Goal: Task Accomplishment & Management: Use online tool/utility

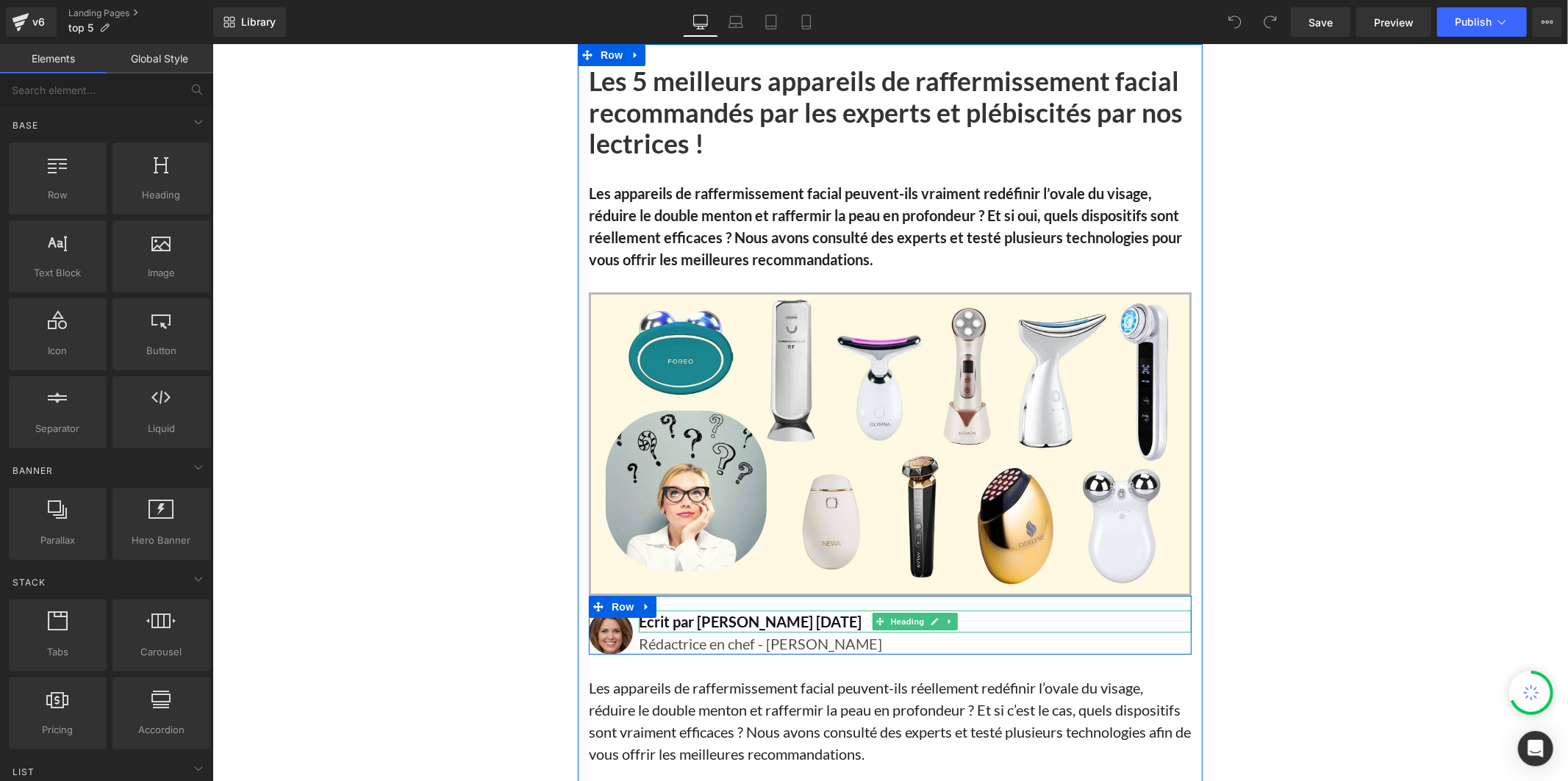
click at [806, 624] on h1 "Écrit par [PERSON_NAME] [DATE]" at bounding box center [914, 621] width 553 height 22
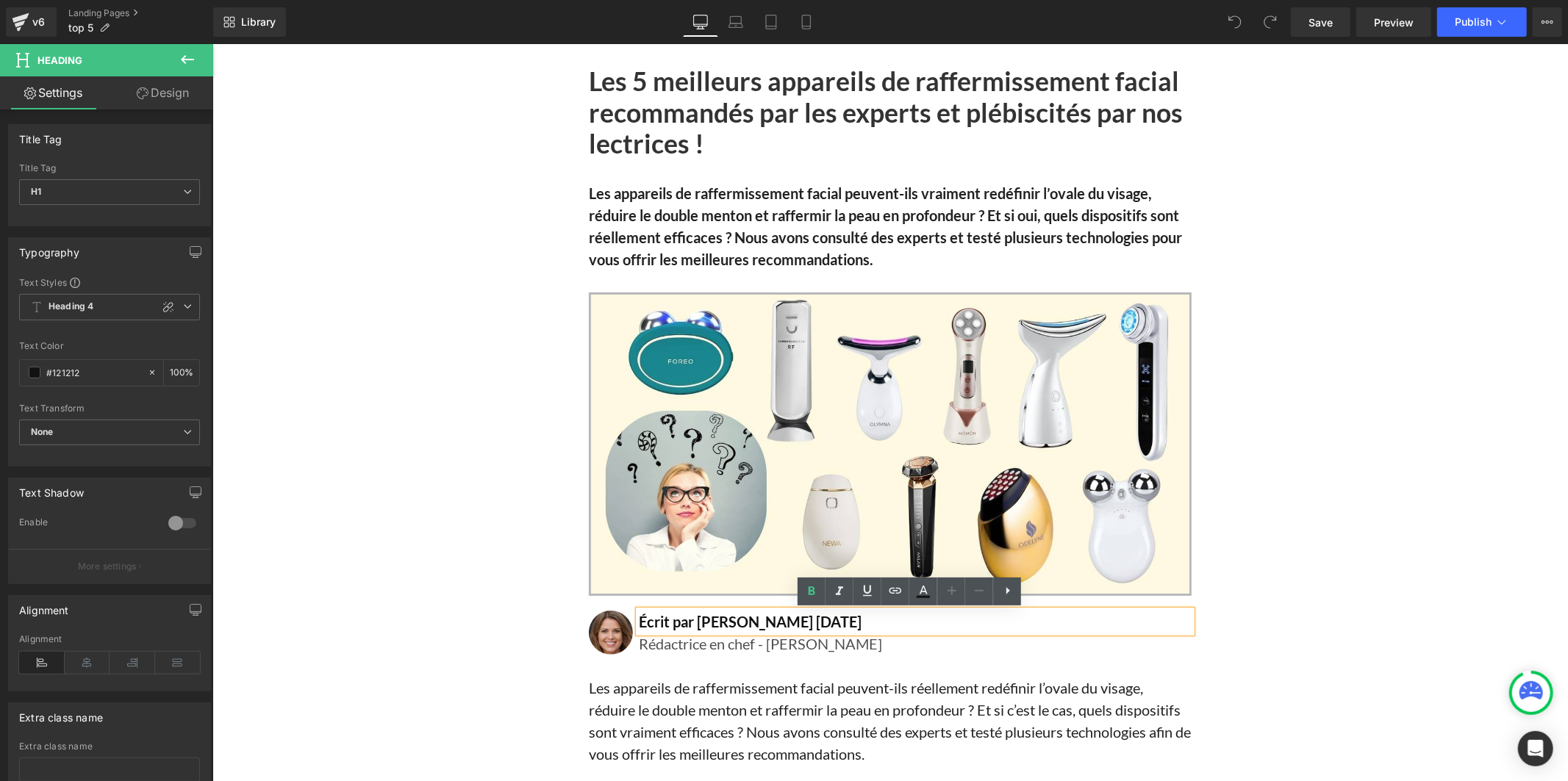
drag, startPoint x: 835, startPoint y: 623, endPoint x: 789, endPoint y: 626, distance: 46.1
click at [789, 626] on h1 "Écrit par [PERSON_NAME] [DATE]" at bounding box center [914, 621] width 553 height 22
click at [835, 619] on h1 "Écrit par [PERSON_NAME] [DATE]" at bounding box center [914, 621] width 553 height 22
drag, startPoint x: 835, startPoint y: 619, endPoint x: 795, endPoint y: 622, distance: 40.1
click at [795, 622] on h1 "Écrit par [PERSON_NAME] [DATE]" at bounding box center [914, 621] width 553 height 22
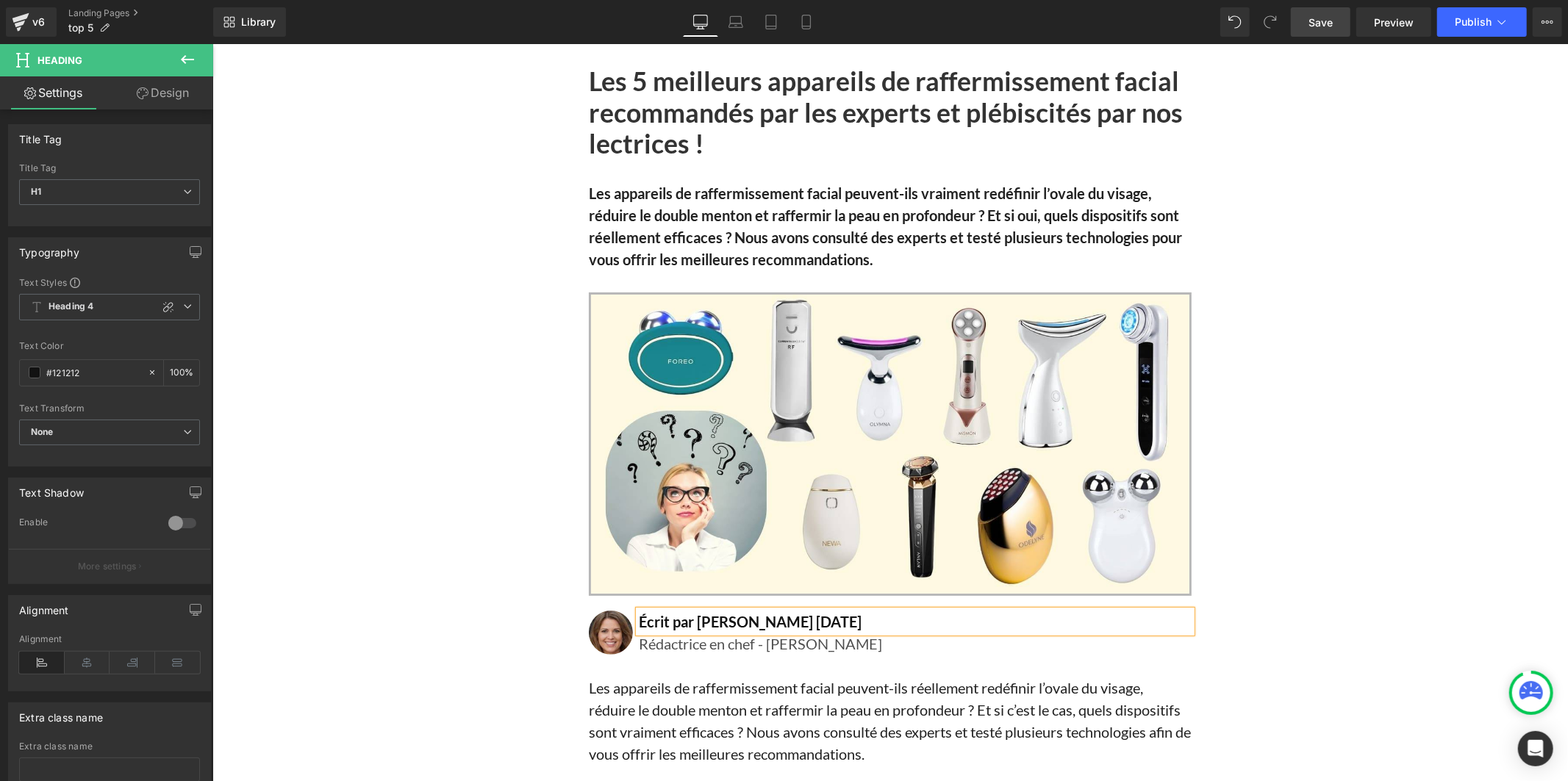
click at [1324, 19] on span "Save" at bounding box center [1321, 22] width 24 height 15
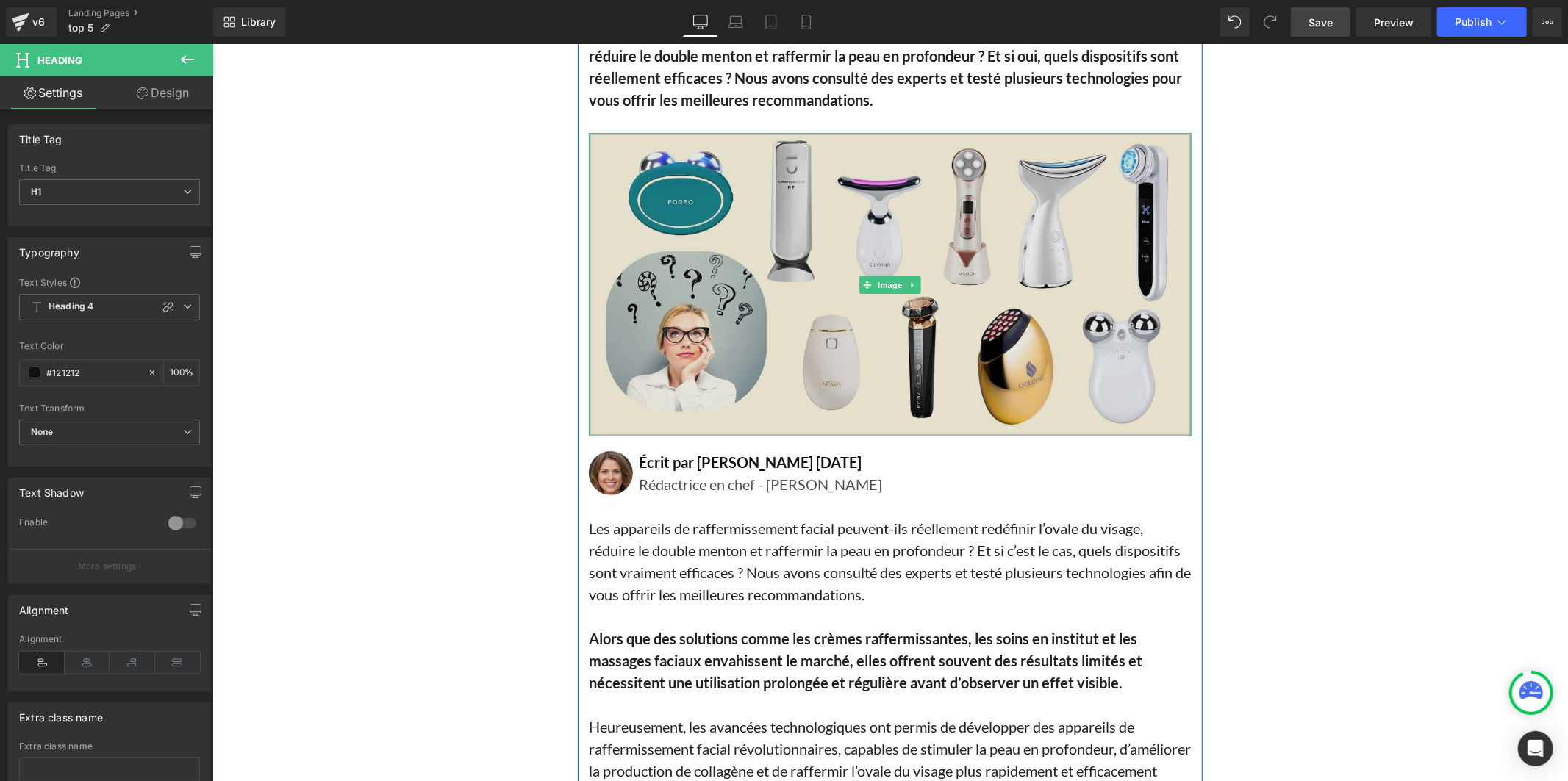
scroll to position [163, 0]
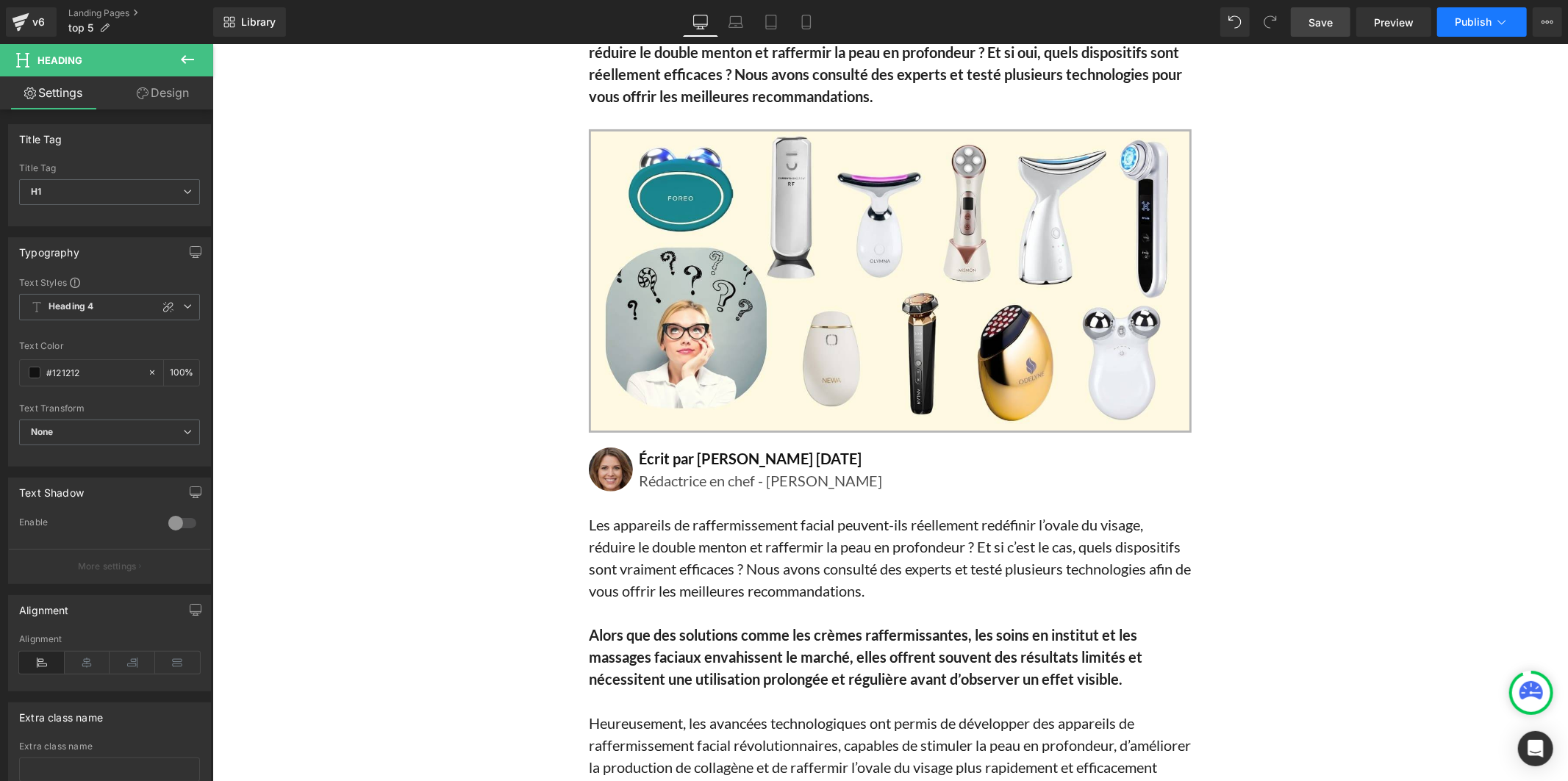
click at [1466, 11] on button "Publish" at bounding box center [1482, 22] width 89 height 29
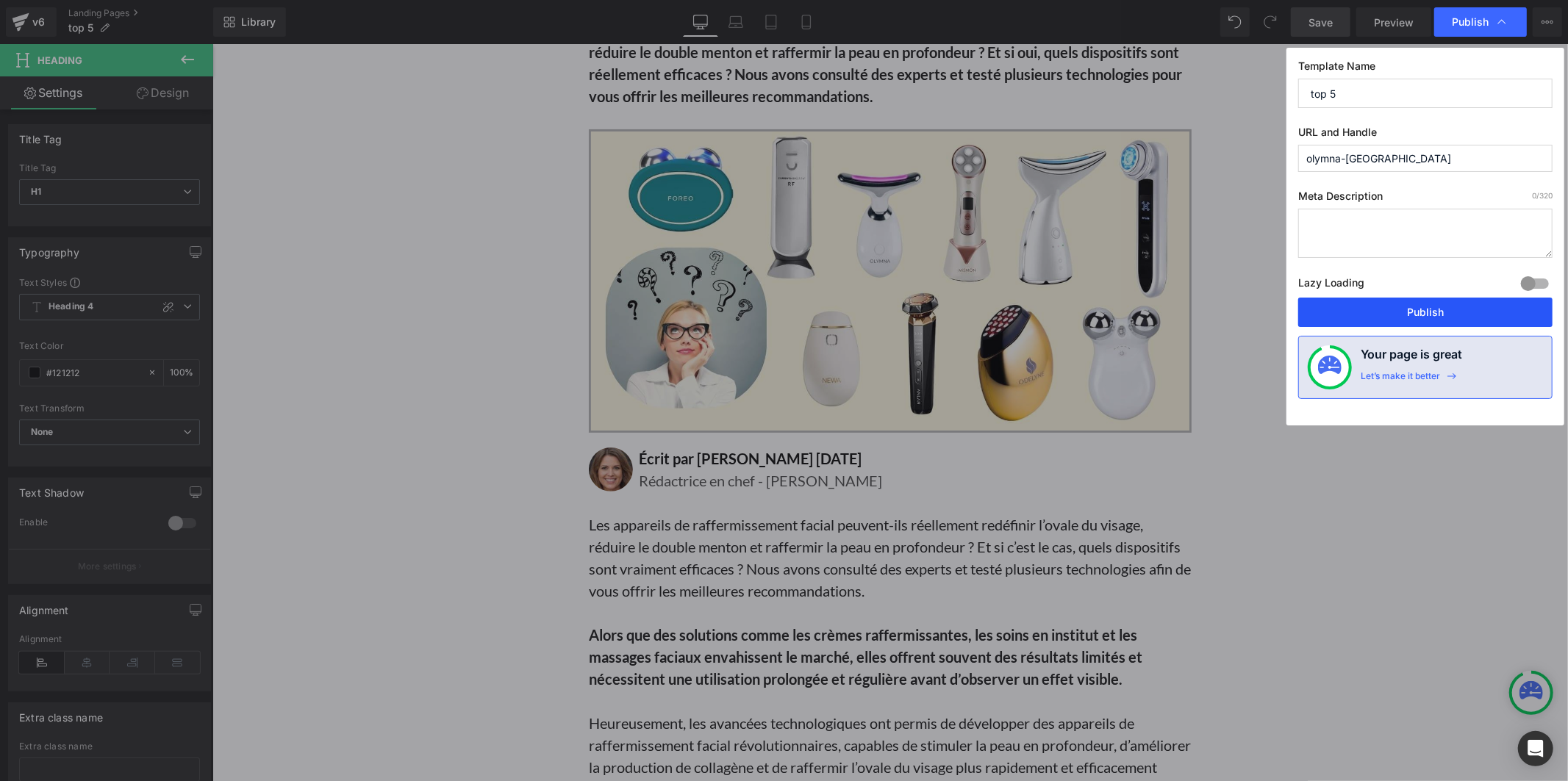
click at [1380, 317] on button "Publish" at bounding box center [1425, 313] width 254 height 29
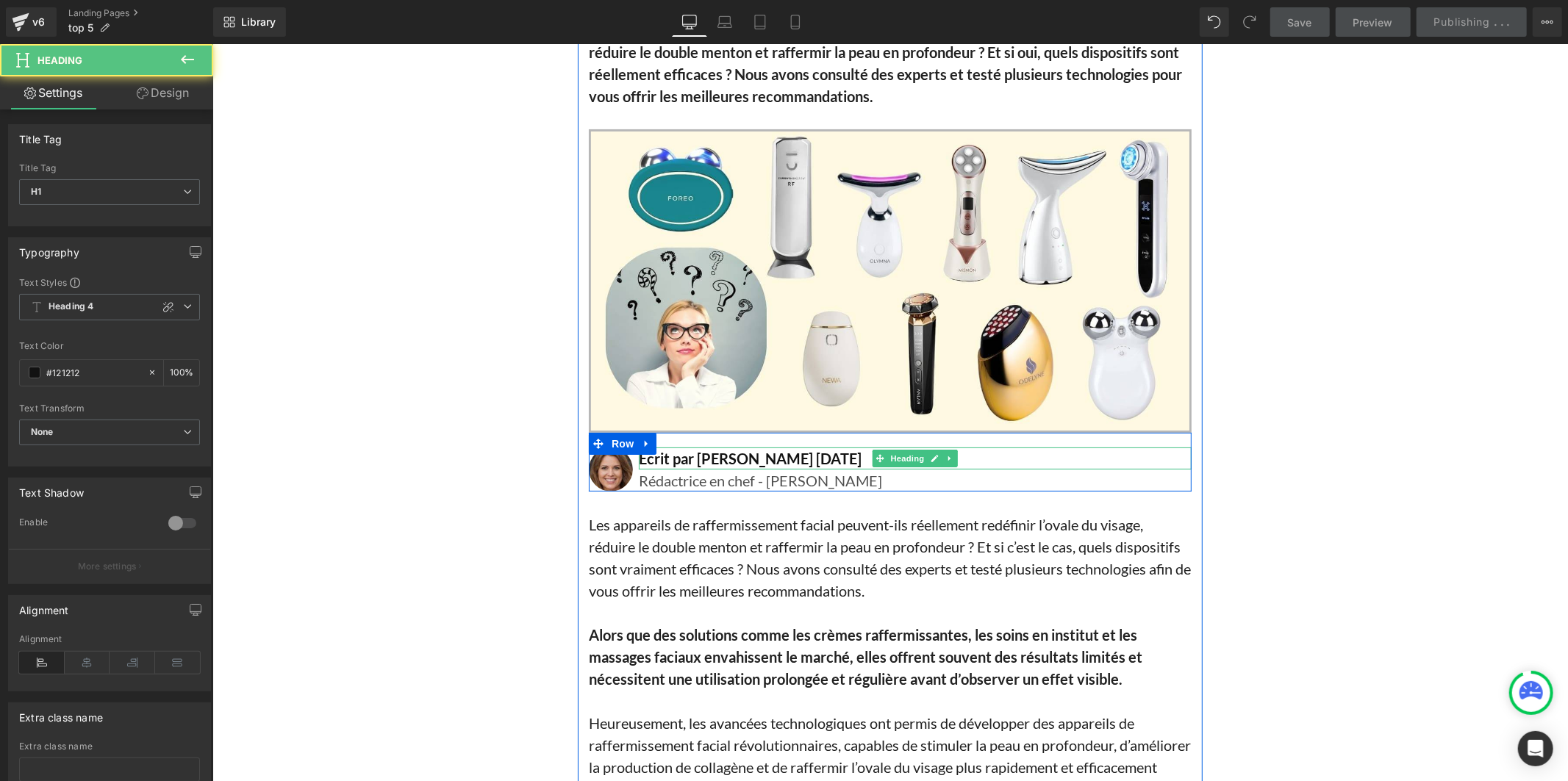
click at [799, 458] on h1 "Écrit par Lisa Martin 15 Aout 2025" at bounding box center [914, 458] width 553 height 22
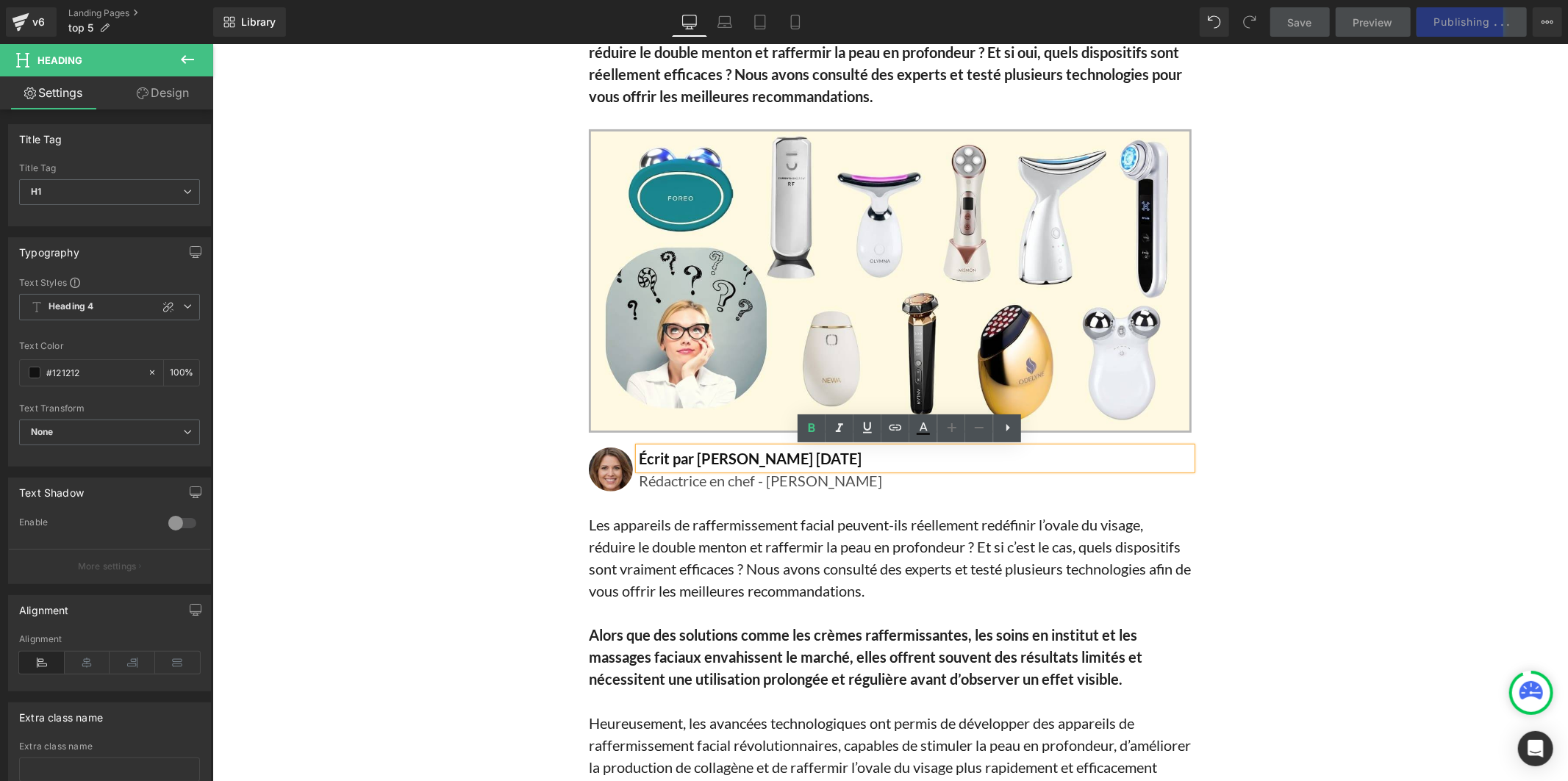
click at [871, 464] on h1 "Écrit par Lisa Martin 15 Aout 2025" at bounding box center [914, 458] width 553 height 22
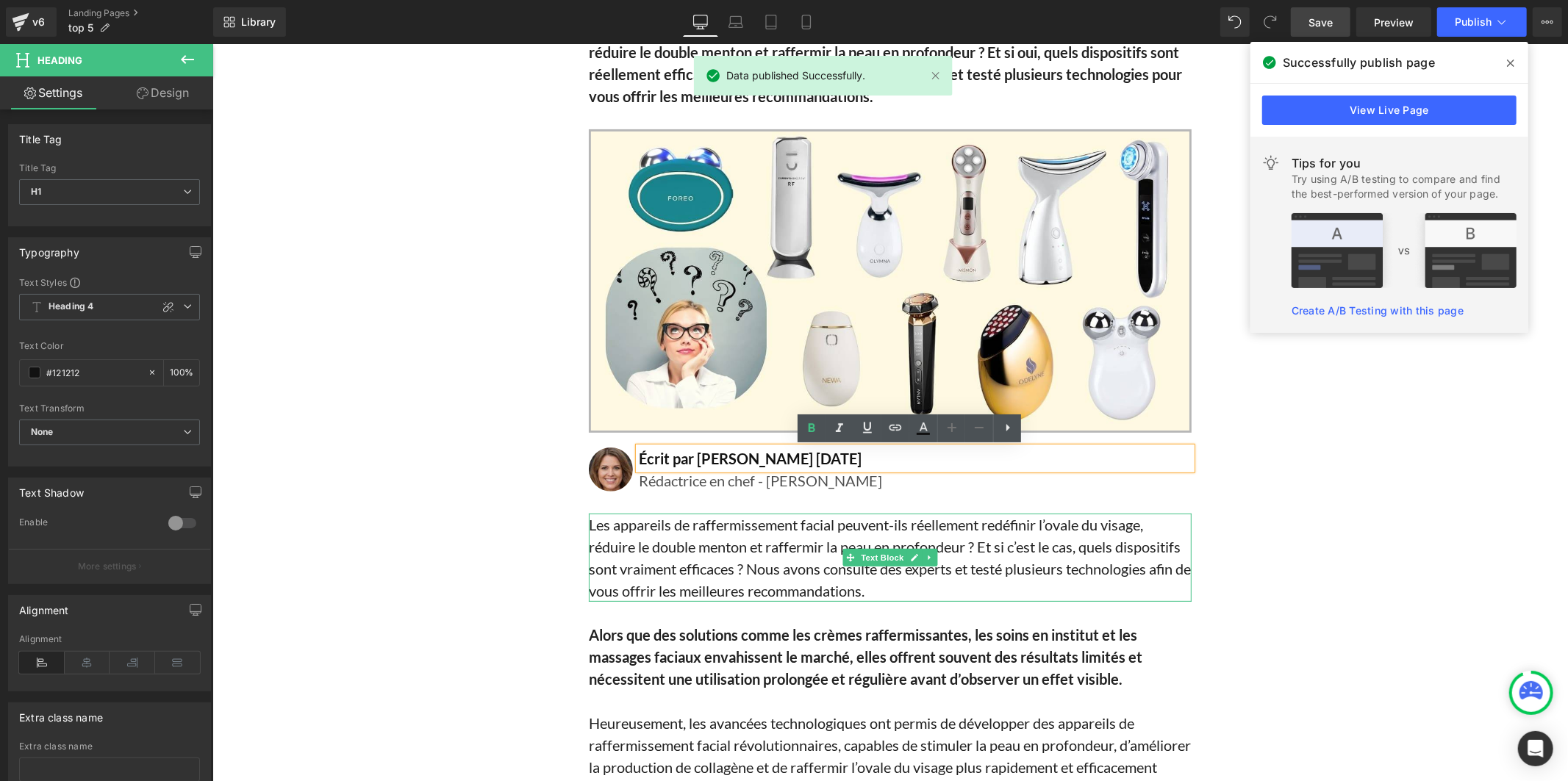
click at [841, 534] on p "Les appareils de raffermissement facial peuvent-ils réellement redéfinir l’oval…" at bounding box center [889, 557] width 603 height 88
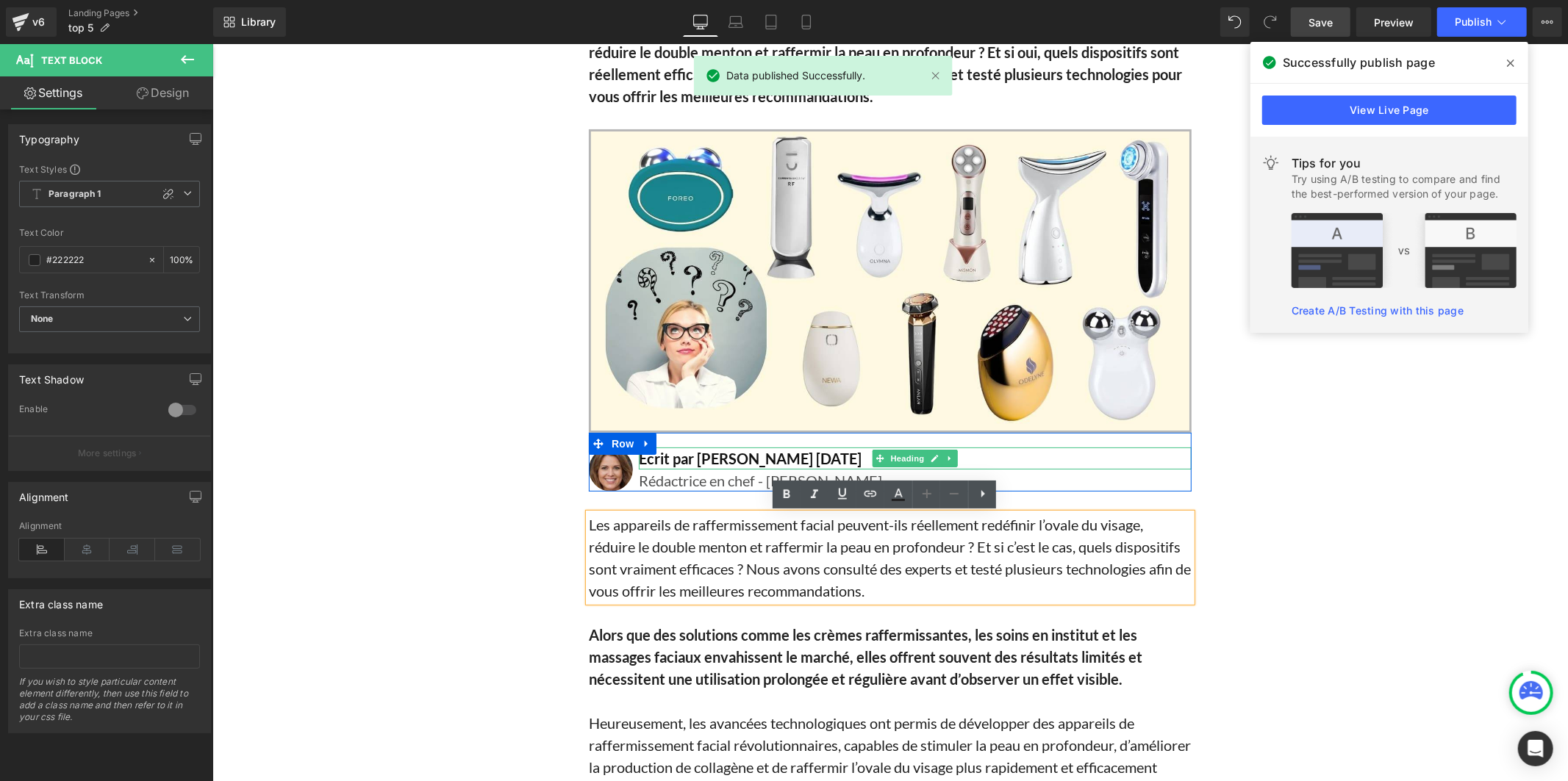
click at [807, 460] on h1 "Écrit par Lisa Martin 15 Aout 2025" at bounding box center [914, 458] width 553 height 22
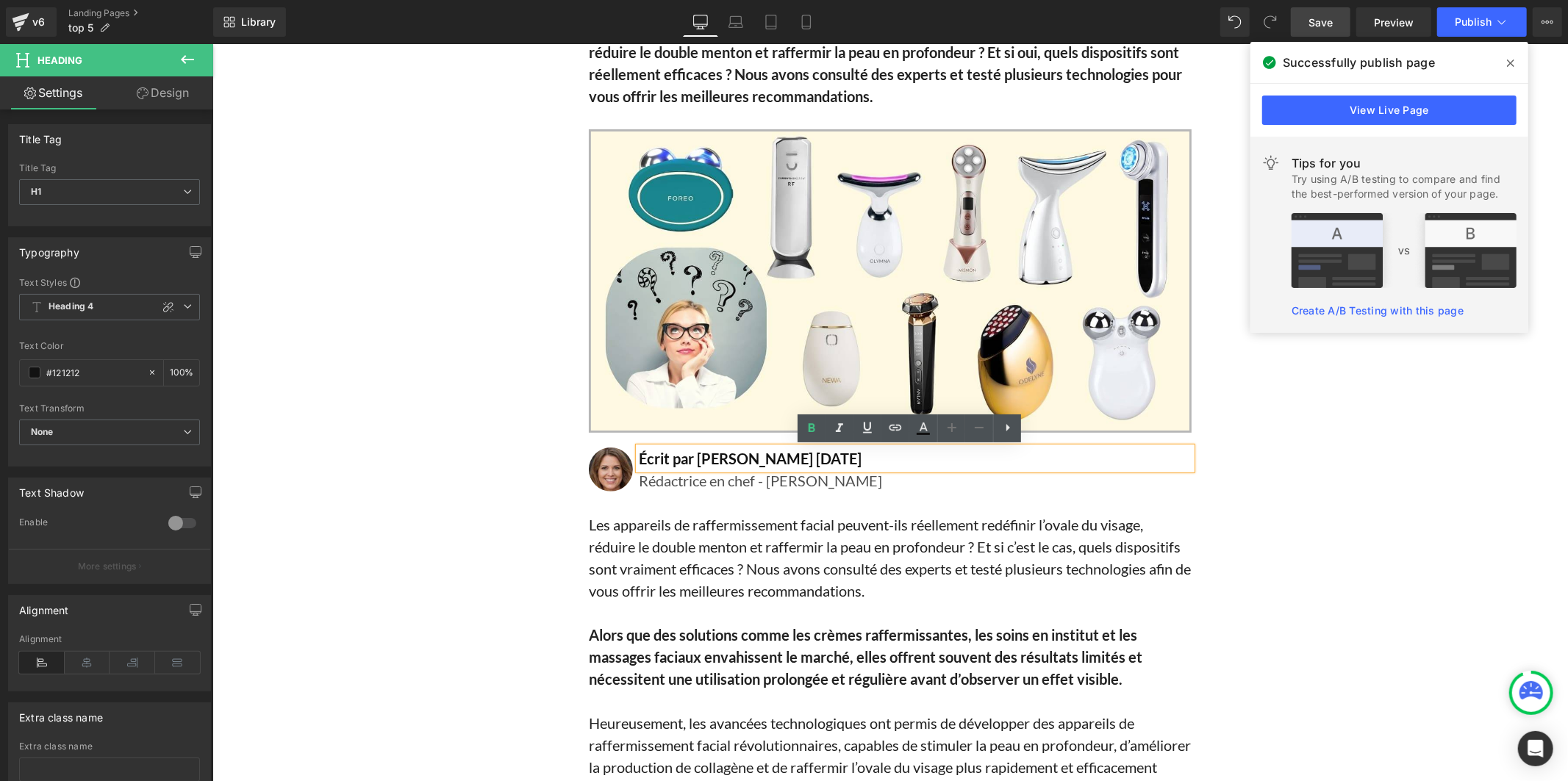
click at [212, 43] on lt-span "a out" at bounding box center [212, 43] width 0 height 0
click at [1316, 26] on span "Save" at bounding box center [1321, 22] width 24 height 15
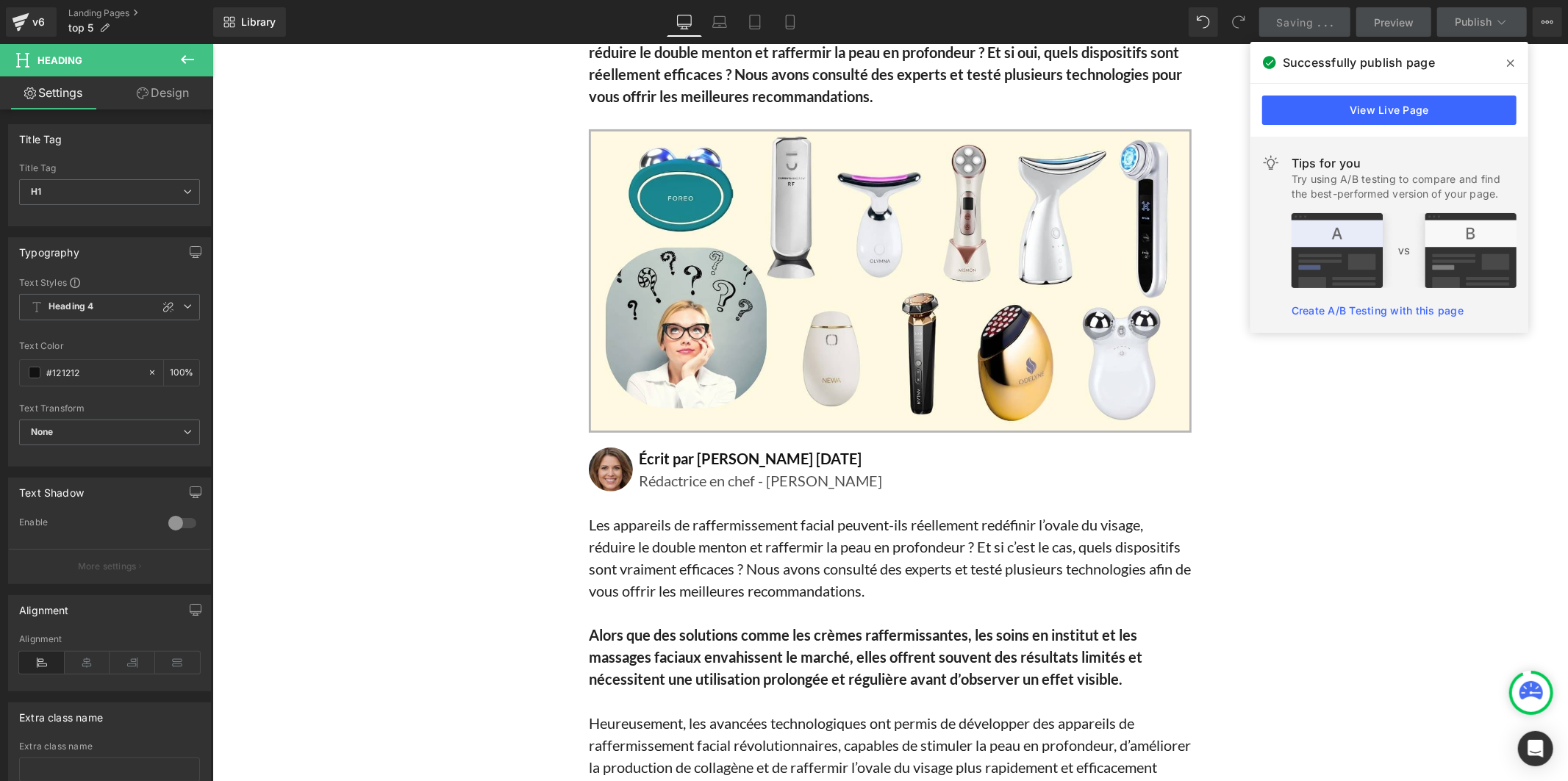
click at [1507, 59] on icon at bounding box center [1510, 63] width 7 height 11
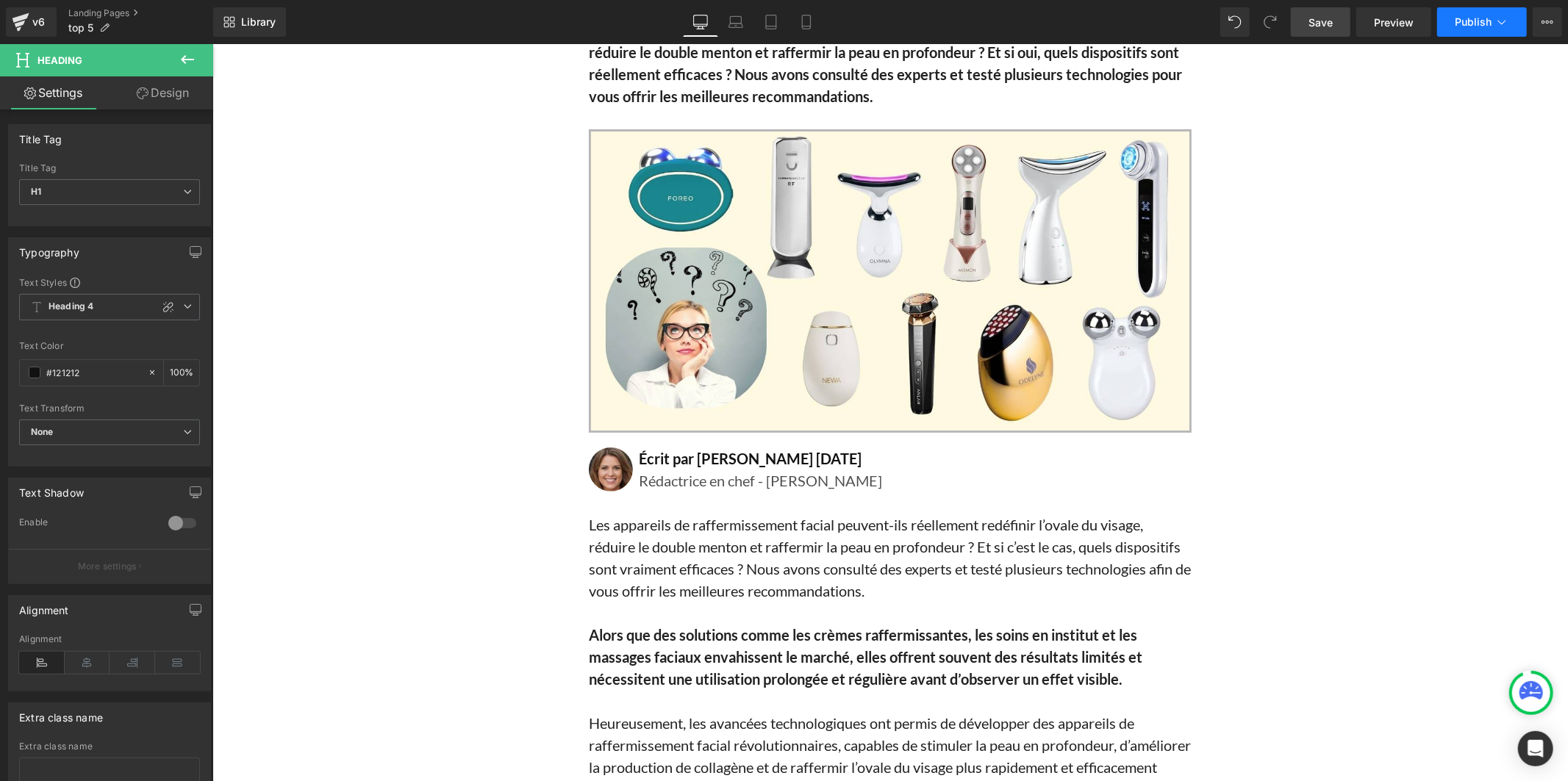
click at [1474, 28] on button "Publish" at bounding box center [1482, 22] width 89 height 29
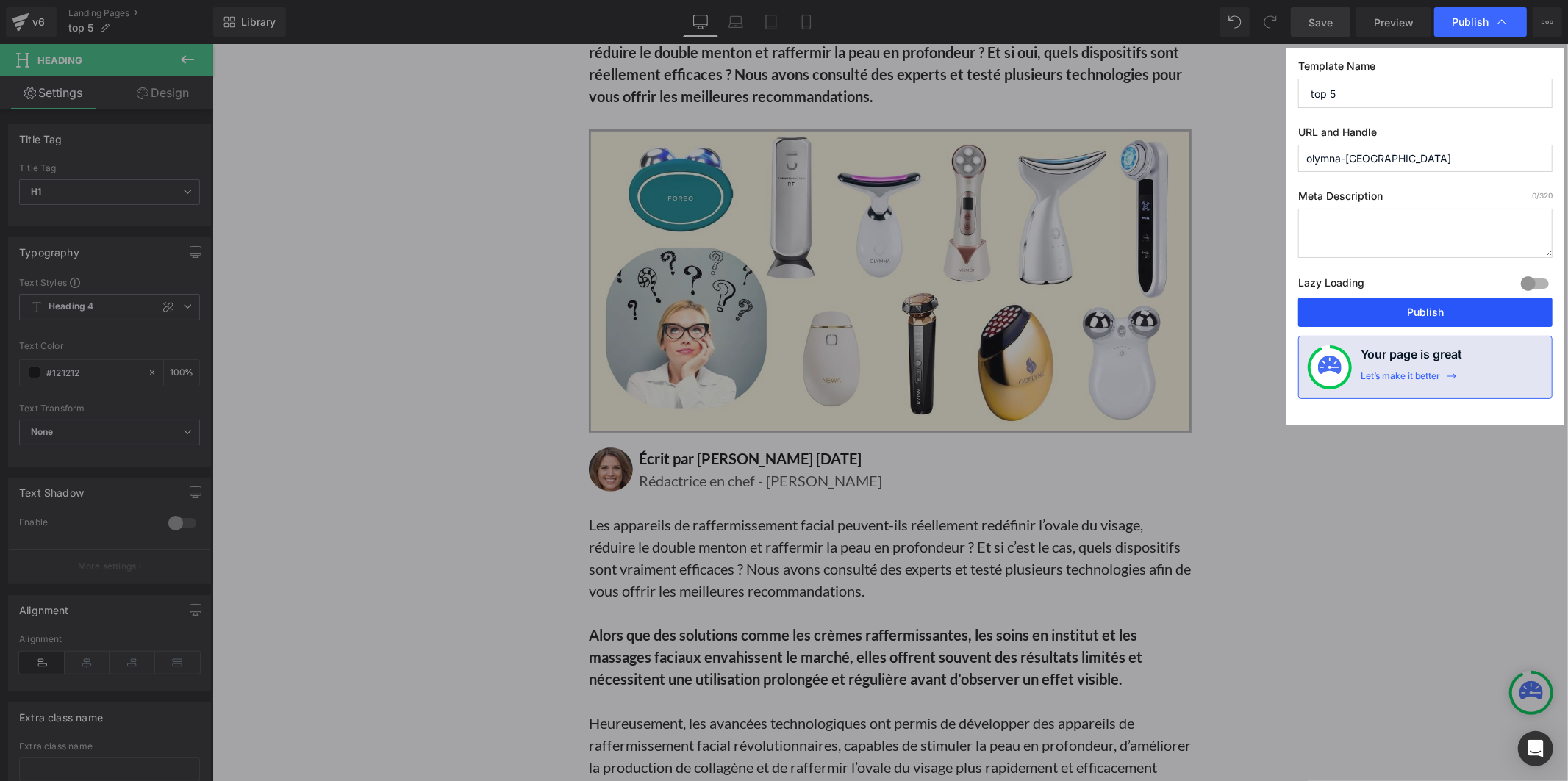
click at [0, 0] on button "Publish" at bounding box center [0, 0] width 0 height 0
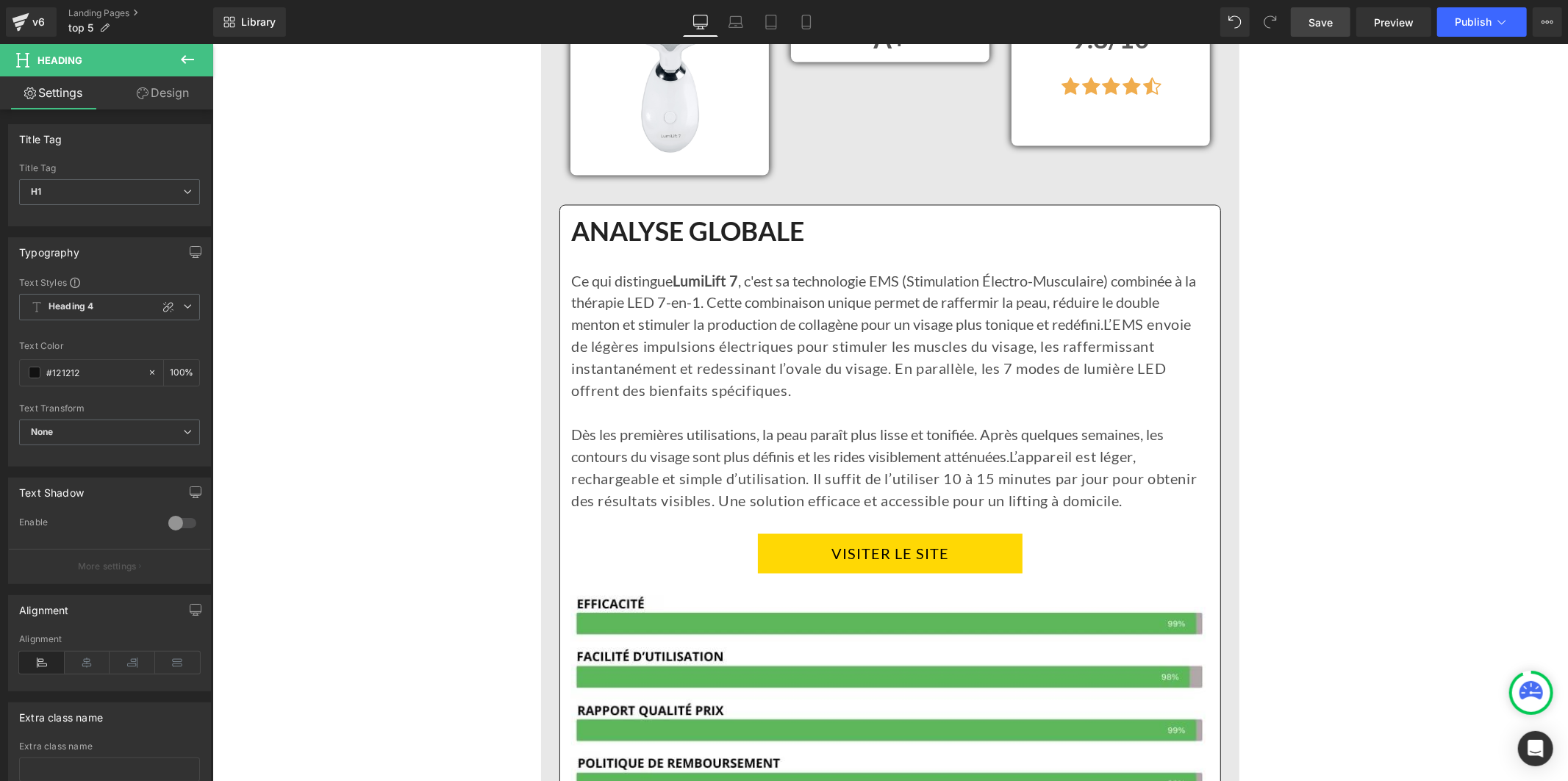
scroll to position [2123, 0]
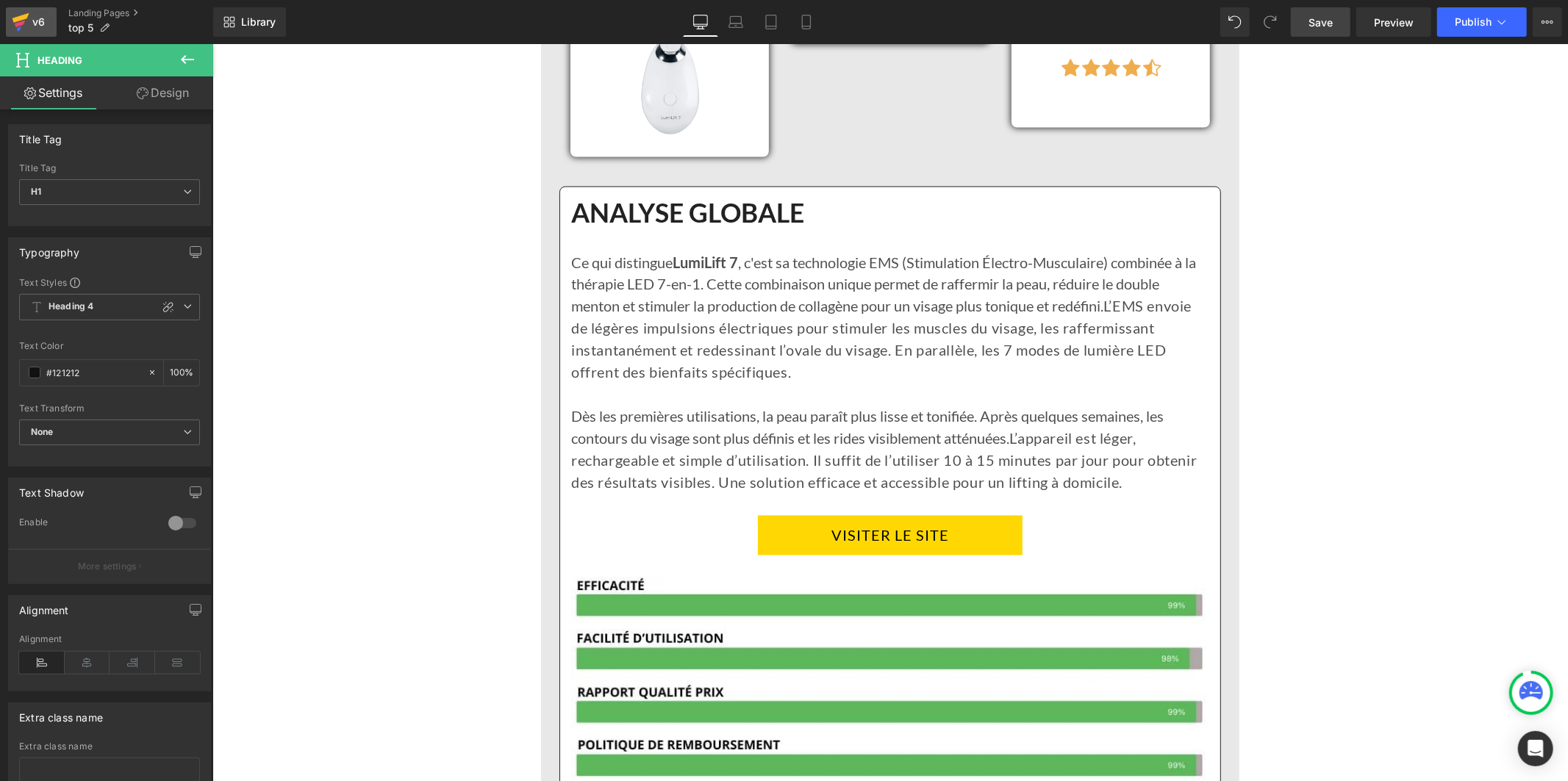
click at [32, 24] on div "v6" at bounding box center [38, 22] width 19 height 19
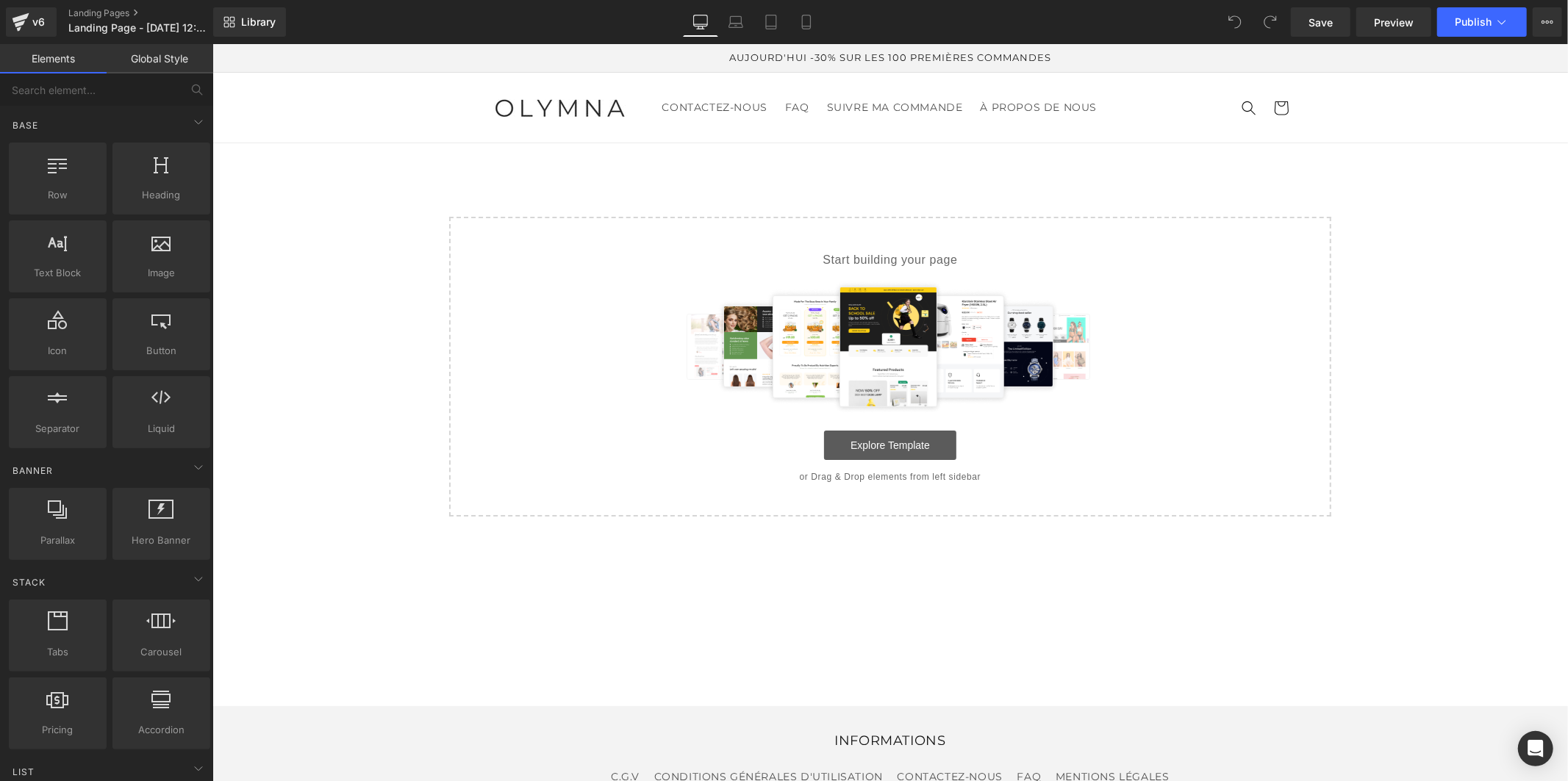
click at [920, 447] on link "Explore Template" at bounding box center [889, 445] width 132 height 29
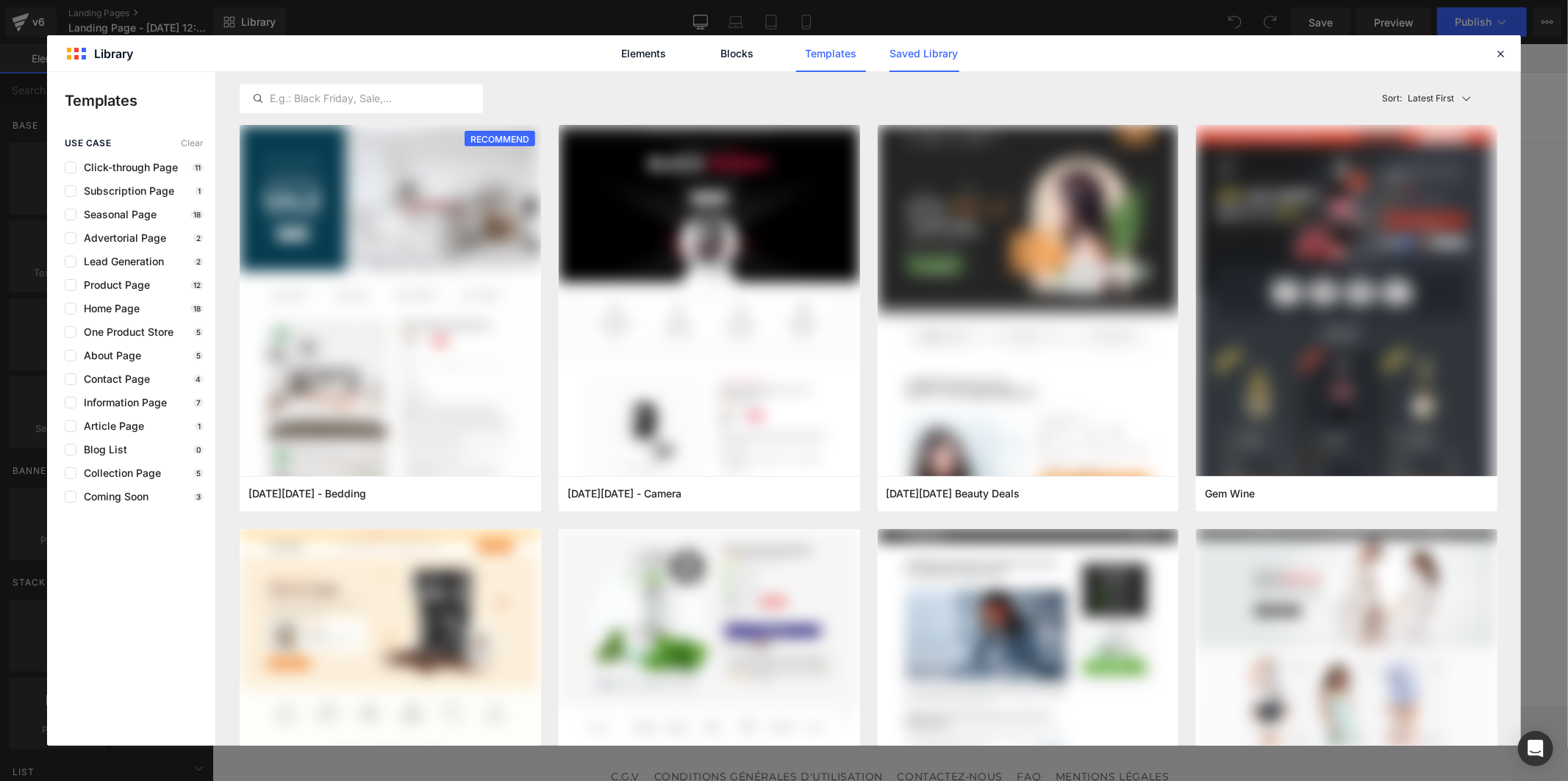
click at [910, 53] on link "Saved Library" at bounding box center [925, 53] width 70 height 37
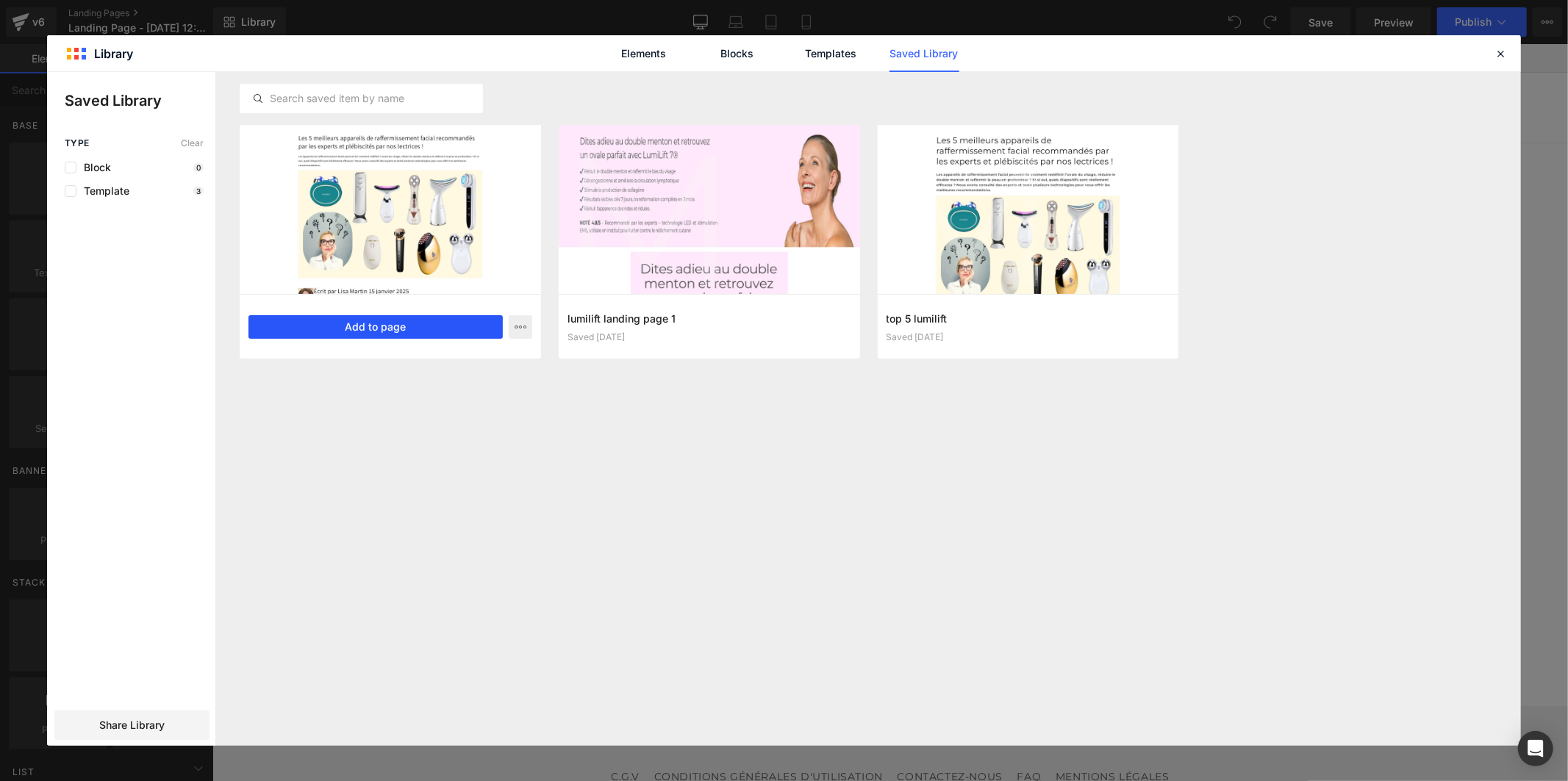
click at [416, 327] on button "Add to page" at bounding box center [375, 326] width 254 height 24
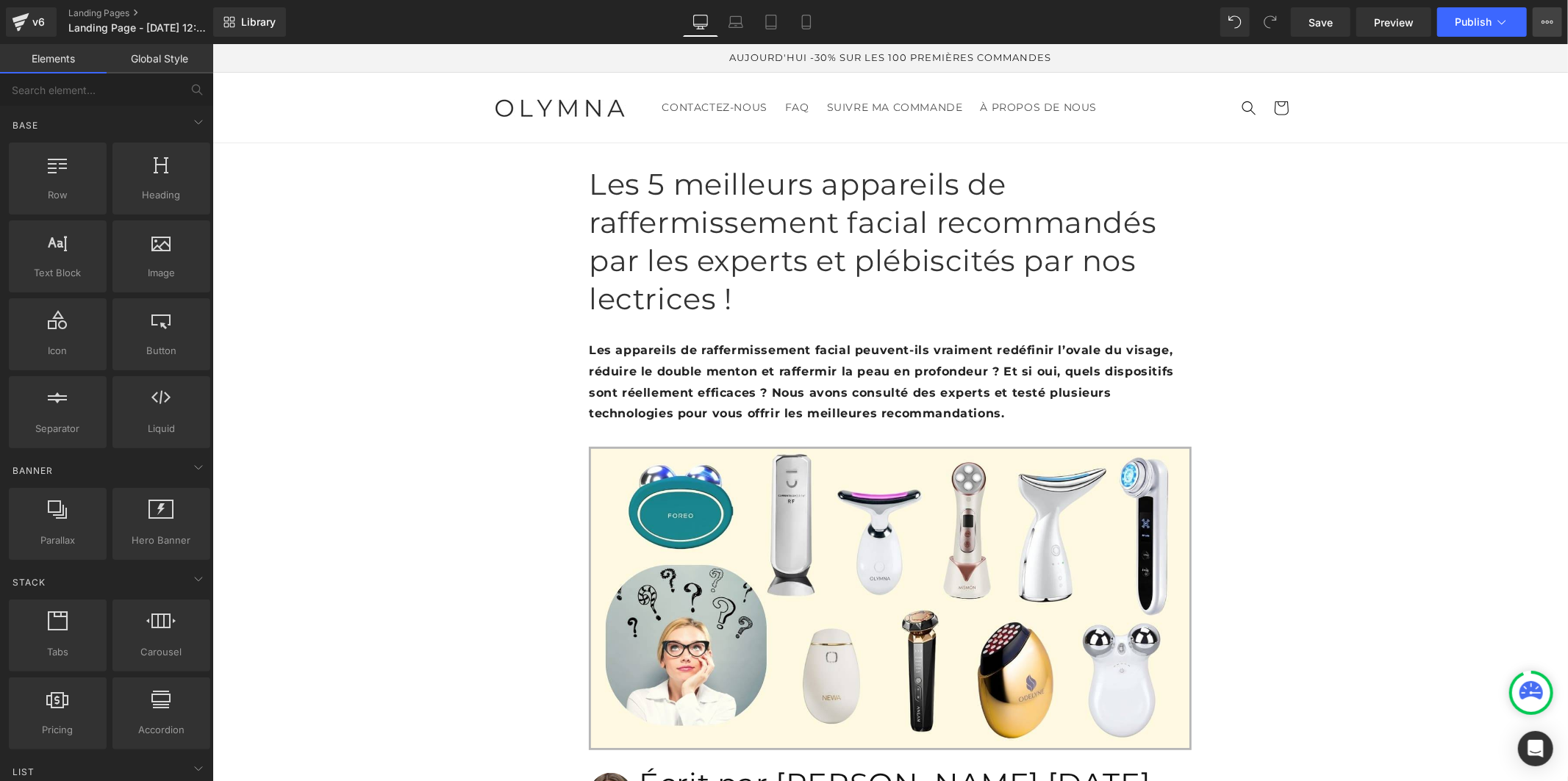
click at [1553, 19] on button "View Live Page View with current Template Save Template to Library Schedule Pub…" at bounding box center [1548, 22] width 29 height 29
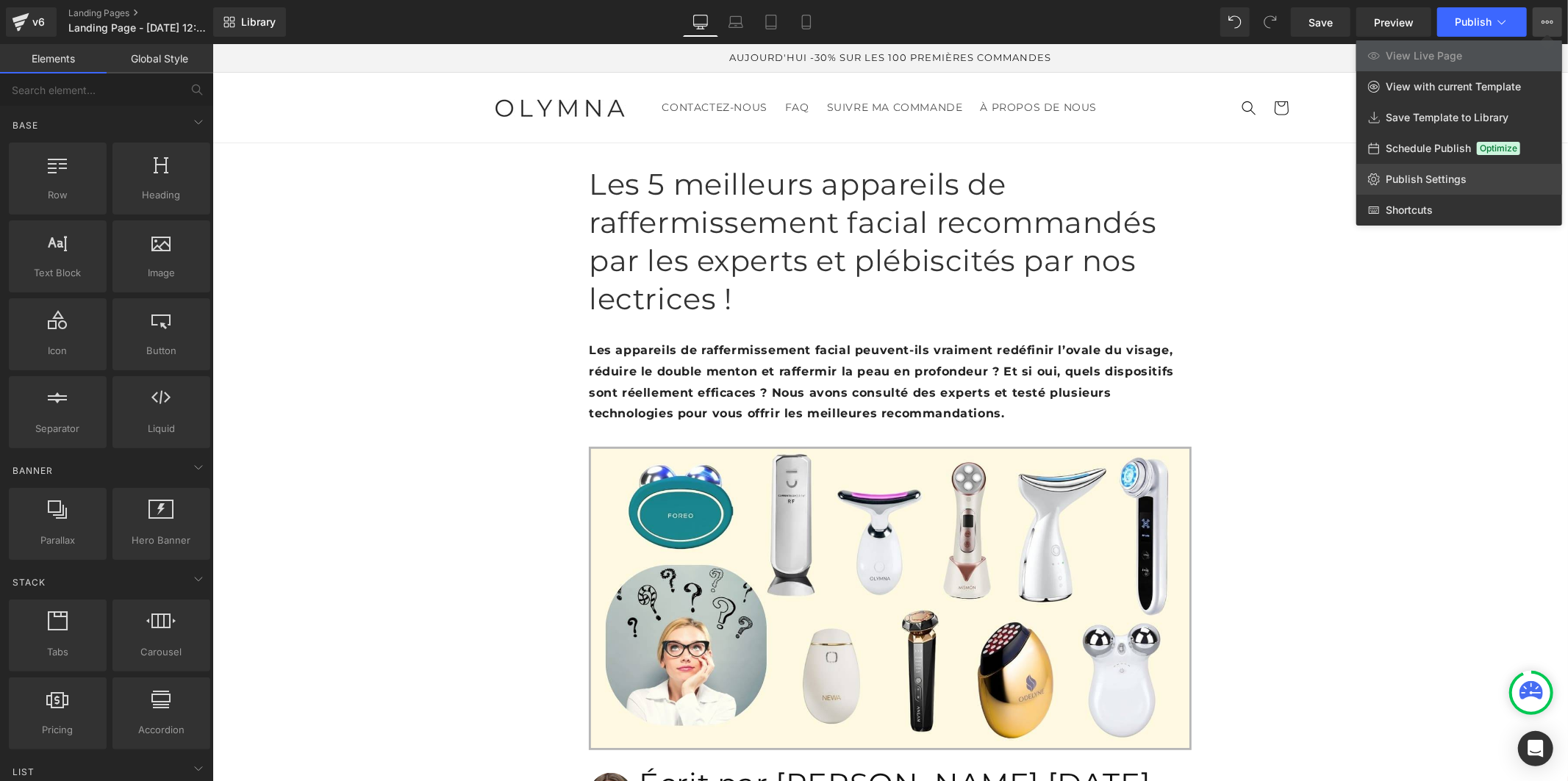
click at [1445, 175] on span "Publish Settings" at bounding box center [1427, 179] width 81 height 13
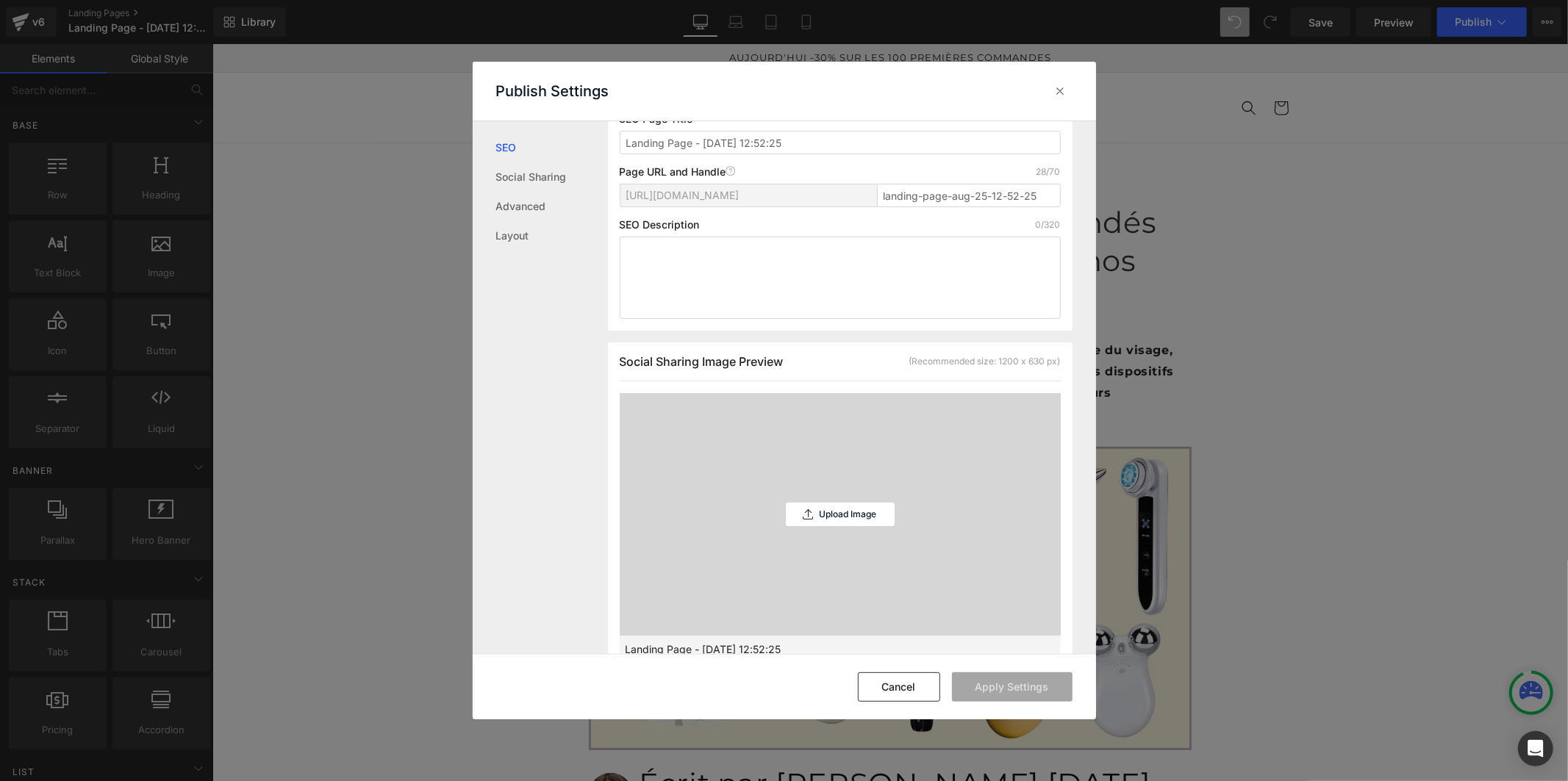
scroll to position [490, 0]
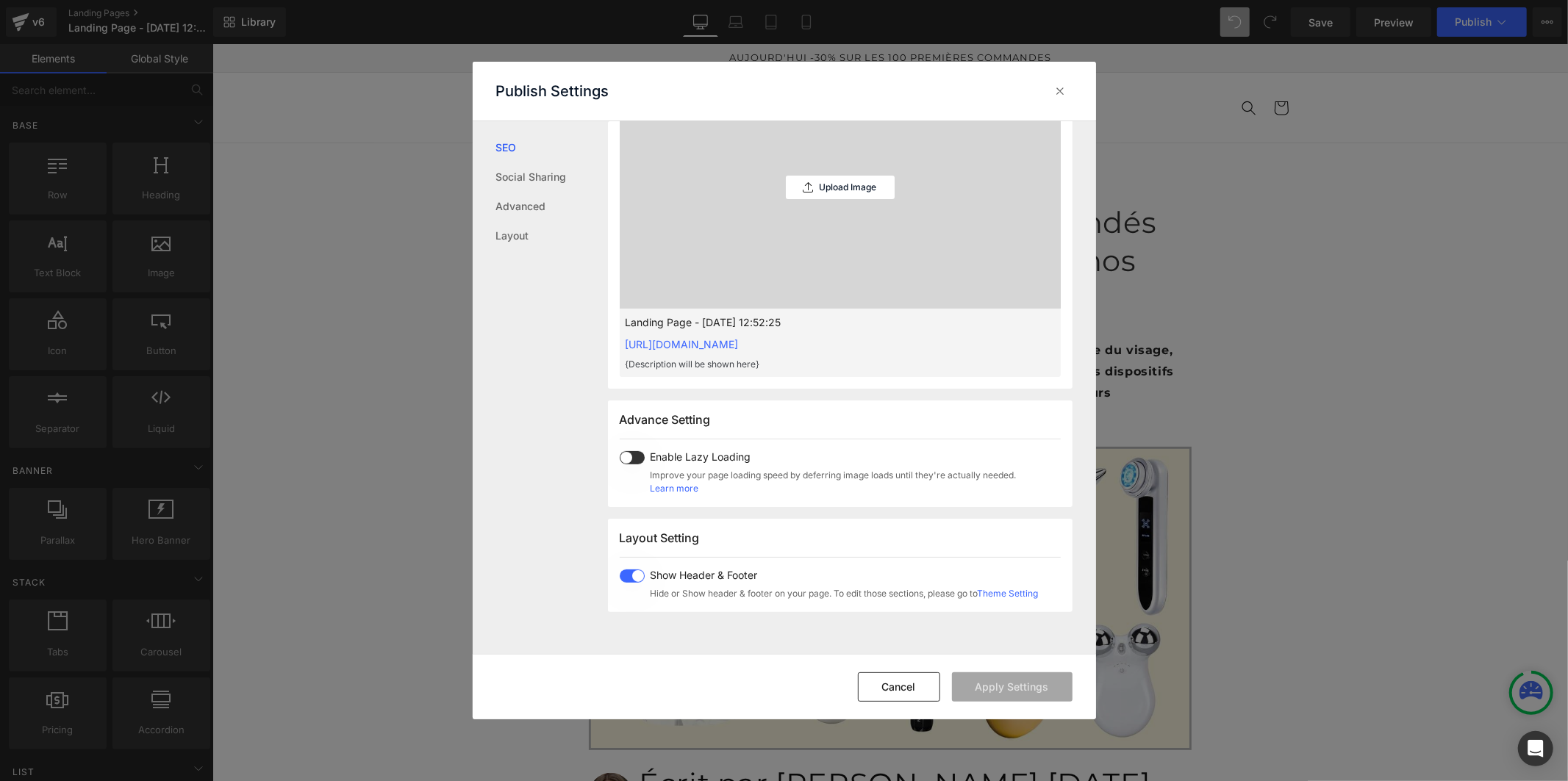
click at [0, 0] on span at bounding box center [0, 0] width 0 height 0
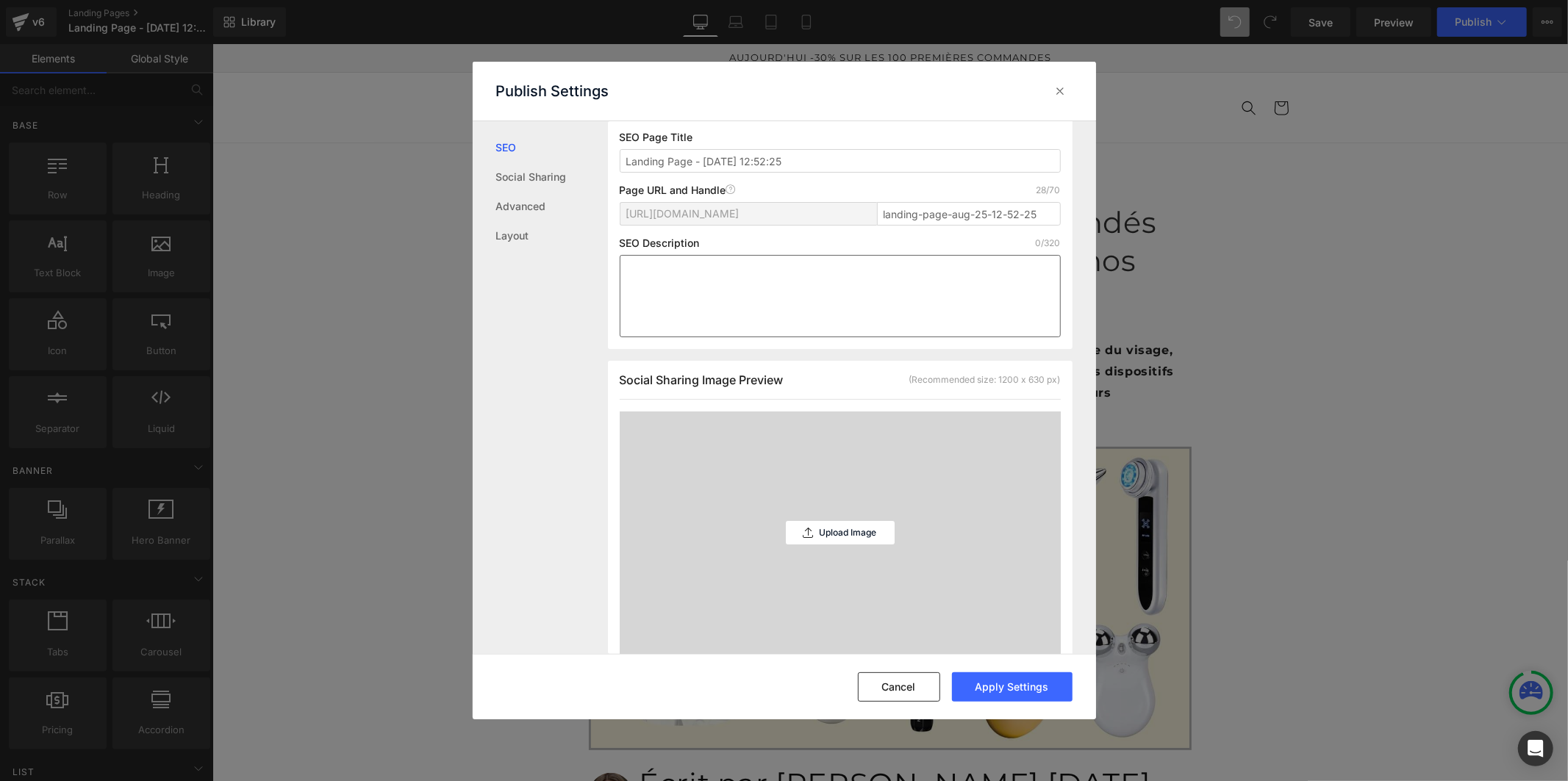
scroll to position [1, 0]
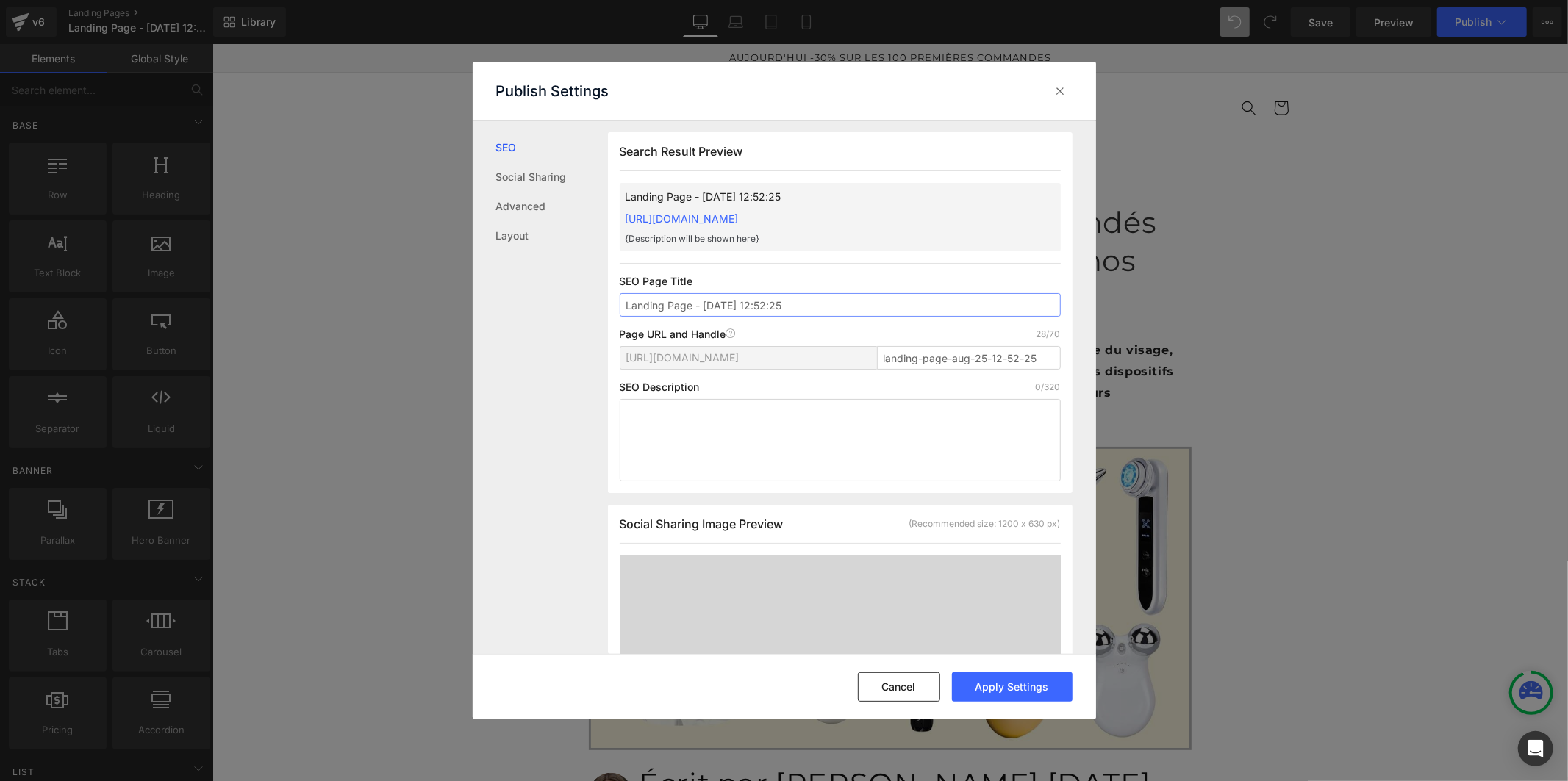
drag, startPoint x: 831, startPoint y: 309, endPoint x: 593, endPoint y: 305, distance: 238.0
click at [0, 0] on div "SEO Social Sharing Advanced Layout Search Result Preview Landing Page - [DATE] …" at bounding box center [0, 0] width 0 height 0
type input "nouveau top 5"
click at [0, 0] on div at bounding box center [0, 0] width 0 height 0
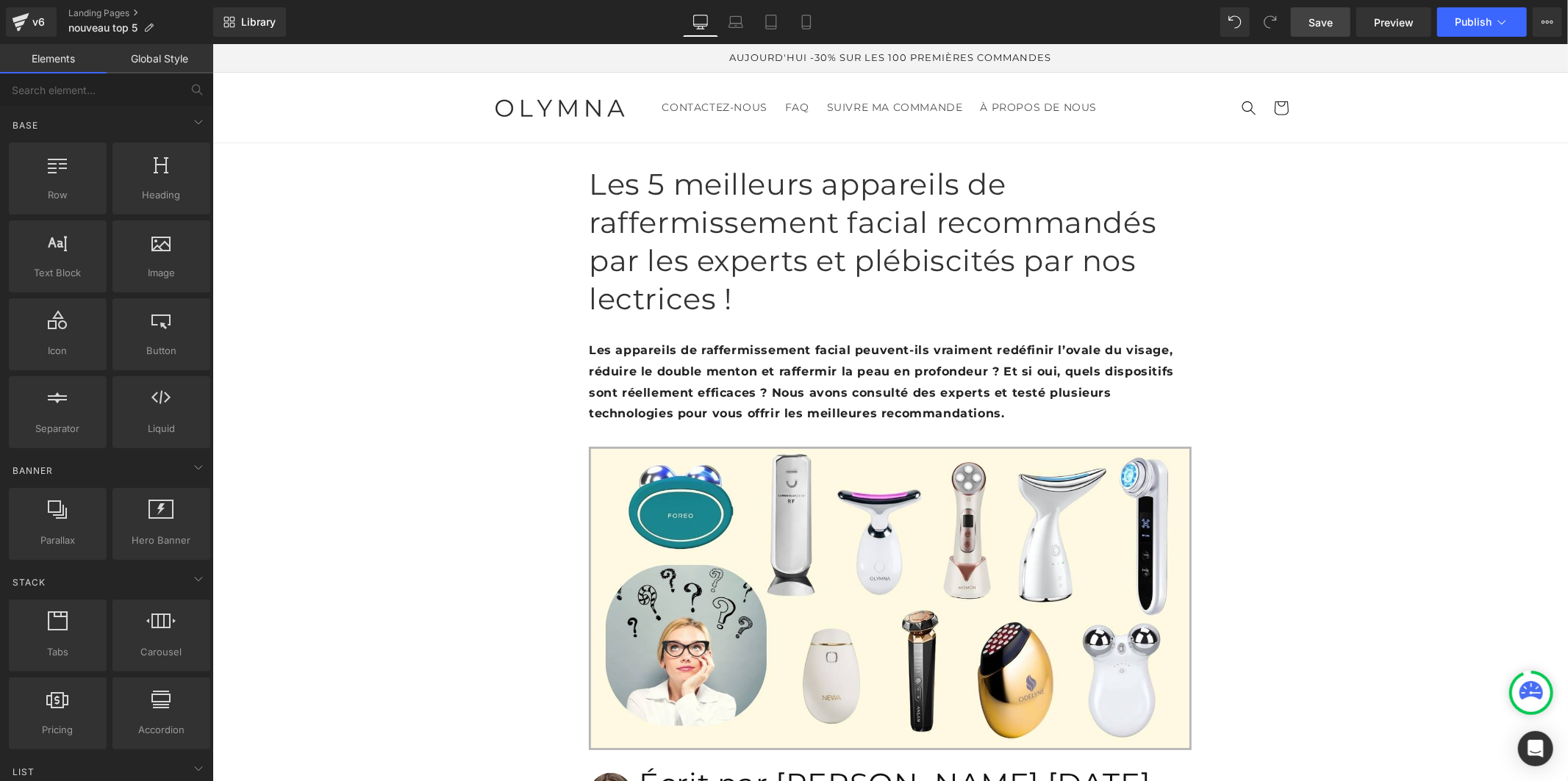
click at [1333, 27] on span "Save" at bounding box center [1321, 22] width 24 height 15
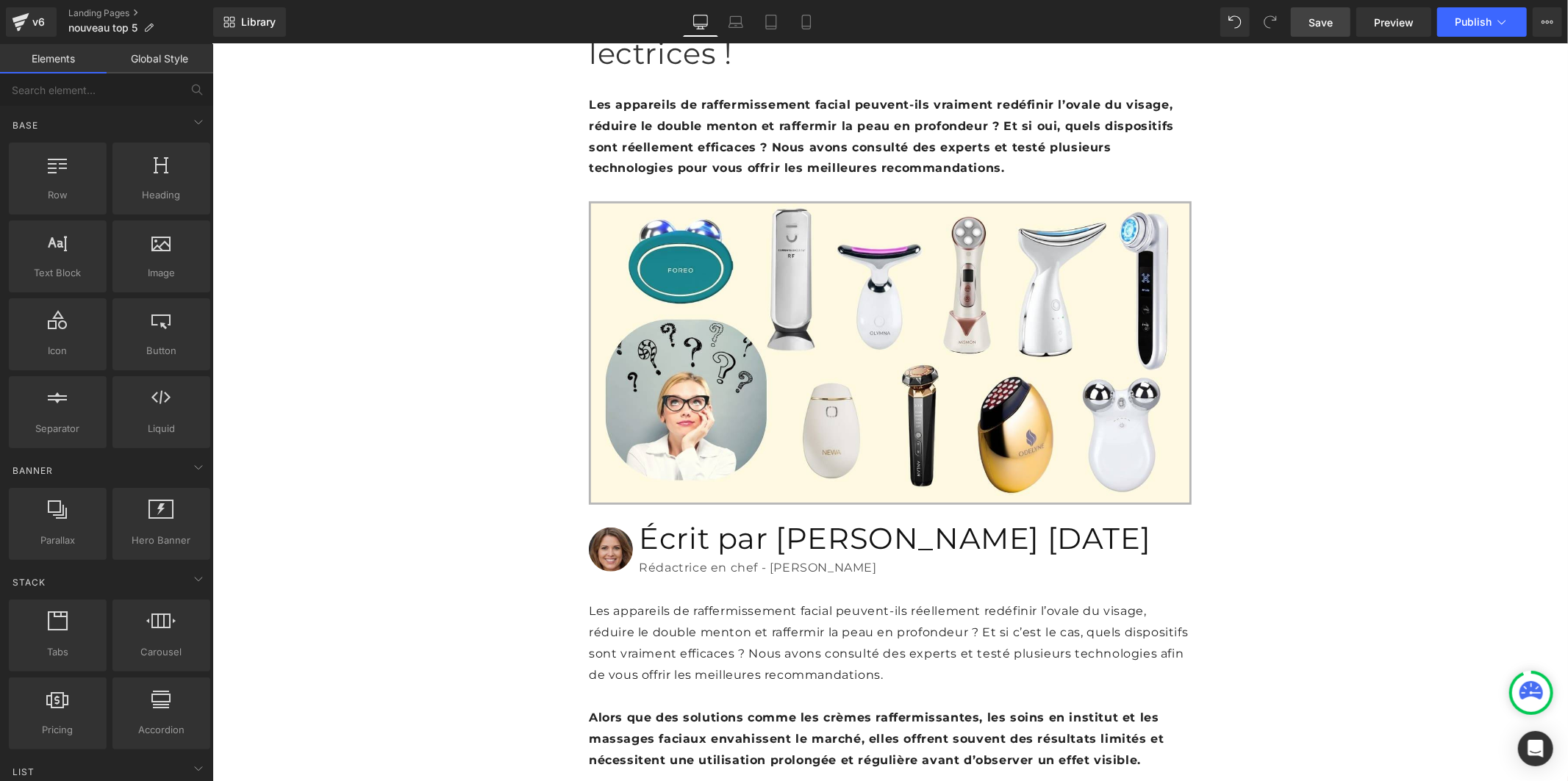
scroll to position [163, 0]
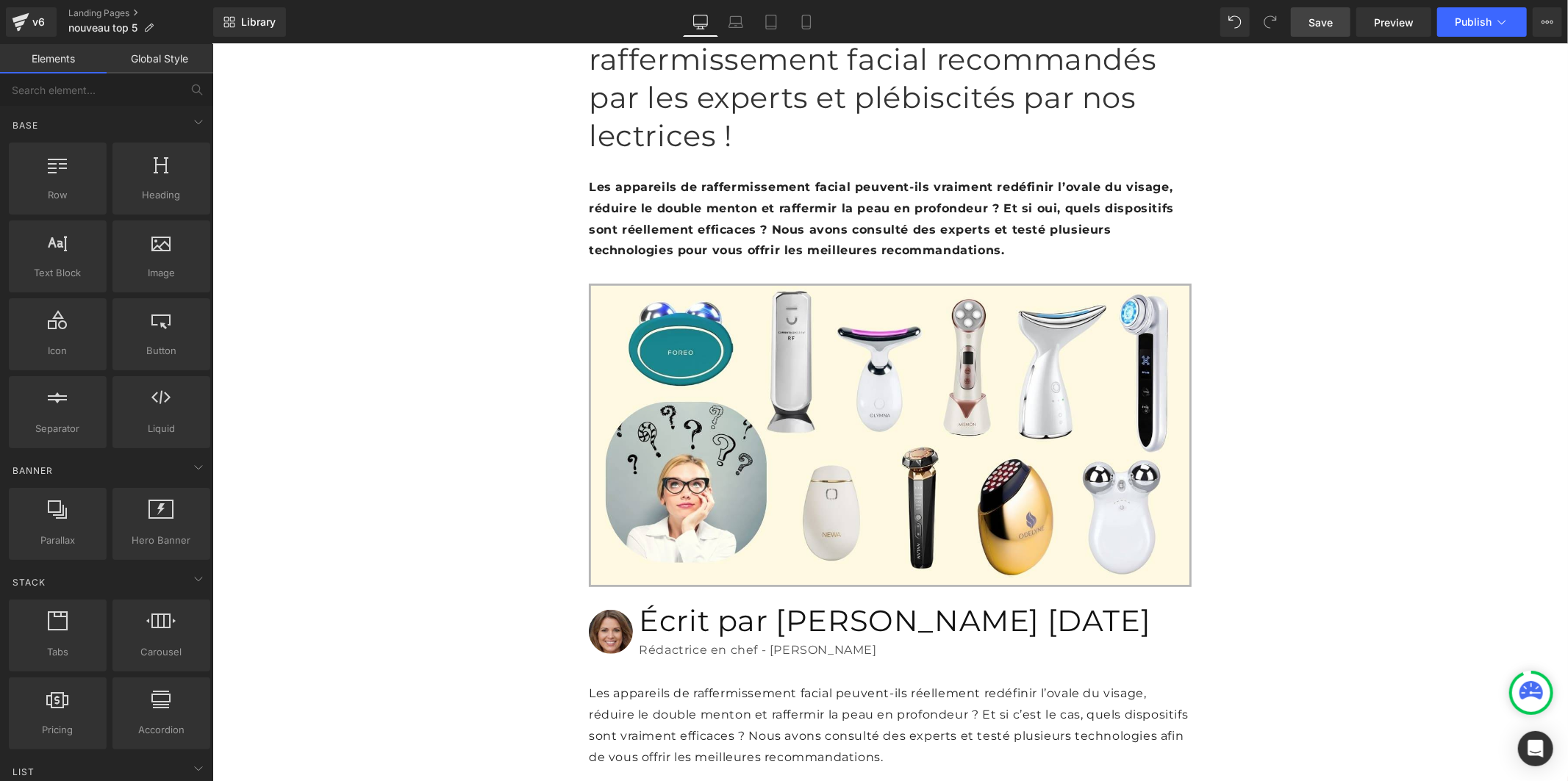
click at [127, 46] on link "Global Style" at bounding box center [159, 58] width 106 height 29
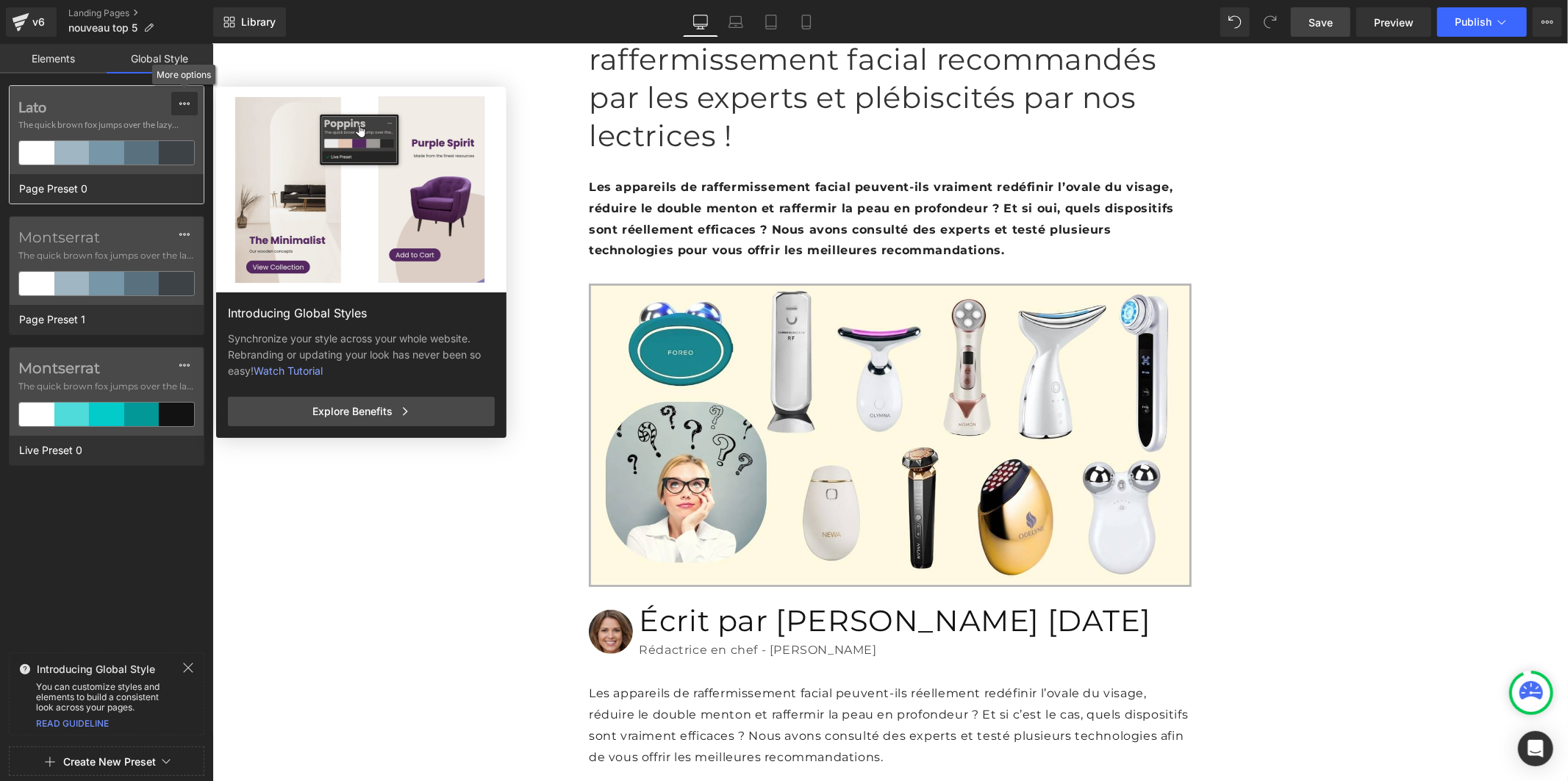
click at [182, 107] on icon at bounding box center [184, 103] width 11 height 11
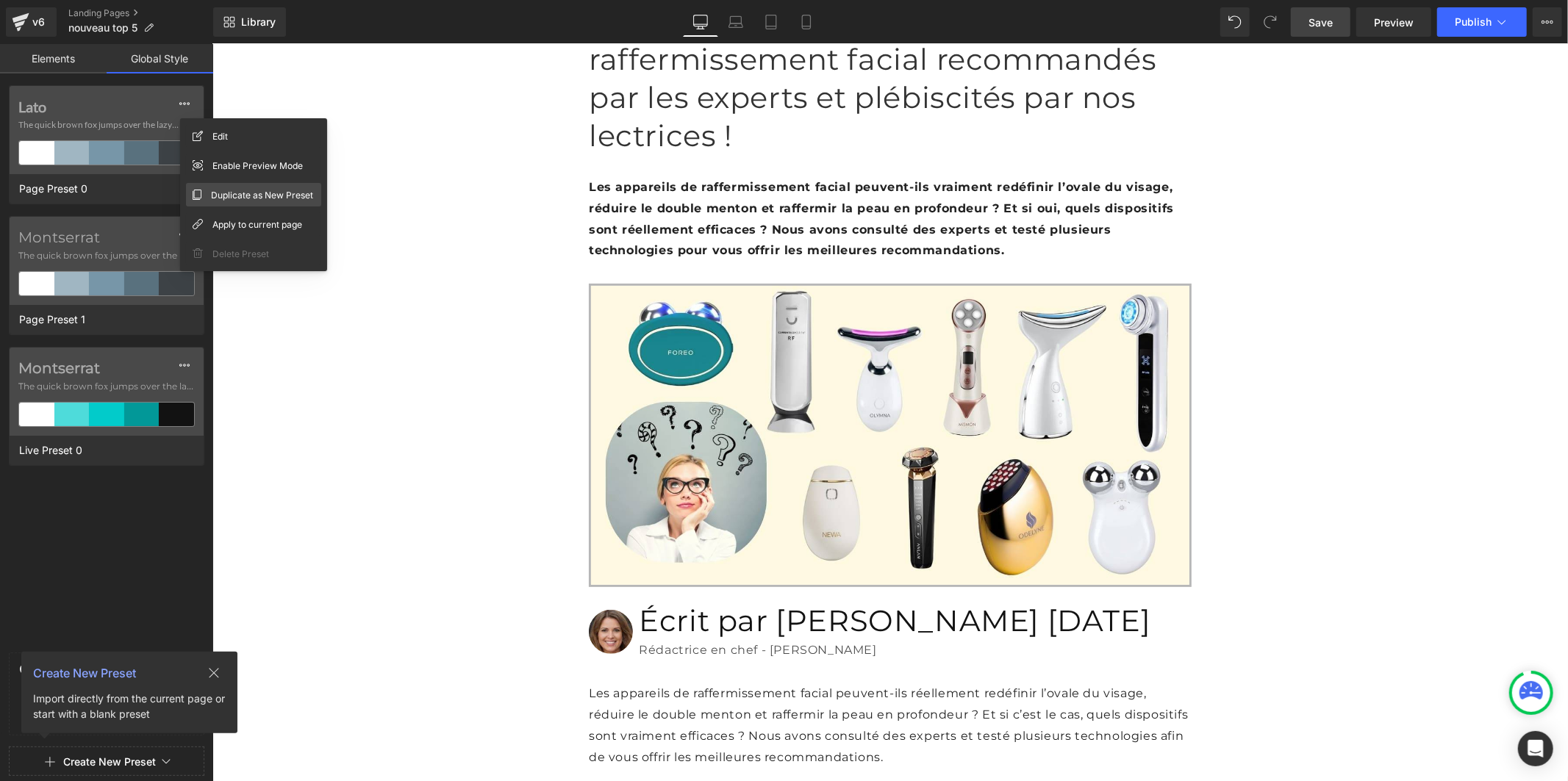
click at [247, 194] on span "Duplicate as New Preset" at bounding box center [262, 195] width 102 height 15
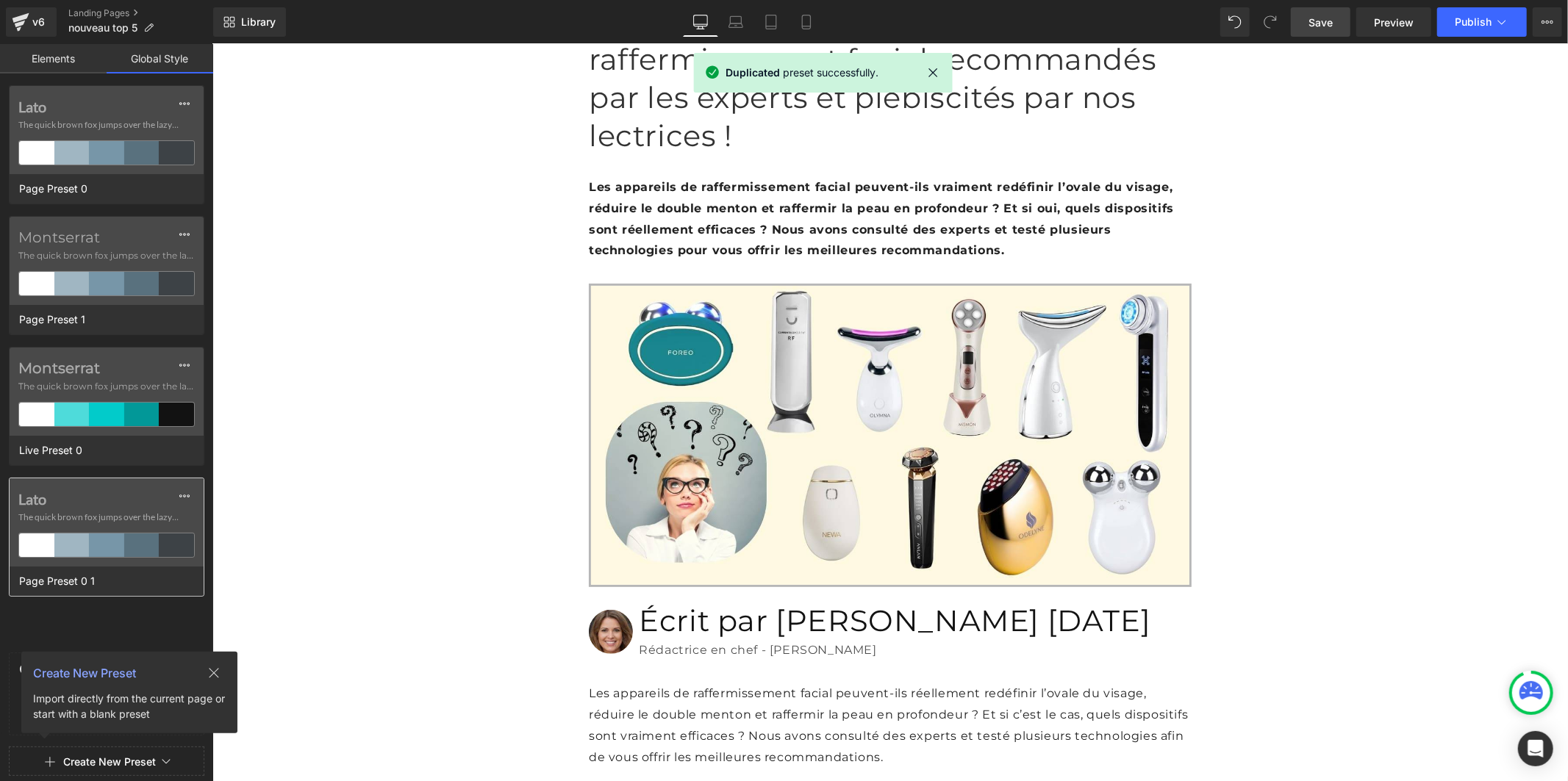
click at [41, 502] on label "Lato" at bounding box center [106, 499] width 176 height 18
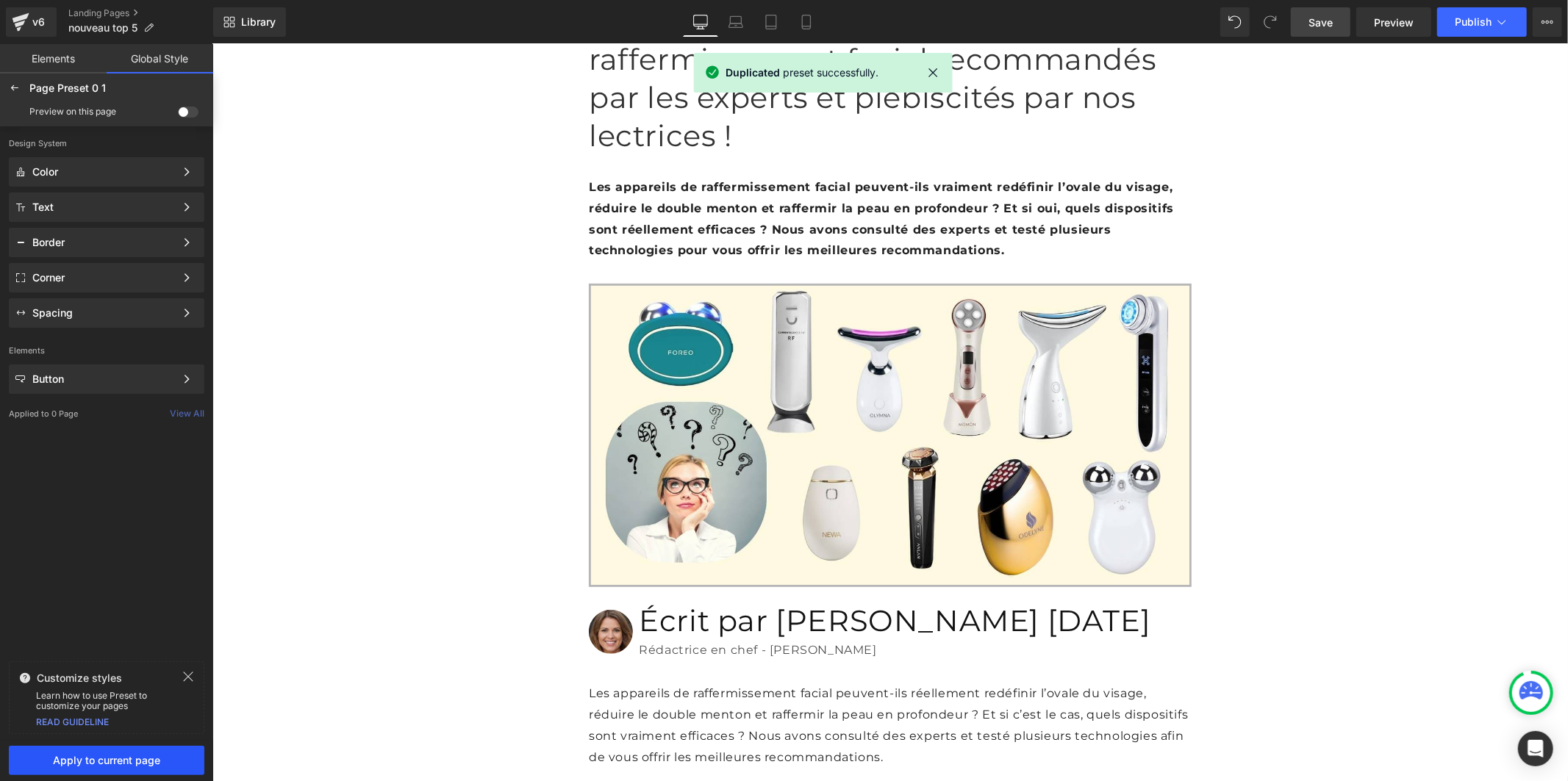
click at [127, 759] on span "Apply to current page" at bounding box center [106, 761] width 178 height 11
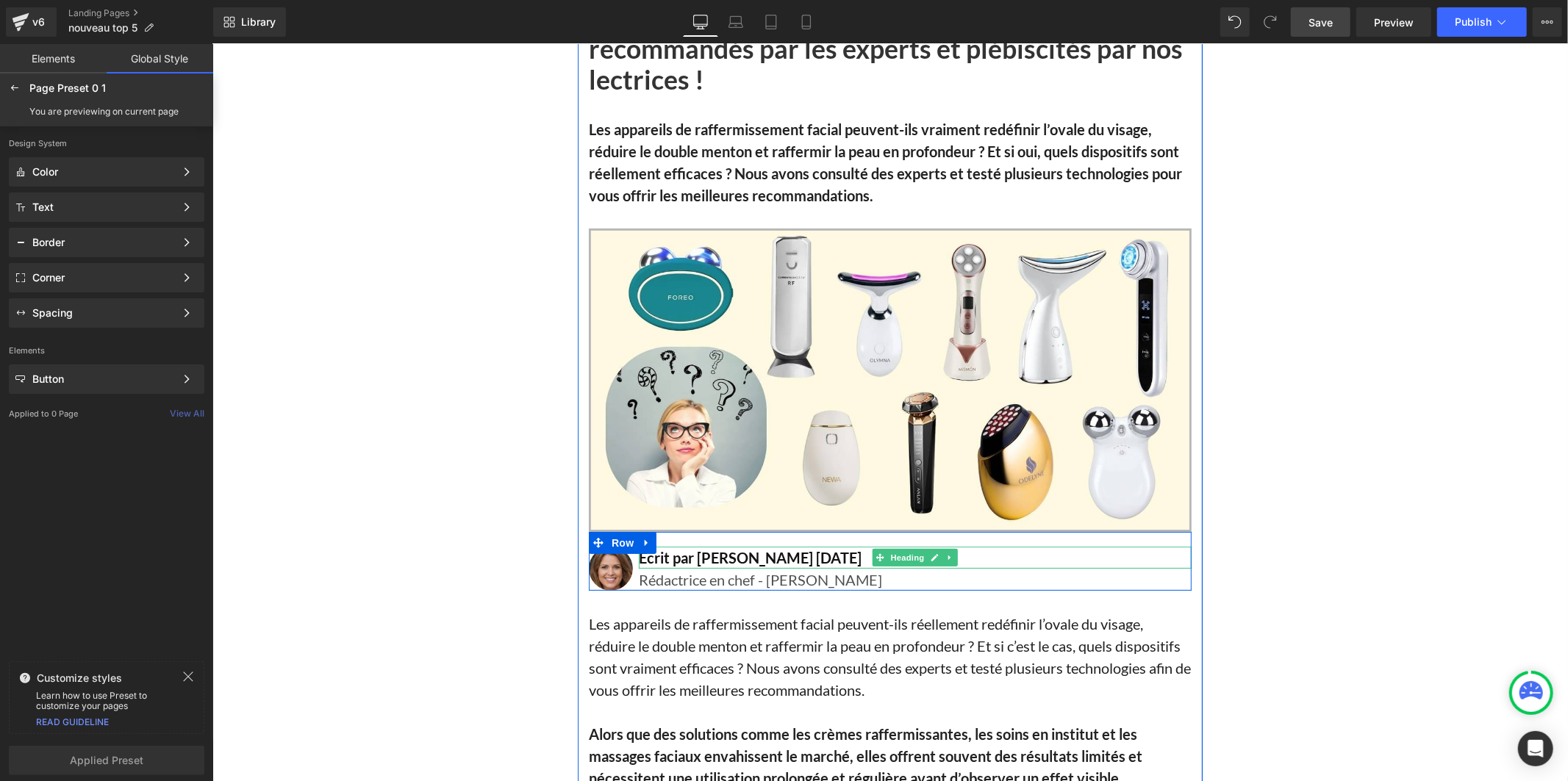
click at [802, 554] on h1 "Écrit par [PERSON_NAME] [DATE]" at bounding box center [914, 557] width 553 height 22
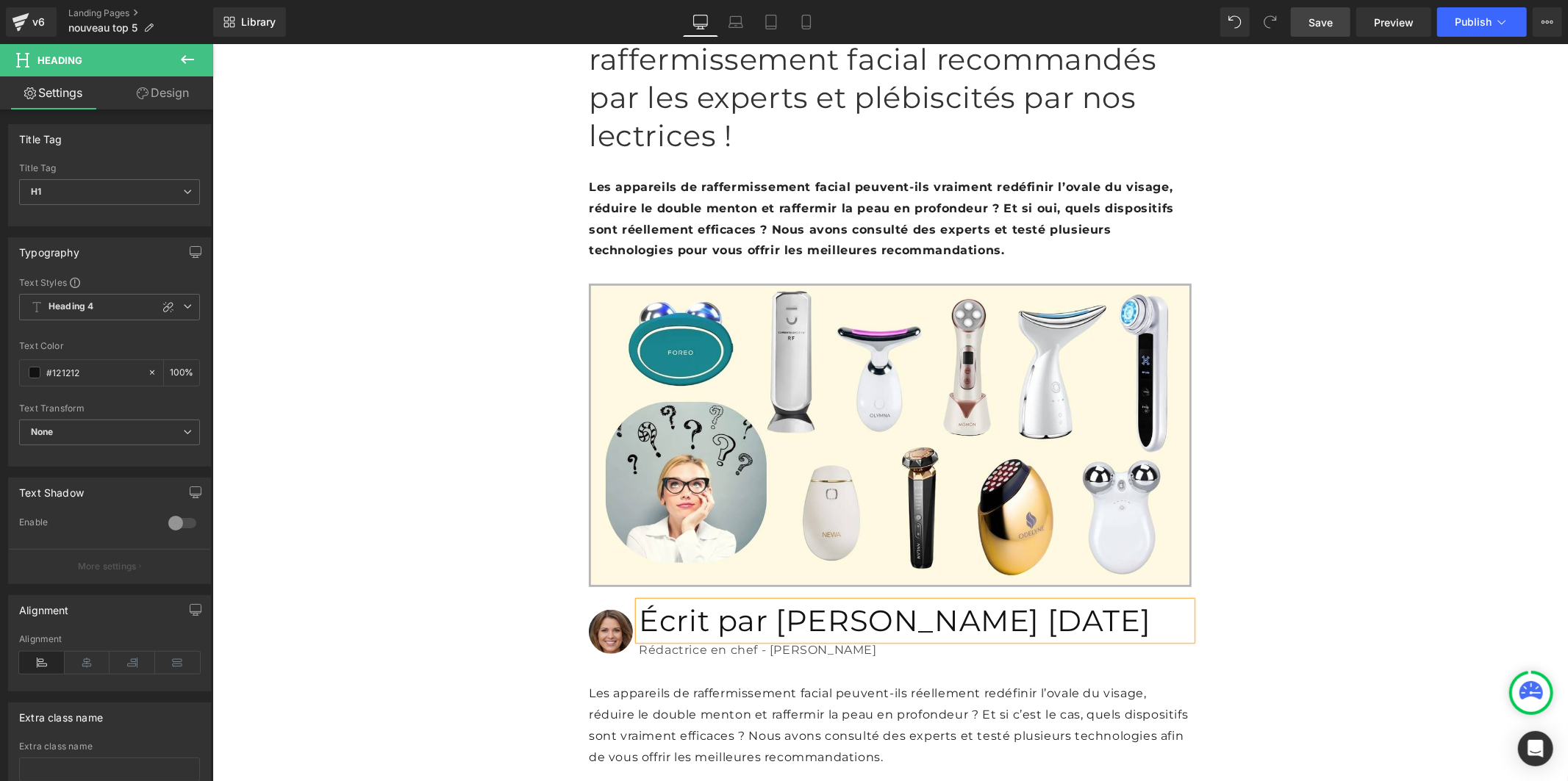
click at [1317, 24] on span "Save" at bounding box center [1321, 22] width 24 height 15
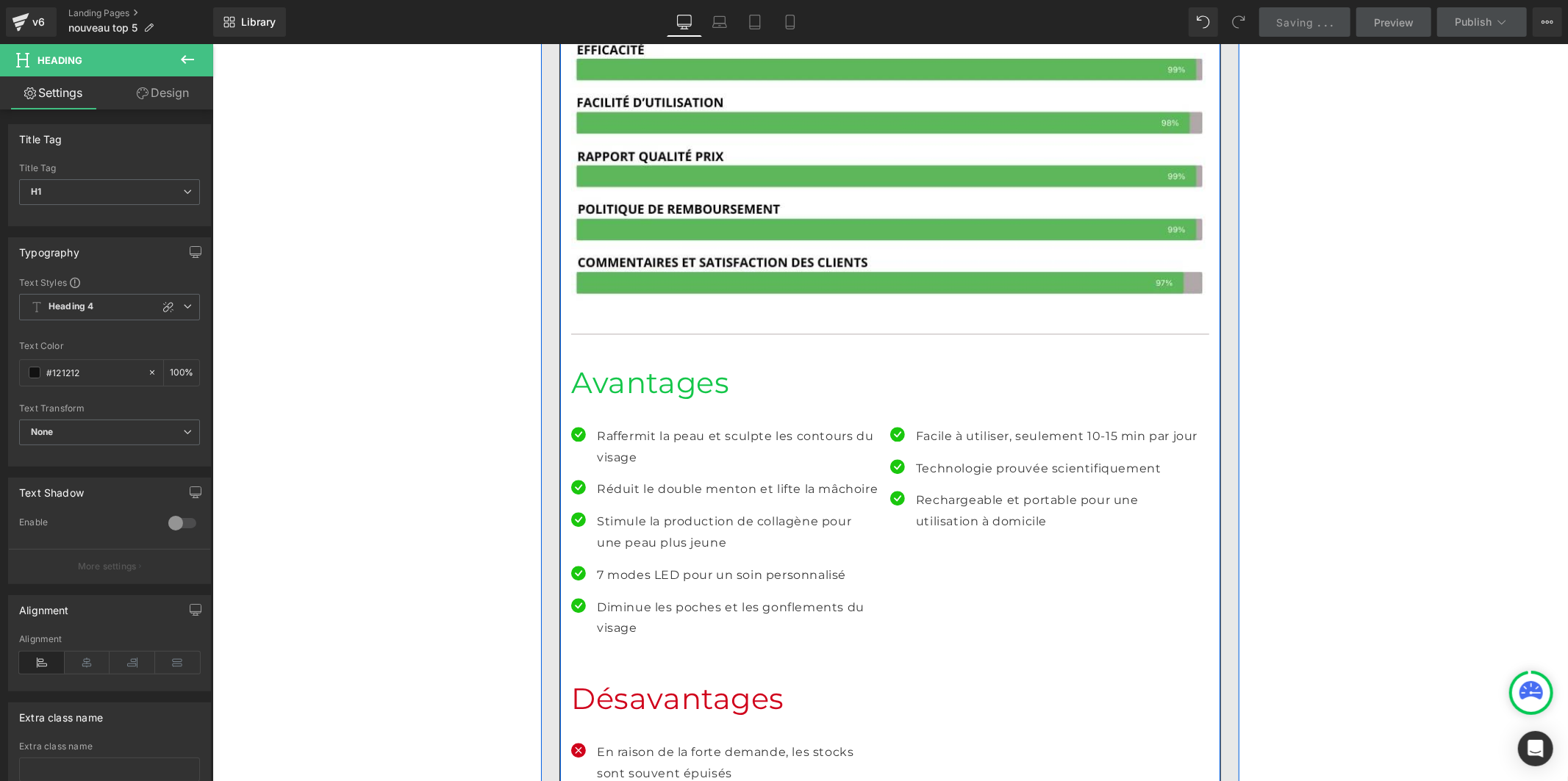
scroll to position [2858, 0]
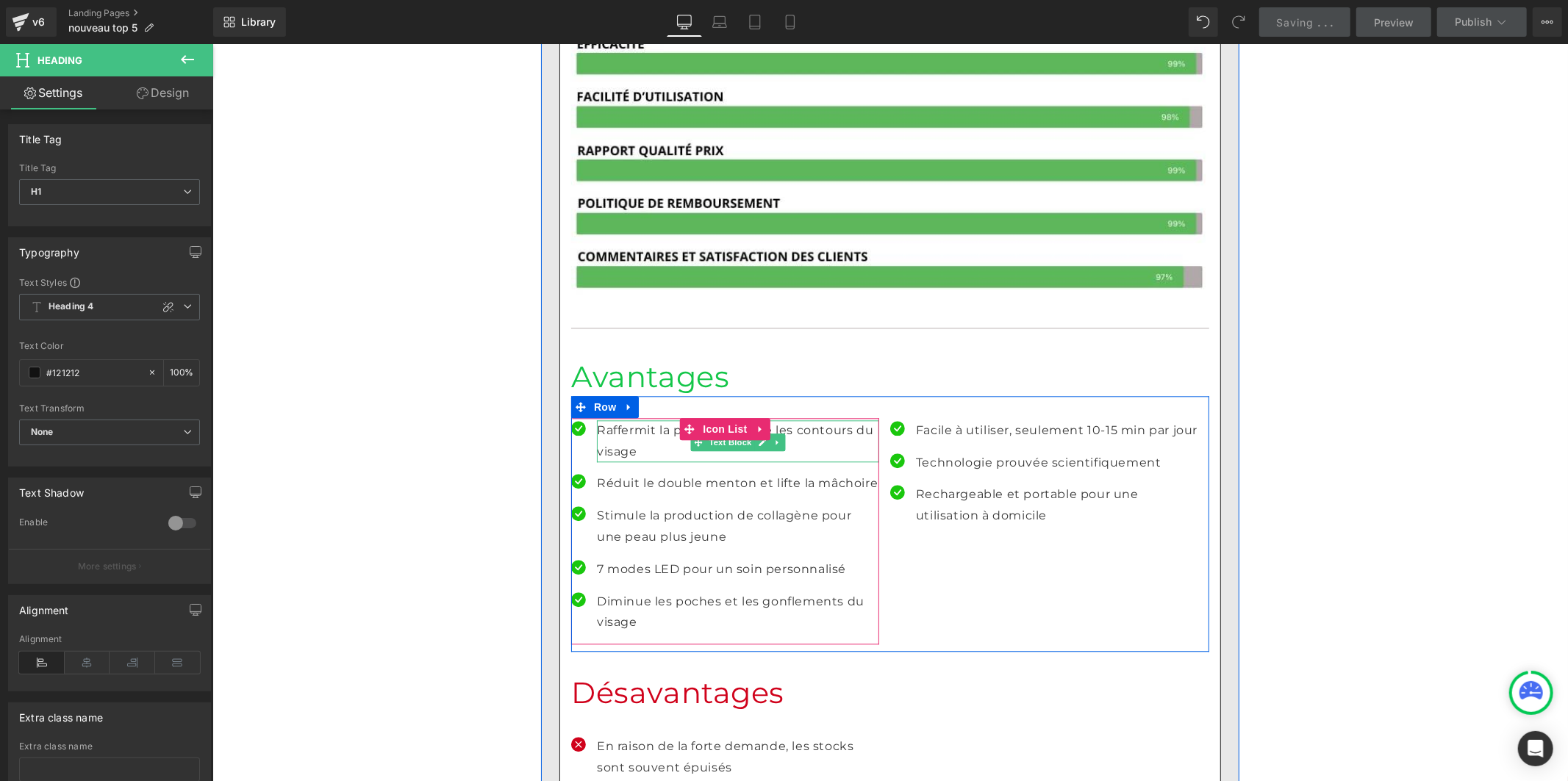
click at [611, 420] on p "Raffermit la peau et sculpte les contours du visage" at bounding box center [737, 441] width 283 height 43
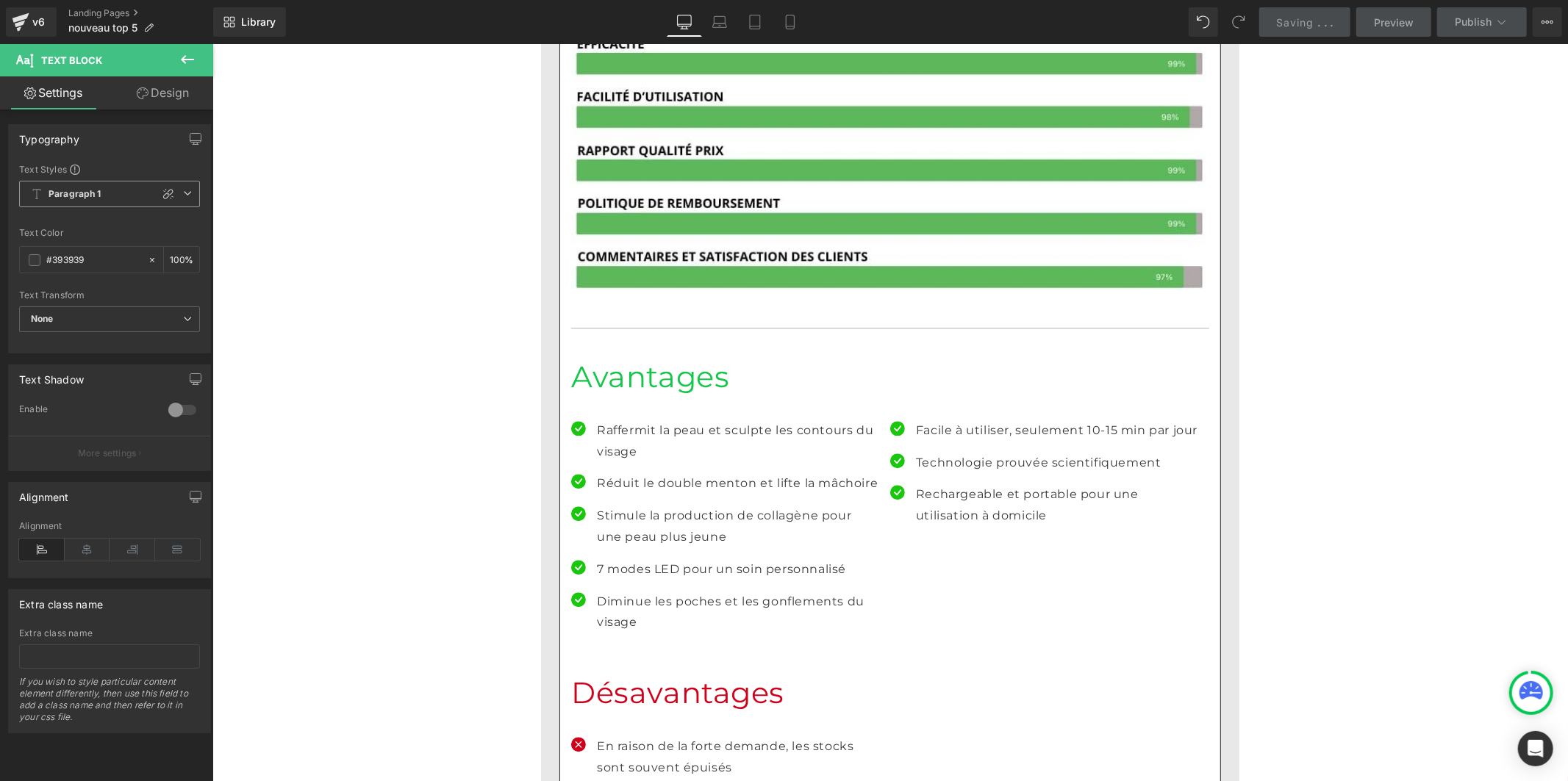
click at [96, 194] on b "Paragraph 1" at bounding box center [75, 194] width 53 height 12
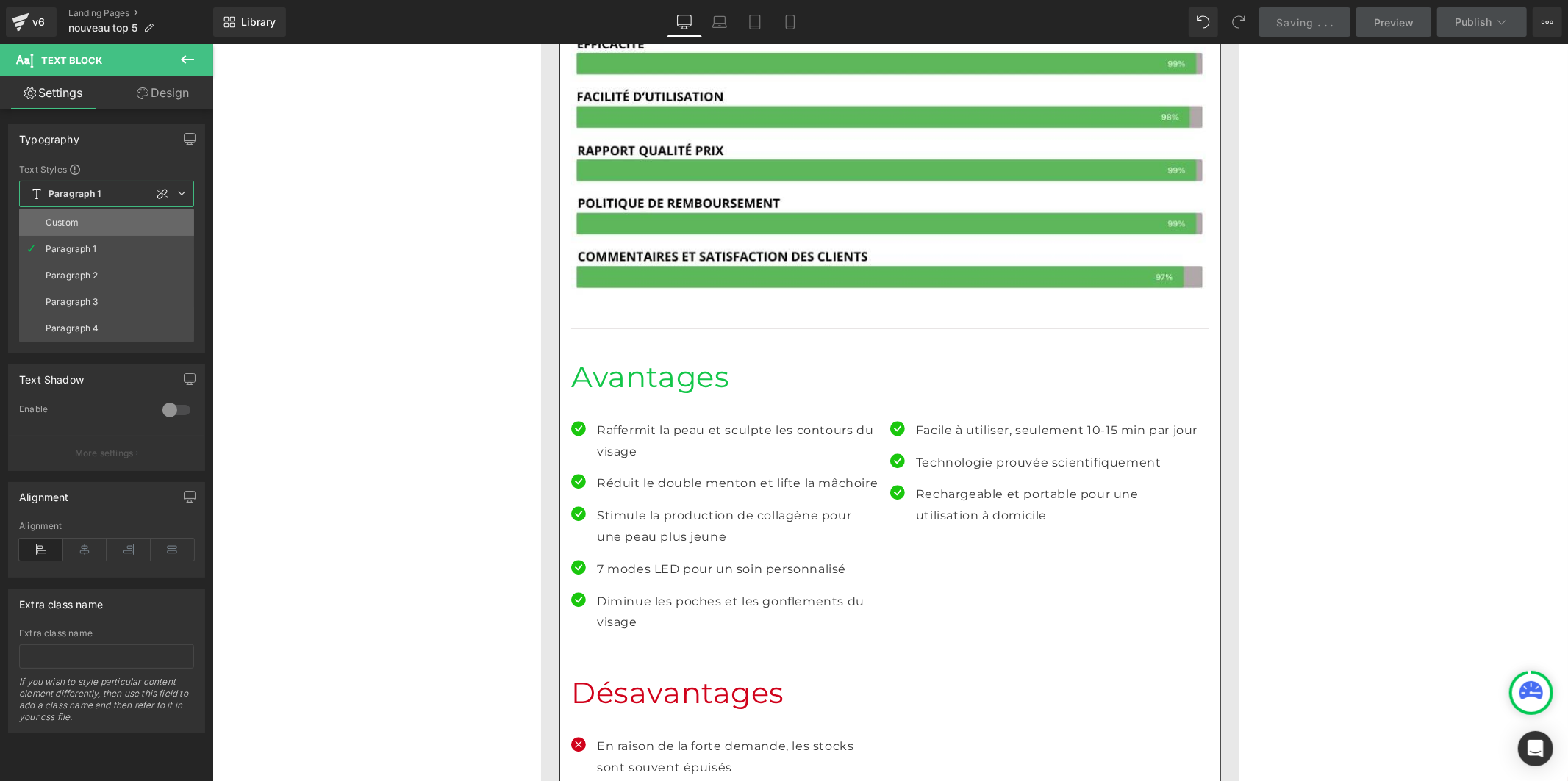
click at [78, 214] on li "Custom" at bounding box center [106, 222] width 175 height 27
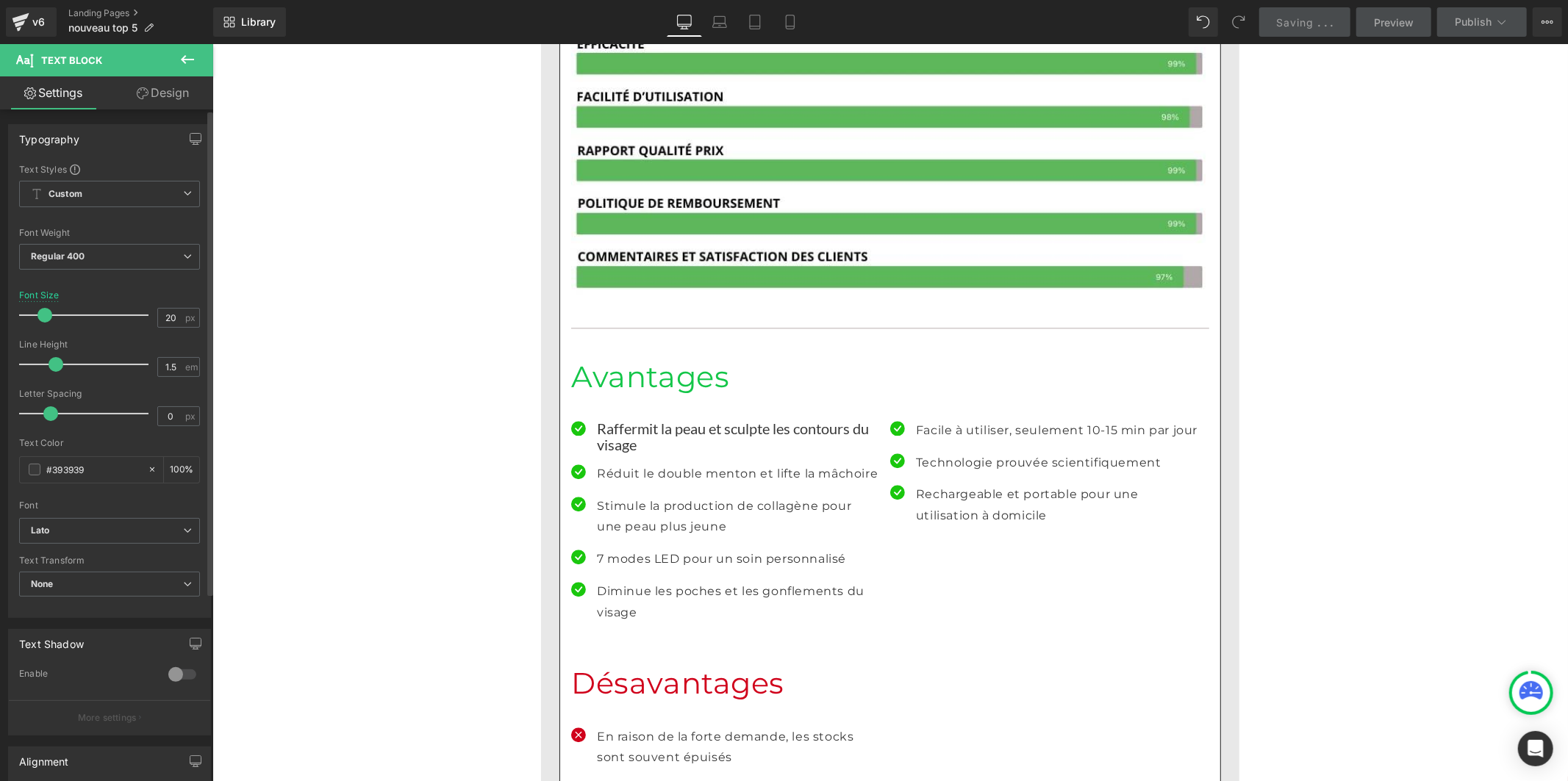
drag, startPoint x: 74, startPoint y: 364, endPoint x: 55, endPoint y: 364, distance: 19.0
click at [55, 364] on span at bounding box center [56, 365] width 15 height 15
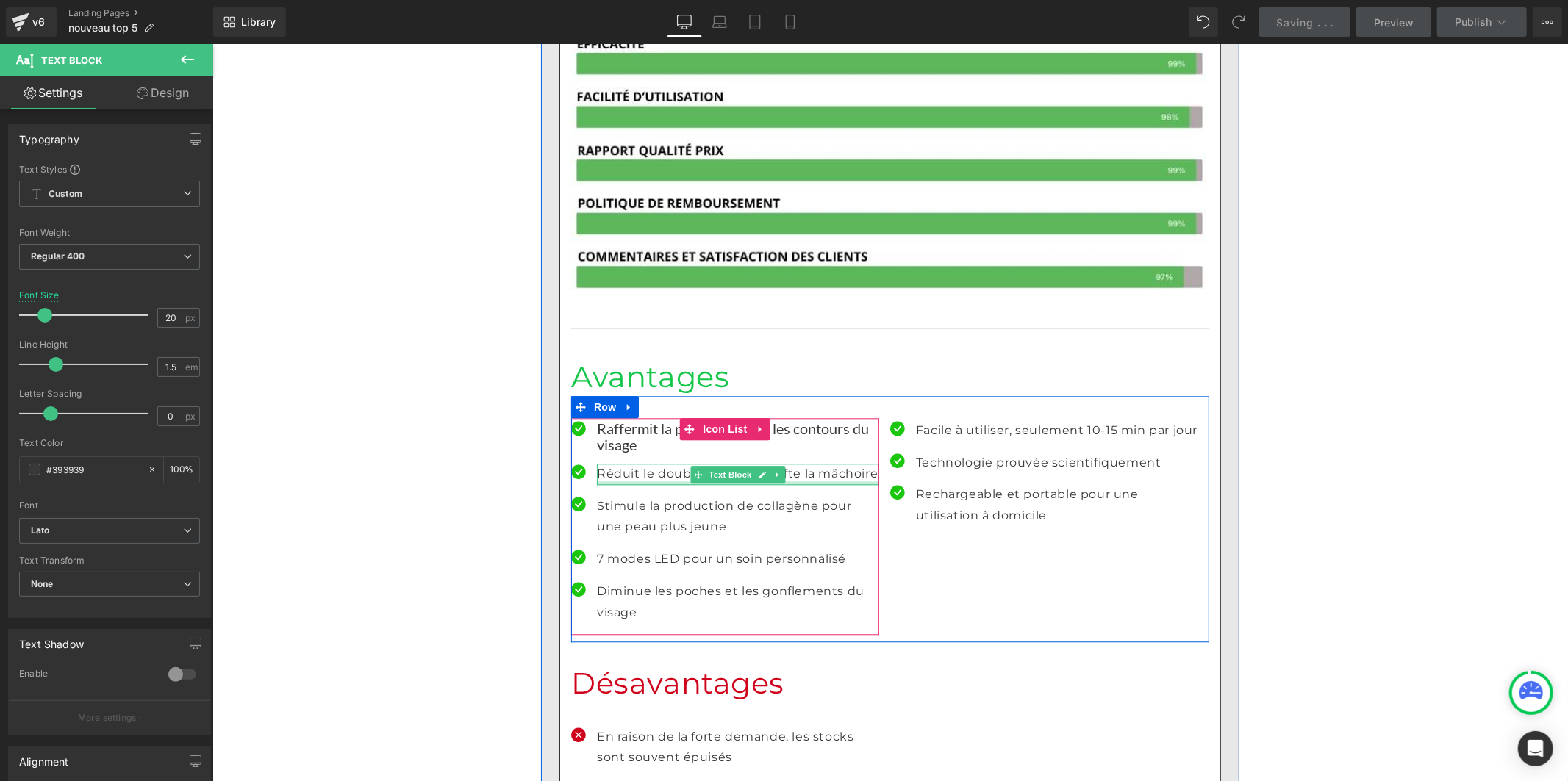
click at [627, 463] on p "Réduit le double menton et lifte la mâchoire" at bounding box center [737, 473] width 283 height 21
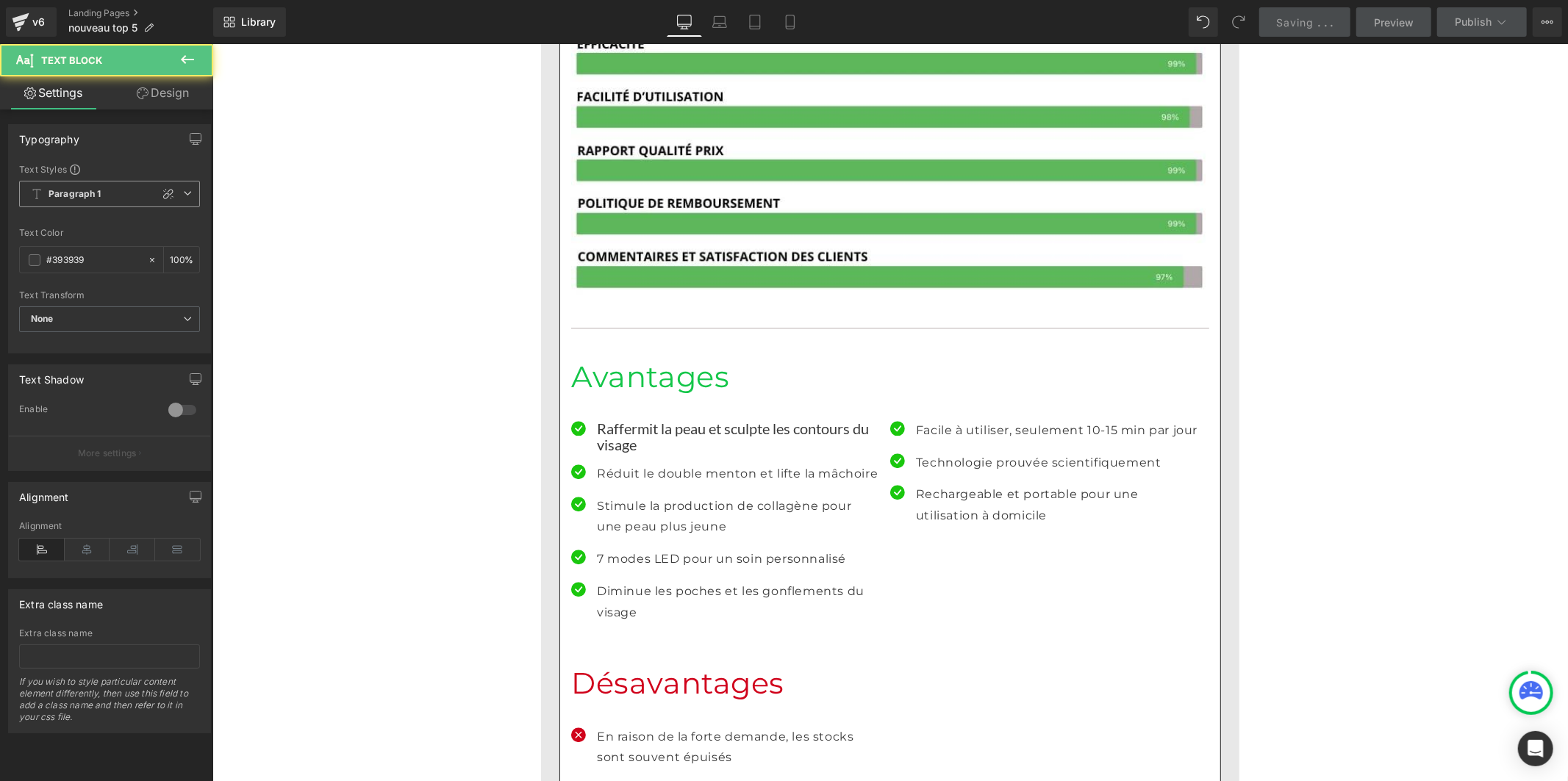
click at [77, 193] on b "Paragraph 1" at bounding box center [75, 194] width 53 height 12
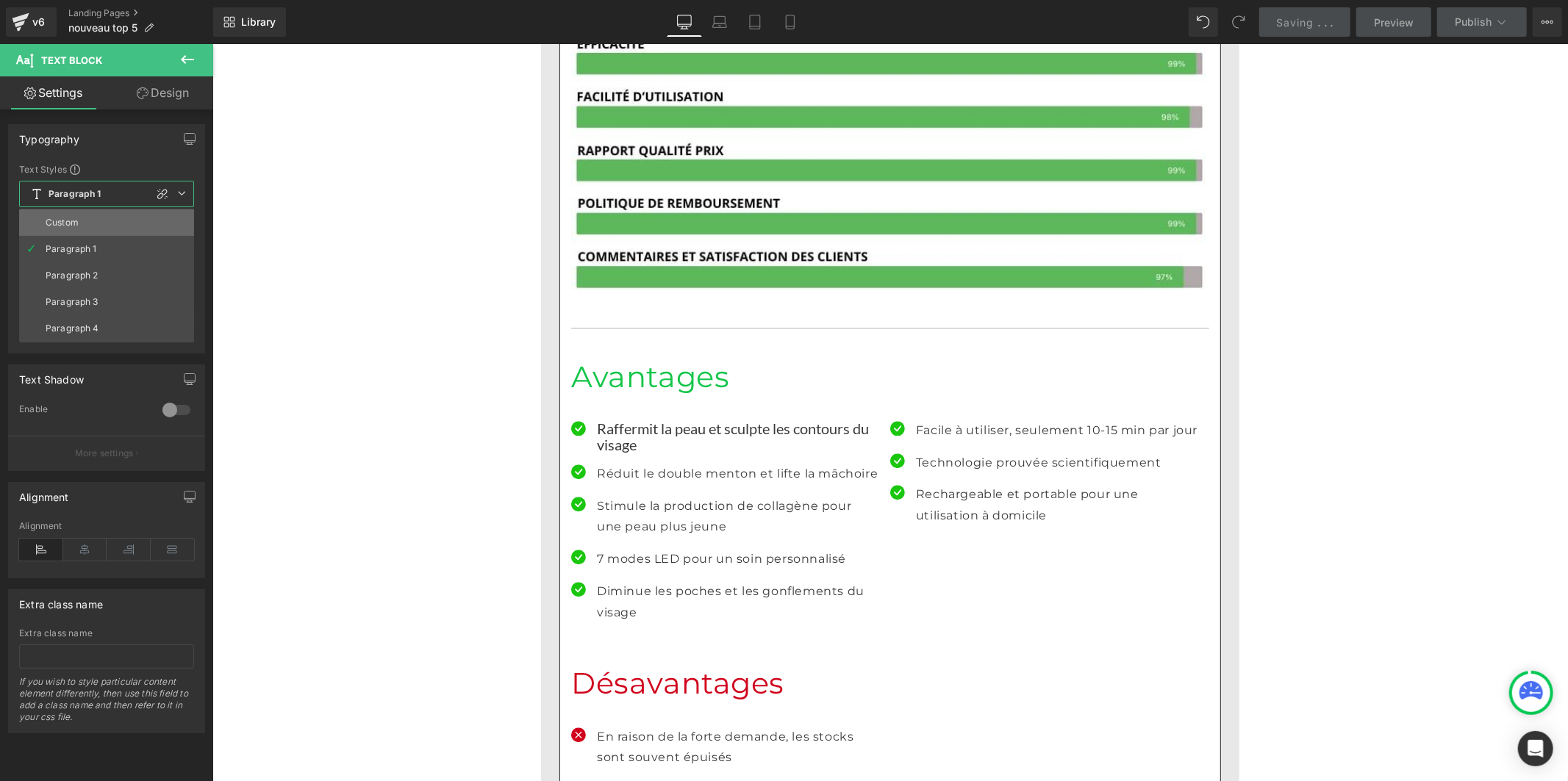
click at [76, 222] on div "Custom" at bounding box center [62, 222] width 33 height 11
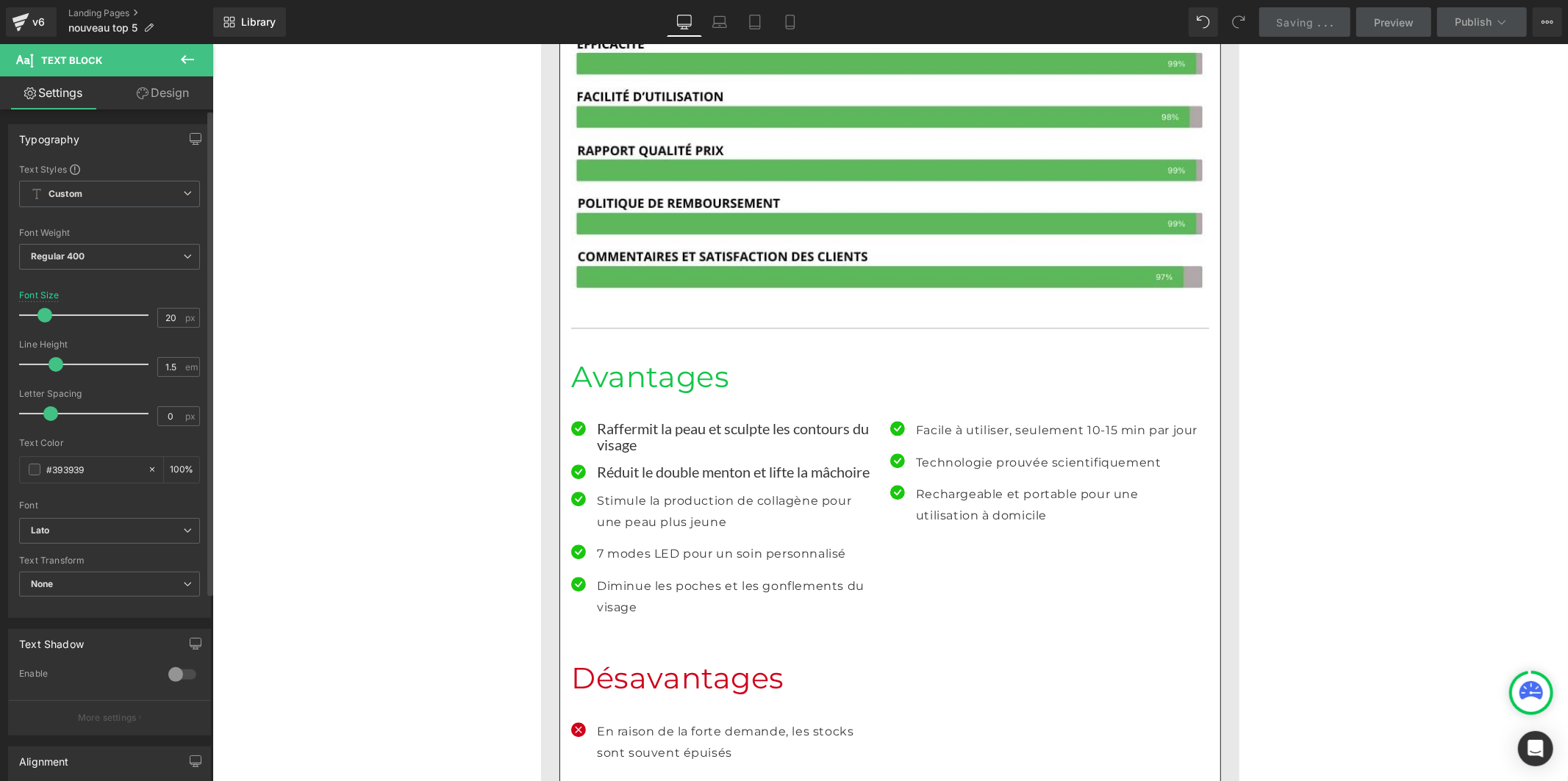
drag, startPoint x: 74, startPoint y: 361, endPoint x: 53, endPoint y: 363, distance: 21.1
click at [53, 363] on span at bounding box center [56, 365] width 15 height 15
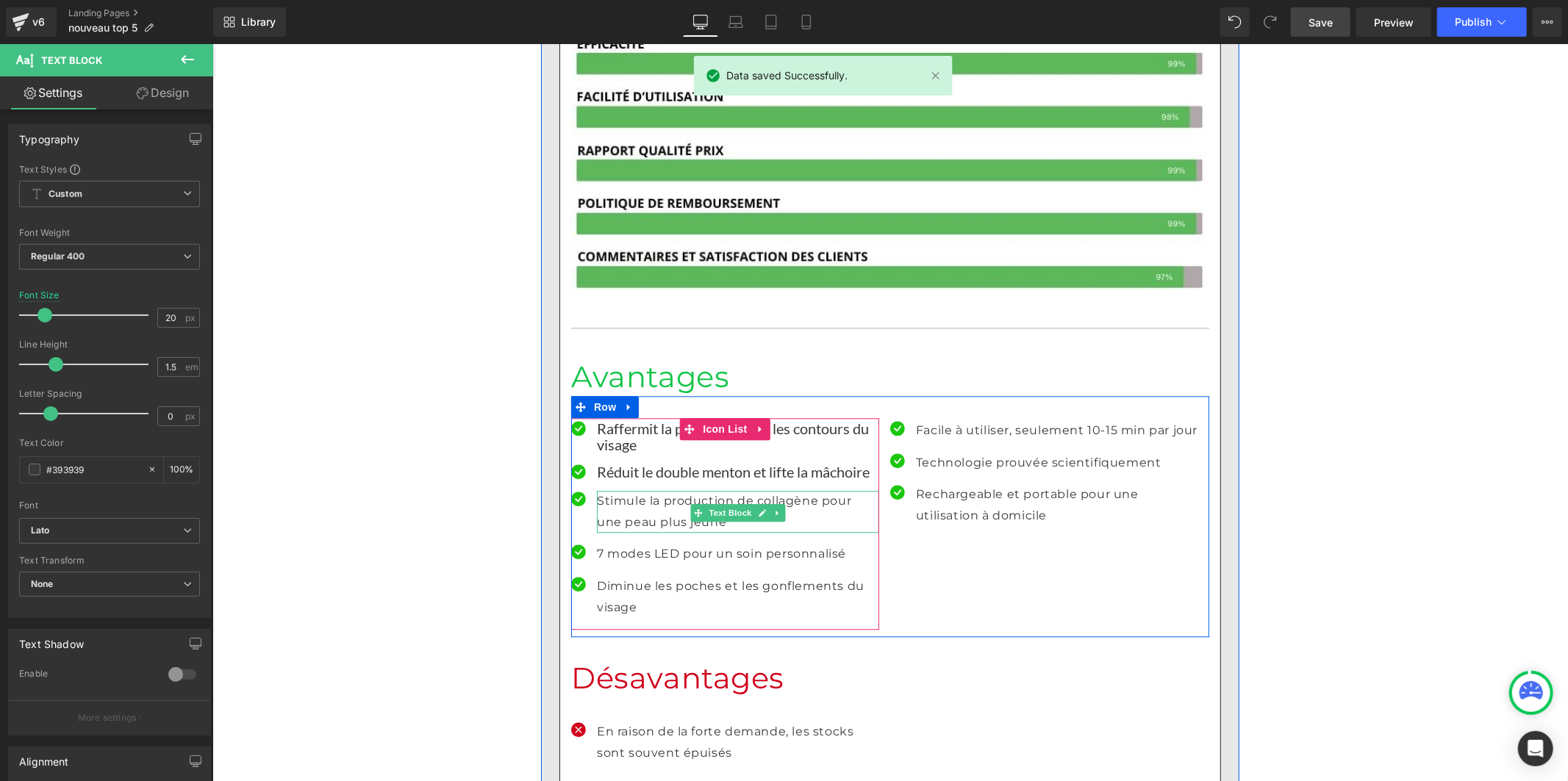
click at [620, 490] on p "Stimule la production de collagène pour une peau plus jeune" at bounding box center [737, 511] width 283 height 43
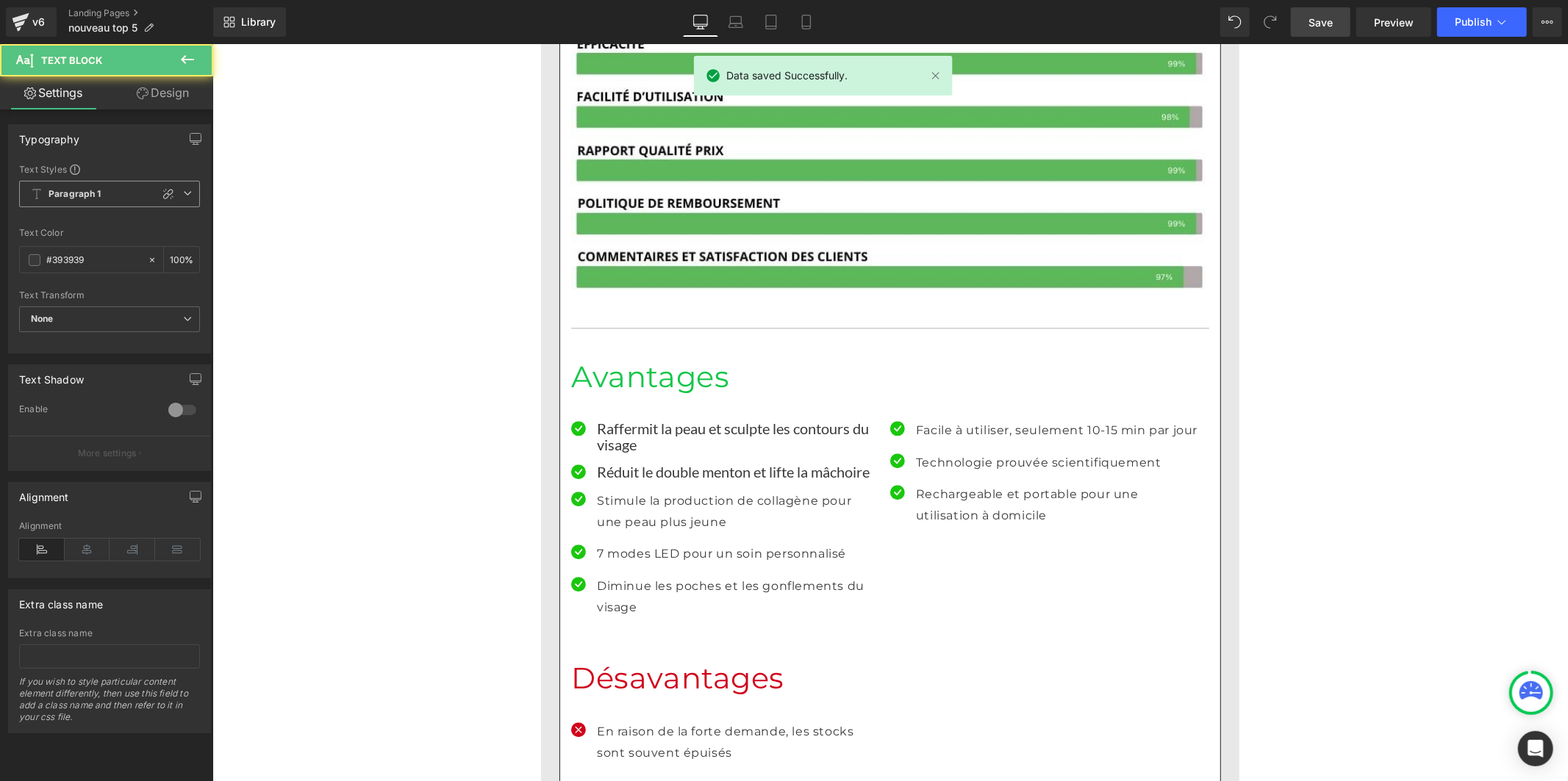
click at [111, 192] on span "Paragraph 1" at bounding box center [110, 194] width 181 height 27
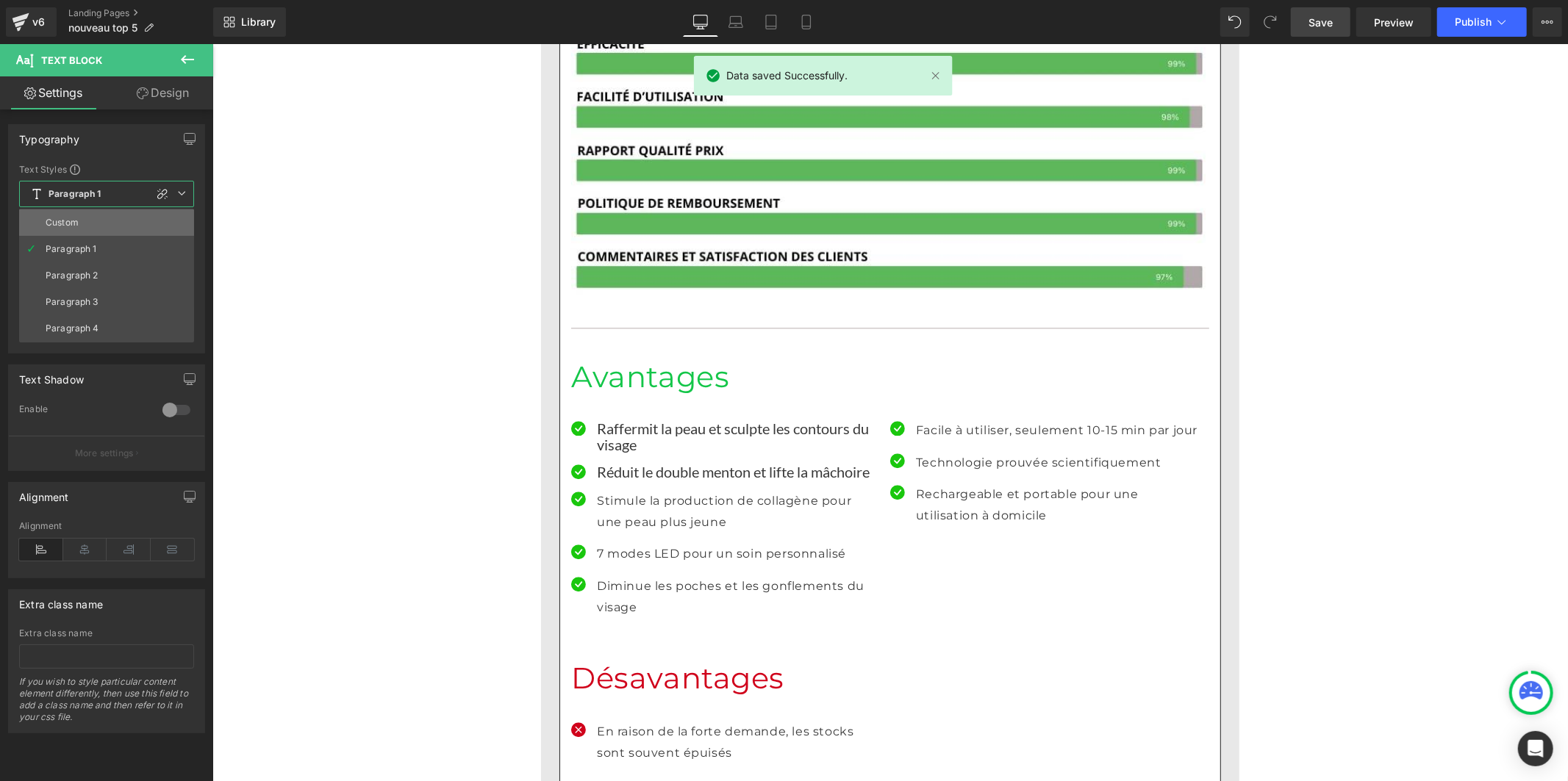
click at [106, 222] on li "Custom" at bounding box center [106, 222] width 175 height 27
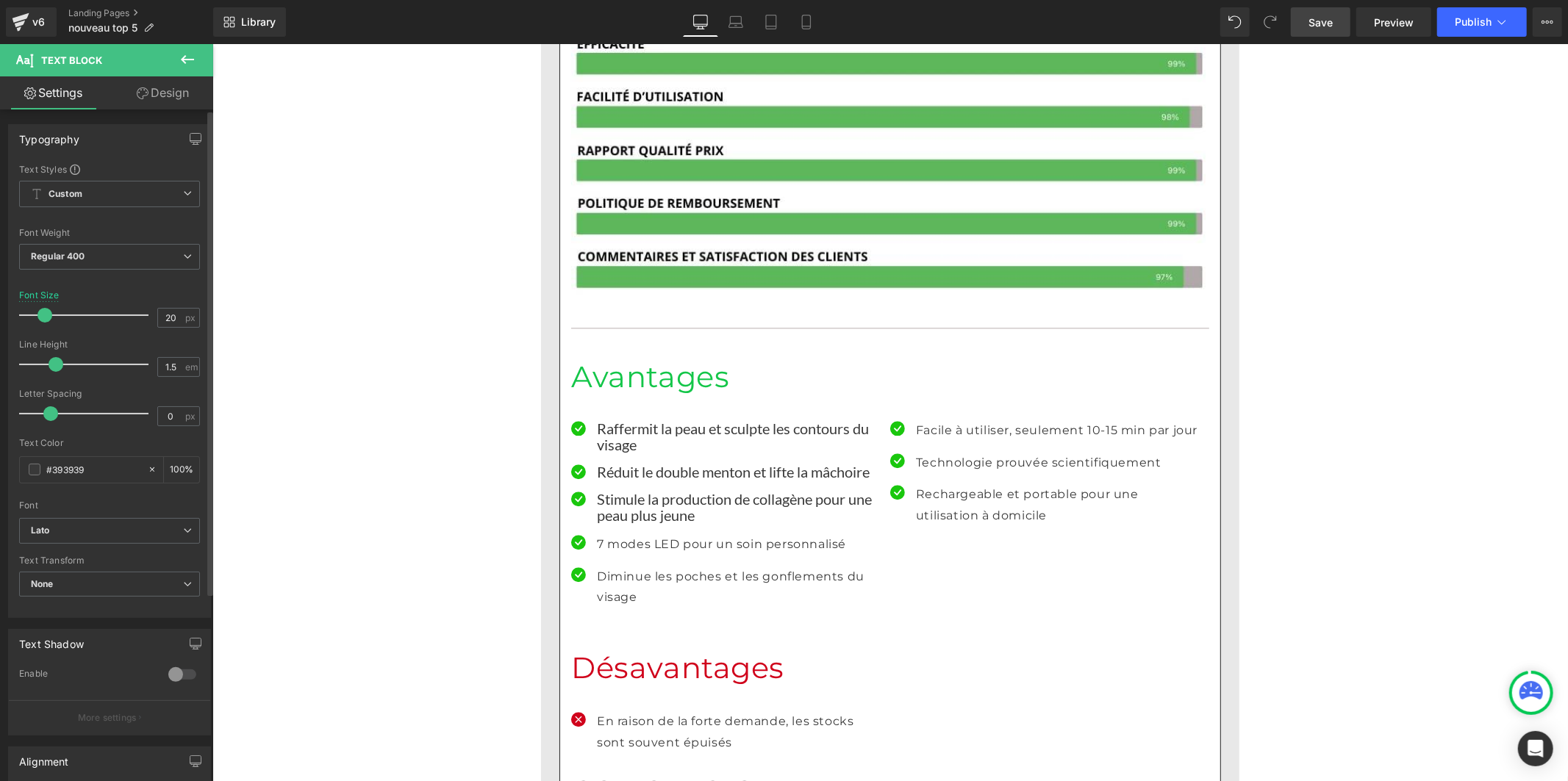
drag, startPoint x: 71, startPoint y: 365, endPoint x: 54, endPoint y: 371, distance: 18.0
click at [54, 371] on span at bounding box center [56, 365] width 15 height 15
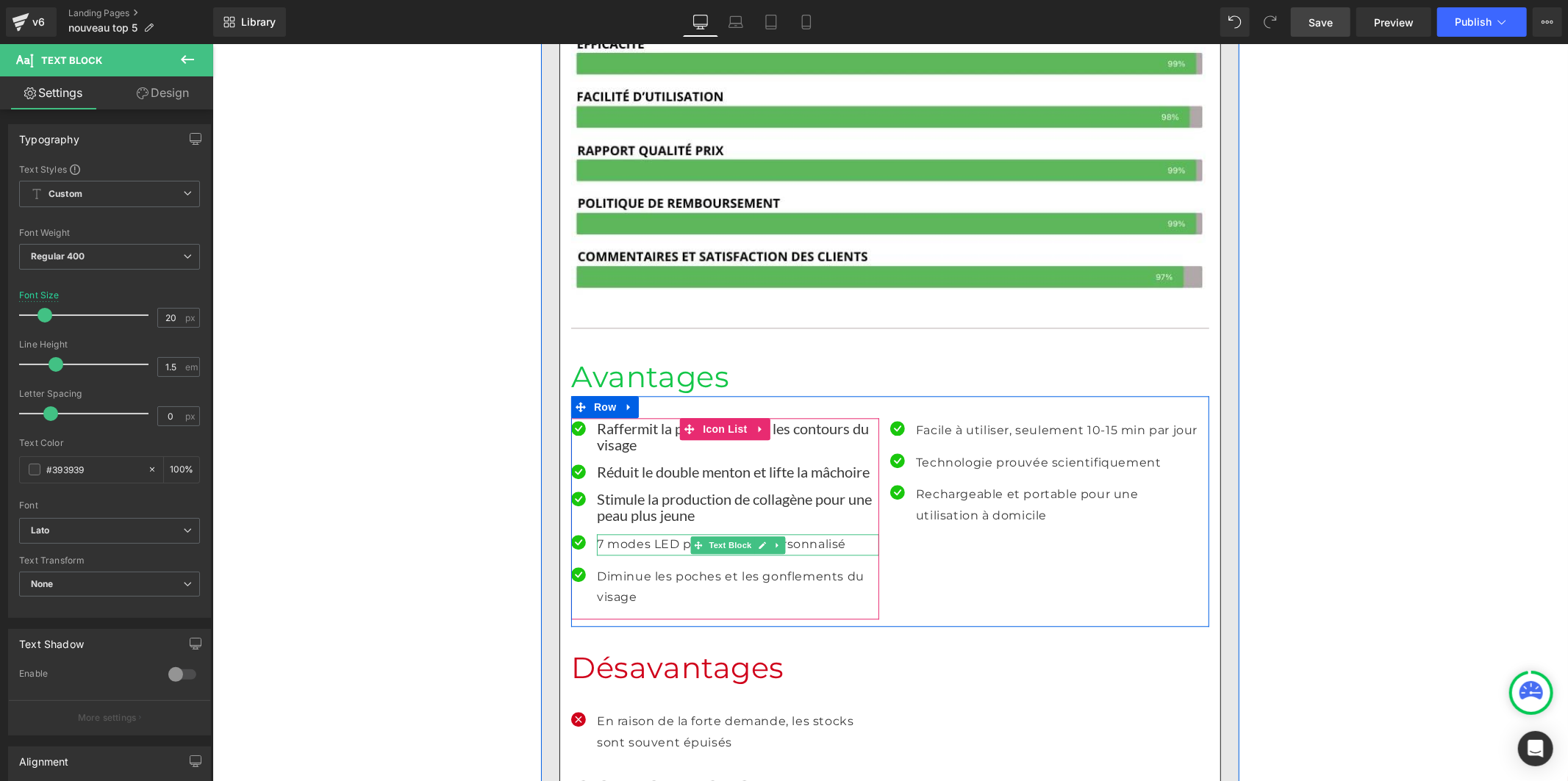
click at [618, 533] on p "7 modes LED pour un soin personnalisé" at bounding box center [737, 544] width 283 height 21
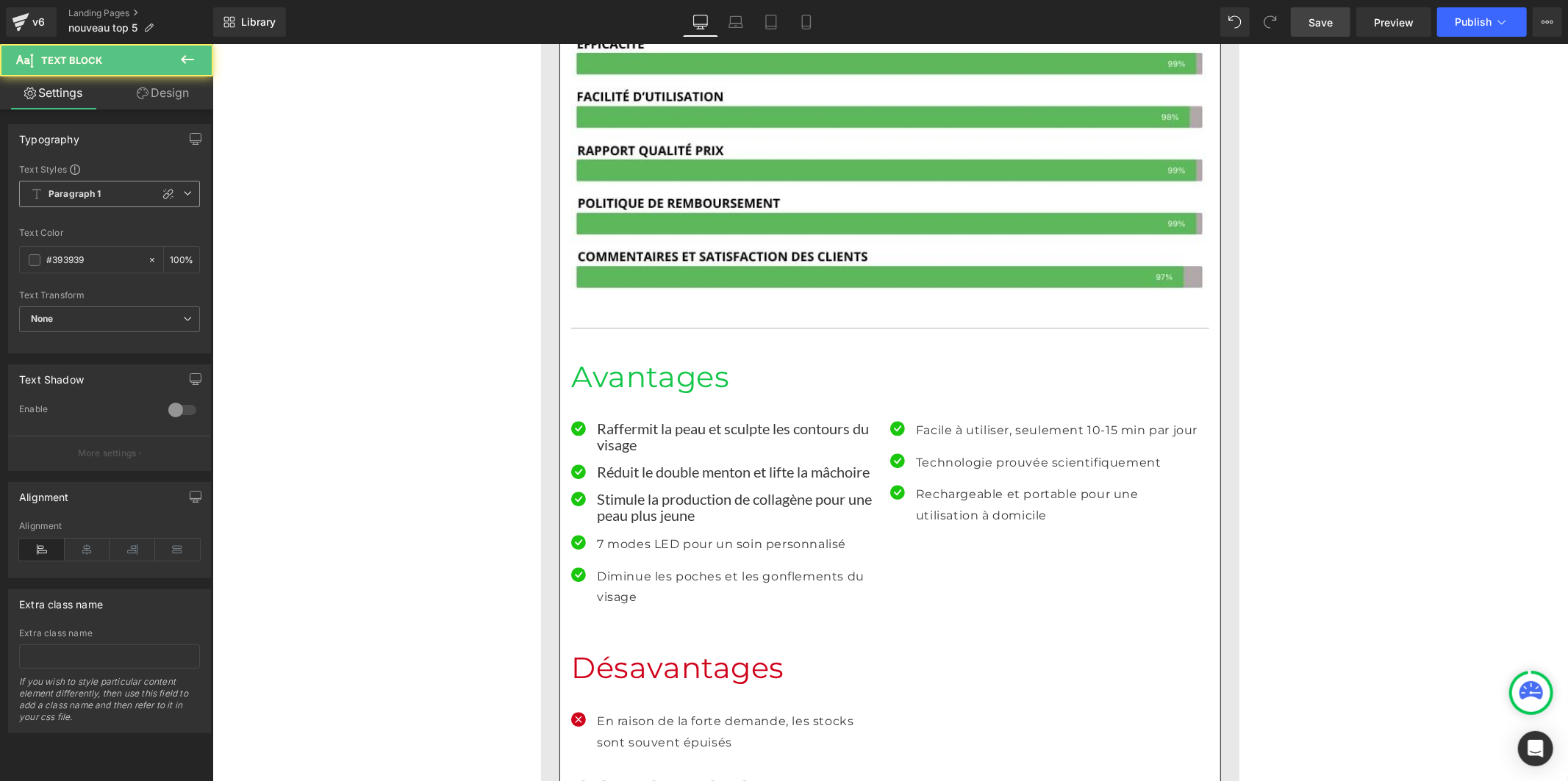
click at [99, 200] on b "Paragraph 1" at bounding box center [75, 194] width 53 height 12
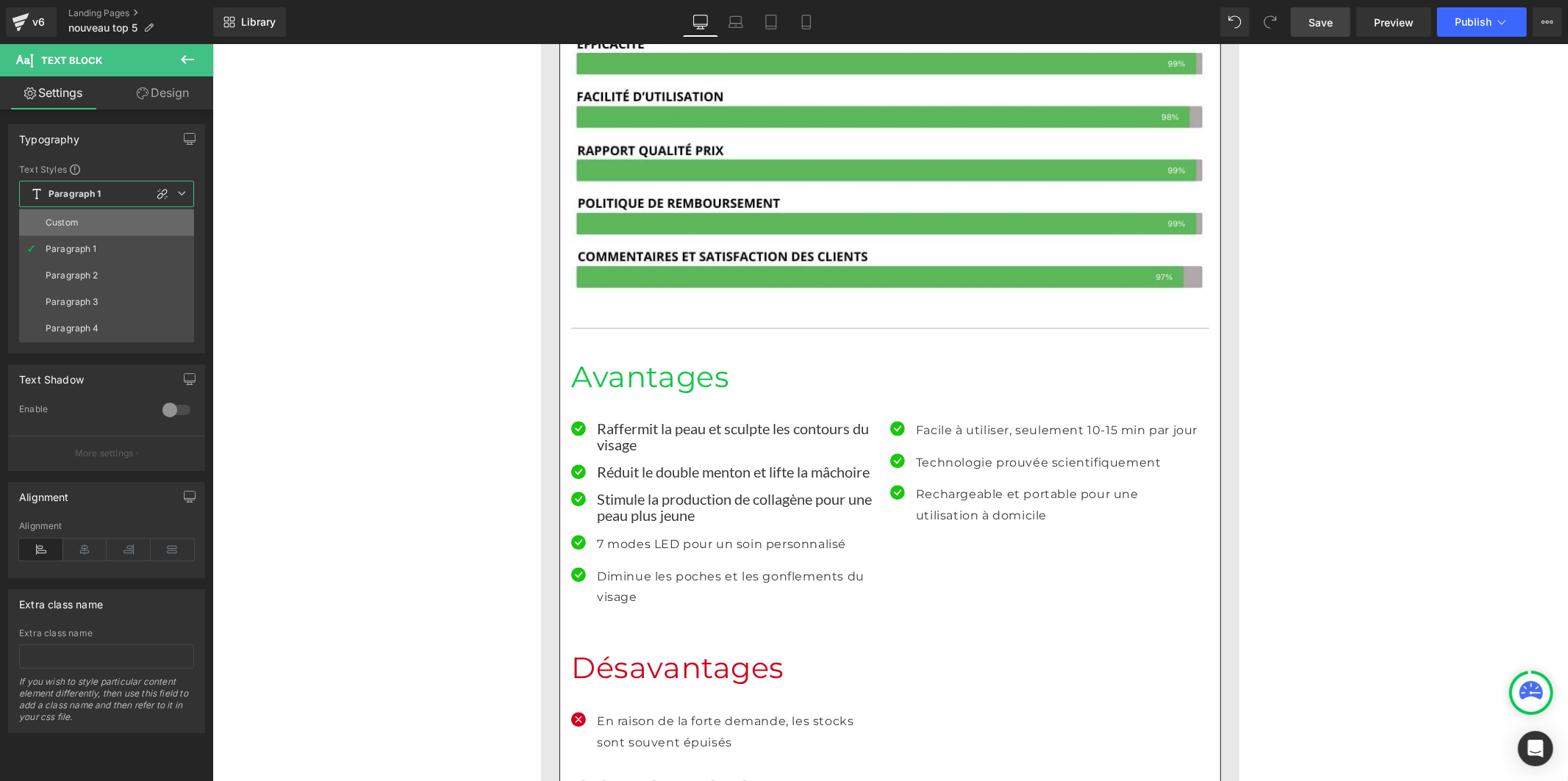
click at [94, 222] on li "Custom" at bounding box center [106, 222] width 175 height 27
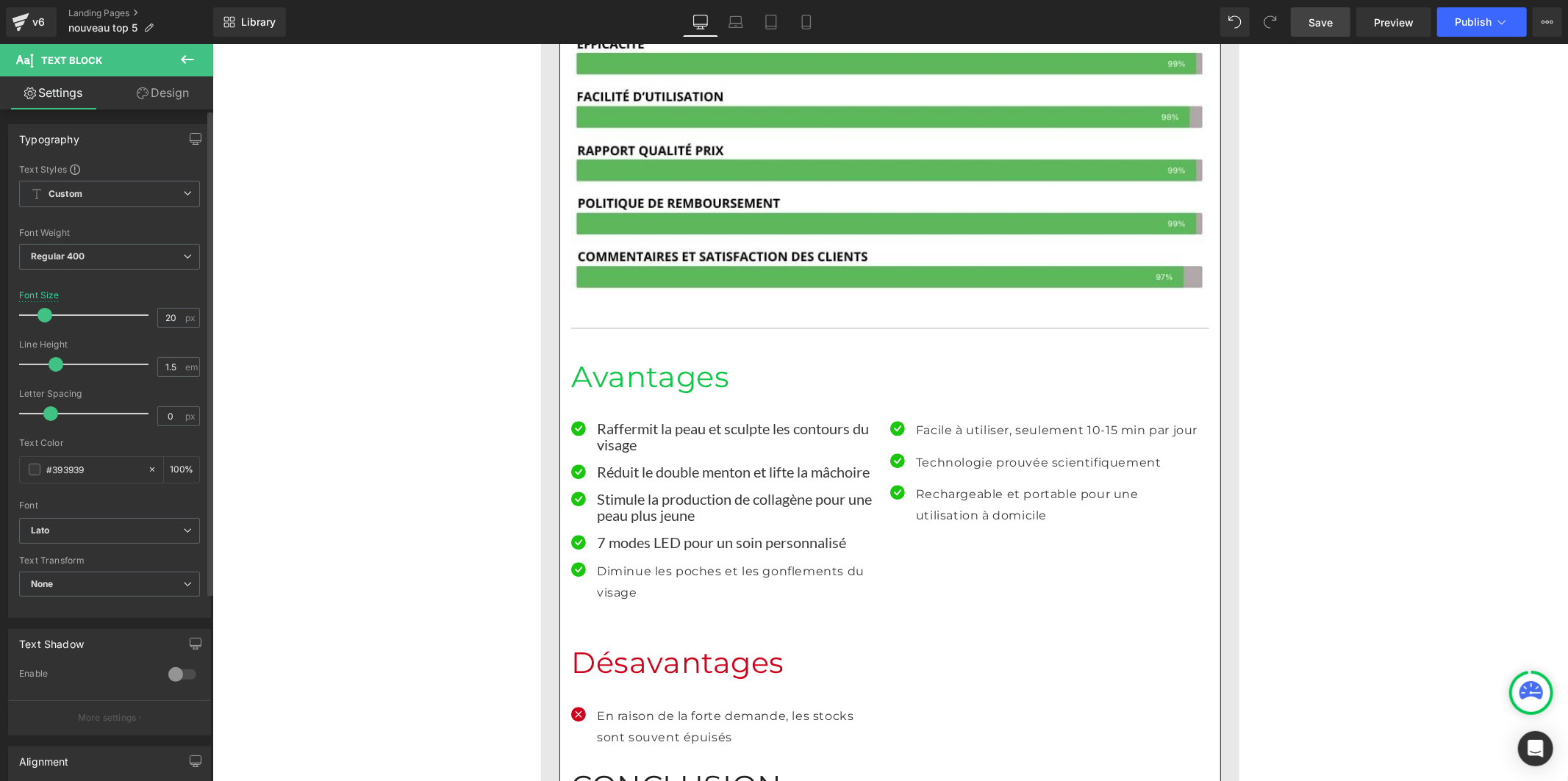
drag, startPoint x: 68, startPoint y: 364, endPoint x: 49, endPoint y: 366, distance: 19.1
click at [49, 366] on span at bounding box center [56, 365] width 15 height 15
click at [608, 561] on p "Diminue les poches et les gonflements du visage" at bounding box center [737, 582] width 283 height 43
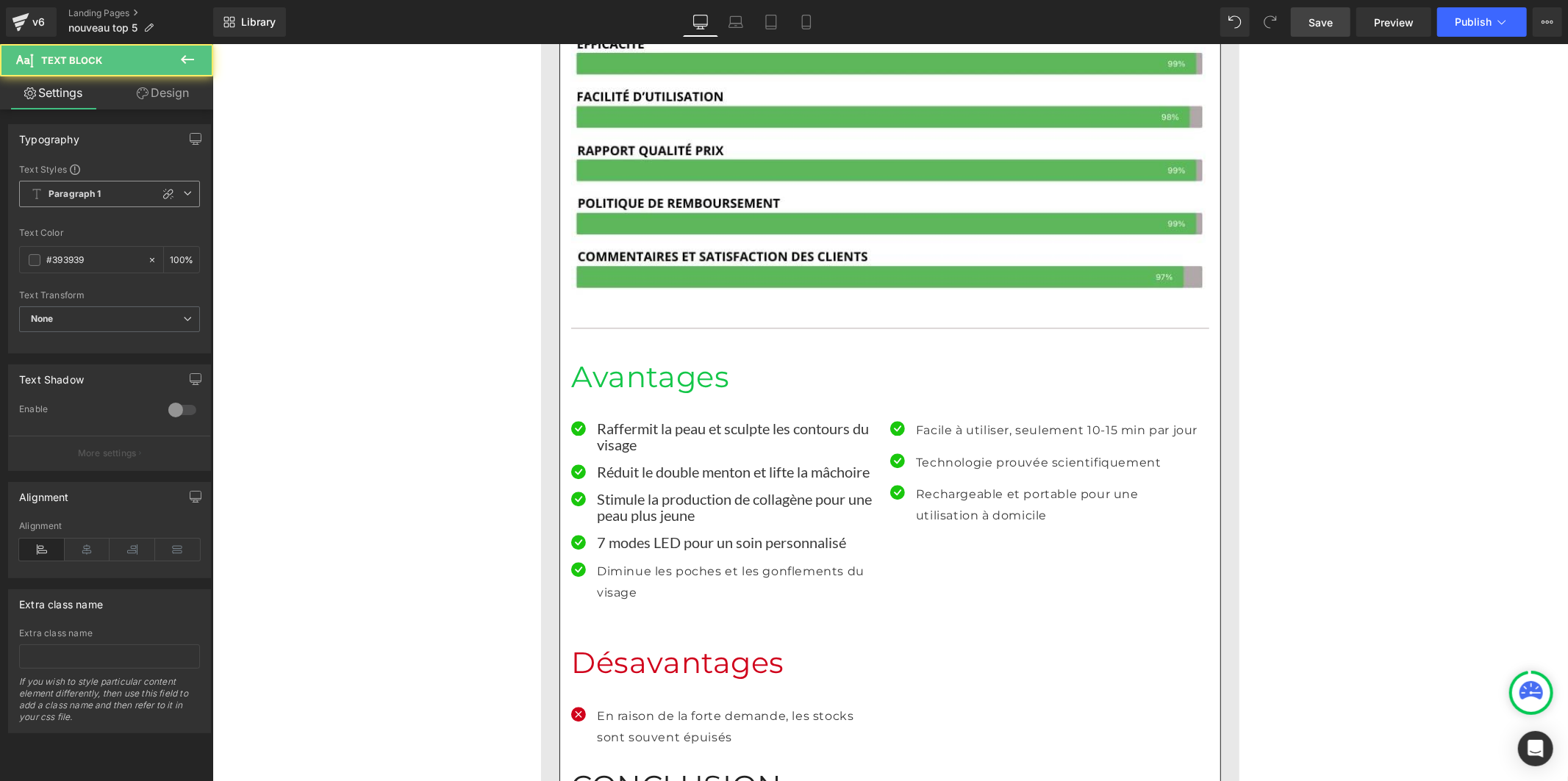
click at [104, 195] on span "Paragraph 1" at bounding box center [110, 194] width 181 height 27
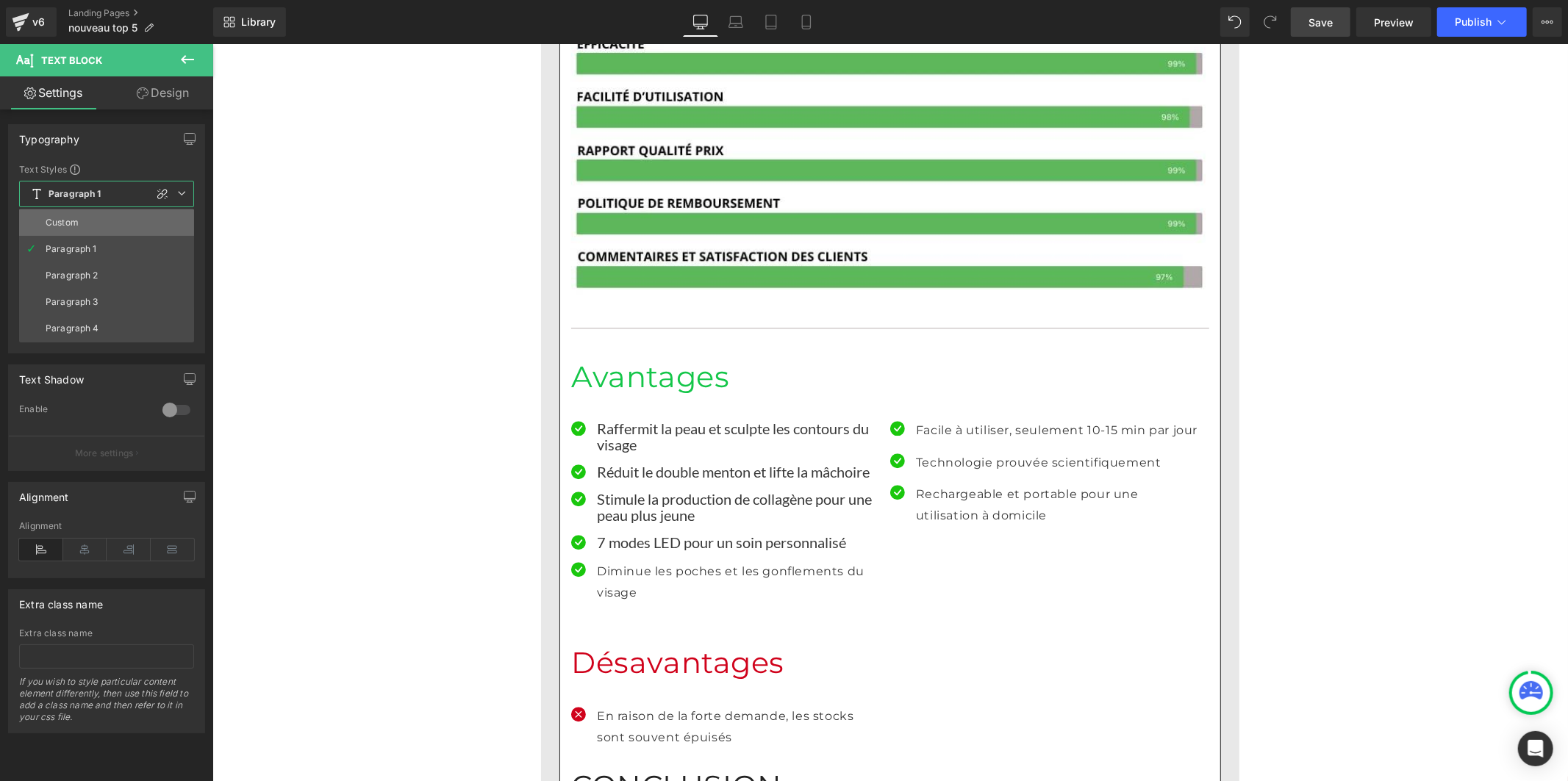
click at [91, 221] on li "Custom" at bounding box center [106, 222] width 175 height 27
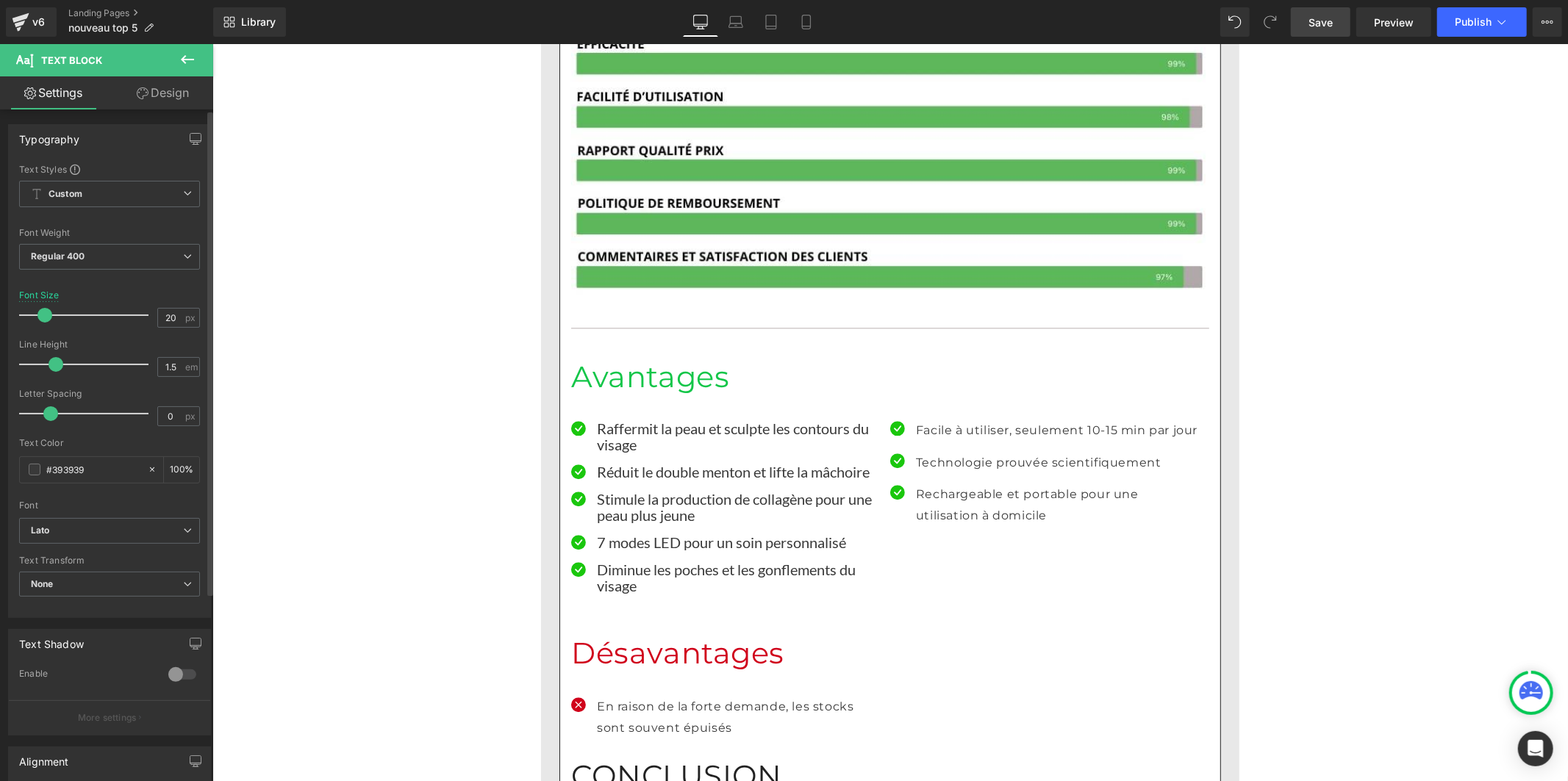
drag, startPoint x: 71, startPoint y: 361, endPoint x: 51, endPoint y: 364, distance: 20.2
click at [51, 364] on span at bounding box center [56, 365] width 15 height 15
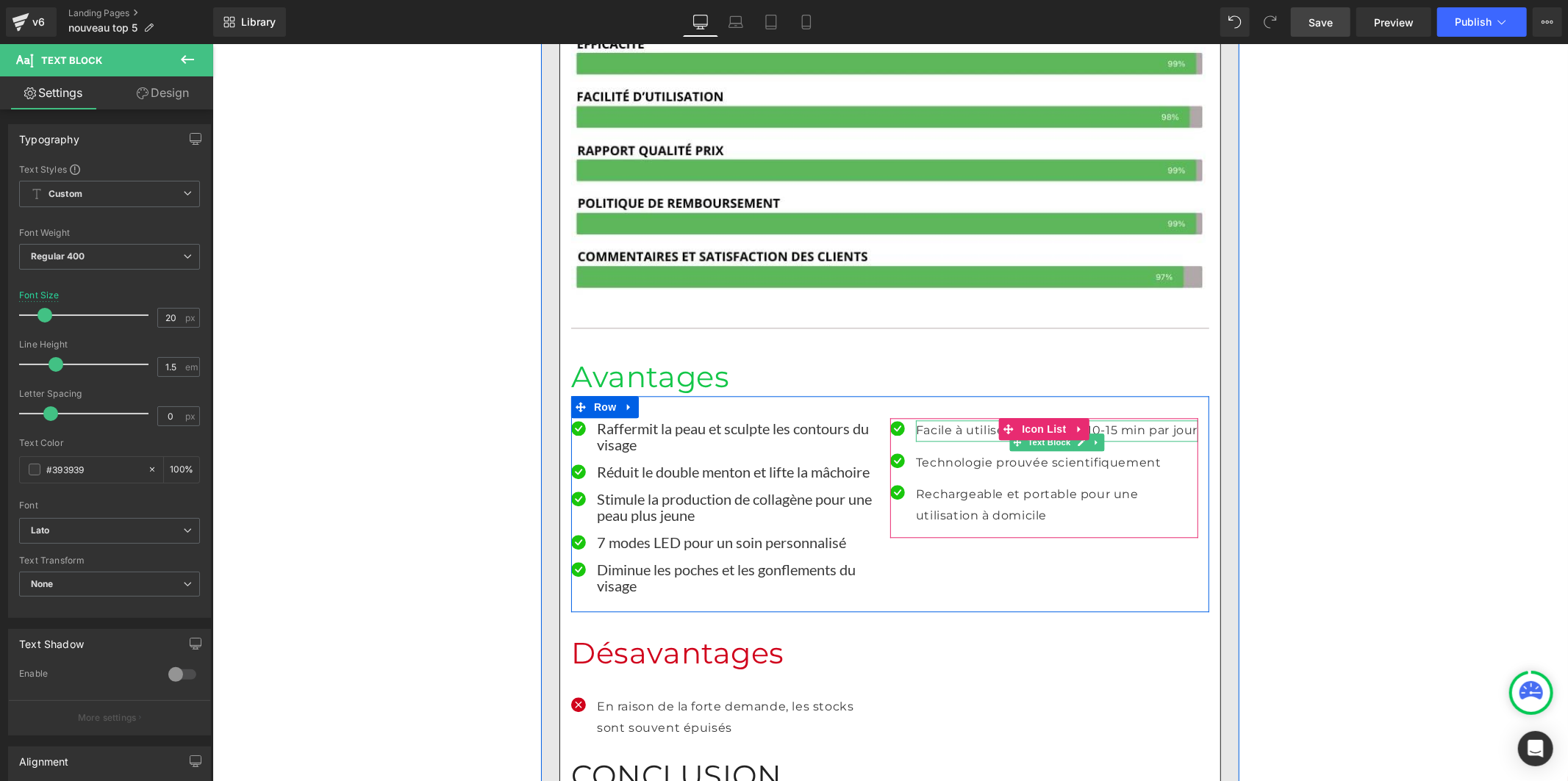
click at [917, 420] on p "Facile à utiliser, seulement 10-15 min par jour" at bounding box center [1056, 430] width 283 height 21
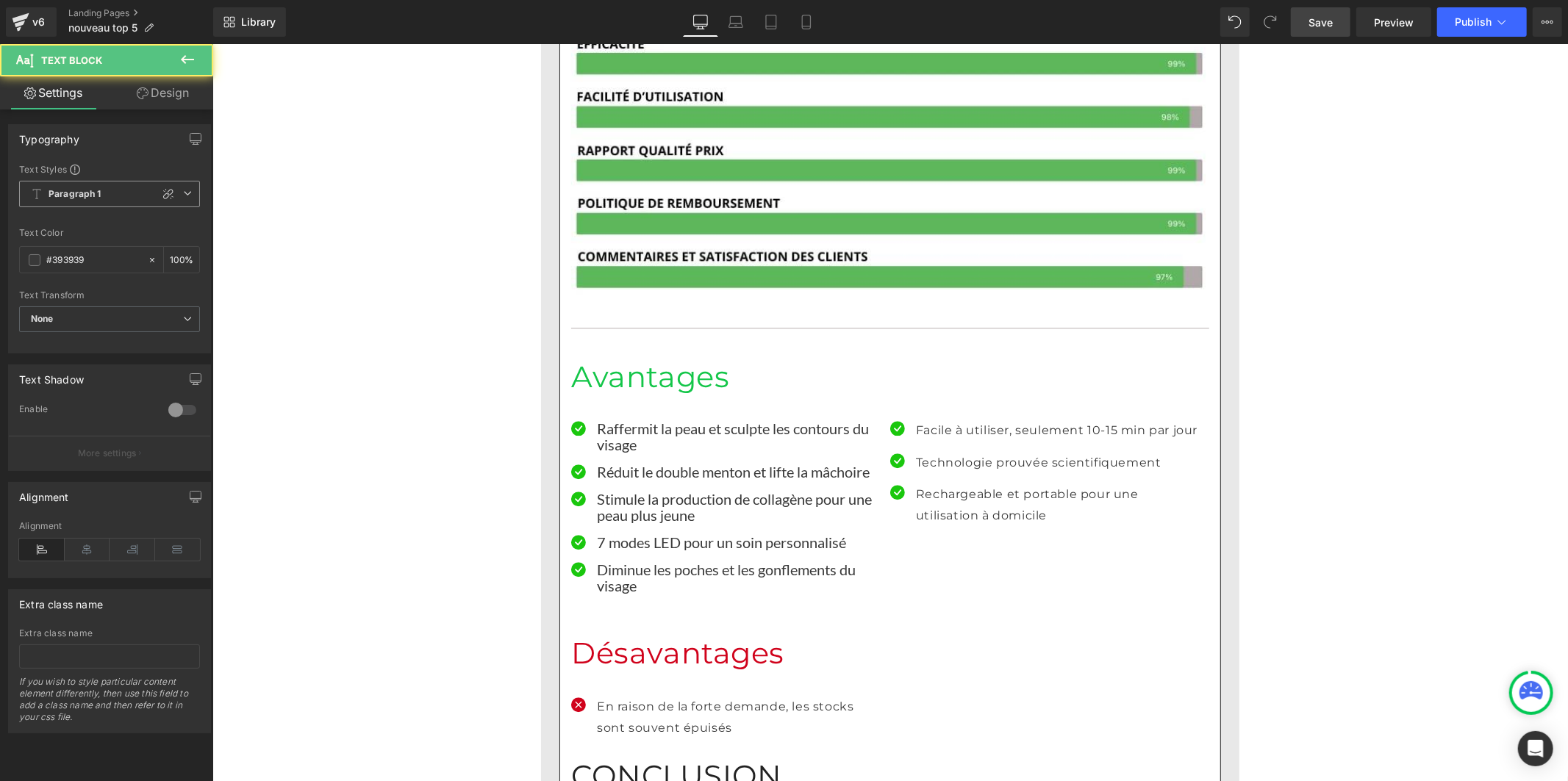
click at [97, 200] on b "Paragraph 1" at bounding box center [75, 194] width 53 height 12
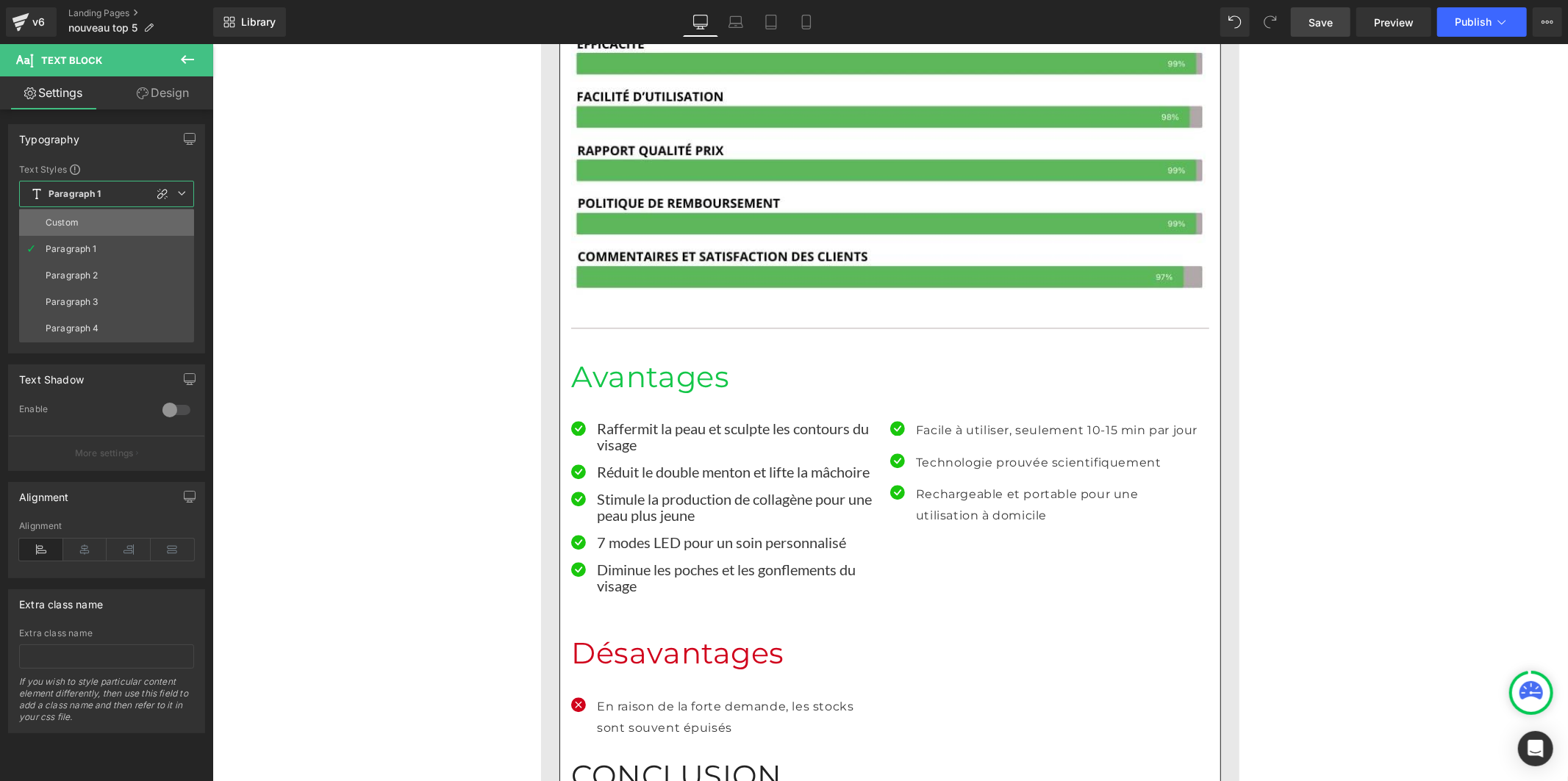
click at [89, 218] on li "Custom" at bounding box center [106, 222] width 175 height 27
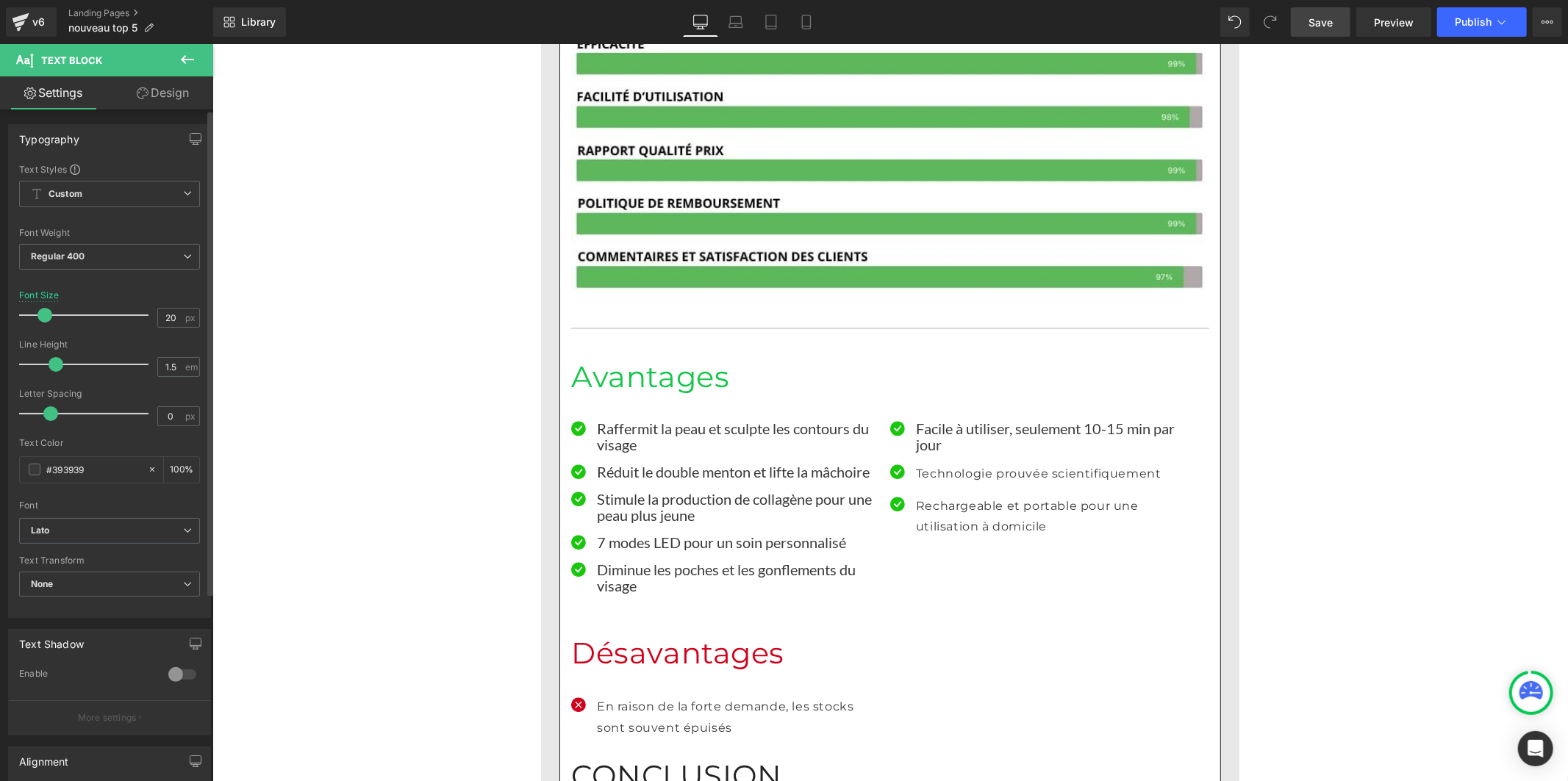
drag, startPoint x: 68, startPoint y: 363, endPoint x: 50, endPoint y: 364, distance: 18.0
click at [50, 364] on span at bounding box center [56, 365] width 15 height 15
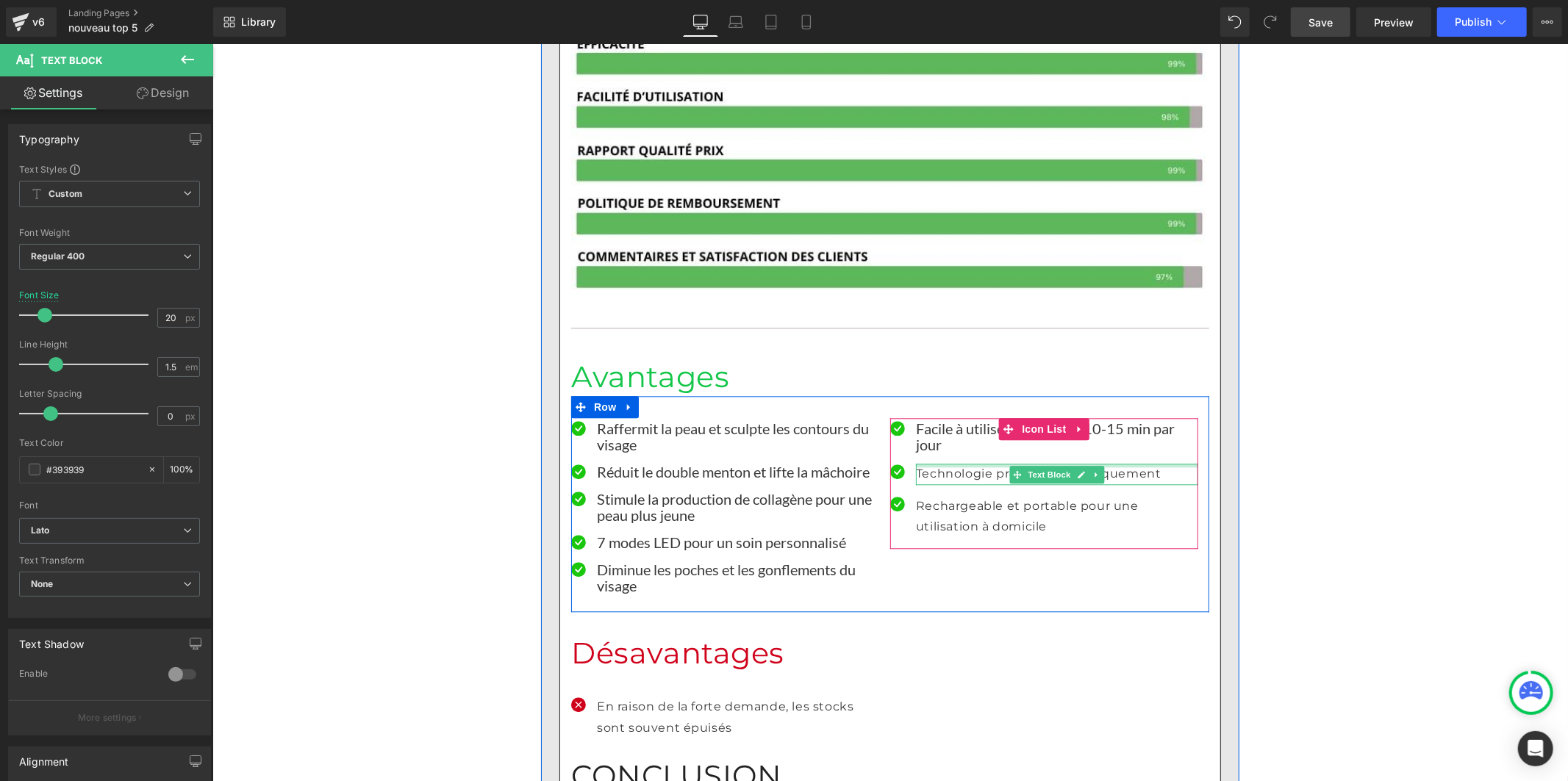
click at [930, 463] on p "Technologie prouvée scientifiquement" at bounding box center [1056, 473] width 283 height 21
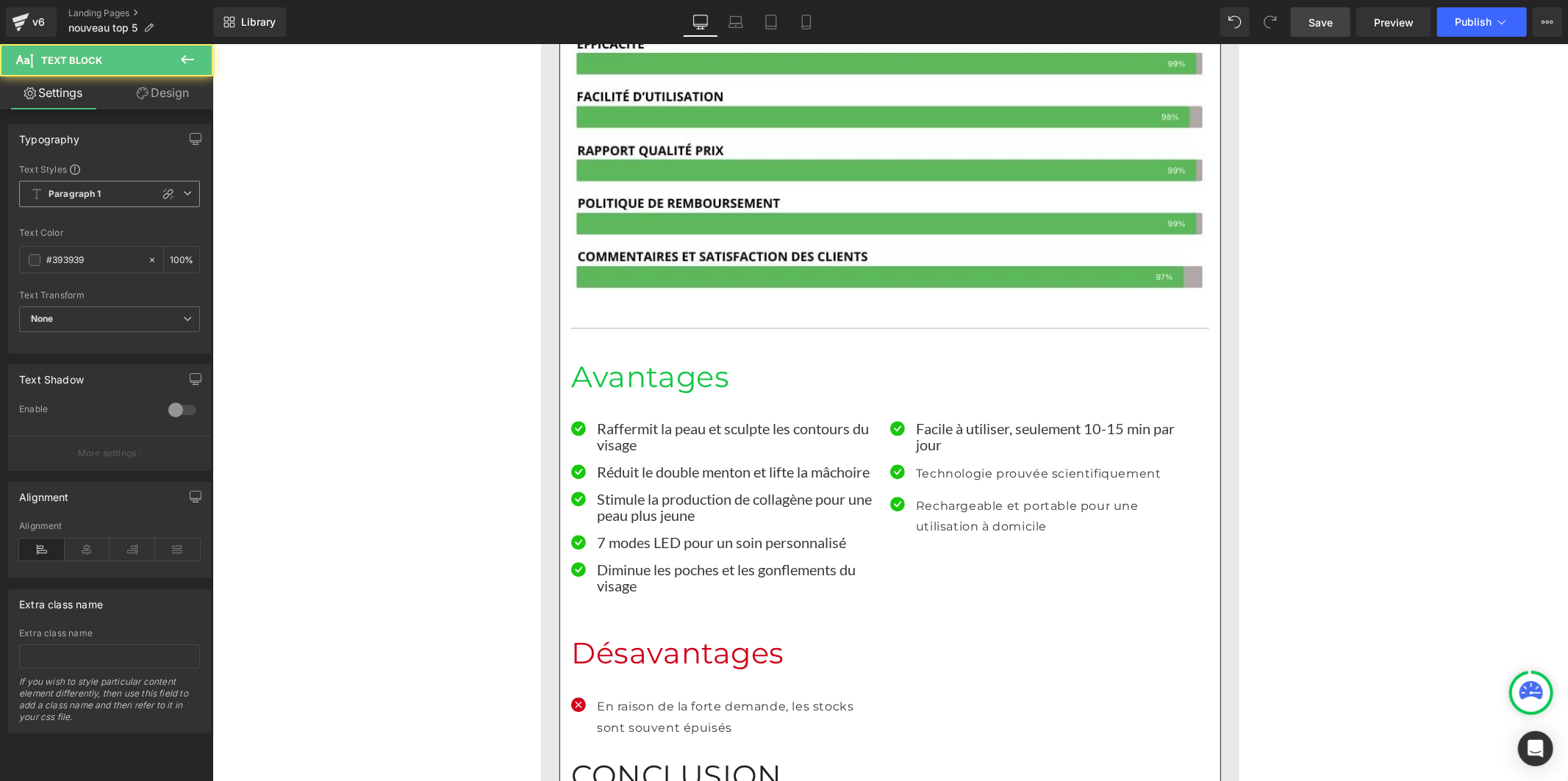
click at [120, 202] on span "Paragraph 1" at bounding box center [110, 194] width 181 height 27
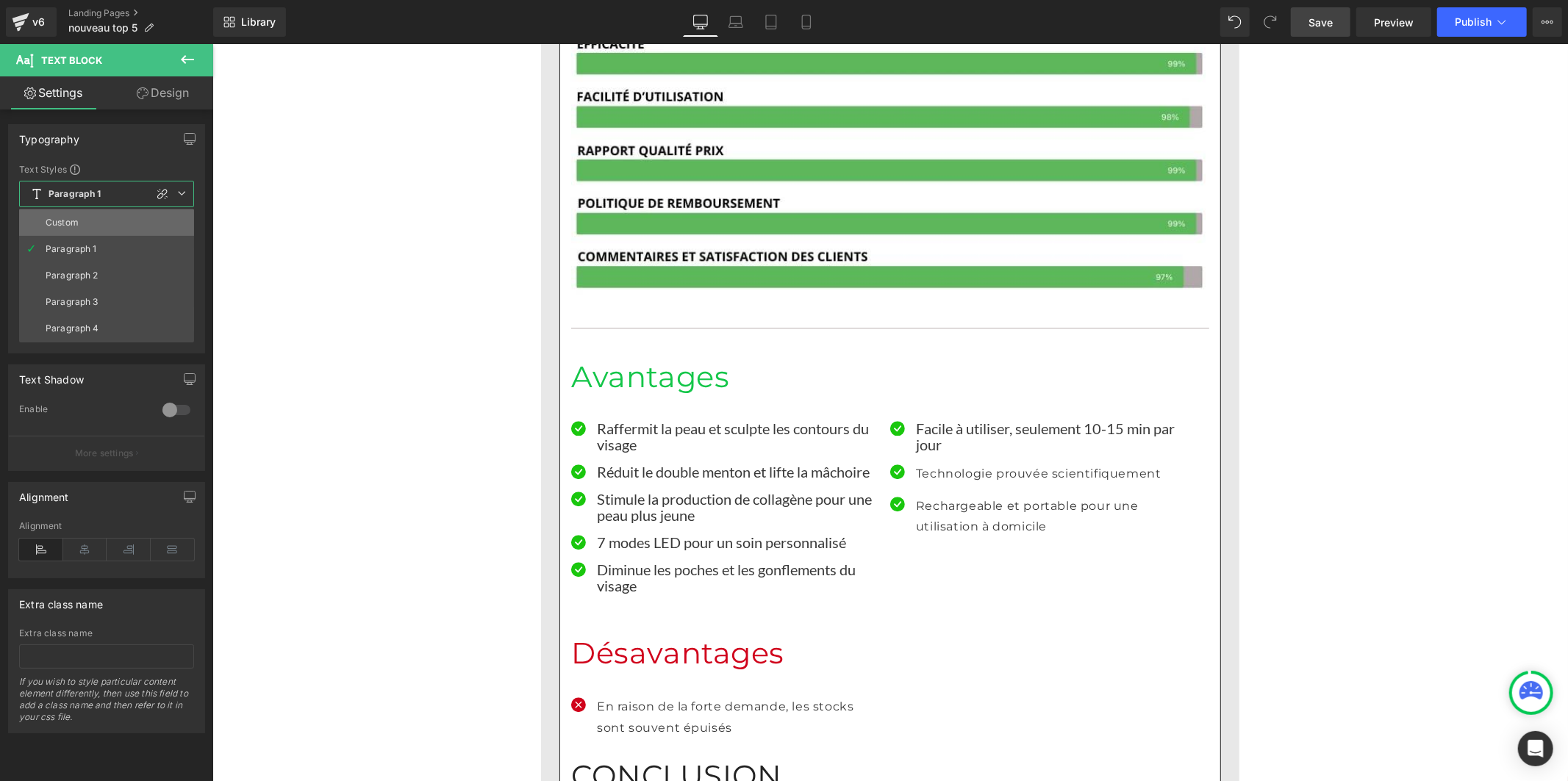
click at [108, 222] on li "Custom" at bounding box center [106, 222] width 175 height 27
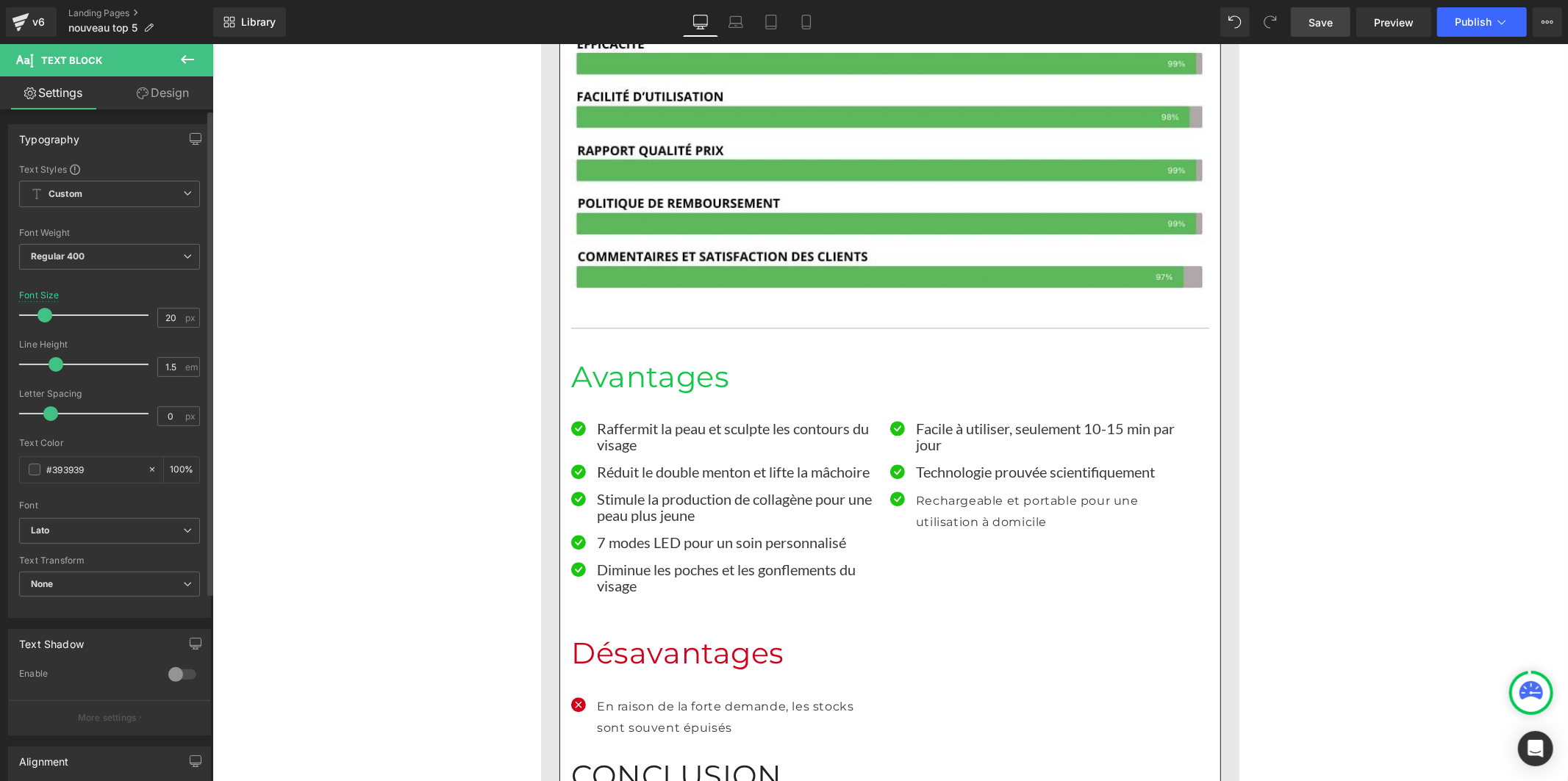
drag, startPoint x: 74, startPoint y: 361, endPoint x: 57, endPoint y: 365, distance: 17.5
click at [57, 365] on span at bounding box center [56, 365] width 15 height 15
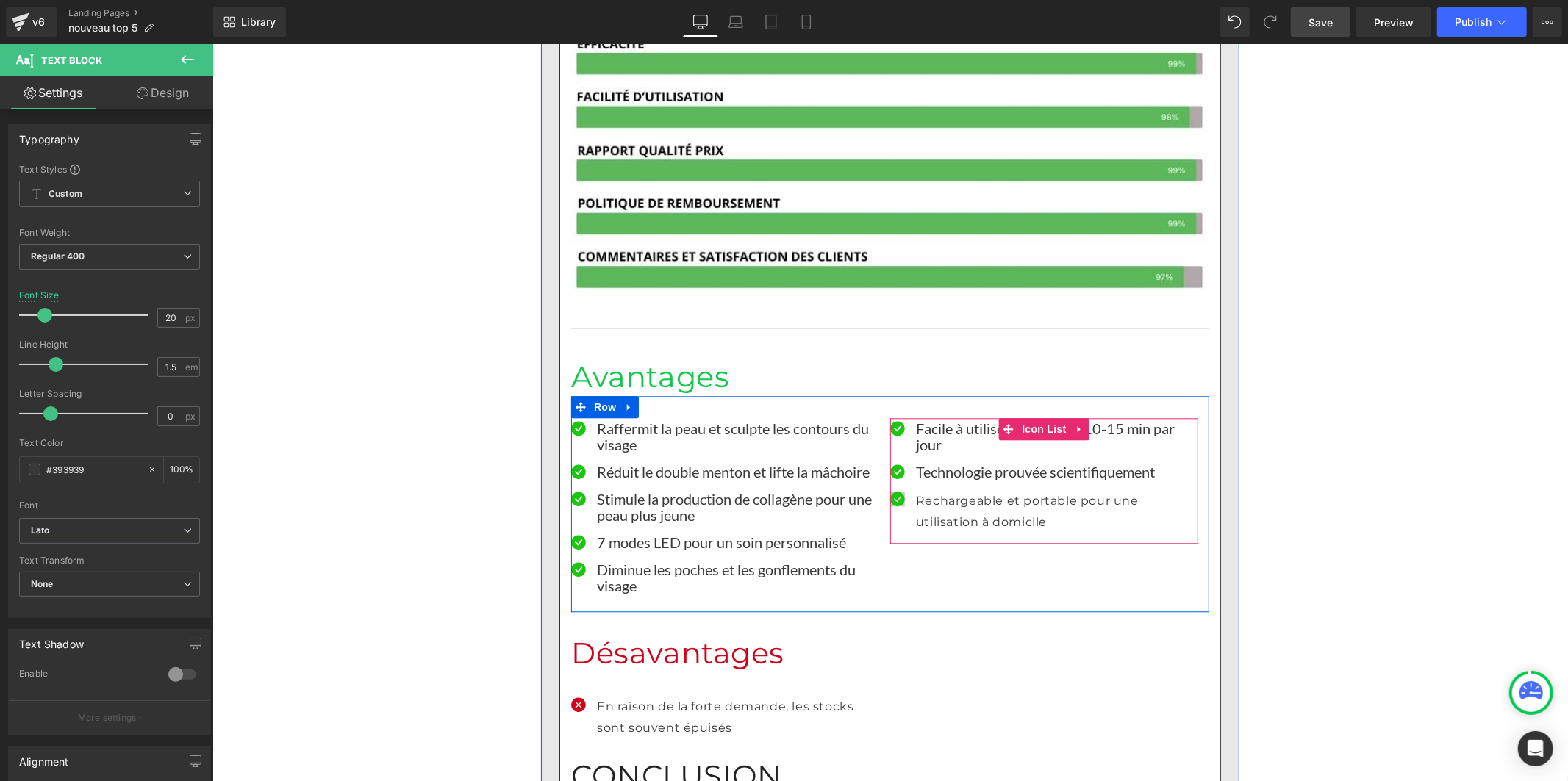
click at [929, 490] on p "Rechargeable et portable pour une utilisation à domicile" at bounding box center [1056, 511] width 283 height 43
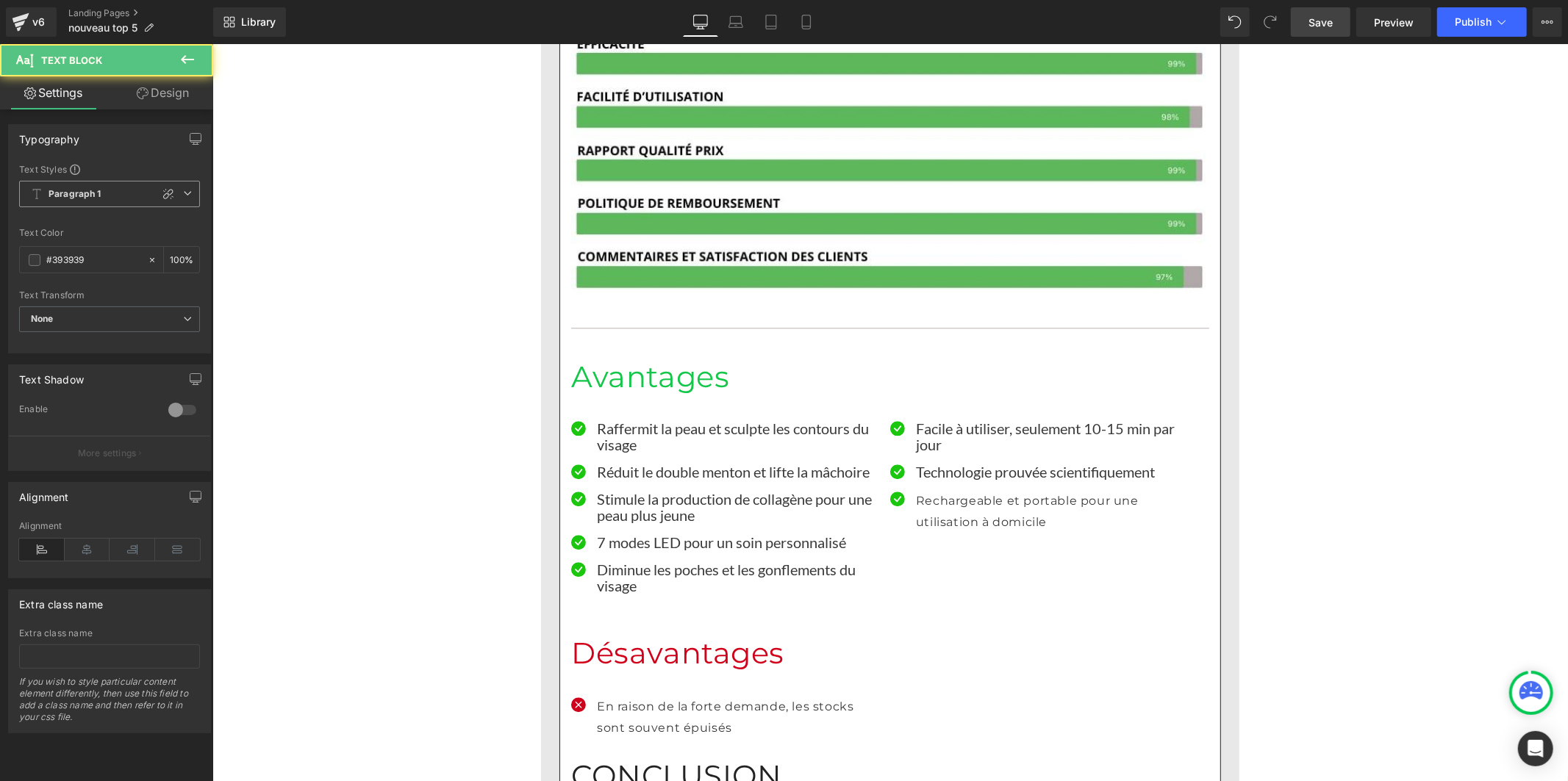
click at [69, 196] on b "Paragraph 1" at bounding box center [75, 194] width 53 height 12
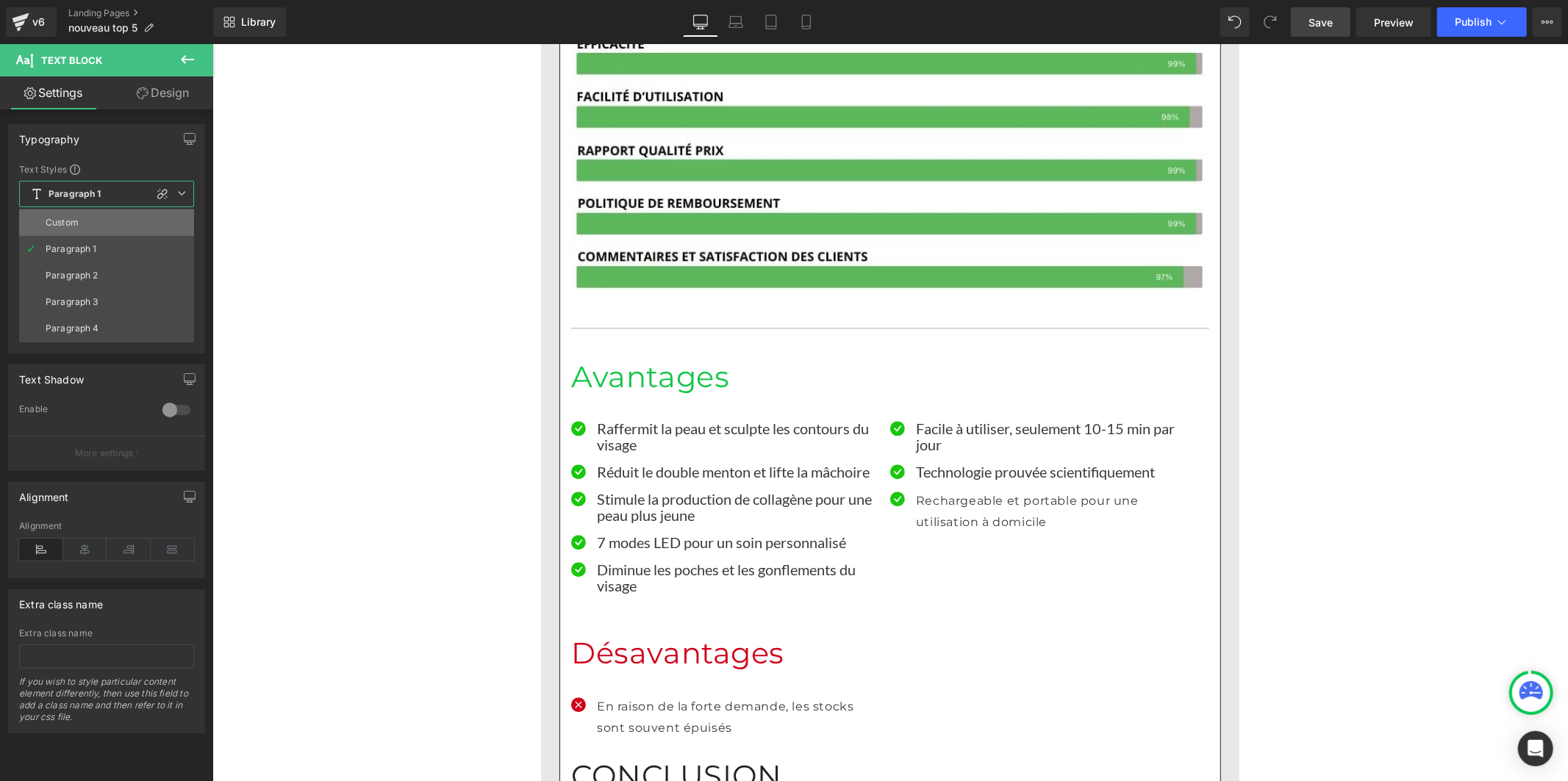
click at [78, 221] on li "Custom" at bounding box center [106, 222] width 175 height 27
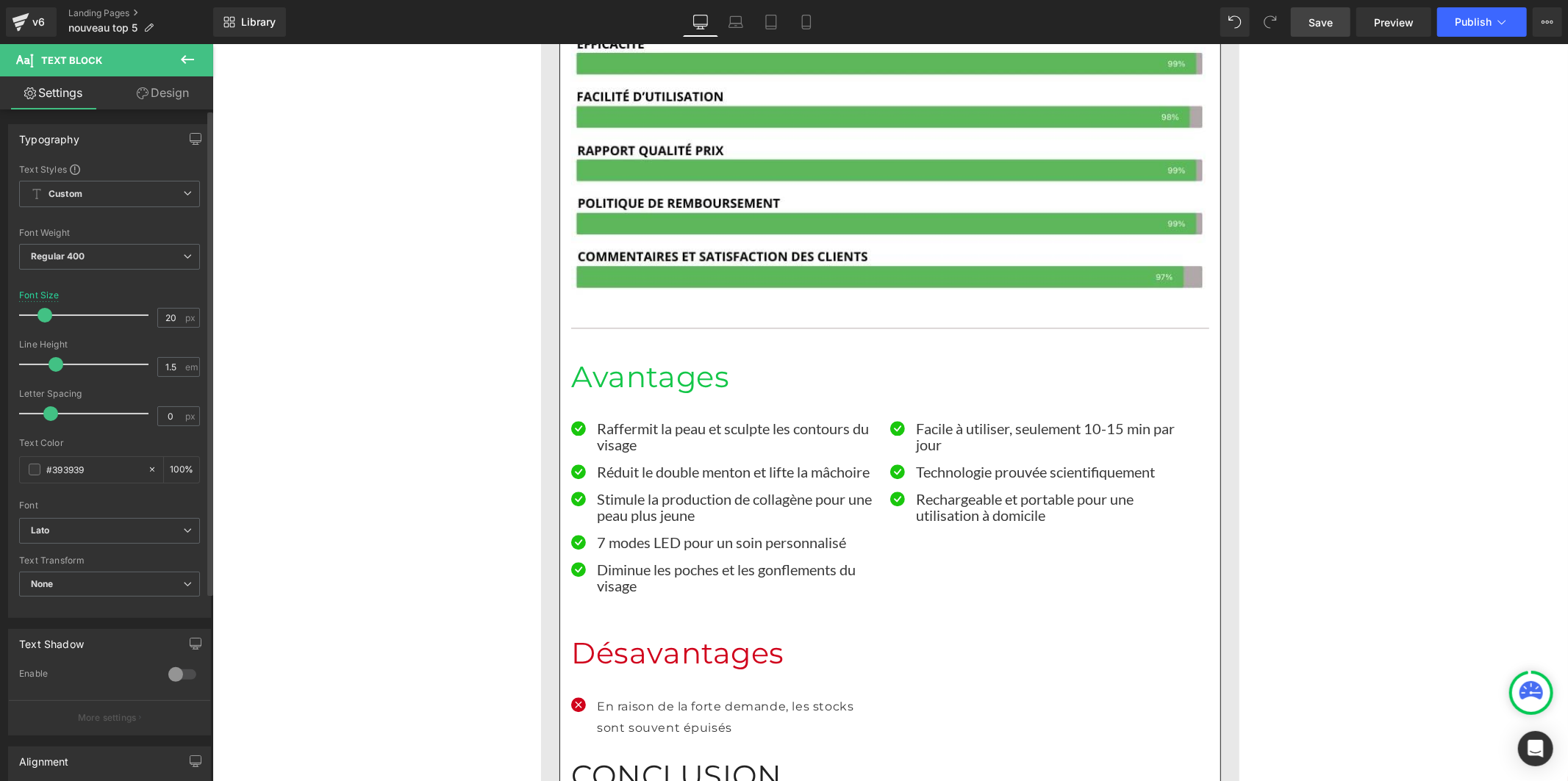
drag, startPoint x: 74, startPoint y: 362, endPoint x: 57, endPoint y: 365, distance: 17.3
click at [57, 365] on span at bounding box center [56, 365] width 15 height 15
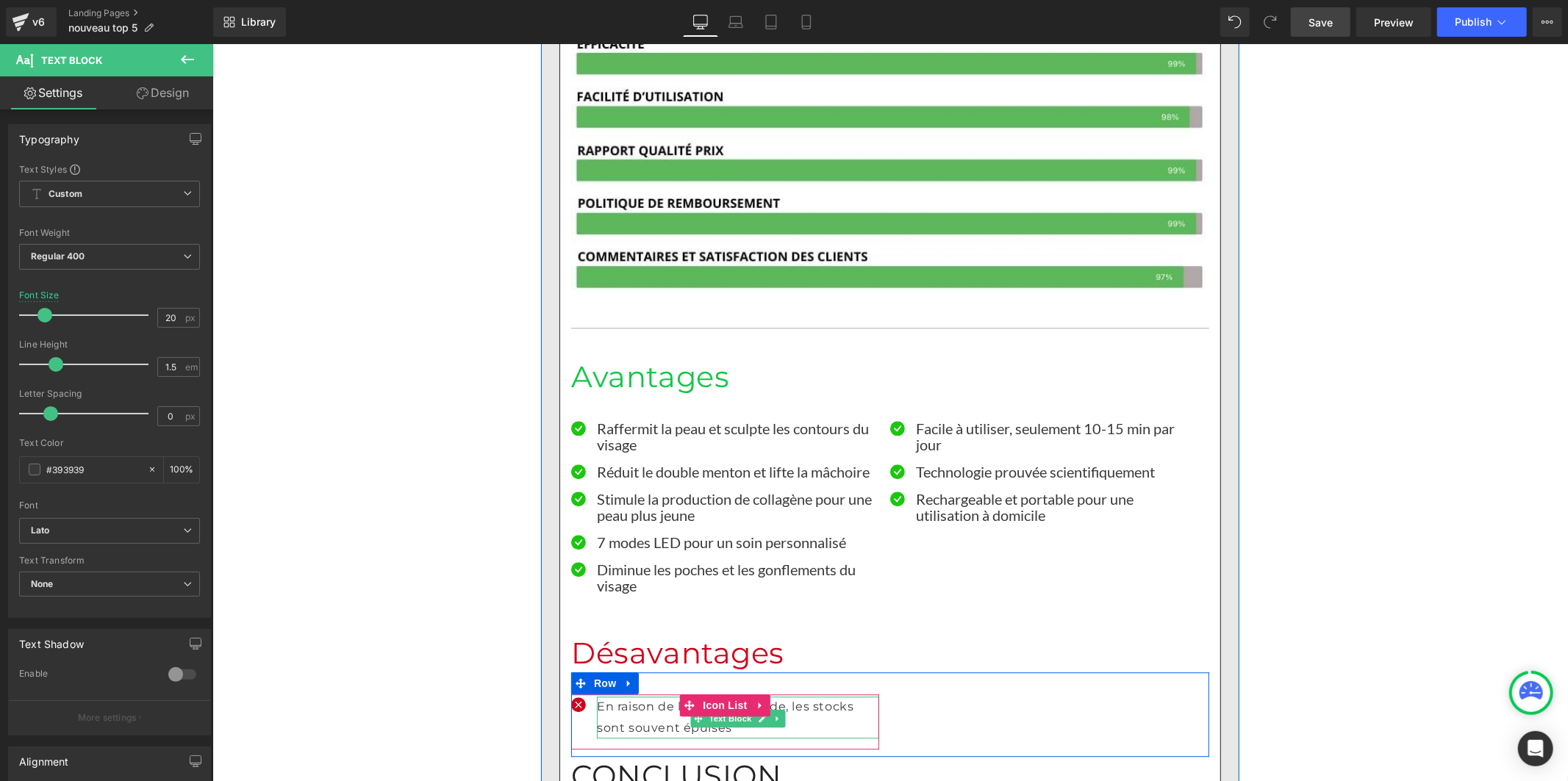
click at [668, 696] on p "En raison de la forte demande, les stocks sont souvent épuisés" at bounding box center [737, 717] width 283 height 43
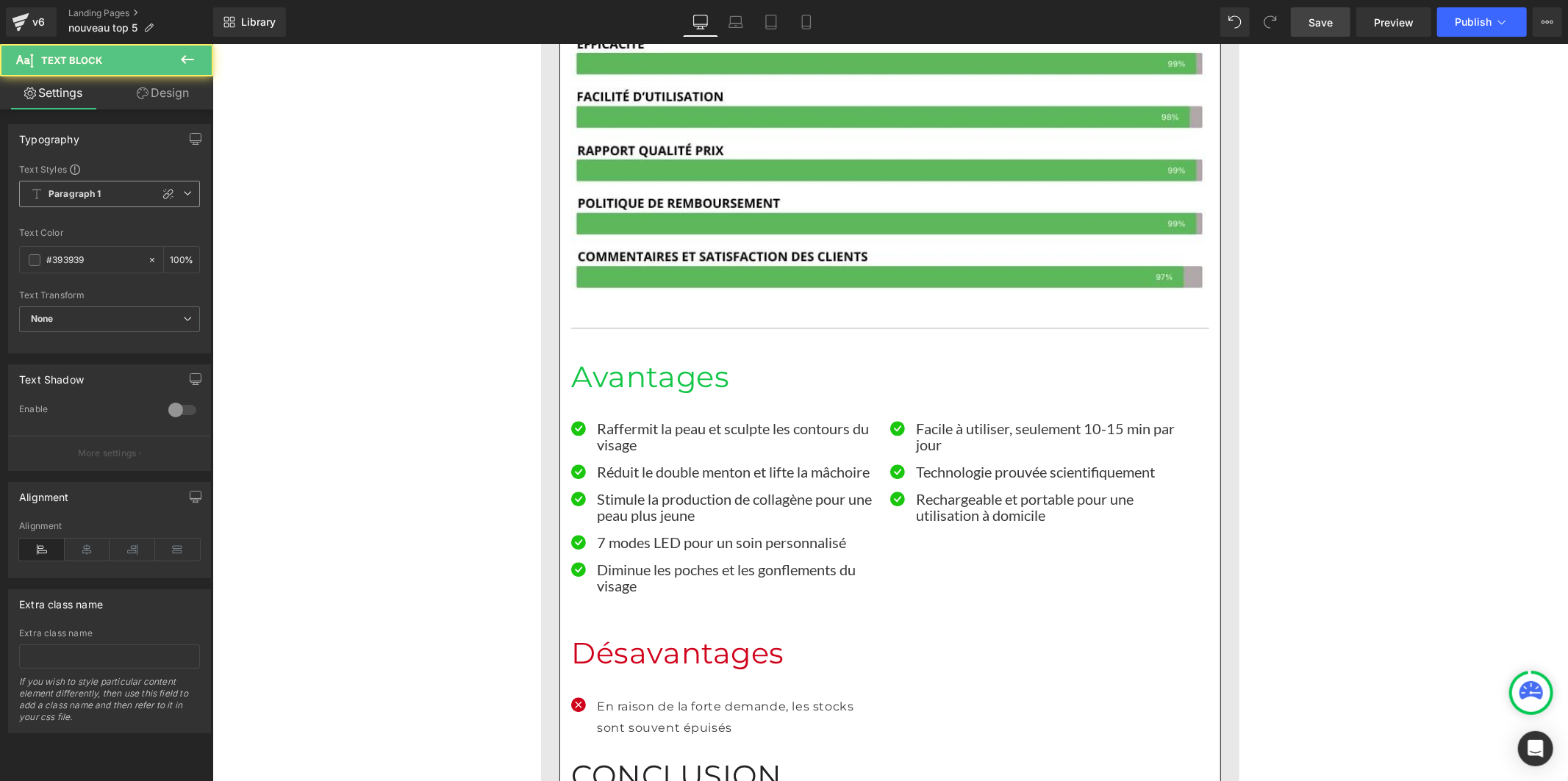
click at [113, 192] on span "Paragraph 1" at bounding box center [110, 194] width 181 height 27
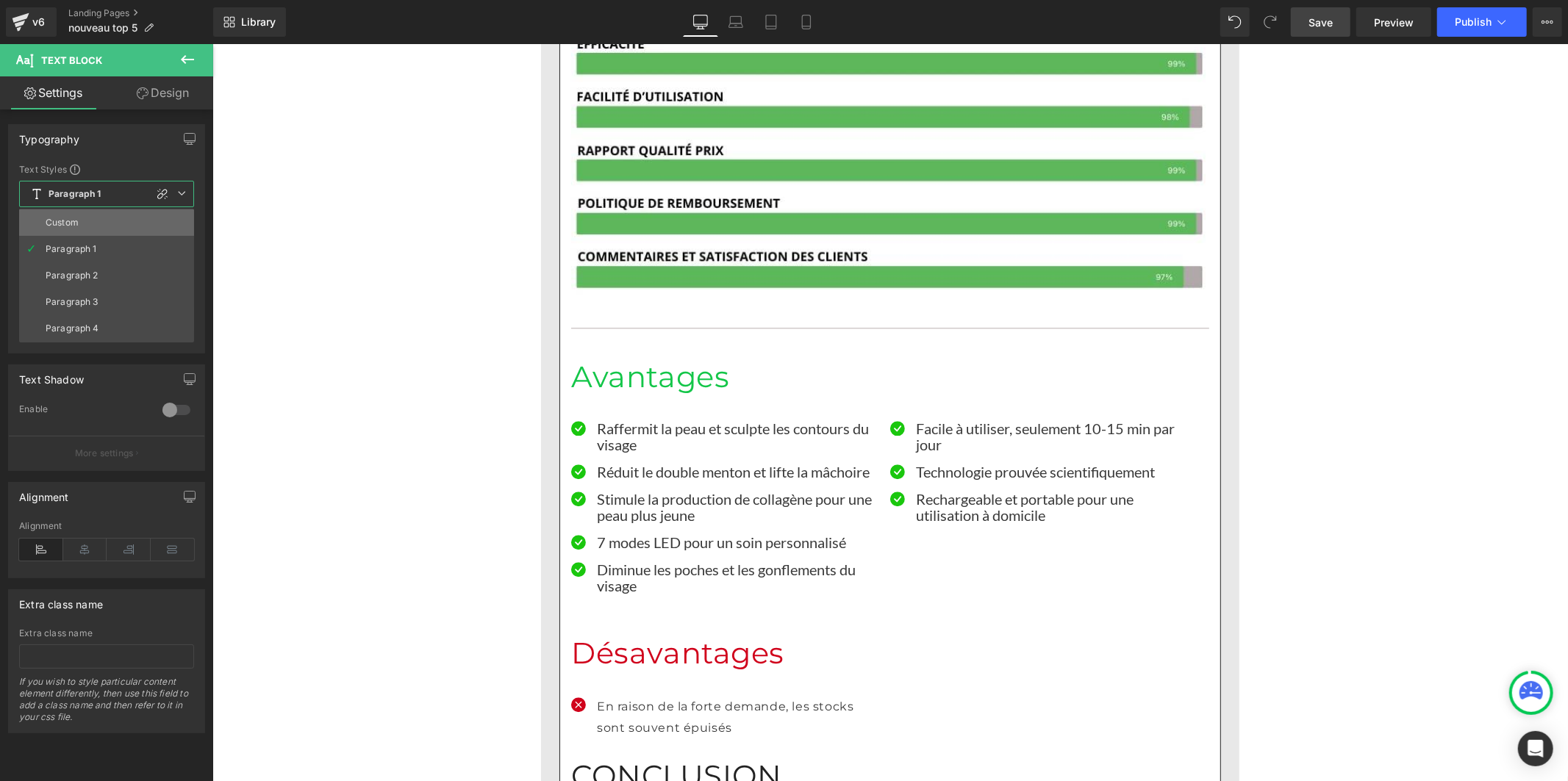
click at [97, 222] on li "Custom" at bounding box center [106, 222] width 175 height 27
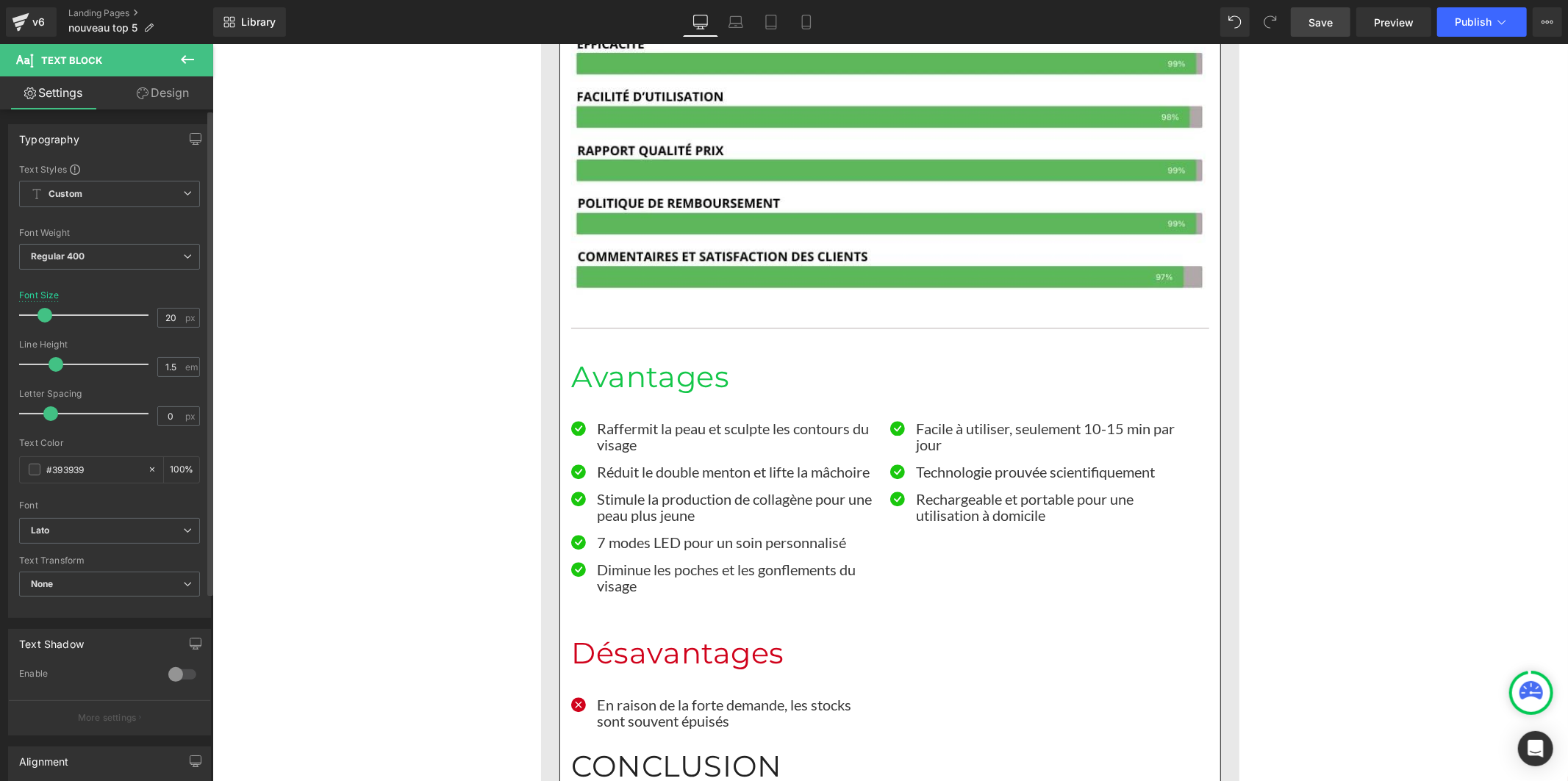
drag, startPoint x: 71, startPoint y: 362, endPoint x: 50, endPoint y: 361, distance: 21.0
click at [50, 361] on span at bounding box center [56, 365] width 15 height 15
click at [1310, 19] on link "Save" at bounding box center [1320, 22] width 59 height 29
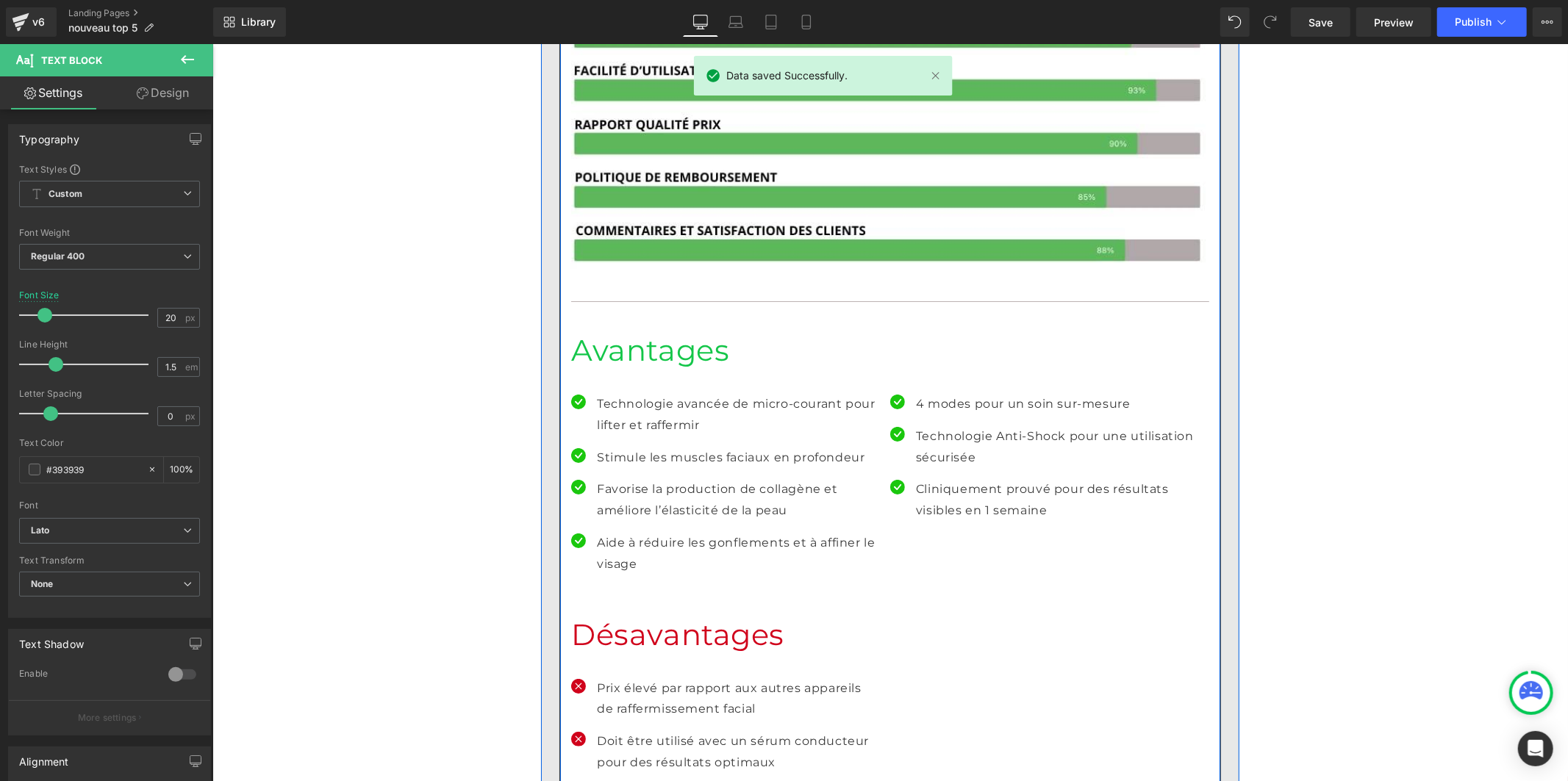
scroll to position [4655, 0]
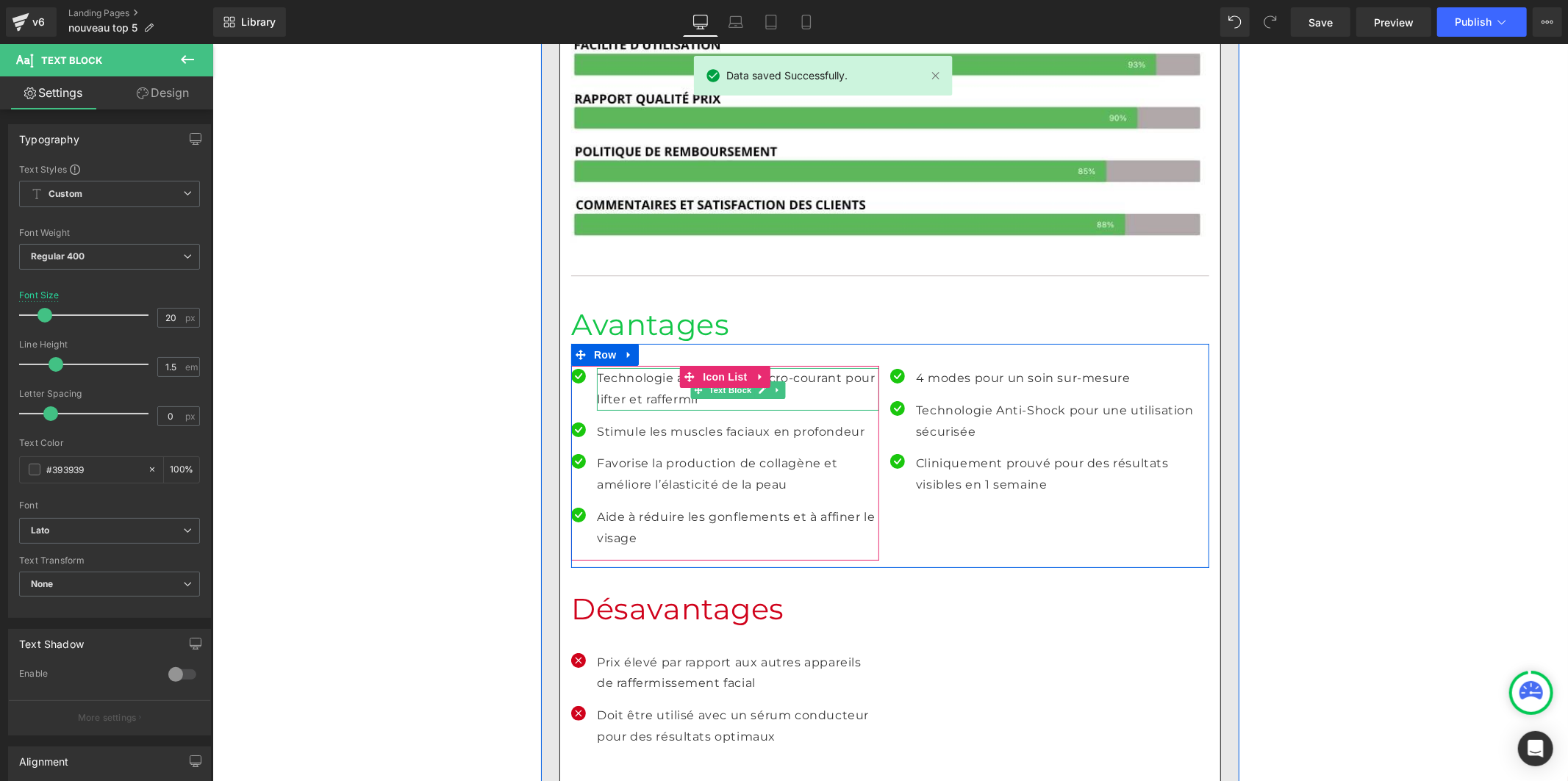
click at [618, 368] on p "Technologie avancée de micro-courant pour lifter et raffermir" at bounding box center [737, 389] width 283 height 43
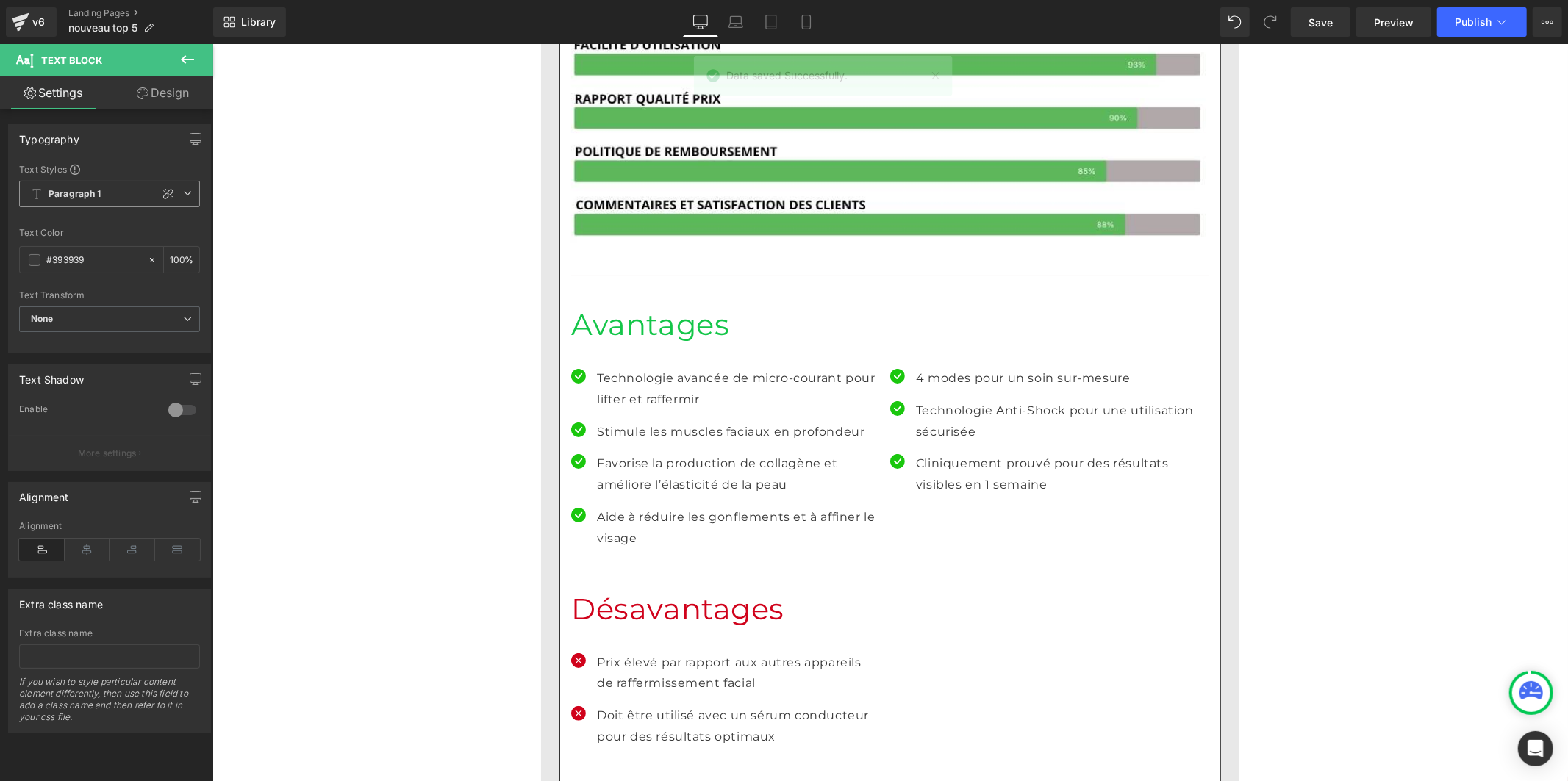
click at [80, 196] on b "Paragraph 1" at bounding box center [75, 194] width 53 height 12
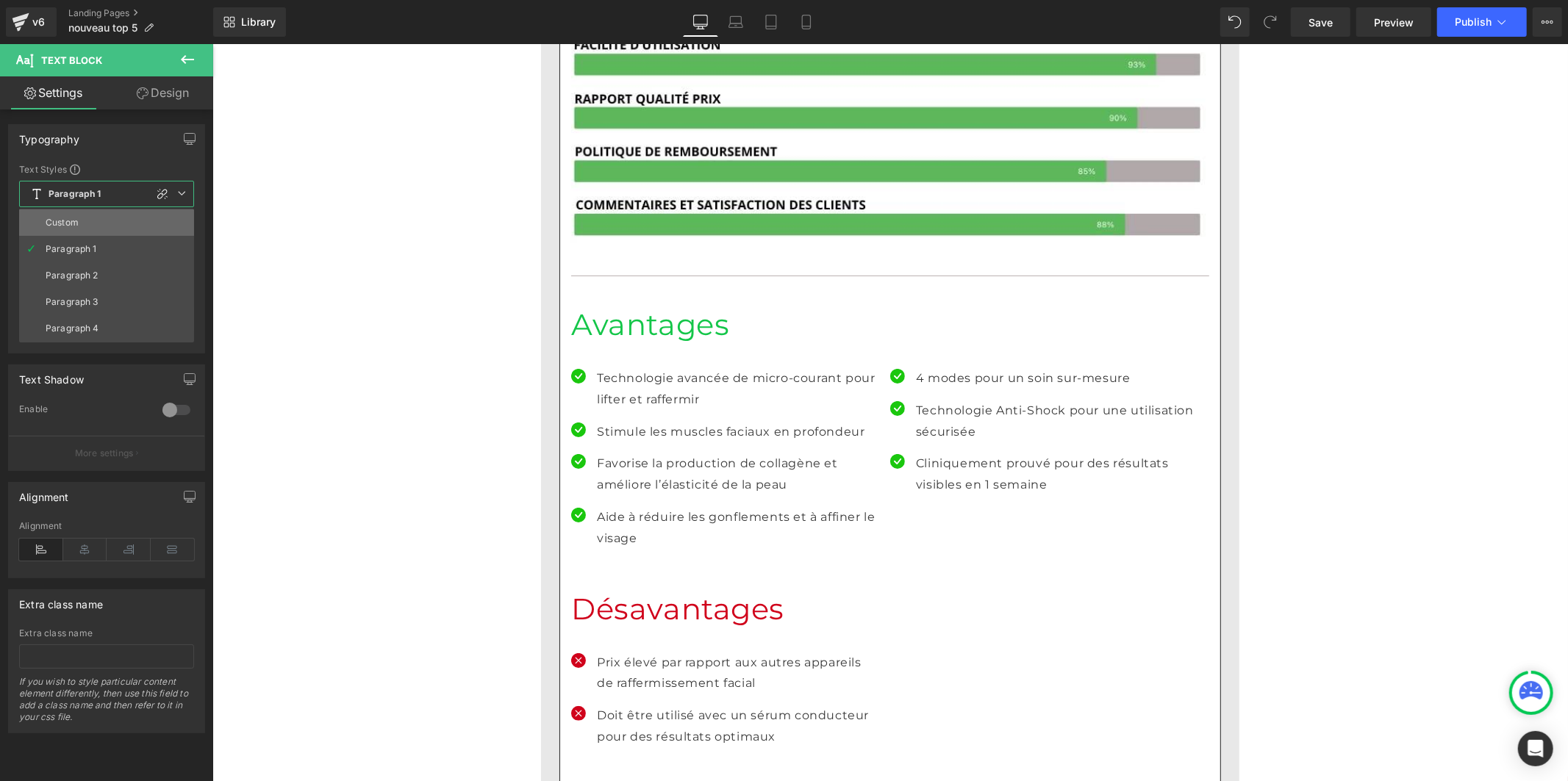
click at [76, 231] on li "Custom" at bounding box center [106, 222] width 175 height 27
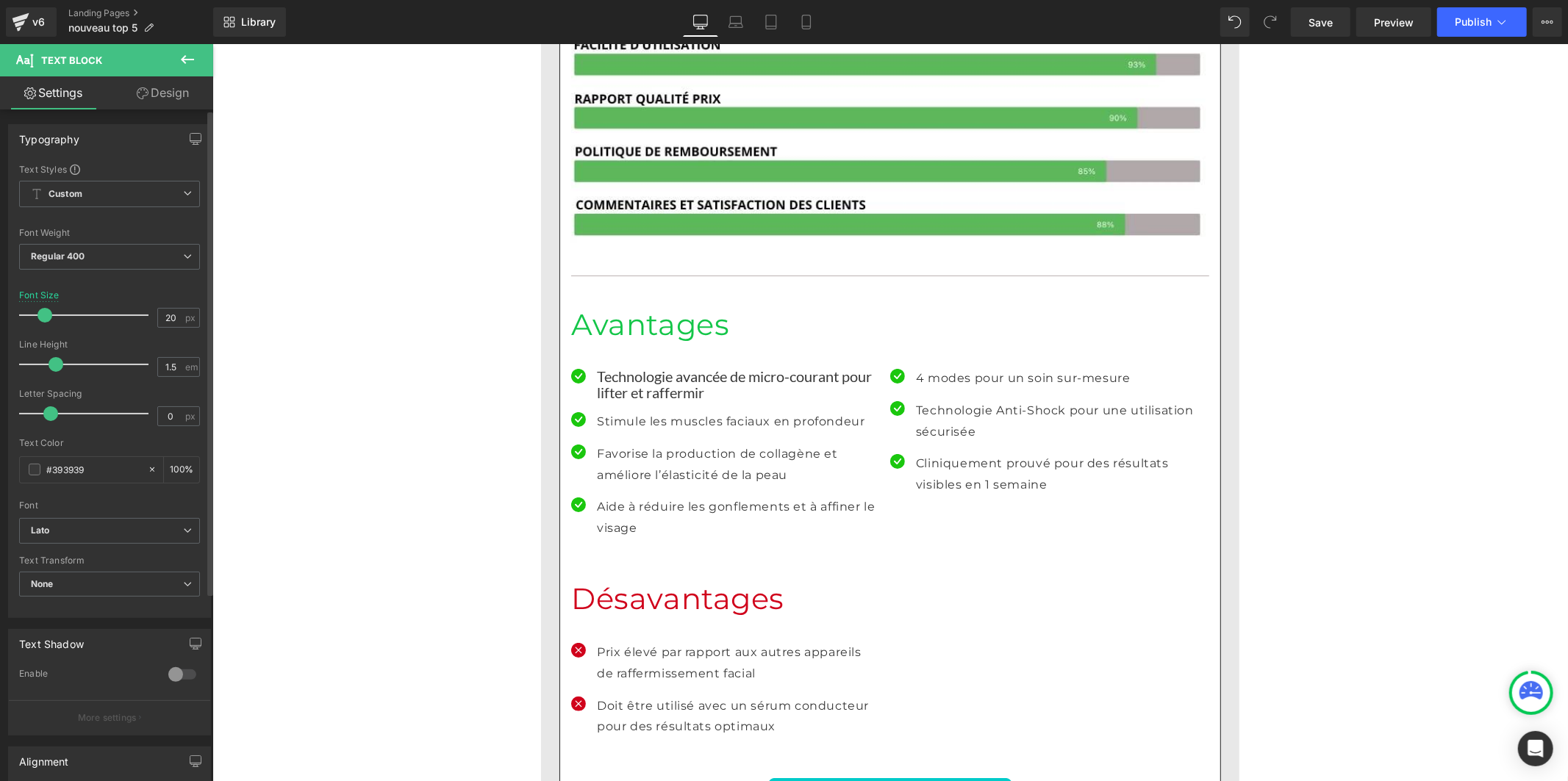
drag, startPoint x: 76, startPoint y: 363, endPoint x: 56, endPoint y: 365, distance: 20.1
click at [56, 365] on span at bounding box center [56, 365] width 15 height 15
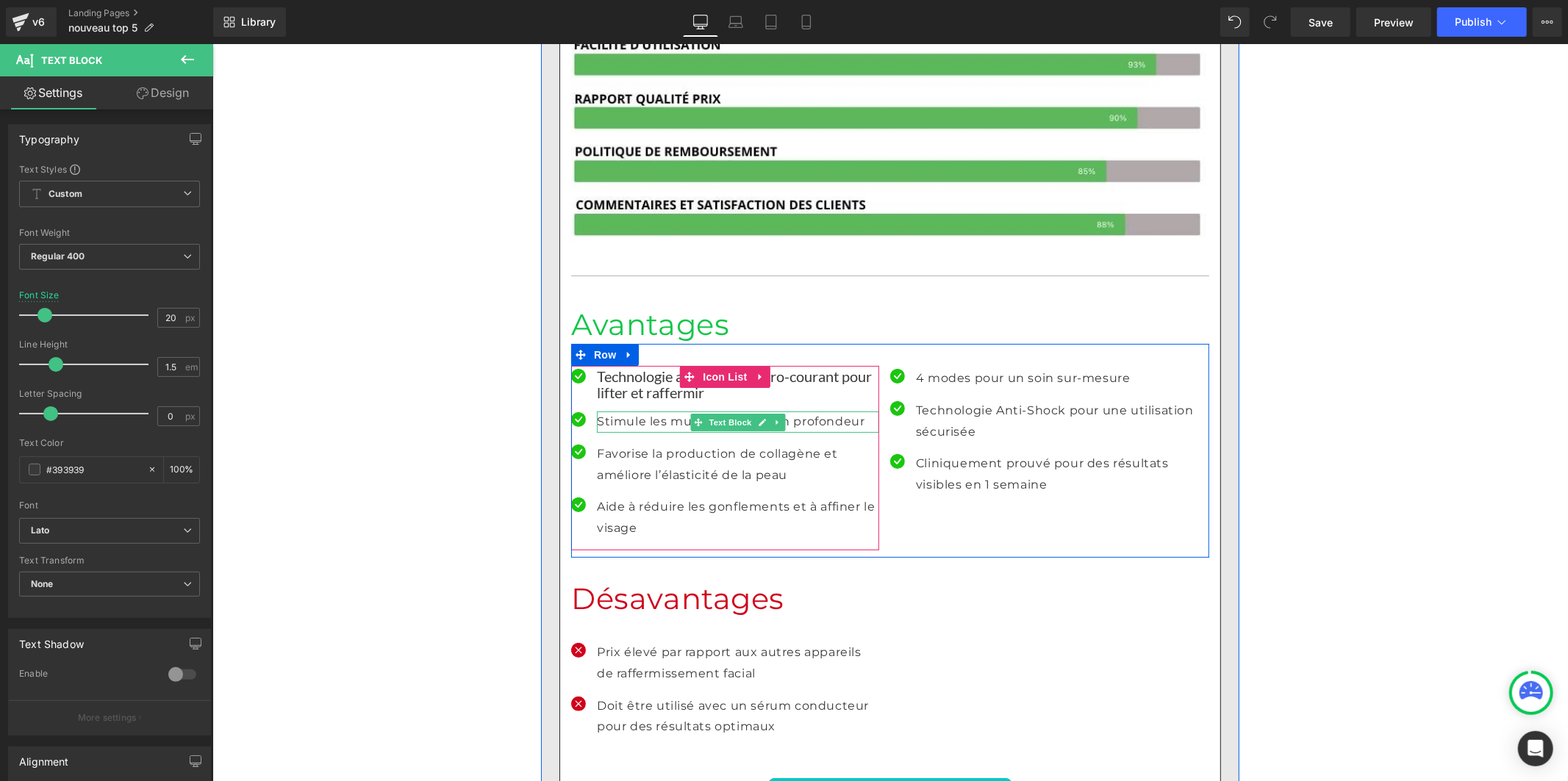
click at [603, 411] on p "Stimule les muscles faciaux en profondeur" at bounding box center [737, 421] width 283 height 21
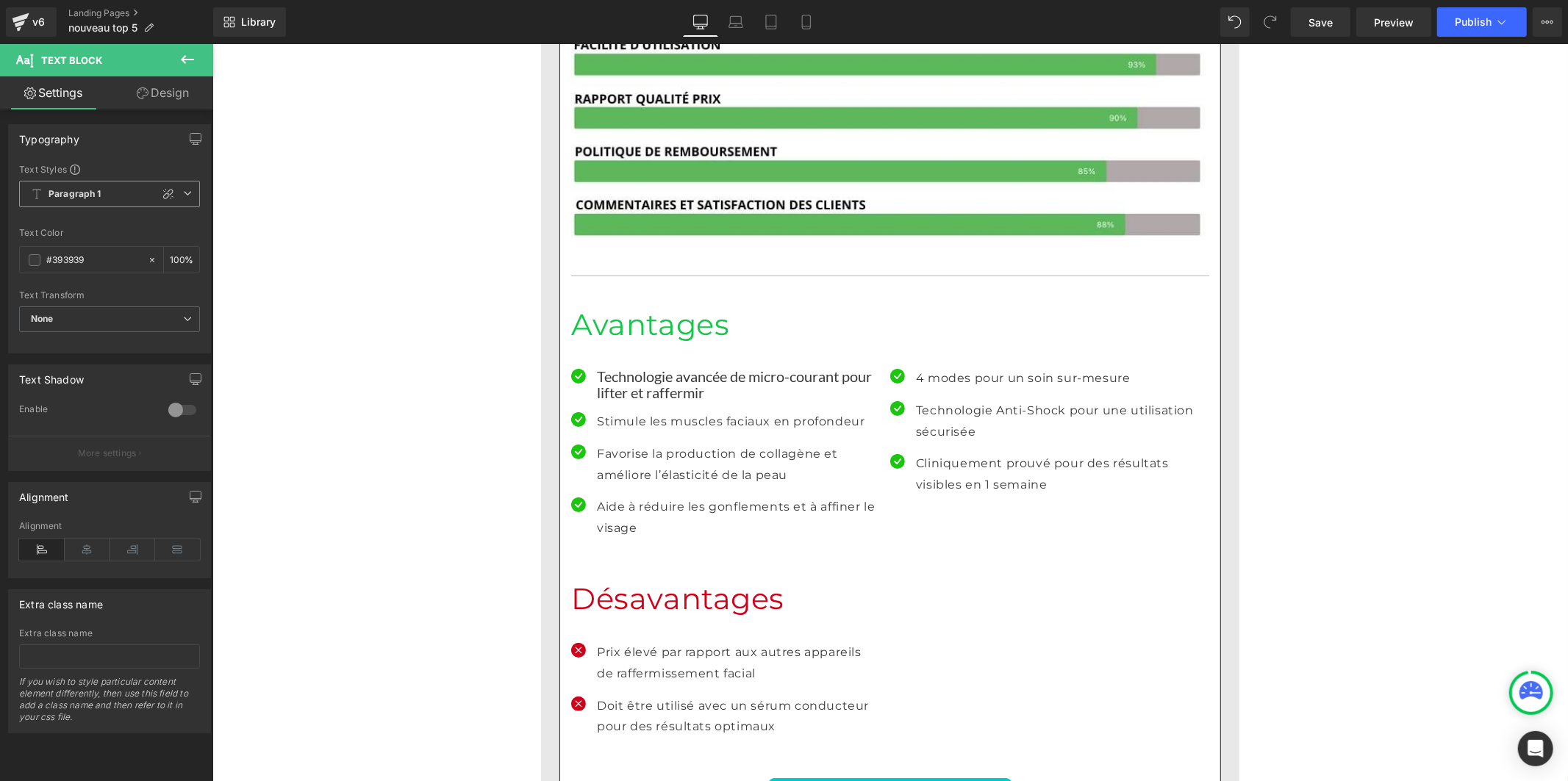
drag, startPoint x: 106, startPoint y: 197, endPoint x: 89, endPoint y: 206, distance: 19.2
click at [105, 196] on span "Paragraph 1" at bounding box center [110, 194] width 181 height 27
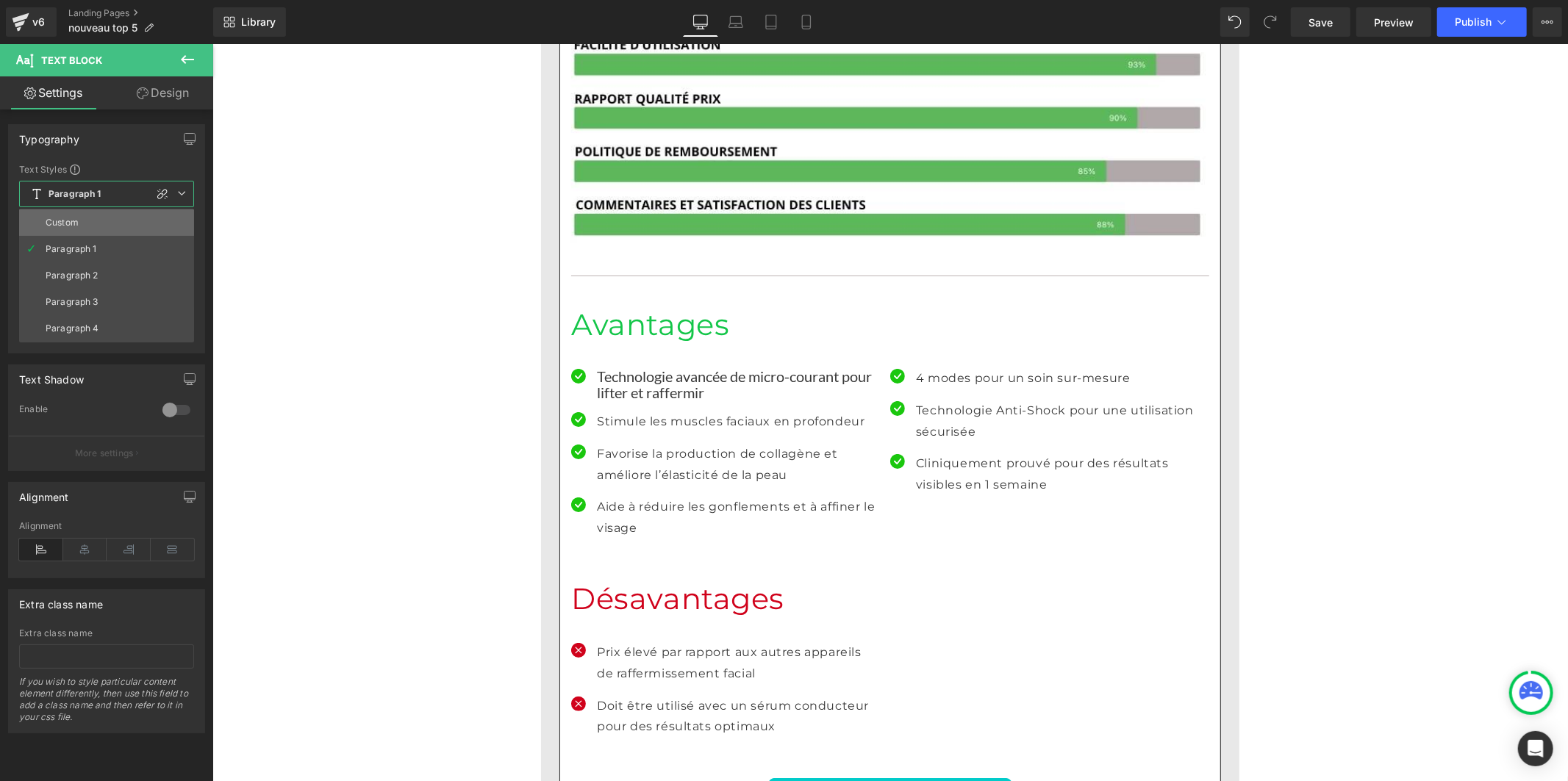
click at [77, 230] on li "Custom" at bounding box center [106, 222] width 175 height 27
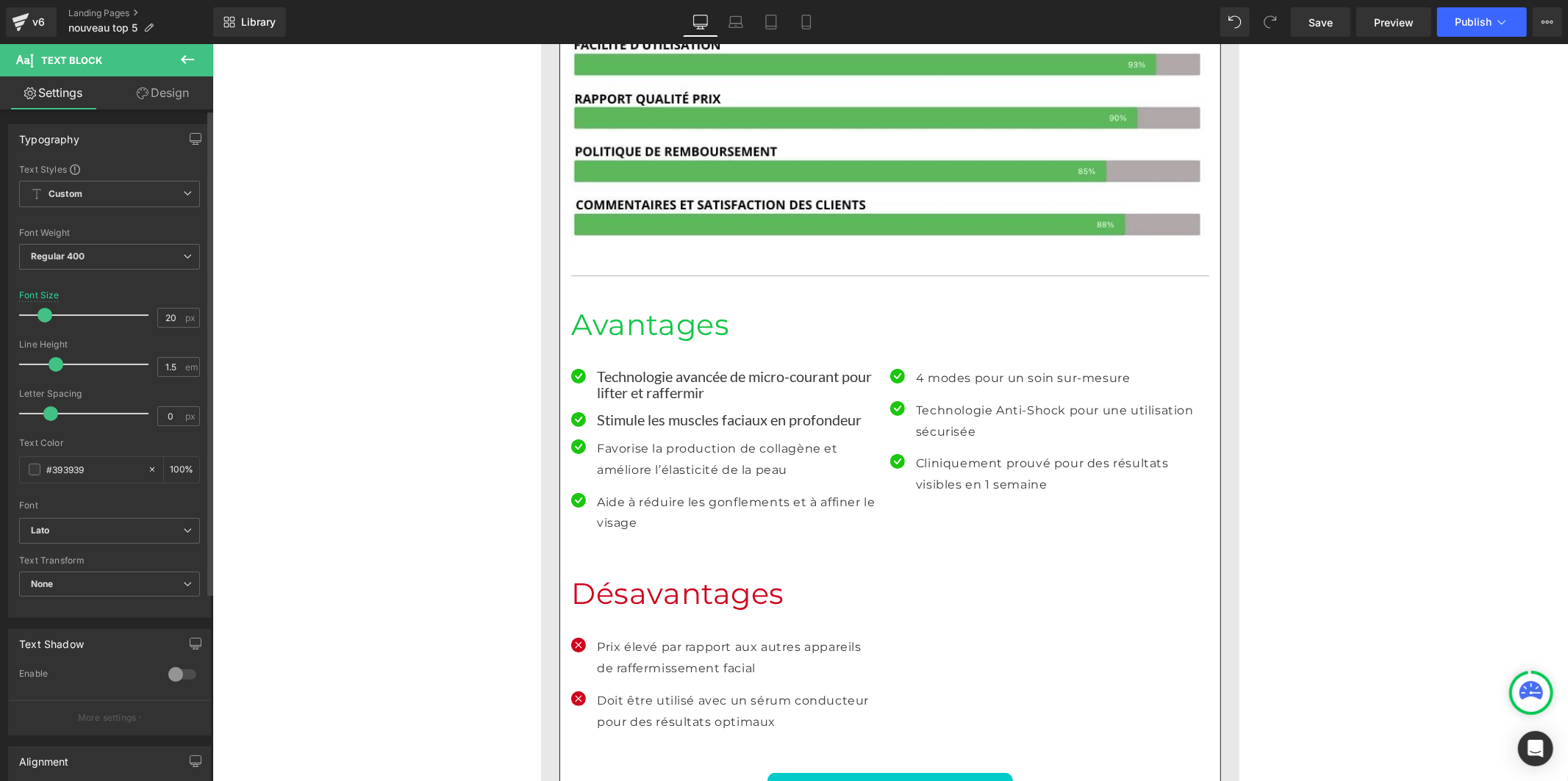
drag, startPoint x: 74, startPoint y: 364, endPoint x: 55, endPoint y: 365, distance: 19.0
click at [55, 365] on span at bounding box center [56, 365] width 15 height 15
click at [607, 438] on p "Favorise la production de collagène et améliore l’élasticité de la peau" at bounding box center [737, 460] width 283 height 43
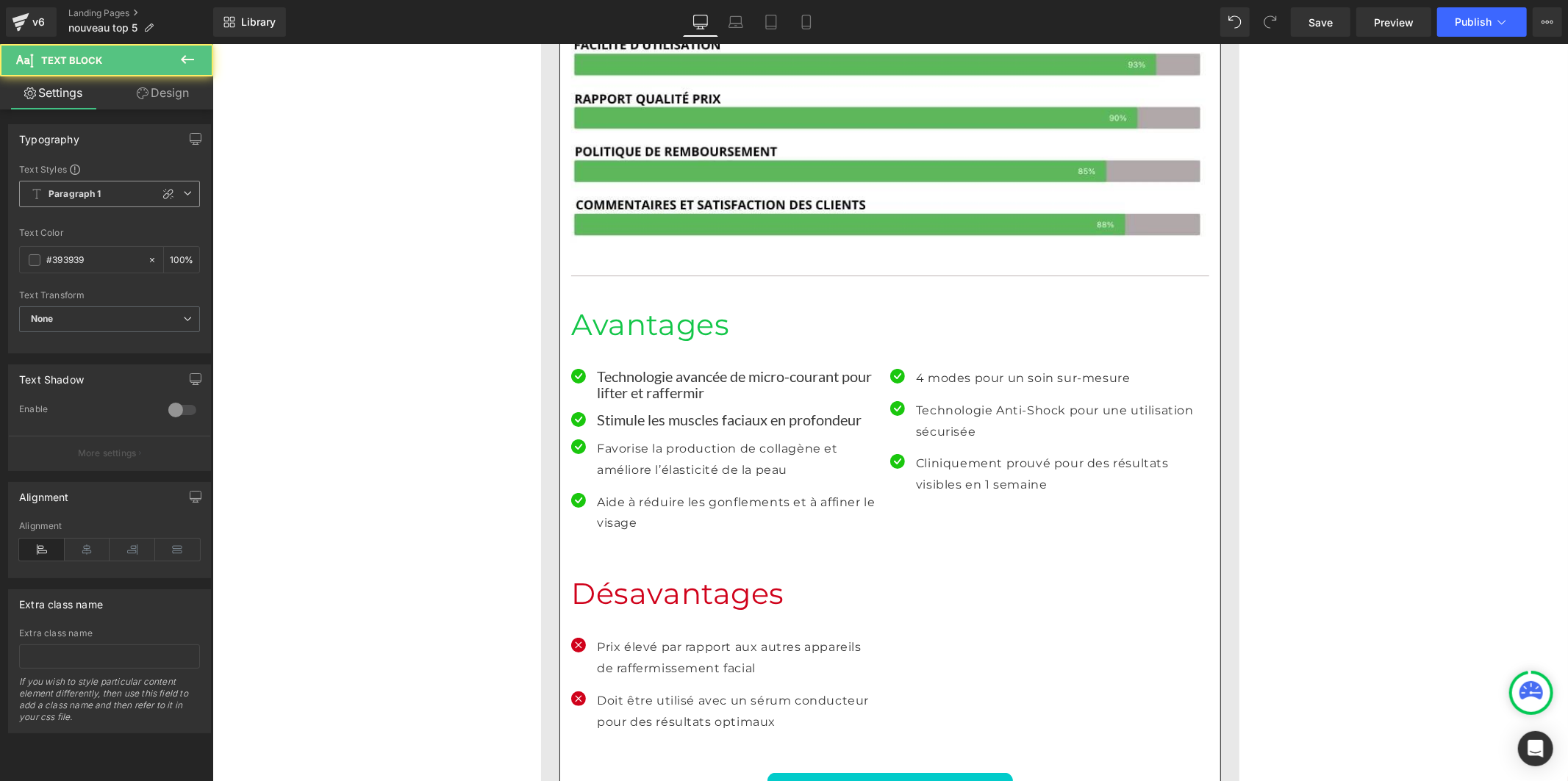
click at [97, 201] on span "Paragraph 1" at bounding box center [110, 194] width 181 height 27
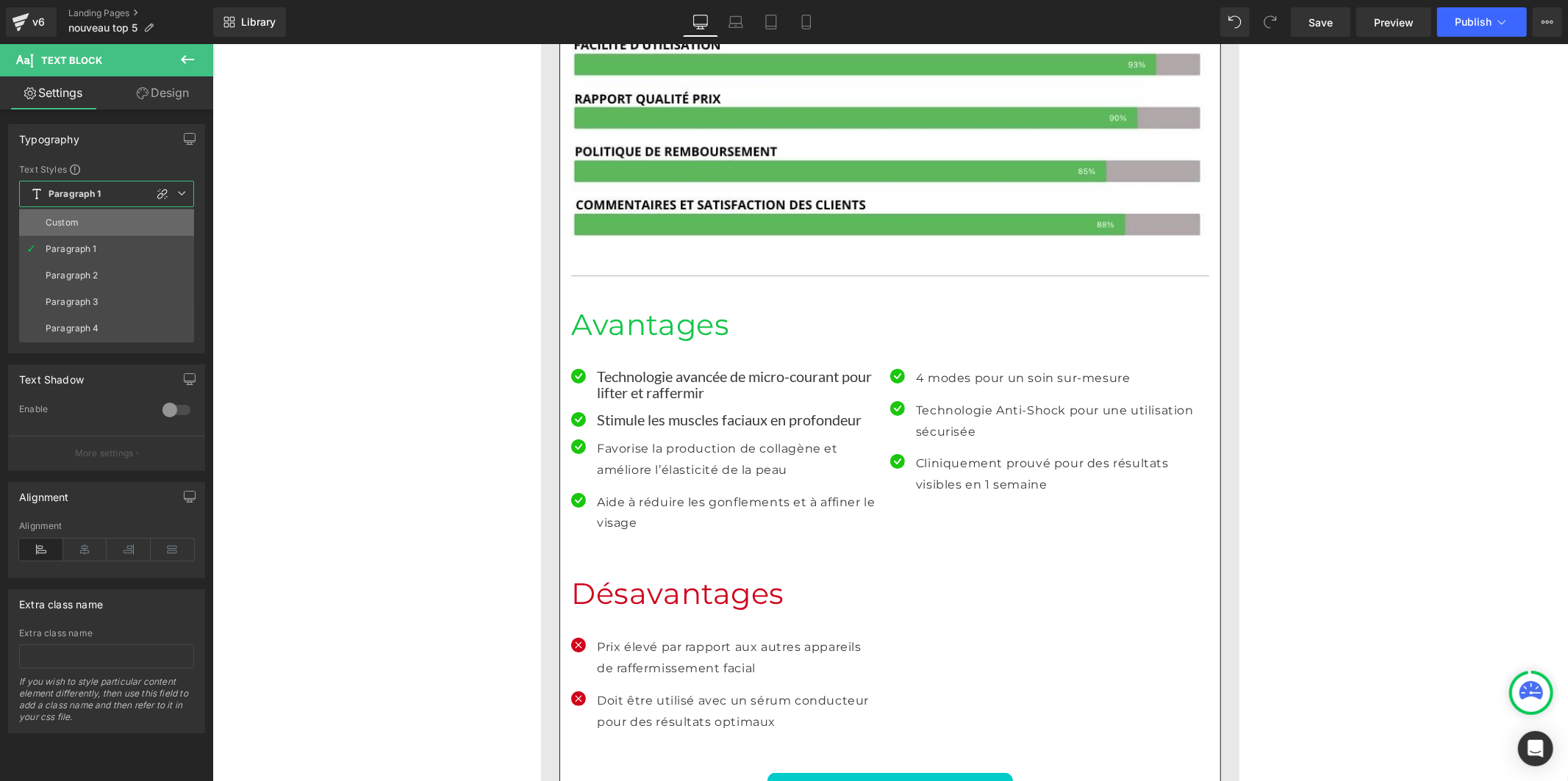
click at [99, 226] on li "Custom" at bounding box center [106, 222] width 175 height 27
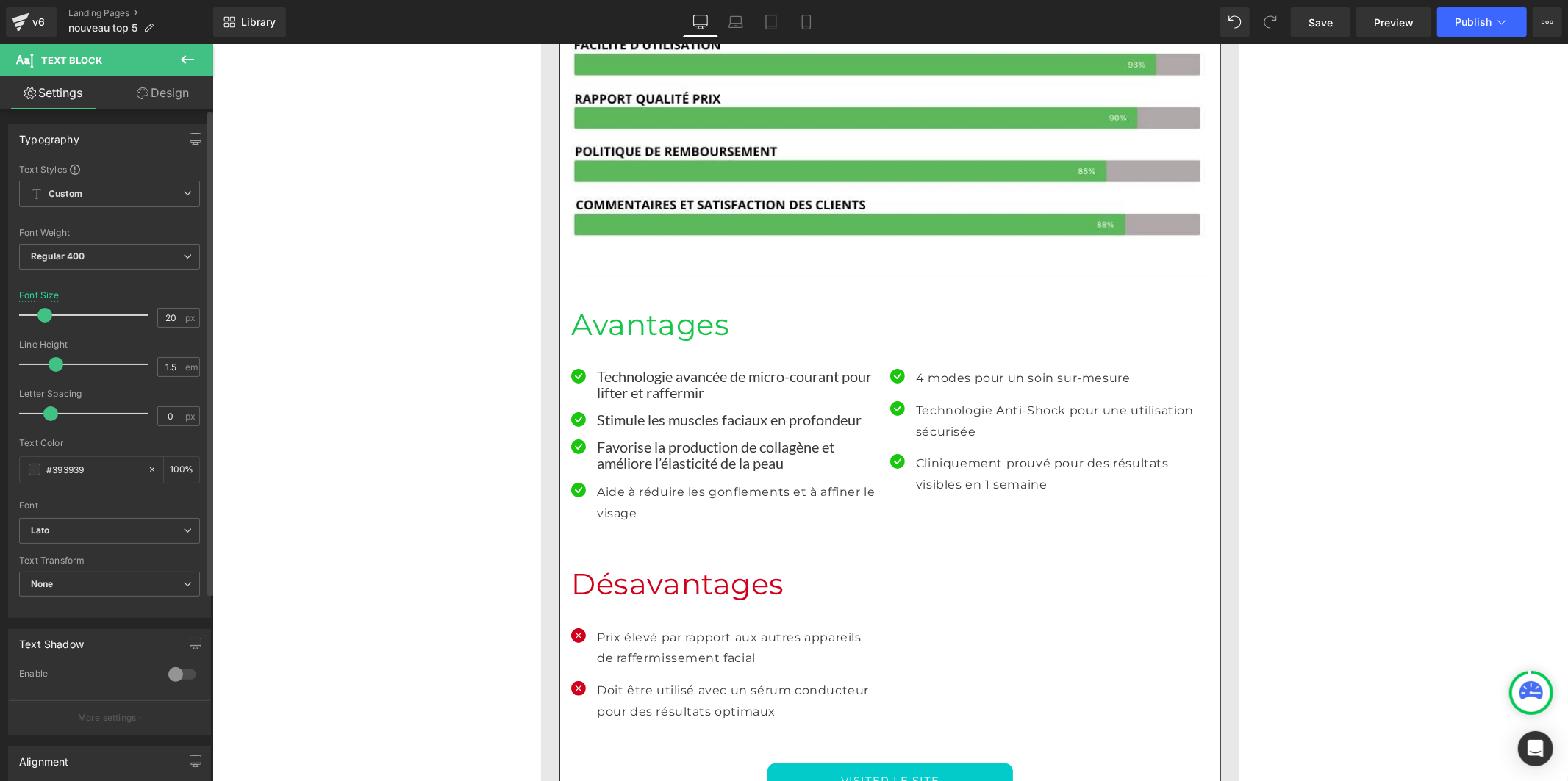
drag, startPoint x: 71, startPoint y: 366, endPoint x: 54, endPoint y: 366, distance: 17.0
click at [54, 366] on span at bounding box center [56, 365] width 15 height 15
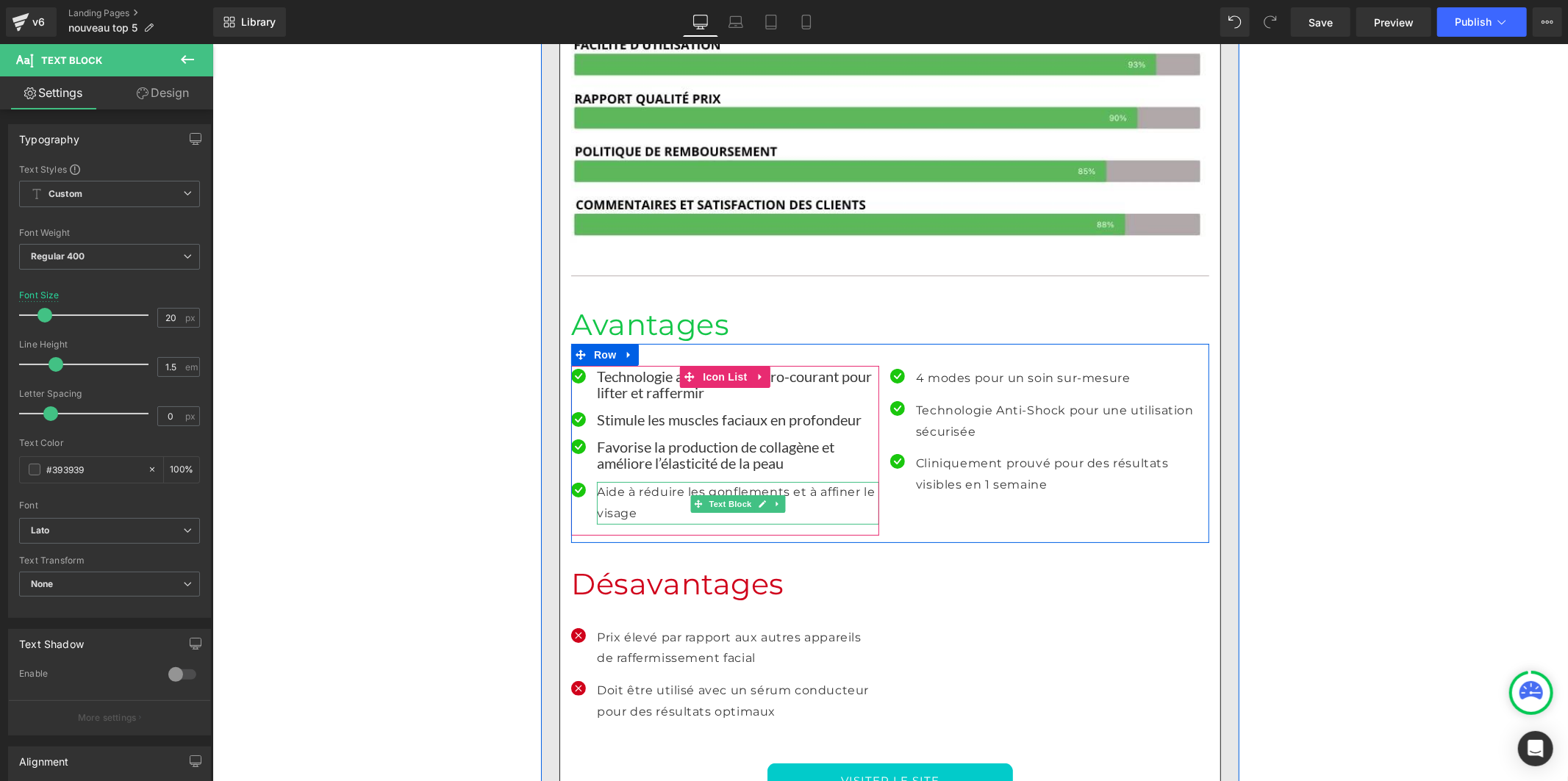
click at [603, 481] on p "Aide à réduire les gonflements et à affiner le visage" at bounding box center [737, 503] width 283 height 43
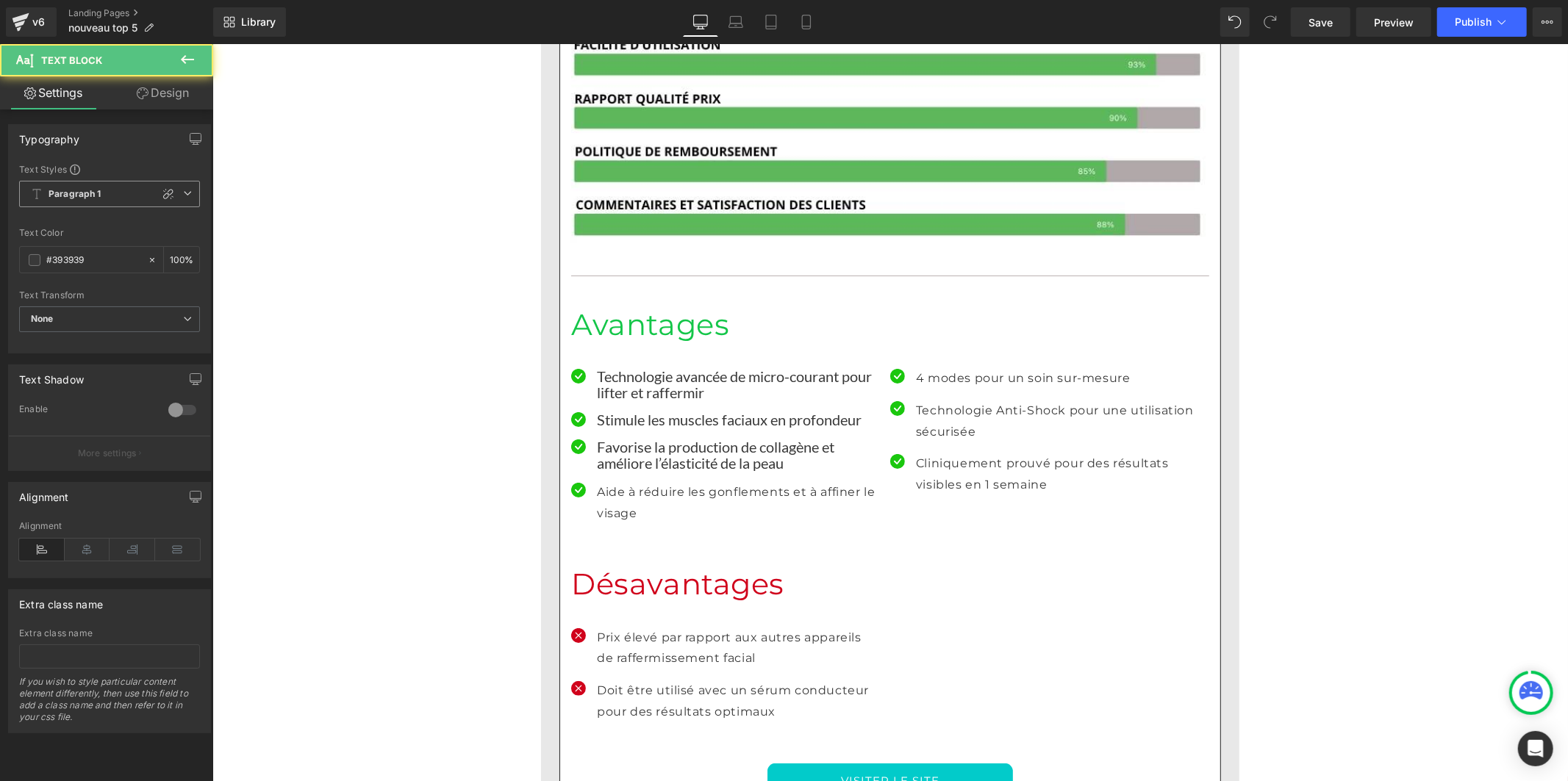
click at [127, 194] on span "Paragraph 1" at bounding box center [110, 194] width 181 height 27
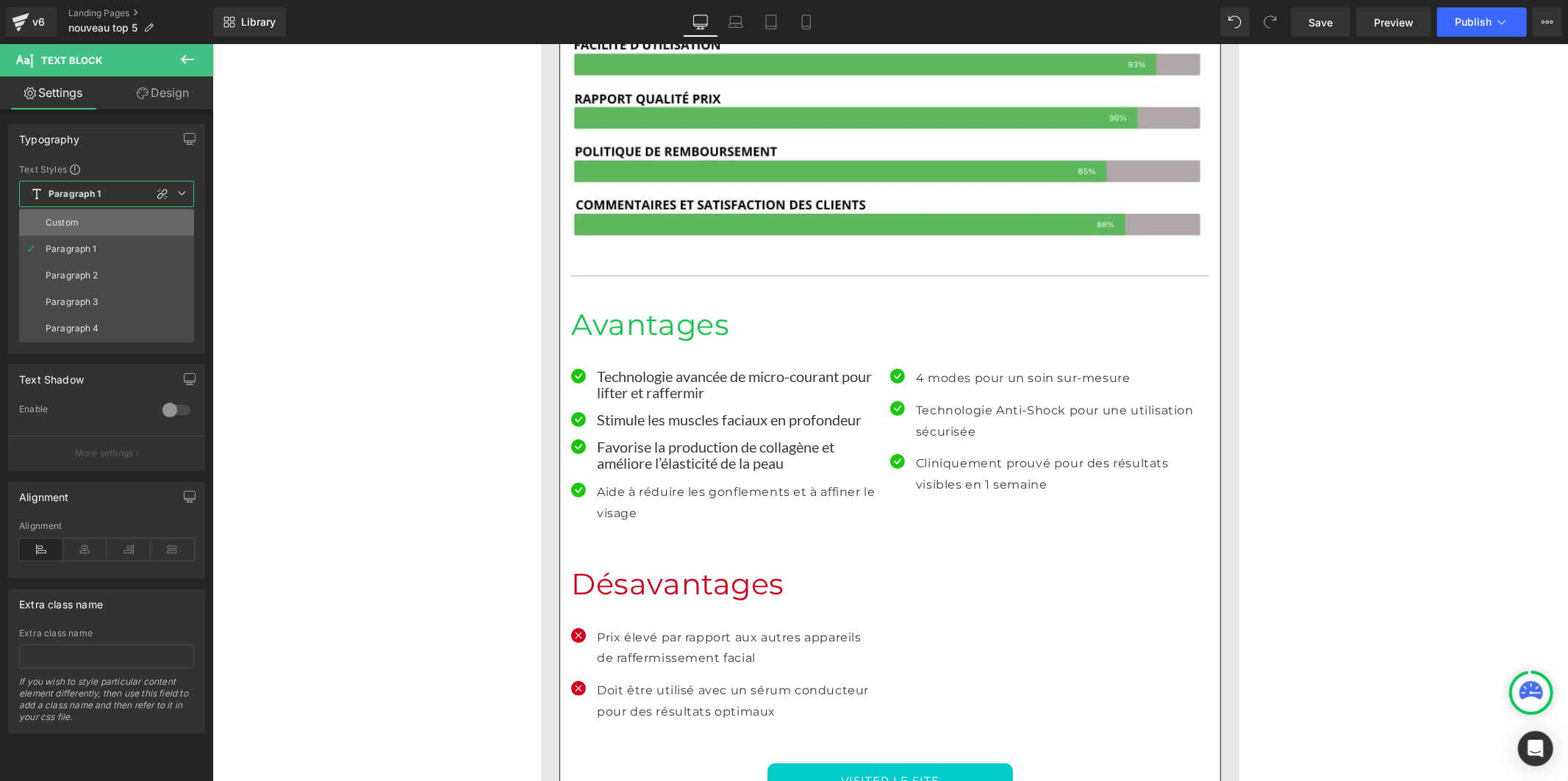
click at [109, 221] on li "Custom" at bounding box center [106, 222] width 175 height 27
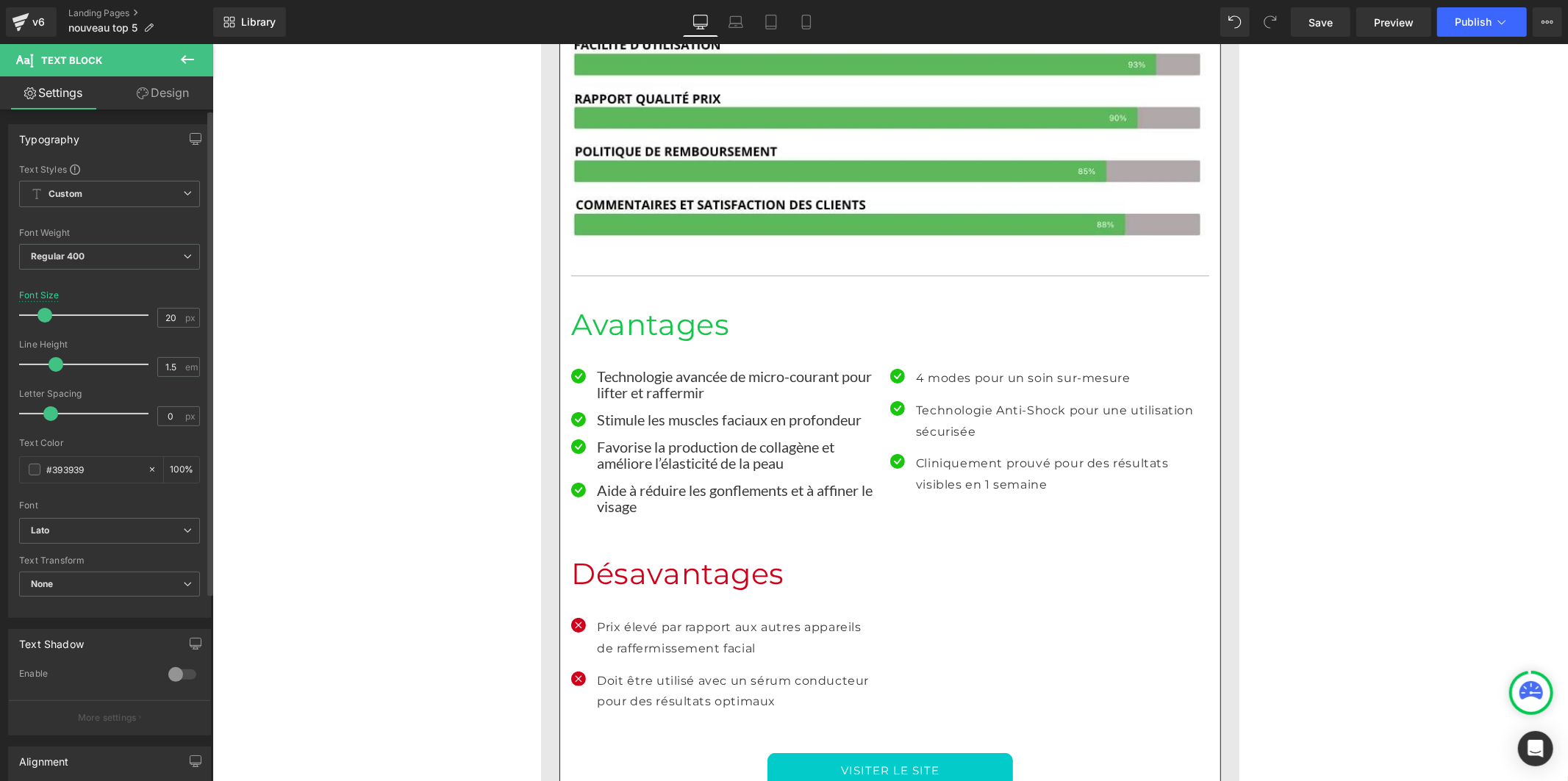
drag, startPoint x: 71, startPoint y: 361, endPoint x: 143, endPoint y: 370, distance: 72.6
click at [53, 364] on span at bounding box center [56, 365] width 15 height 15
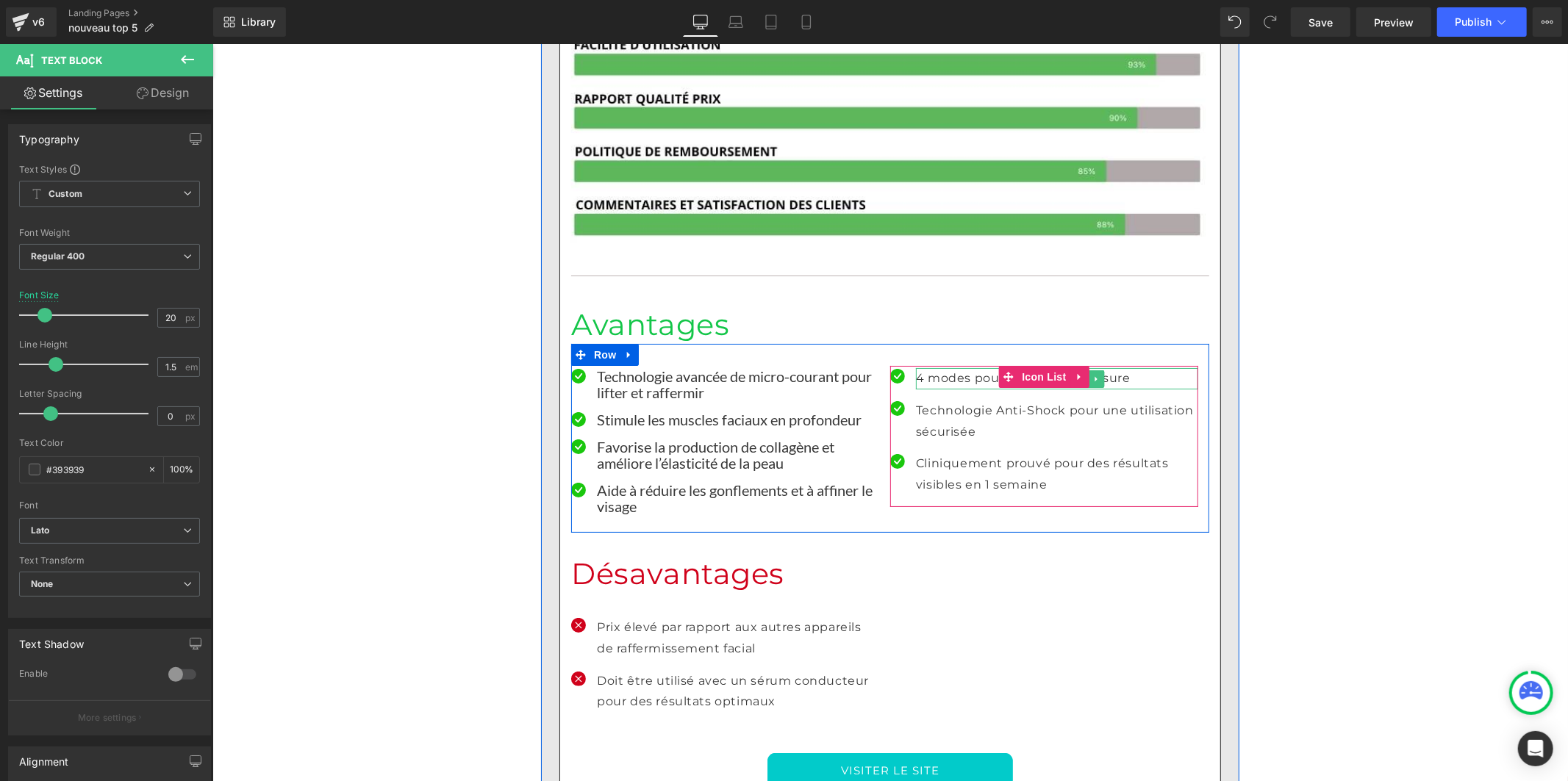
click at [922, 368] on p "4 modes pour un soin sur-mesure" at bounding box center [1056, 378] width 283 height 21
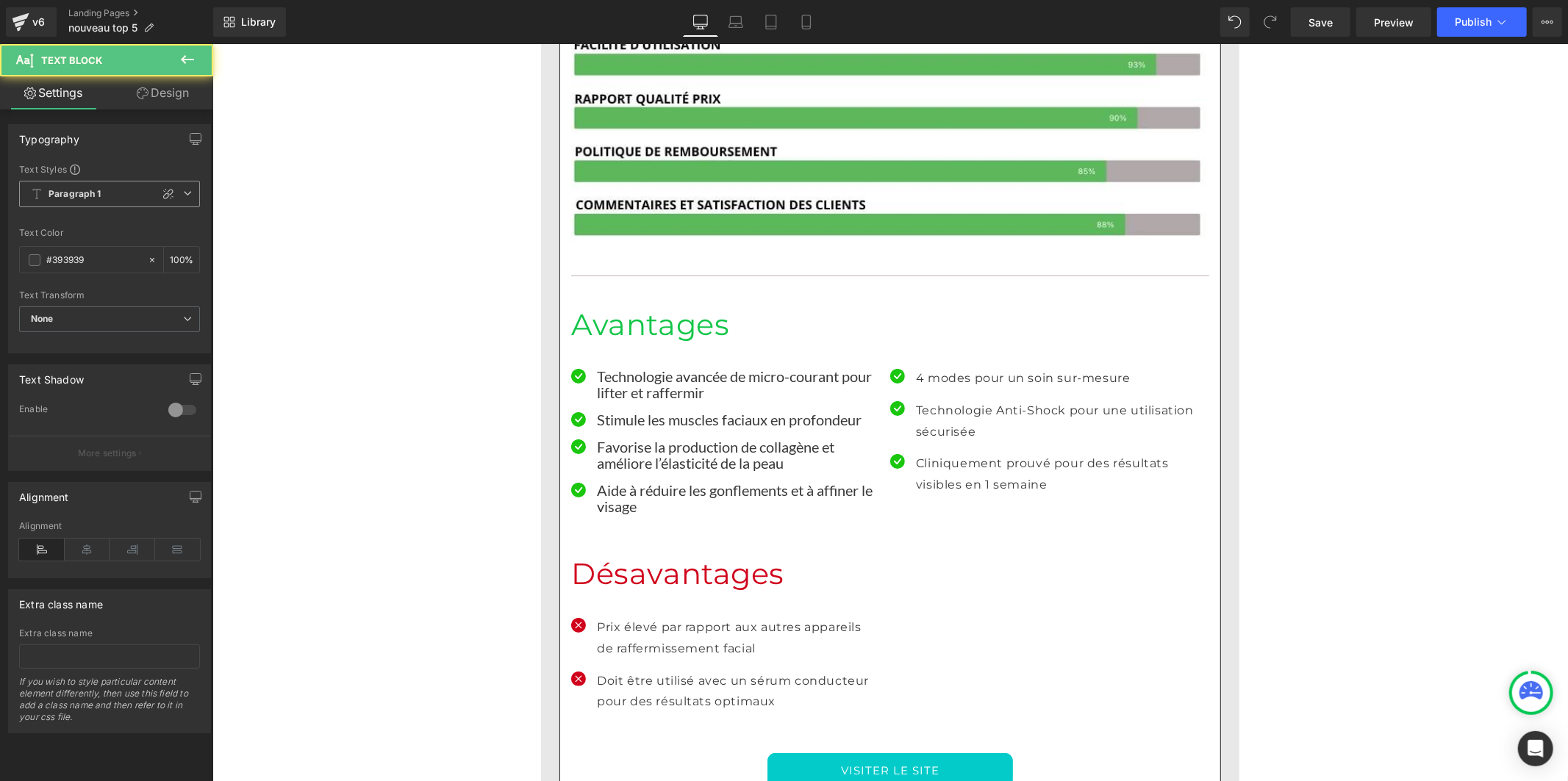
click at [97, 197] on b "Paragraph 1" at bounding box center [75, 194] width 53 height 12
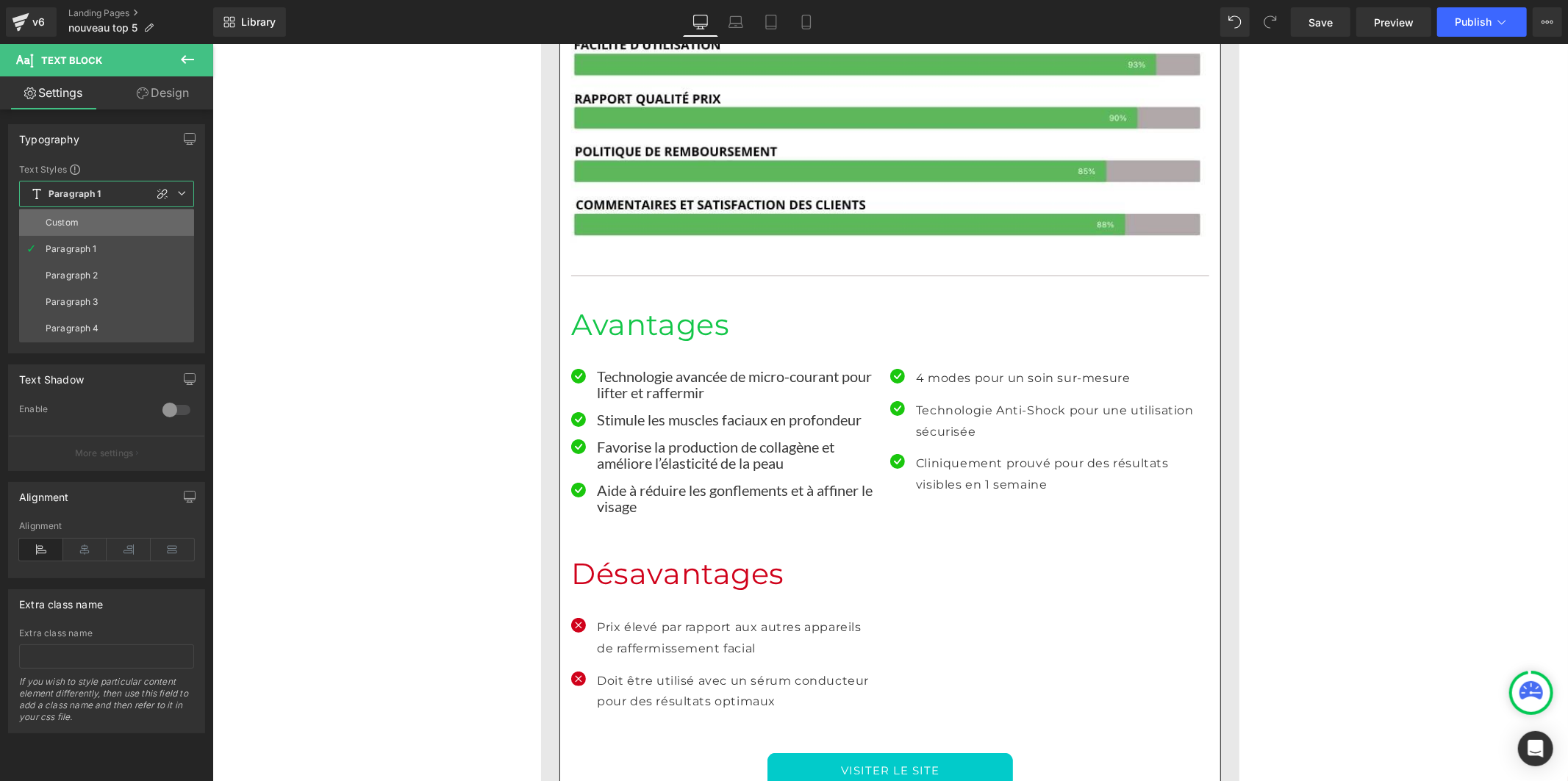
click at [83, 224] on li "Custom" at bounding box center [106, 222] width 175 height 27
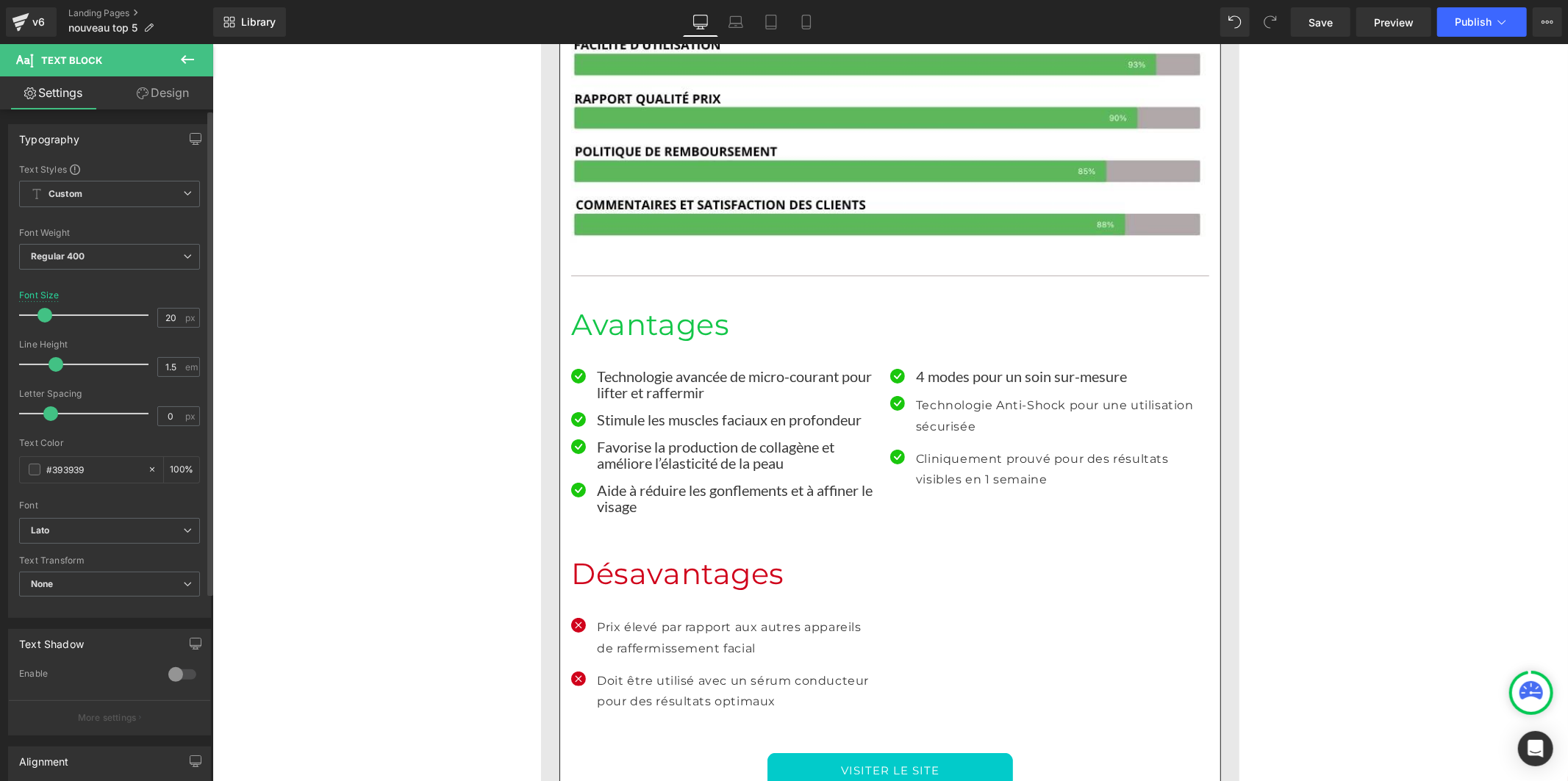
drag, startPoint x: 76, startPoint y: 364, endPoint x: 58, endPoint y: 364, distance: 18.0
click at [58, 364] on span at bounding box center [56, 365] width 15 height 15
click at [925, 395] on p "Technologie Anti-Shock pour une utilisation sécurisée" at bounding box center [1056, 416] width 283 height 43
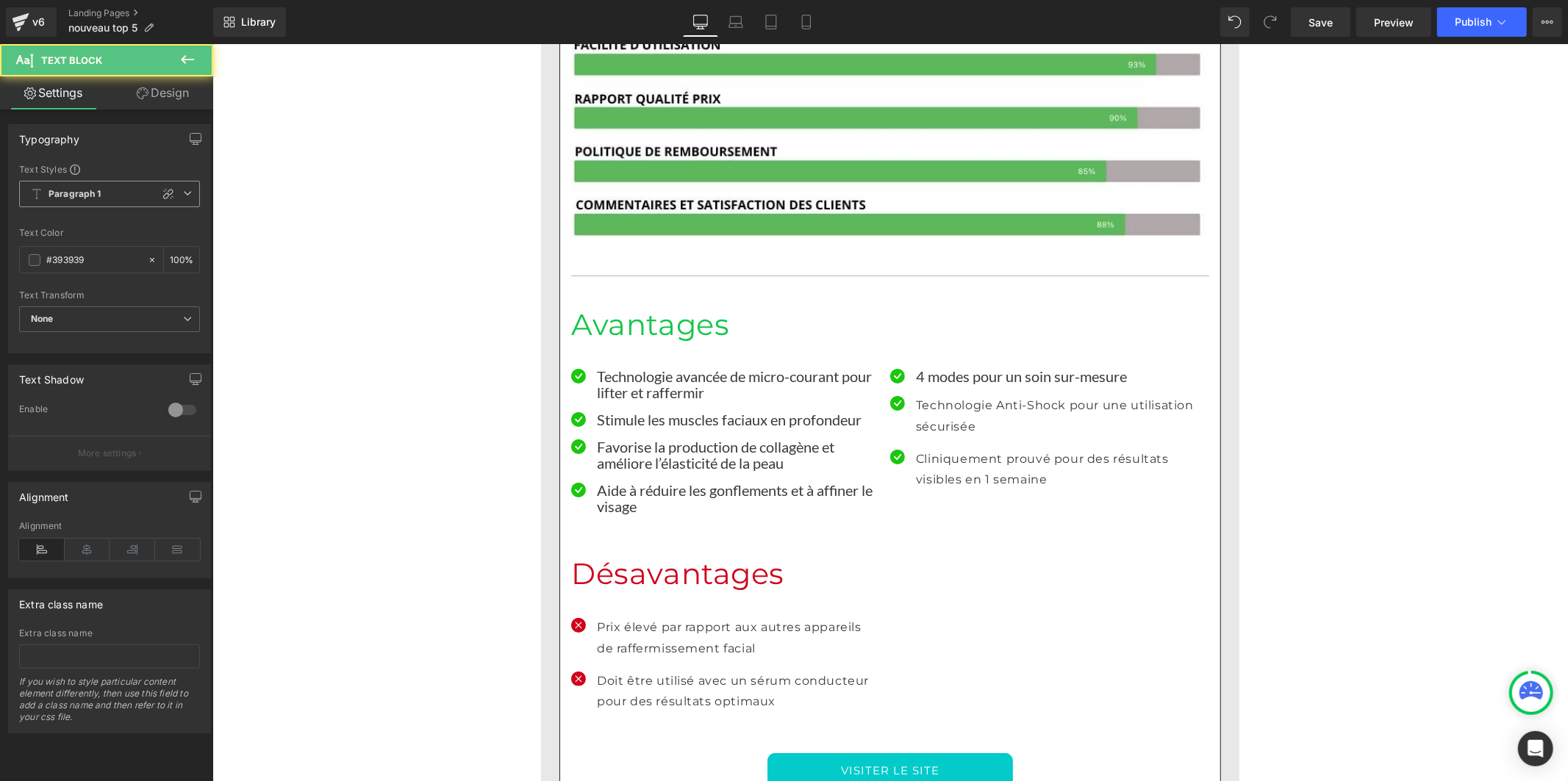
click at [63, 184] on span "Paragraph 1" at bounding box center [110, 194] width 181 height 27
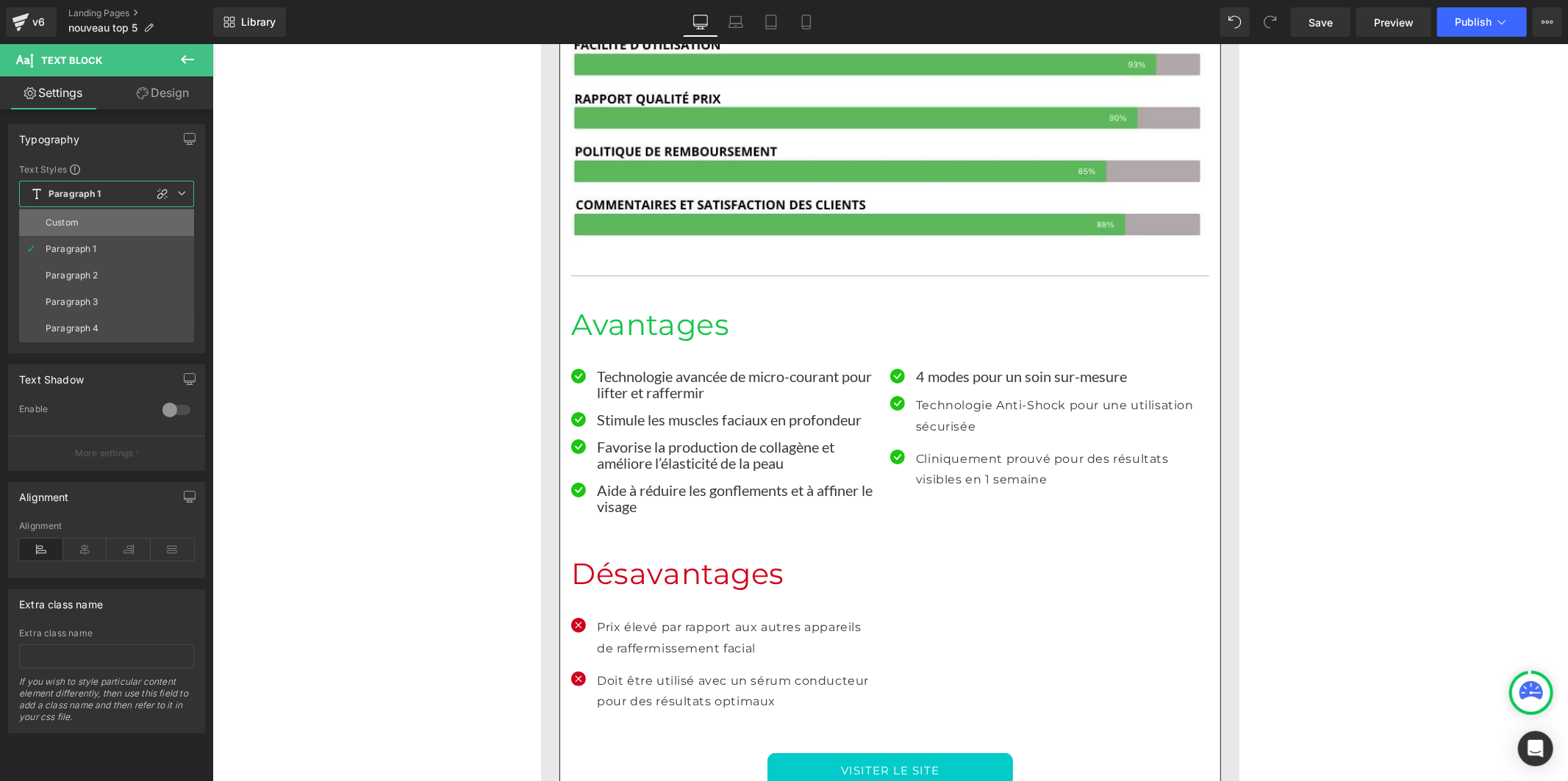
click at [69, 222] on div "Custom" at bounding box center [62, 222] width 33 height 11
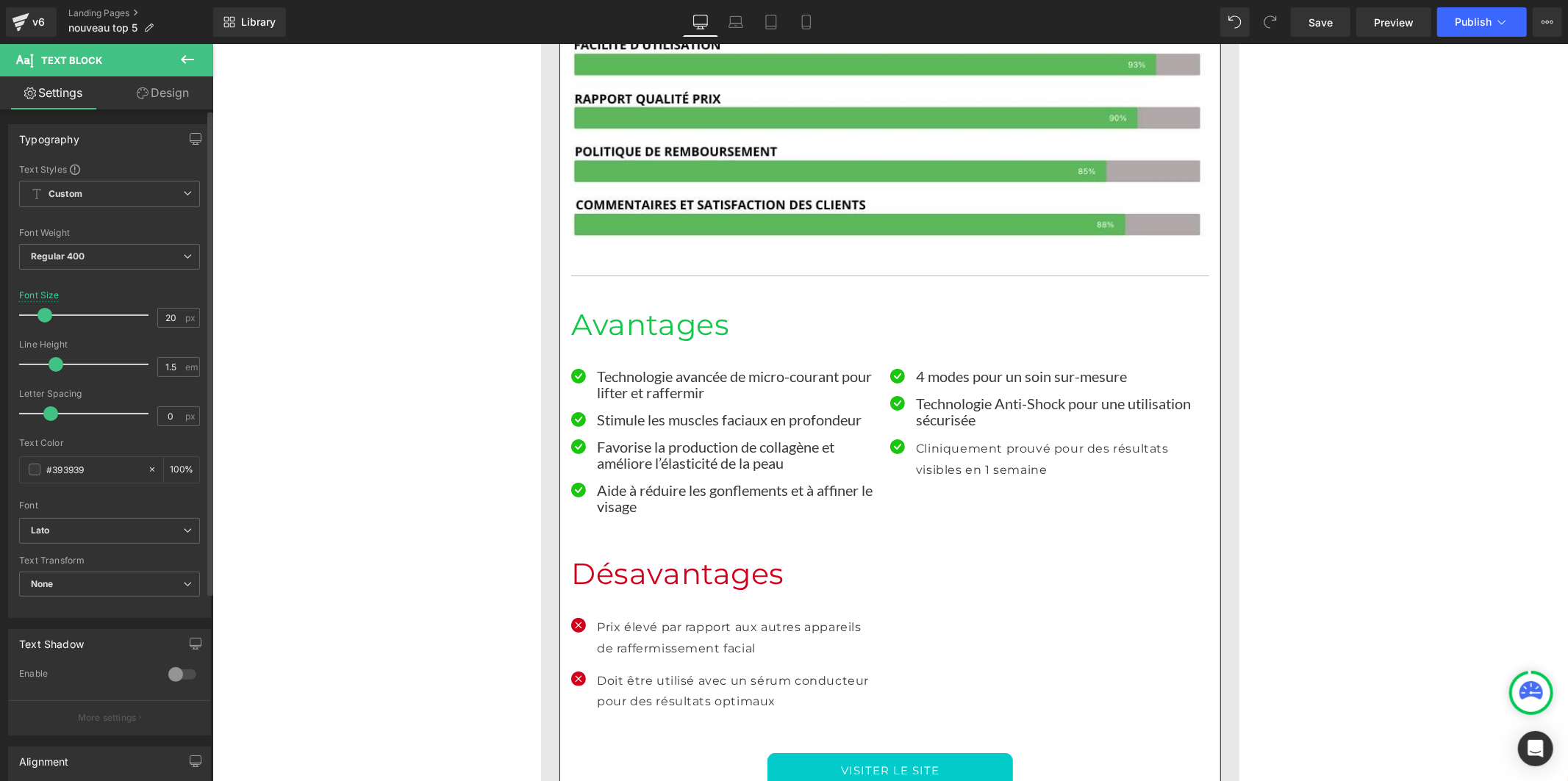
drag, startPoint x: 71, startPoint y: 365, endPoint x: 52, endPoint y: 365, distance: 19.0
click at [52, 365] on span at bounding box center [56, 365] width 15 height 15
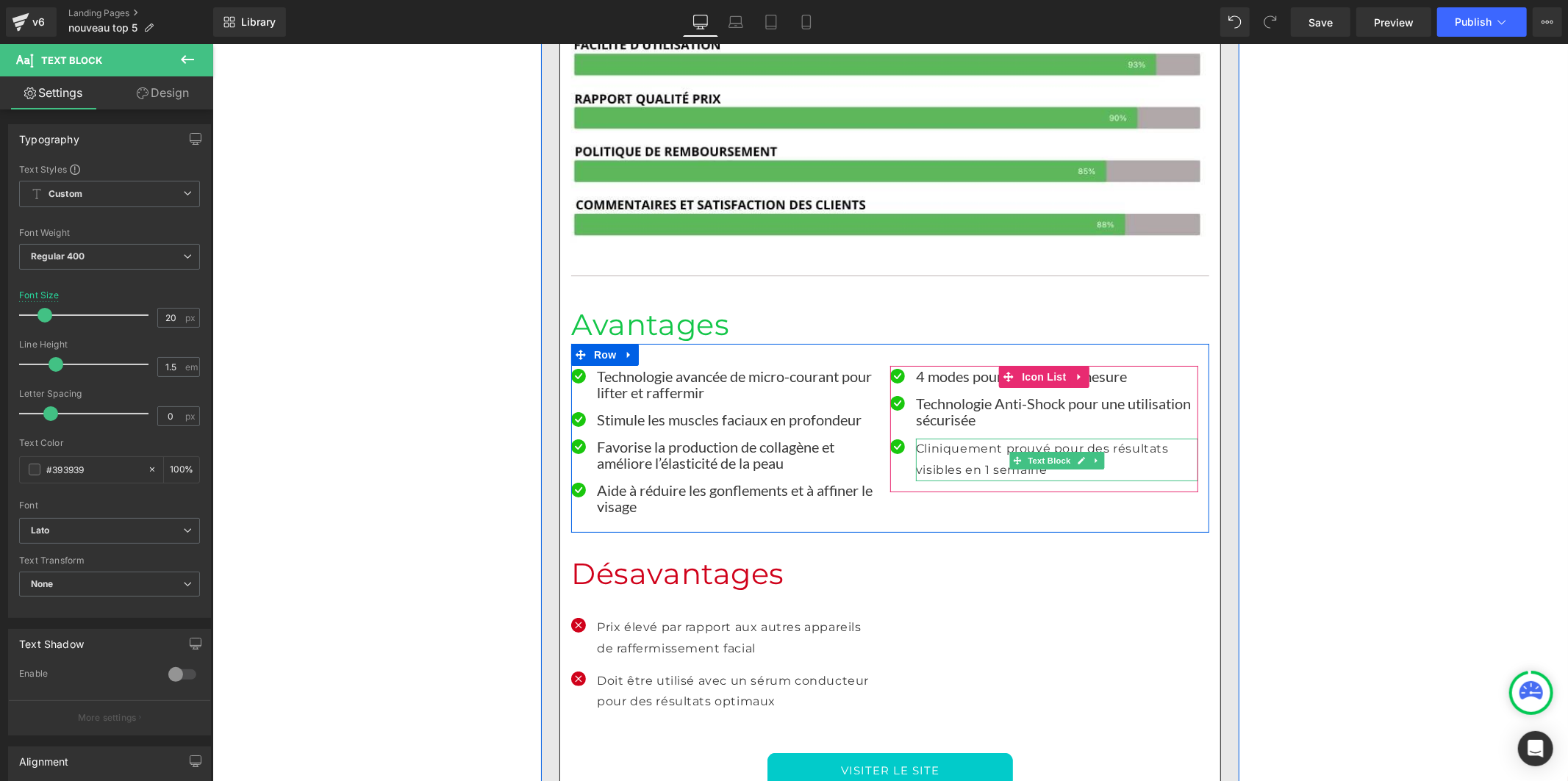
click at [918, 438] on p "Cliniquement prouvé pour des résultats visibles en 1 semaine" at bounding box center [1056, 460] width 283 height 43
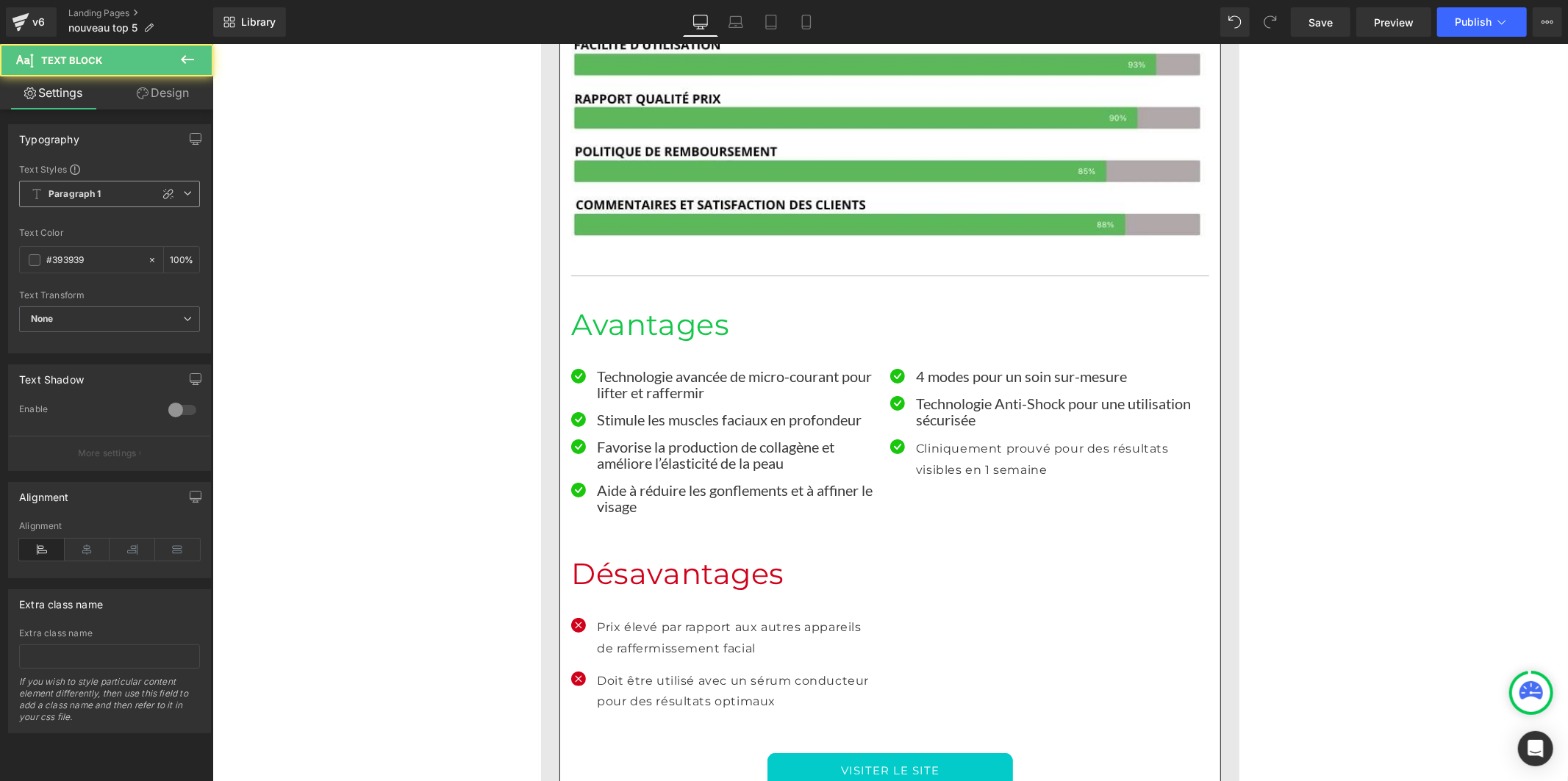
click at [89, 188] on b "Paragraph 1" at bounding box center [75, 194] width 53 height 12
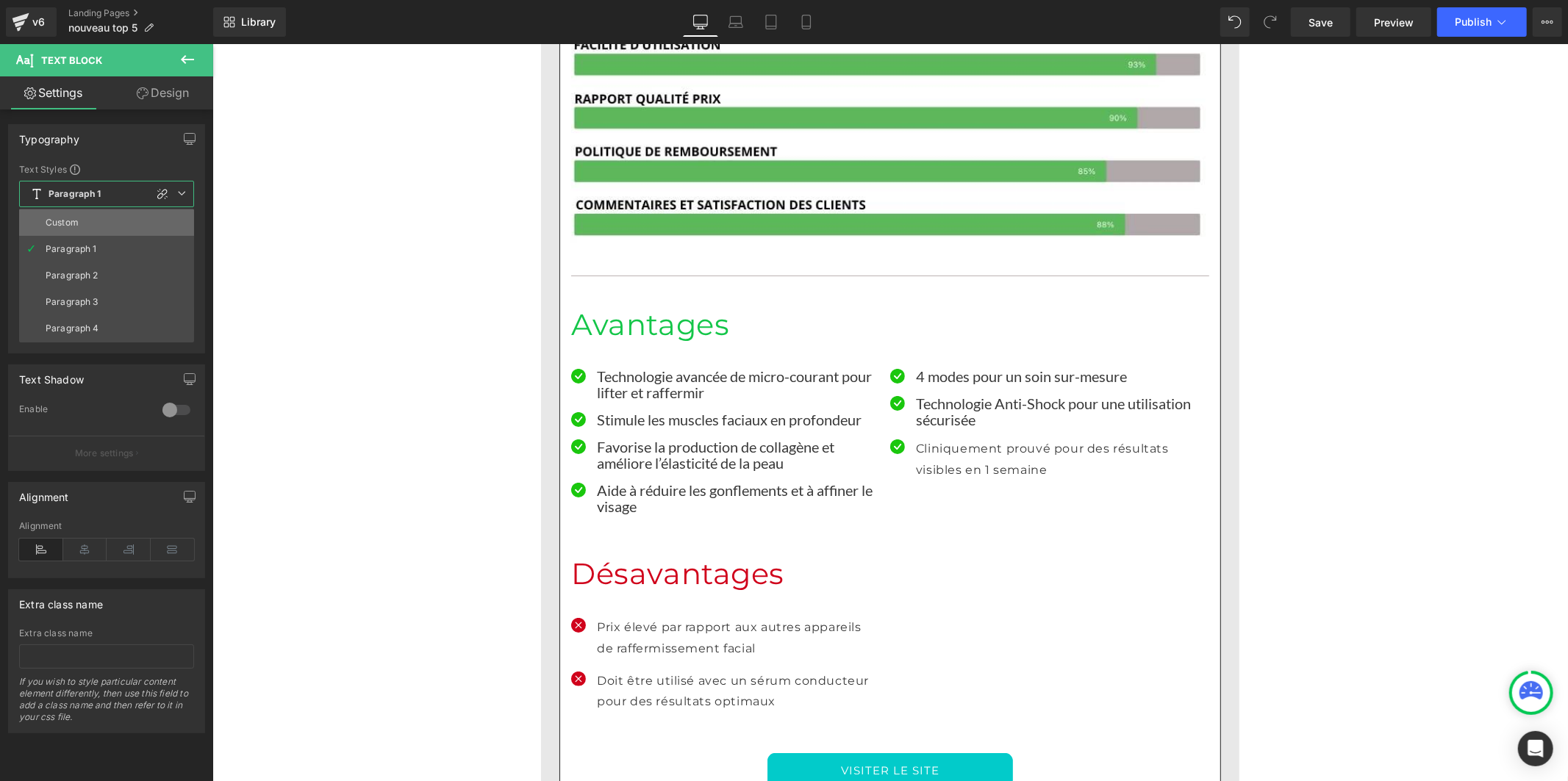
click at [81, 218] on li "Custom" at bounding box center [106, 222] width 175 height 27
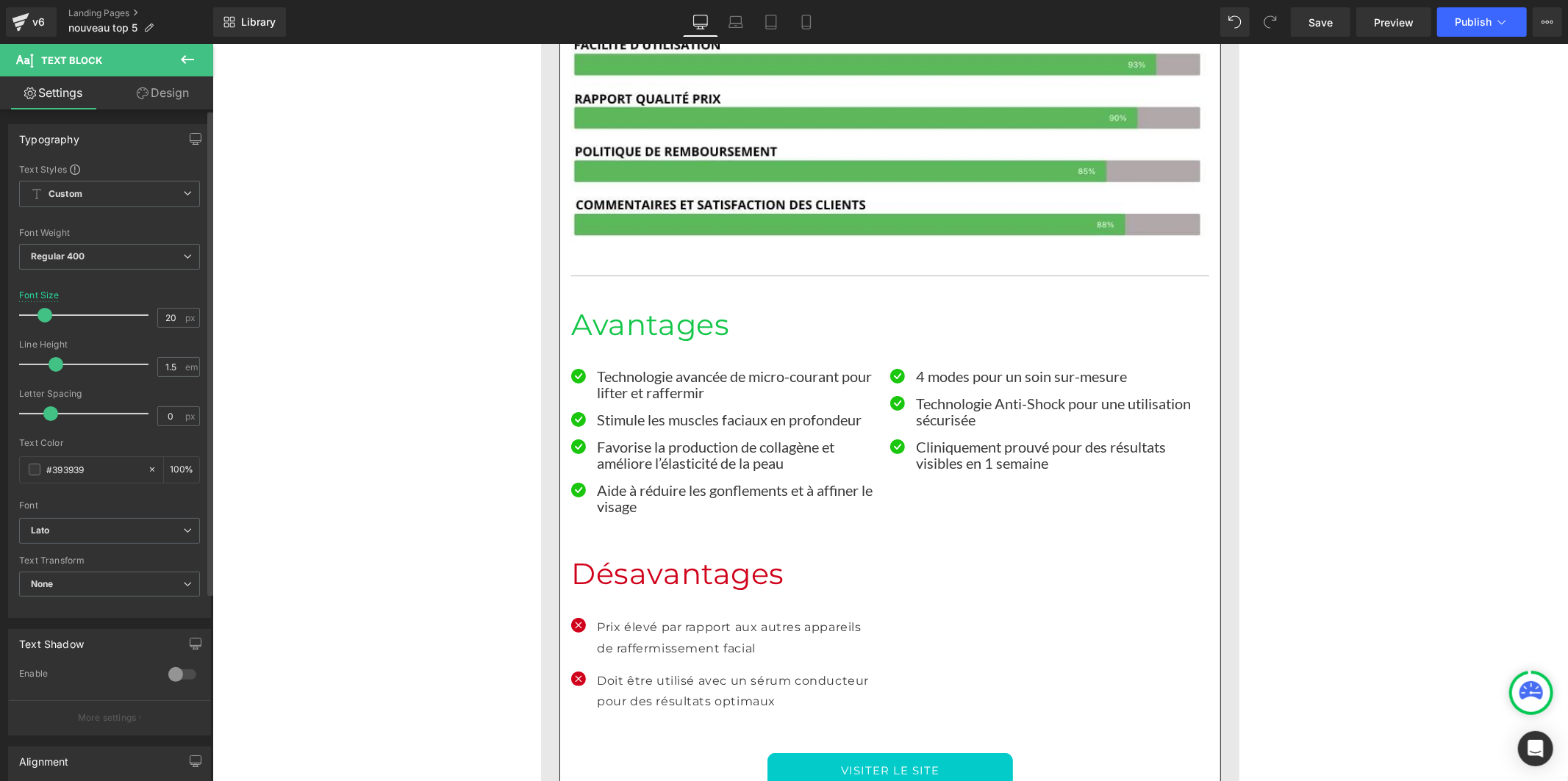
drag, startPoint x: 71, startPoint y: 366, endPoint x: 51, endPoint y: 365, distance: 20.0
click at [51, 365] on span at bounding box center [56, 365] width 15 height 15
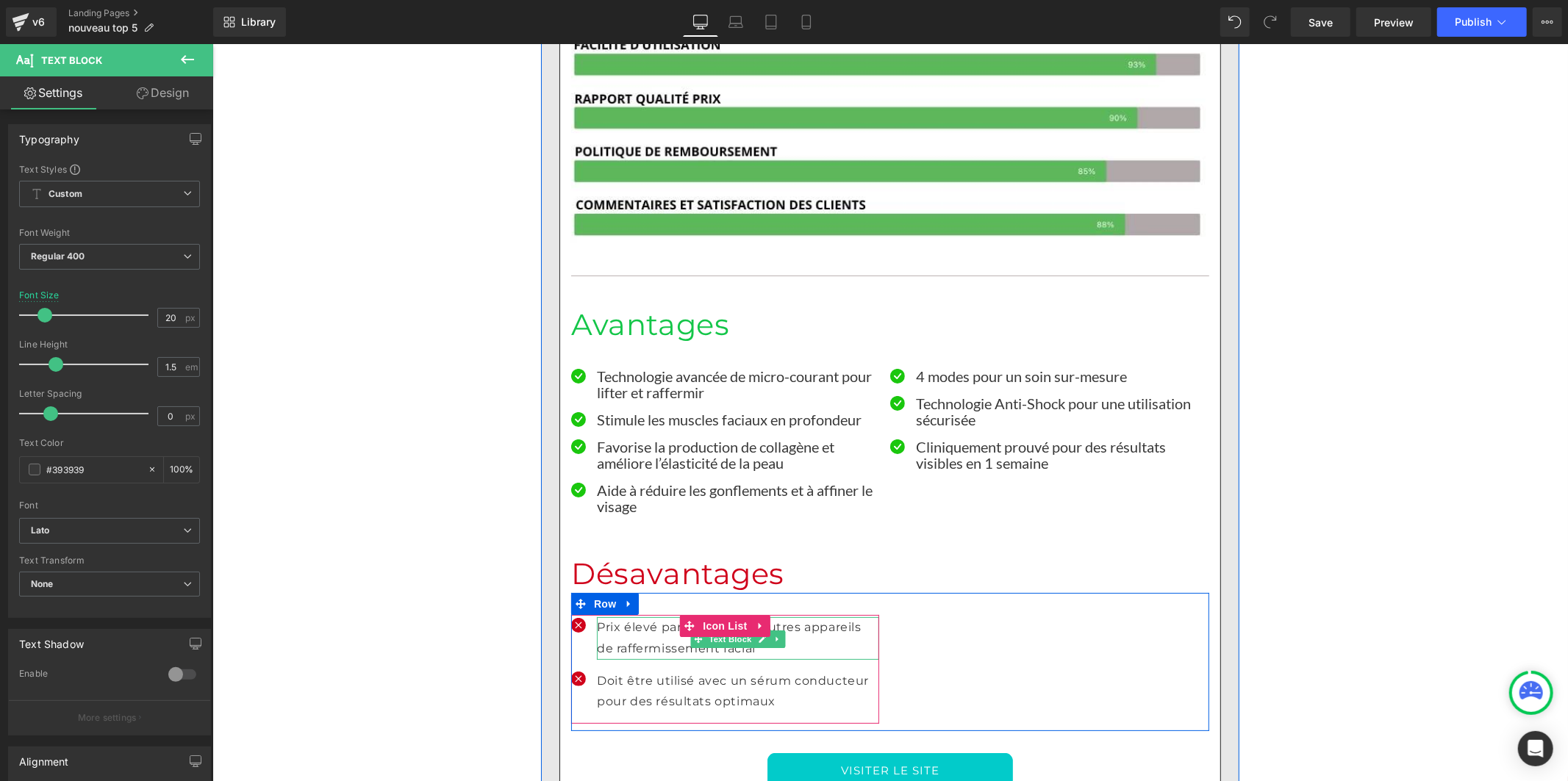
click at [612, 617] on p "Prix élevé par rapport aux autres appareils de raffermissement facial" at bounding box center [737, 638] width 283 height 43
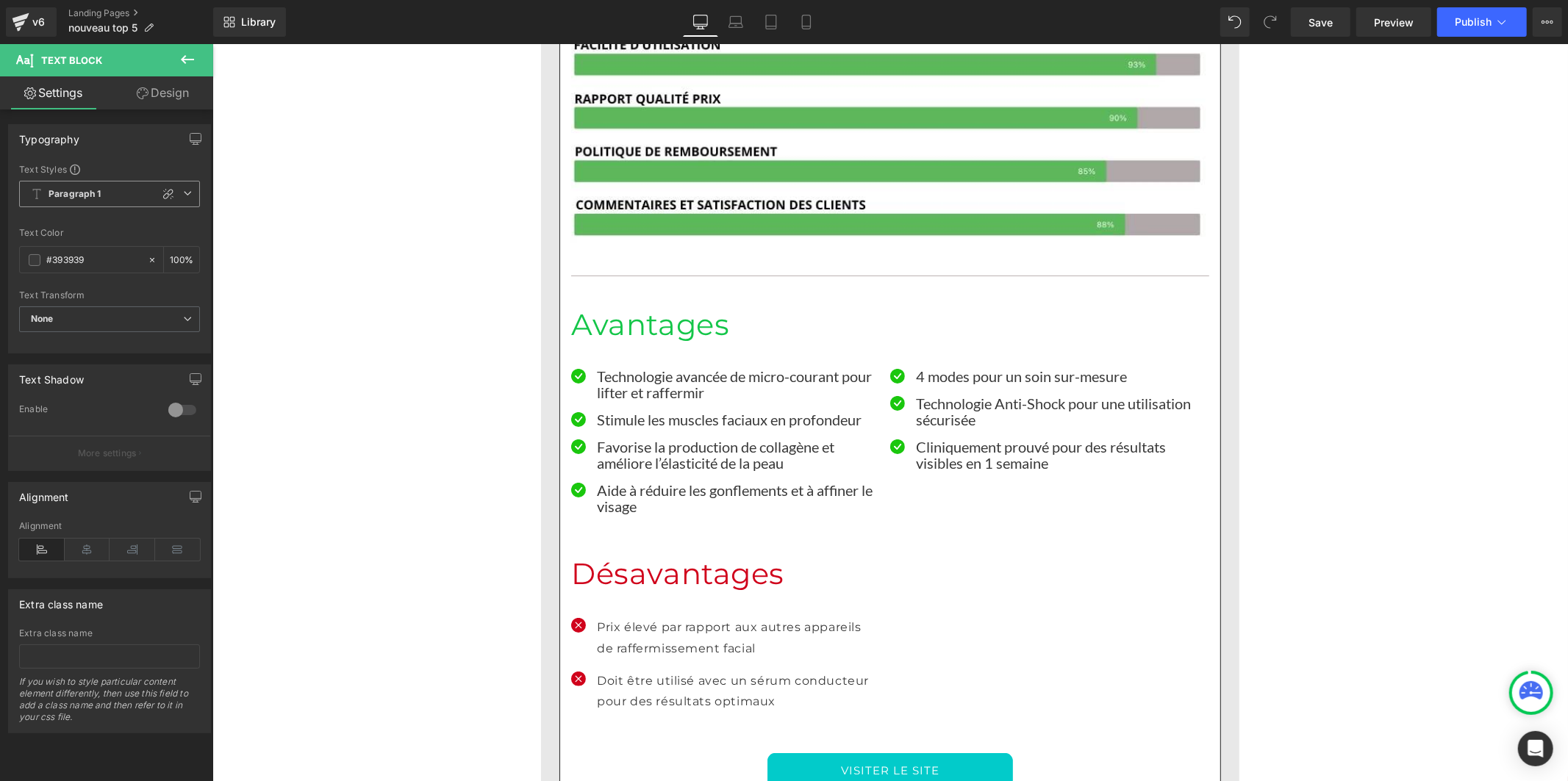
click at [58, 201] on span "Paragraph 1" at bounding box center [110, 194] width 181 height 27
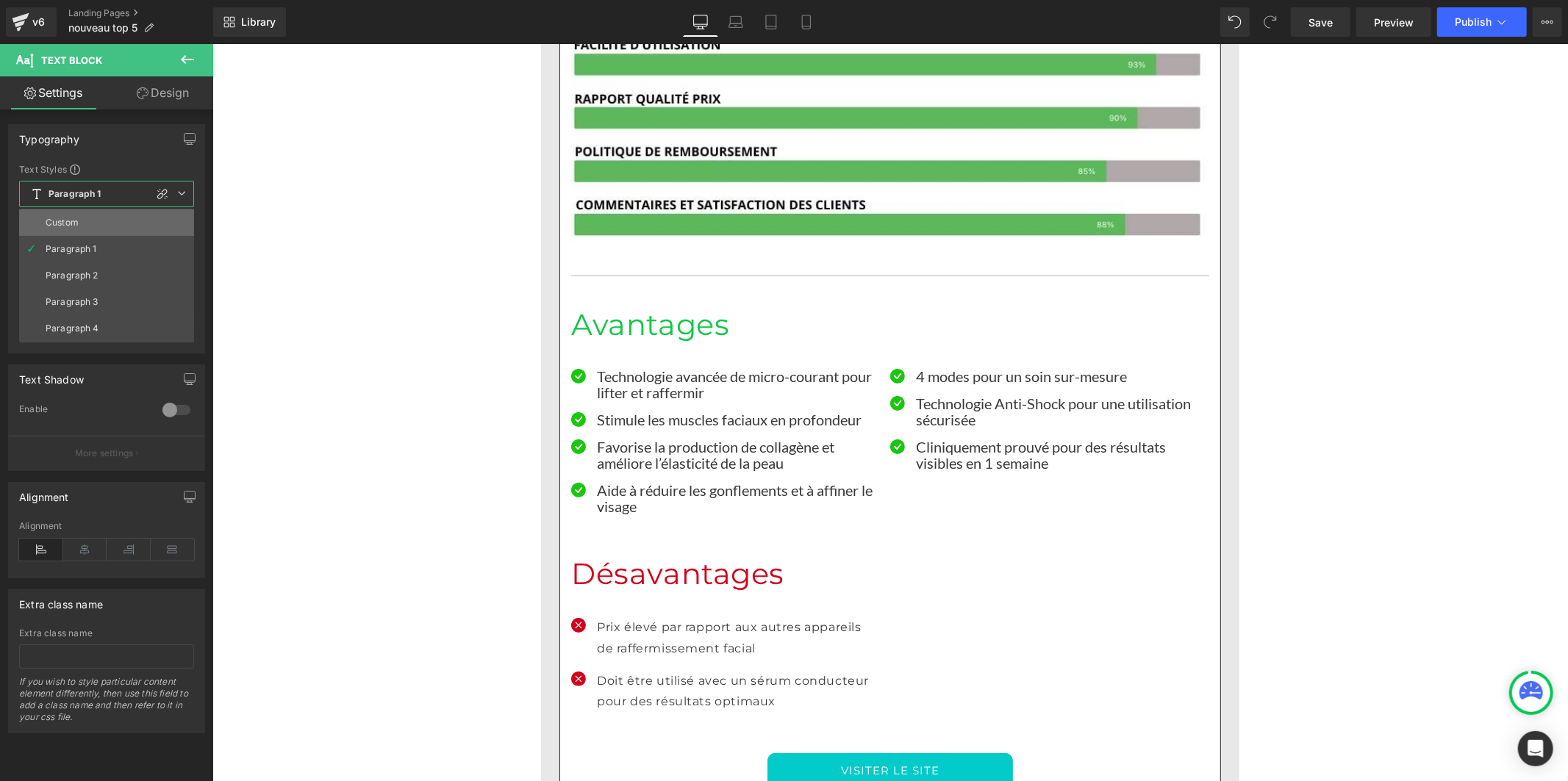
click at [57, 227] on div "Custom" at bounding box center [62, 222] width 33 height 11
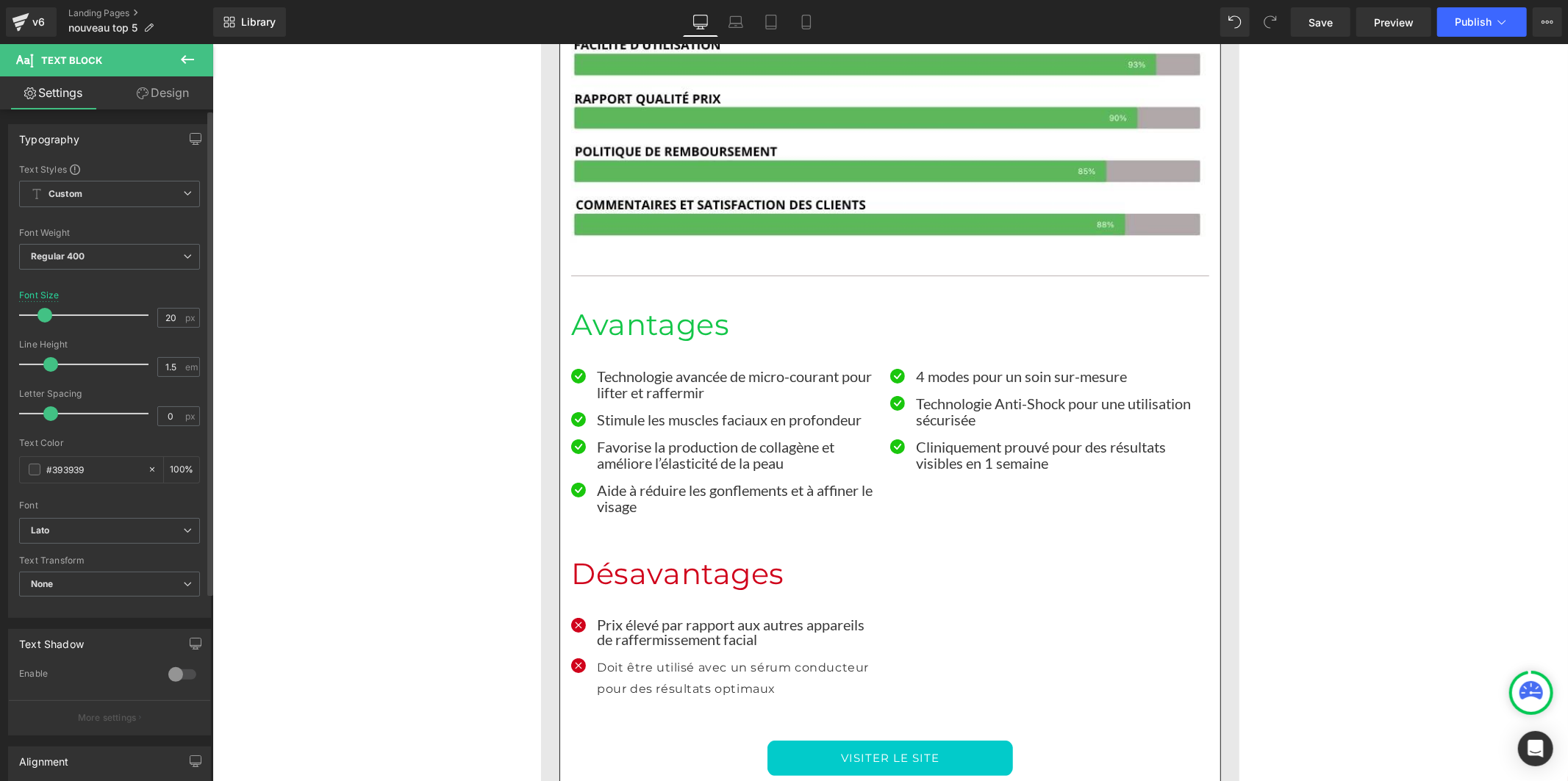
drag, startPoint x: 71, startPoint y: 365, endPoint x: 50, endPoint y: 365, distance: 21.0
click at [50, 365] on span at bounding box center [50, 365] width 15 height 15
click at [51, 365] on span at bounding box center [56, 365] width 15 height 15
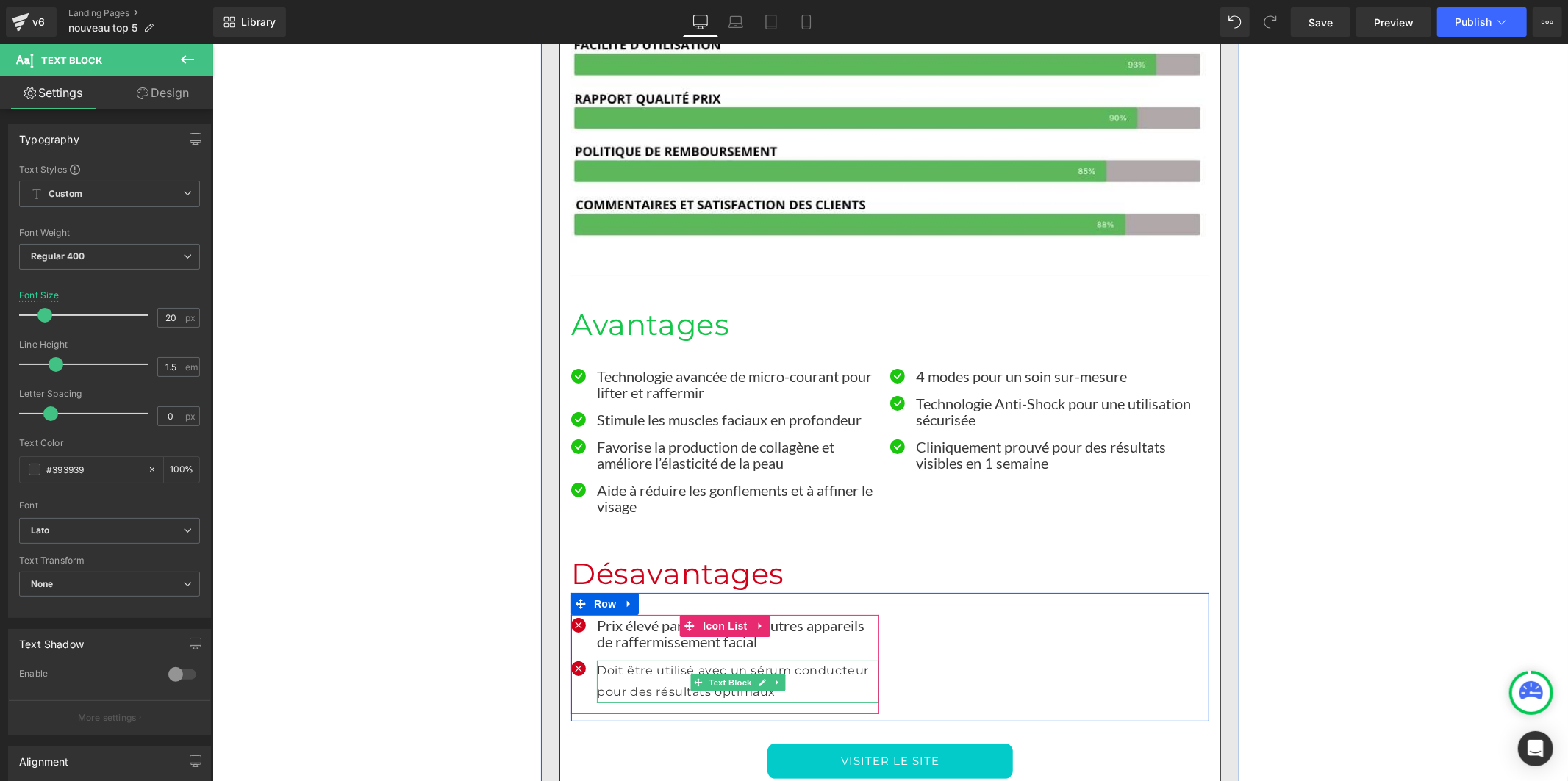
click at [629, 660] on p "Doit être utilisé avec un sérum conducteur pour des résultats optimaux" at bounding box center [737, 681] width 283 height 43
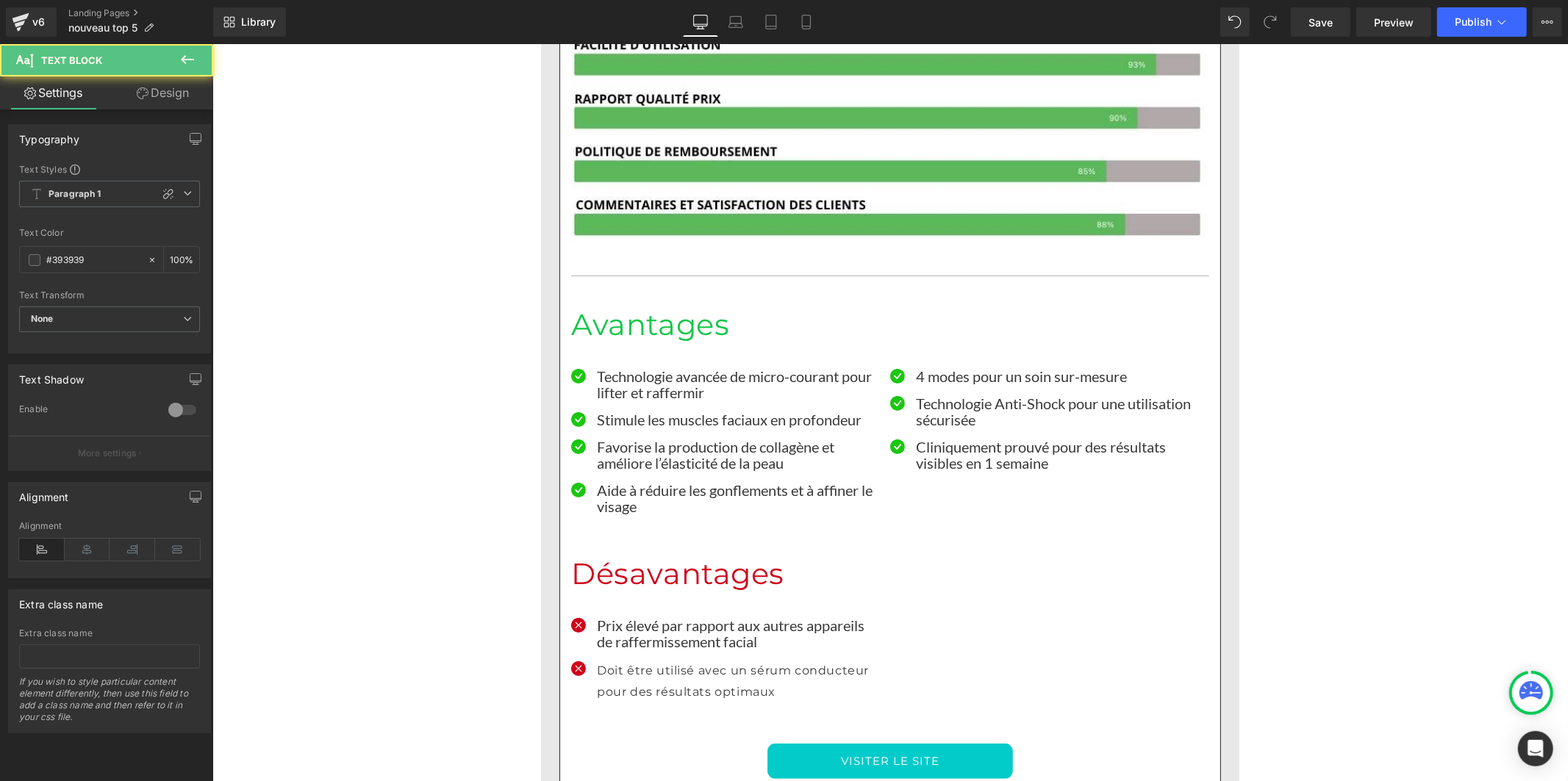
click at [65, 179] on div "Text Styles Custom Paragraph 1 Paragraph 2 Paragraph 3 Paragraph 4 Paragraph 1 …" at bounding box center [110, 258] width 201 height 190
click at [66, 193] on b "Paragraph 1" at bounding box center [75, 194] width 53 height 12
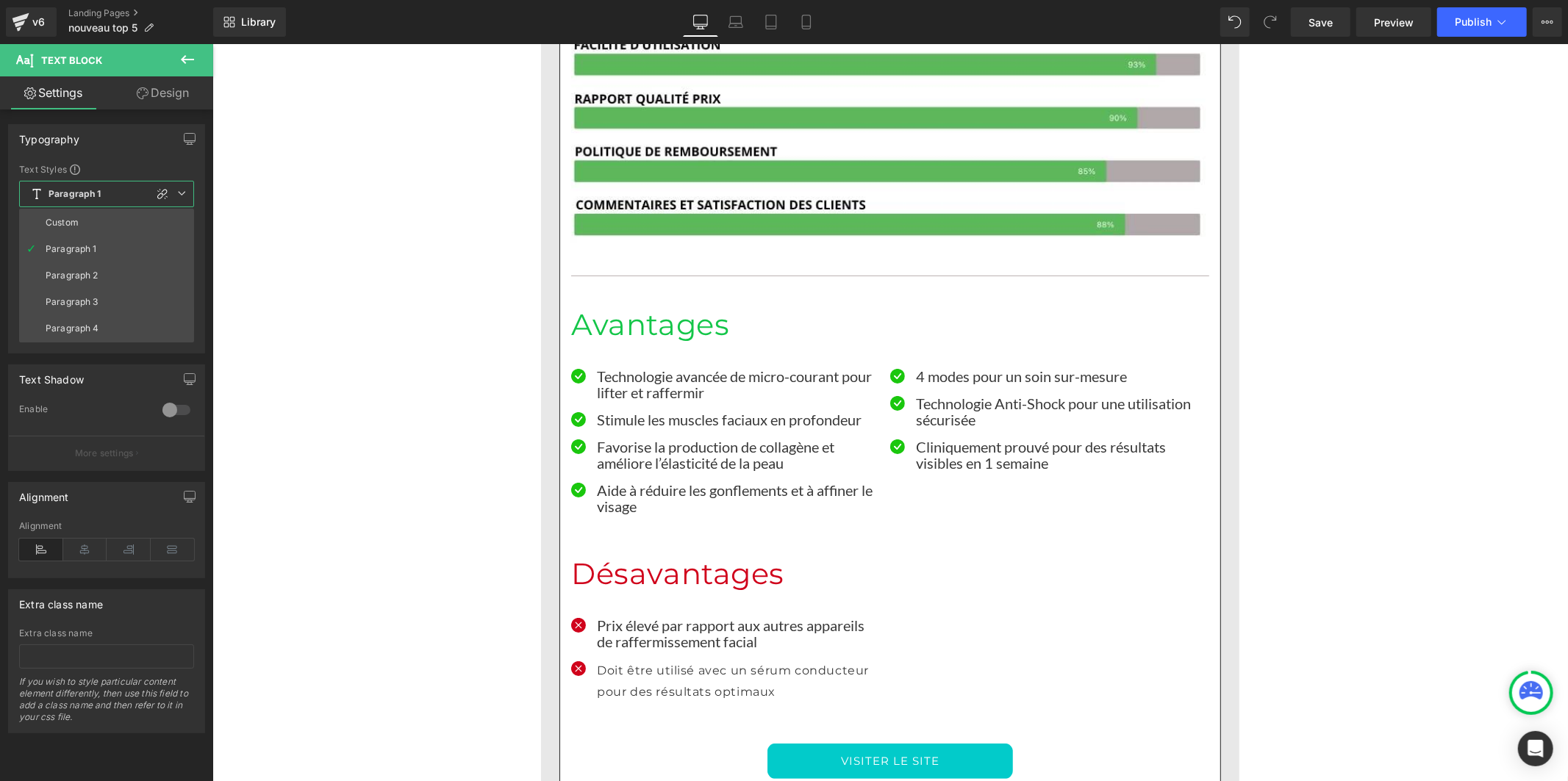
drag, startPoint x: 65, startPoint y: 218, endPoint x: 112, endPoint y: 353, distance: 142.9
click at [65, 219] on div "Custom" at bounding box center [62, 222] width 33 height 11
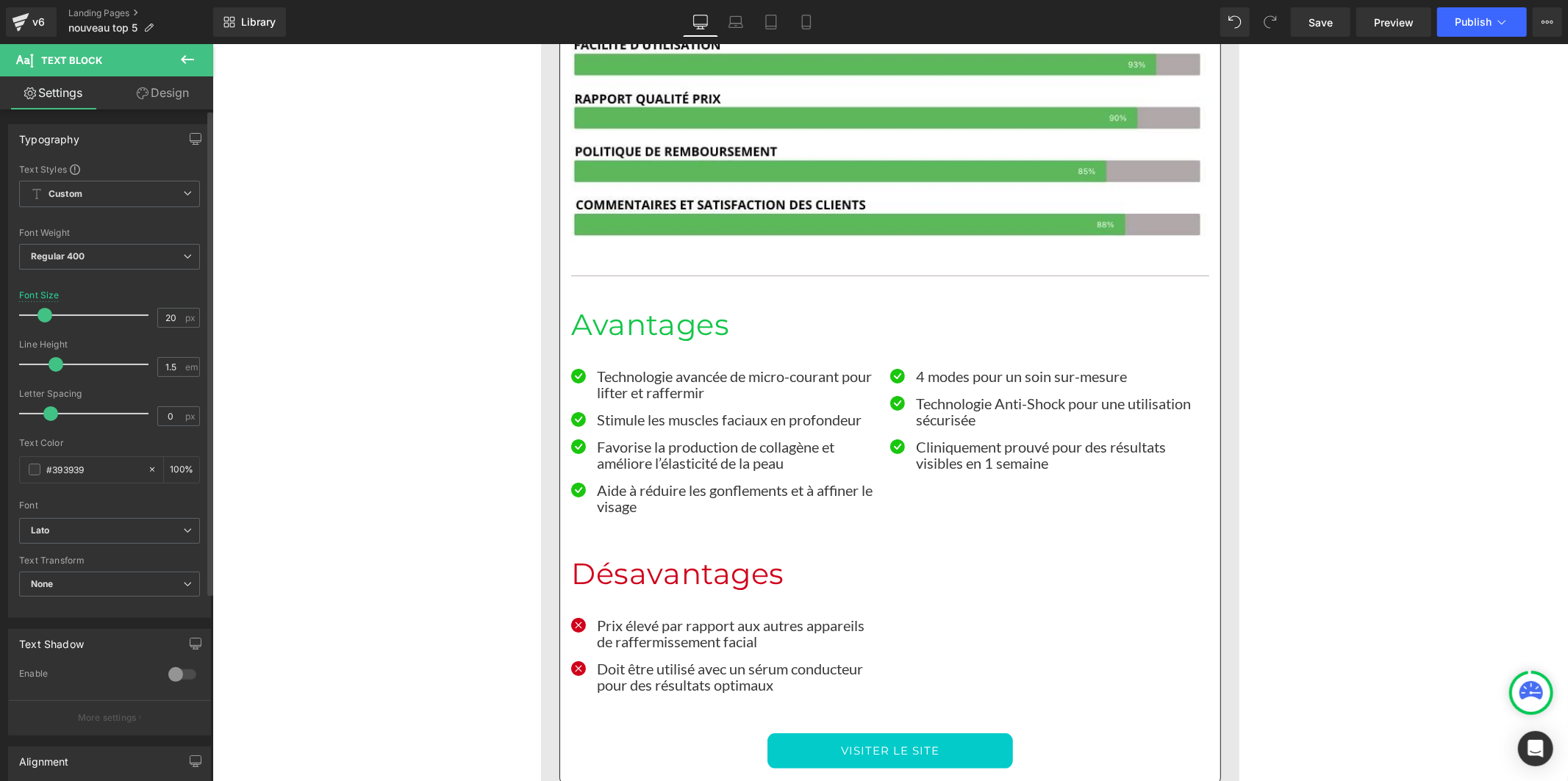
drag, startPoint x: 74, startPoint y: 364, endPoint x: 53, endPoint y: 369, distance: 21.6
click at [53, 368] on span at bounding box center [56, 365] width 15 height 15
click at [1300, 32] on link "Save" at bounding box center [1320, 22] width 59 height 29
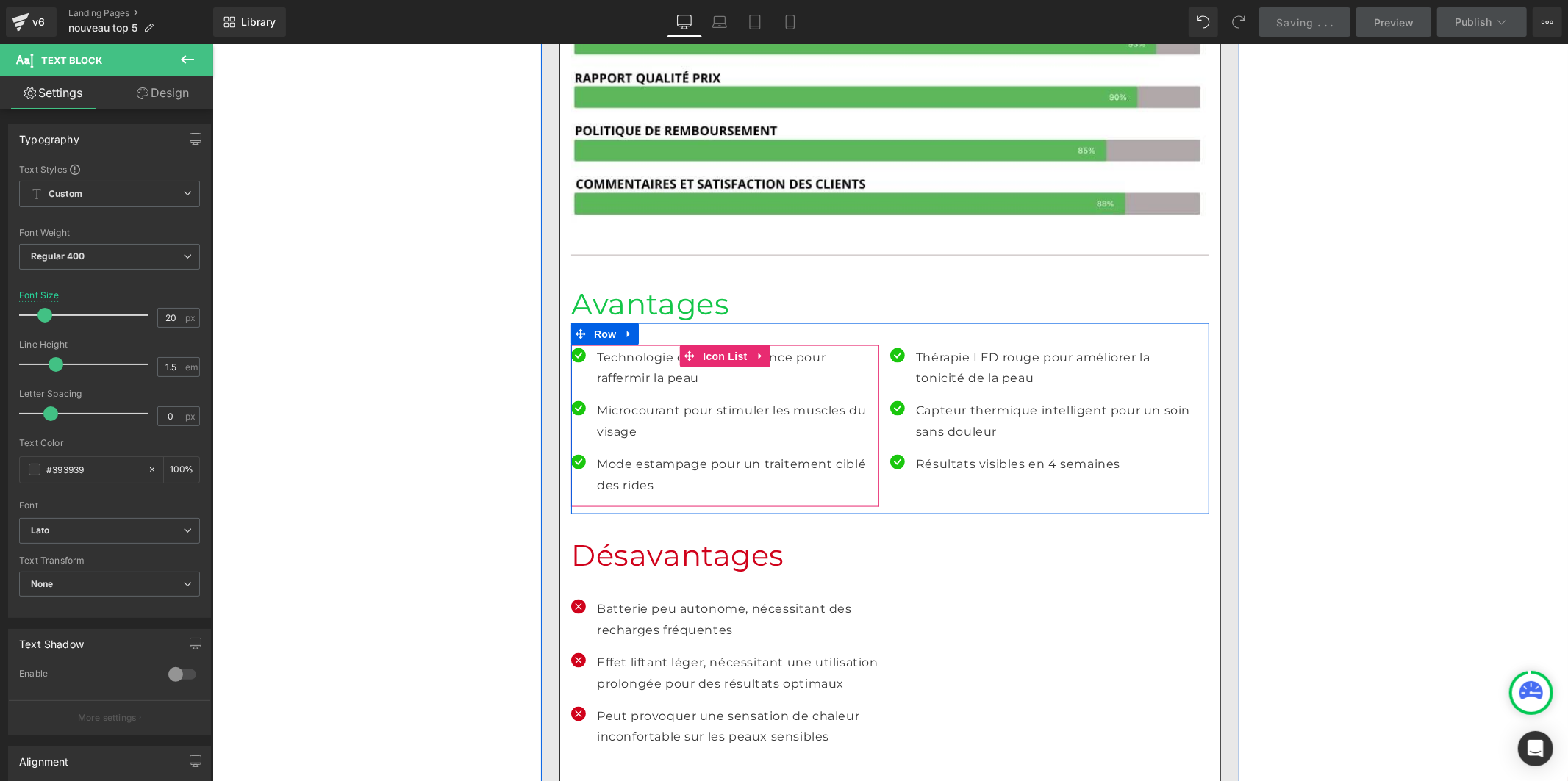
scroll to position [6289, 0]
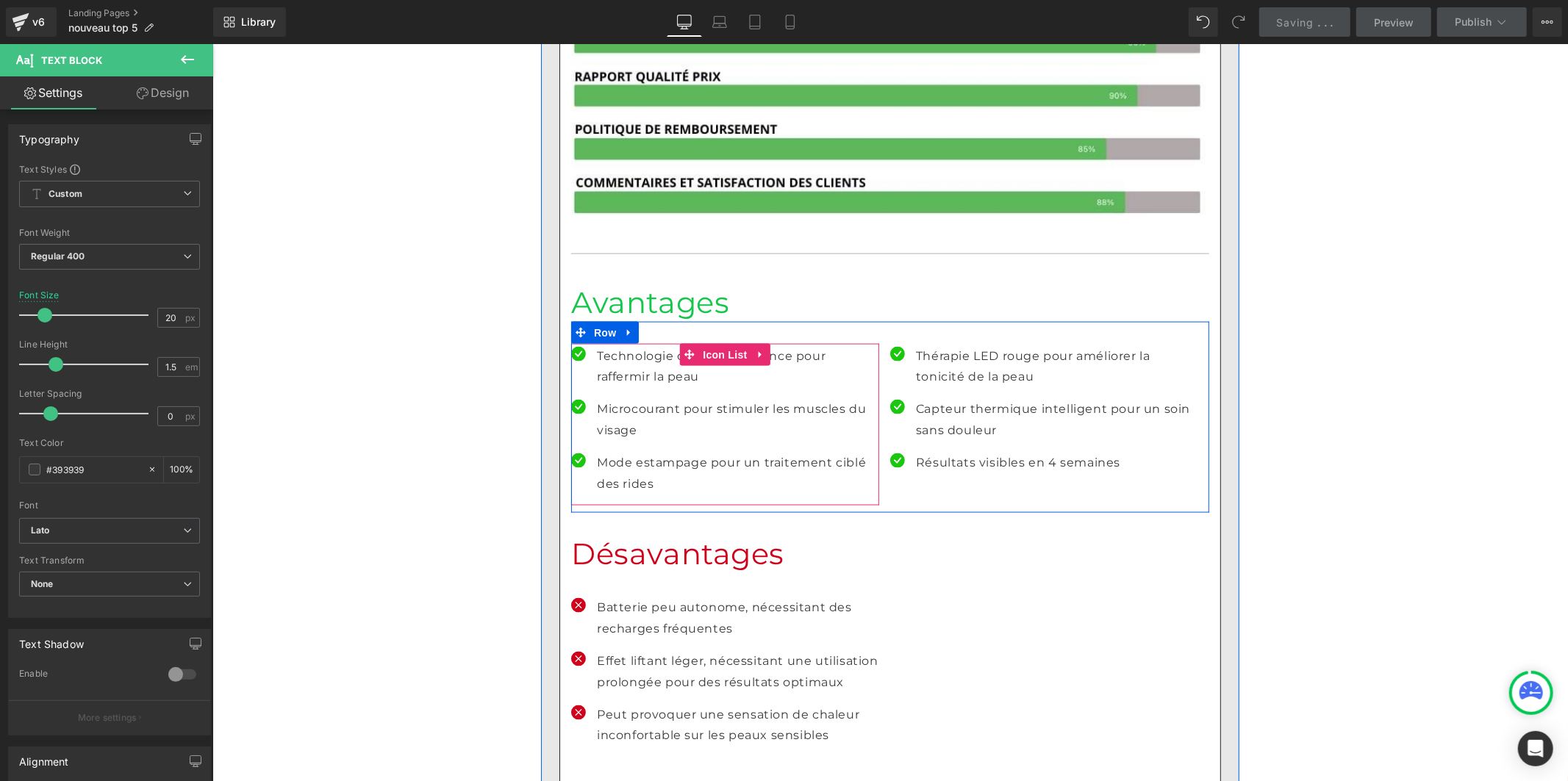
click at [615, 346] on p "Technologie de radiofréquence pour raffermir la peau" at bounding box center [737, 367] width 283 height 43
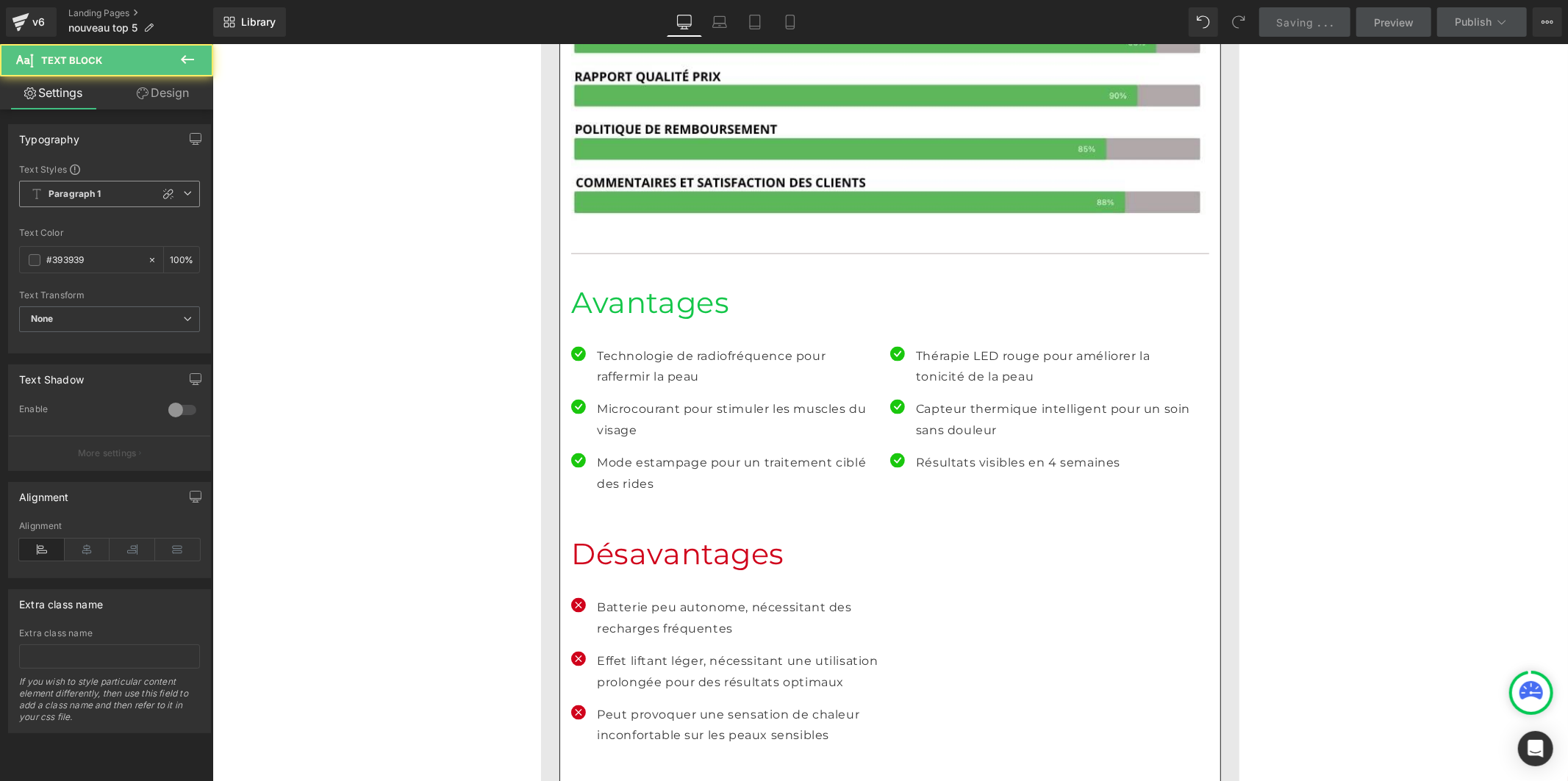
click at [98, 199] on b "Paragraph 1" at bounding box center [75, 194] width 53 height 12
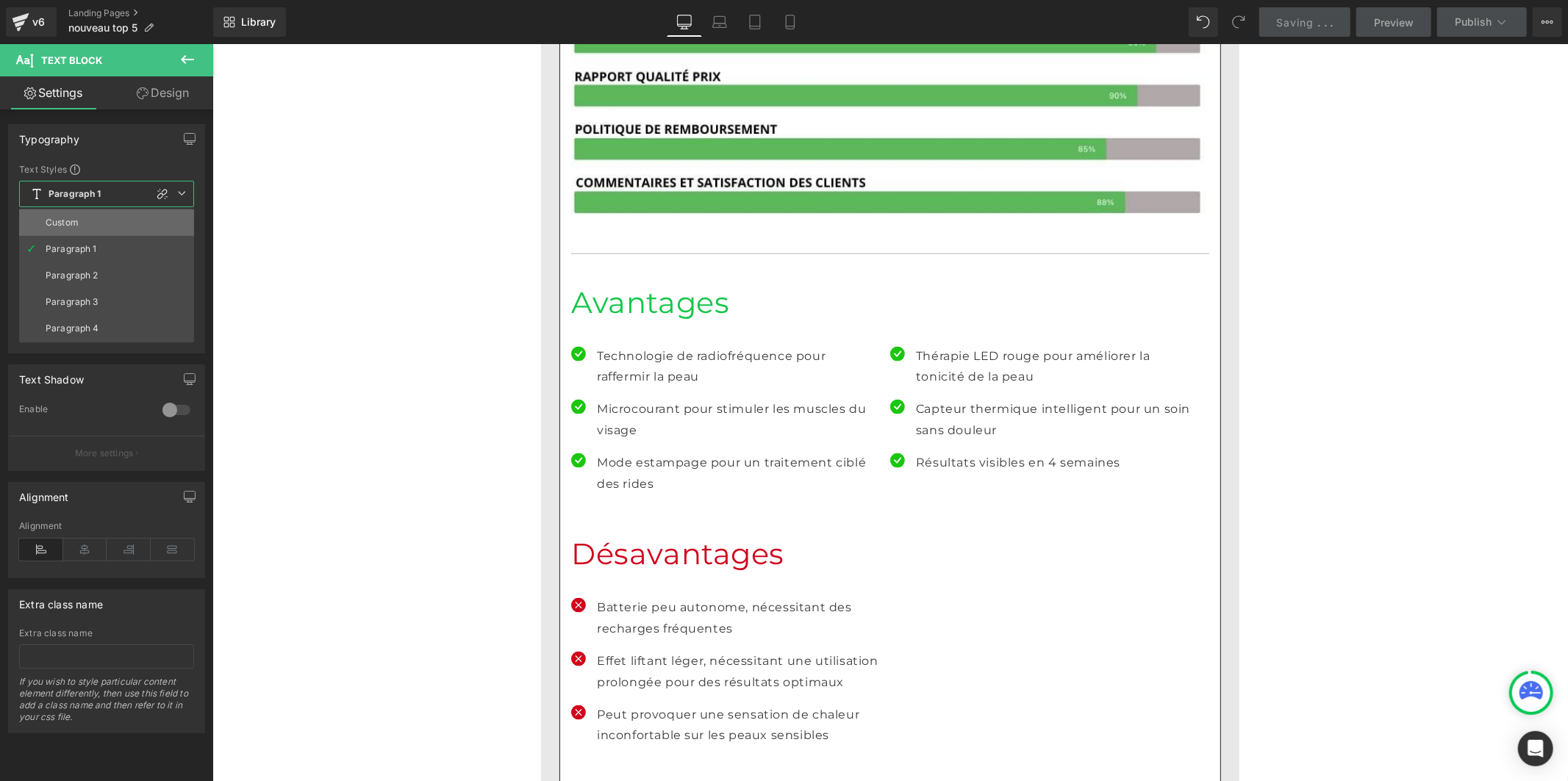
click at [97, 228] on li "Custom" at bounding box center [106, 222] width 175 height 27
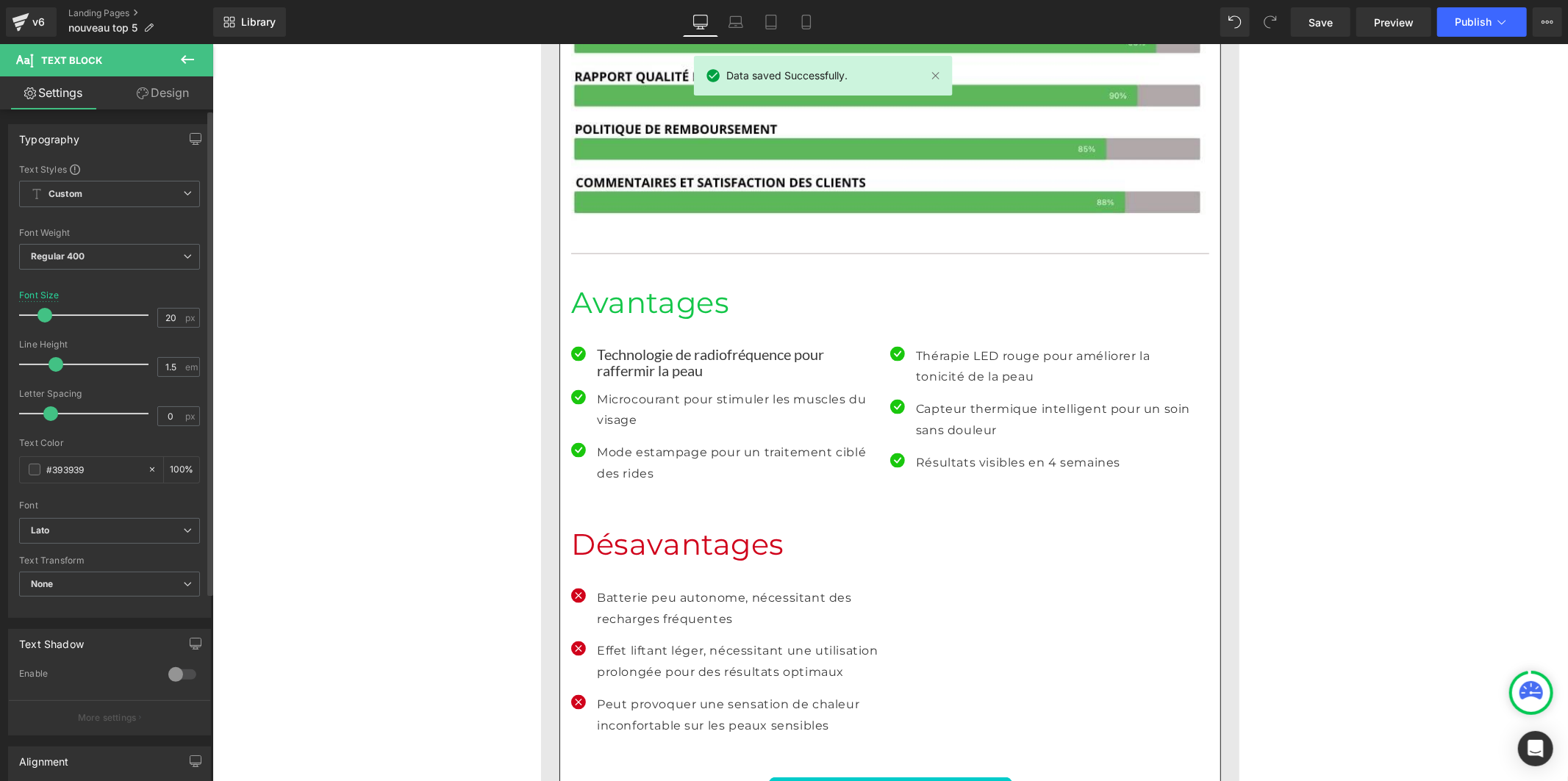
drag, startPoint x: 67, startPoint y: 362, endPoint x: 49, endPoint y: 363, distance: 18.0
click at [49, 363] on span at bounding box center [56, 365] width 15 height 15
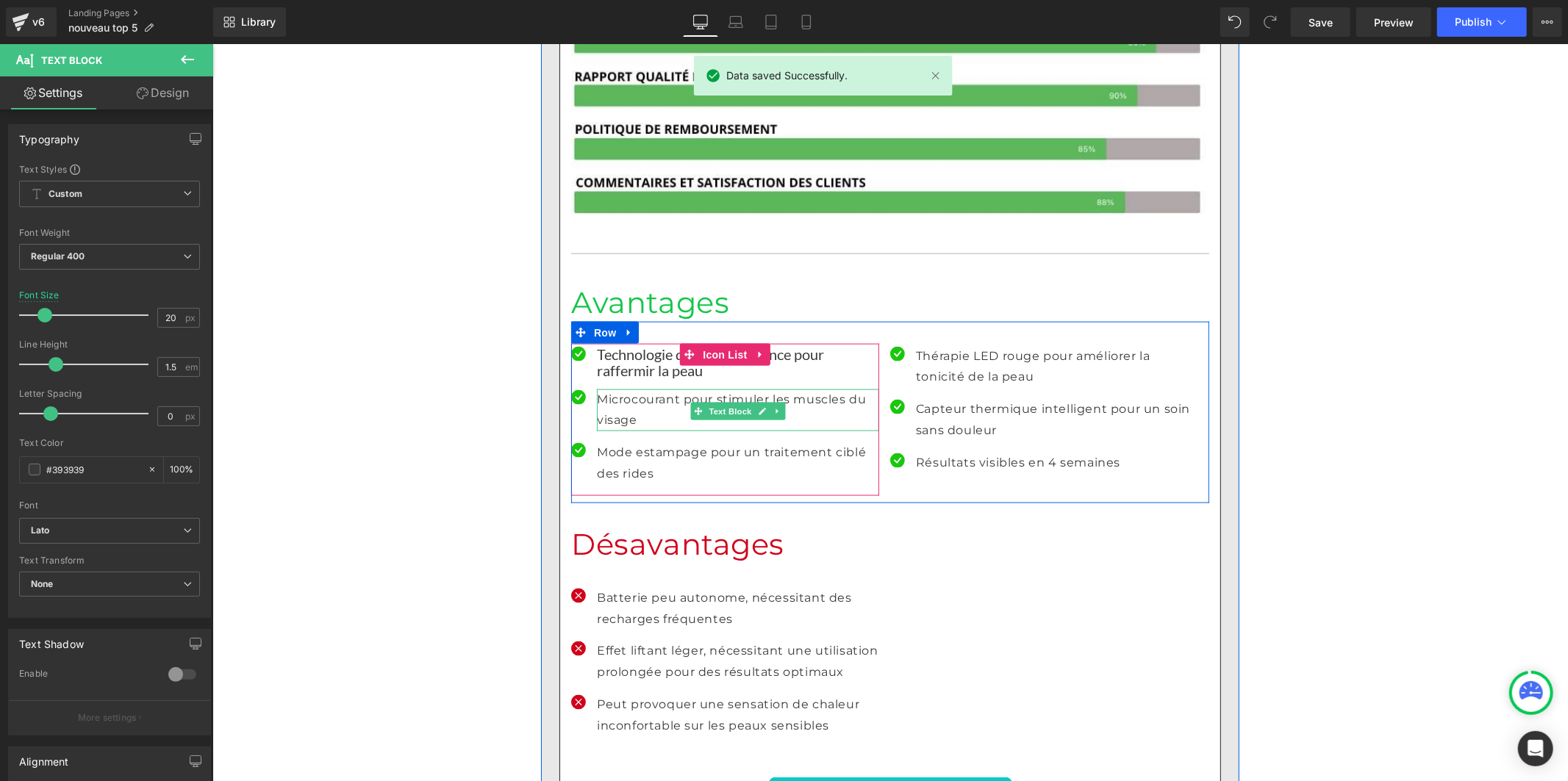
click at [623, 389] on p "Microcourant pour stimuler les muscles du visage" at bounding box center [737, 410] width 283 height 43
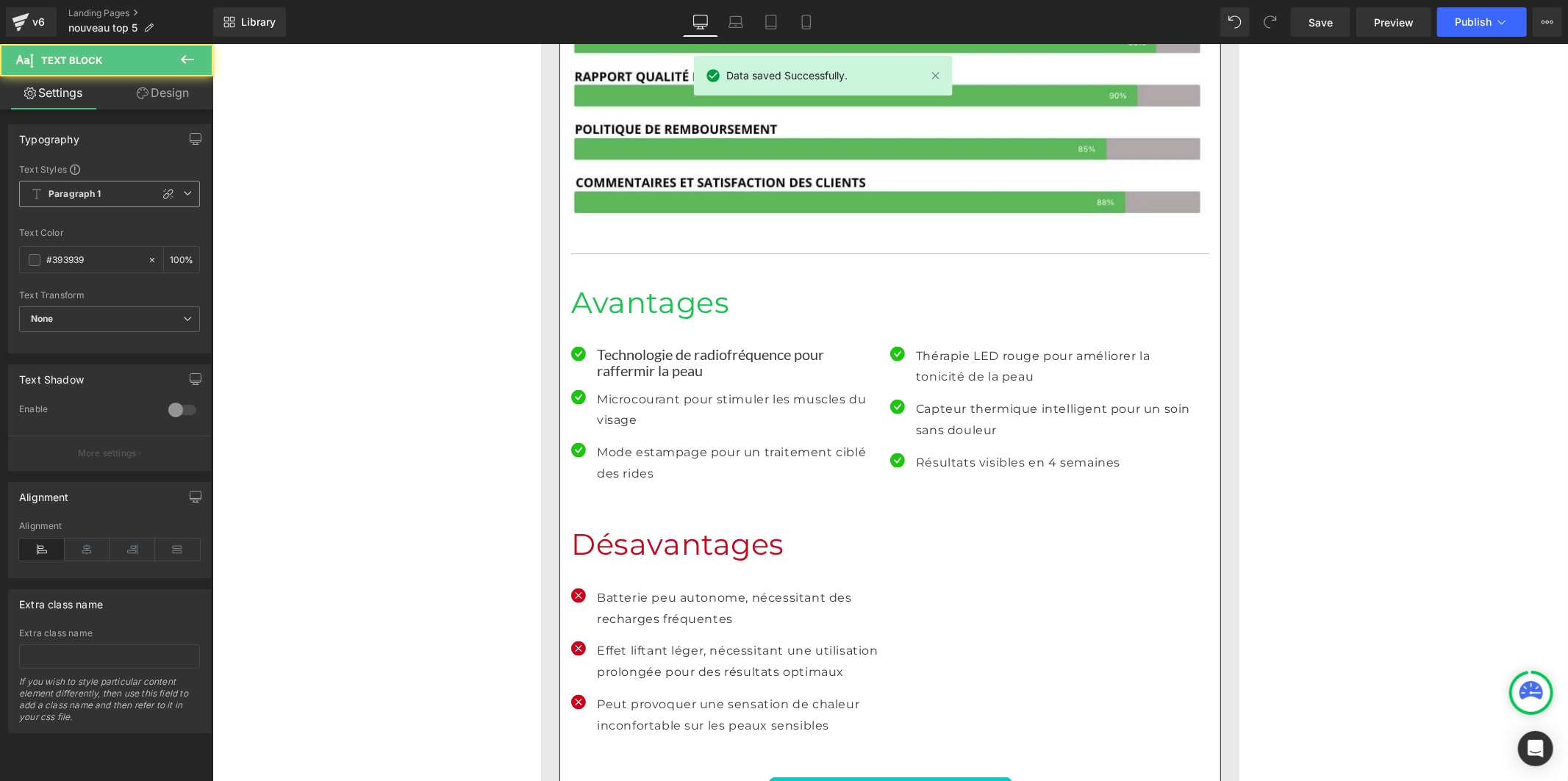
click at [122, 192] on span "Paragraph 1" at bounding box center [110, 194] width 181 height 27
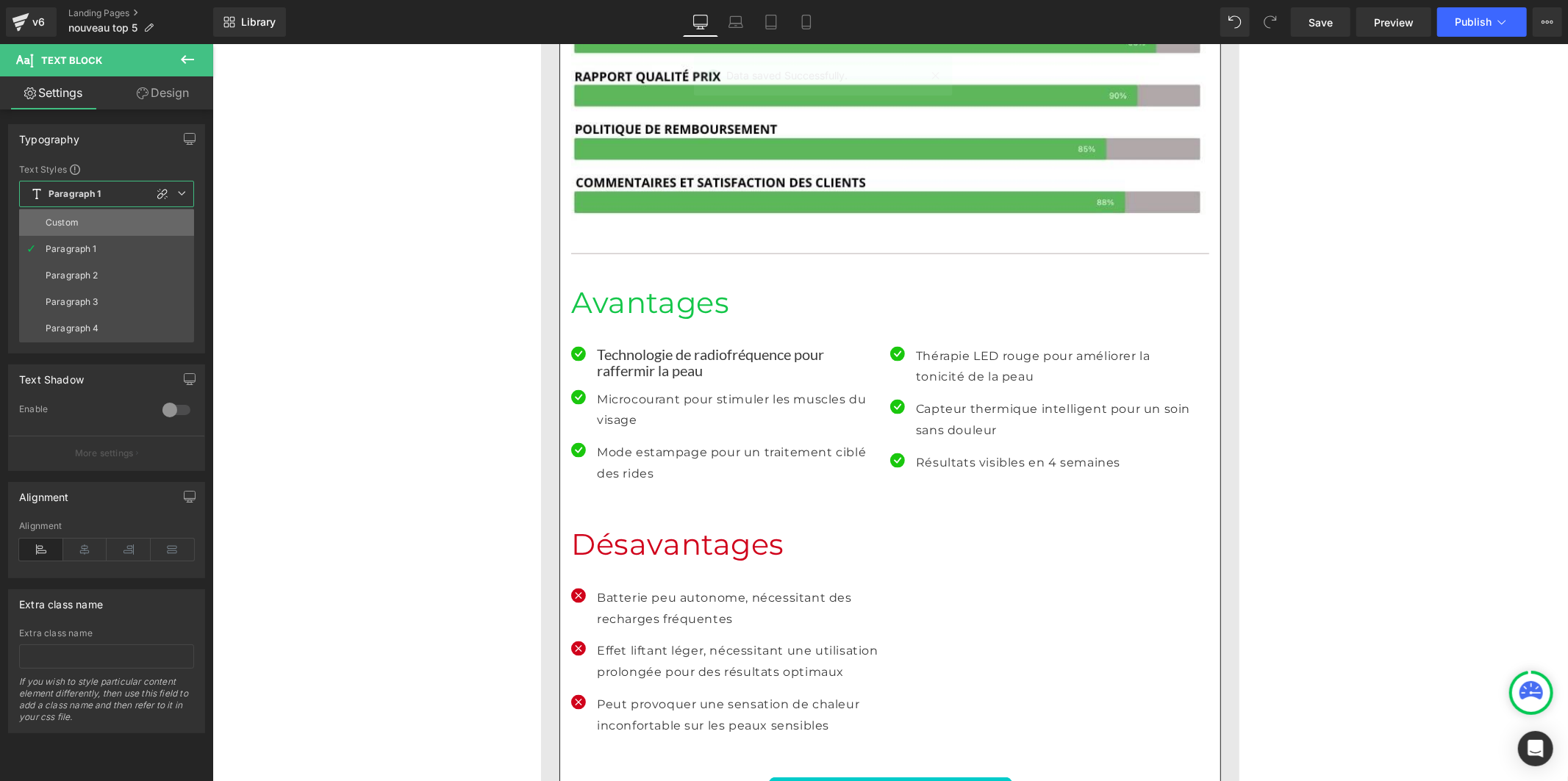
click at [106, 218] on li "Custom" at bounding box center [106, 222] width 175 height 27
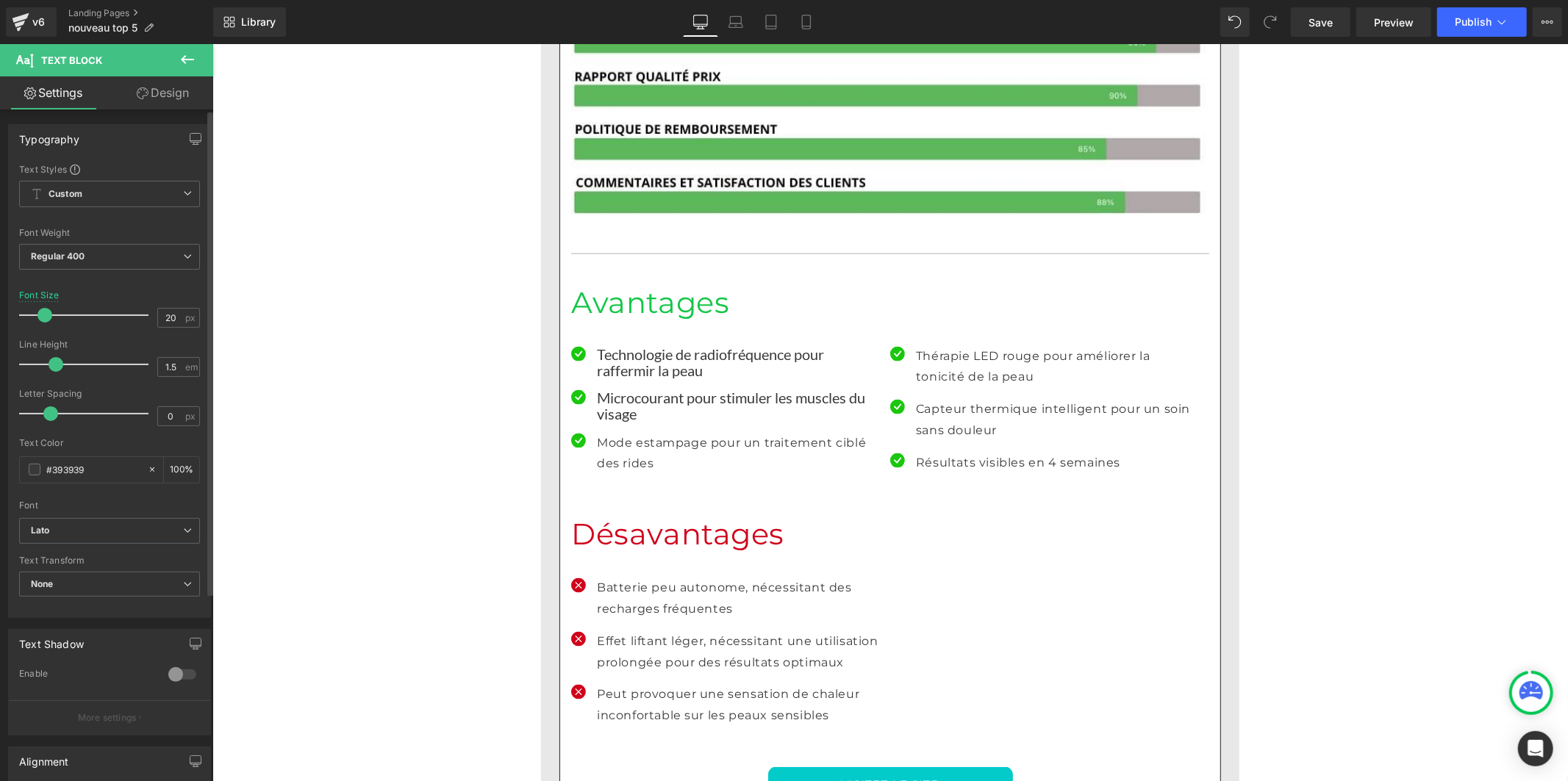
drag, startPoint x: 71, startPoint y: 361, endPoint x: 53, endPoint y: 365, distance: 18.4
click at [53, 365] on span at bounding box center [56, 365] width 15 height 15
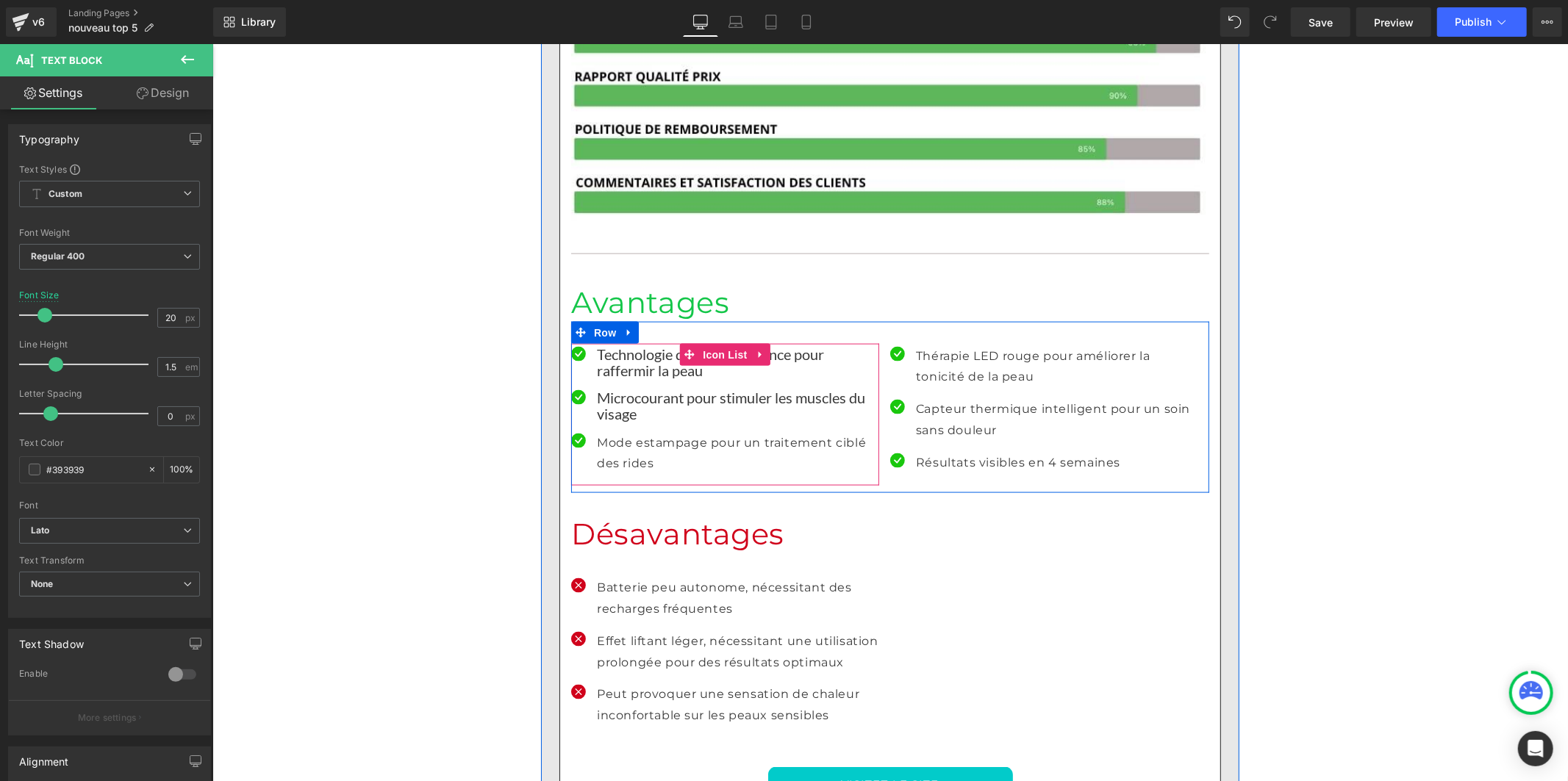
click at [608, 432] on p "Mode estampage pour un traitement ciblé des rides" at bounding box center [737, 453] width 283 height 43
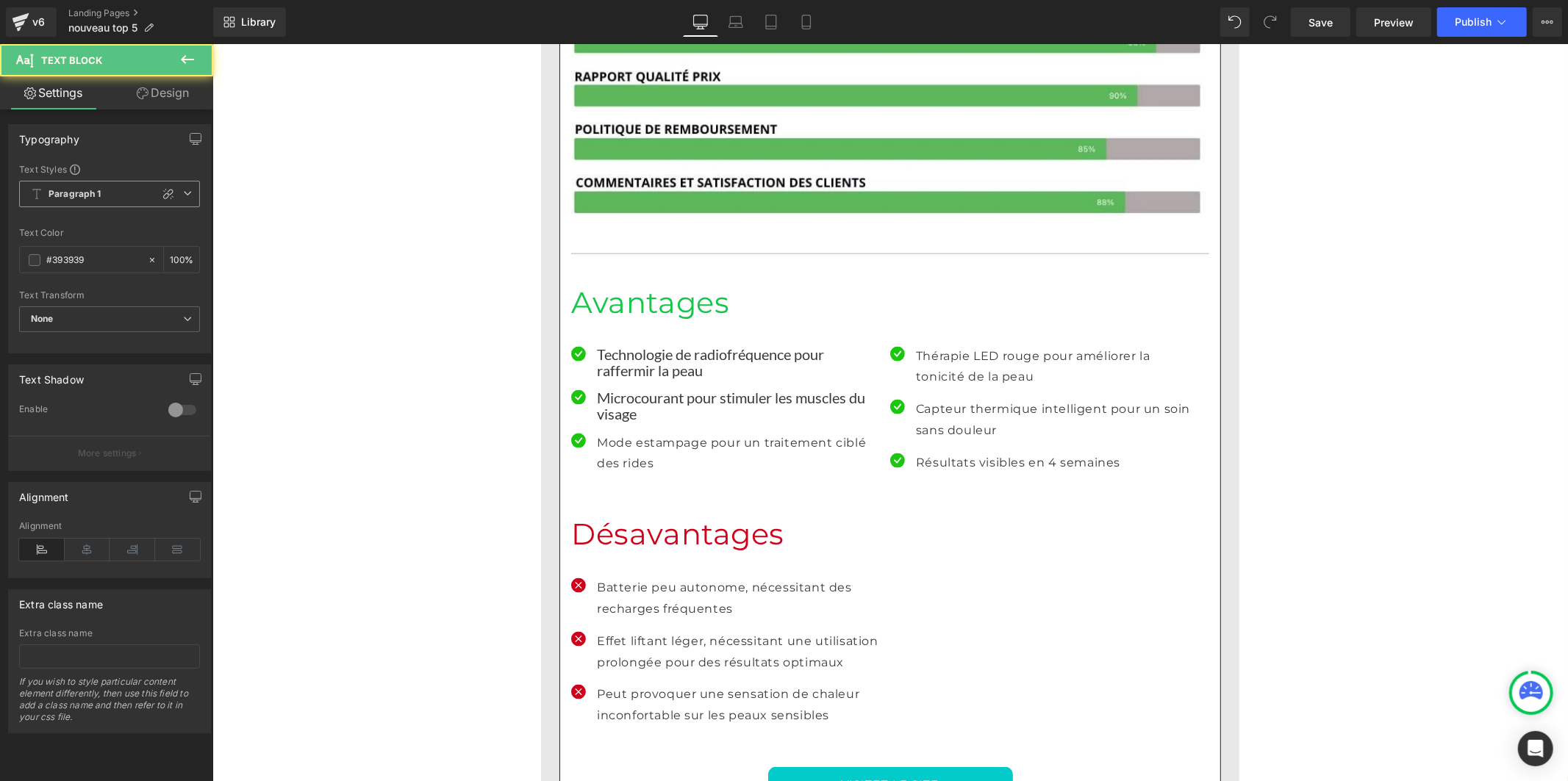
click at [98, 194] on b "Paragraph 1" at bounding box center [75, 194] width 53 height 12
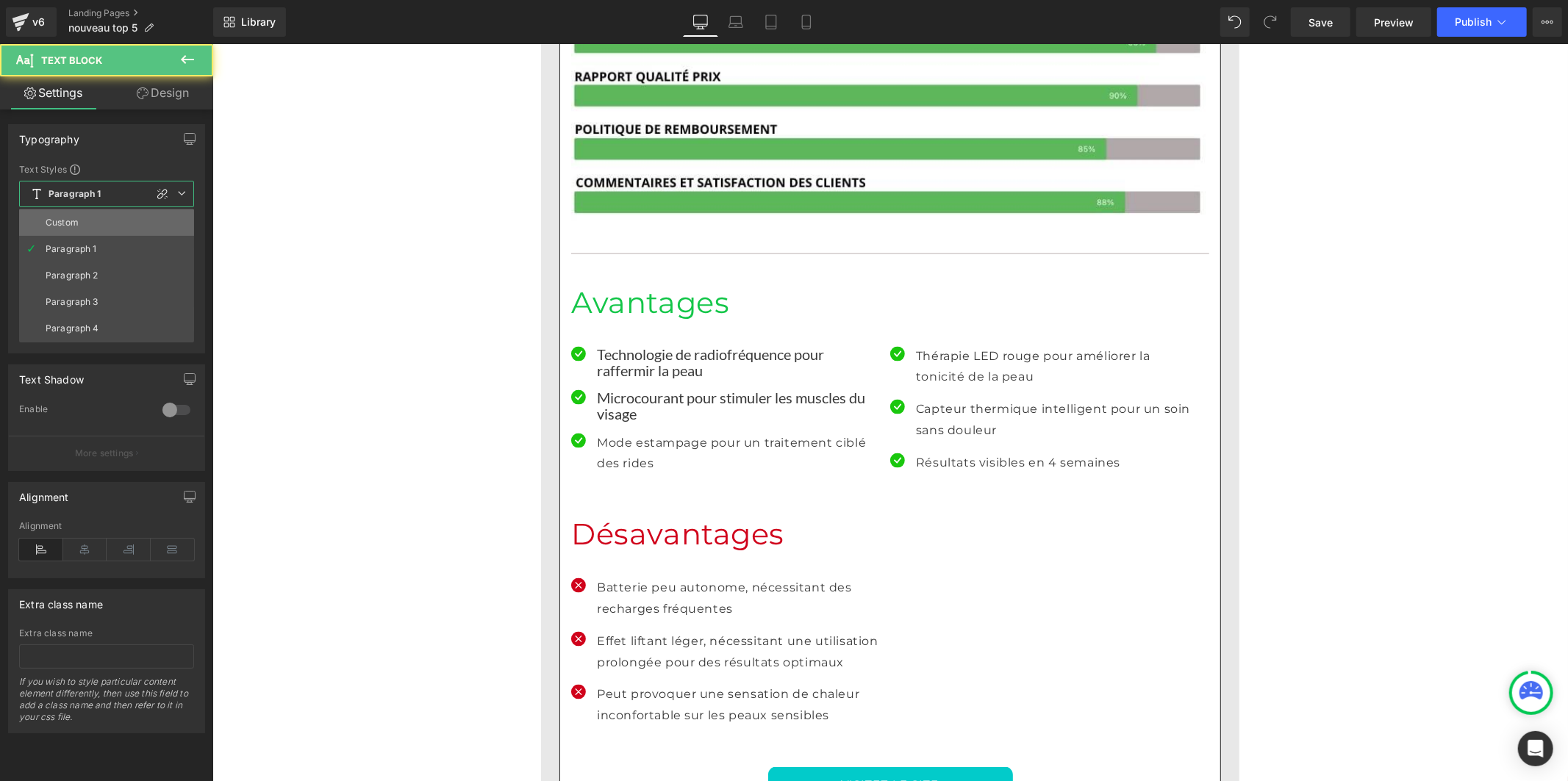
click at [85, 227] on li "Custom" at bounding box center [106, 222] width 175 height 27
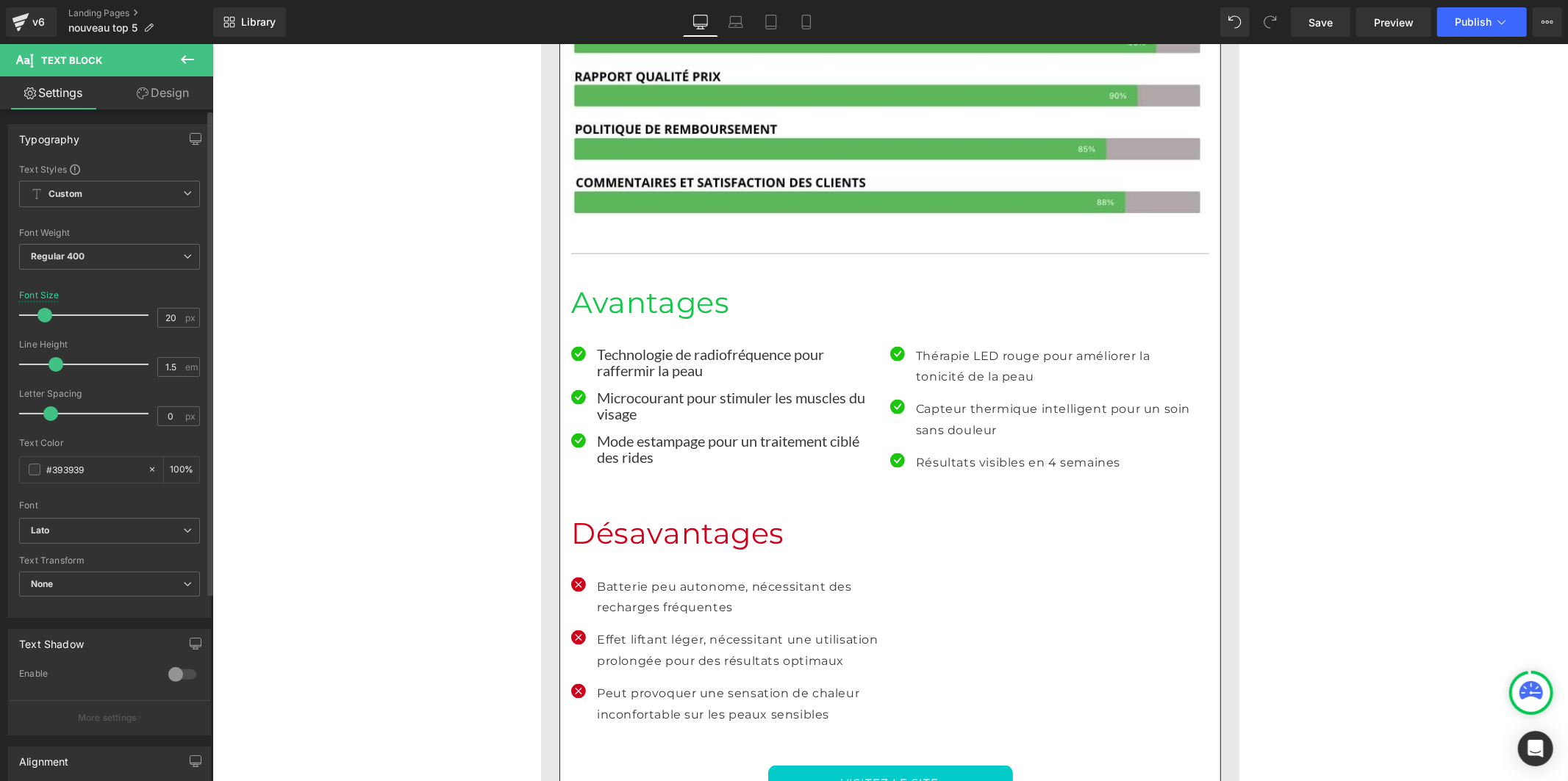
drag, startPoint x: 71, startPoint y: 363, endPoint x: 53, endPoint y: 369, distance: 19.0
click at [53, 369] on span at bounding box center [56, 365] width 15 height 15
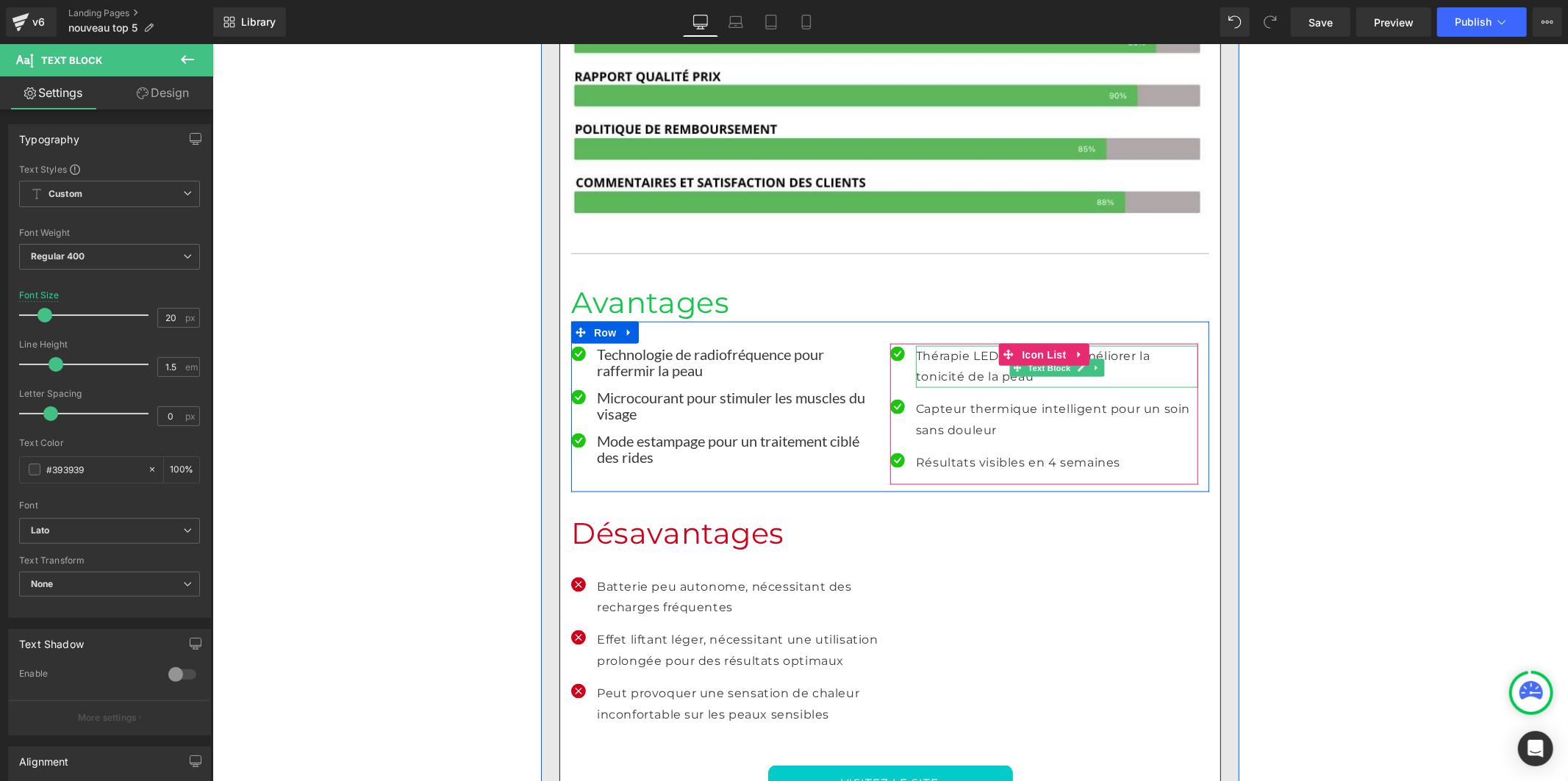
click at [938, 346] on p "Thérapie LED rouge pour améliorer la tonicité de la peau" at bounding box center [1056, 367] width 283 height 43
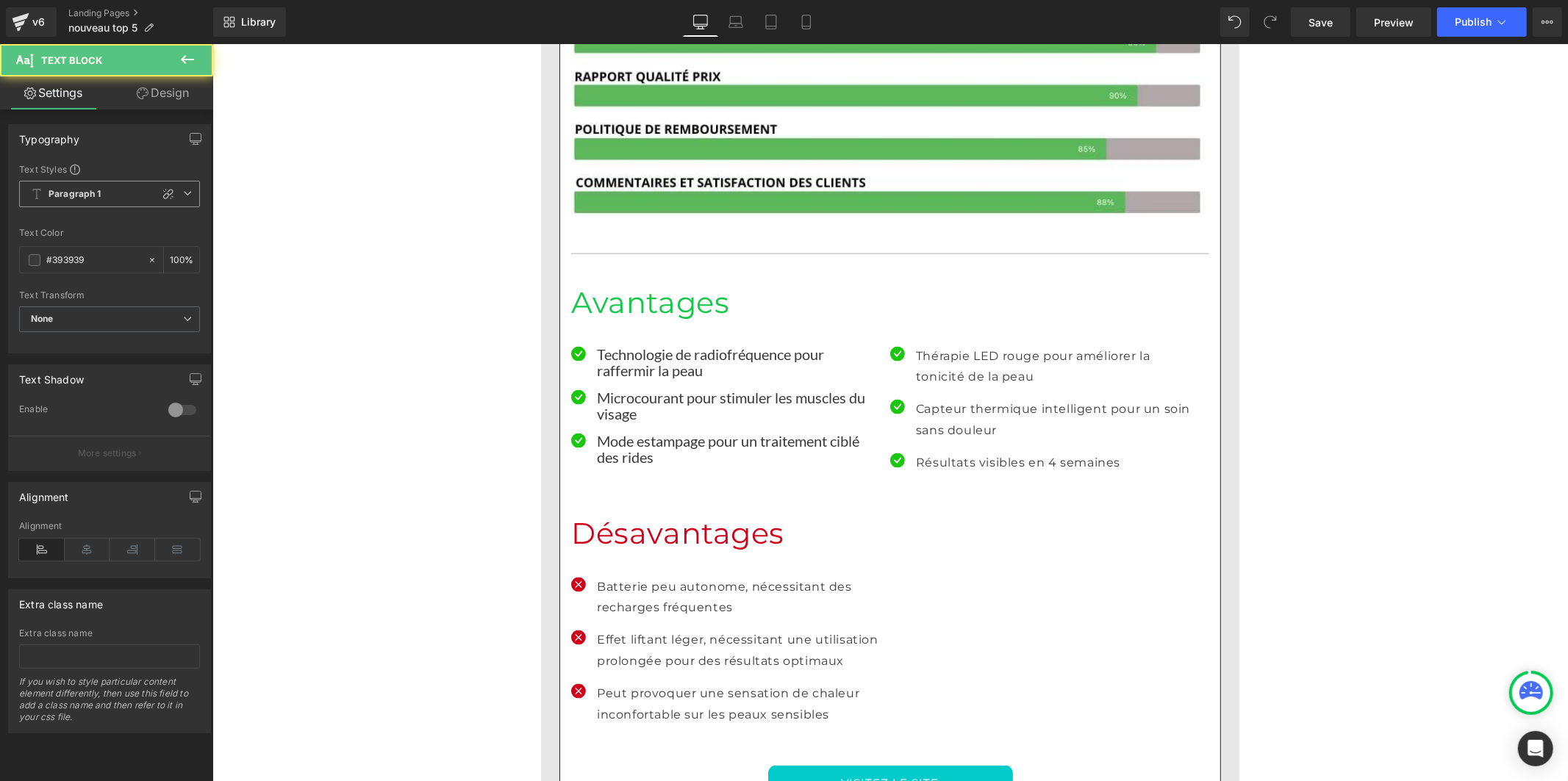
click at [120, 192] on span "Paragraph 1" at bounding box center [110, 194] width 181 height 27
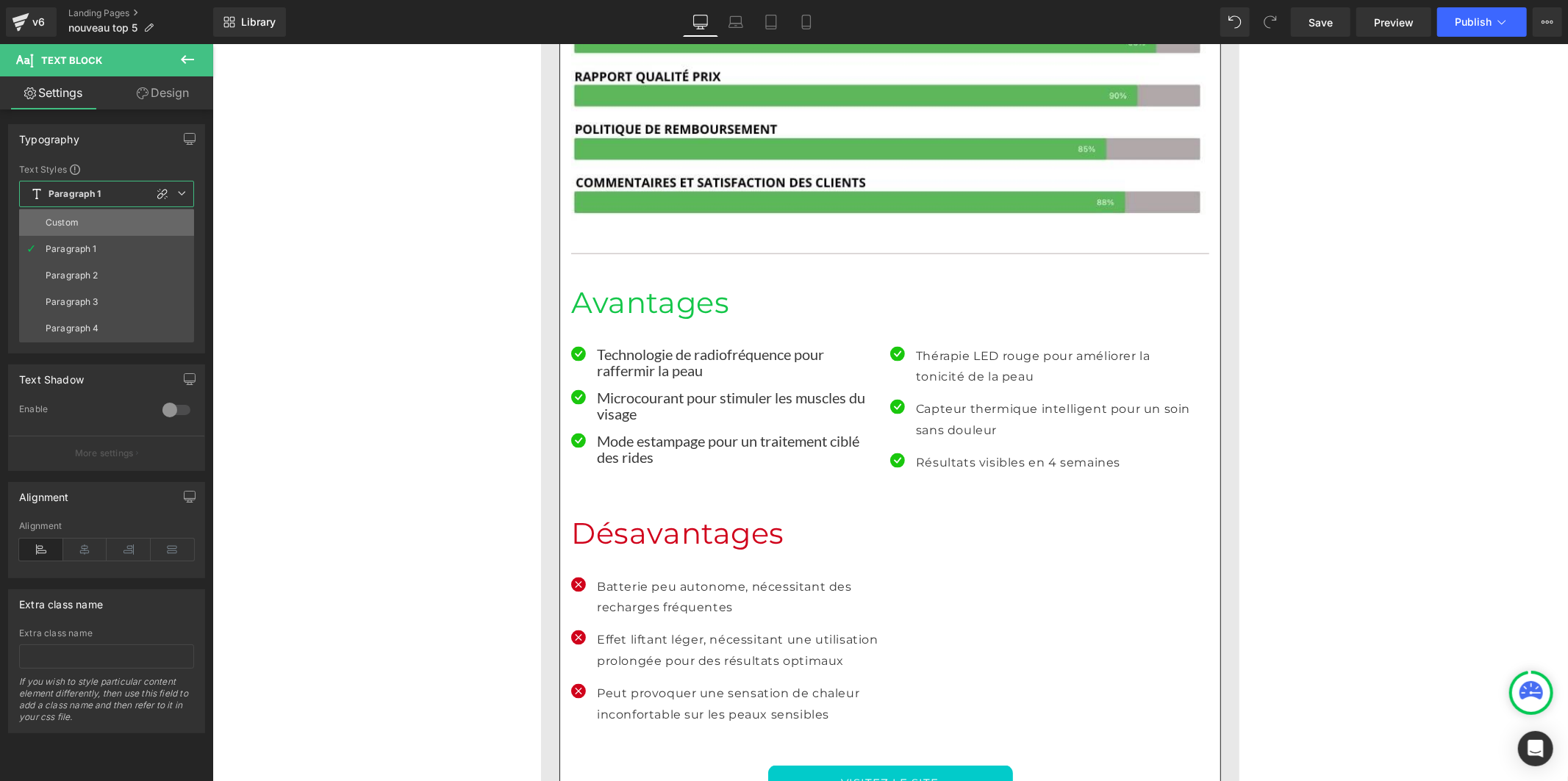
click at [97, 230] on li "Custom" at bounding box center [106, 222] width 175 height 27
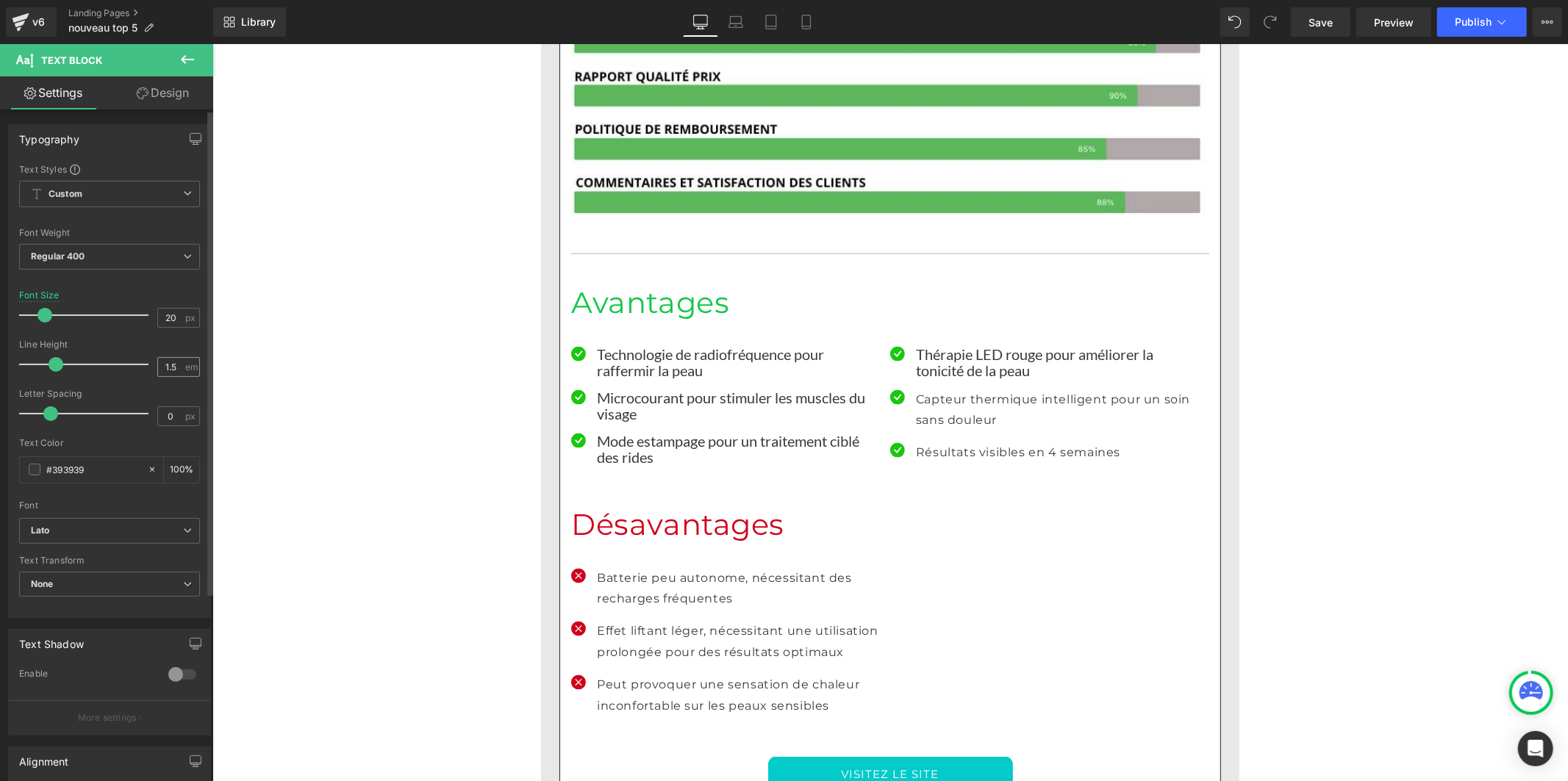
drag, startPoint x: 70, startPoint y: 361, endPoint x: 170, endPoint y: 358, distance: 100.0
click at [50, 363] on span at bounding box center [56, 365] width 15 height 15
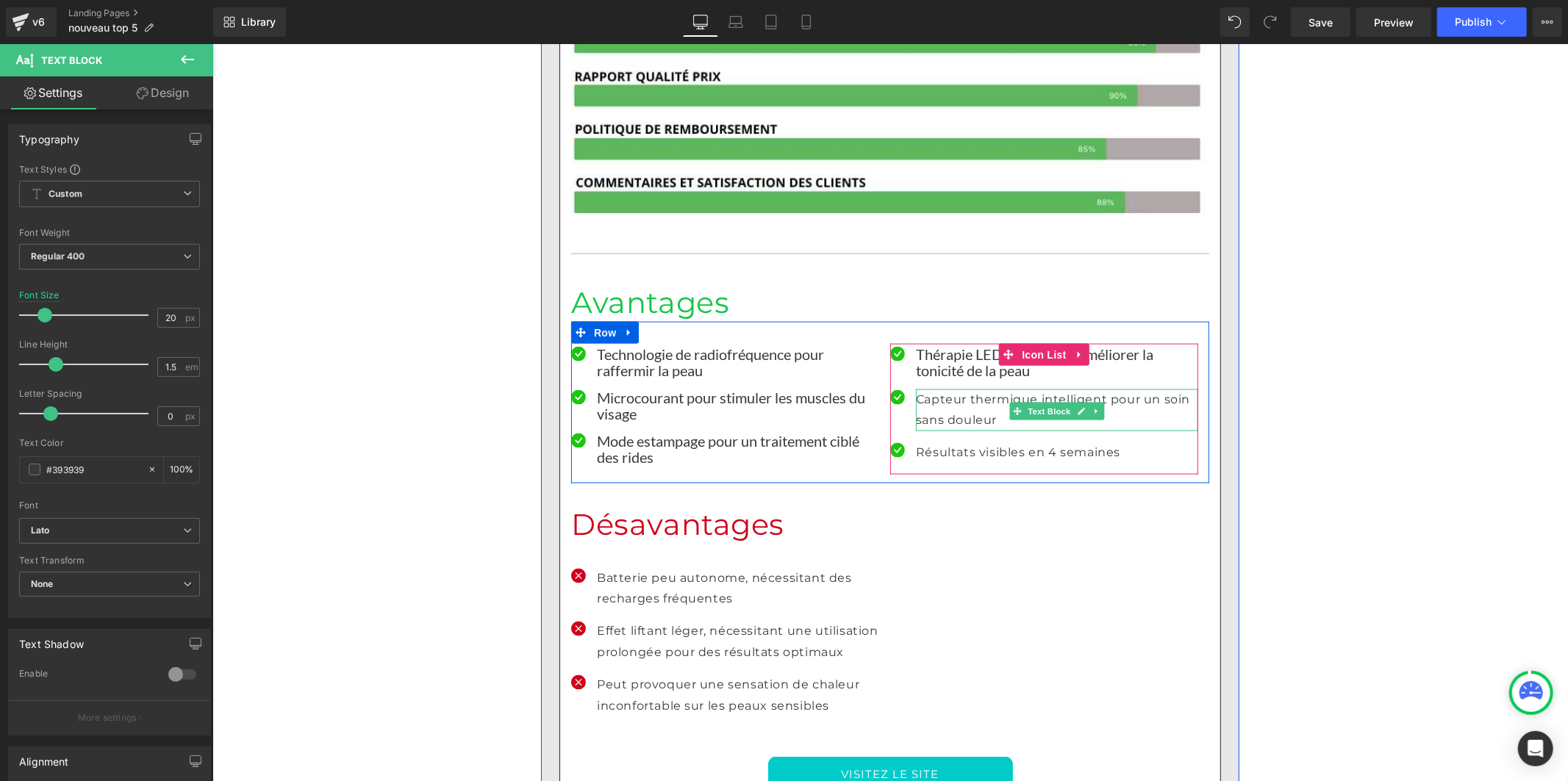
click at [940, 389] on p "Capteur thermique intelligent pour un soin sans douleur" at bounding box center [1056, 410] width 283 height 43
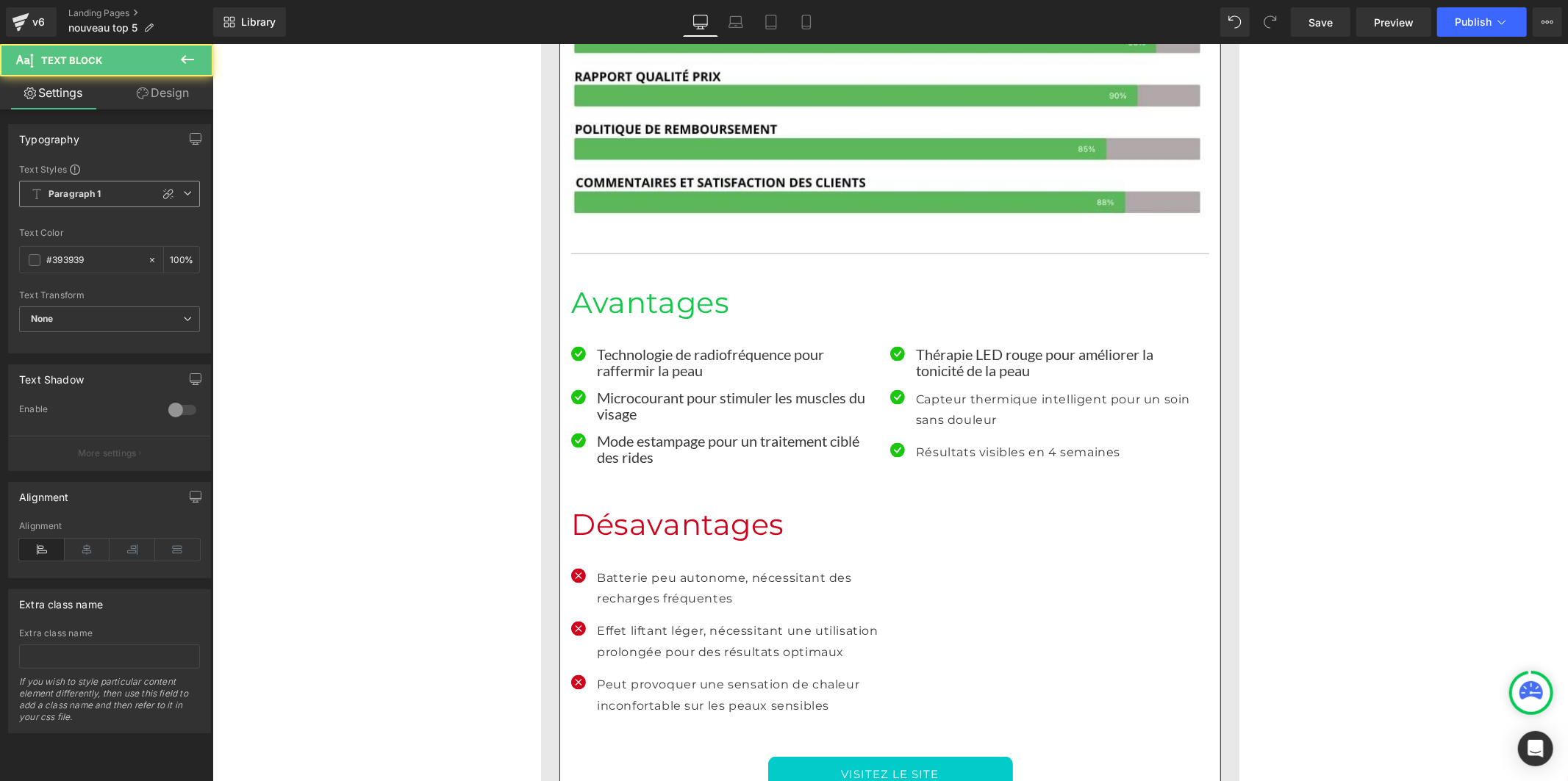
click at [100, 192] on span "Paragraph 1" at bounding box center [110, 194] width 181 height 27
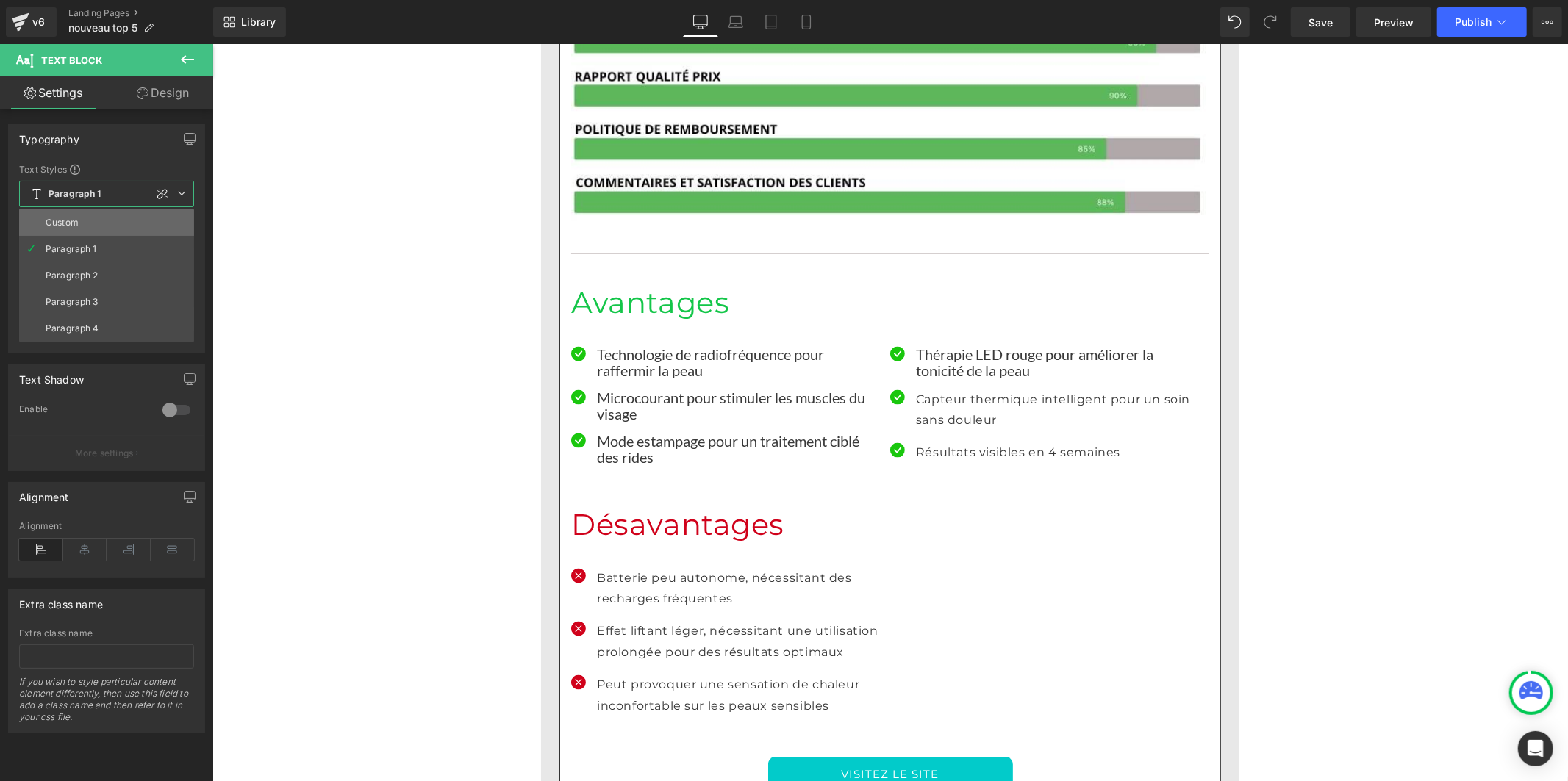
click at [81, 229] on li "Custom" at bounding box center [106, 222] width 175 height 27
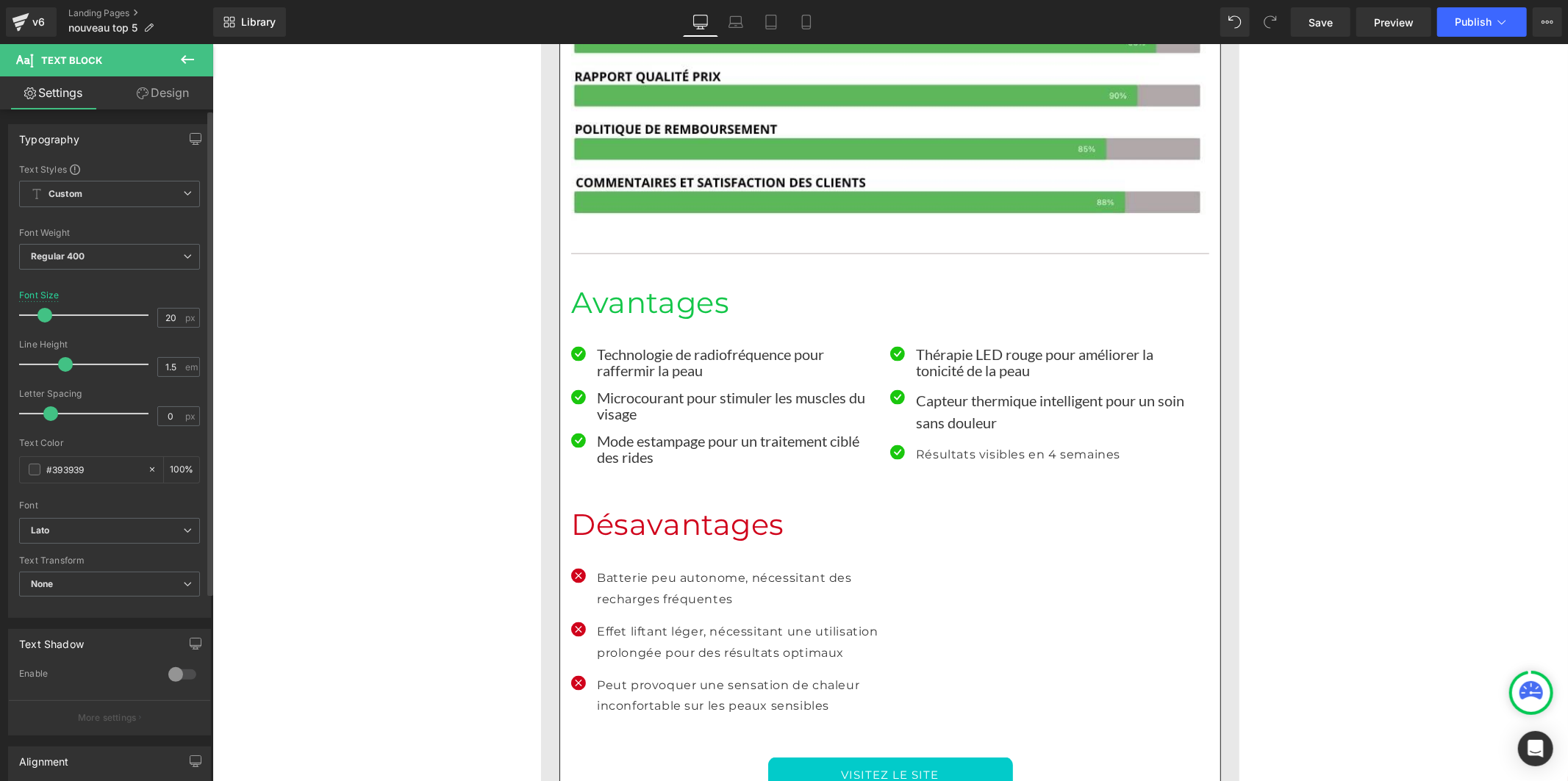
click at [64, 368] on div at bounding box center [88, 365] width 122 height 29
drag, startPoint x: 64, startPoint y: 368, endPoint x: 51, endPoint y: 368, distance: 13.0
click at [51, 368] on span at bounding box center [50, 365] width 15 height 15
click at [57, 364] on span at bounding box center [56, 365] width 15 height 15
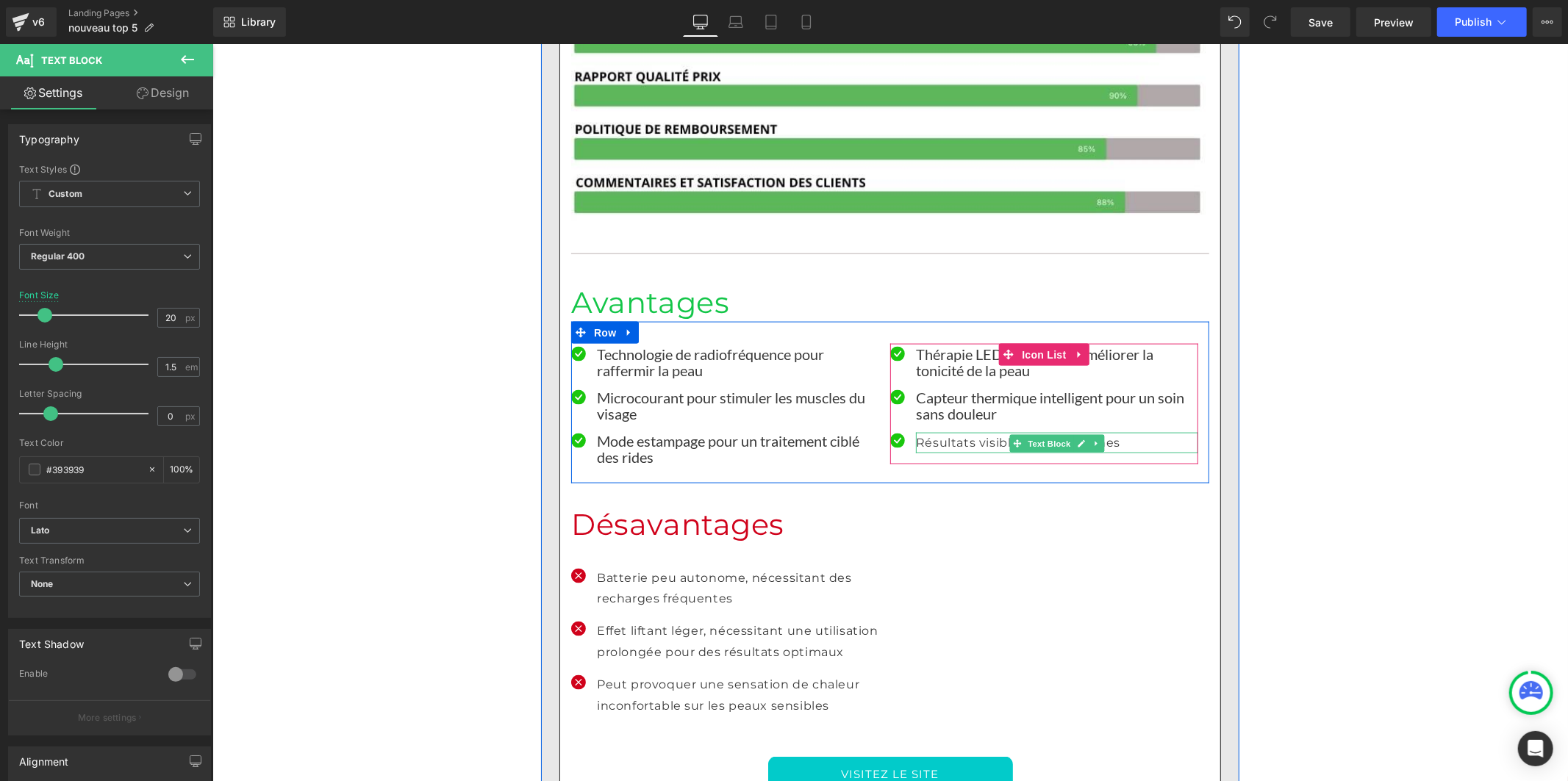
drag, startPoint x: 934, startPoint y: 309, endPoint x: 556, endPoint y: 255, distance: 381.8
click at [931, 432] on p "Résultats visibles en 4 semaines" at bounding box center [1056, 442] width 283 height 21
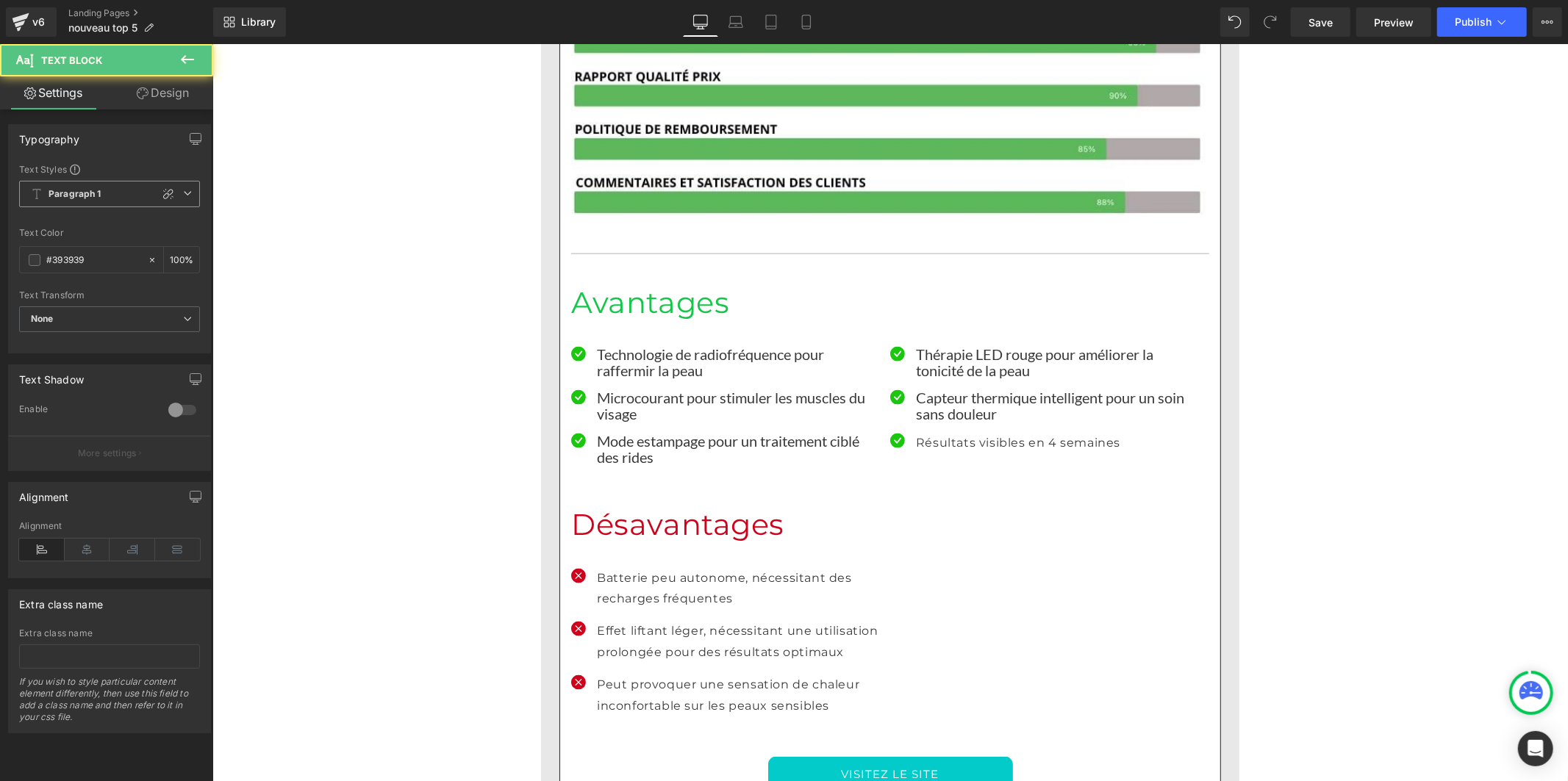
click at [74, 196] on b "Paragraph 1" at bounding box center [75, 194] width 53 height 12
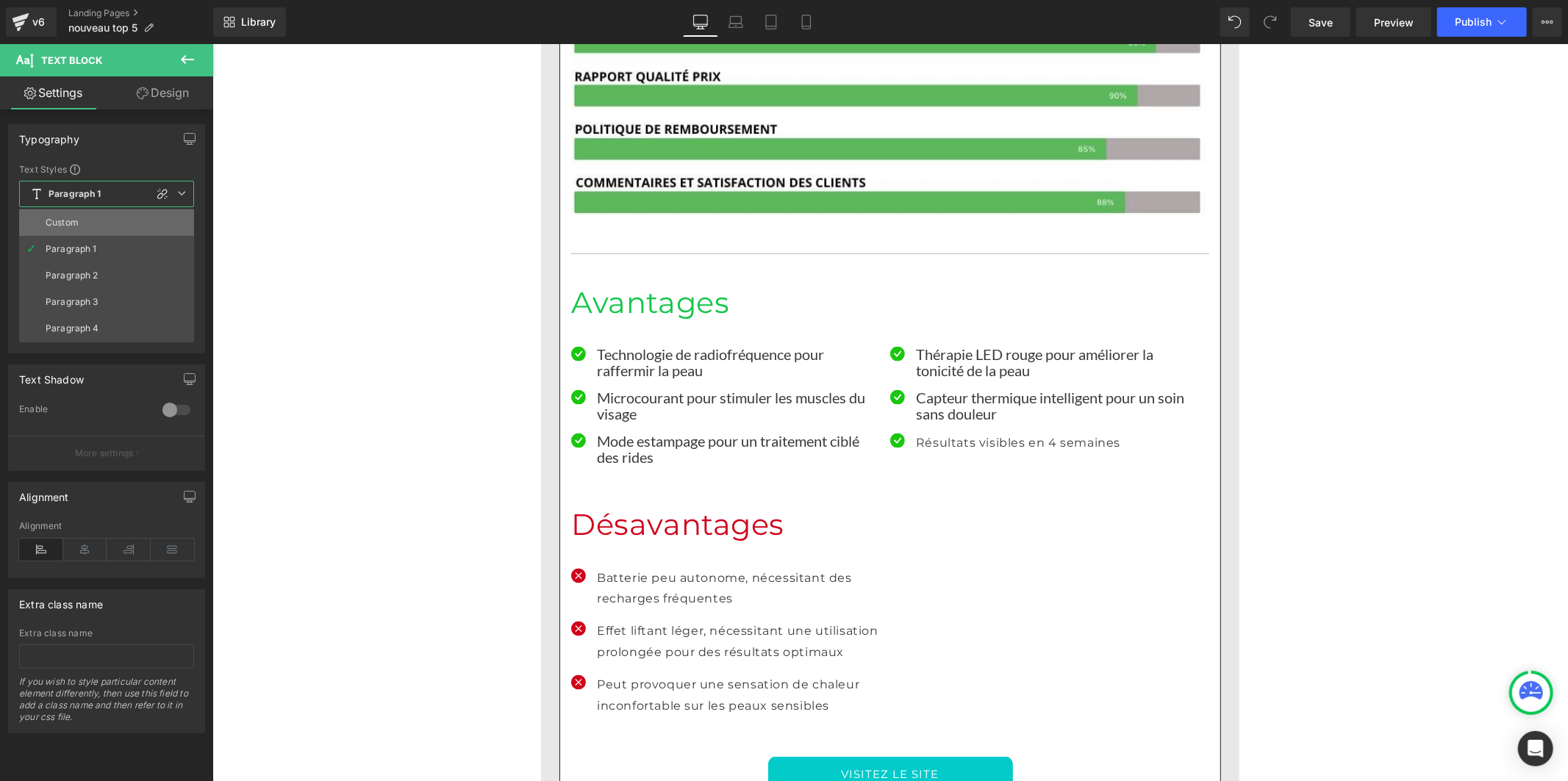
click at [74, 218] on div "Custom" at bounding box center [62, 222] width 33 height 11
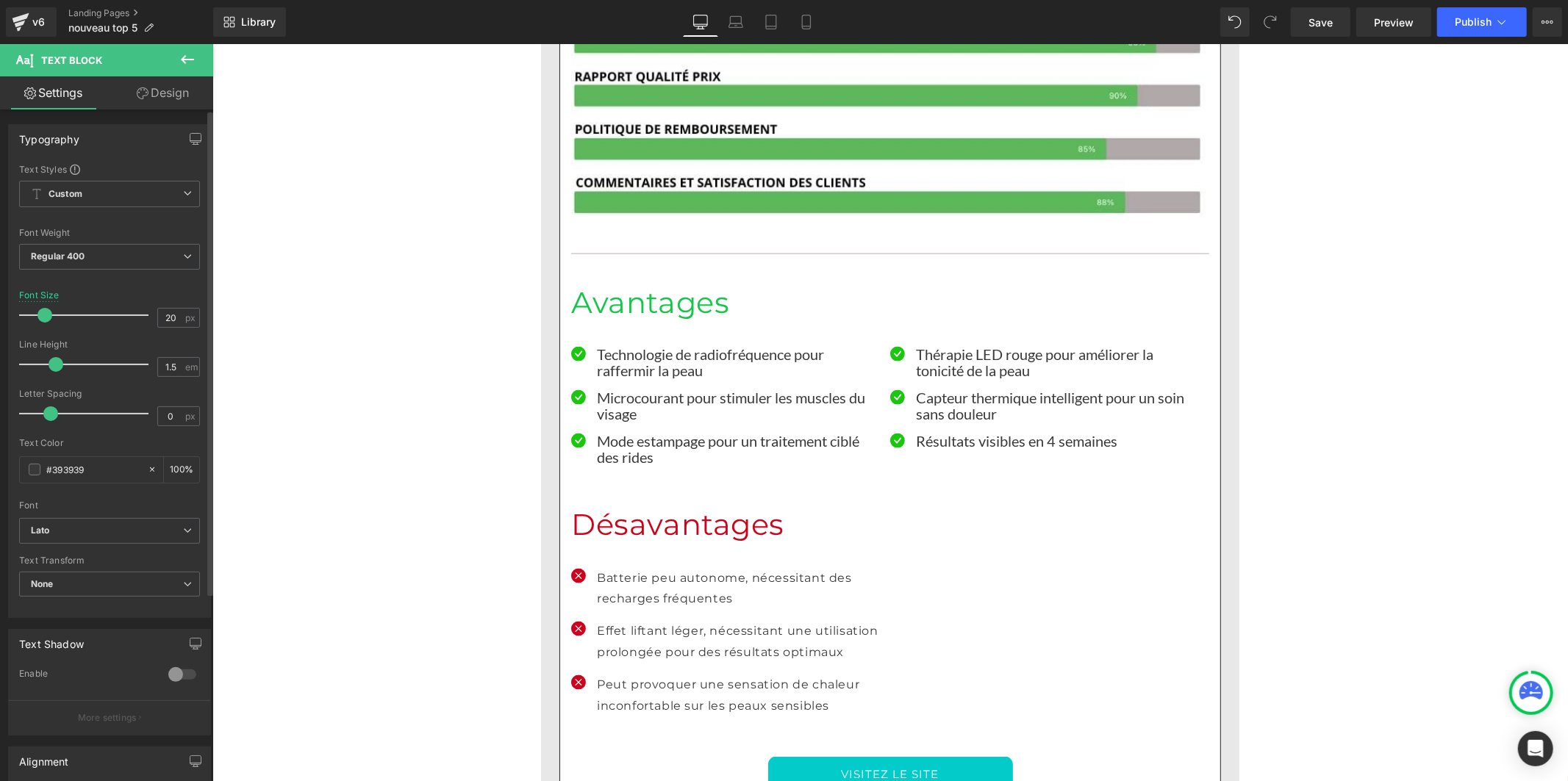
drag, startPoint x: 72, startPoint y: 366, endPoint x: 55, endPoint y: 372, distance: 18.0
click at [55, 372] on div at bounding box center [88, 365] width 122 height 29
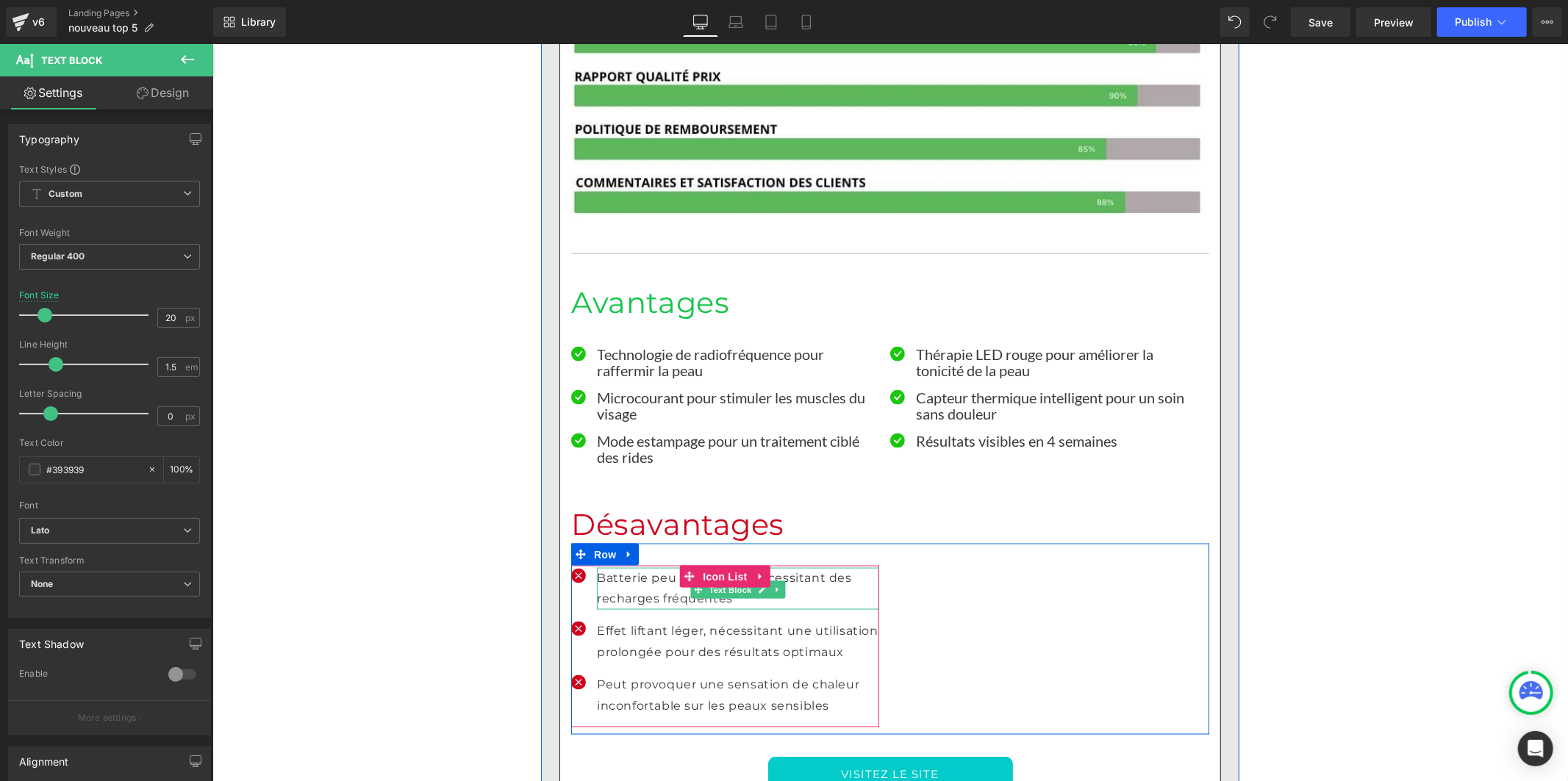
click at [626, 567] on p "Batterie peu autonome, nécessitant des recharges fréquentes" at bounding box center [737, 589] width 283 height 43
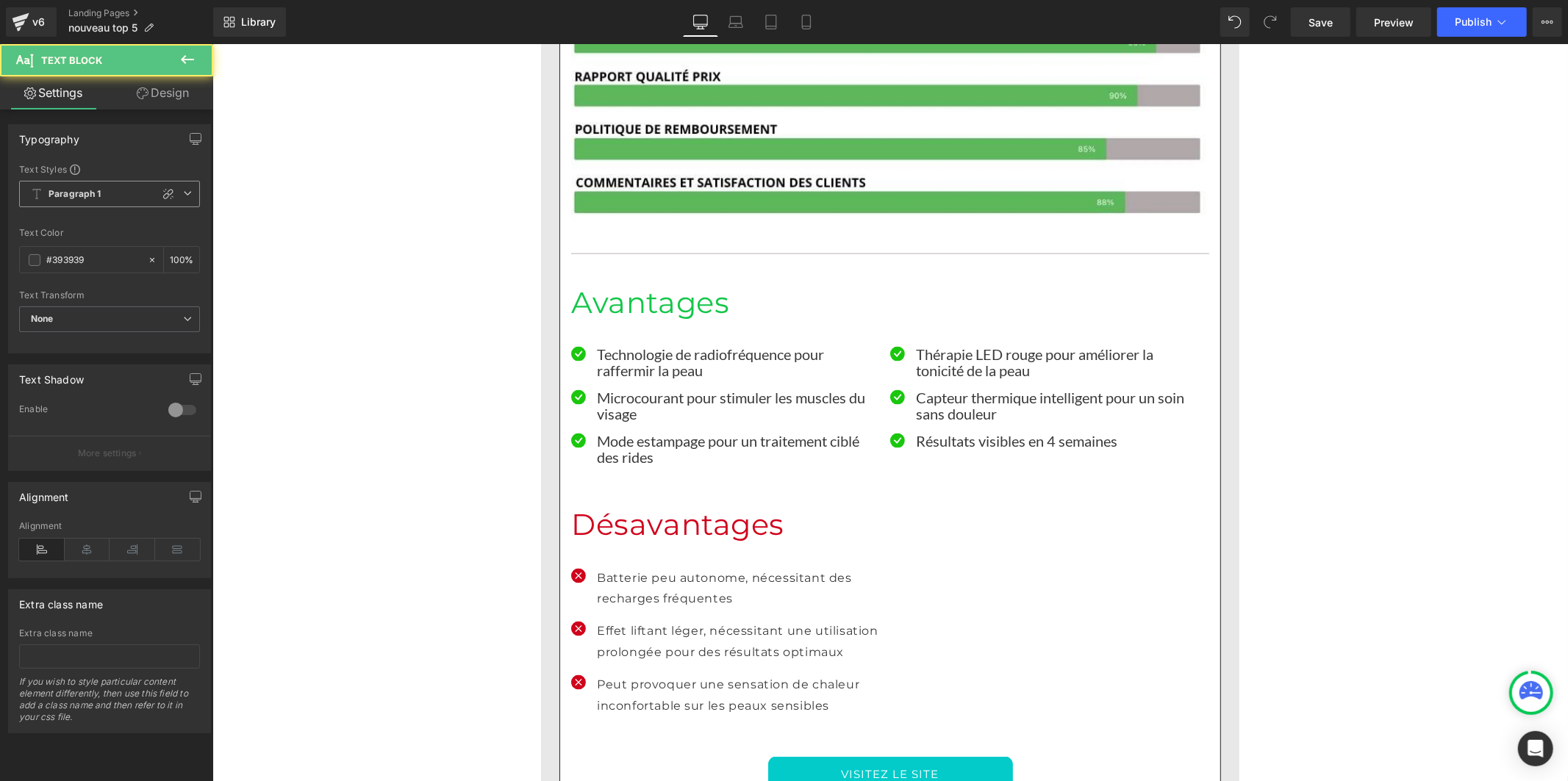
click at [76, 197] on b "Paragraph 1" at bounding box center [75, 194] width 53 height 12
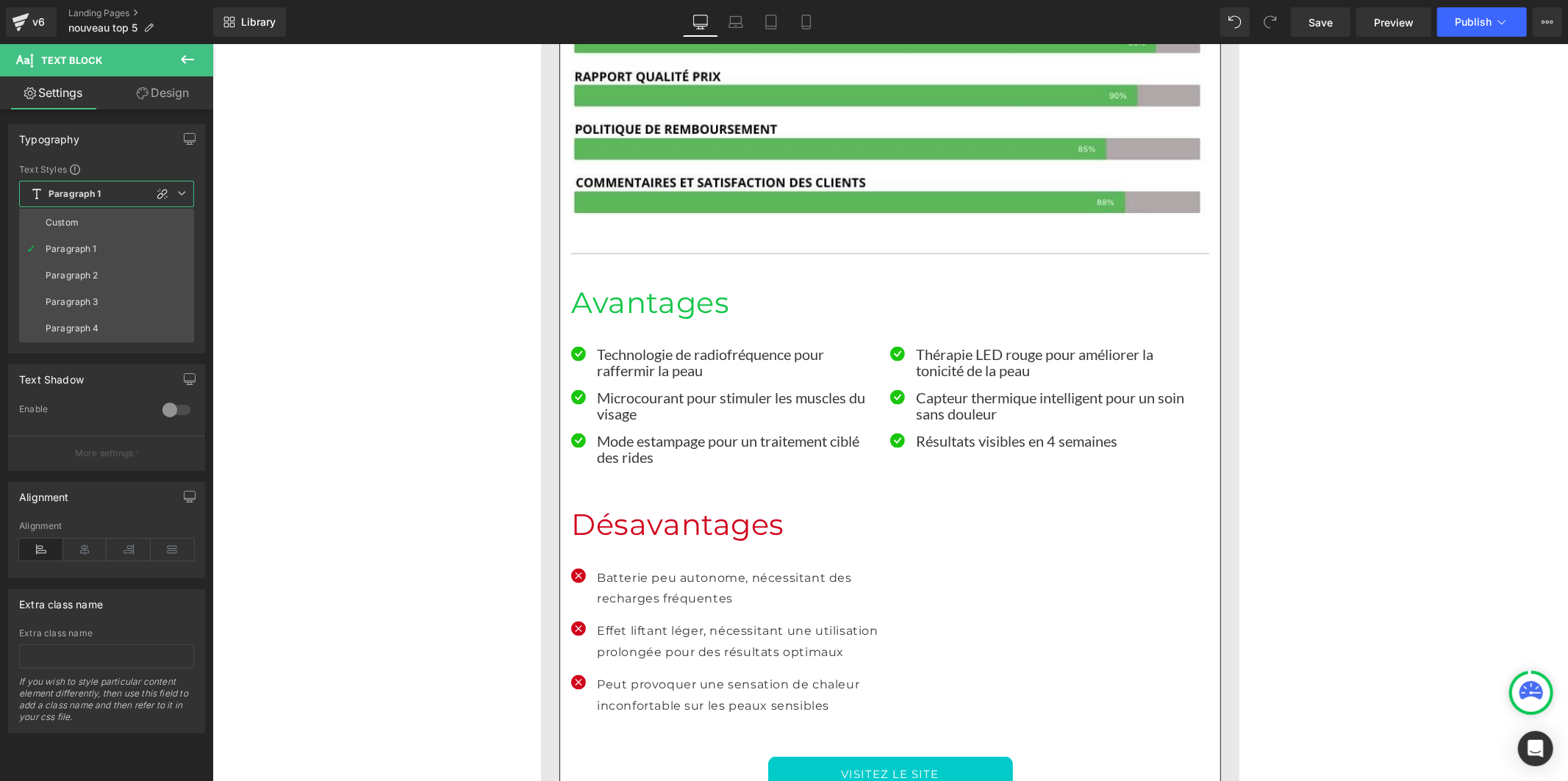
drag, startPoint x: 76, startPoint y: 217, endPoint x: 85, endPoint y: 327, distance: 110.4
click at [76, 218] on div "Custom" at bounding box center [62, 222] width 33 height 11
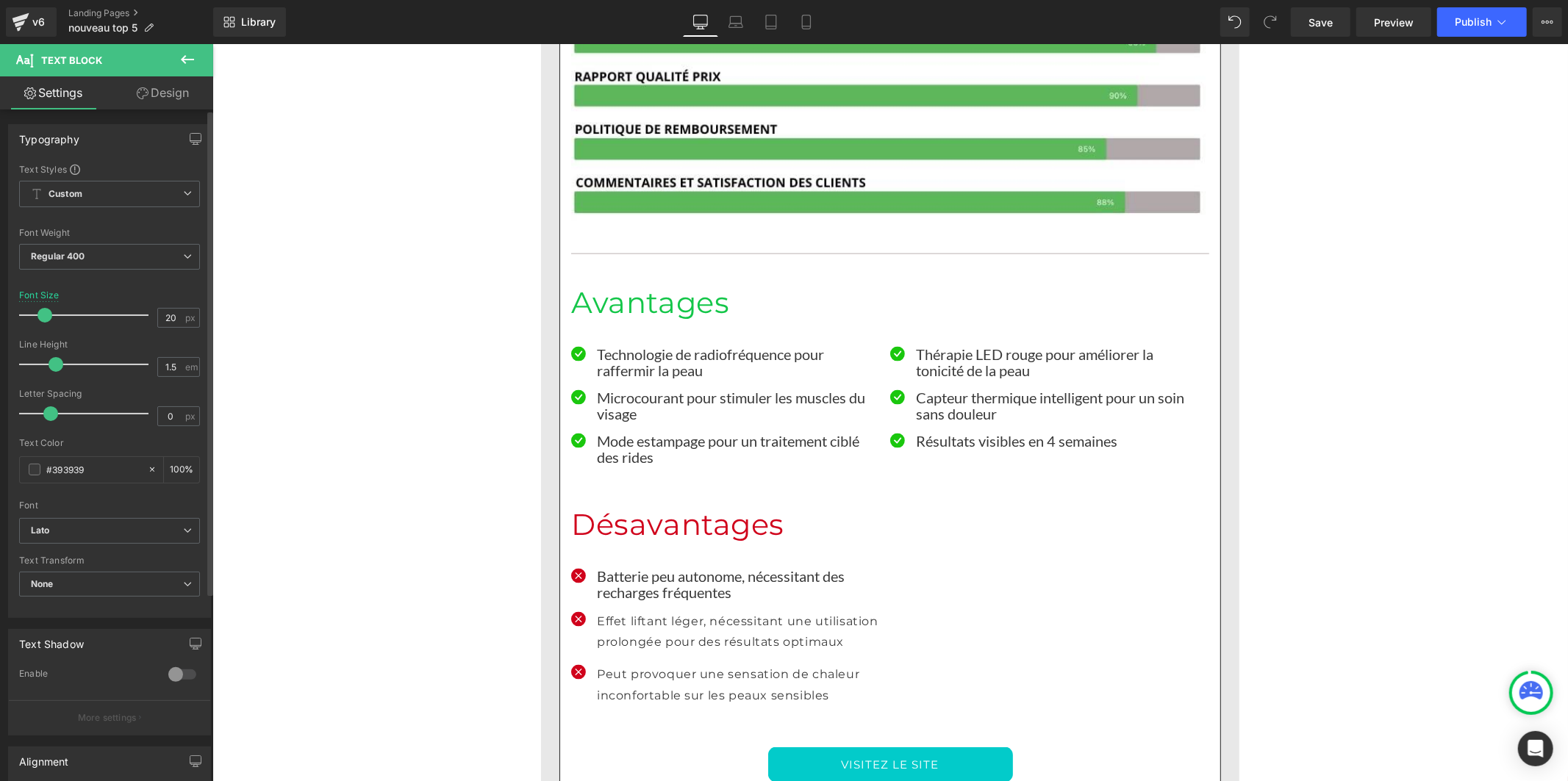
drag, startPoint x: 74, startPoint y: 365, endPoint x: 54, endPoint y: 368, distance: 20.2
click at [54, 368] on span at bounding box center [56, 365] width 15 height 15
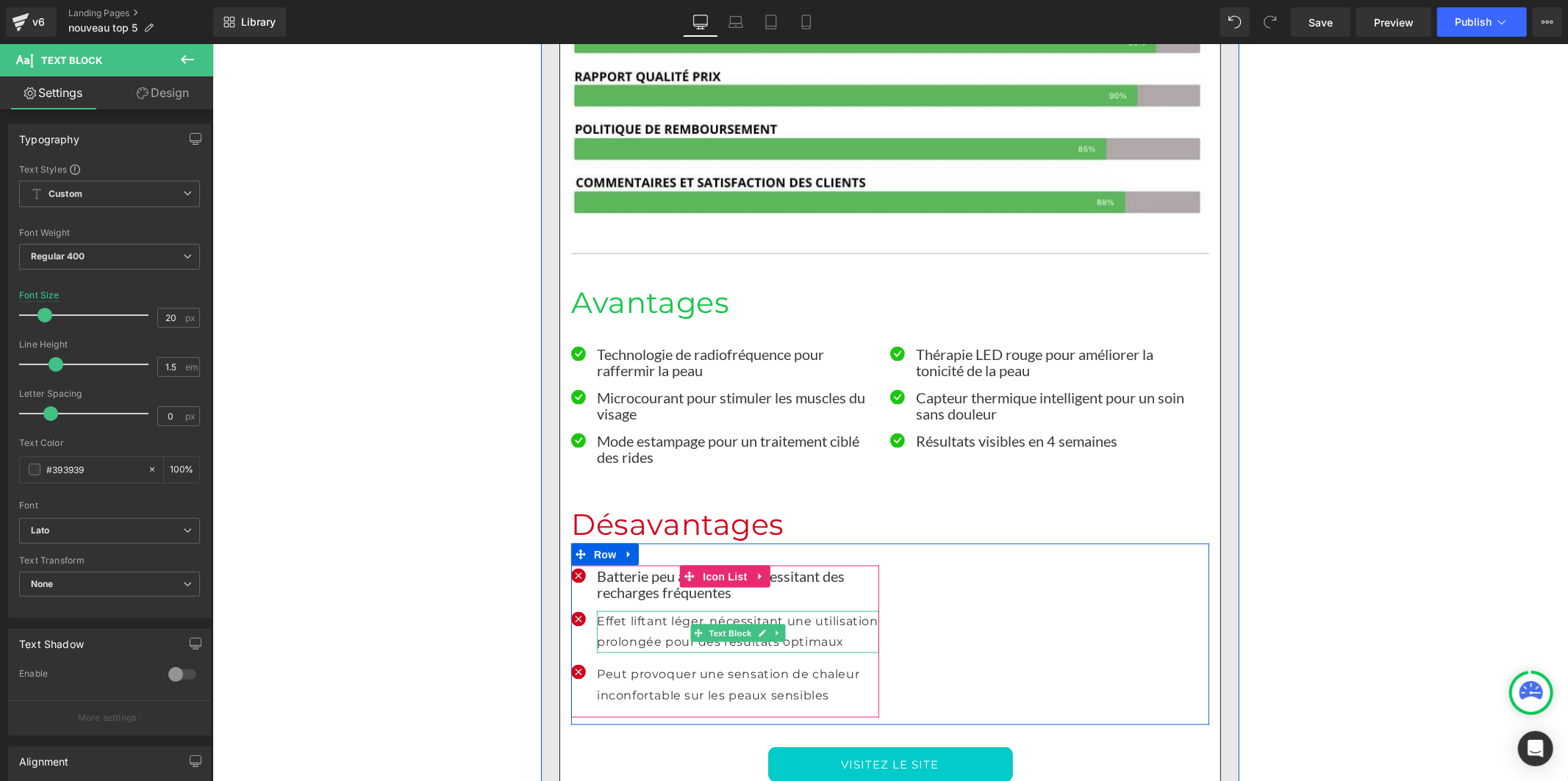
click at [618, 611] on p "Effet liftant léger, nécessitant une utilisation prolongée pour des résultats o…" at bounding box center [737, 632] width 283 height 43
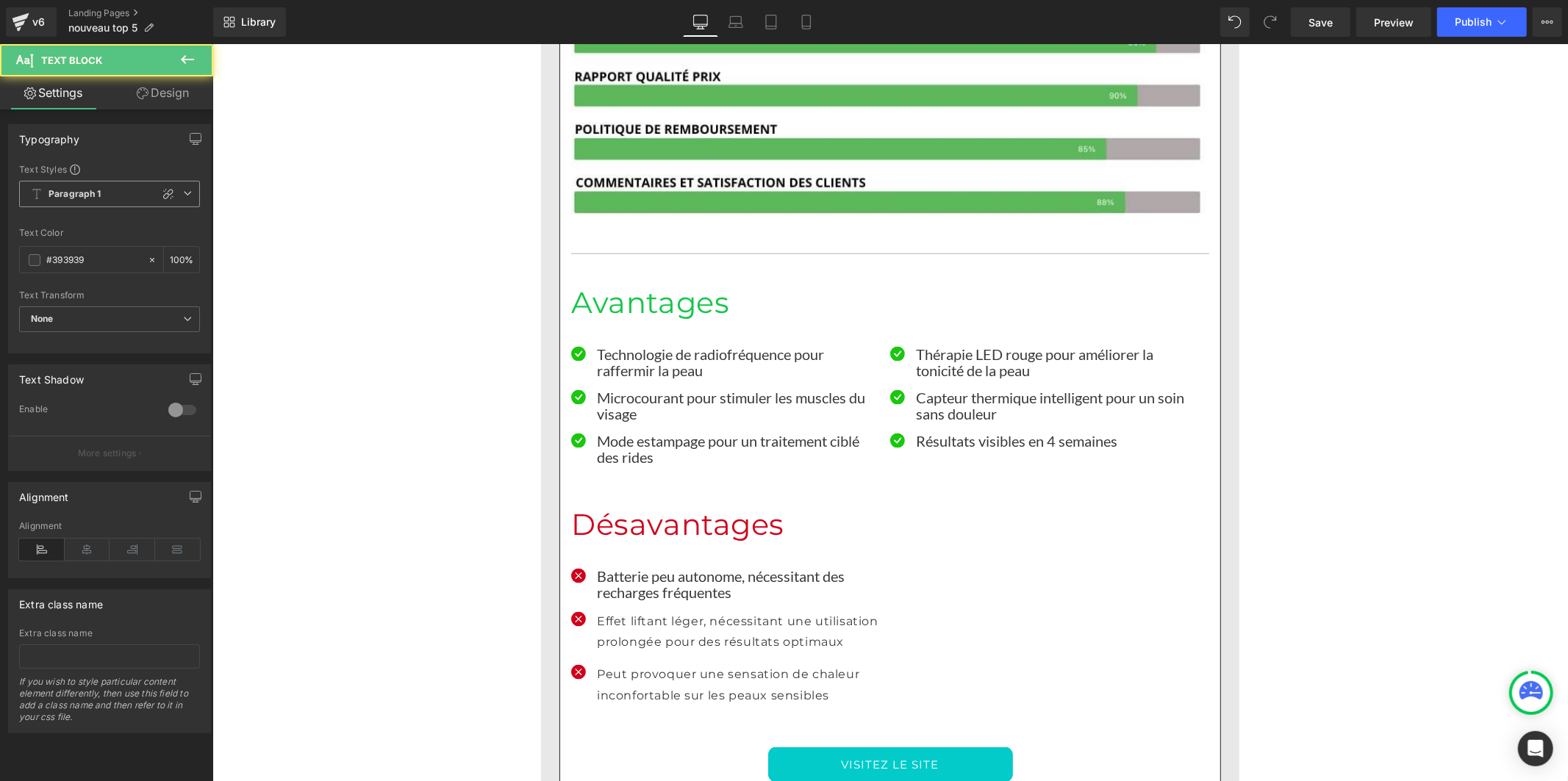
click at [60, 190] on b "Paragraph 1" at bounding box center [75, 194] width 53 height 12
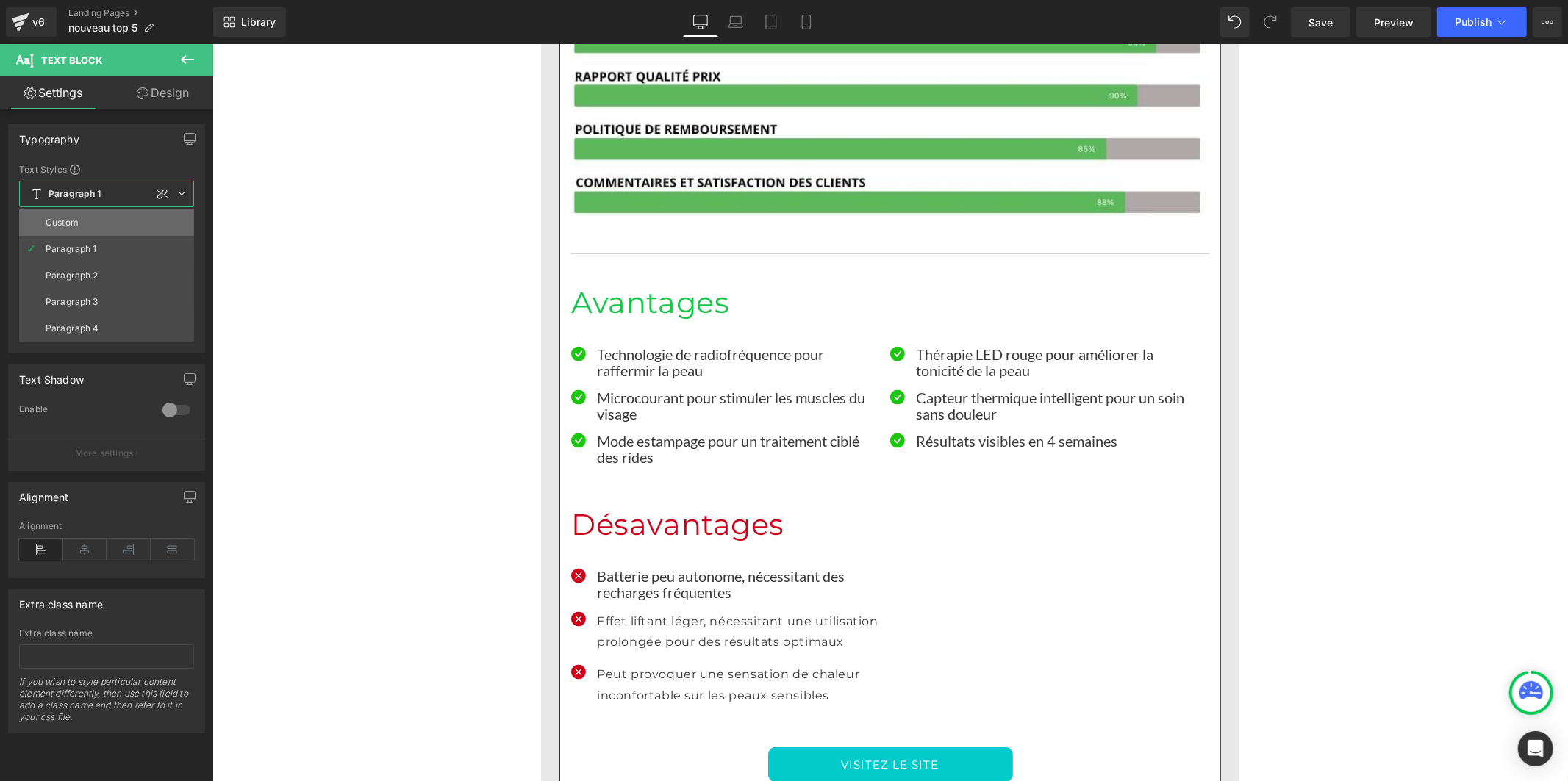
click at [65, 222] on div "Custom" at bounding box center [62, 222] width 33 height 11
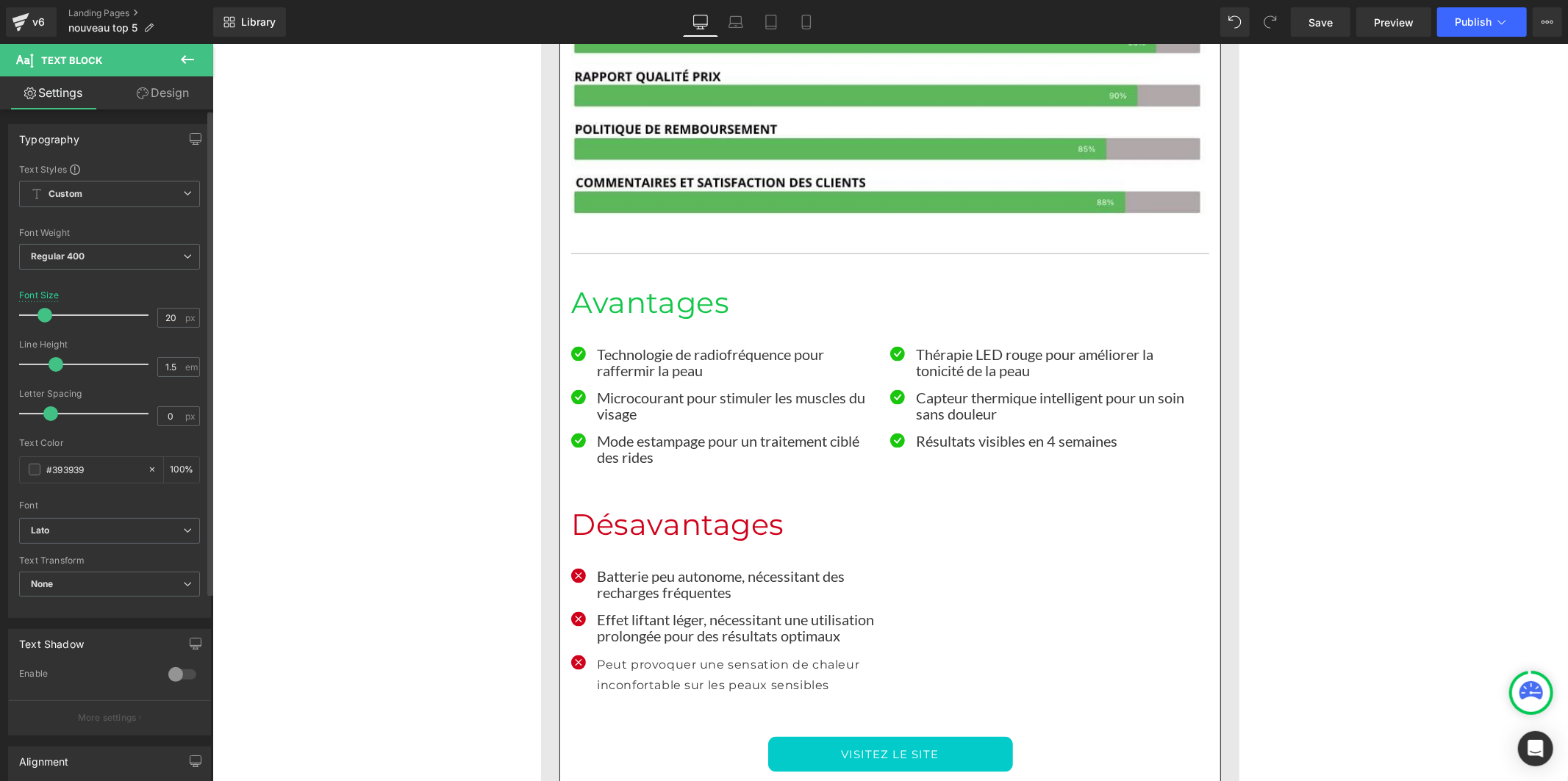
drag, startPoint x: 75, startPoint y: 362, endPoint x: 57, endPoint y: 366, distance: 18.4
click at [57, 366] on span at bounding box center [56, 365] width 15 height 15
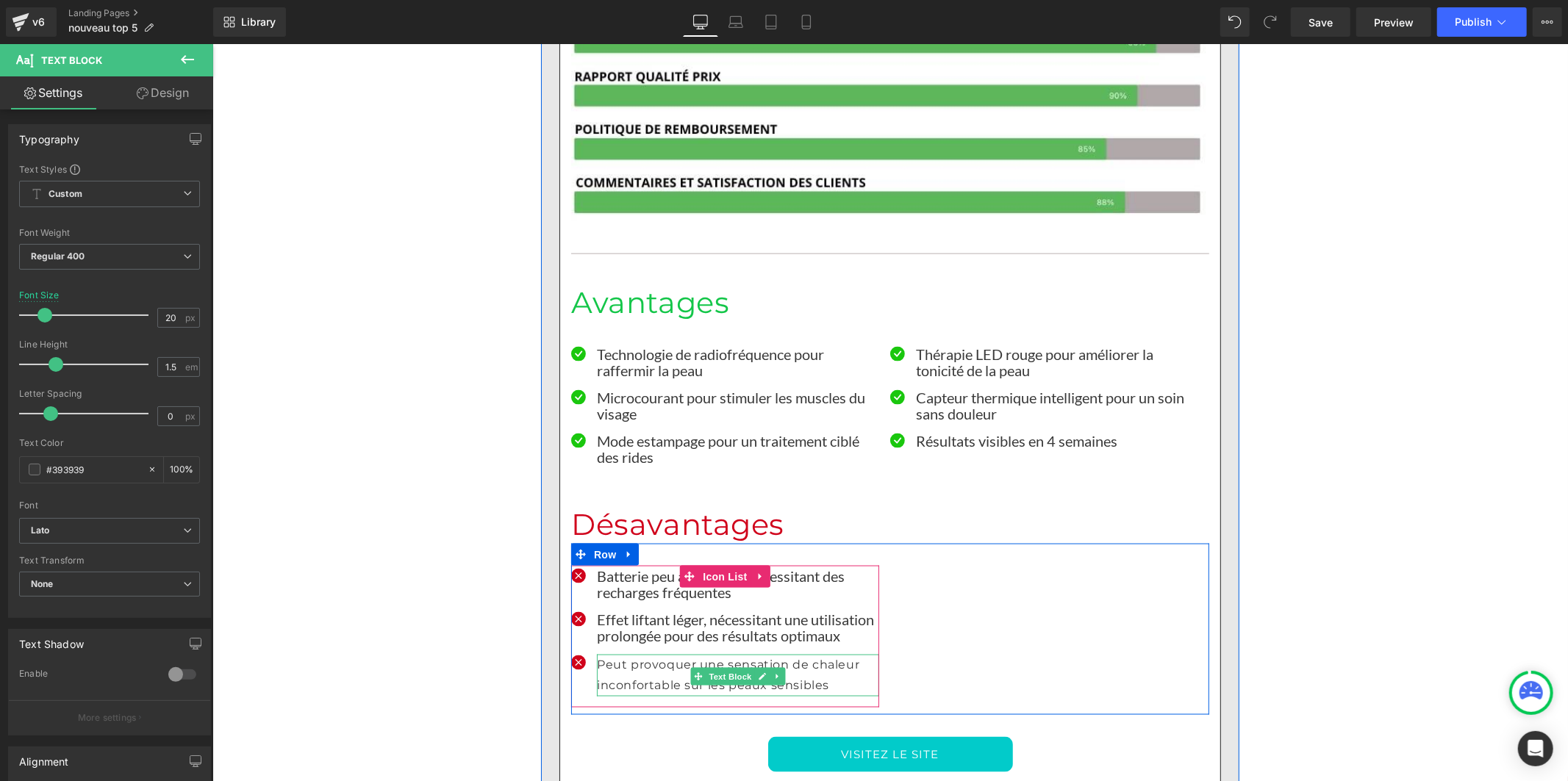
drag, startPoint x: 654, startPoint y: 536, endPoint x: 426, endPoint y: 453, distance: 242.6
click at [654, 654] on p "Peut provoquer une sensation de chaleur inconfortable sur les peaux sensibles" at bounding box center [737, 675] width 283 height 43
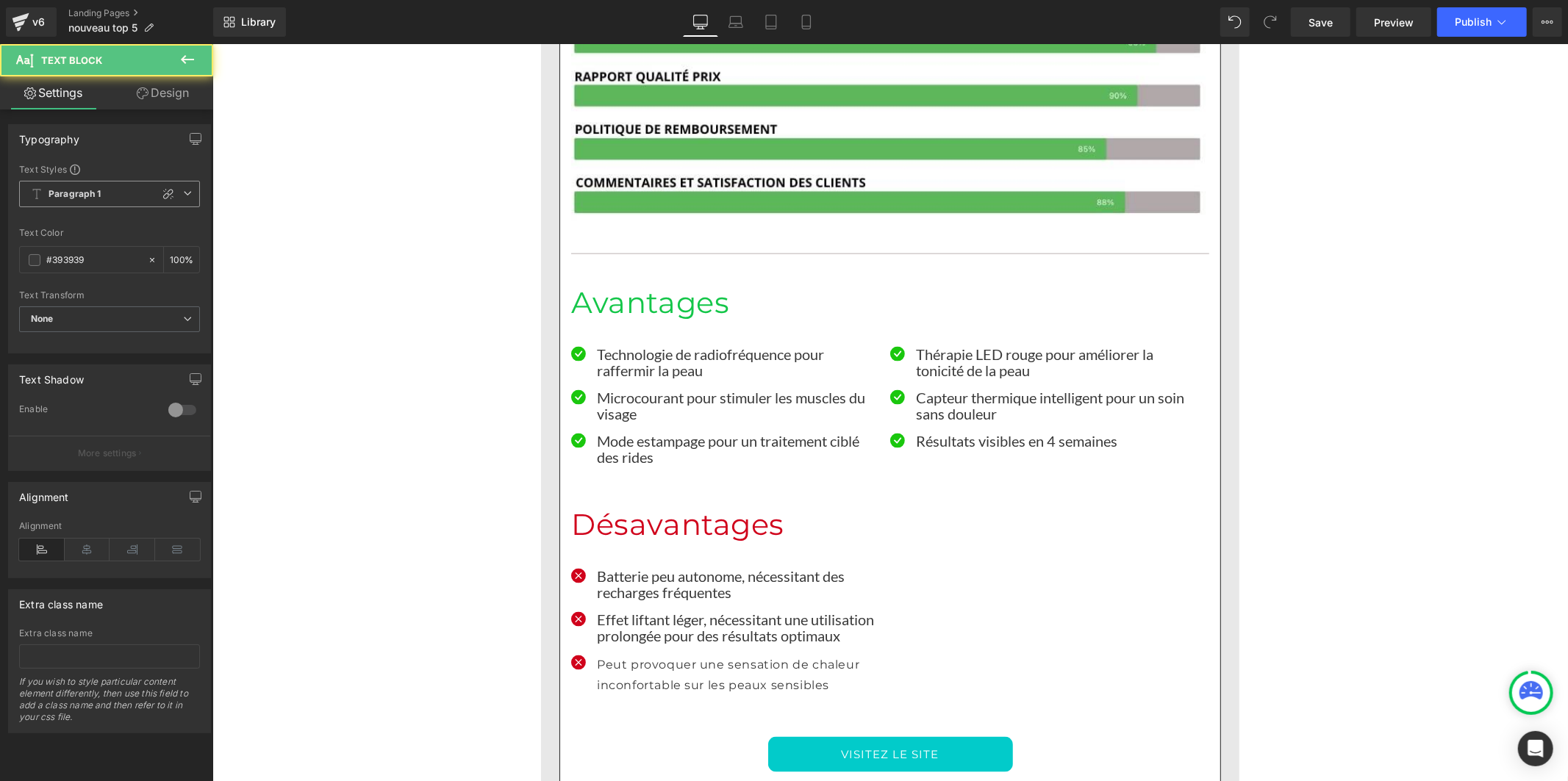
click at [72, 199] on b "Paragraph 1" at bounding box center [75, 194] width 53 height 12
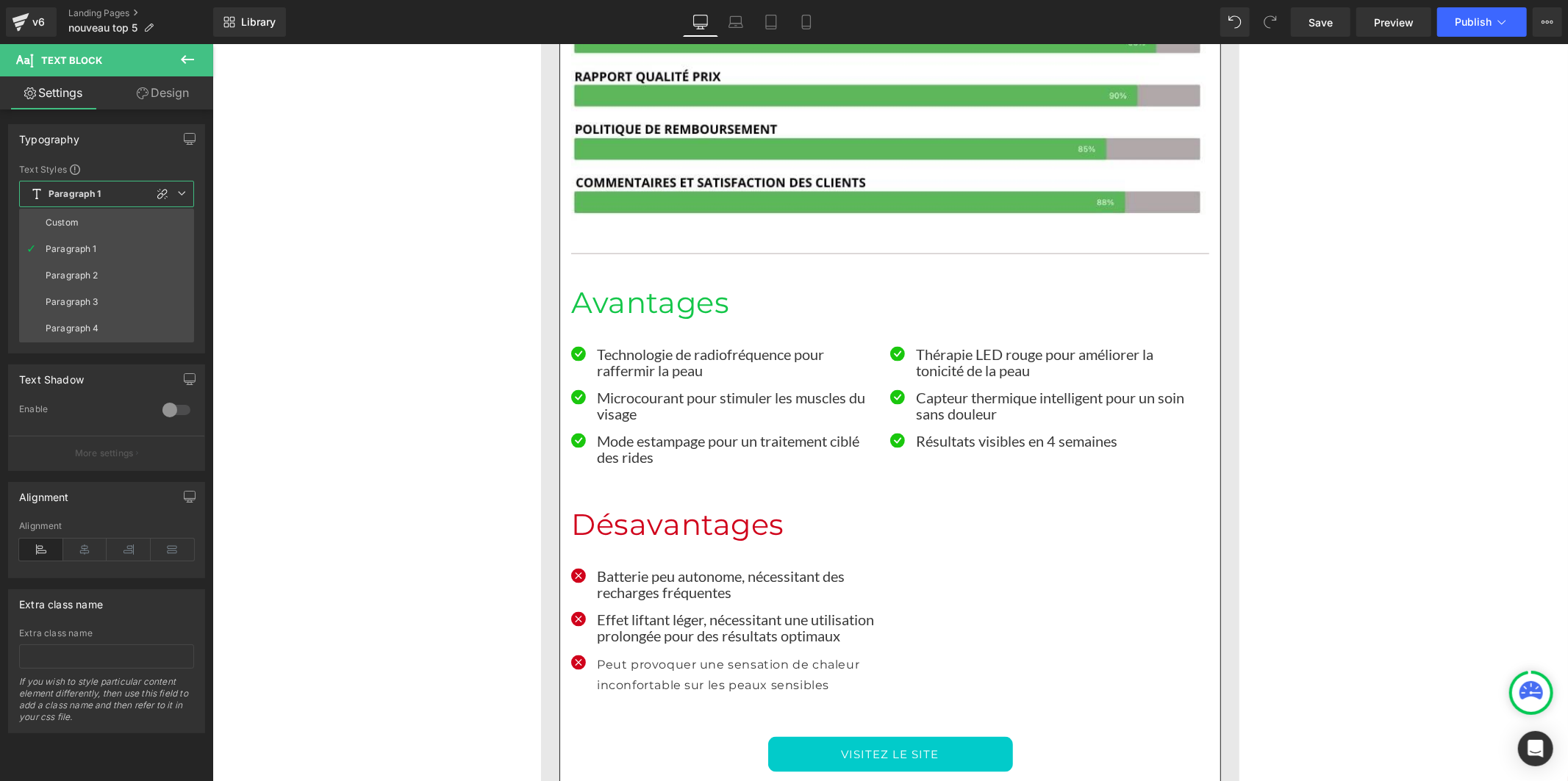
drag, startPoint x: 71, startPoint y: 227, endPoint x: 78, endPoint y: 281, distance: 54.5
click at [71, 228] on div "Custom" at bounding box center [62, 222] width 33 height 11
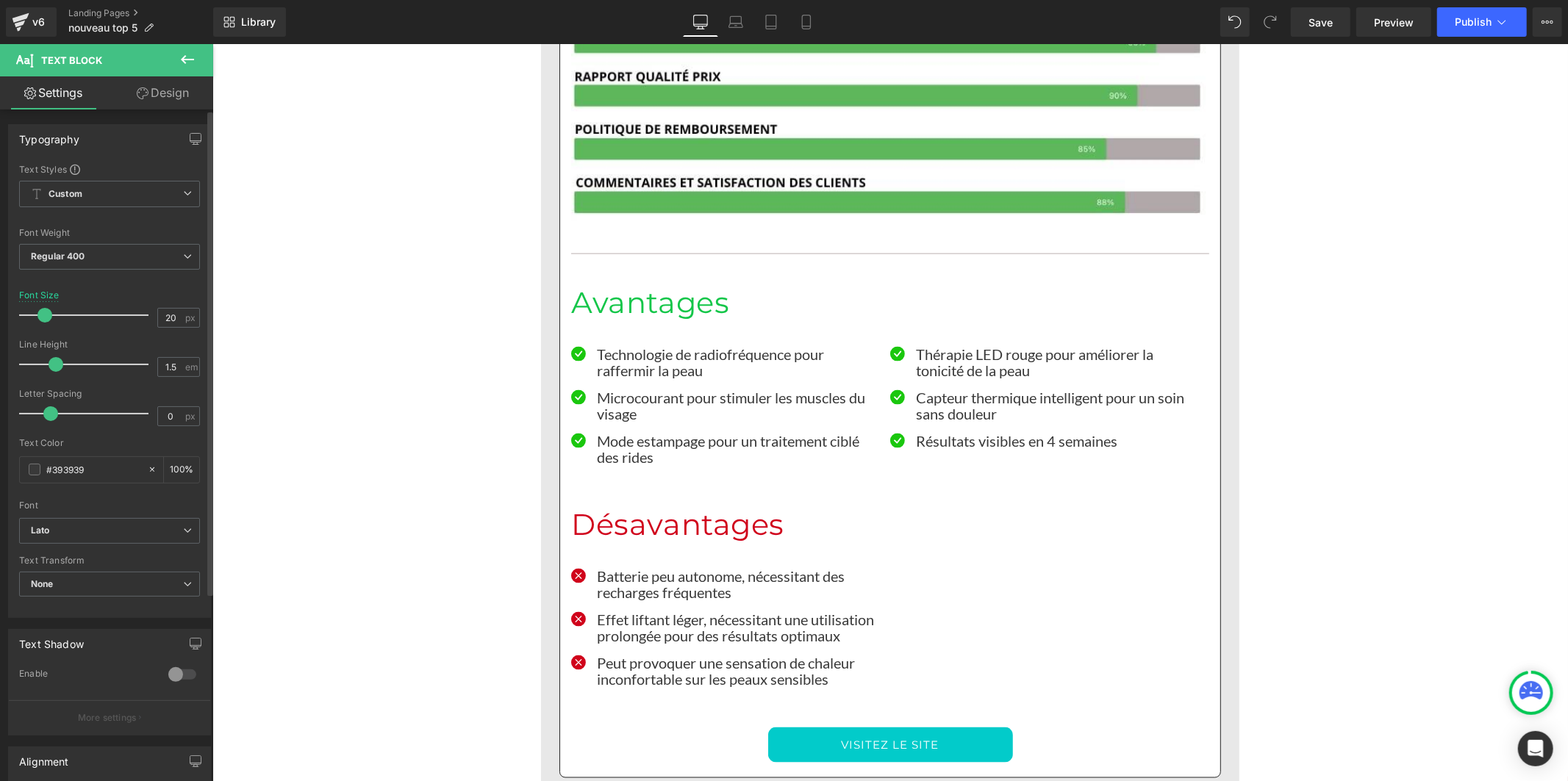
drag, startPoint x: 72, startPoint y: 365, endPoint x: 54, endPoint y: 365, distance: 18.0
click at [54, 365] on span at bounding box center [56, 365] width 15 height 15
click at [1321, 32] on link "Save" at bounding box center [1320, 22] width 59 height 29
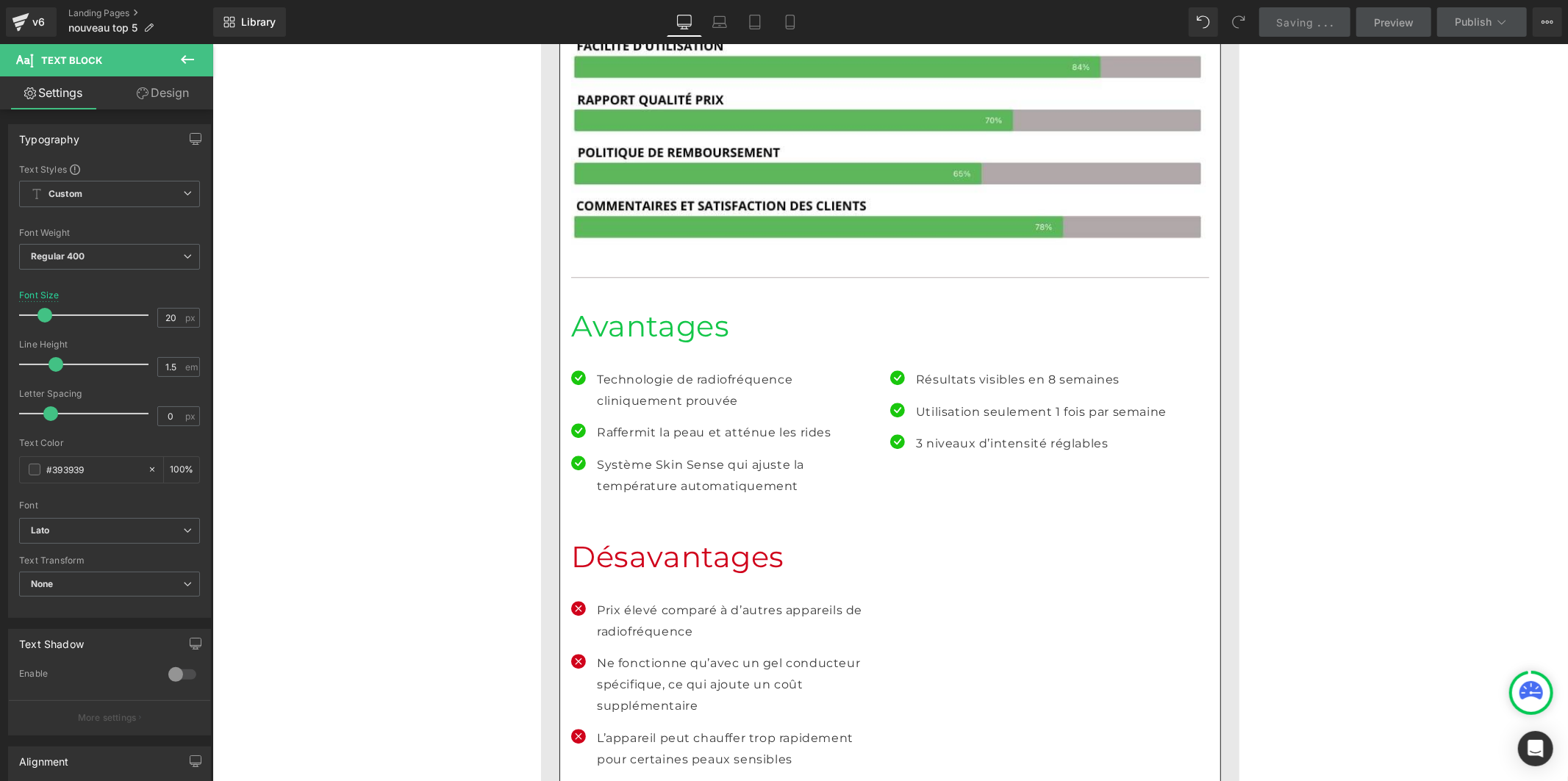
scroll to position [8003, 0]
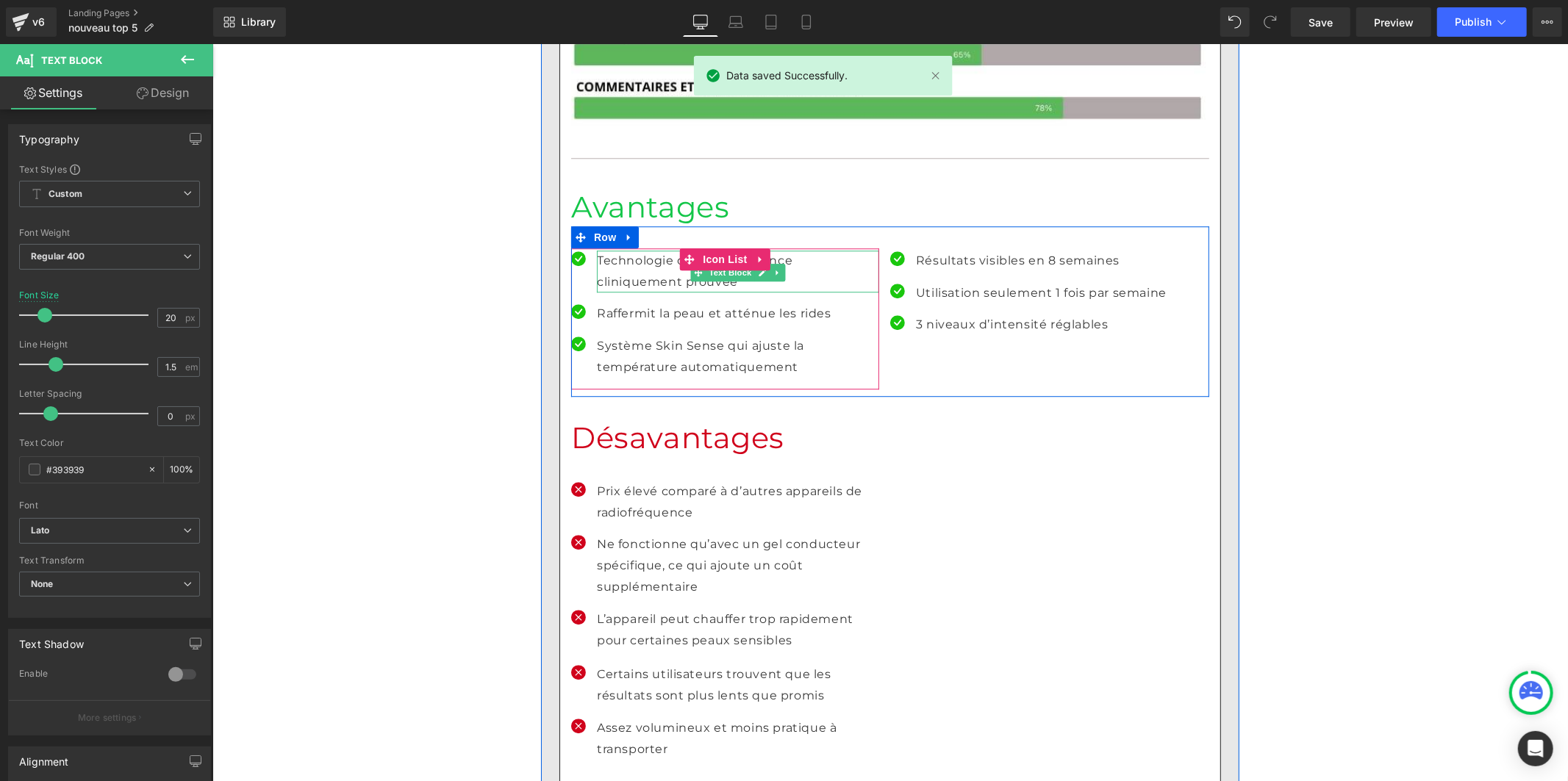
click at [632, 250] on p "Technologie de radiofréquence cliniquement prouvée" at bounding box center [737, 271] width 283 height 43
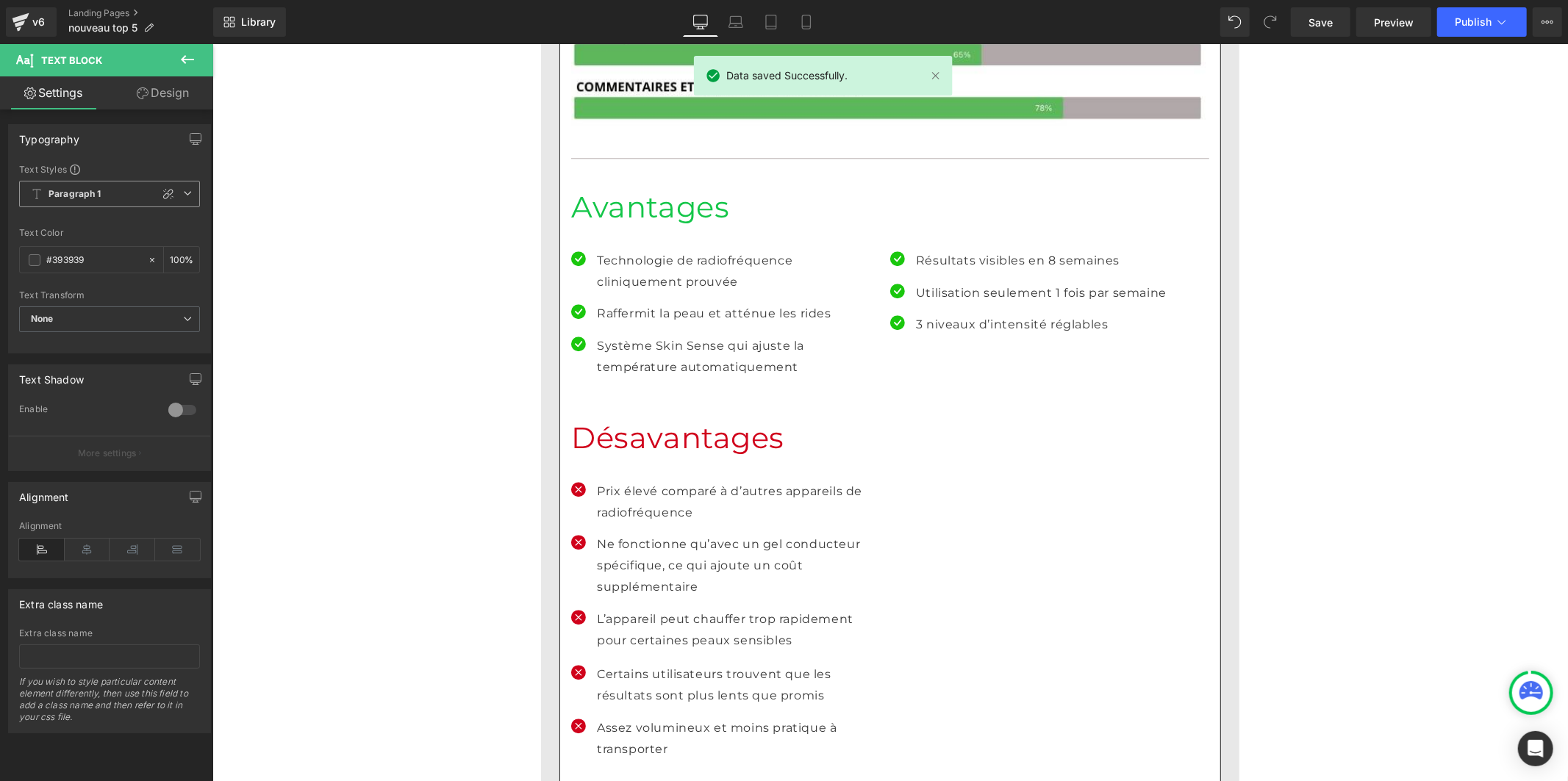
click at [64, 188] on b "Paragraph 1" at bounding box center [75, 194] width 53 height 12
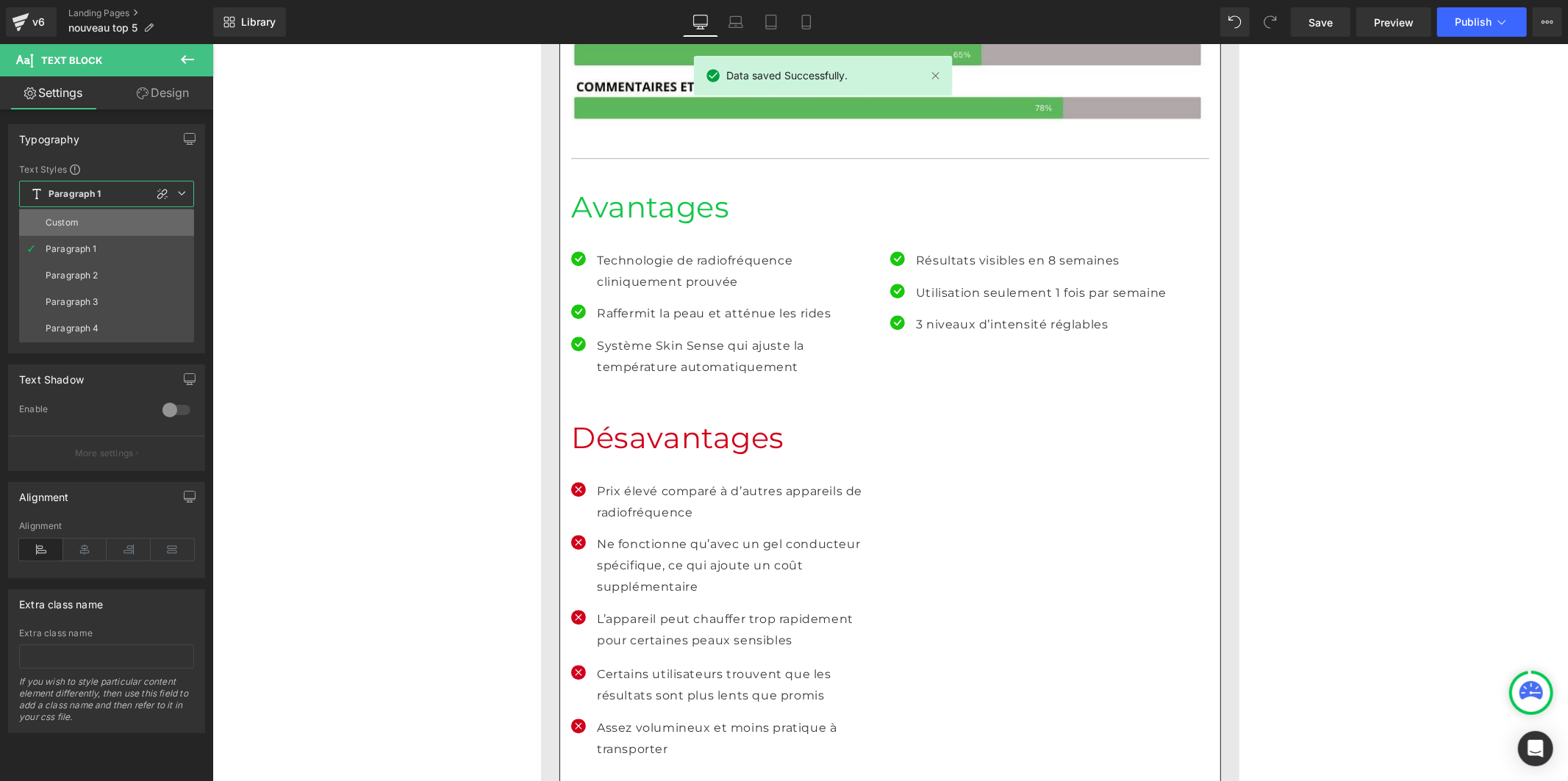
click at [71, 215] on li "Custom" at bounding box center [106, 222] width 175 height 27
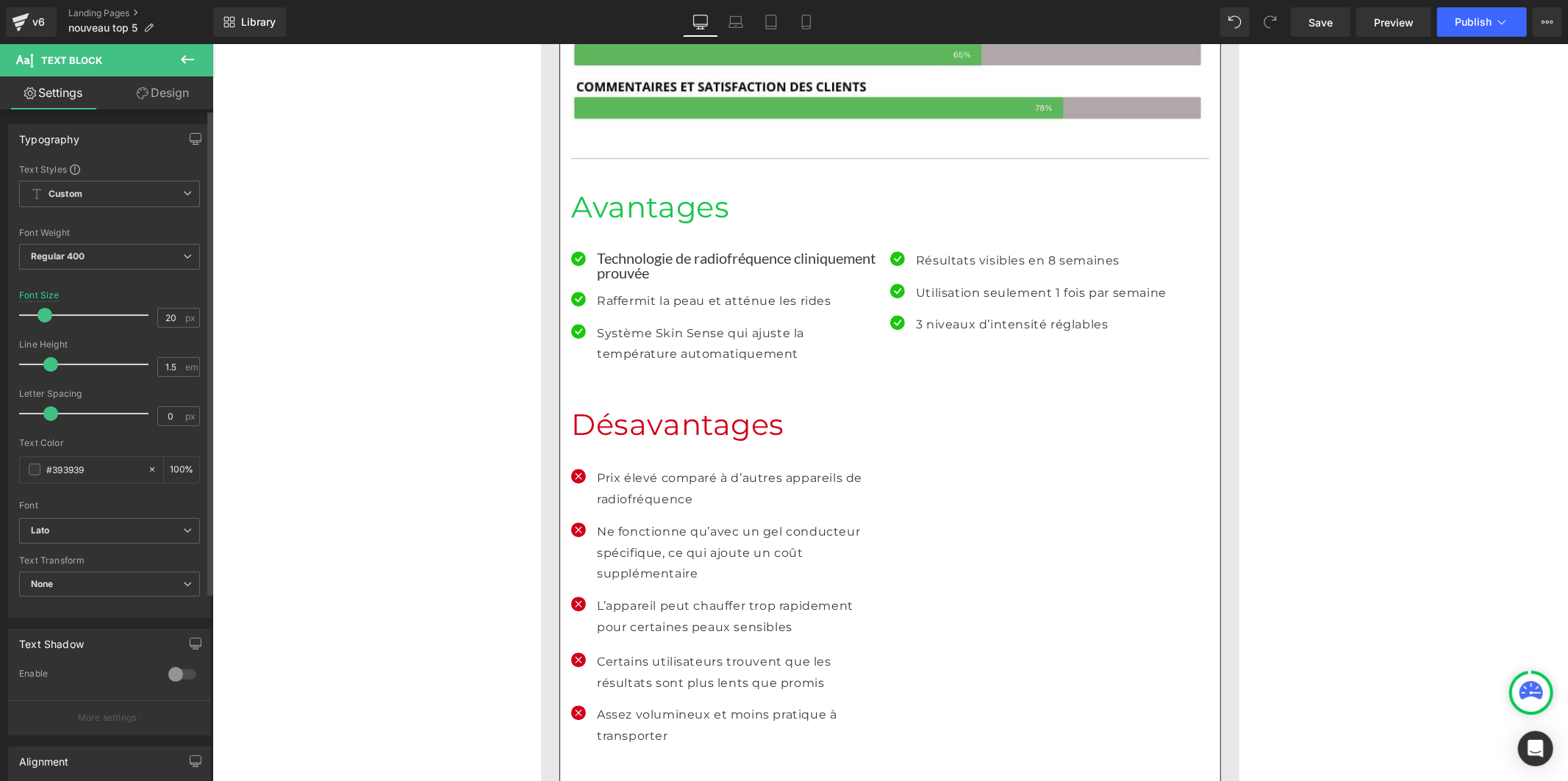
drag, startPoint x: 70, startPoint y: 361, endPoint x: 49, endPoint y: 364, distance: 21.2
click at [49, 364] on span at bounding box center [50, 365] width 15 height 15
click at [54, 365] on span at bounding box center [56, 365] width 15 height 15
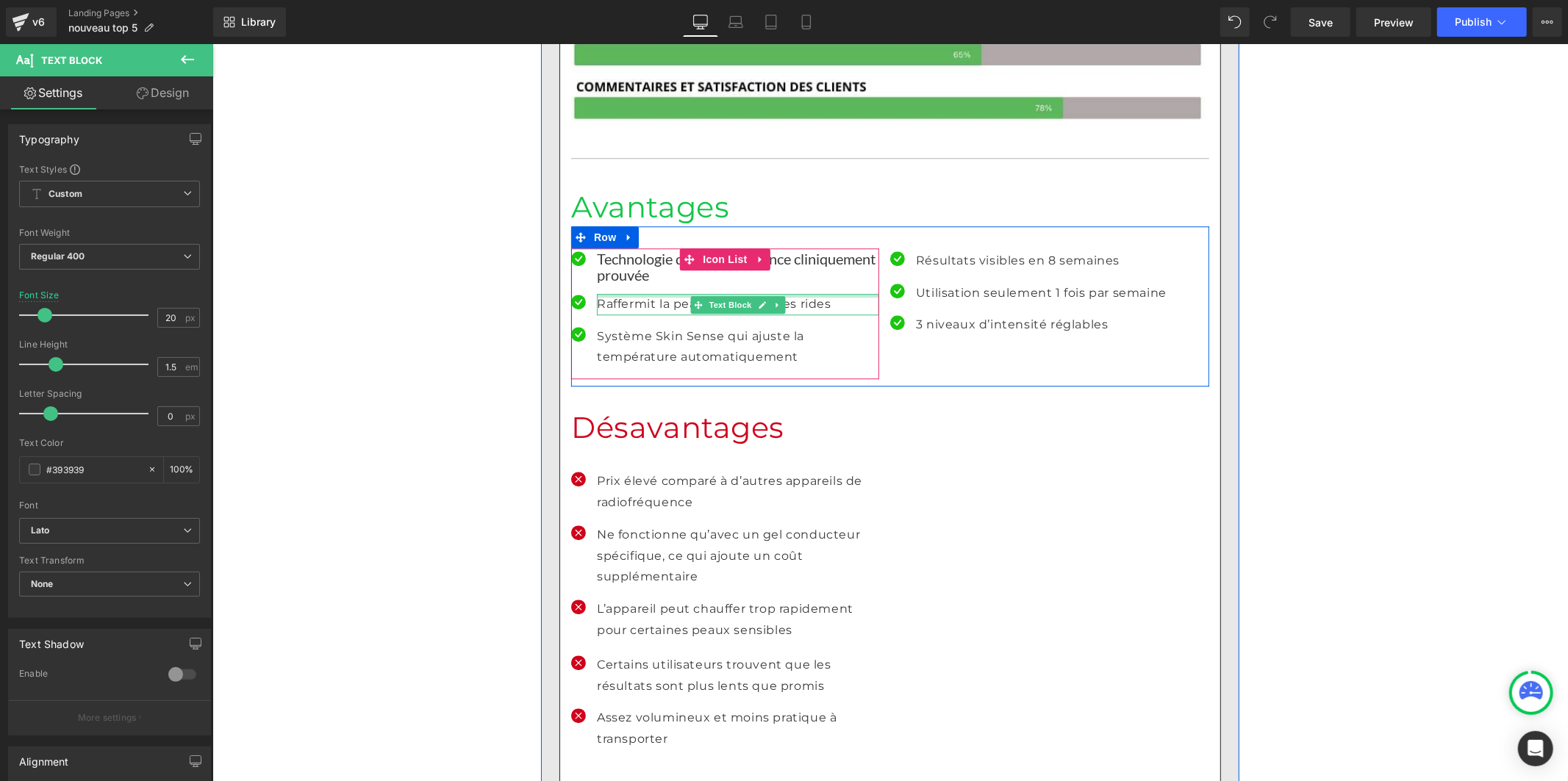
click at [615, 293] on div at bounding box center [737, 295] width 283 height 4
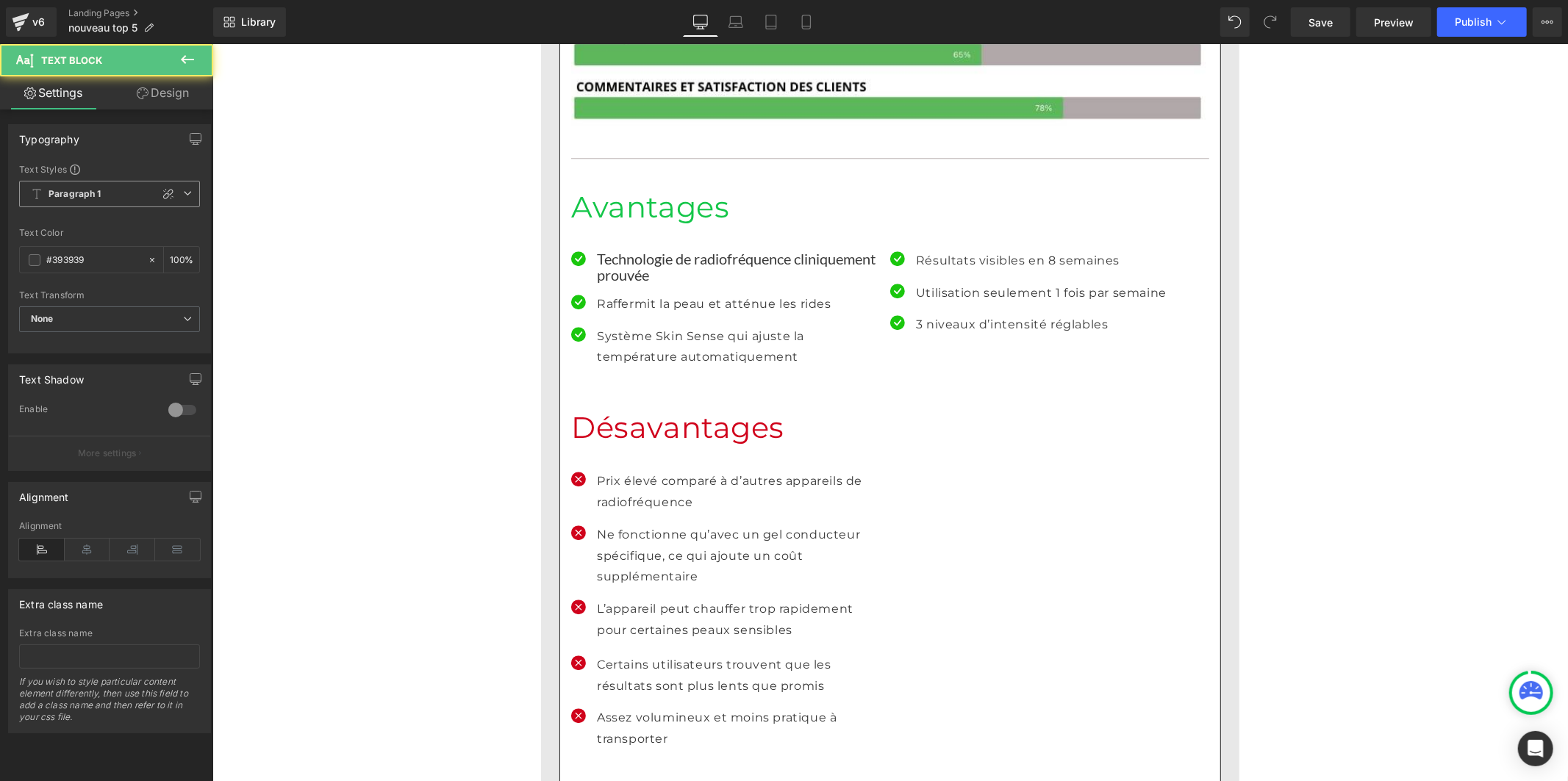
click at [82, 197] on b "Paragraph 1" at bounding box center [75, 194] width 53 height 12
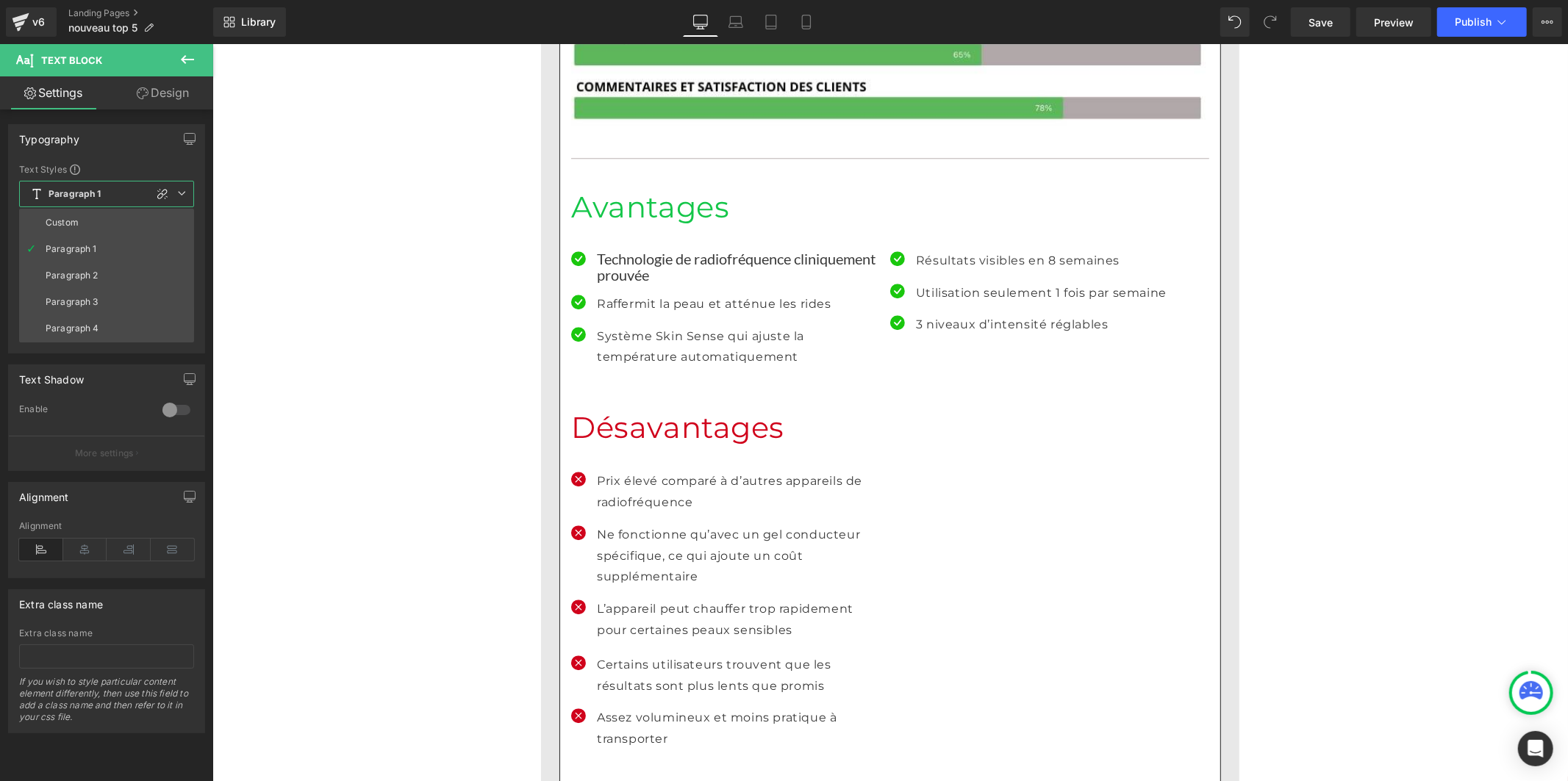
drag, startPoint x: 79, startPoint y: 222, endPoint x: 81, endPoint y: 212, distance: 10.2
click at [79, 222] on li "Custom" at bounding box center [106, 222] width 175 height 27
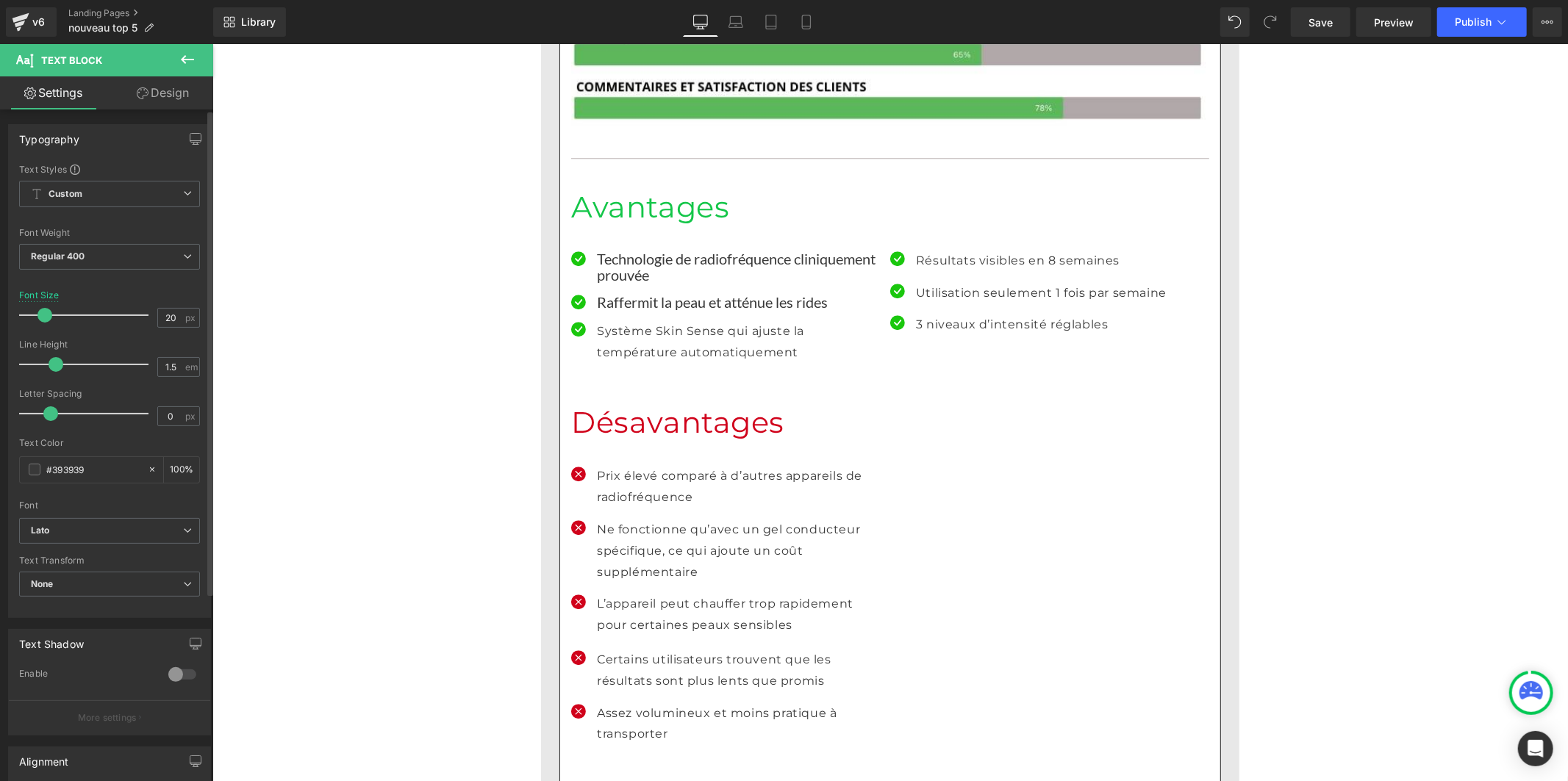
drag, startPoint x: 75, startPoint y: 365, endPoint x: 54, endPoint y: 368, distance: 21.2
click at [54, 368] on span at bounding box center [56, 365] width 15 height 15
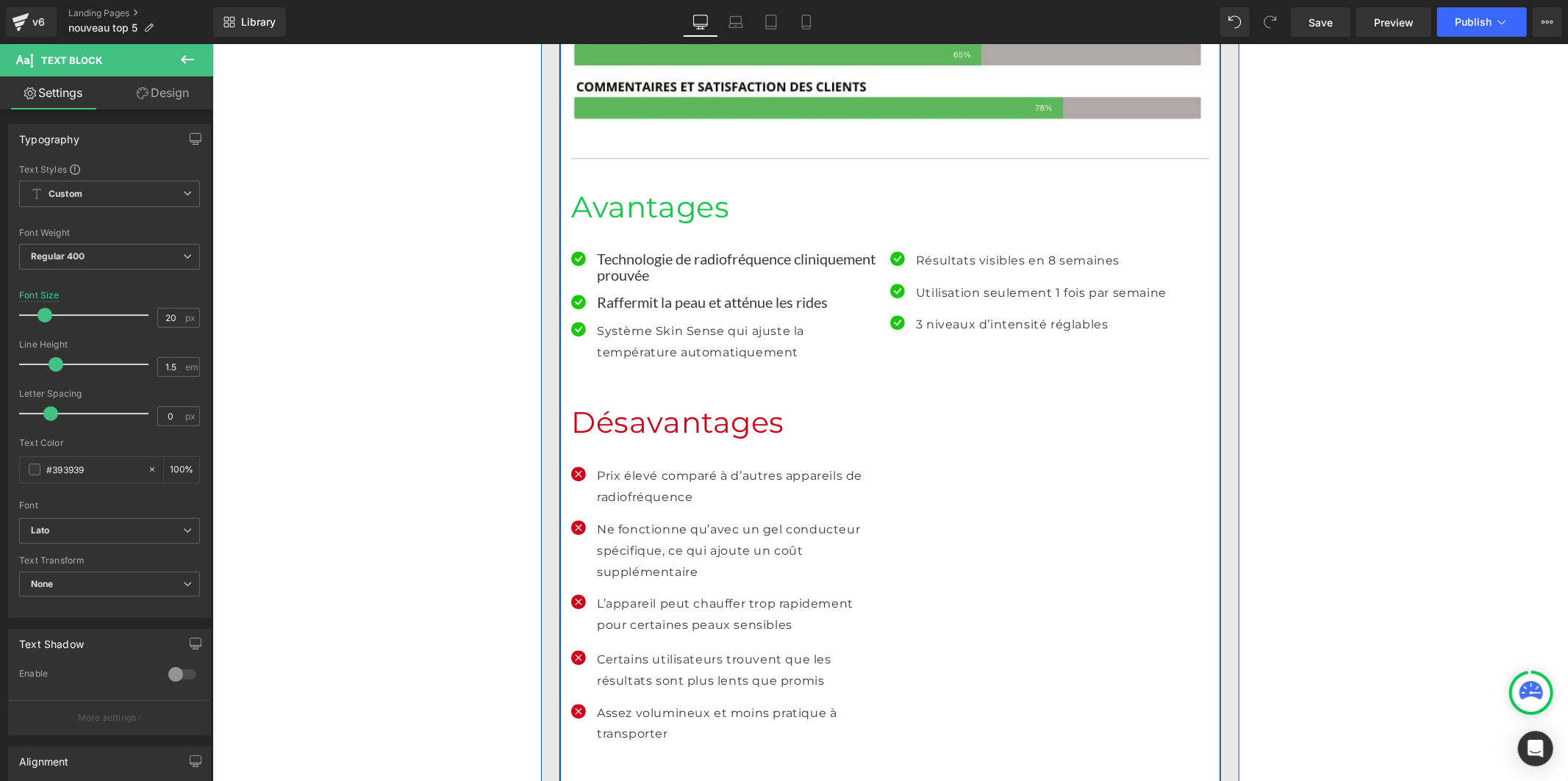
click at [636, 321] on p "Système Skin Sense qui ajuste la température automatiquement" at bounding box center [737, 342] width 283 height 43
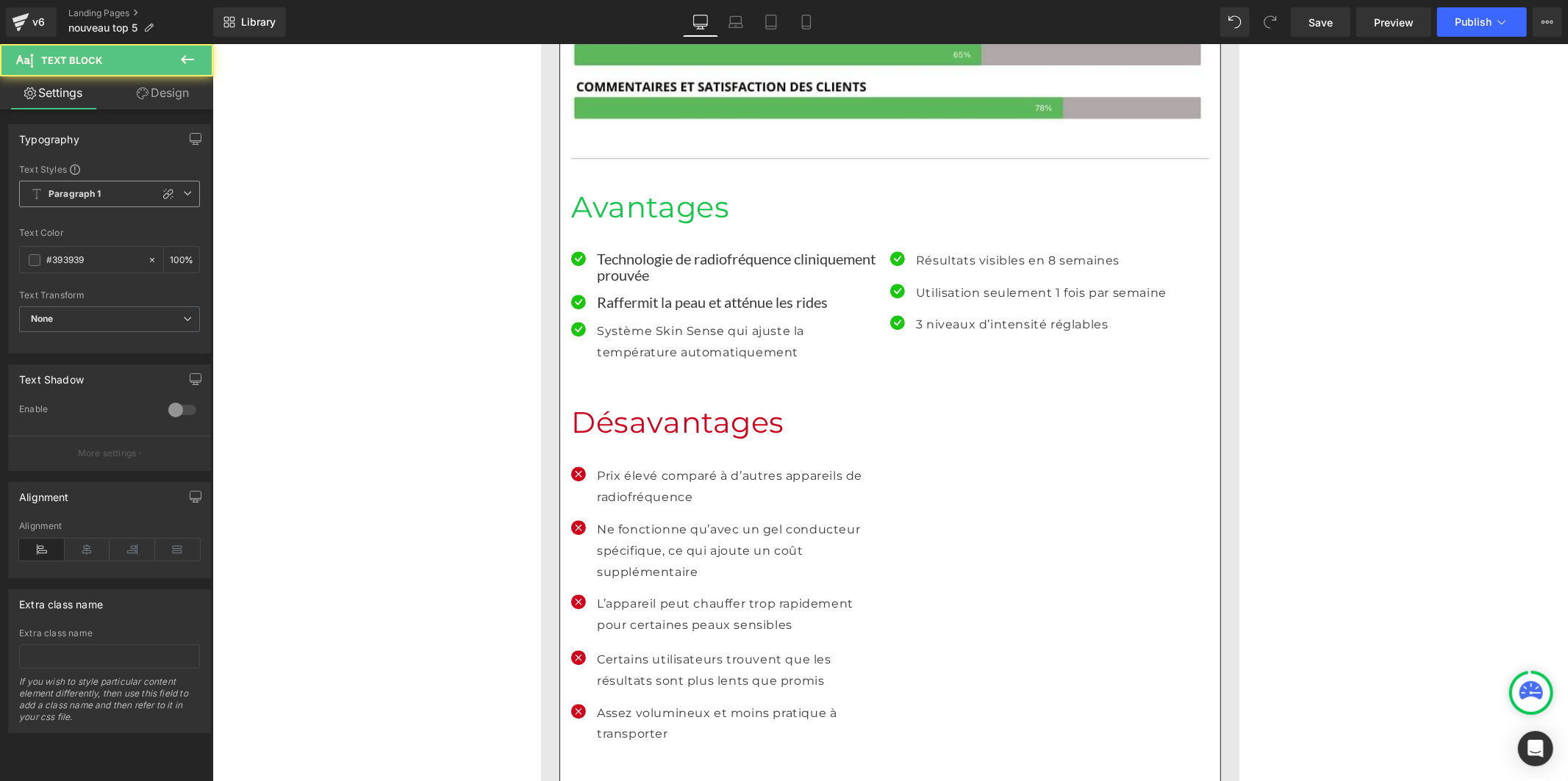
click at [102, 196] on span "Paragraph 1" at bounding box center [110, 194] width 181 height 27
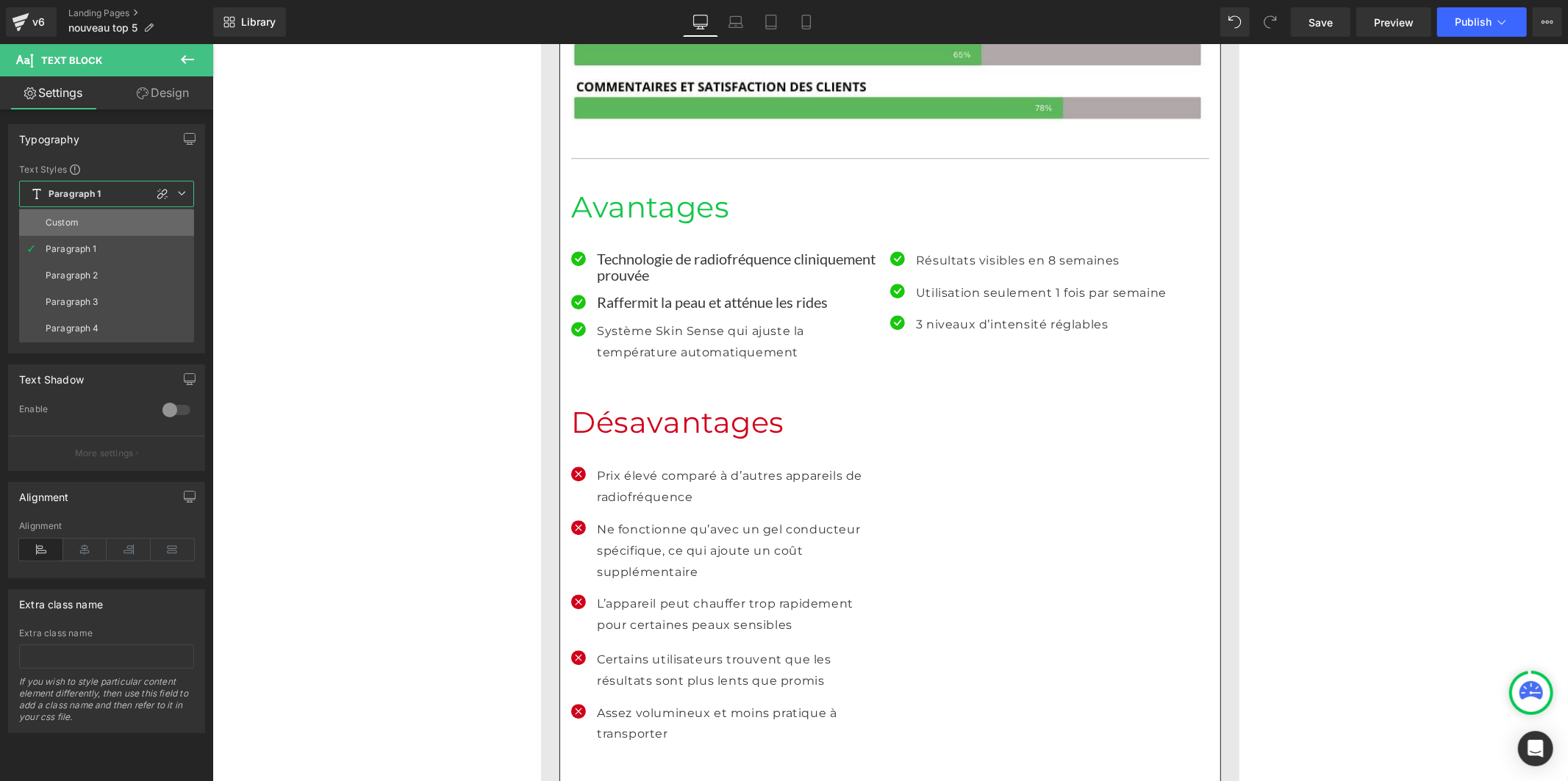
click at [98, 222] on li "Custom" at bounding box center [106, 222] width 175 height 27
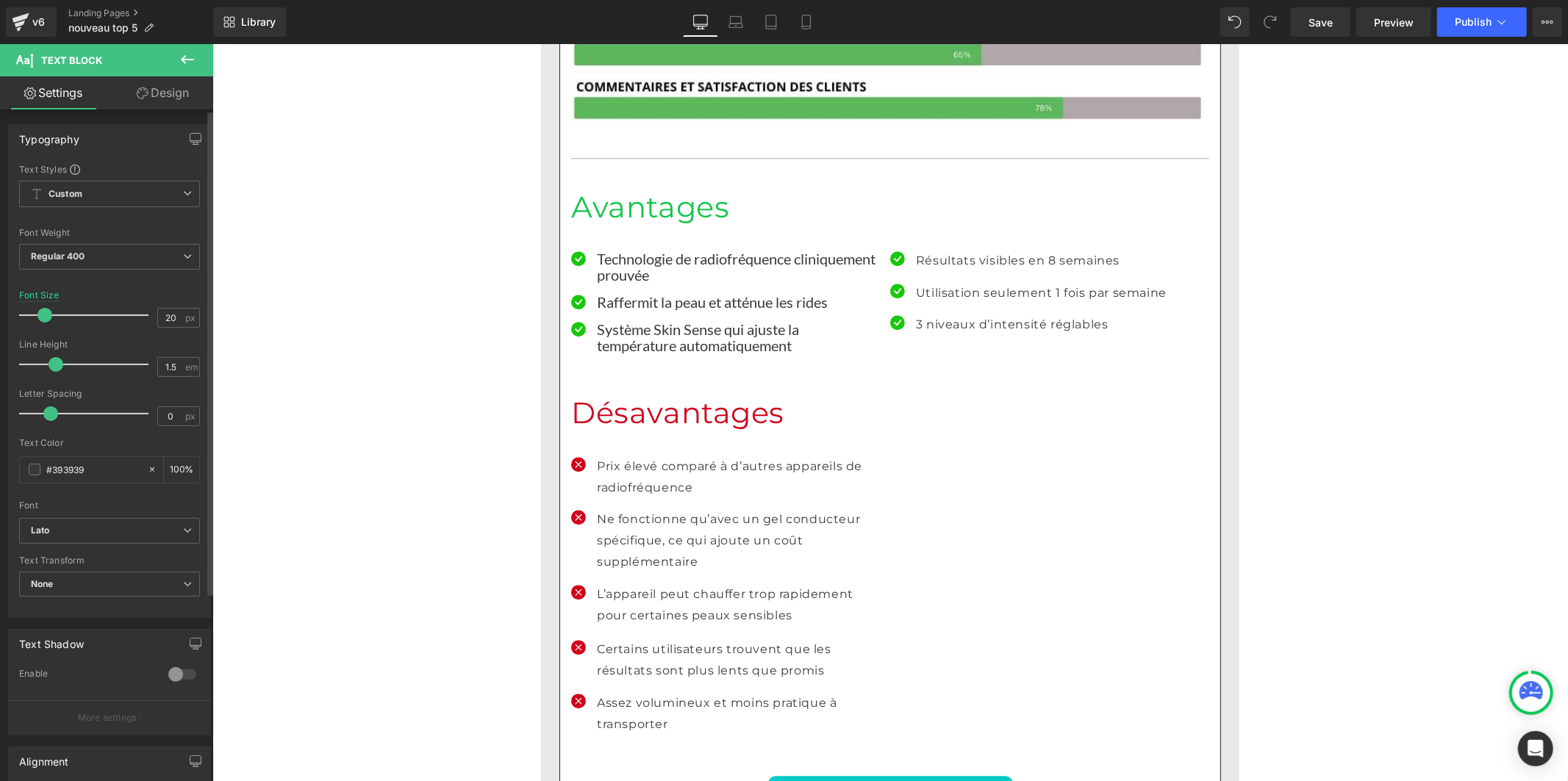
drag, startPoint x: 71, startPoint y: 364, endPoint x: 54, endPoint y: 366, distance: 17.1
click at [54, 366] on span at bounding box center [56, 365] width 15 height 15
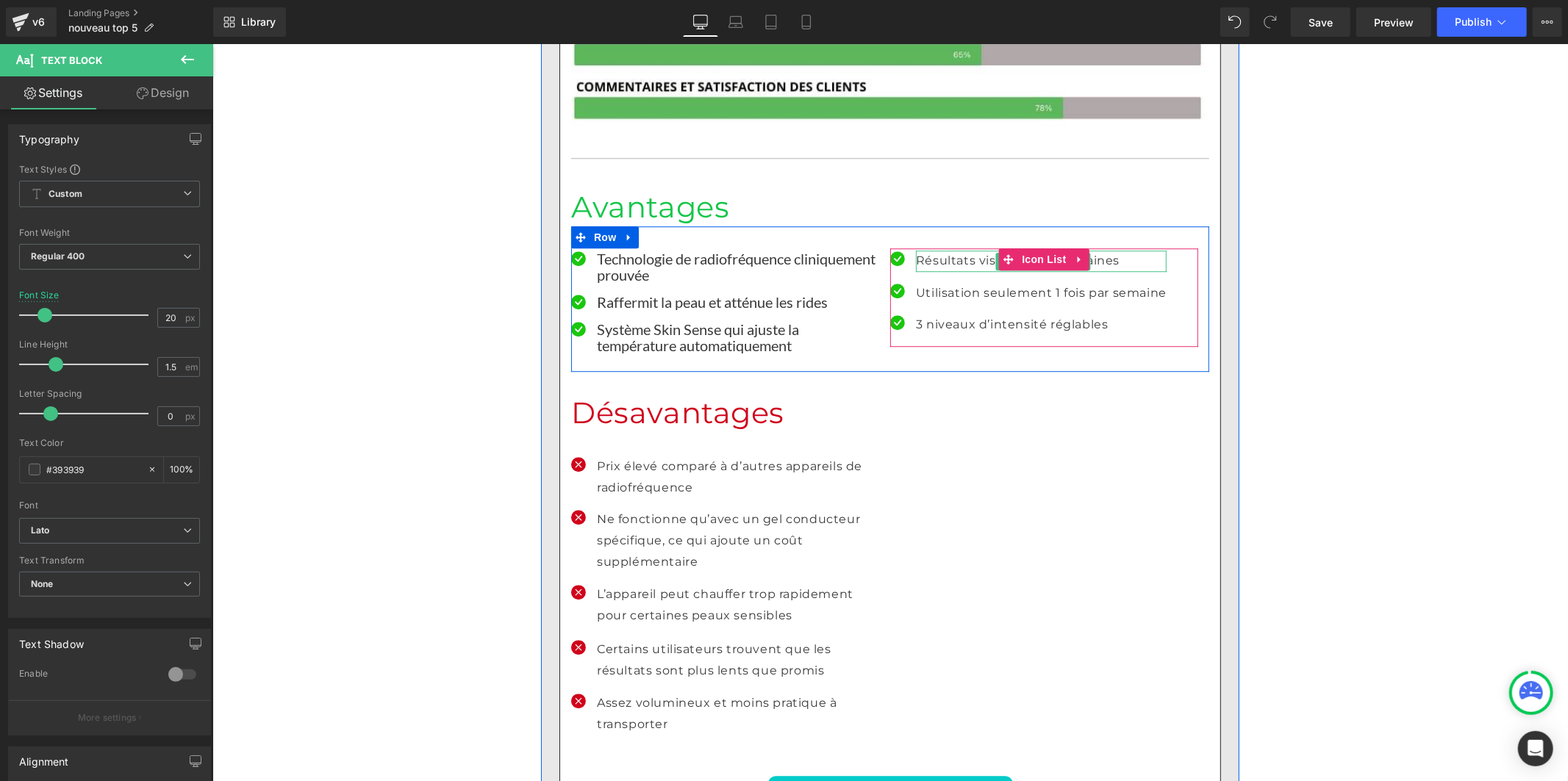
click at [925, 250] on p "Résultats visibles en 8 semaines" at bounding box center [1040, 261] width 251 height 21
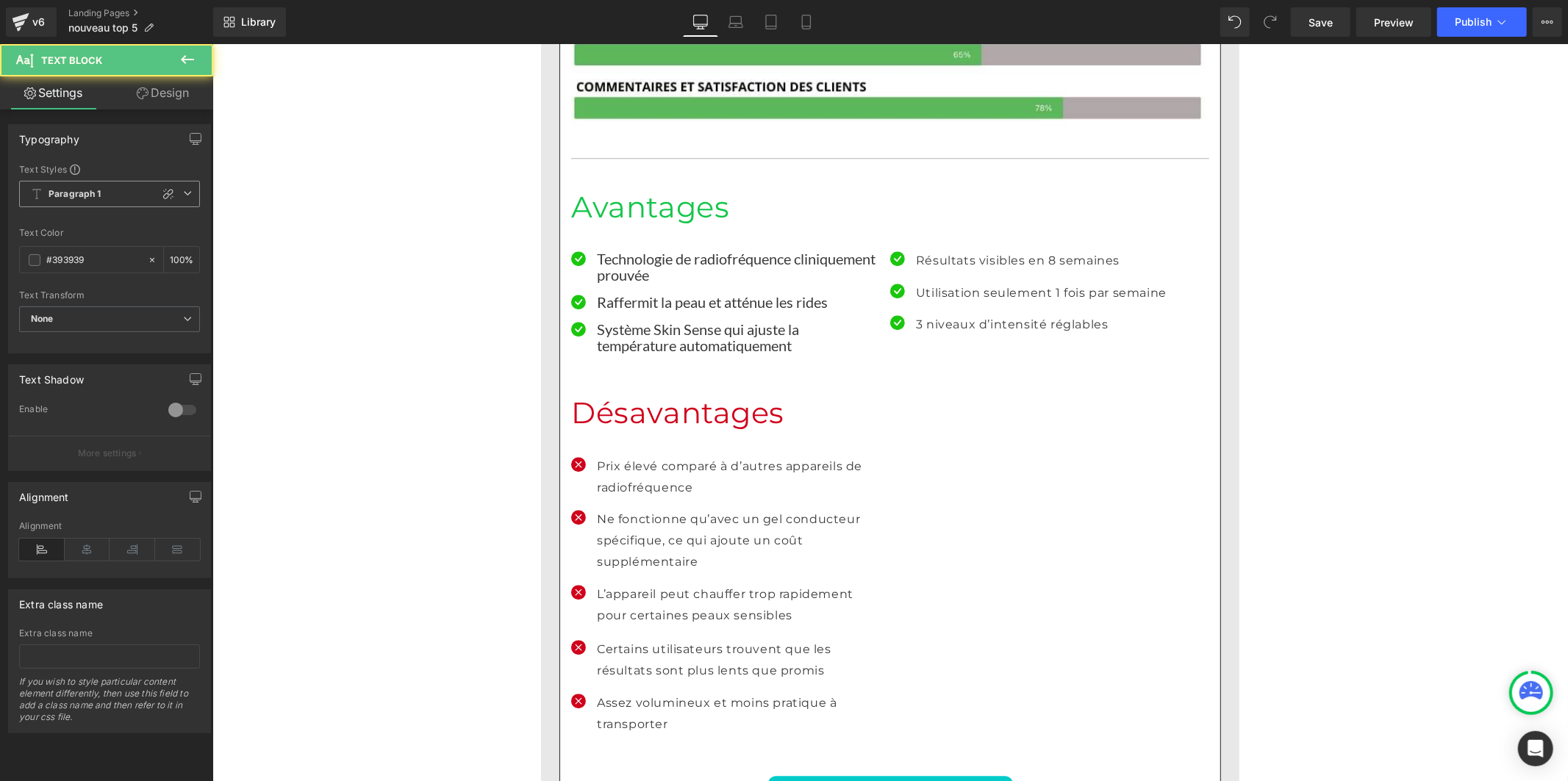
click at [114, 197] on span "Paragraph 1" at bounding box center [110, 194] width 181 height 27
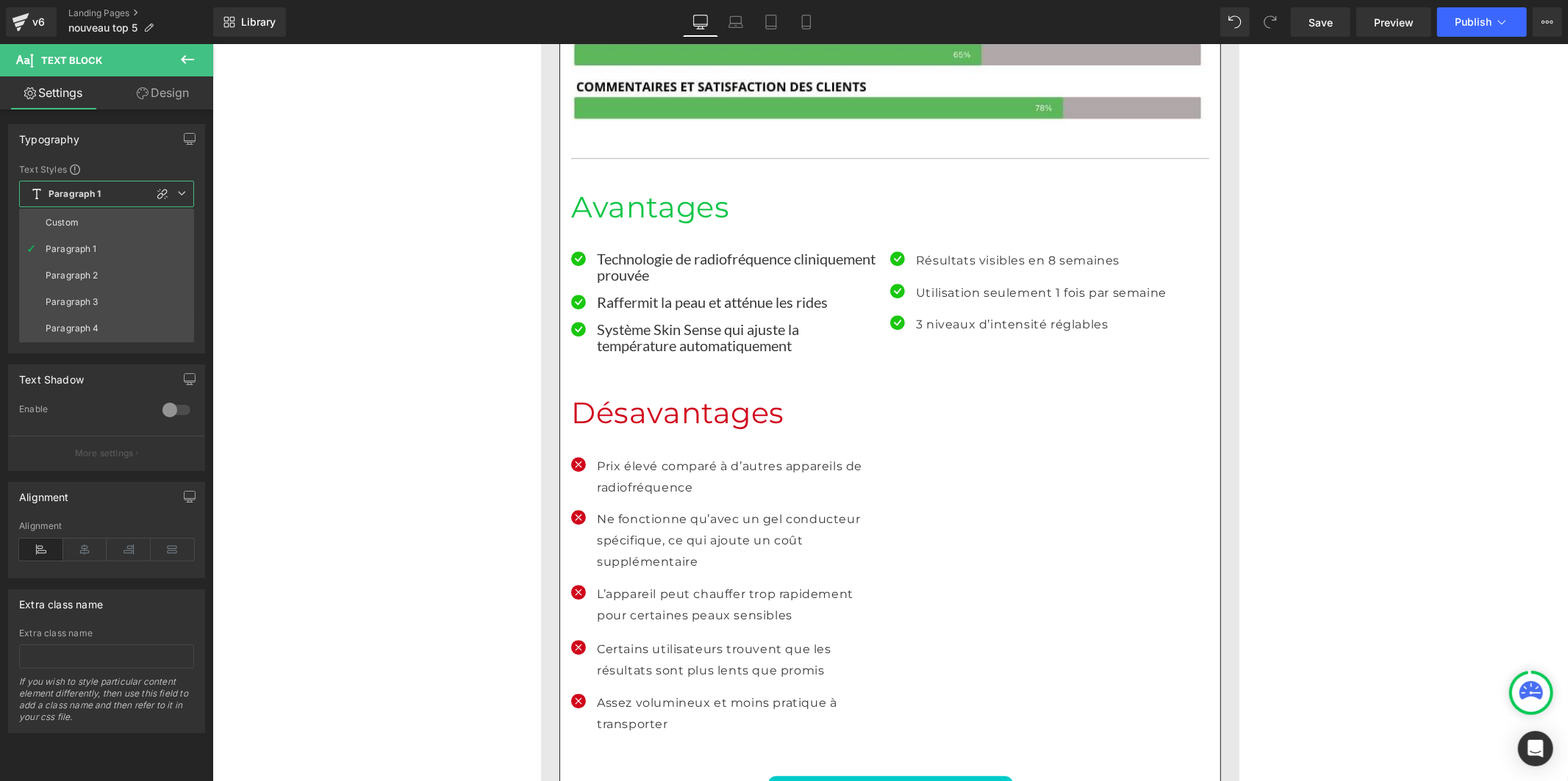
click at [97, 227] on li "Custom" at bounding box center [106, 222] width 175 height 27
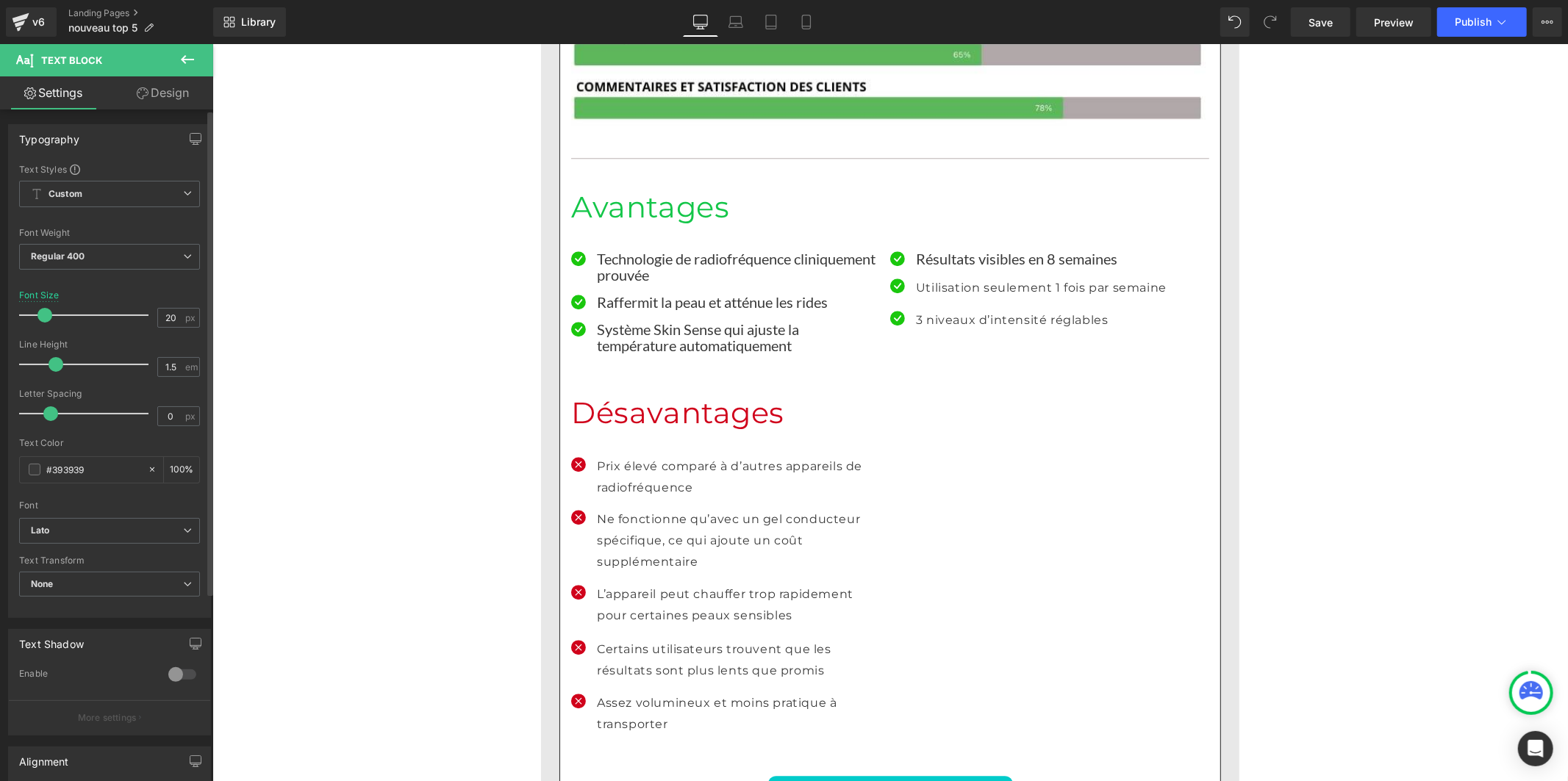
drag, startPoint x: 68, startPoint y: 364, endPoint x: 50, endPoint y: 369, distance: 18.7
click at [50, 369] on span at bounding box center [56, 365] width 15 height 15
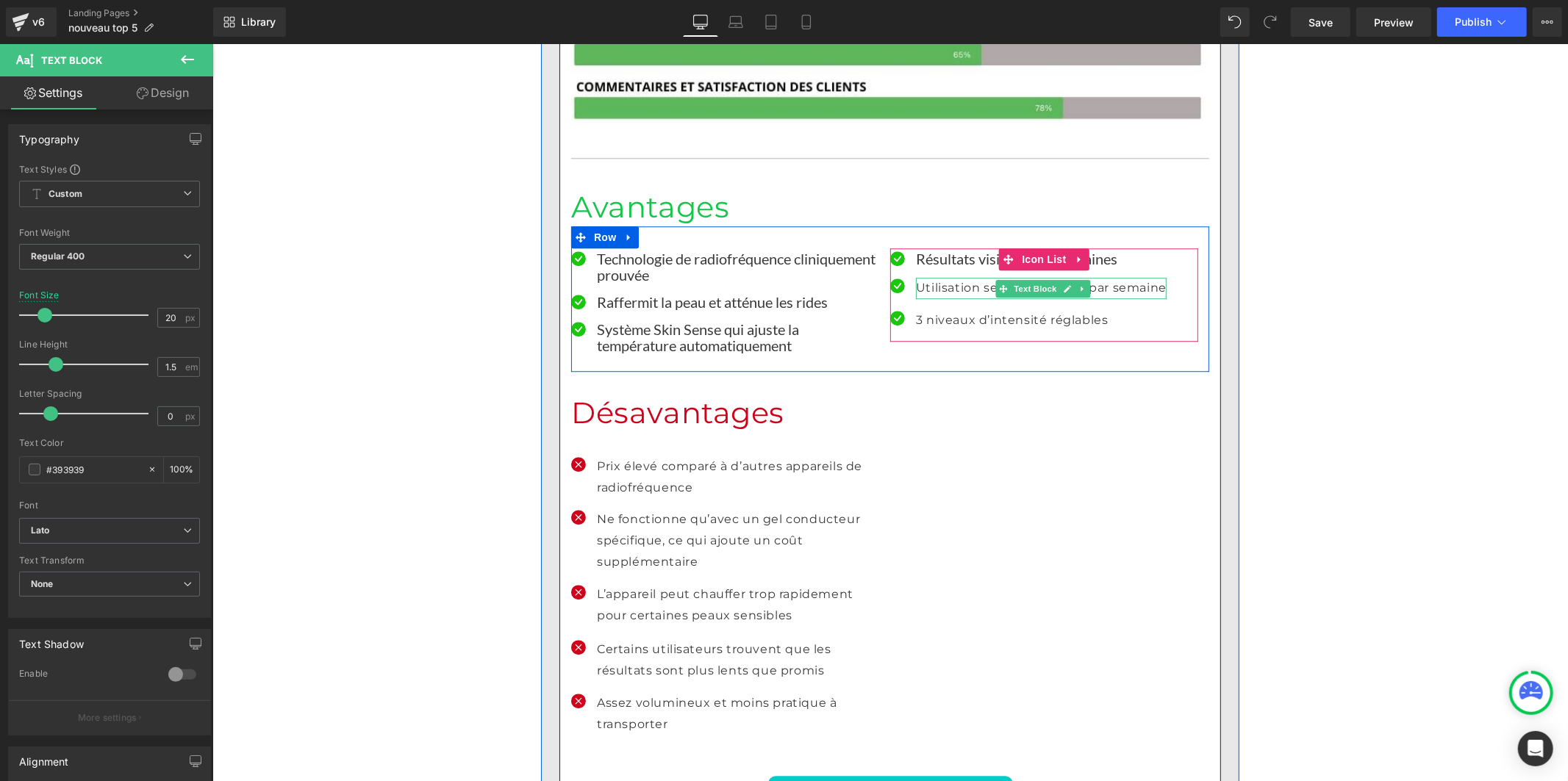
click at [944, 277] on p "Utilisation seulement 1 fois par semaine" at bounding box center [1040, 287] width 251 height 21
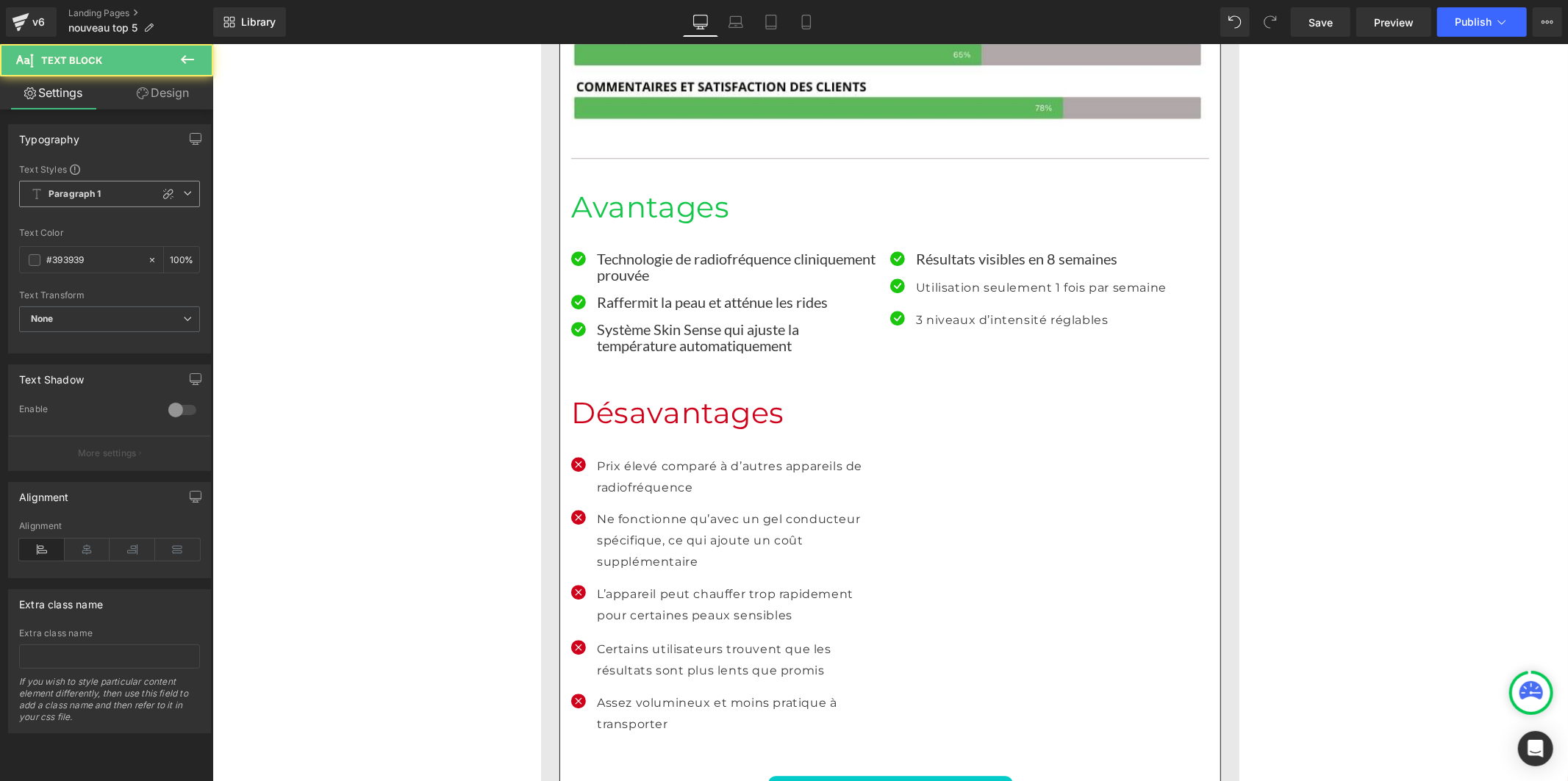
click at [74, 194] on b "Paragraph 1" at bounding box center [75, 194] width 53 height 12
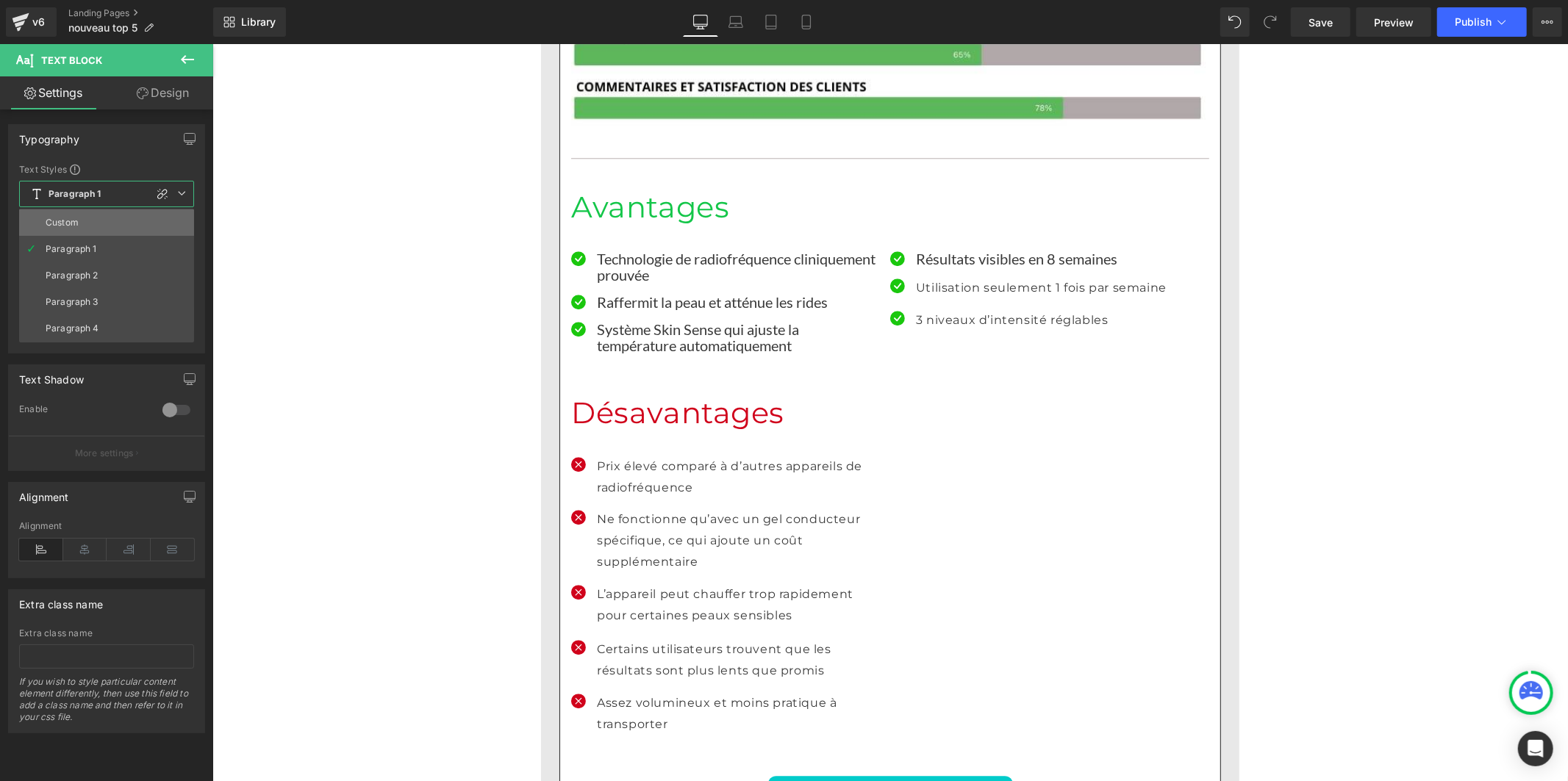
click at [86, 224] on li "Custom" at bounding box center [106, 222] width 175 height 27
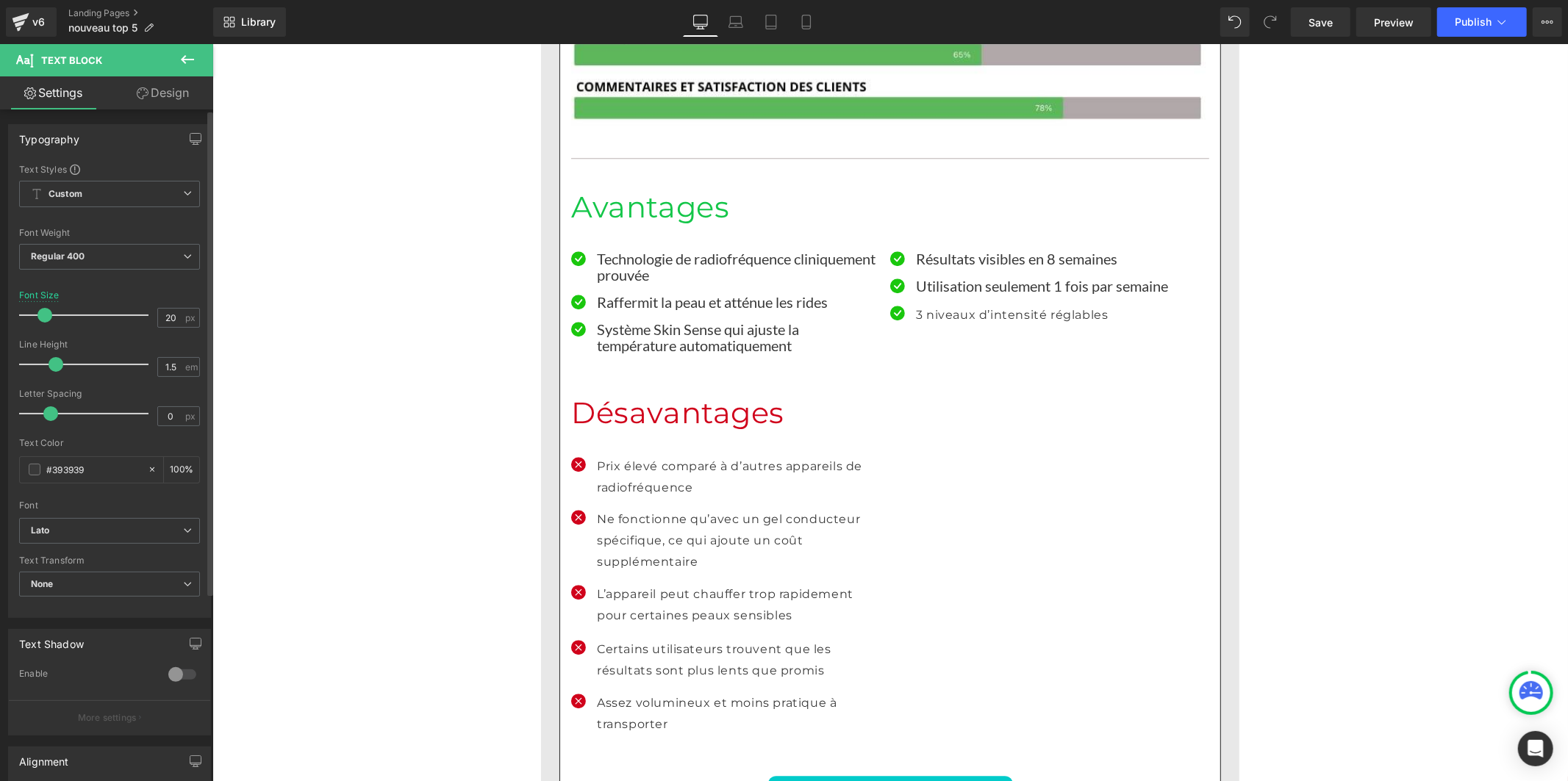
drag, startPoint x: 76, startPoint y: 366, endPoint x: 57, endPoint y: 369, distance: 19.2
click at [57, 369] on span at bounding box center [56, 365] width 15 height 15
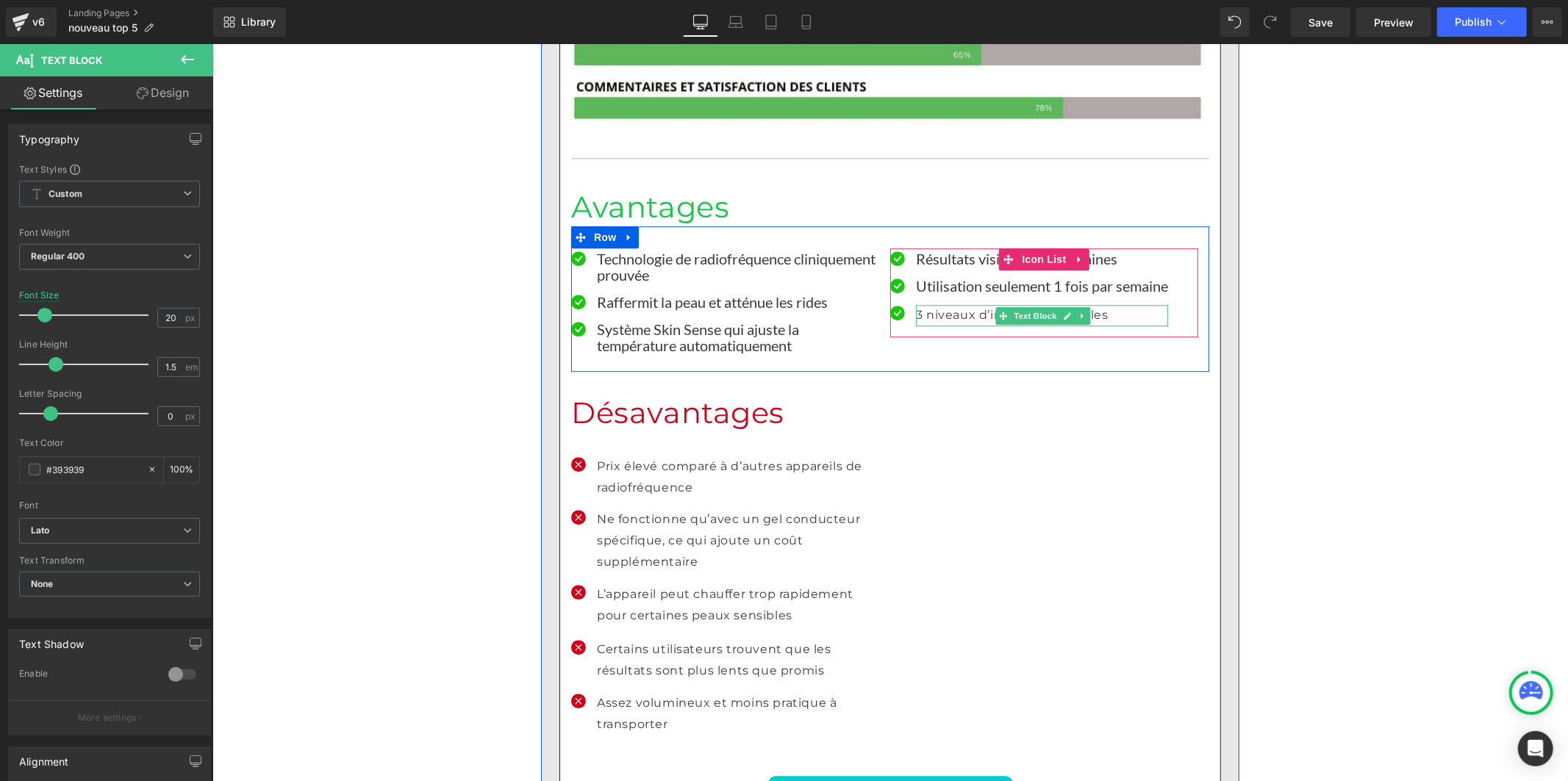
click at [922, 304] on p "3 niveaux d’intensité réglables" at bounding box center [1041, 315] width 253 height 21
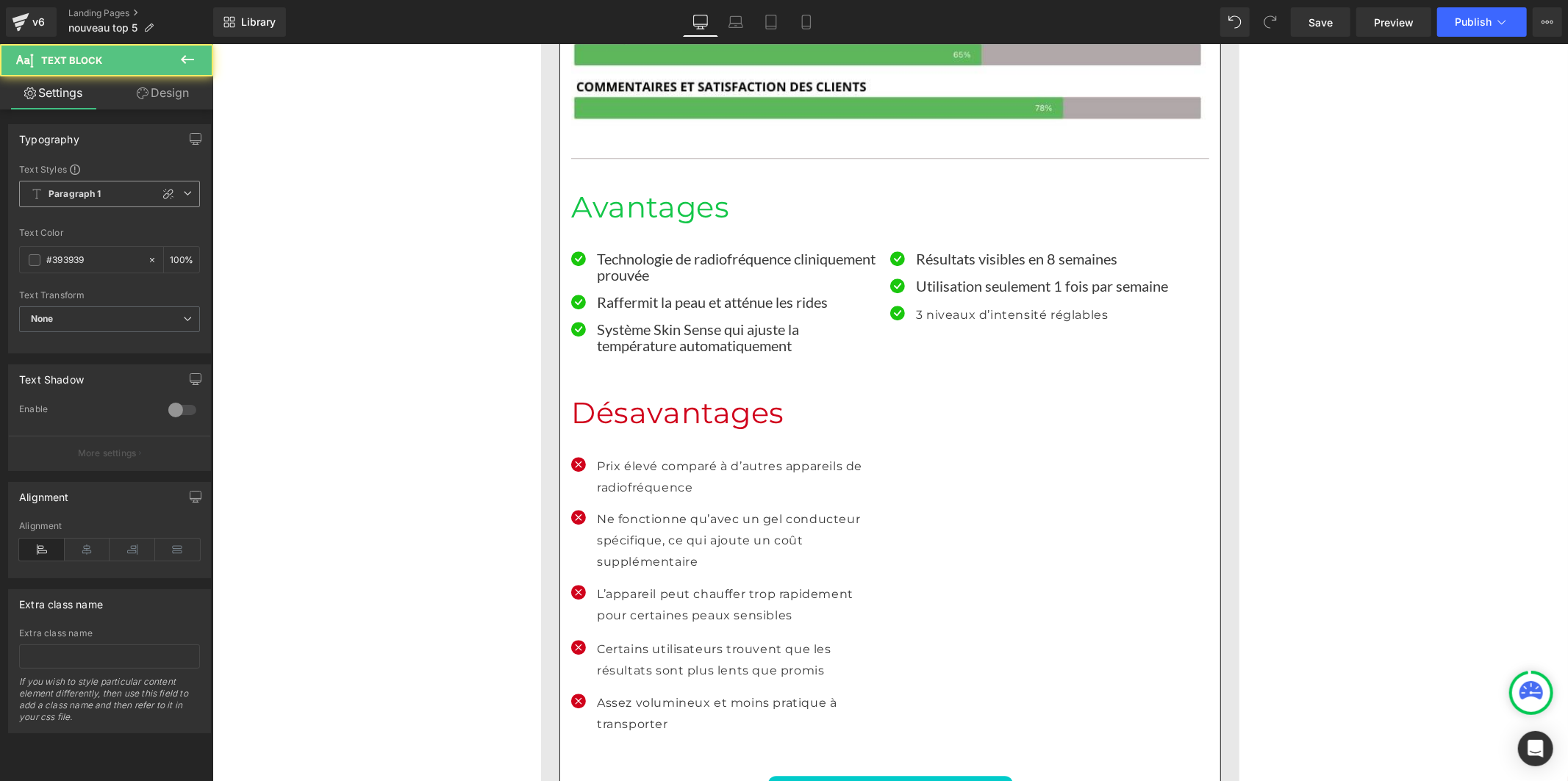
click at [90, 195] on b "Paragraph 1" at bounding box center [75, 194] width 53 height 12
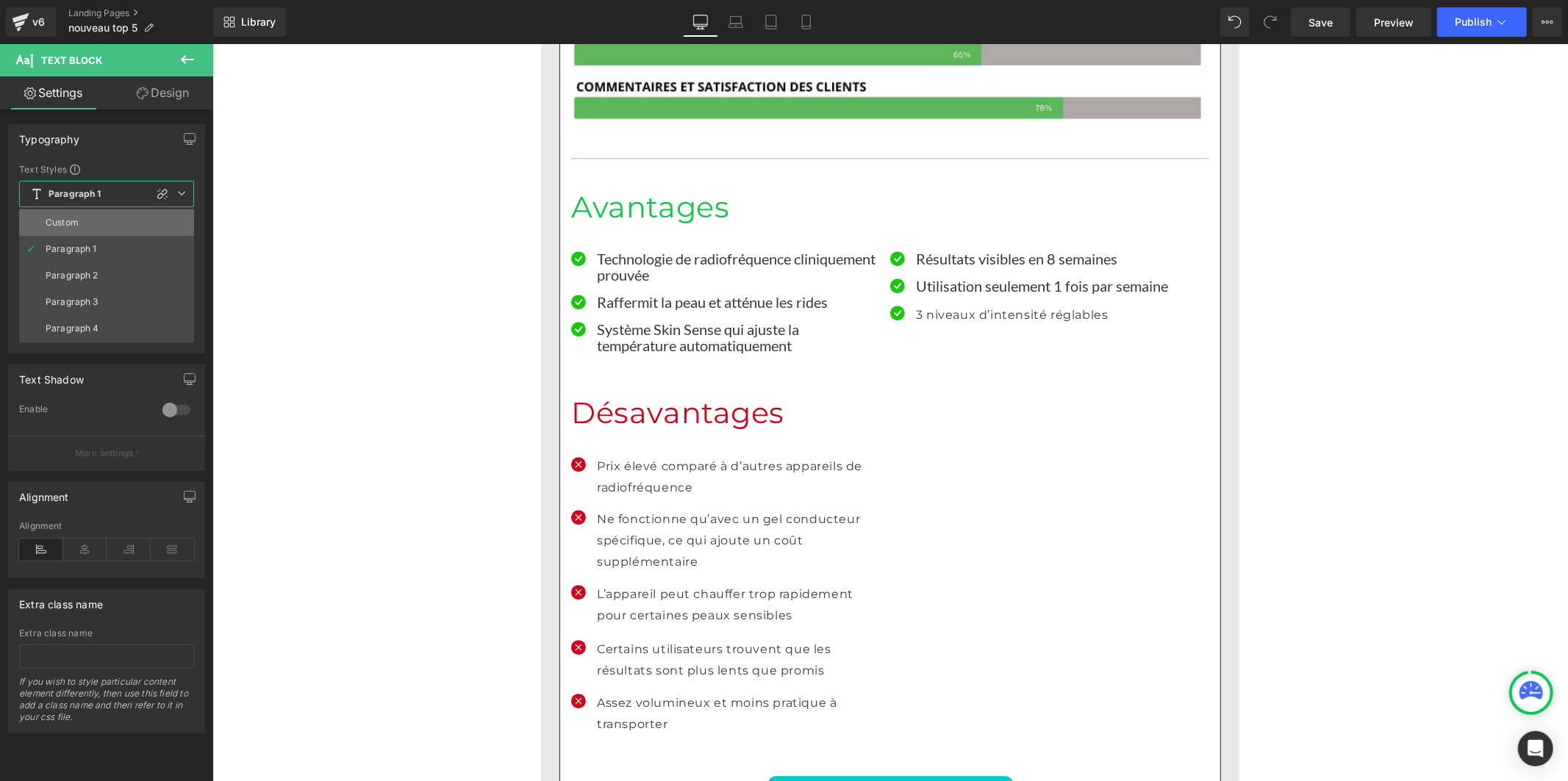
click at [89, 223] on li "Custom" at bounding box center [106, 222] width 175 height 27
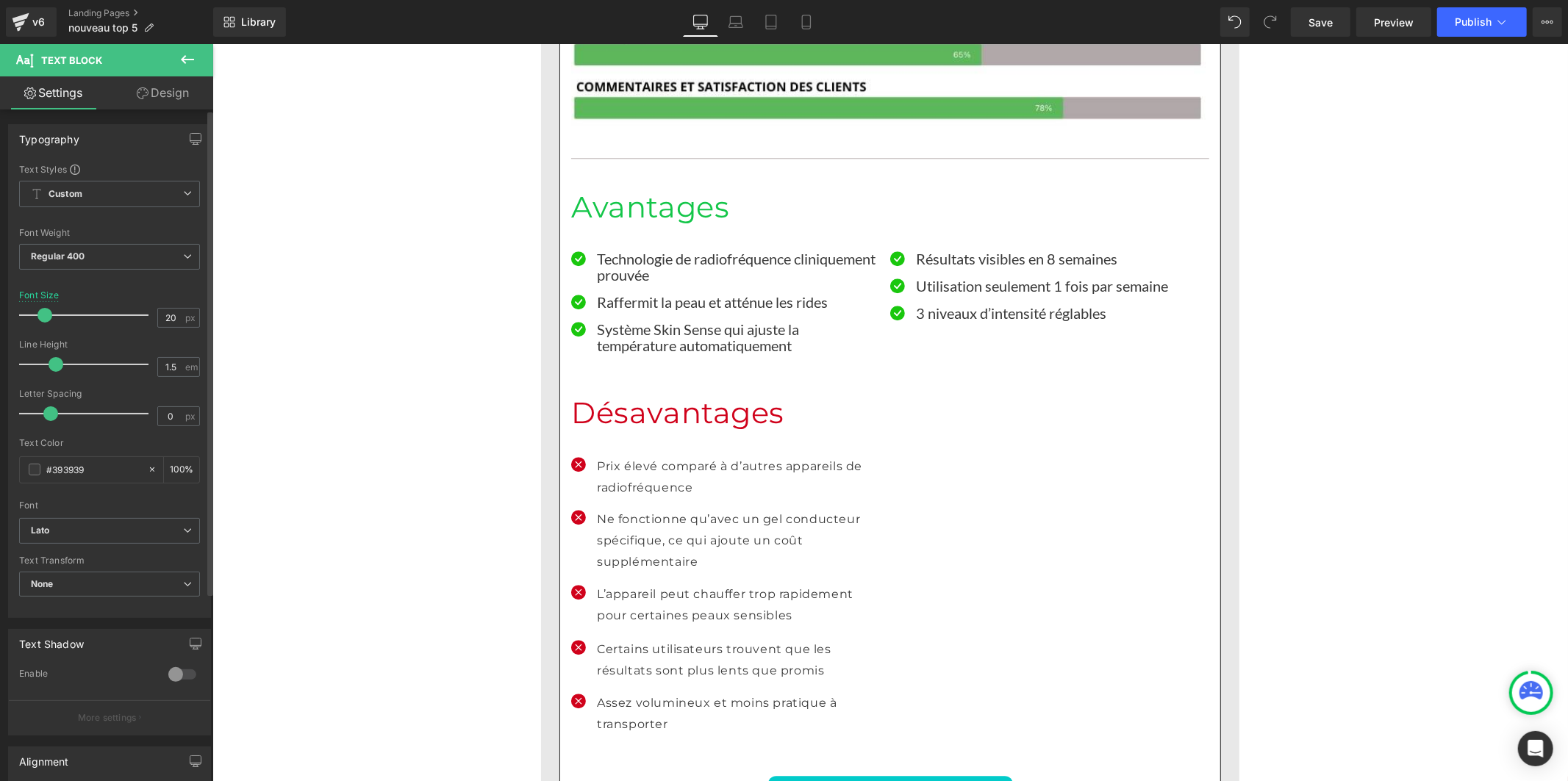
drag, startPoint x: 71, startPoint y: 363, endPoint x: 54, endPoint y: 365, distance: 17.1
click at [54, 365] on span at bounding box center [56, 365] width 15 height 15
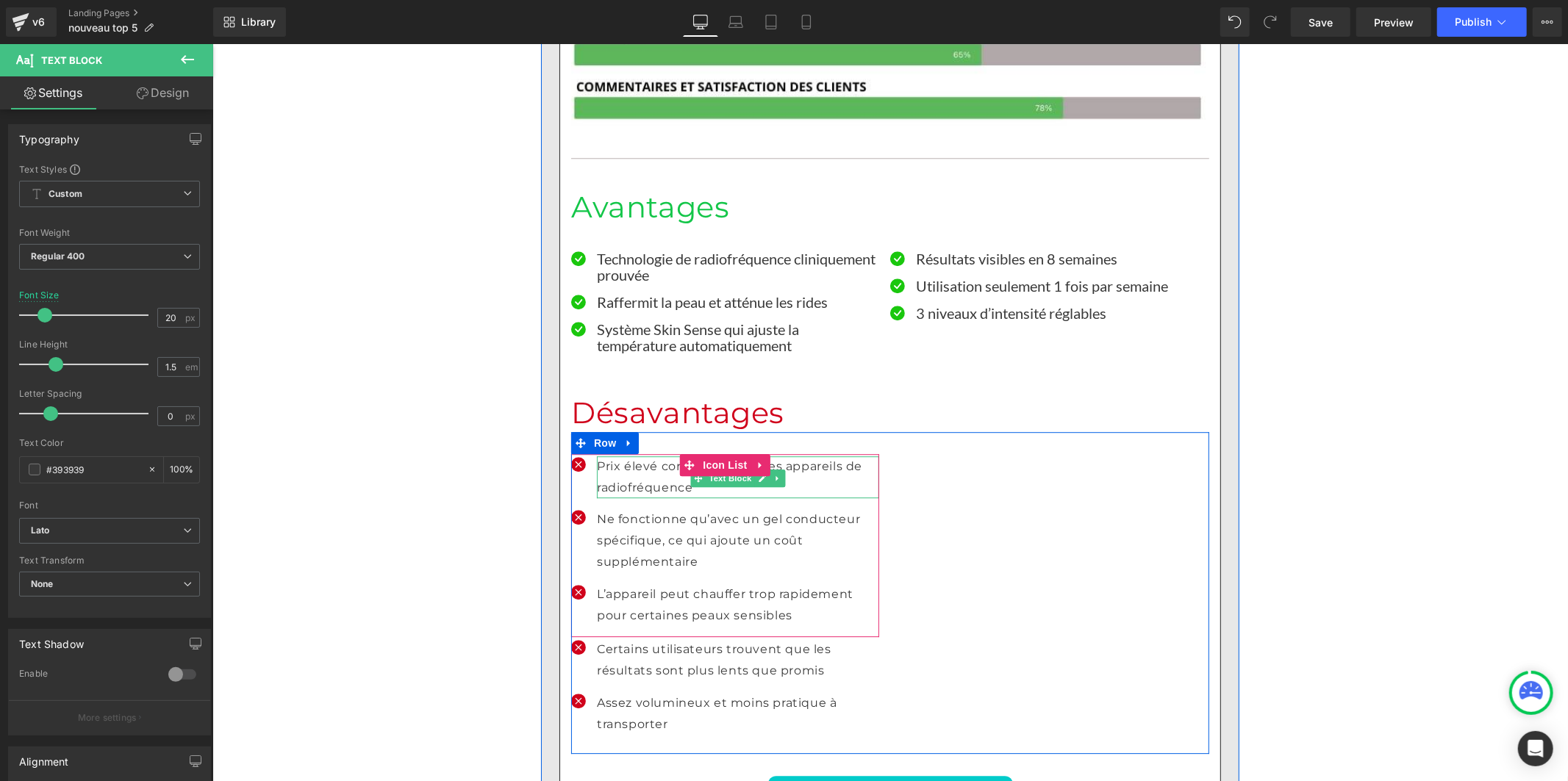
drag, startPoint x: 616, startPoint y: 354, endPoint x: 596, endPoint y: 347, distance: 21.2
click at [612, 455] on p "Prix élevé comparé à d’autres appareils de radiofréquence" at bounding box center [737, 477] width 283 height 43
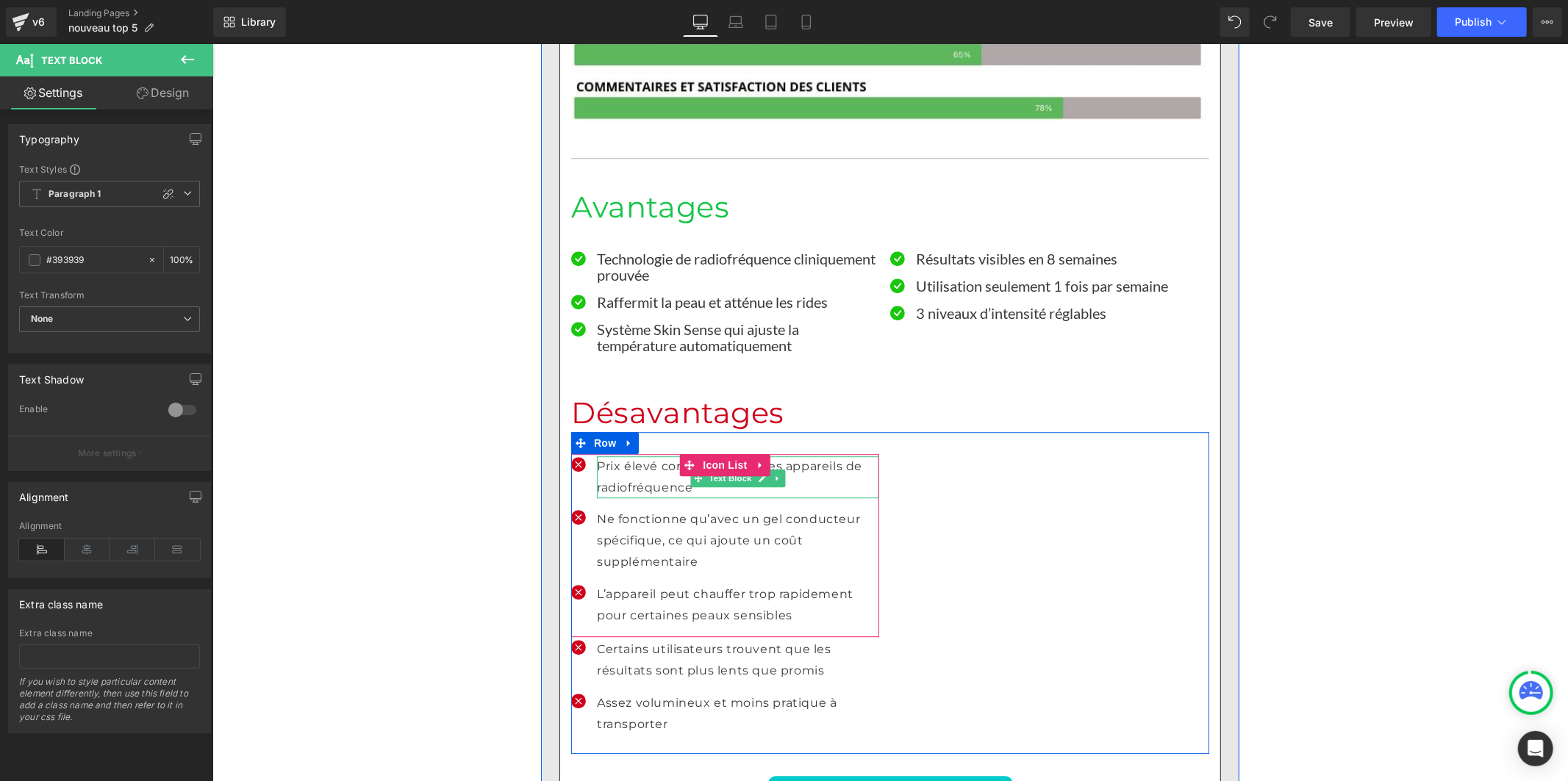
click at [606, 455] on p "Prix élevé comparé à d’autres appareils de radiofréquence" at bounding box center [737, 477] width 283 height 43
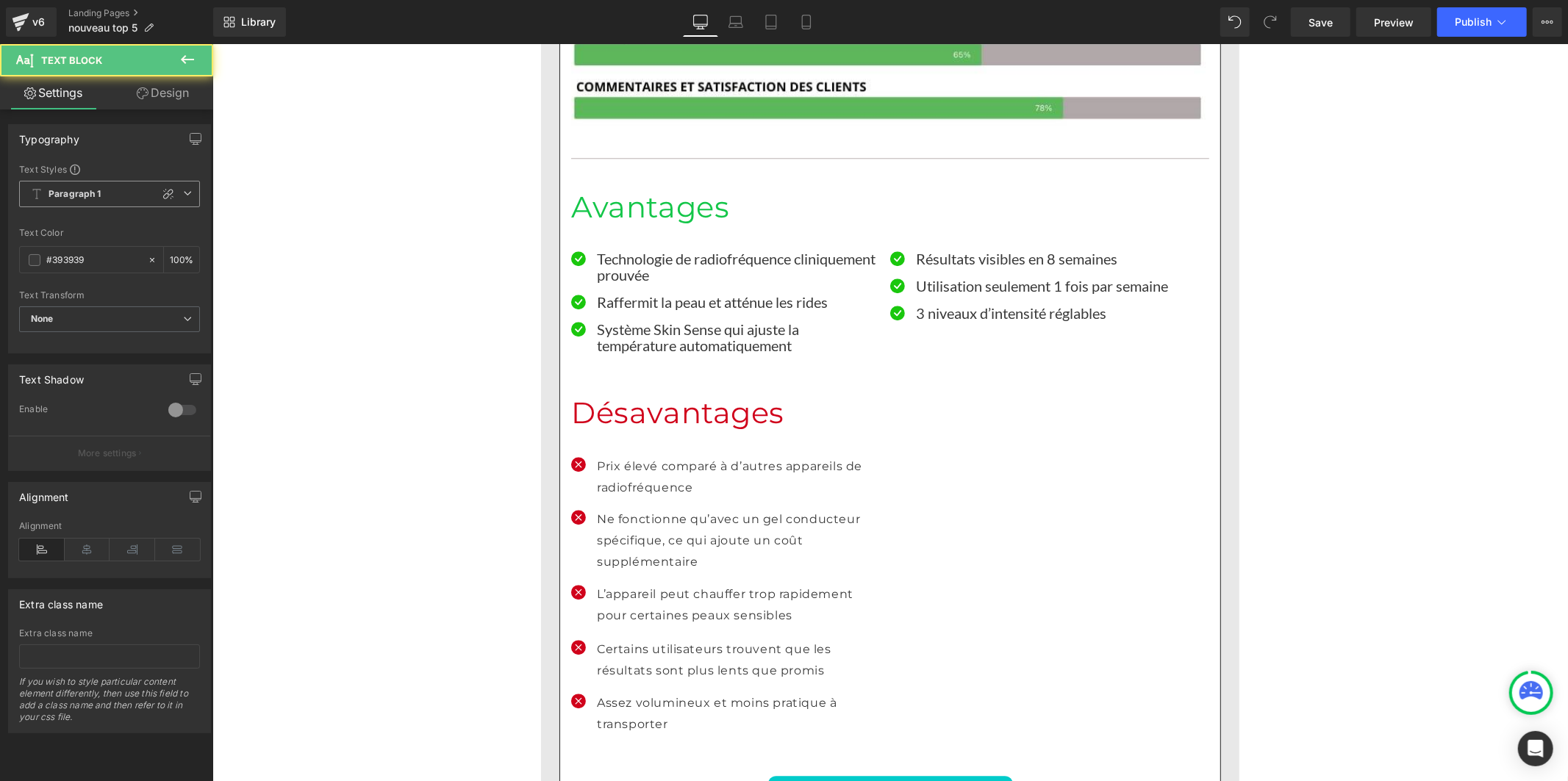
click at [92, 191] on b "Paragraph 1" at bounding box center [75, 194] width 53 height 12
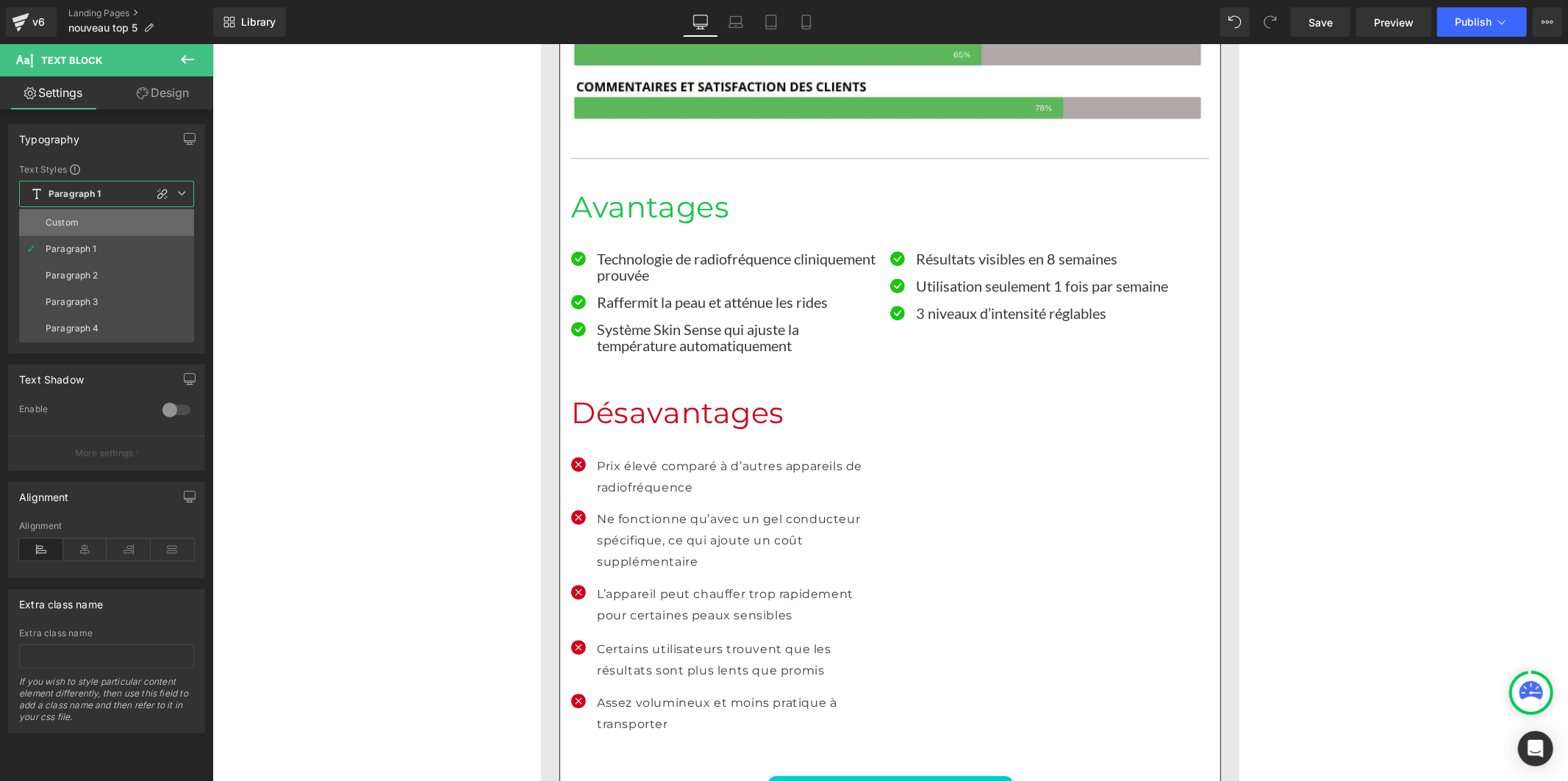
click at [93, 224] on li "Custom" at bounding box center [106, 222] width 175 height 27
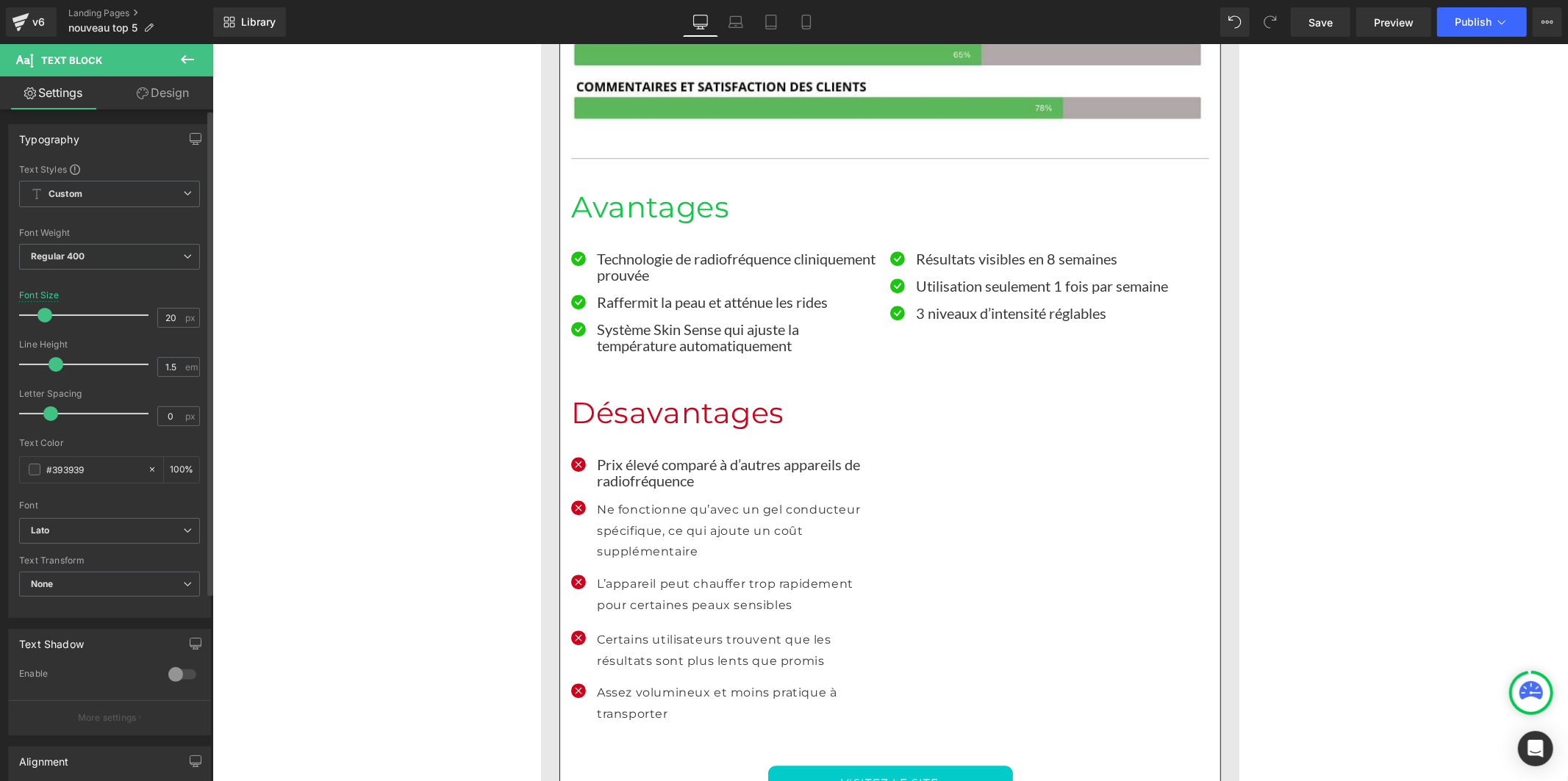
drag, startPoint x: 70, startPoint y: 365, endPoint x: 50, endPoint y: 365, distance: 20.0
click at [50, 365] on span at bounding box center [56, 365] width 15 height 15
click at [614, 499] on p "Ne fonctionne qu’avec un gel conducteur spécifique, ce qui ajoute un coût suppl…" at bounding box center [737, 531] width 283 height 63
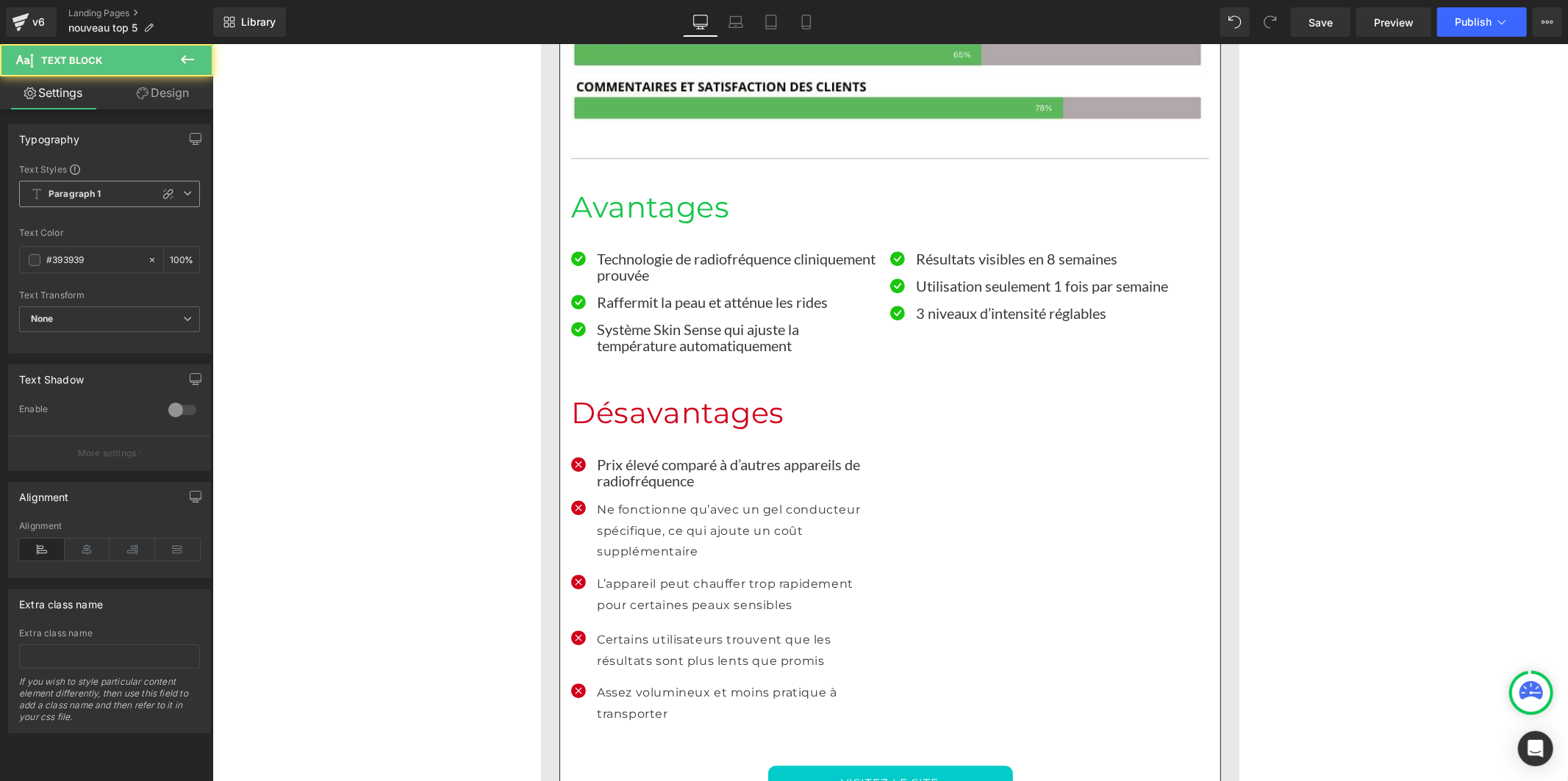
click at [96, 198] on b "Paragraph 1" at bounding box center [75, 194] width 53 height 12
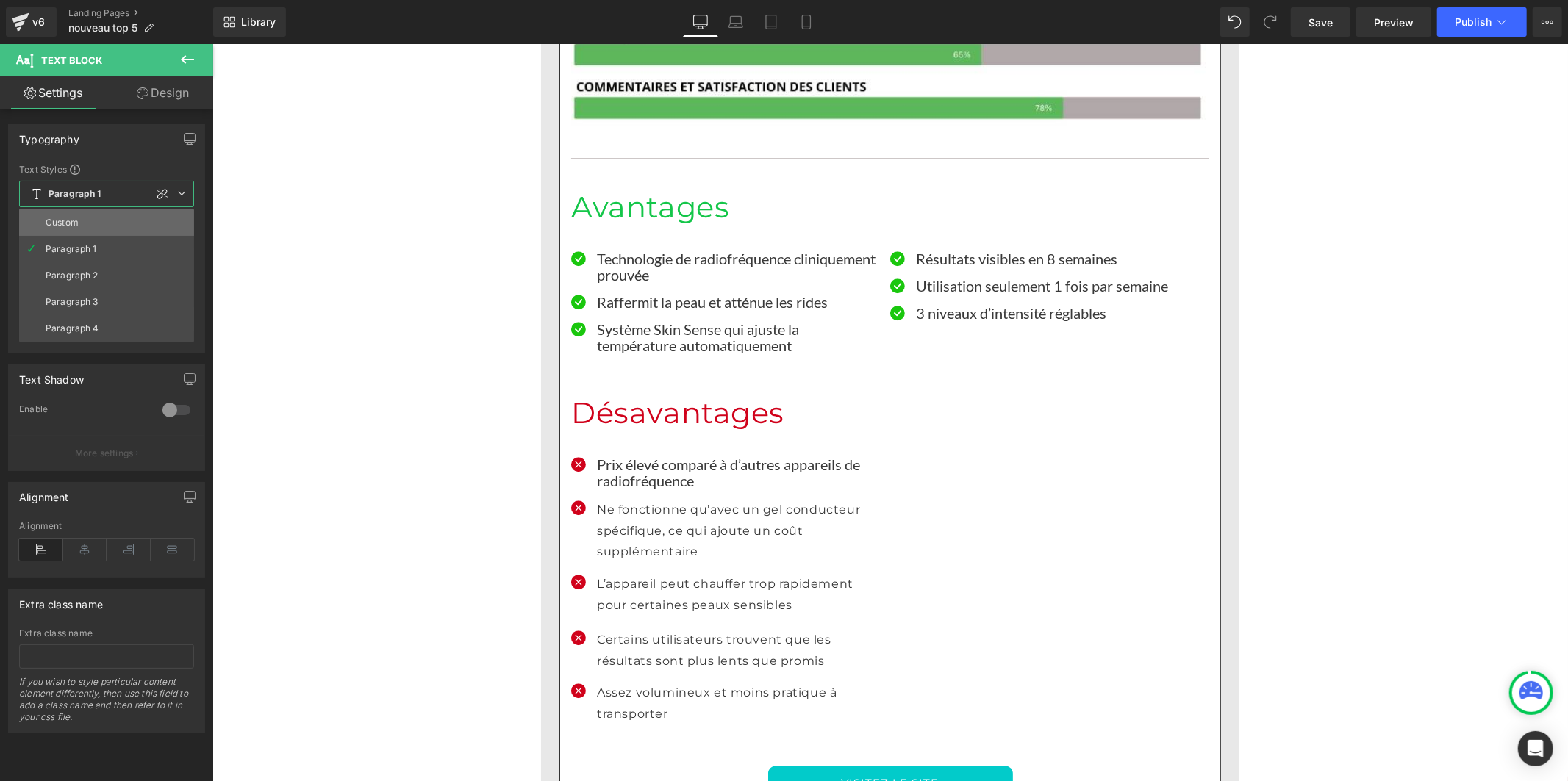
click at [100, 227] on li "Custom" at bounding box center [106, 222] width 175 height 27
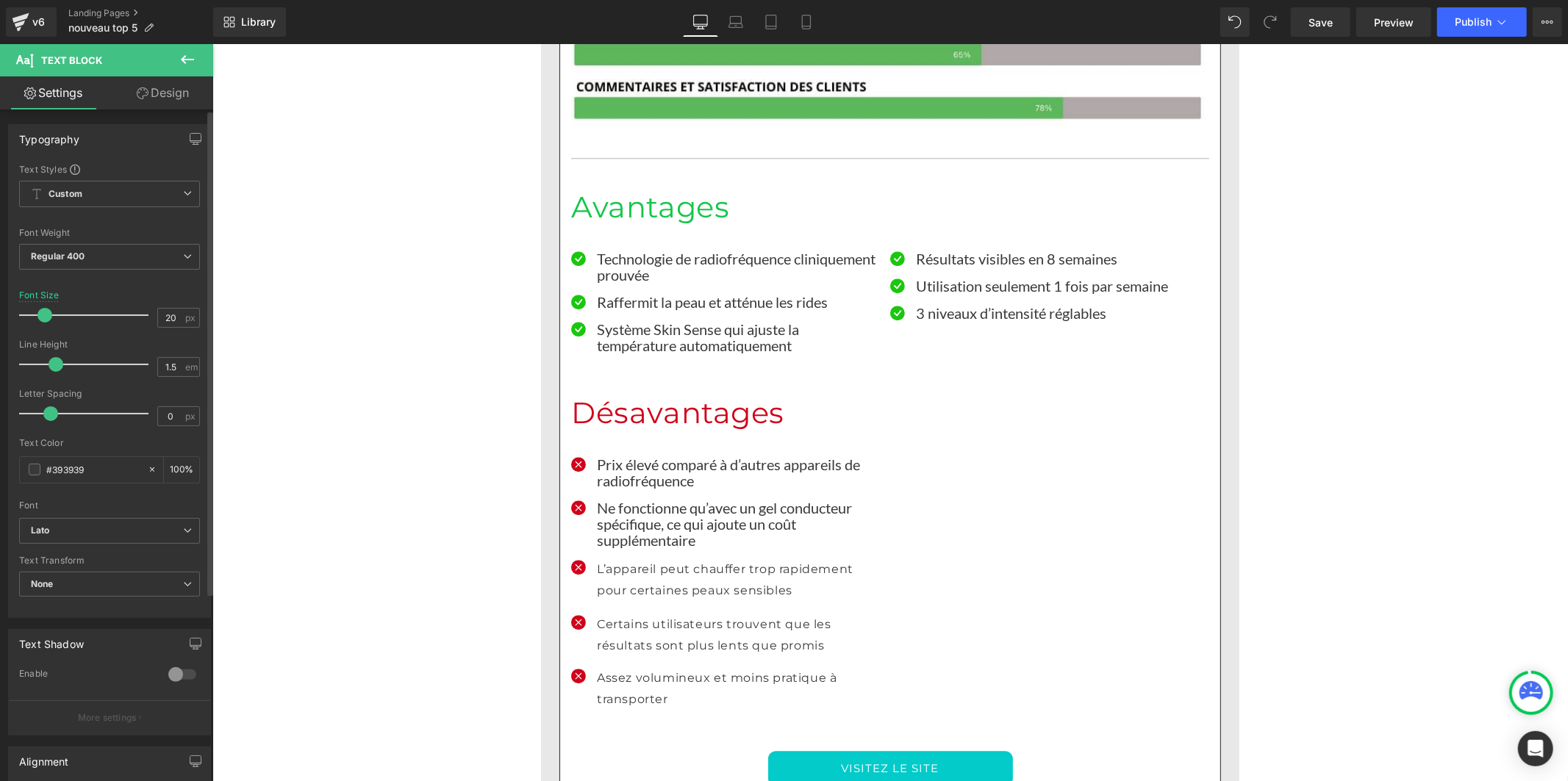
drag, startPoint x: 75, startPoint y: 363, endPoint x: 57, endPoint y: 368, distance: 18.7
click at [57, 368] on span at bounding box center [56, 365] width 15 height 15
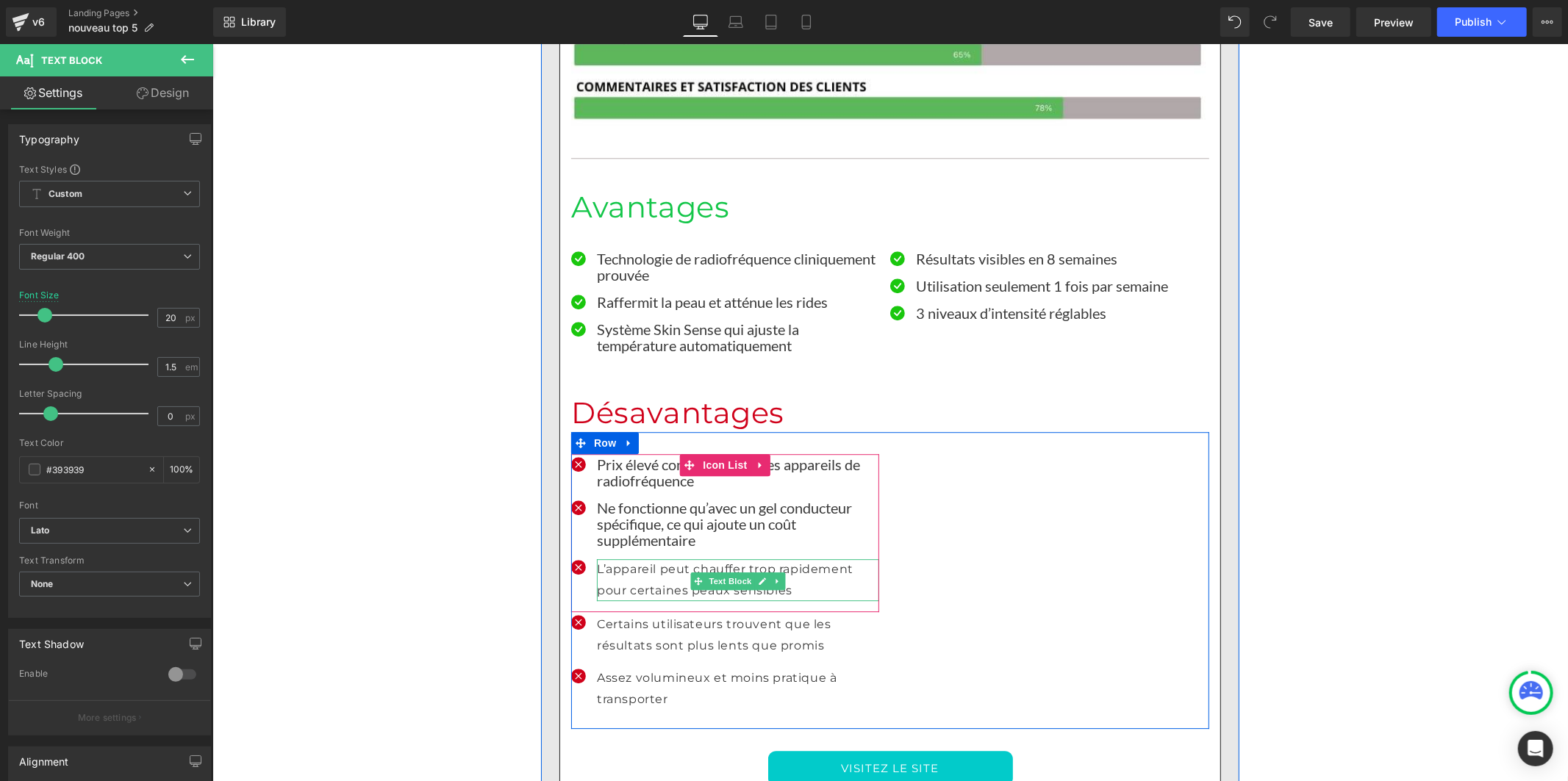
click at [631, 559] on p "L’appareil peut chauffer trop rapidement pour certaines peaux sensibles" at bounding box center [737, 580] width 283 height 43
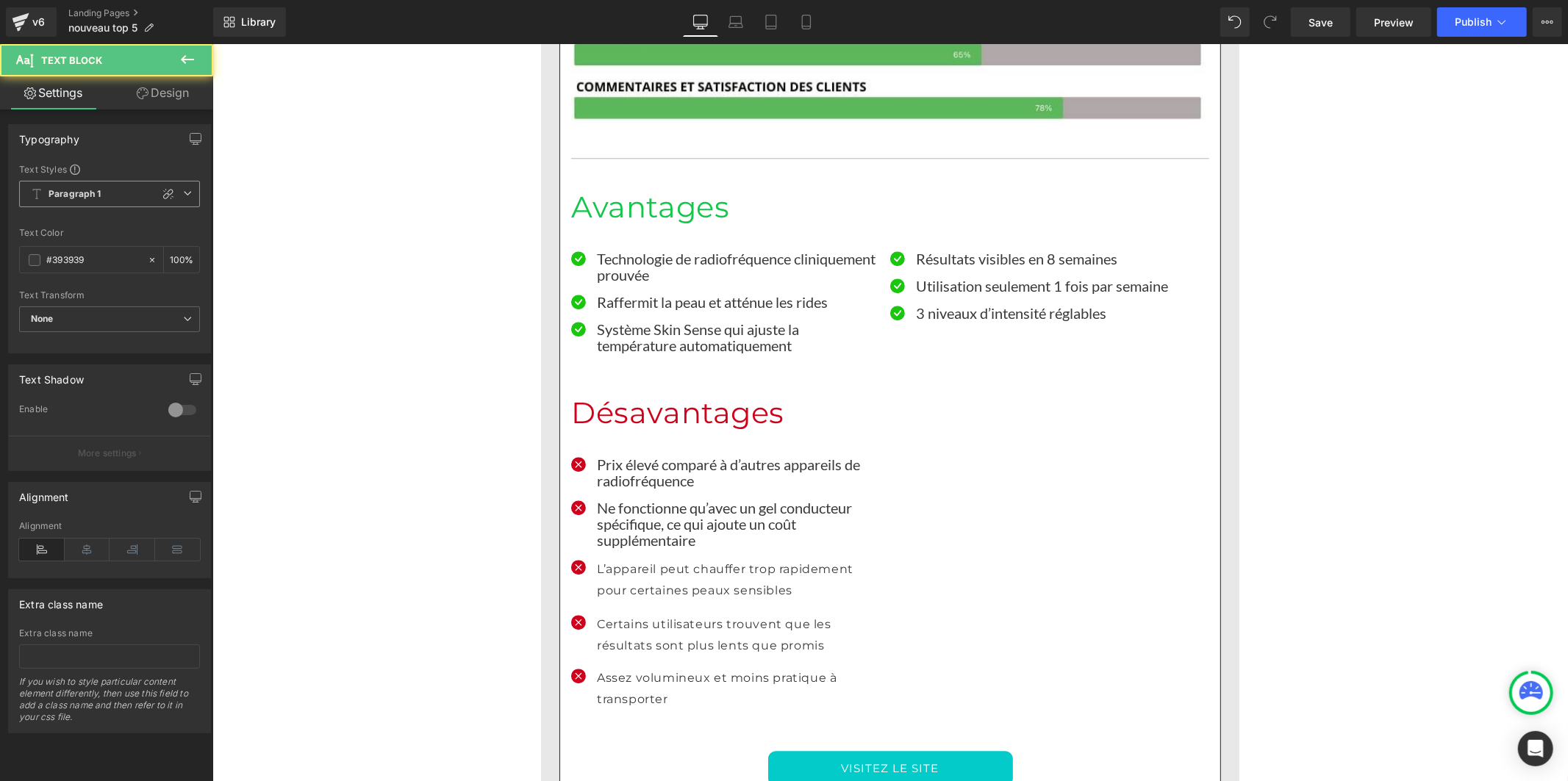
click at [100, 188] on span "Paragraph 1" at bounding box center [110, 194] width 181 height 27
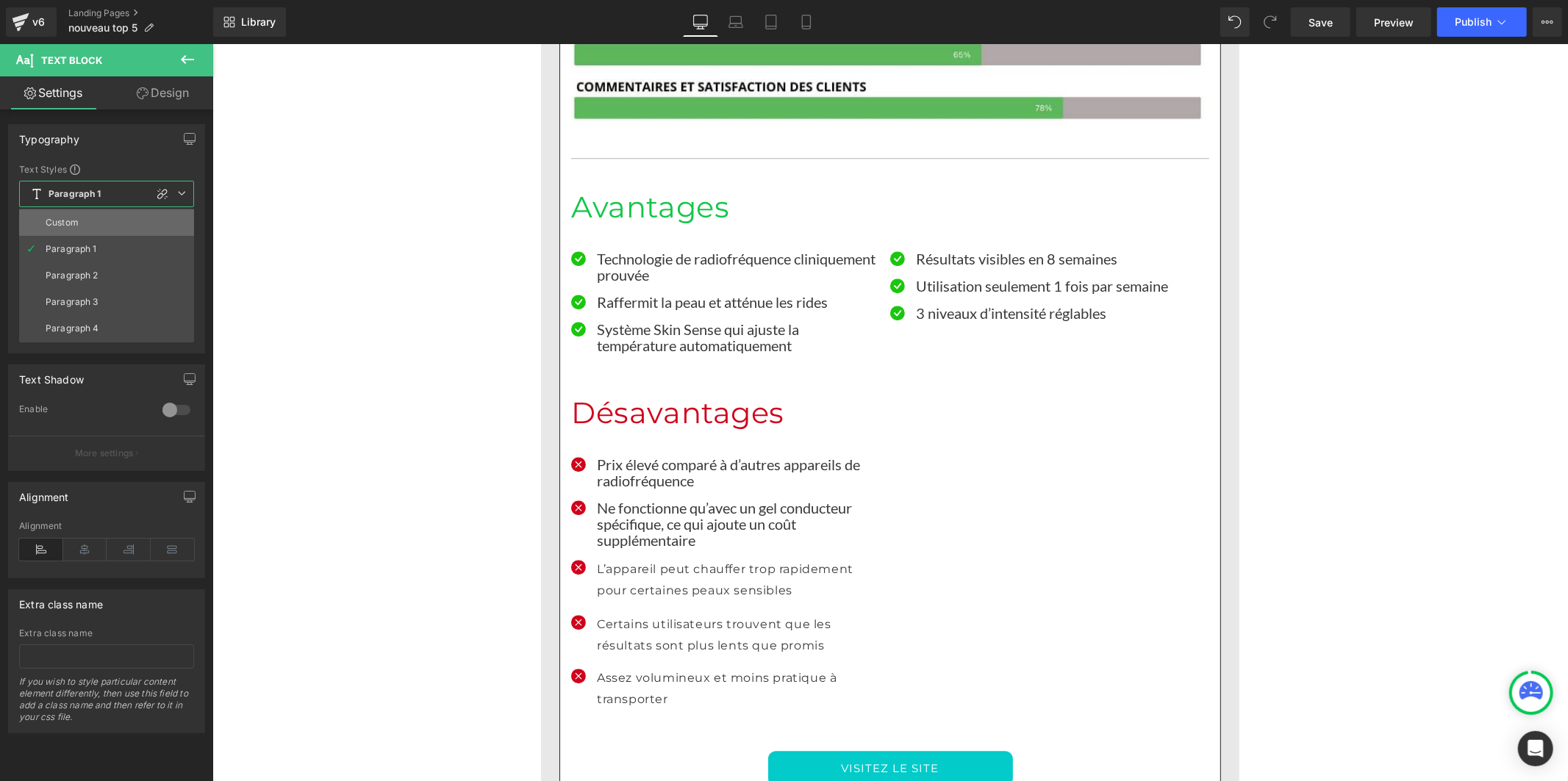
click at [106, 234] on li "Custom" at bounding box center [106, 222] width 175 height 27
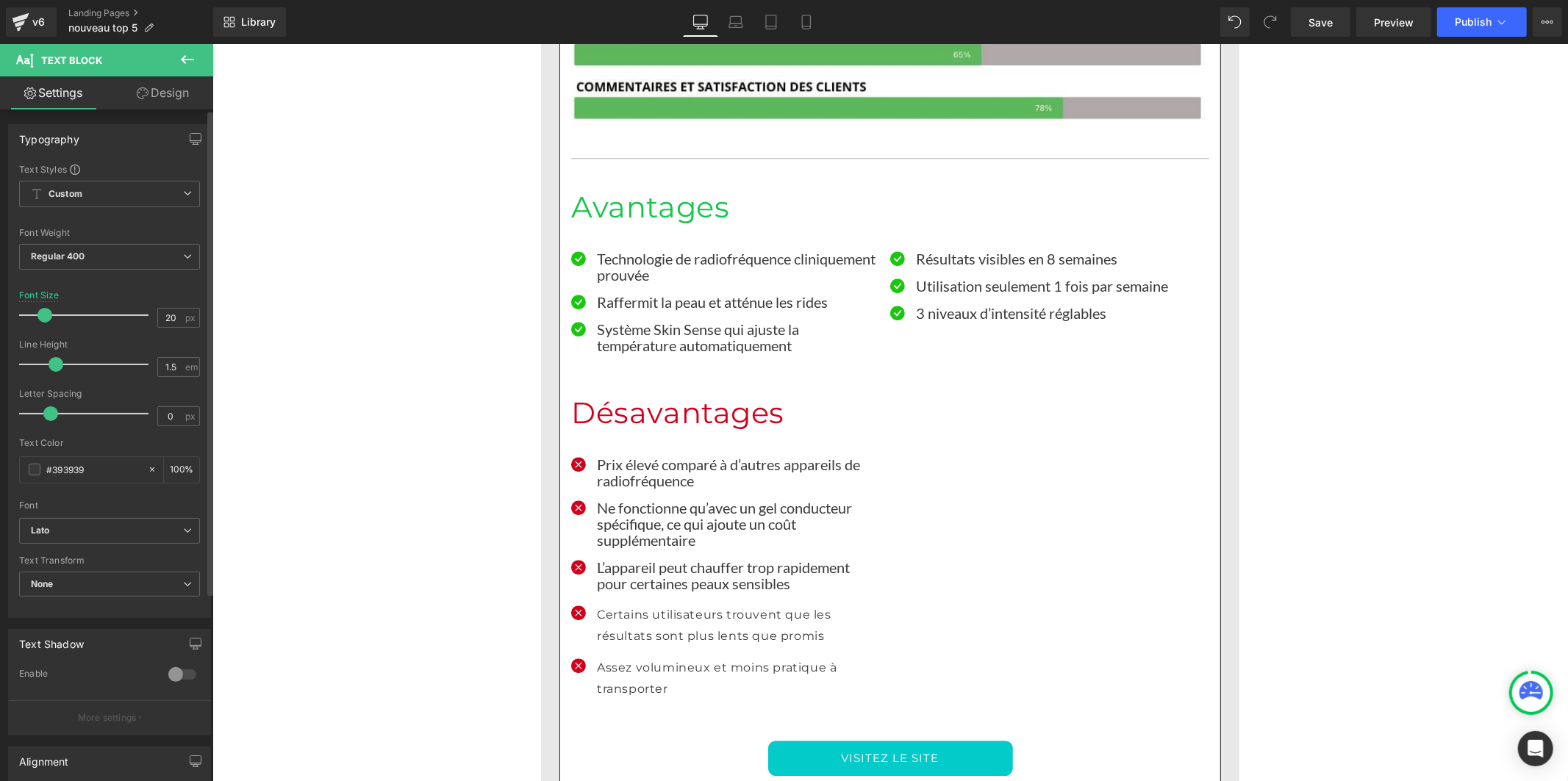
drag, startPoint x: 75, startPoint y: 365, endPoint x: 54, endPoint y: 371, distance: 21.8
click at [54, 371] on span at bounding box center [56, 365] width 15 height 15
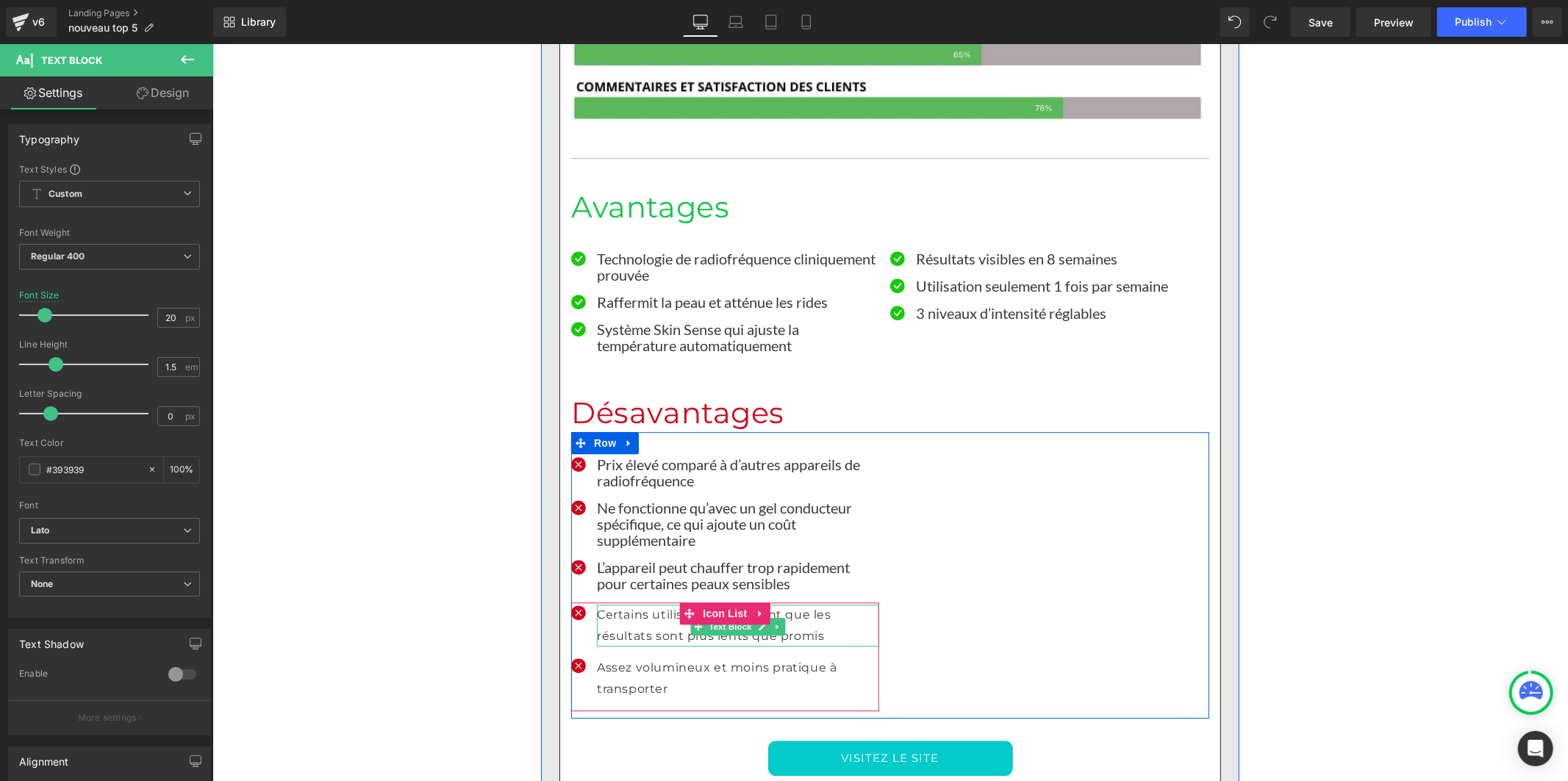
click at [607, 604] on p "Certains utilisateurs trouvent que les résultats sont plus lents que promis" at bounding box center [737, 625] width 283 height 43
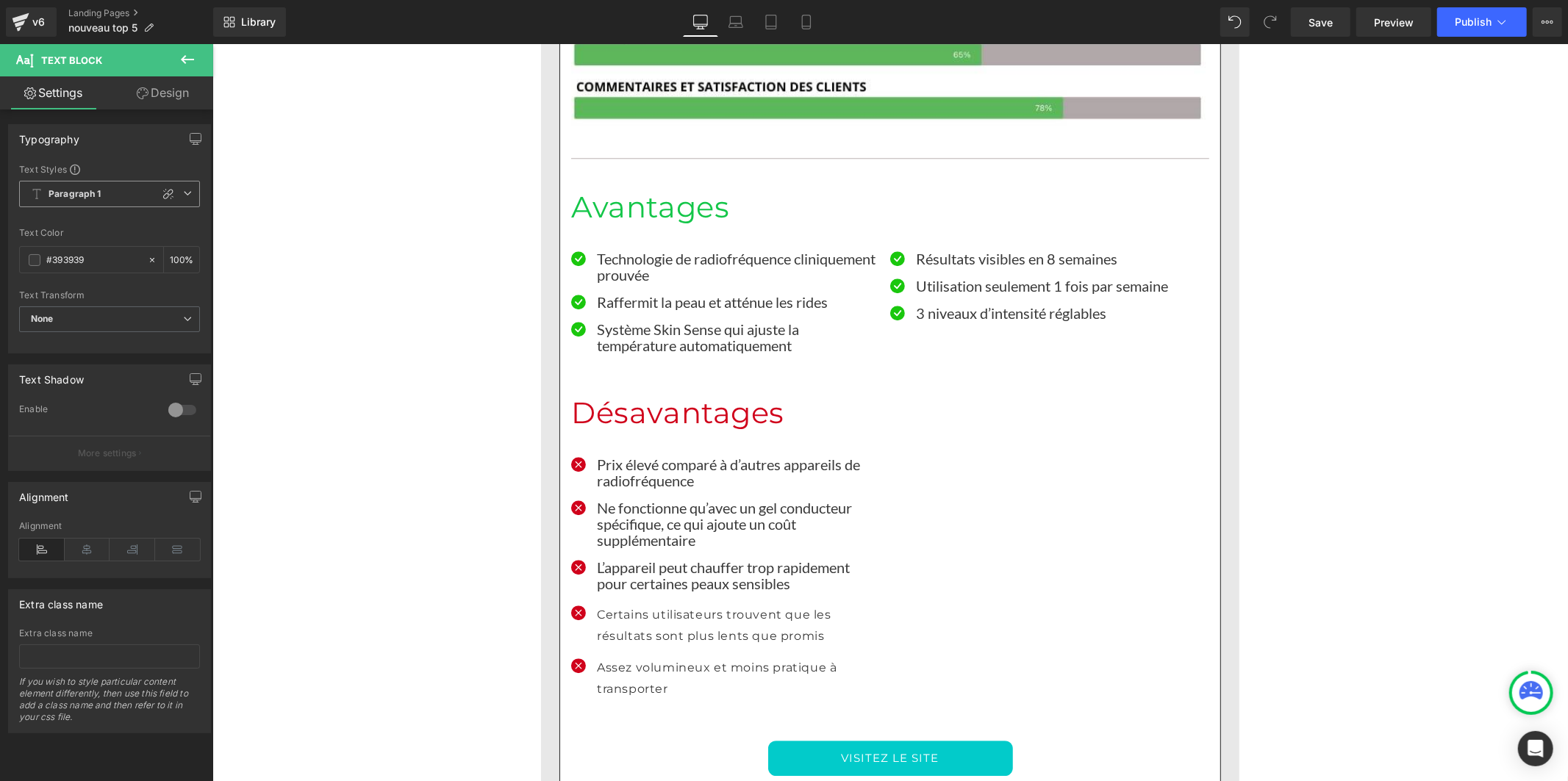
click at [84, 197] on b "Paragraph 1" at bounding box center [75, 194] width 53 height 12
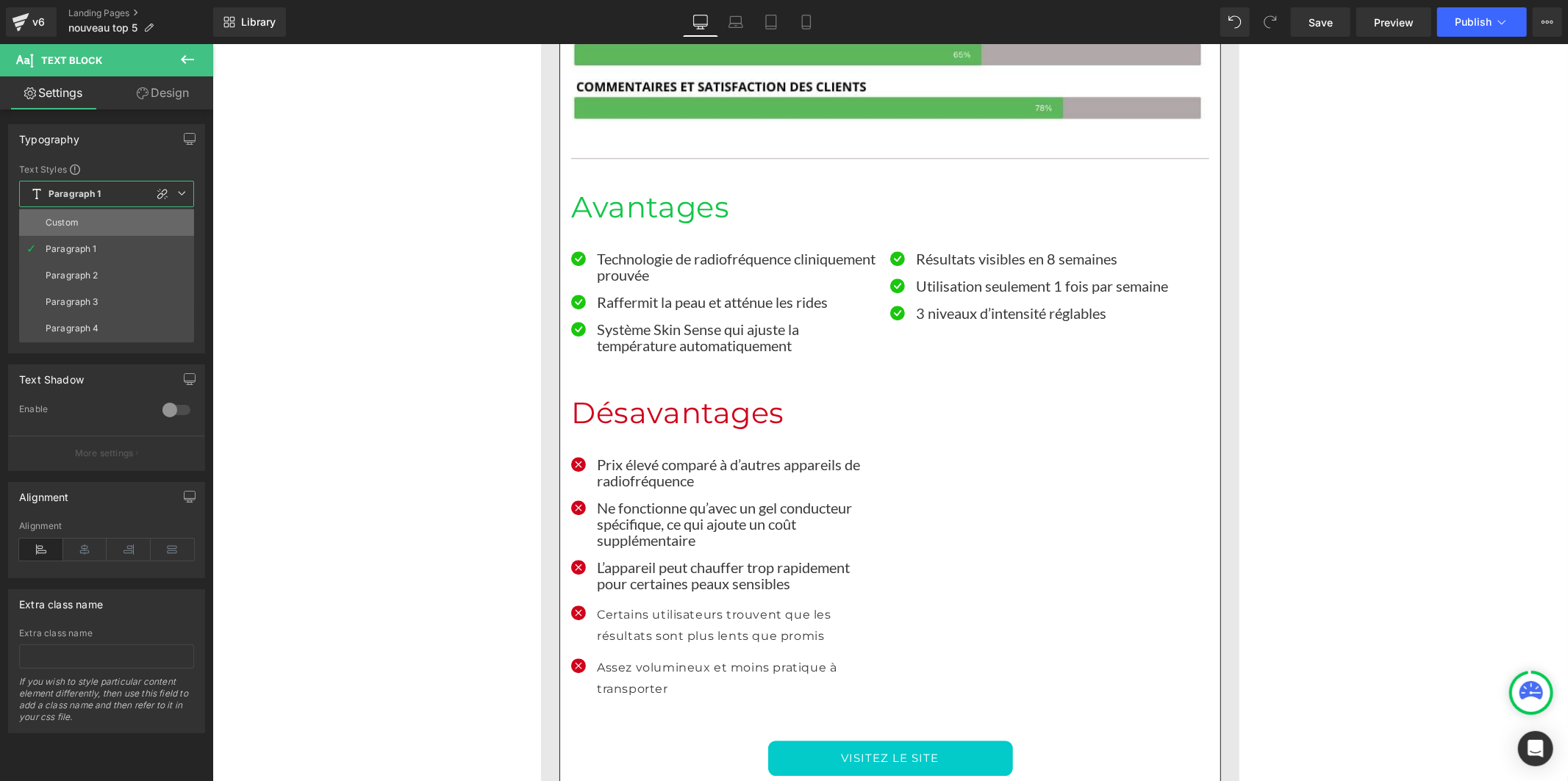
click at [76, 224] on div "Custom" at bounding box center [62, 222] width 33 height 11
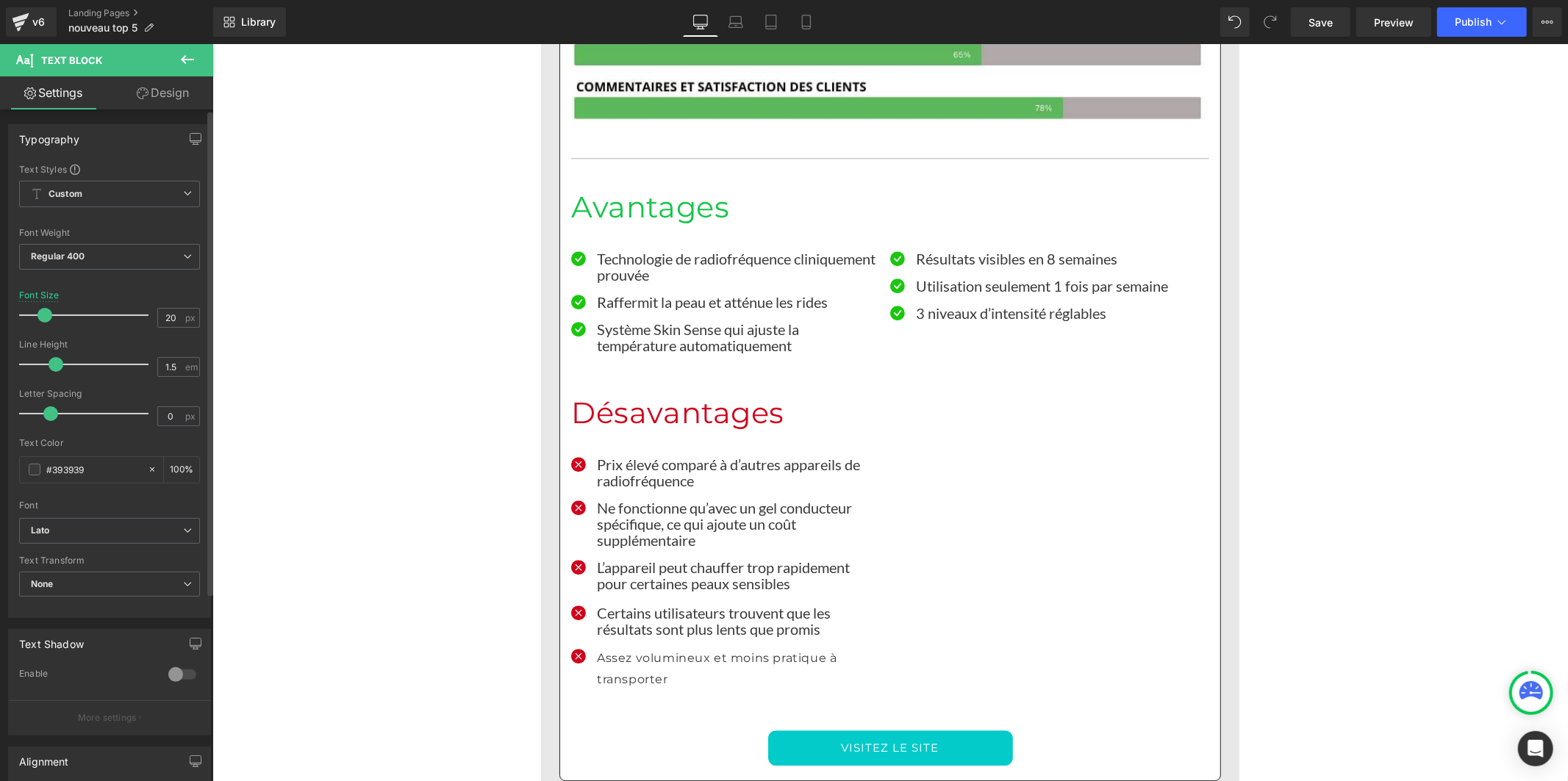
drag, startPoint x: 72, startPoint y: 365, endPoint x: 55, endPoint y: 365, distance: 17.0
click at [55, 365] on span at bounding box center [56, 365] width 15 height 15
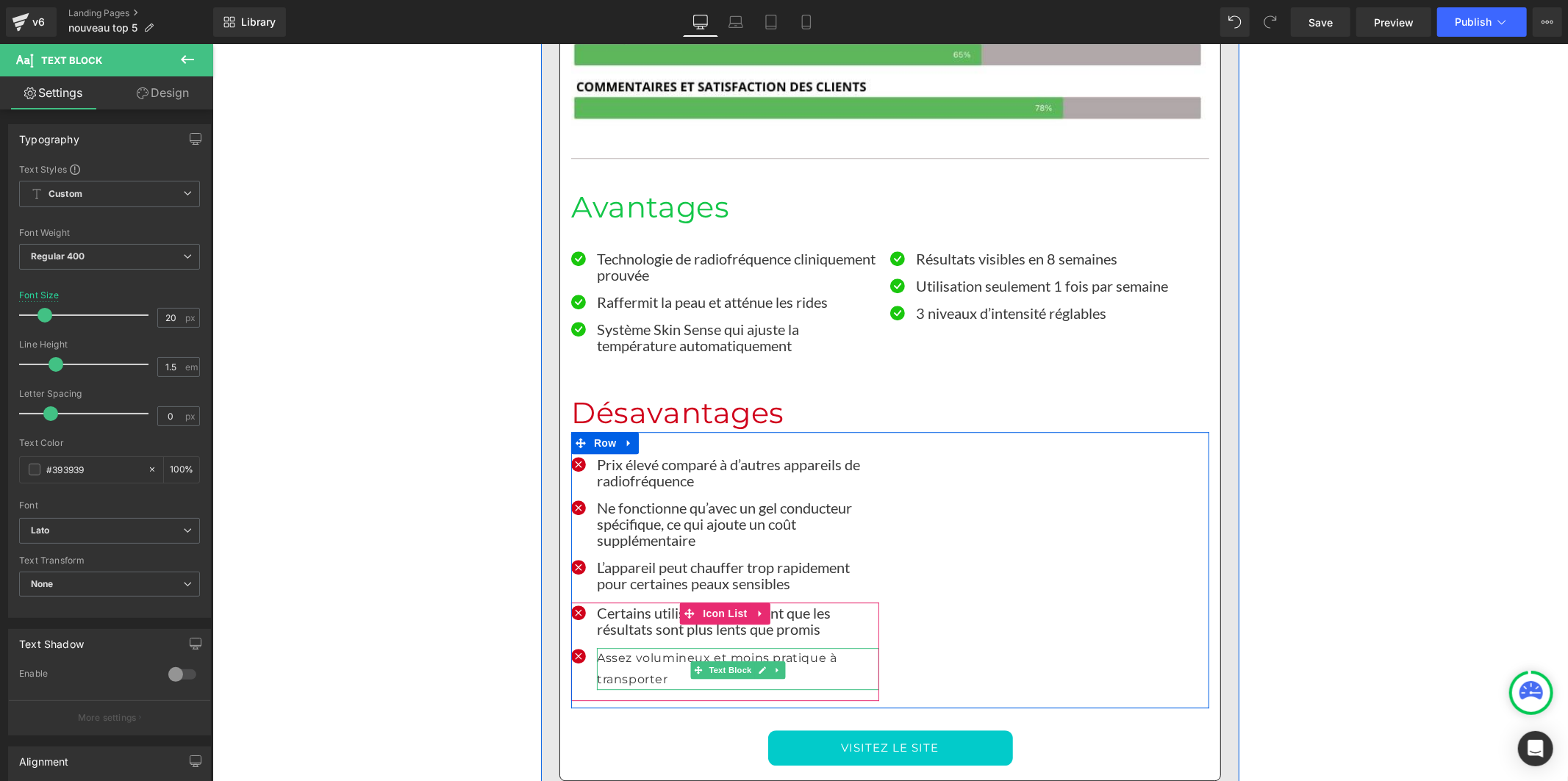
click at [626, 648] on p "Assez volumineux et moins pratique à transporter" at bounding box center [737, 669] width 283 height 43
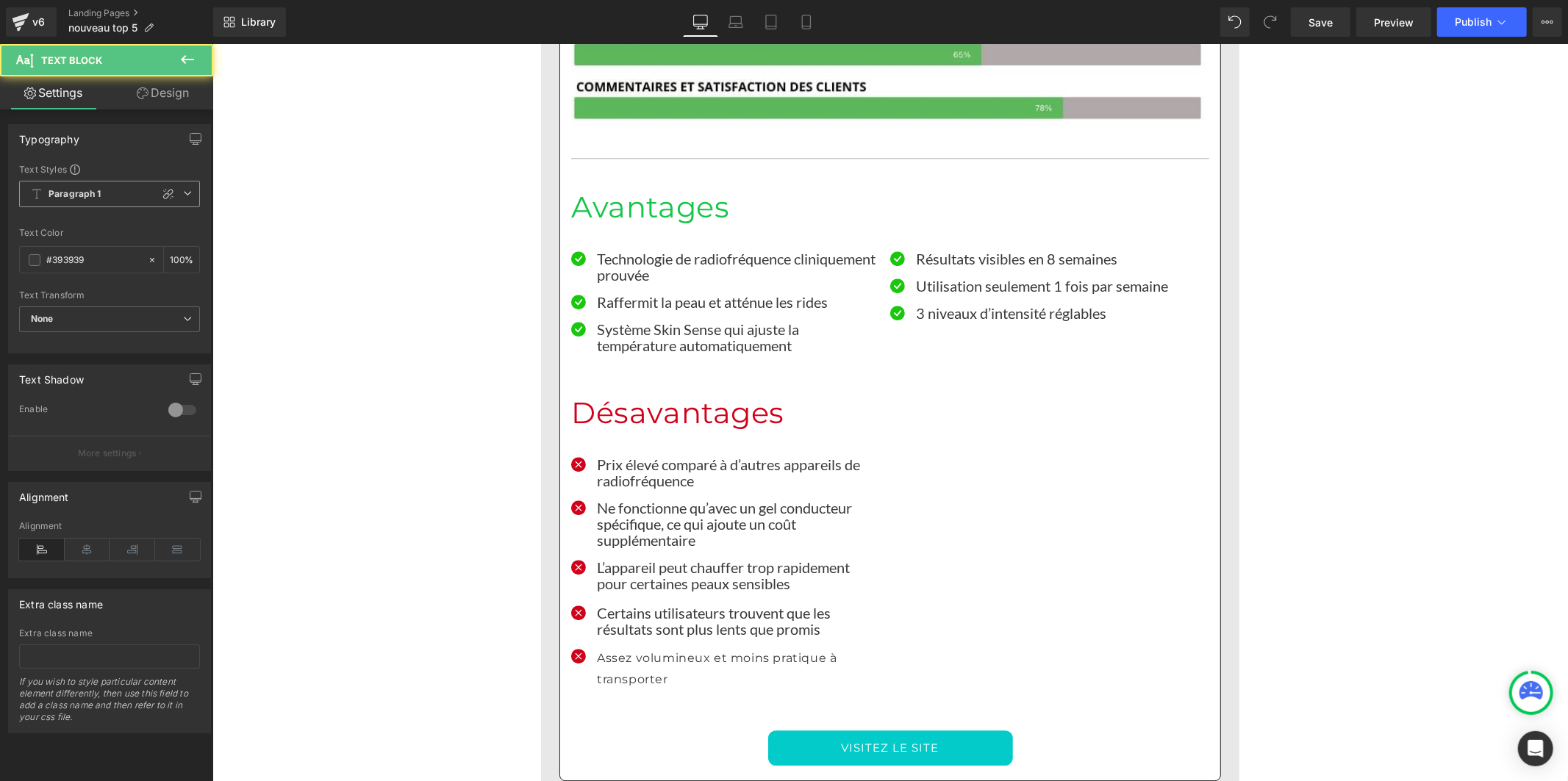
click at [79, 196] on b "Paragraph 1" at bounding box center [75, 194] width 53 height 12
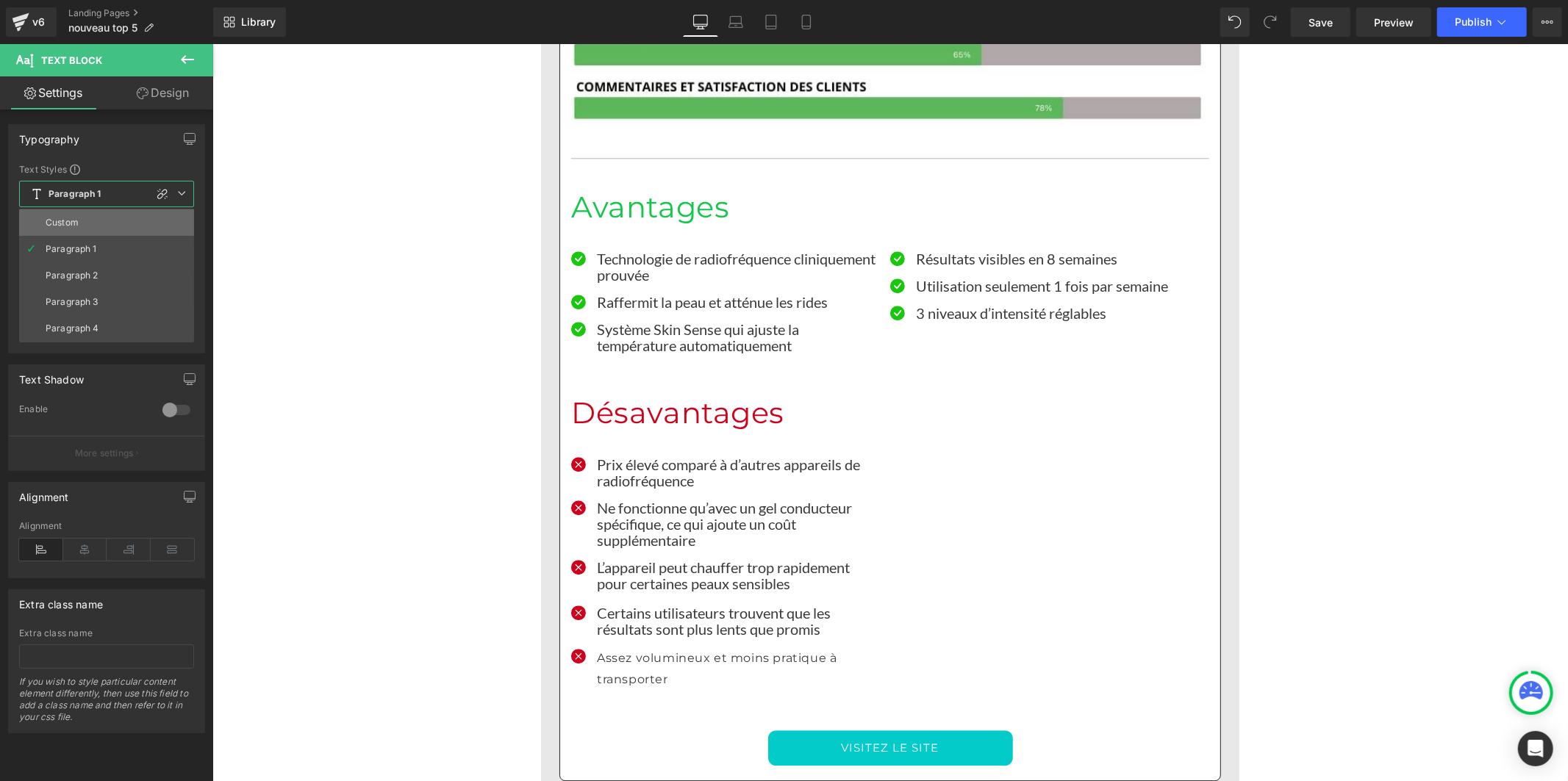
click at [87, 231] on li "Custom" at bounding box center [106, 222] width 175 height 27
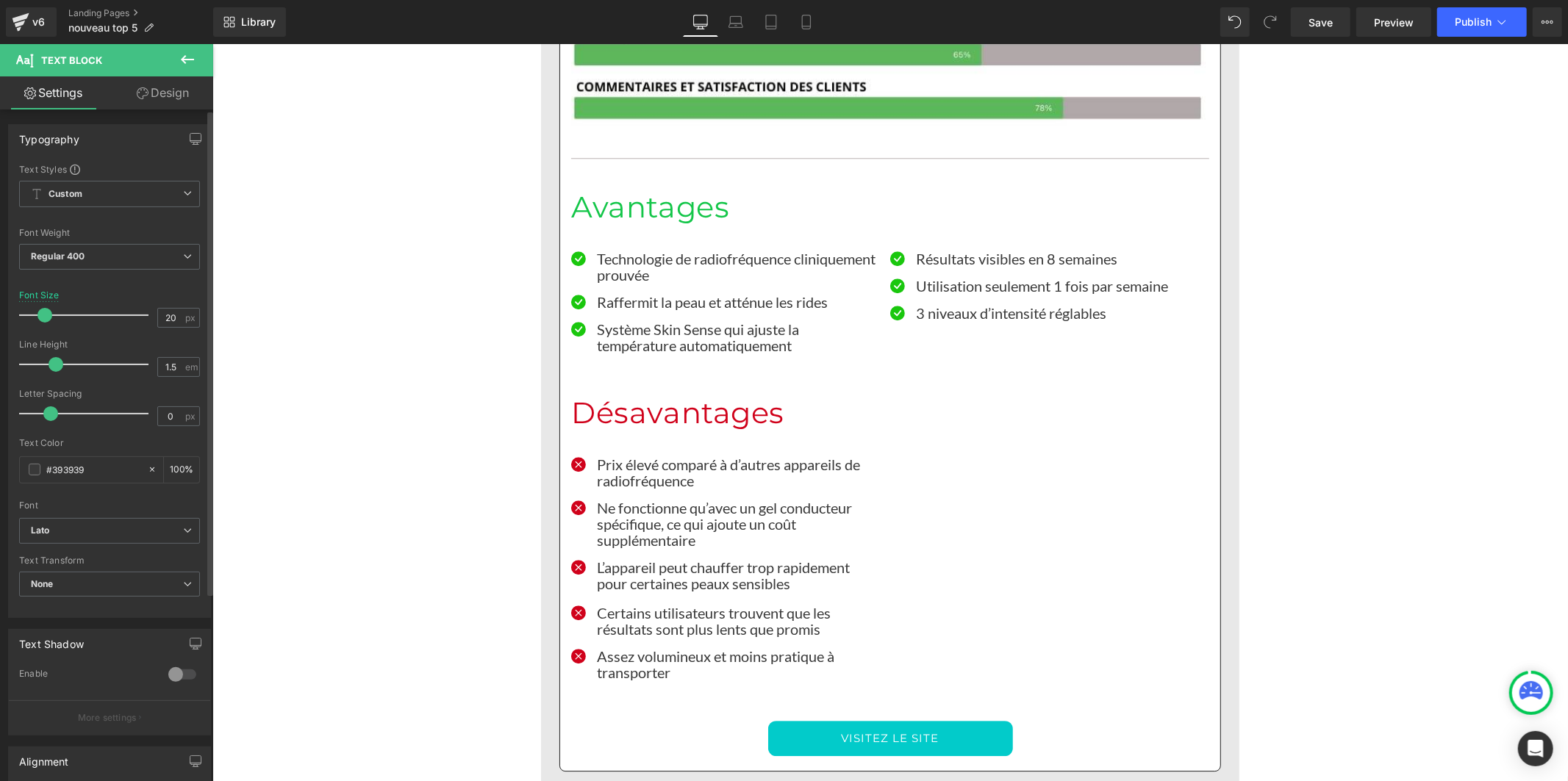
drag, startPoint x: 70, startPoint y: 368, endPoint x: 50, endPoint y: 368, distance: 20.0
click at [50, 368] on span at bounding box center [56, 365] width 15 height 15
click at [1328, 19] on span "Save" at bounding box center [1321, 22] width 24 height 15
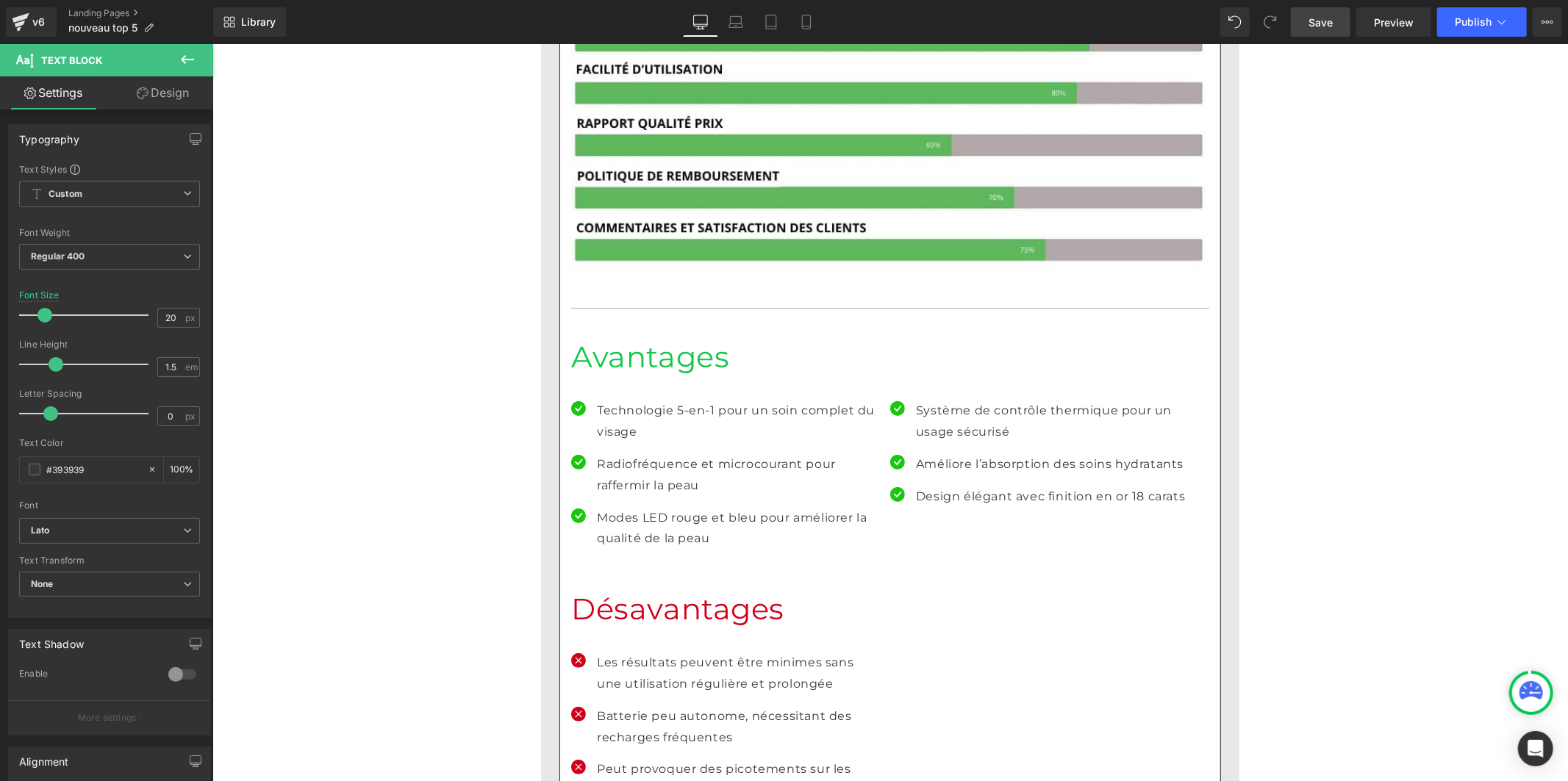
scroll to position [9473, 0]
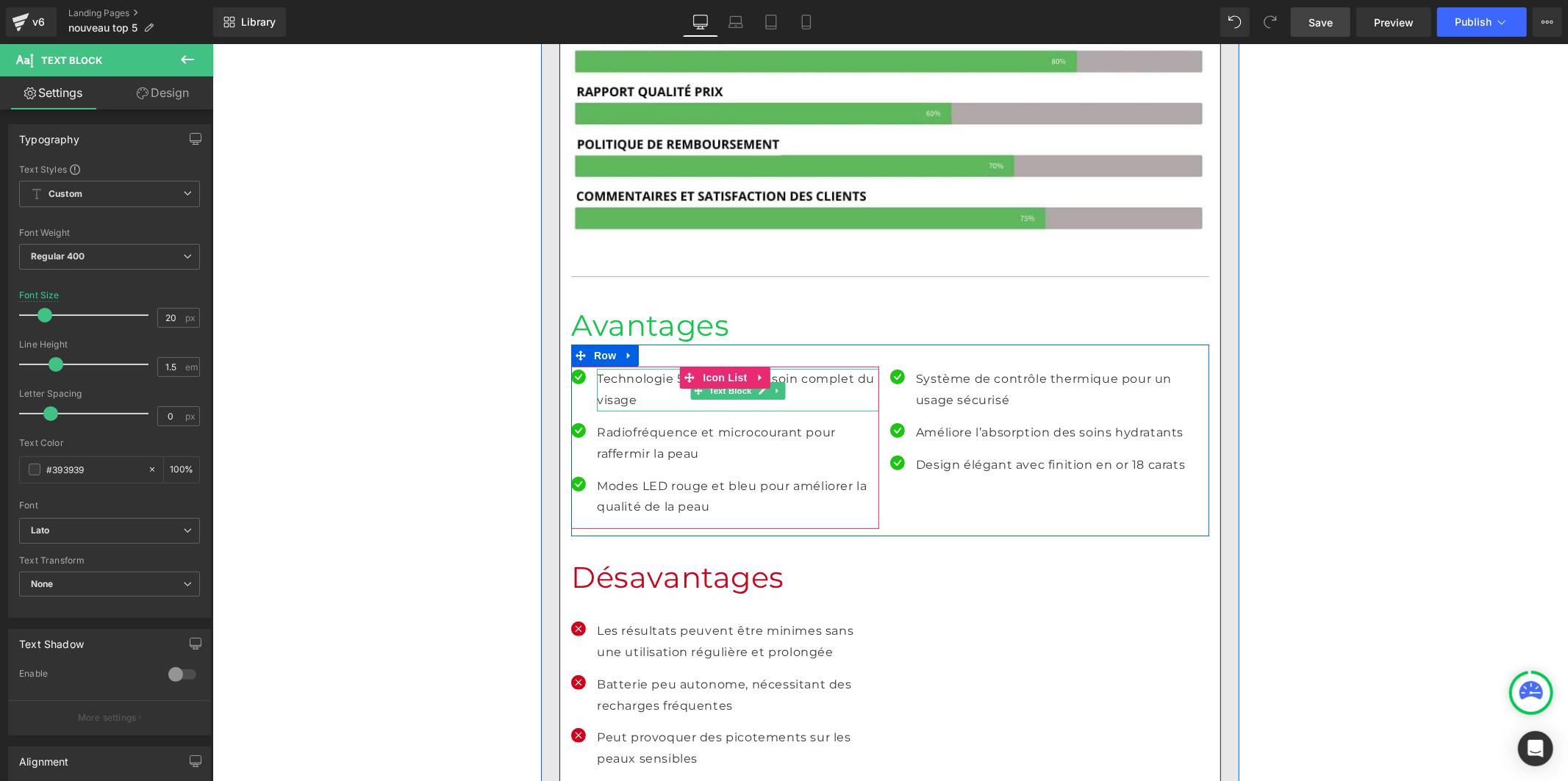
drag, startPoint x: 638, startPoint y: 266, endPoint x: 646, endPoint y: 262, distance: 8.9
click at [638, 369] on p "Technologie 5-en-1 pour un soin complet du visage" at bounding box center [737, 390] width 283 height 43
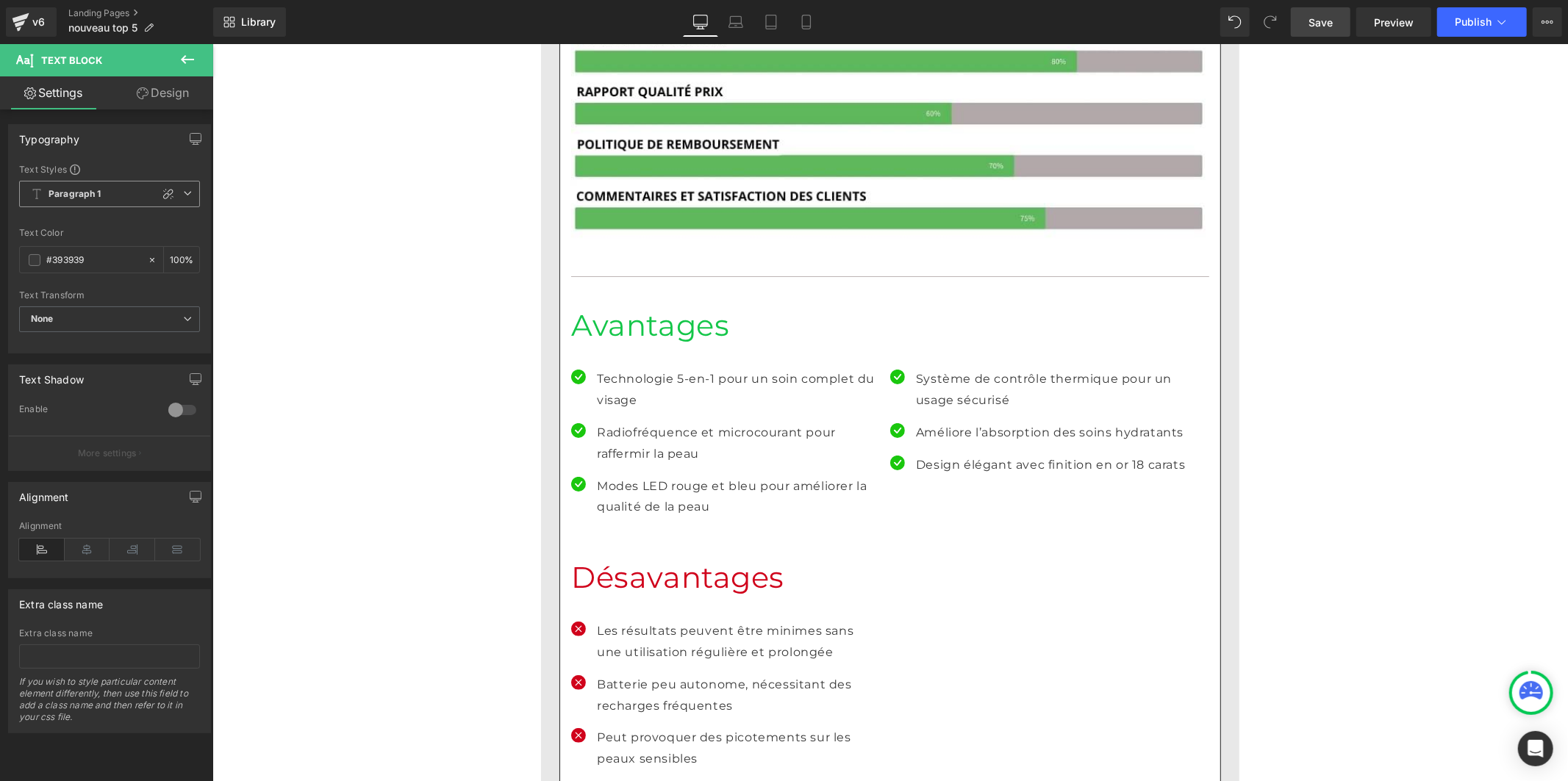
click at [81, 191] on b "Paragraph 1" at bounding box center [75, 194] width 53 height 12
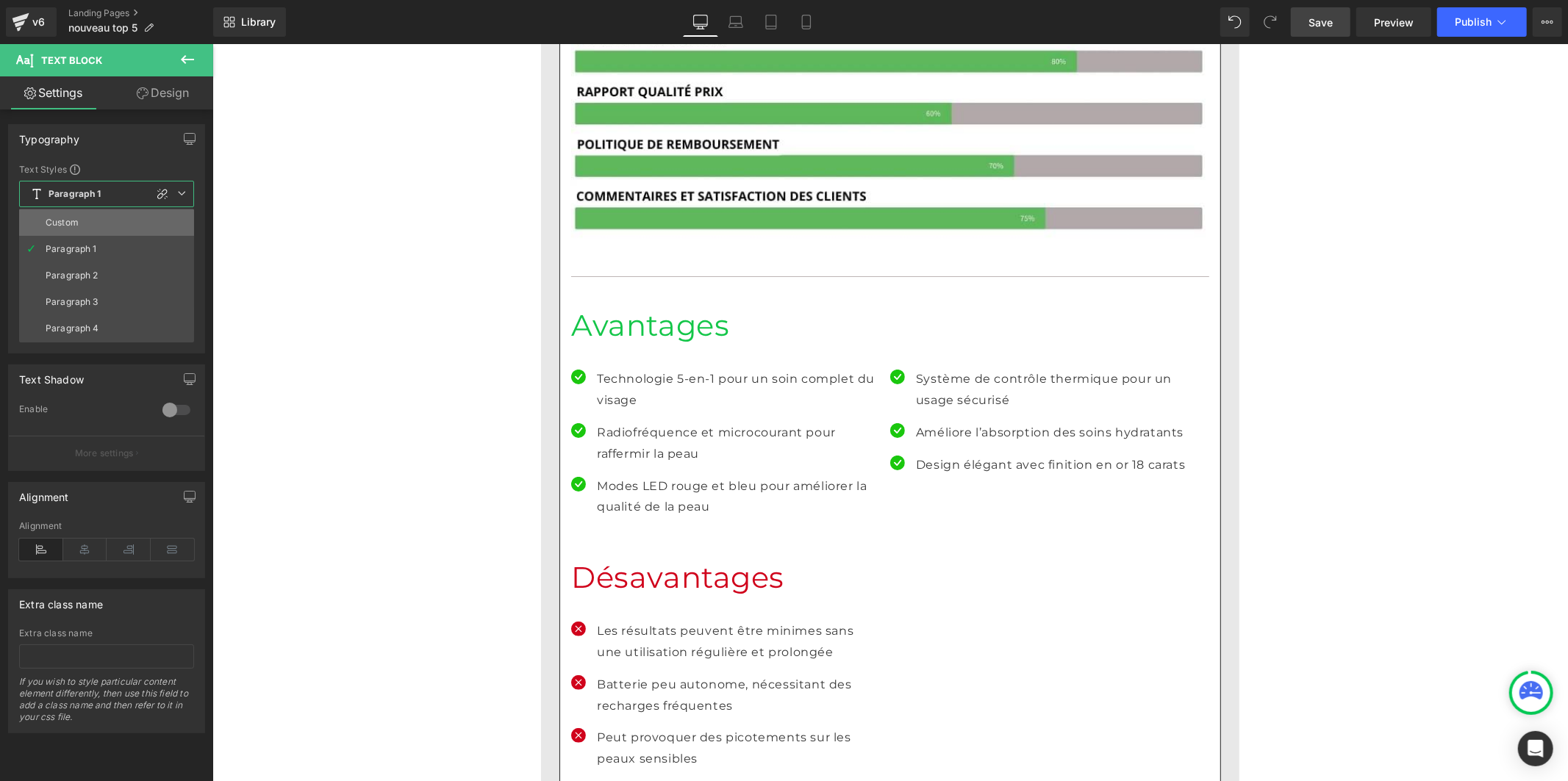
click at [81, 222] on li "Custom" at bounding box center [106, 222] width 175 height 27
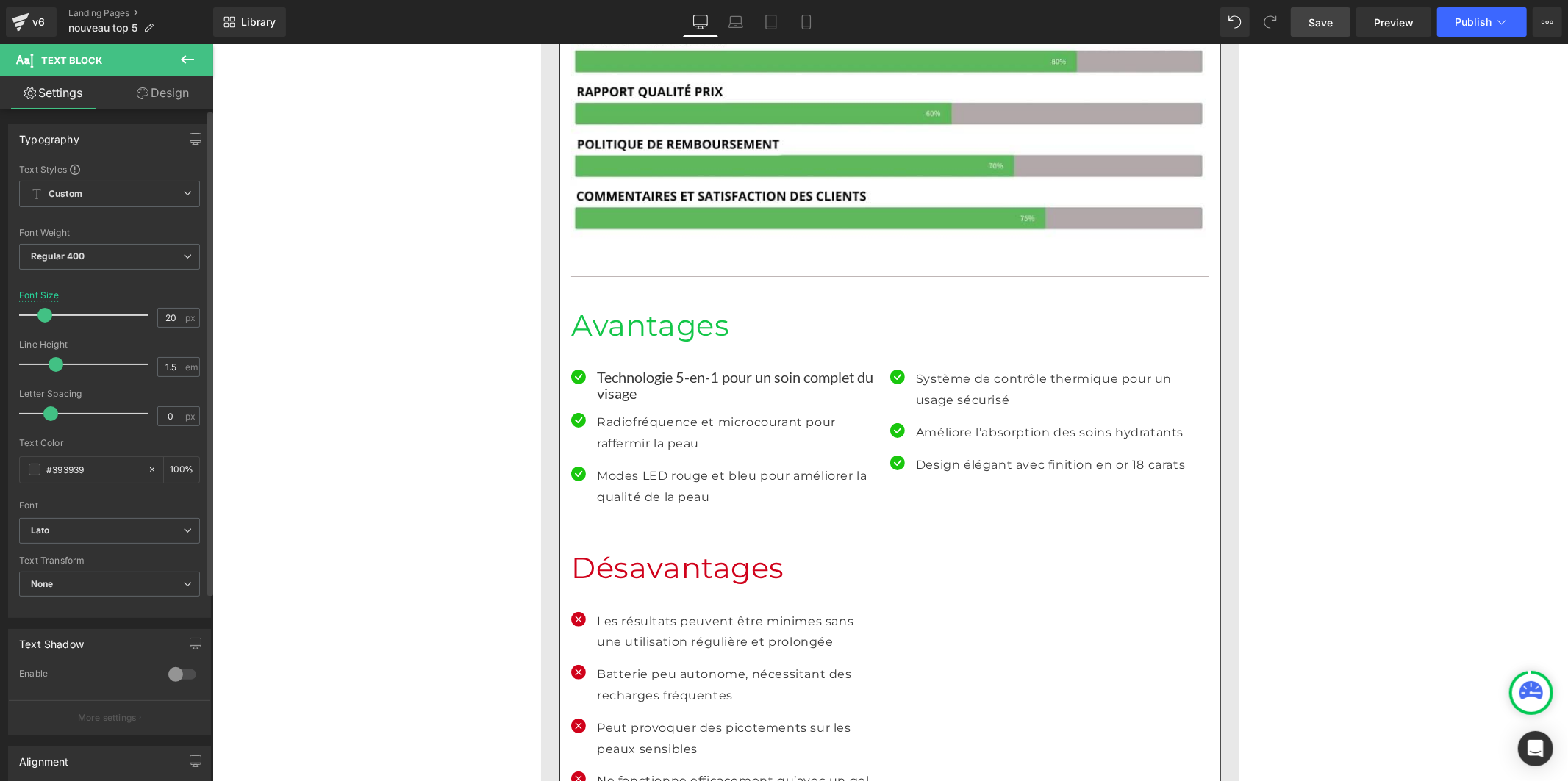
drag, startPoint x: 69, startPoint y: 363, endPoint x: 51, endPoint y: 363, distance: 18.0
click at [51, 363] on span at bounding box center [56, 365] width 15 height 15
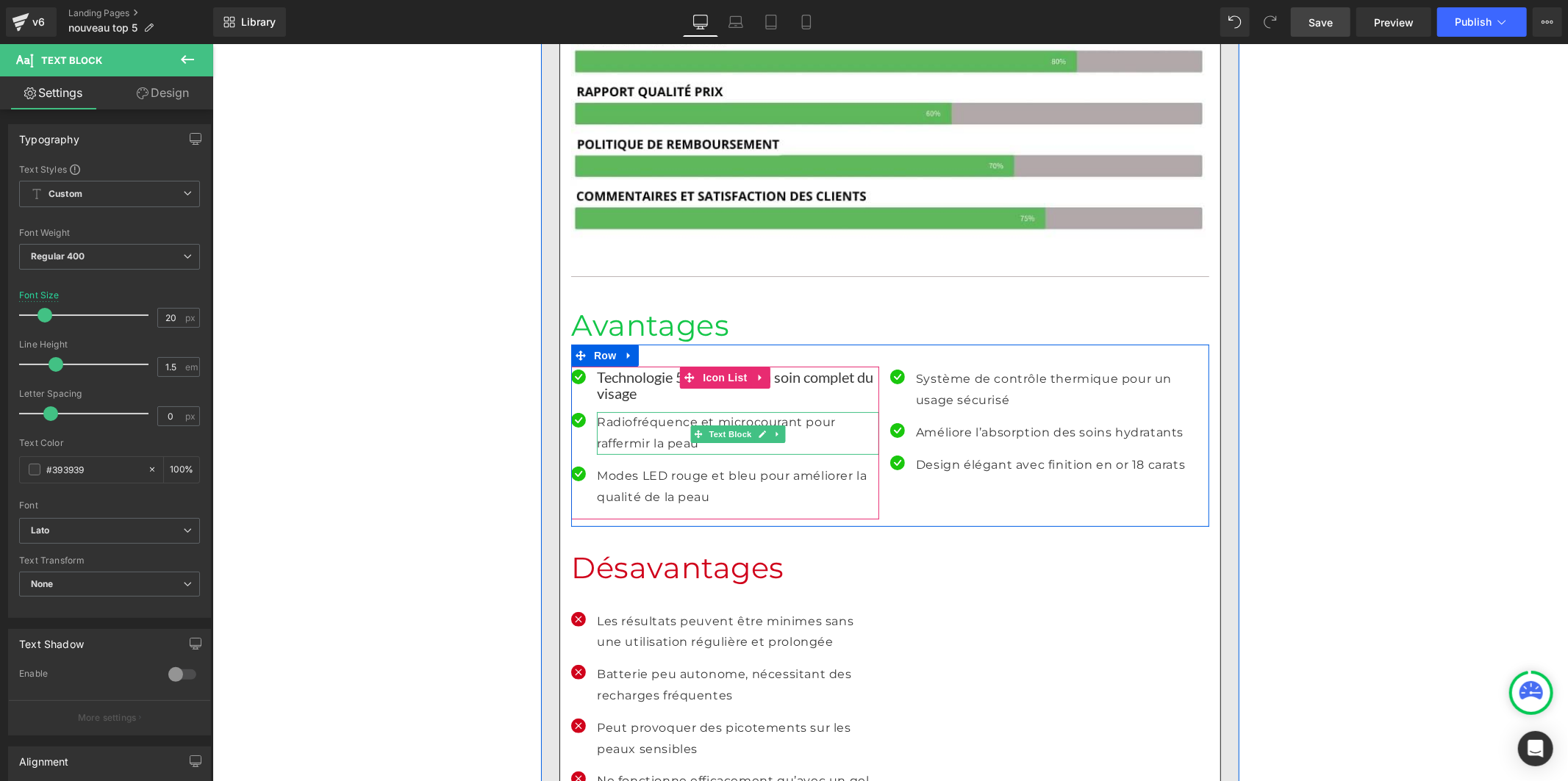
click at [607, 412] on p "Radiofréquence et microcourant pour raffermir la peau" at bounding box center [737, 433] width 283 height 43
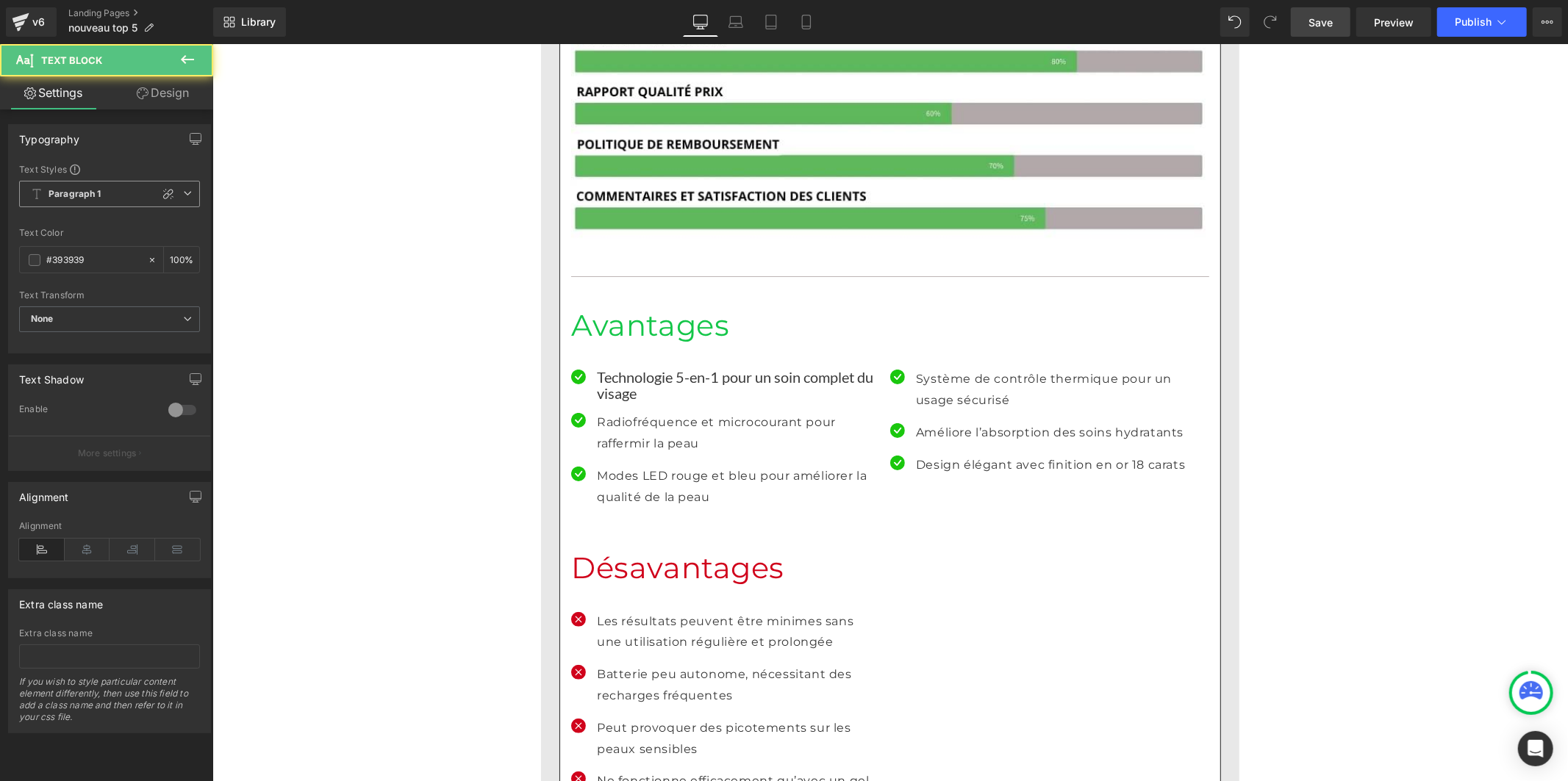
click at [55, 190] on b "Paragraph 1" at bounding box center [75, 194] width 53 height 12
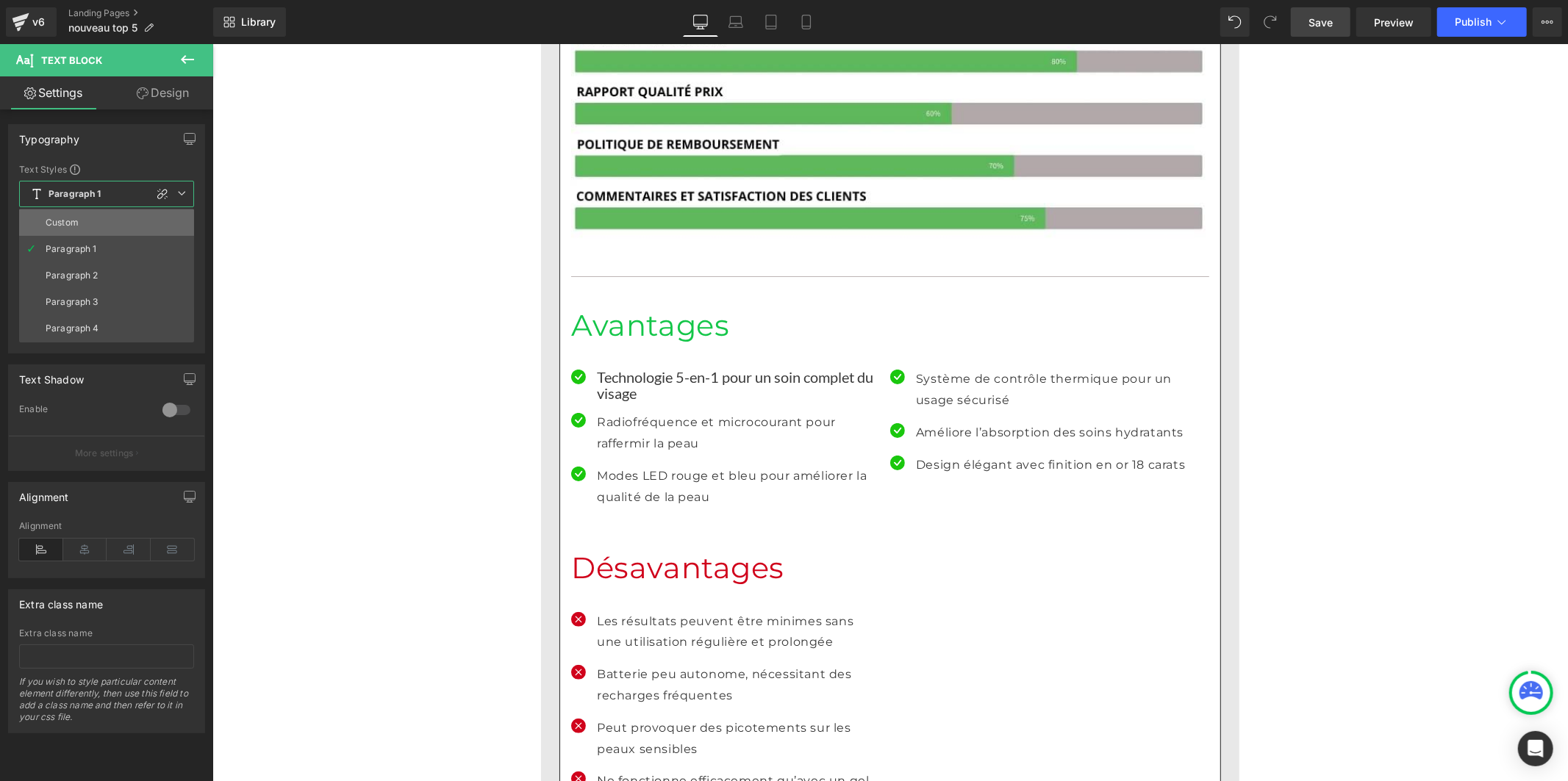
click at [67, 216] on li "Custom" at bounding box center [106, 222] width 175 height 27
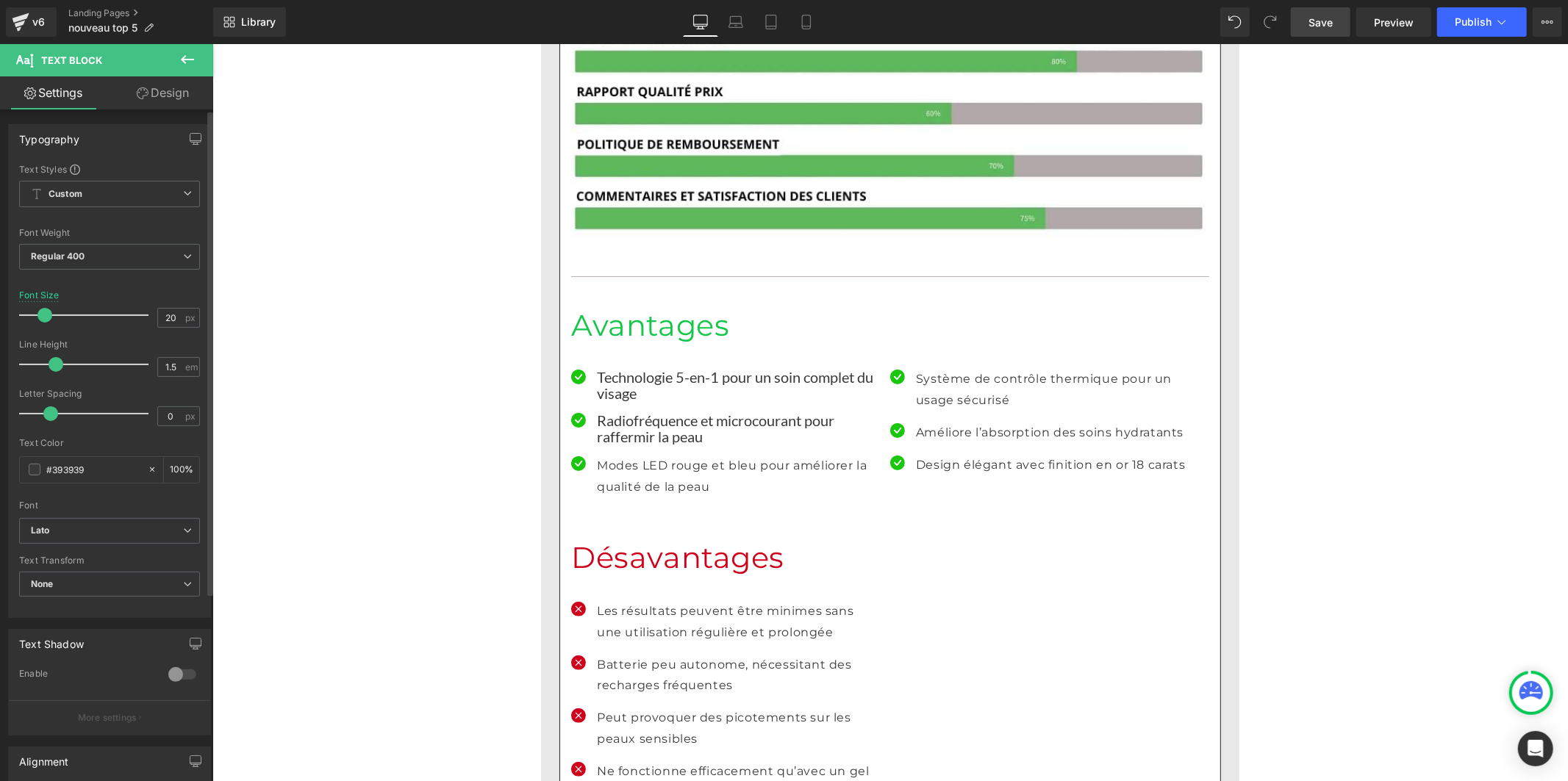
drag, startPoint x: 71, startPoint y: 366, endPoint x: 53, endPoint y: 366, distance: 18.0
click at [53, 366] on span at bounding box center [56, 365] width 15 height 15
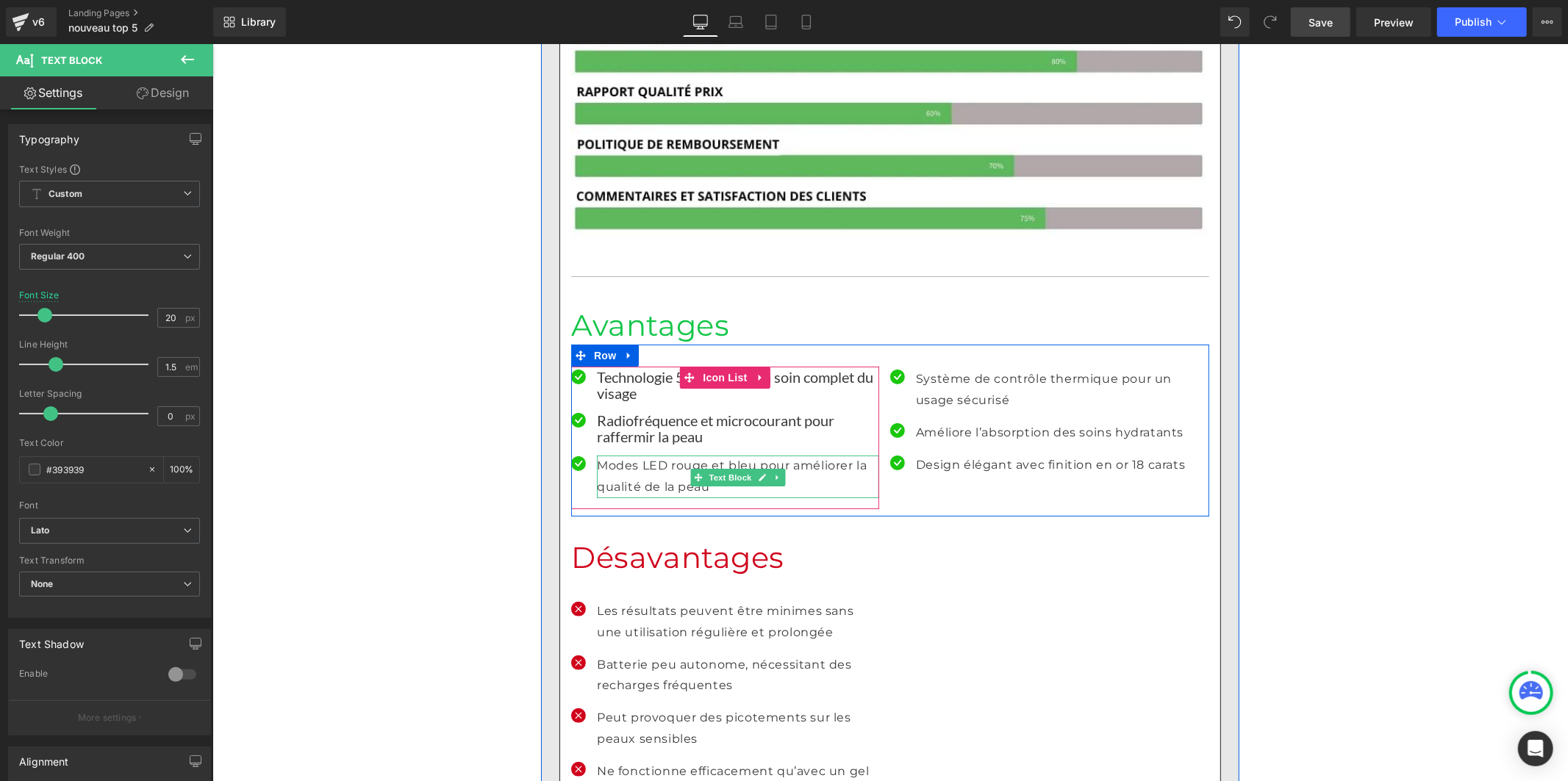
click at [625, 455] on p "Modes LED rouge et bleu pour améliorer la qualité de la peau" at bounding box center [737, 476] width 283 height 43
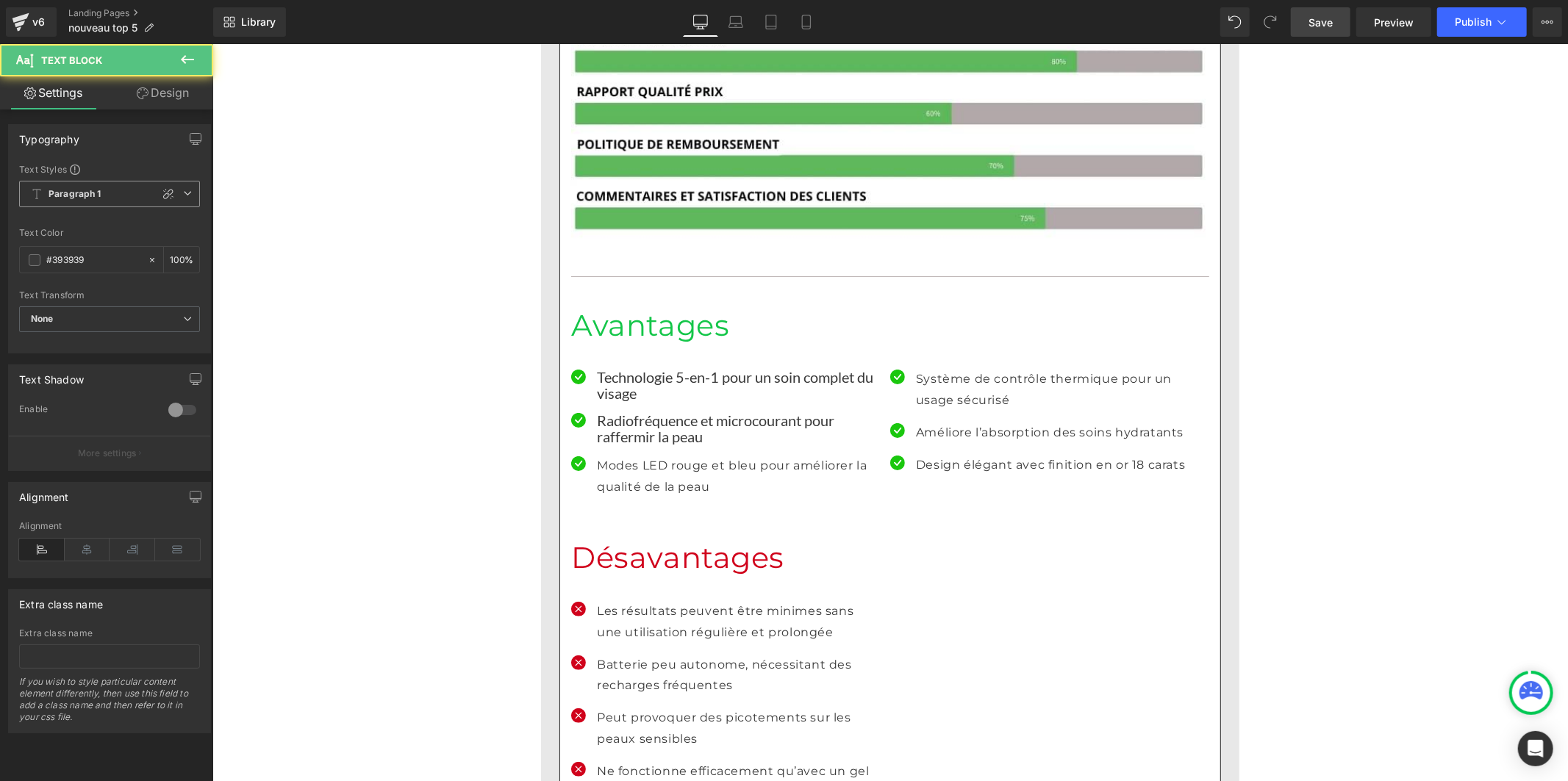
click at [89, 195] on b "Paragraph 1" at bounding box center [75, 194] width 53 height 12
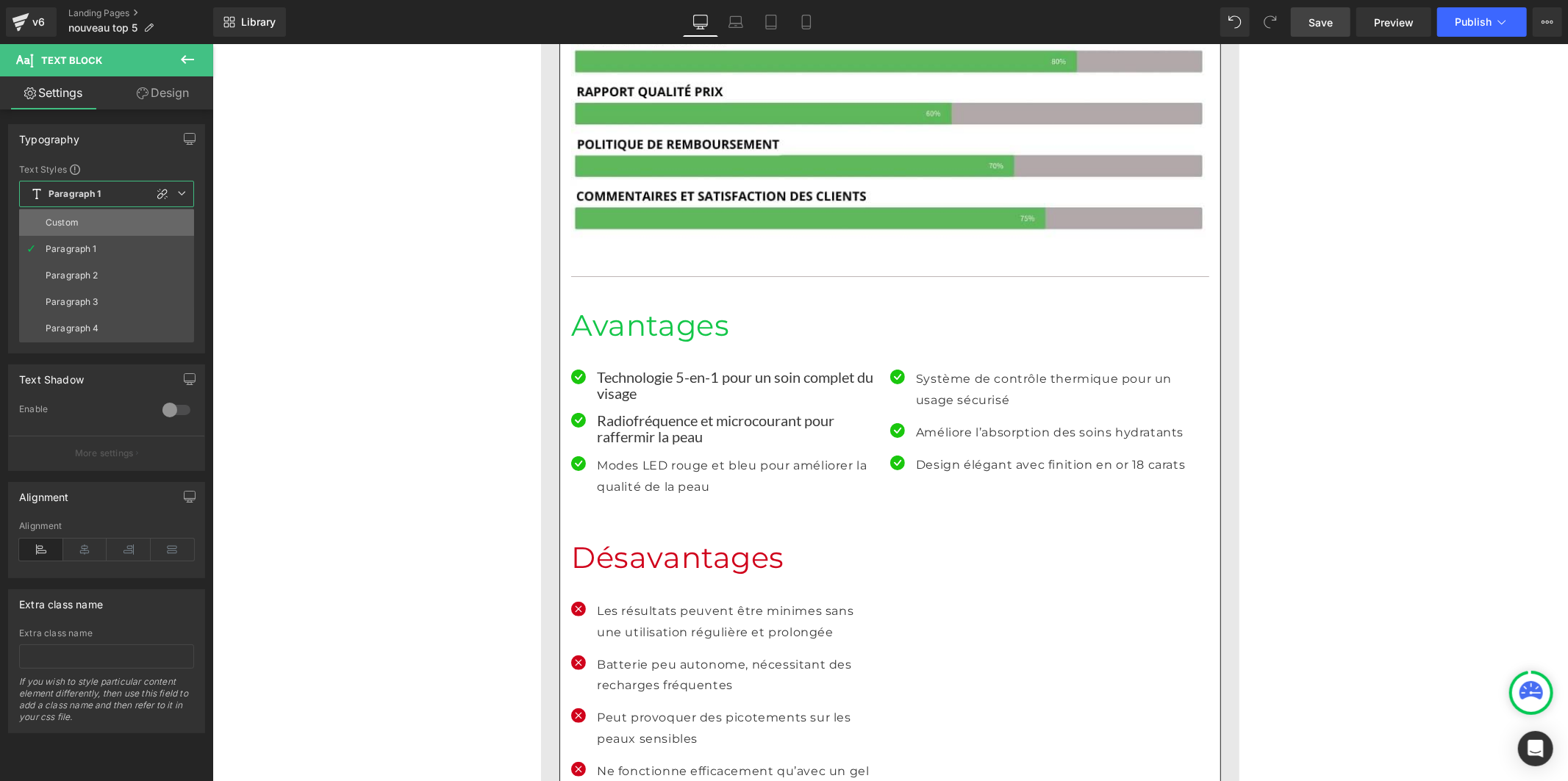
click at [85, 218] on li "Custom" at bounding box center [106, 222] width 175 height 27
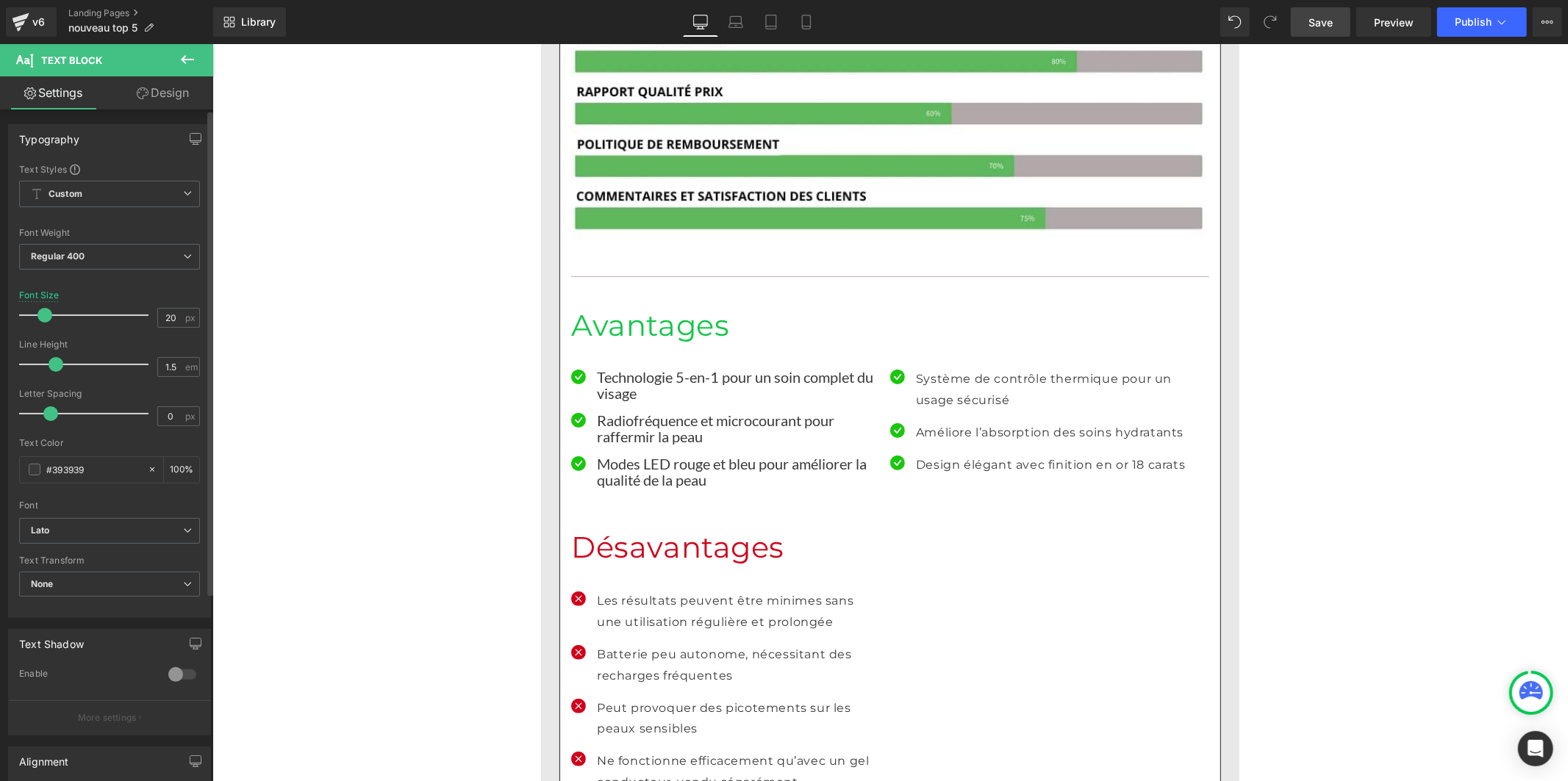
drag, startPoint x: 71, startPoint y: 364, endPoint x: 52, endPoint y: 369, distance: 19.6
click at [52, 369] on span at bounding box center [56, 365] width 15 height 15
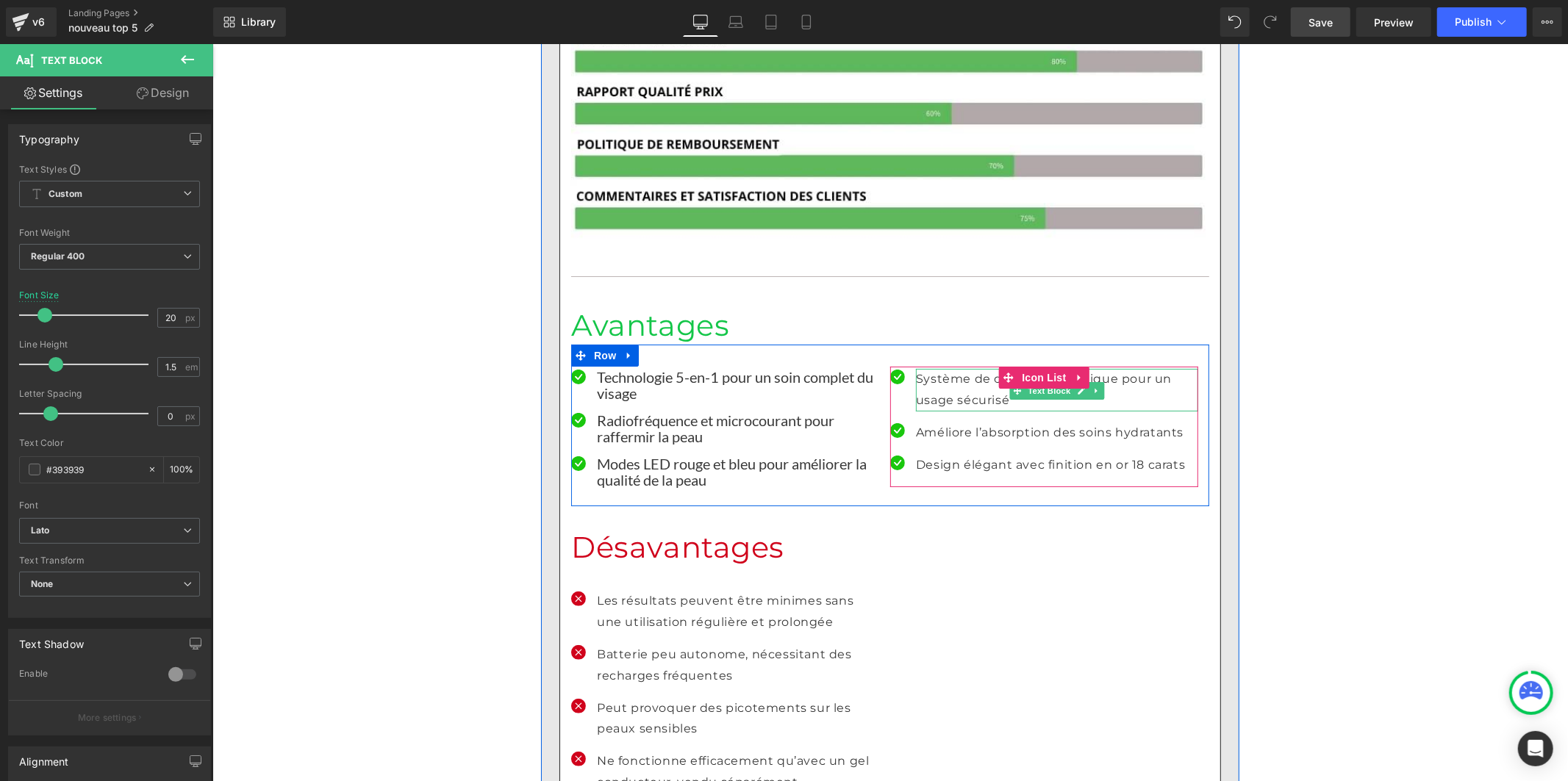
click at [931, 369] on p "Système de contrôle thermique pour un usage sécurisé" at bounding box center [1056, 390] width 283 height 43
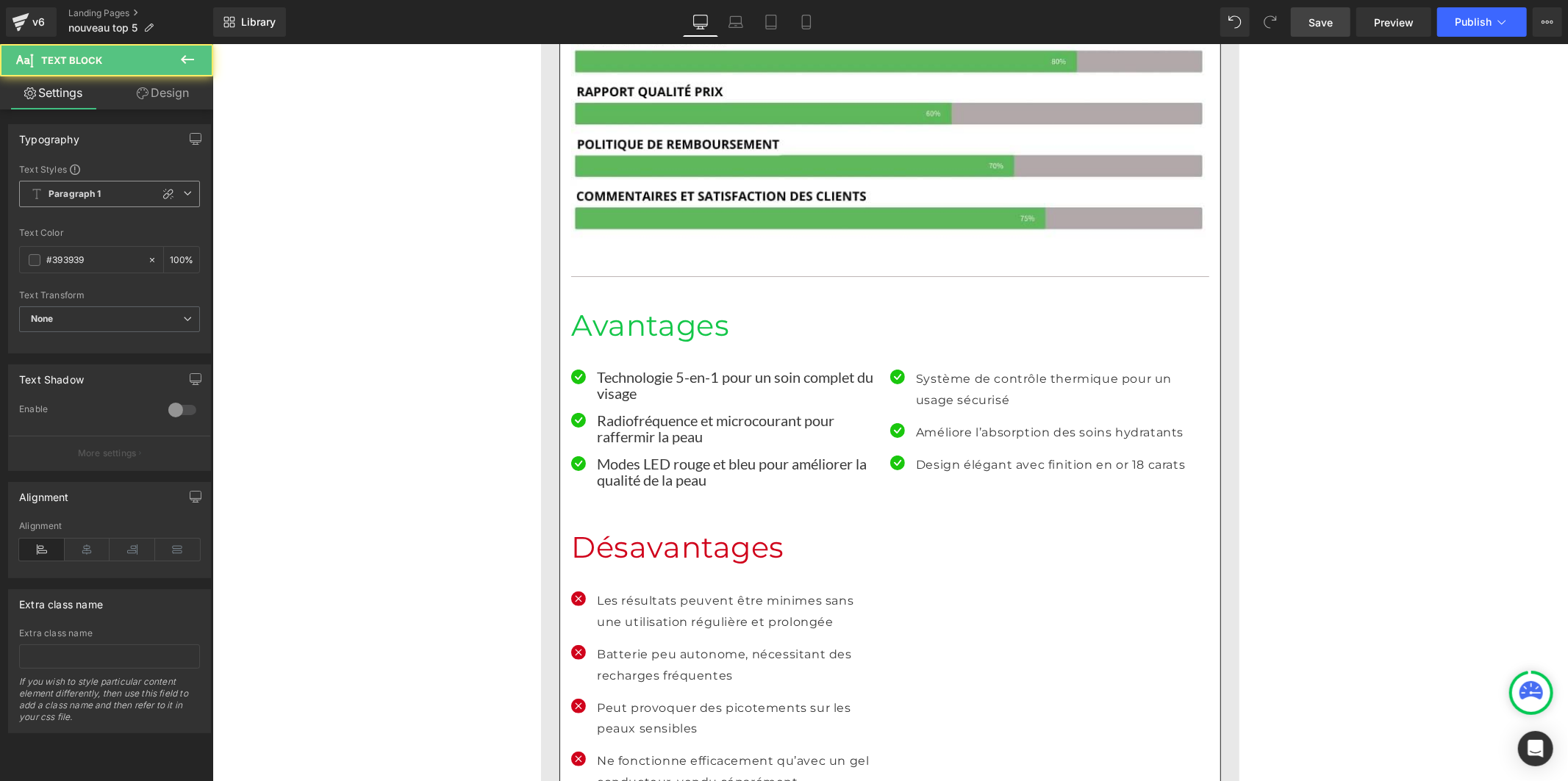
click at [94, 201] on span "Paragraph 1" at bounding box center [110, 194] width 181 height 27
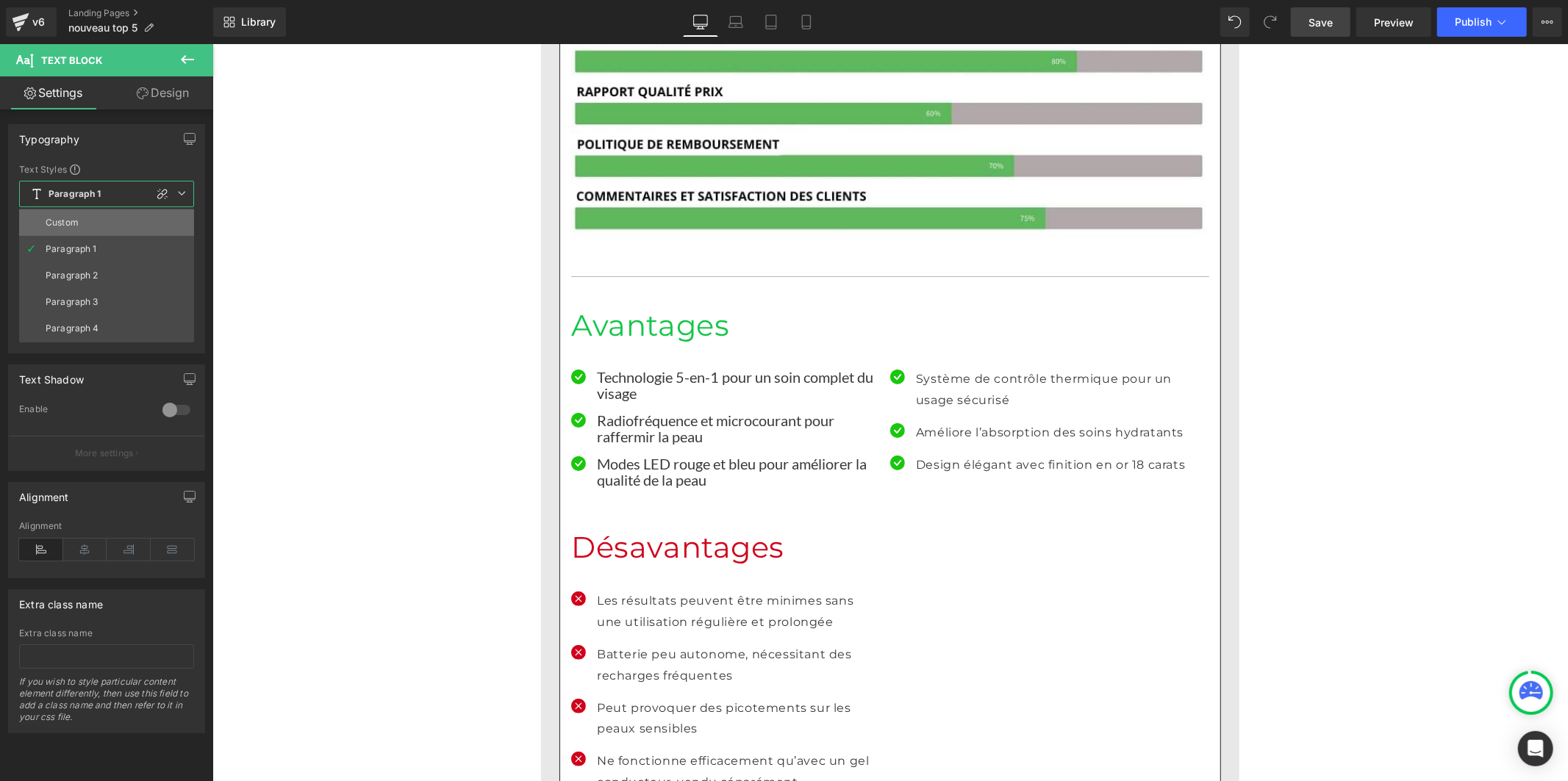
click at [89, 228] on li "Custom" at bounding box center [106, 222] width 175 height 27
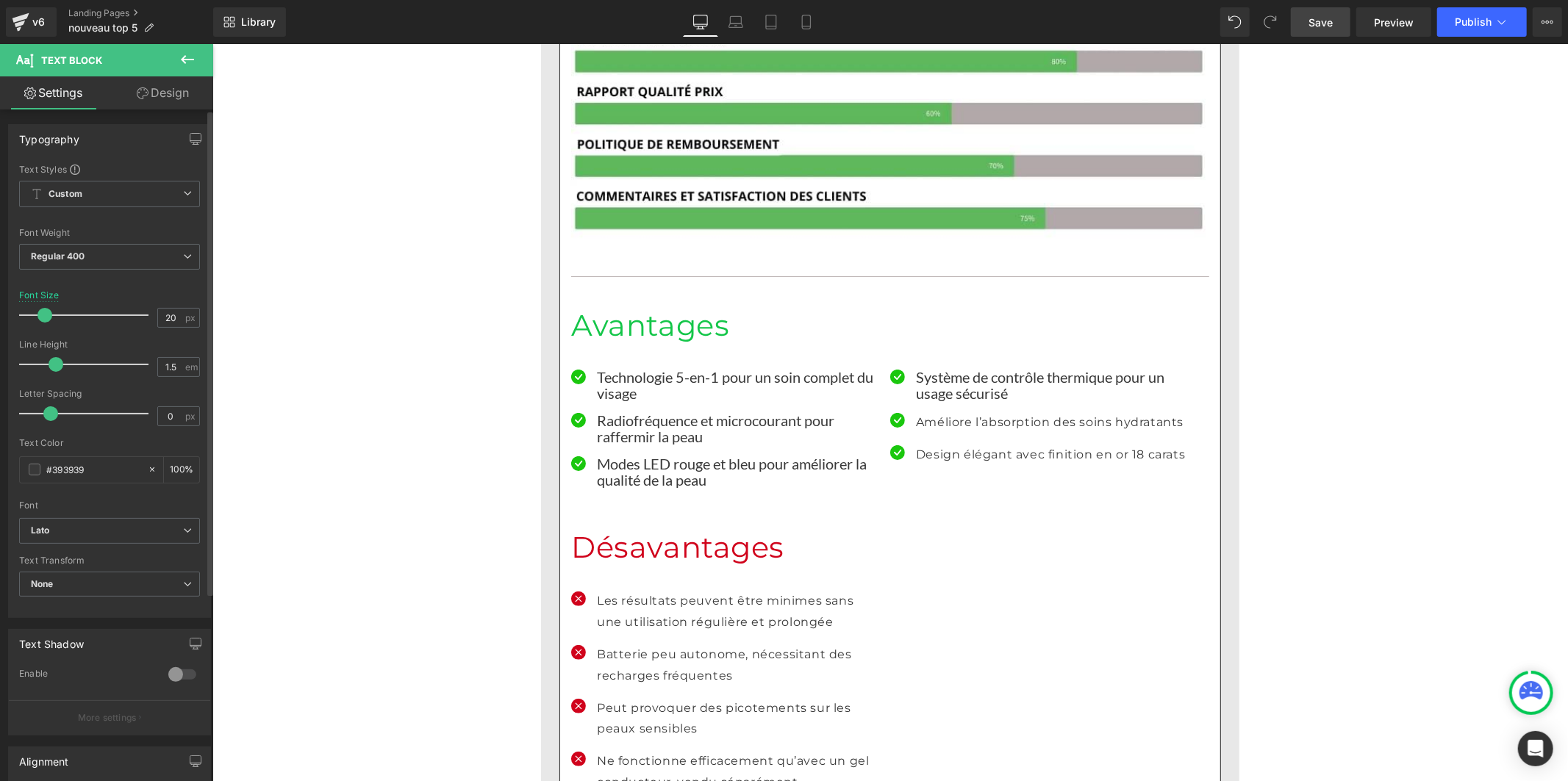
drag, startPoint x: 71, startPoint y: 364, endPoint x: 52, endPoint y: 368, distance: 19.4
click at [52, 368] on span at bounding box center [56, 365] width 15 height 15
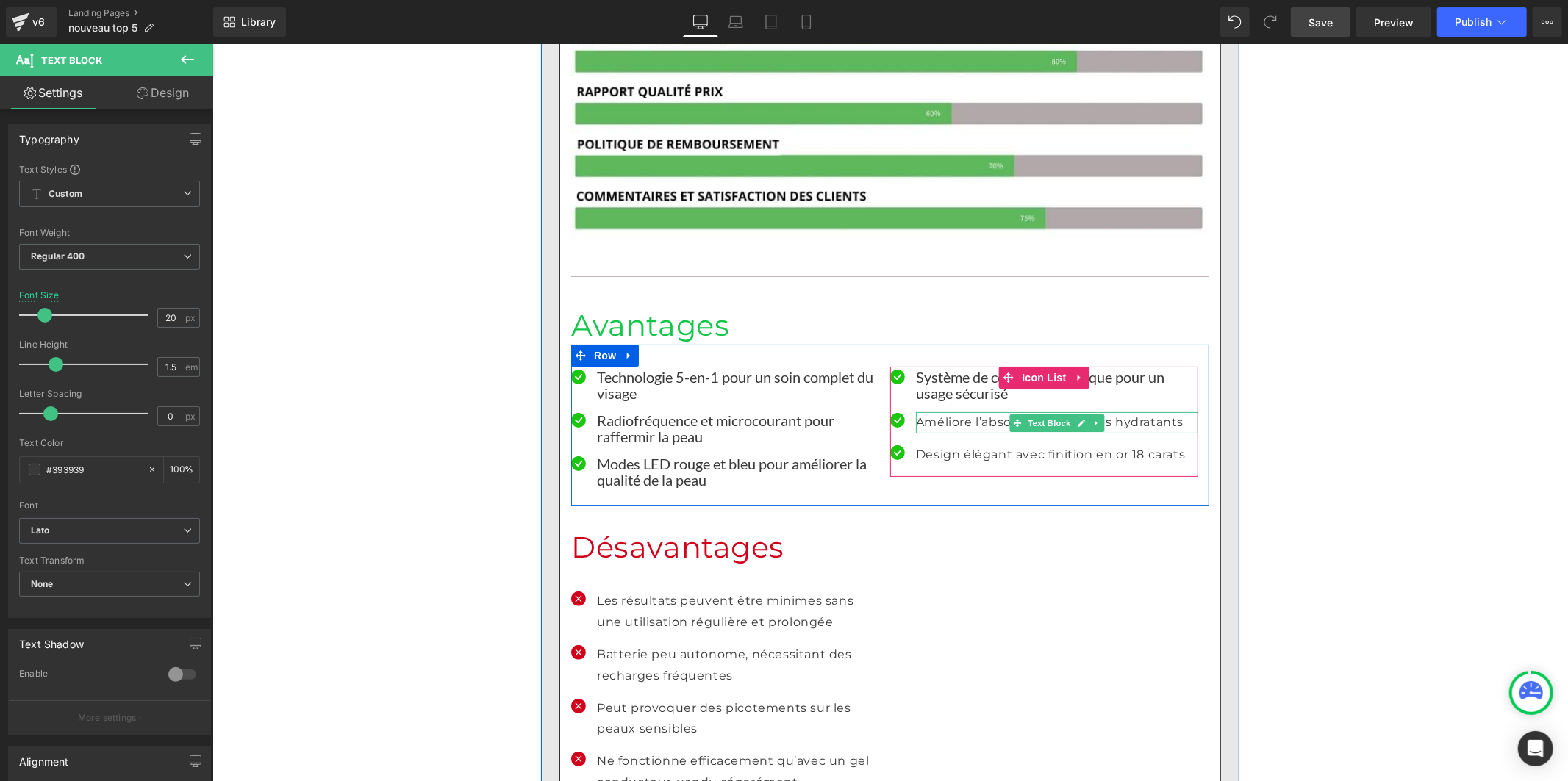
drag, startPoint x: 961, startPoint y: 291, endPoint x: 484, endPoint y: 225, distance: 481.5
click at [961, 412] on p "Améliore l’absorption des soins hydratants" at bounding box center [1056, 422] width 283 height 21
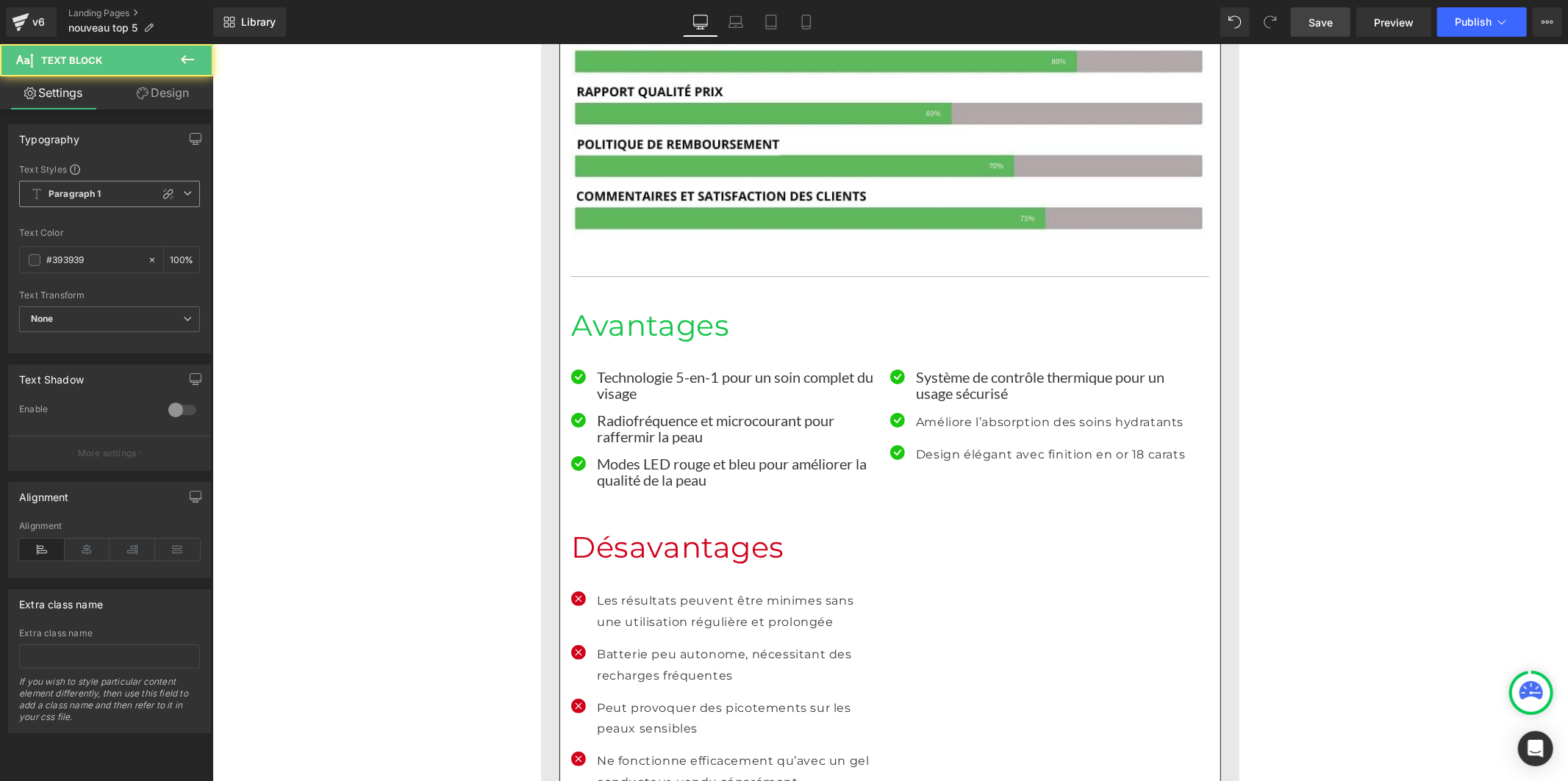
click at [98, 189] on b "Paragraph 1" at bounding box center [75, 194] width 53 height 12
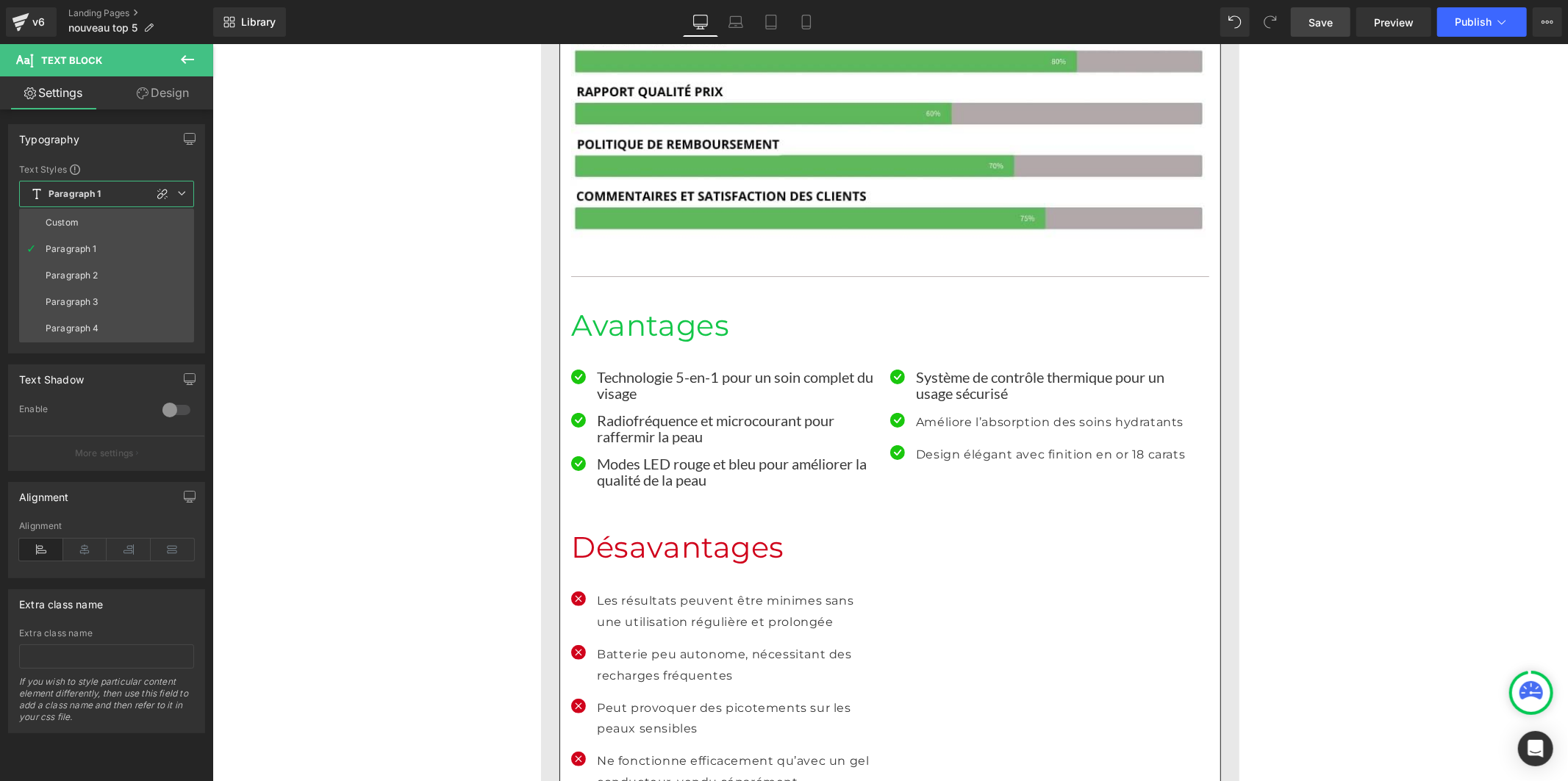
click at [75, 218] on div "Custom" at bounding box center [62, 222] width 33 height 11
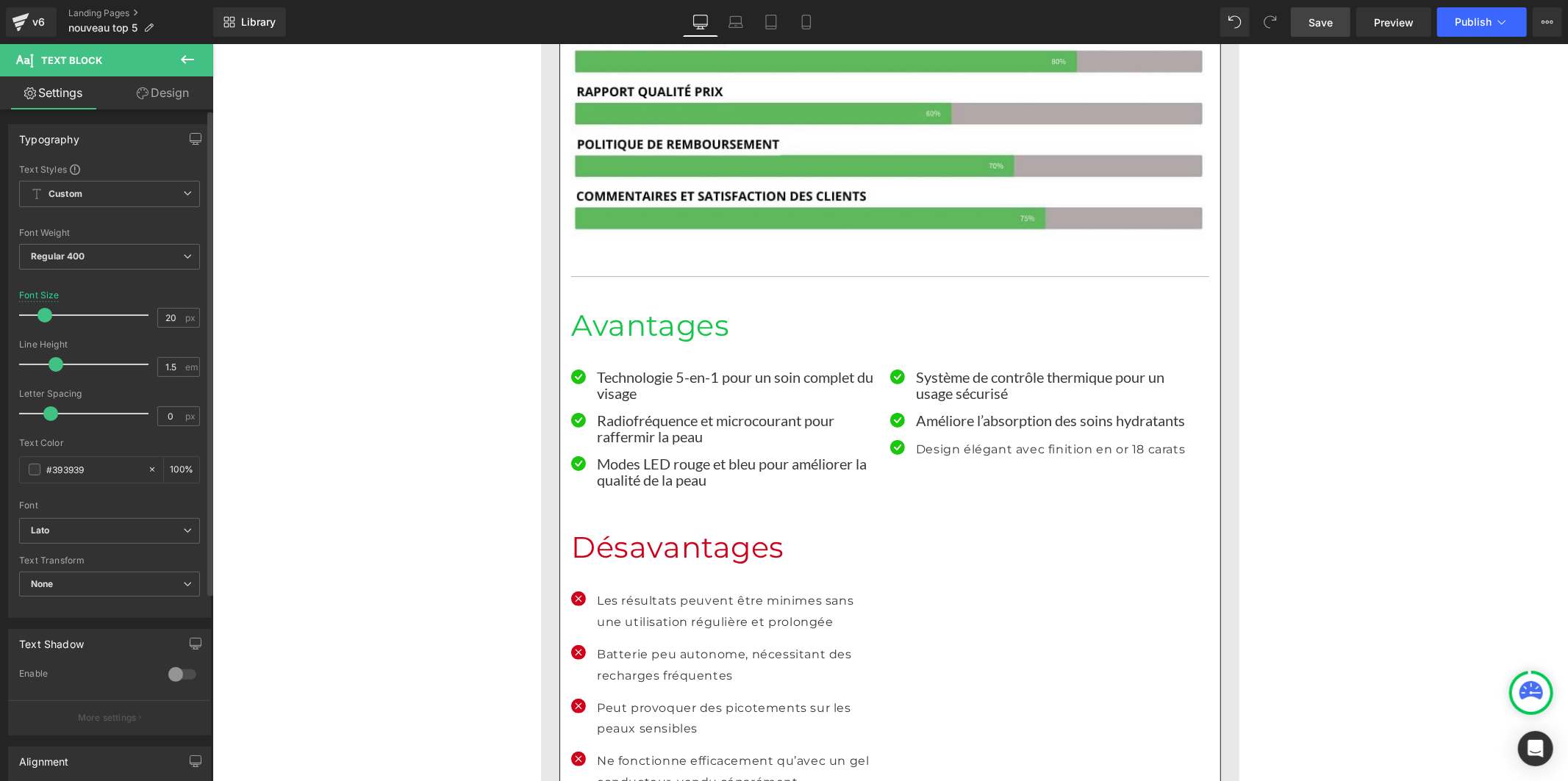
drag, startPoint x: 69, startPoint y: 365, endPoint x: 49, endPoint y: 371, distance: 20.9
click at [49, 371] on div at bounding box center [88, 365] width 122 height 29
click at [930, 439] on p "Design élégant avec finition en or 18 carats" at bounding box center [1056, 450] width 283 height 21
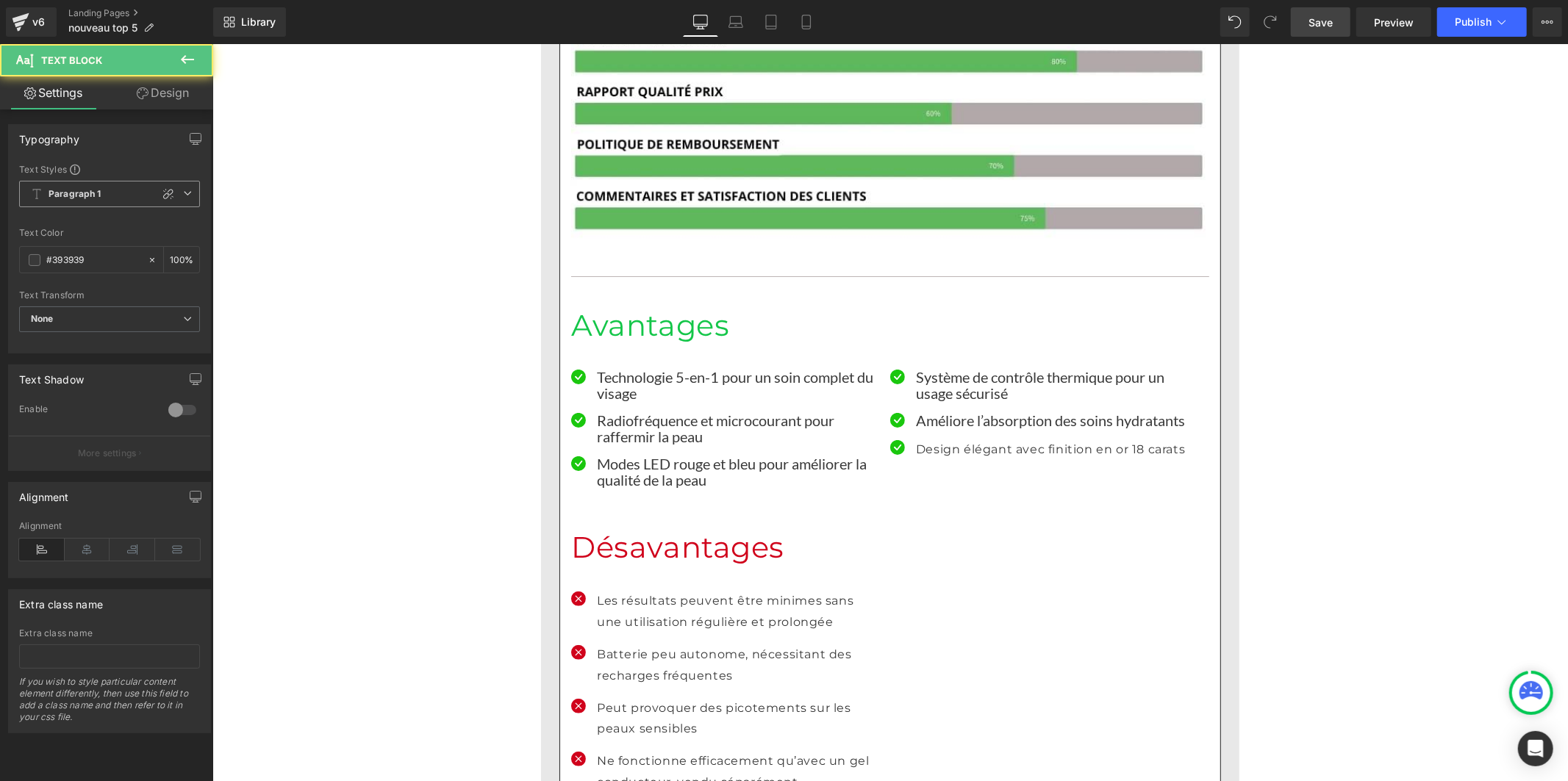
click at [105, 190] on span "Paragraph 1" at bounding box center [110, 194] width 181 height 27
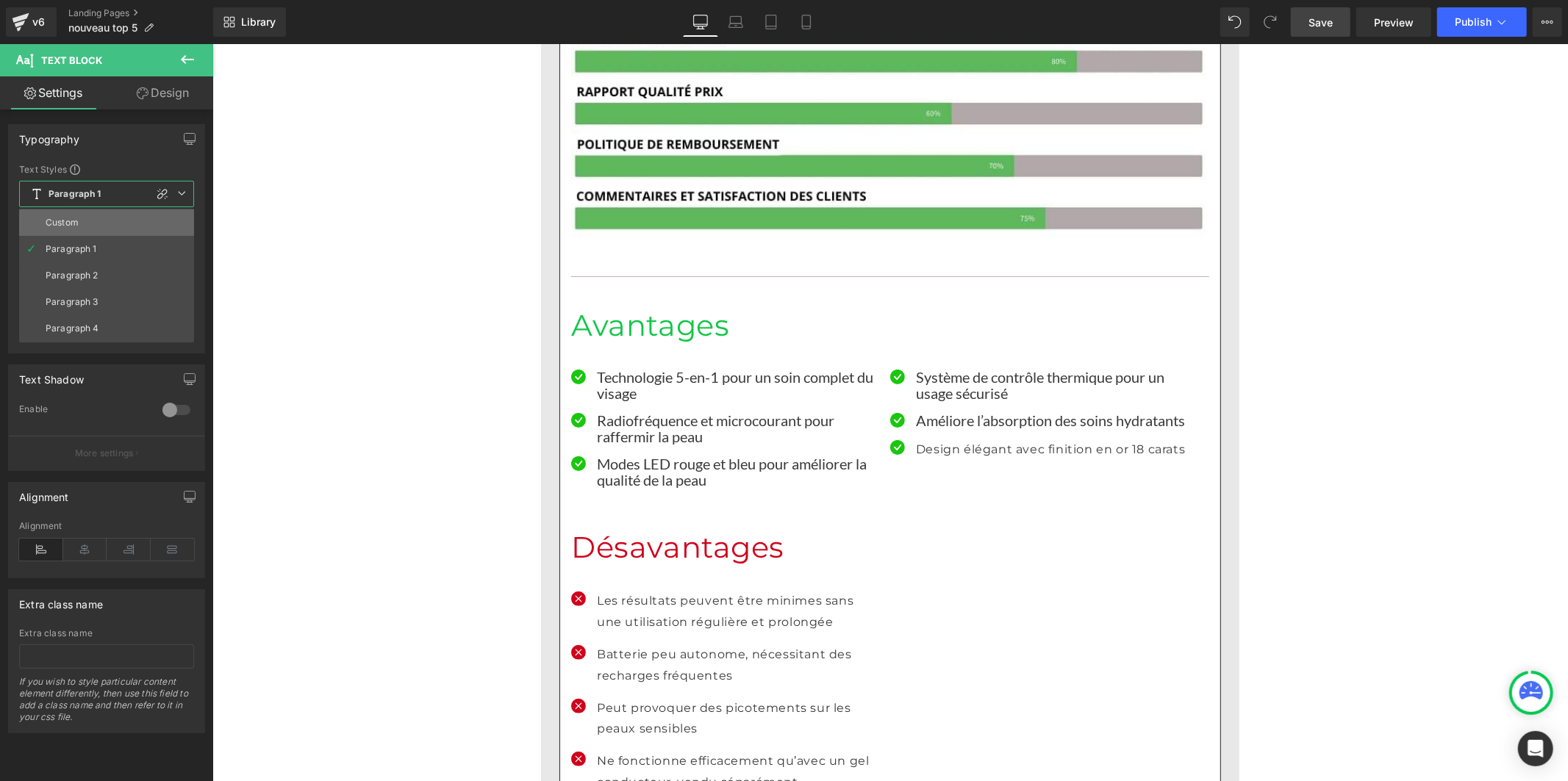
click at [76, 218] on div "Custom" at bounding box center [62, 222] width 33 height 11
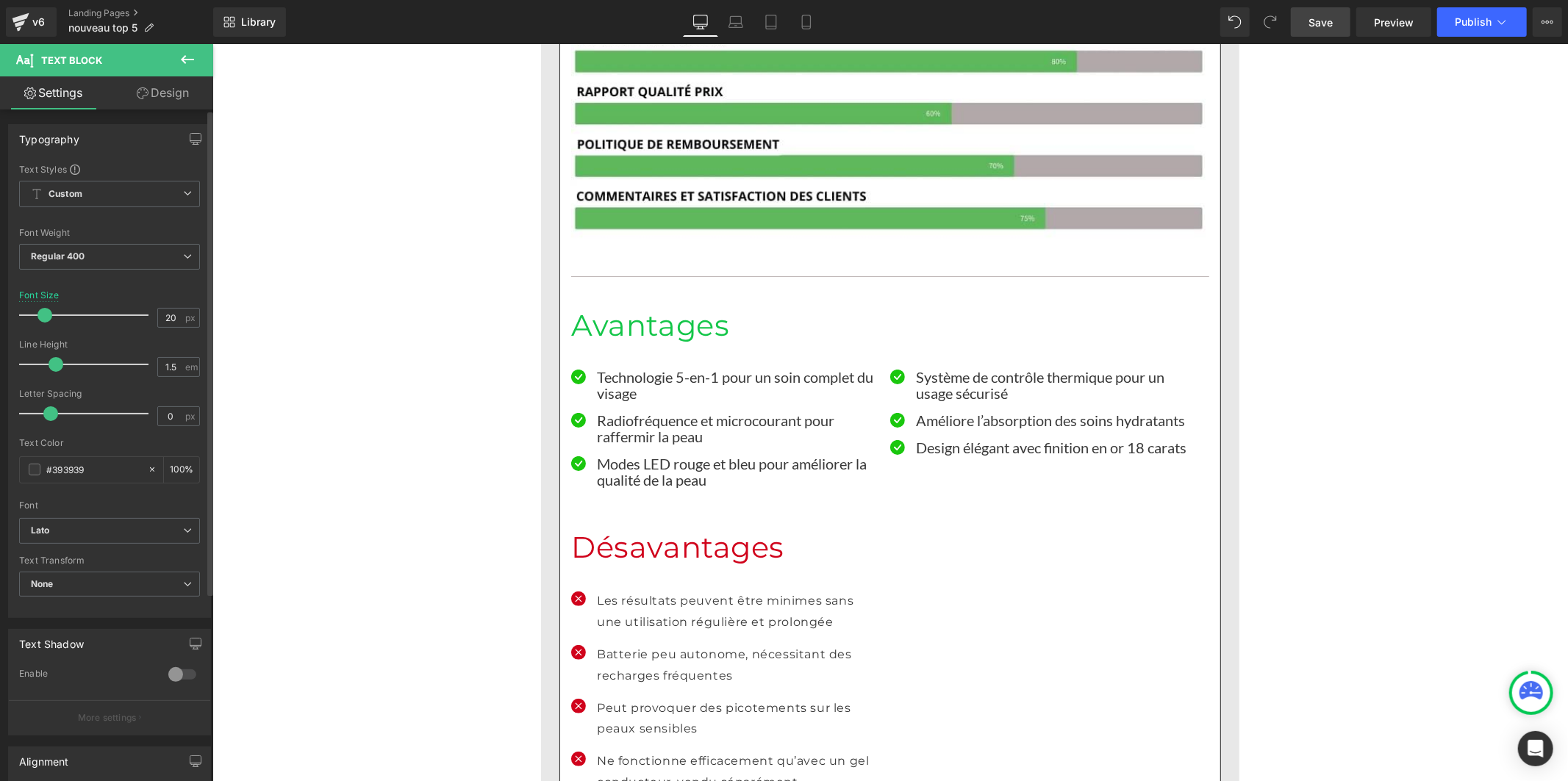
drag, startPoint x: 72, startPoint y: 365, endPoint x: 55, endPoint y: 368, distance: 17.3
click at [55, 368] on span at bounding box center [56, 365] width 15 height 15
click at [614, 590] on p "Les résultats peuvent être minimes sans une utilisation régulière et prolongée" at bounding box center [737, 611] width 283 height 43
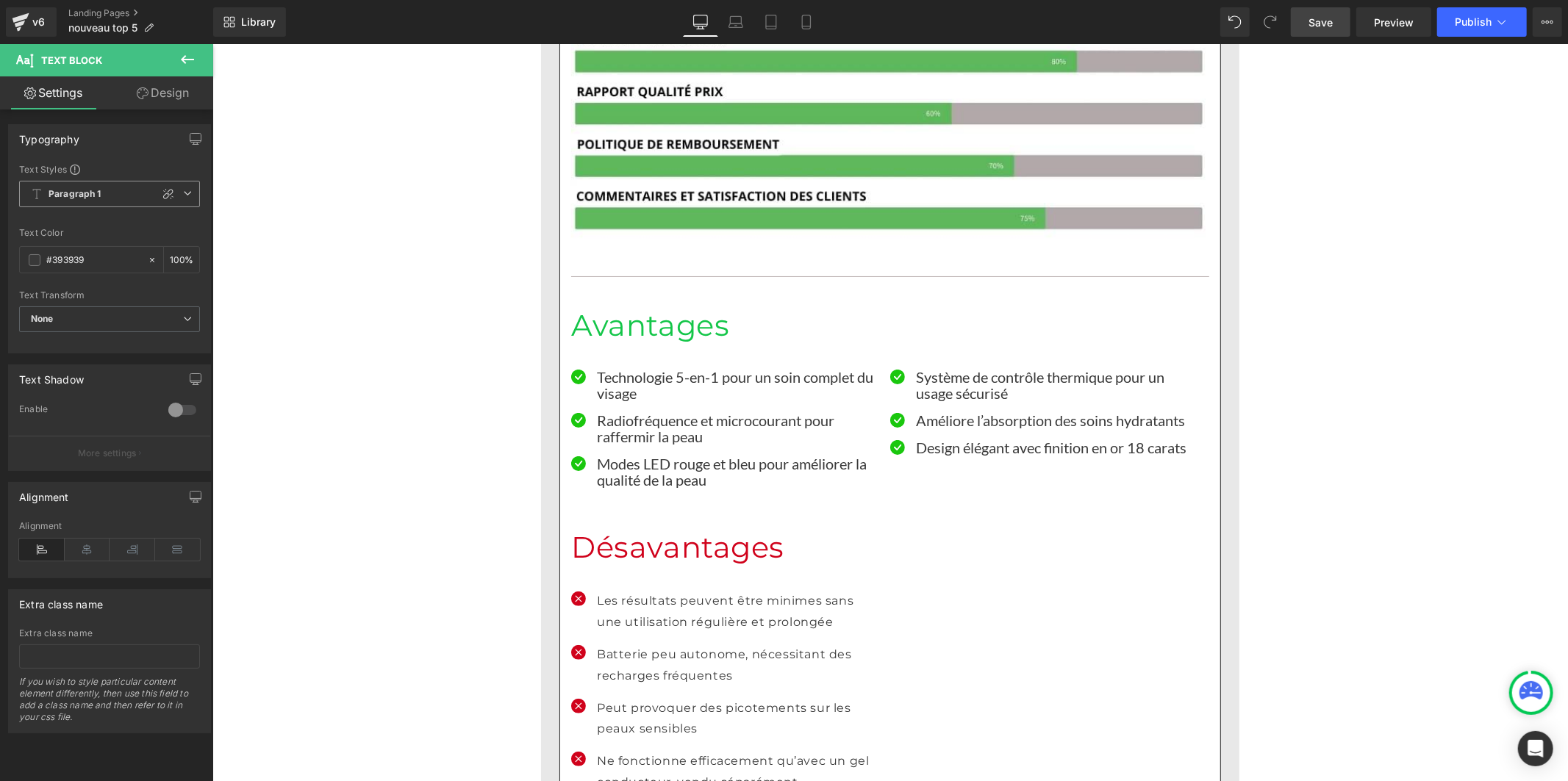
click at [75, 201] on span "Paragraph 1" at bounding box center [110, 194] width 181 height 27
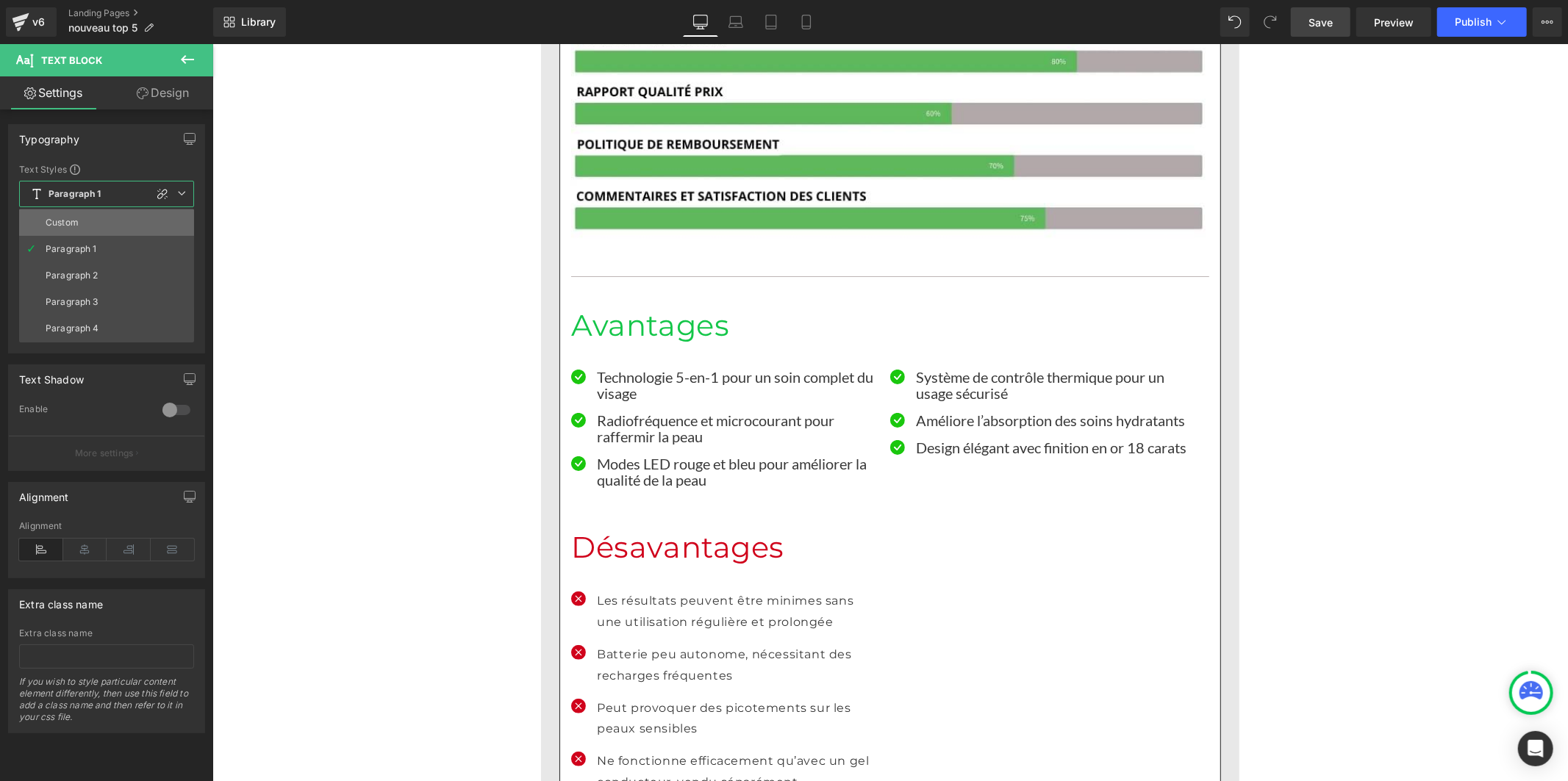
click at [84, 226] on li "Custom" at bounding box center [106, 222] width 175 height 27
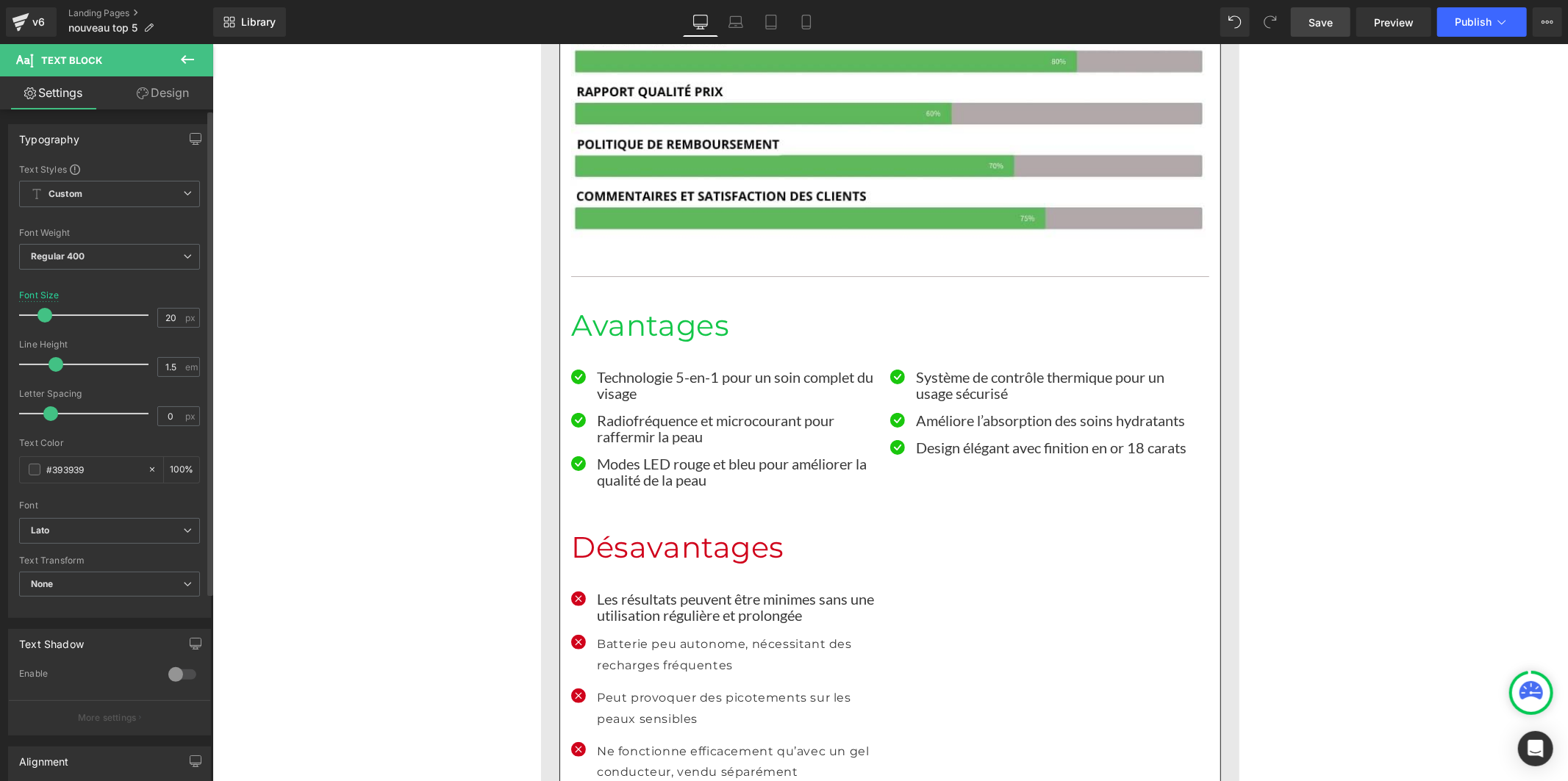
drag, startPoint x: 74, startPoint y: 368, endPoint x: 55, endPoint y: 366, distance: 19.1
click at [55, 366] on span at bounding box center [56, 365] width 15 height 15
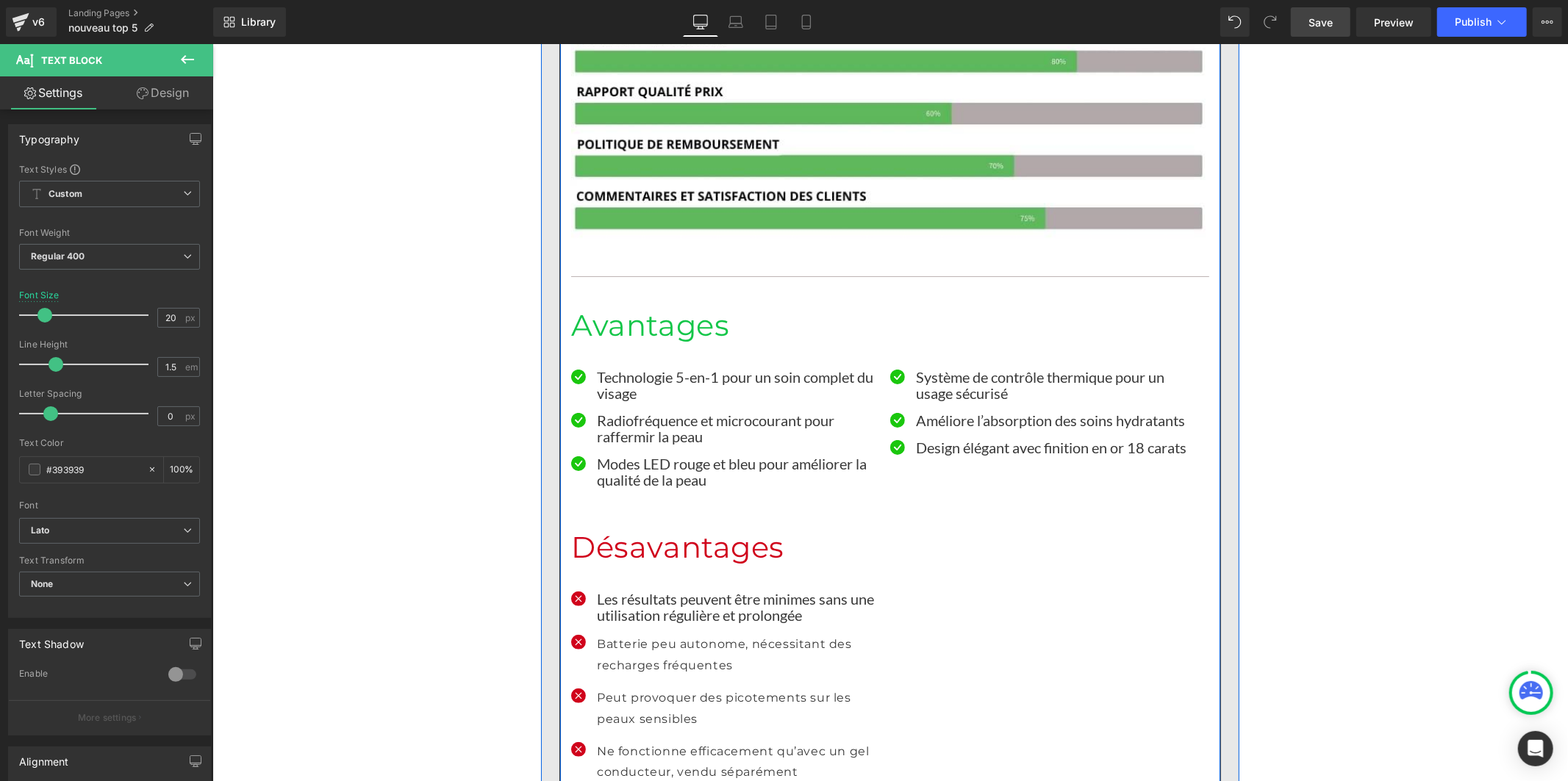
click at [644, 633] on p "Batterie peu autonome, nécessitant des recharges fréquentes" at bounding box center [737, 654] width 283 height 43
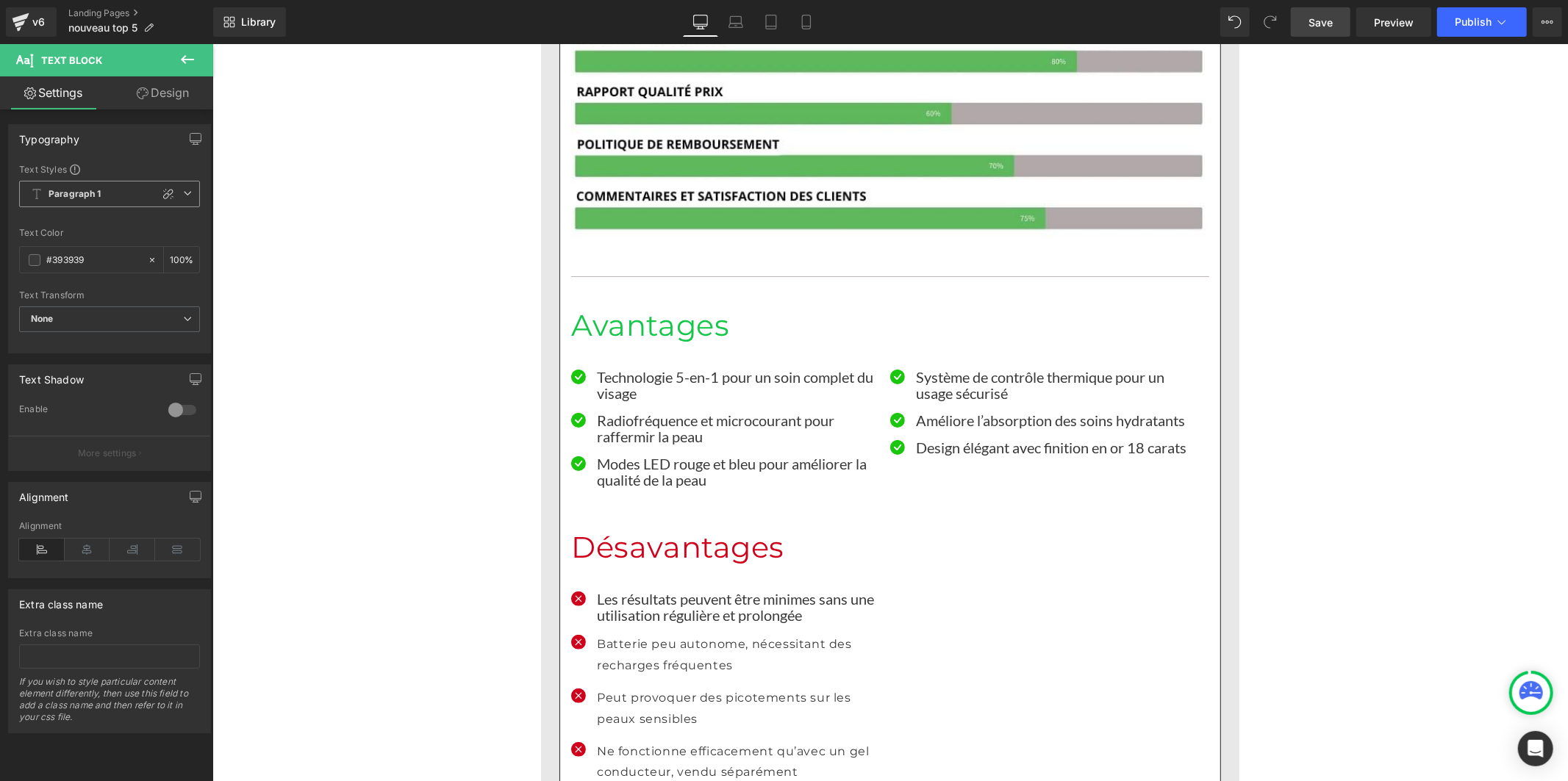
click at [81, 191] on b "Paragraph 1" at bounding box center [75, 194] width 53 height 12
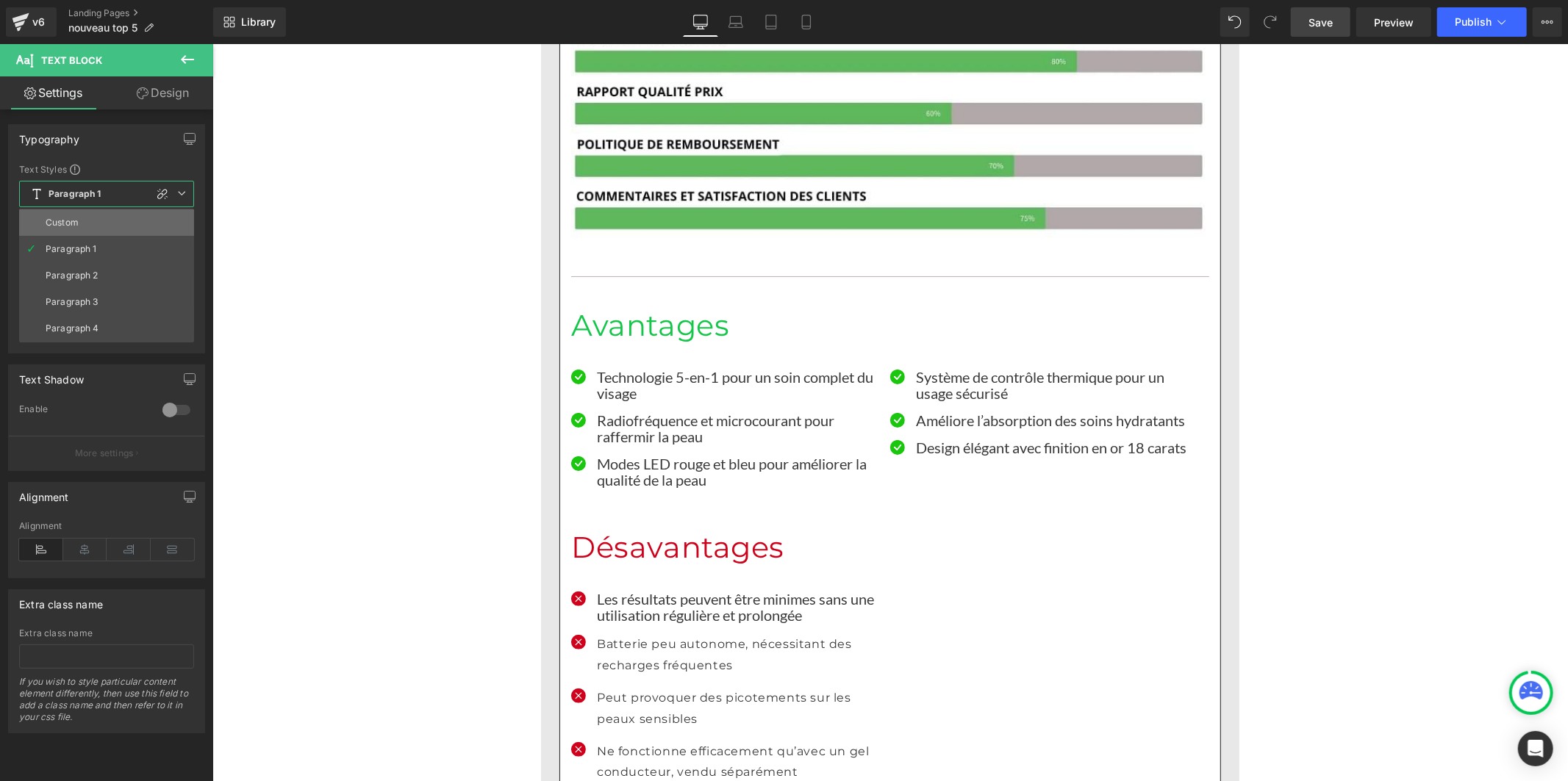
click at [85, 232] on li "Custom" at bounding box center [106, 222] width 175 height 27
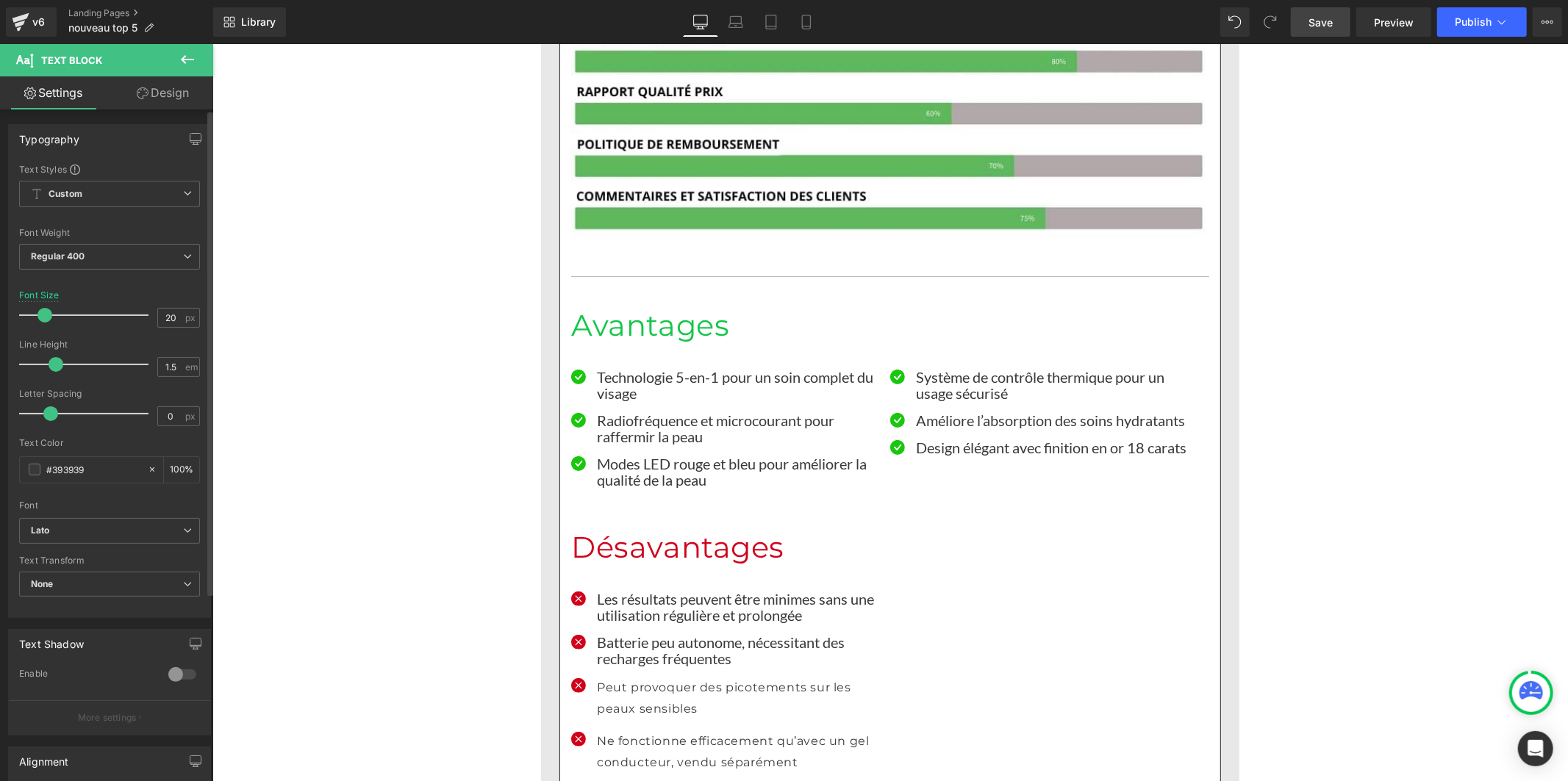
drag, startPoint x: 74, startPoint y: 366, endPoint x: 56, endPoint y: 369, distance: 18.2
click at [56, 369] on span at bounding box center [56, 365] width 15 height 15
click at [628, 677] on p "Peut provoquer des picotements sur les peaux sensibles" at bounding box center [737, 698] width 283 height 43
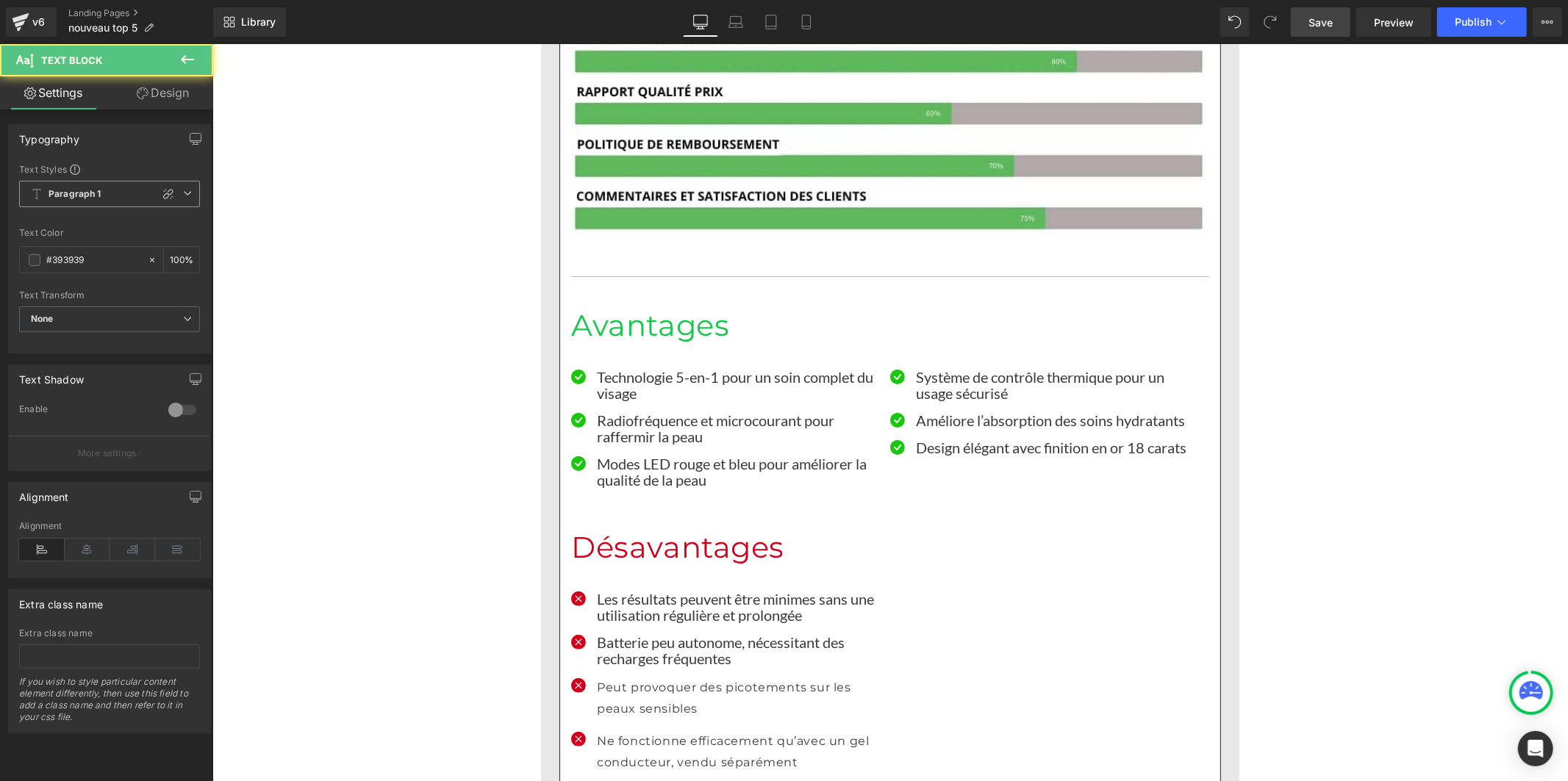
click at [93, 192] on b "Paragraph 1" at bounding box center [75, 194] width 53 height 12
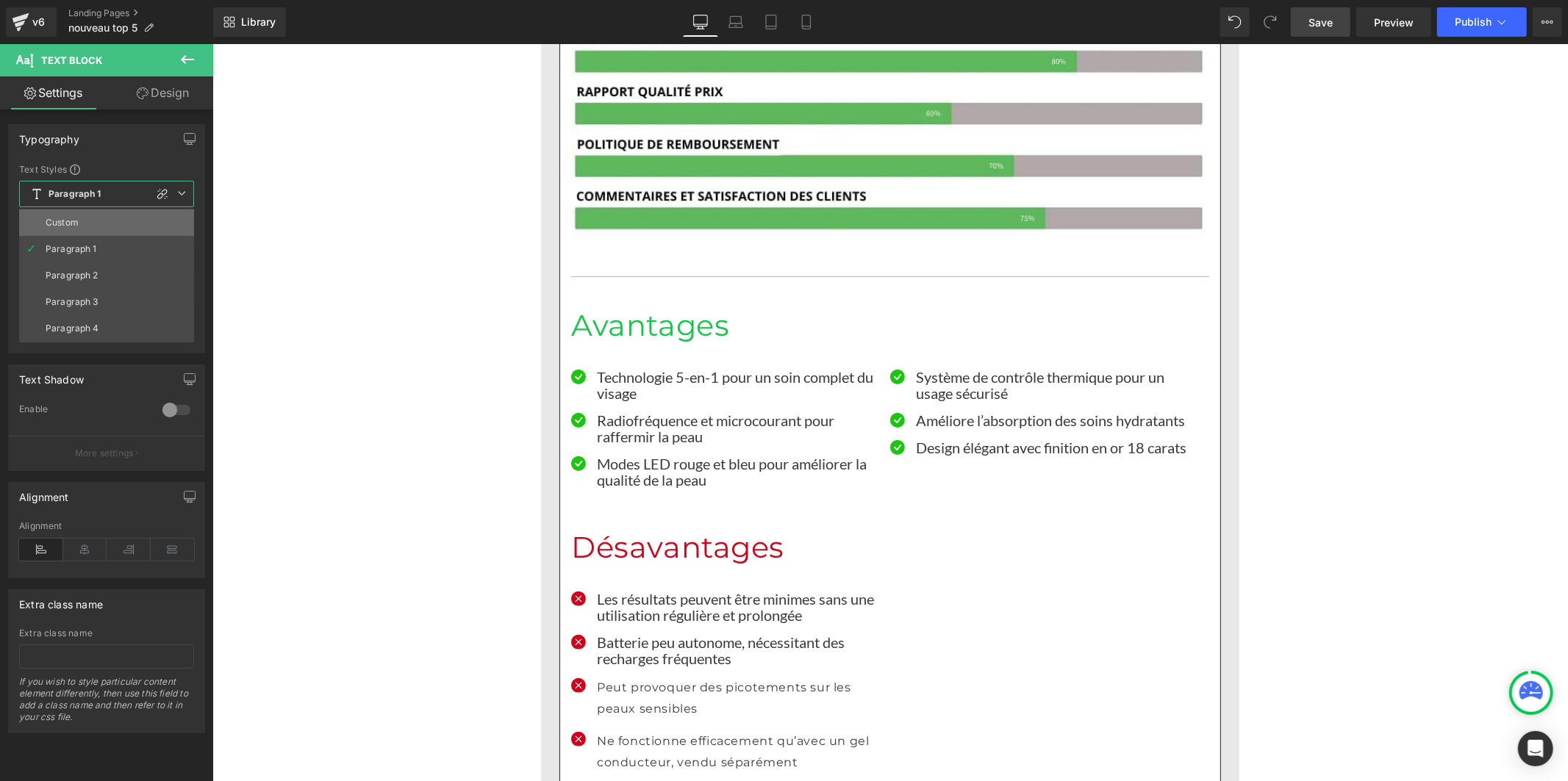
click at [93, 216] on li "Custom" at bounding box center [106, 222] width 175 height 27
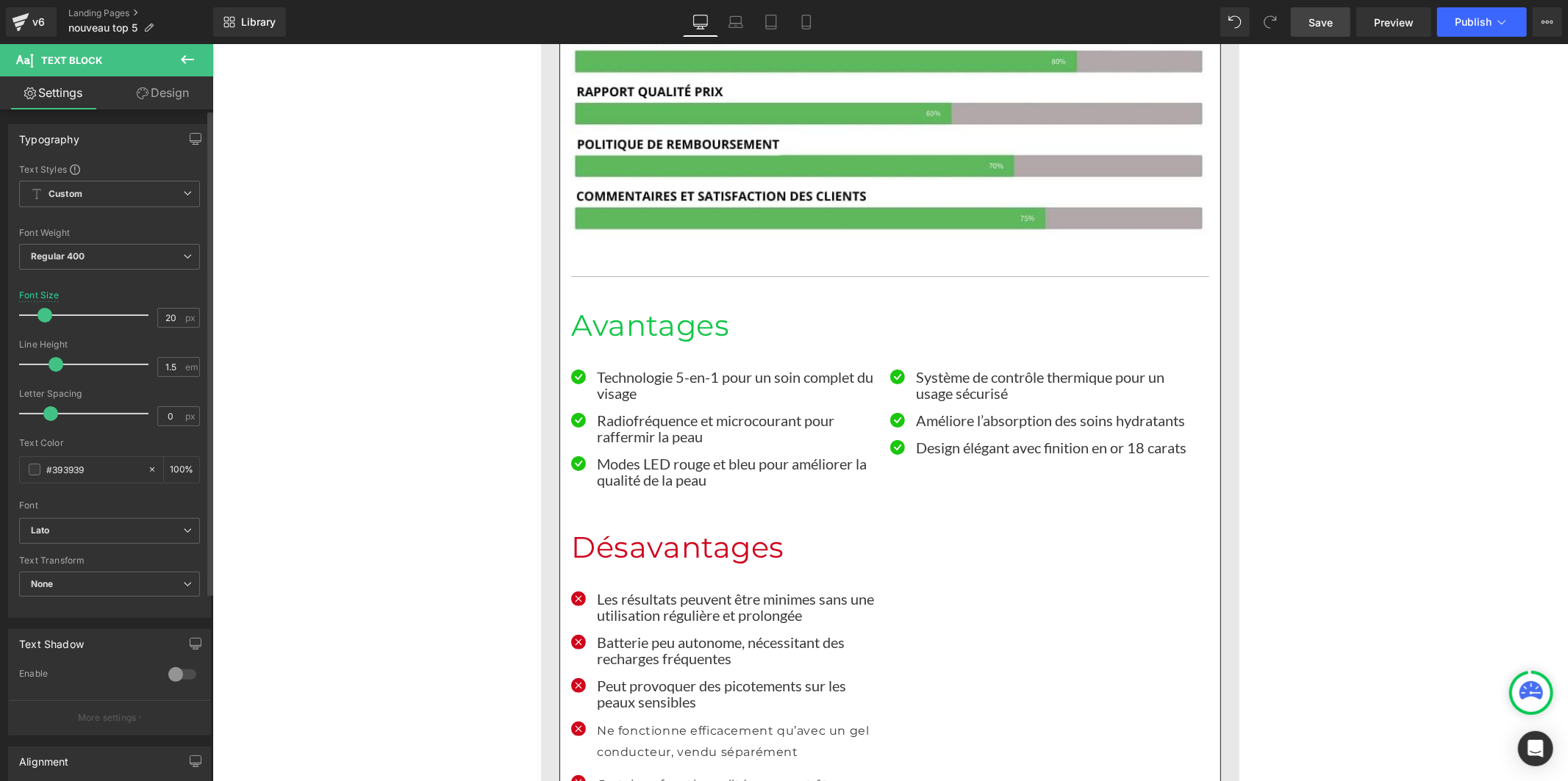
drag, startPoint x: 74, startPoint y: 365, endPoint x: 54, endPoint y: 365, distance: 20.0
click at [54, 365] on span at bounding box center [56, 365] width 15 height 15
click at [611, 720] on p "Ne fonctionne efficacement qu’avec un gel conducteur, vendu séparément" at bounding box center [737, 741] width 283 height 43
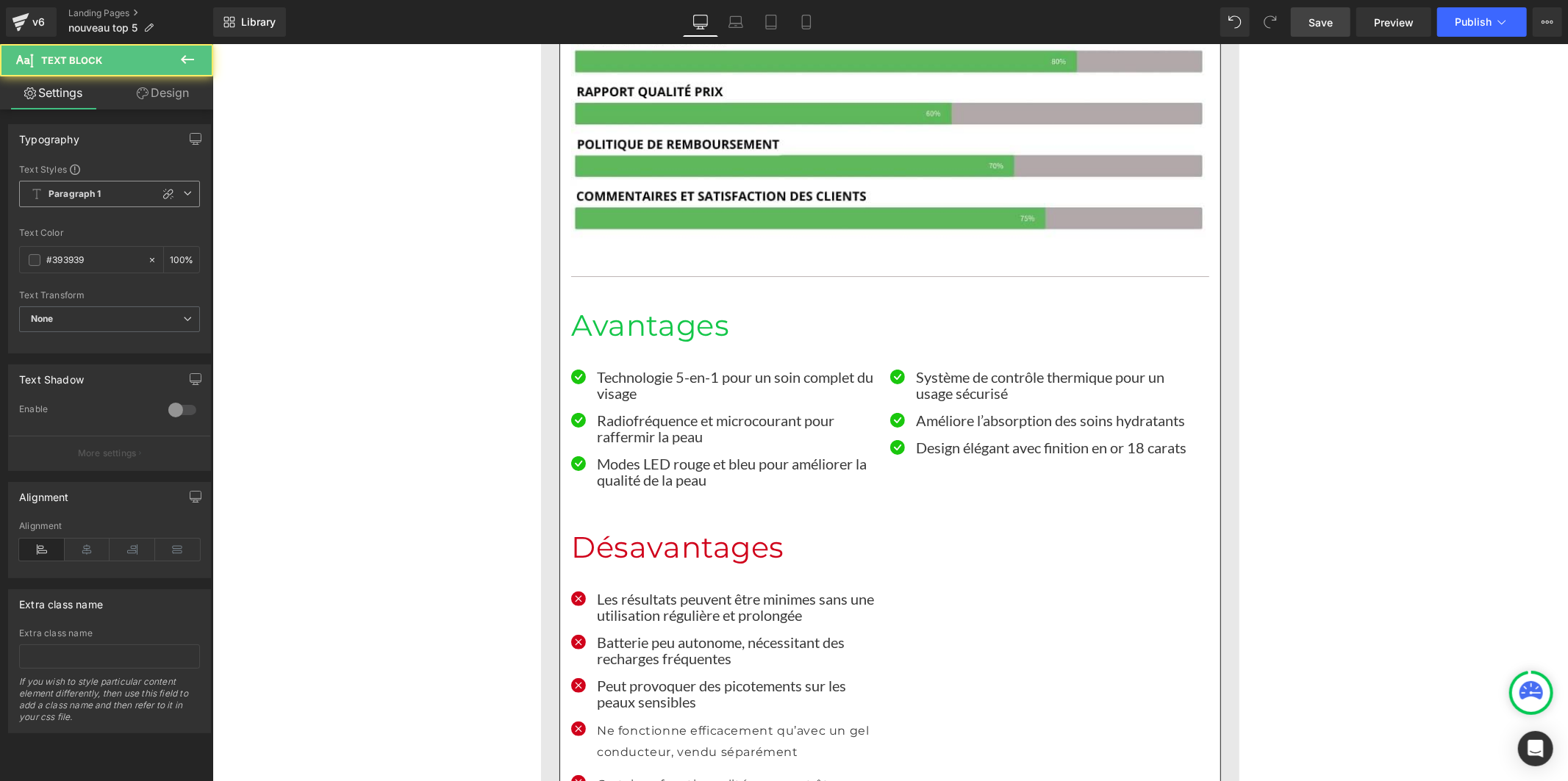
click at [110, 201] on span "Paragraph 1" at bounding box center [110, 194] width 181 height 27
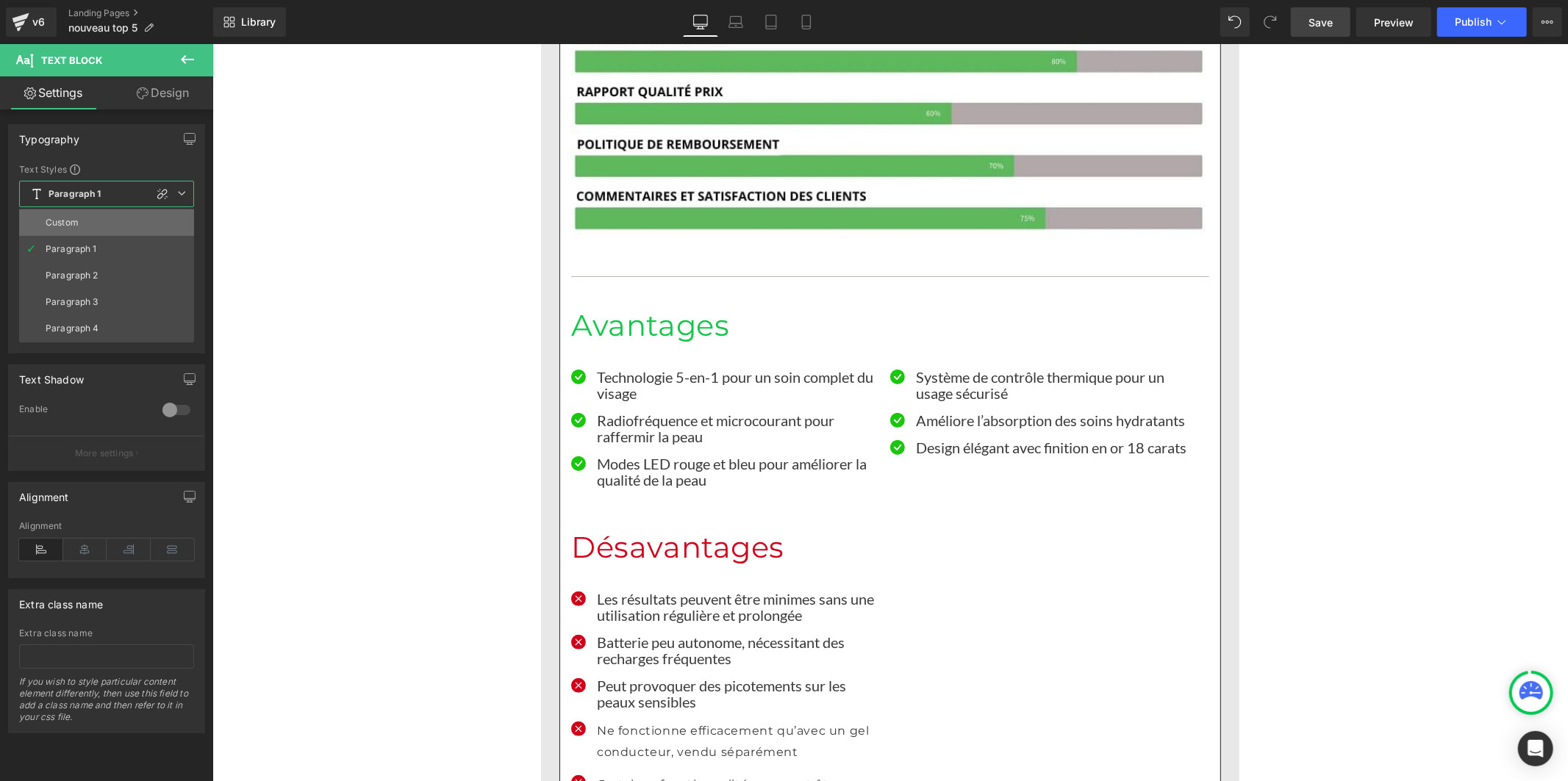
click at [110, 224] on li "Custom" at bounding box center [106, 222] width 175 height 27
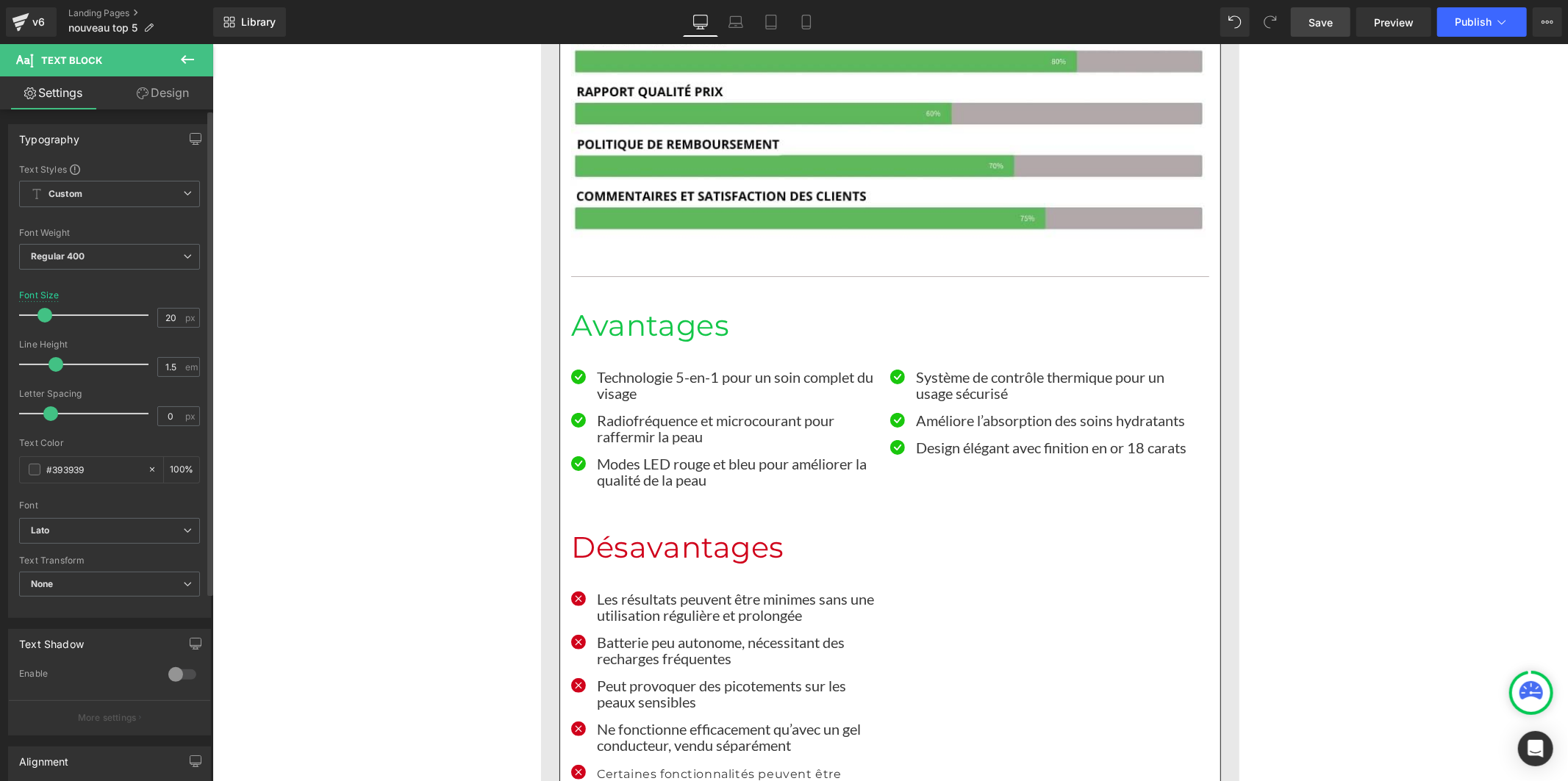
drag, startPoint x: 72, startPoint y: 366, endPoint x: 54, endPoint y: 368, distance: 18.1
click at [54, 368] on span at bounding box center [56, 365] width 15 height 15
click at [612, 764] on p "Certaines fonctionnalités peuvent être superflues pour les utilisateurs recherc…" at bounding box center [737, 796] width 283 height 63
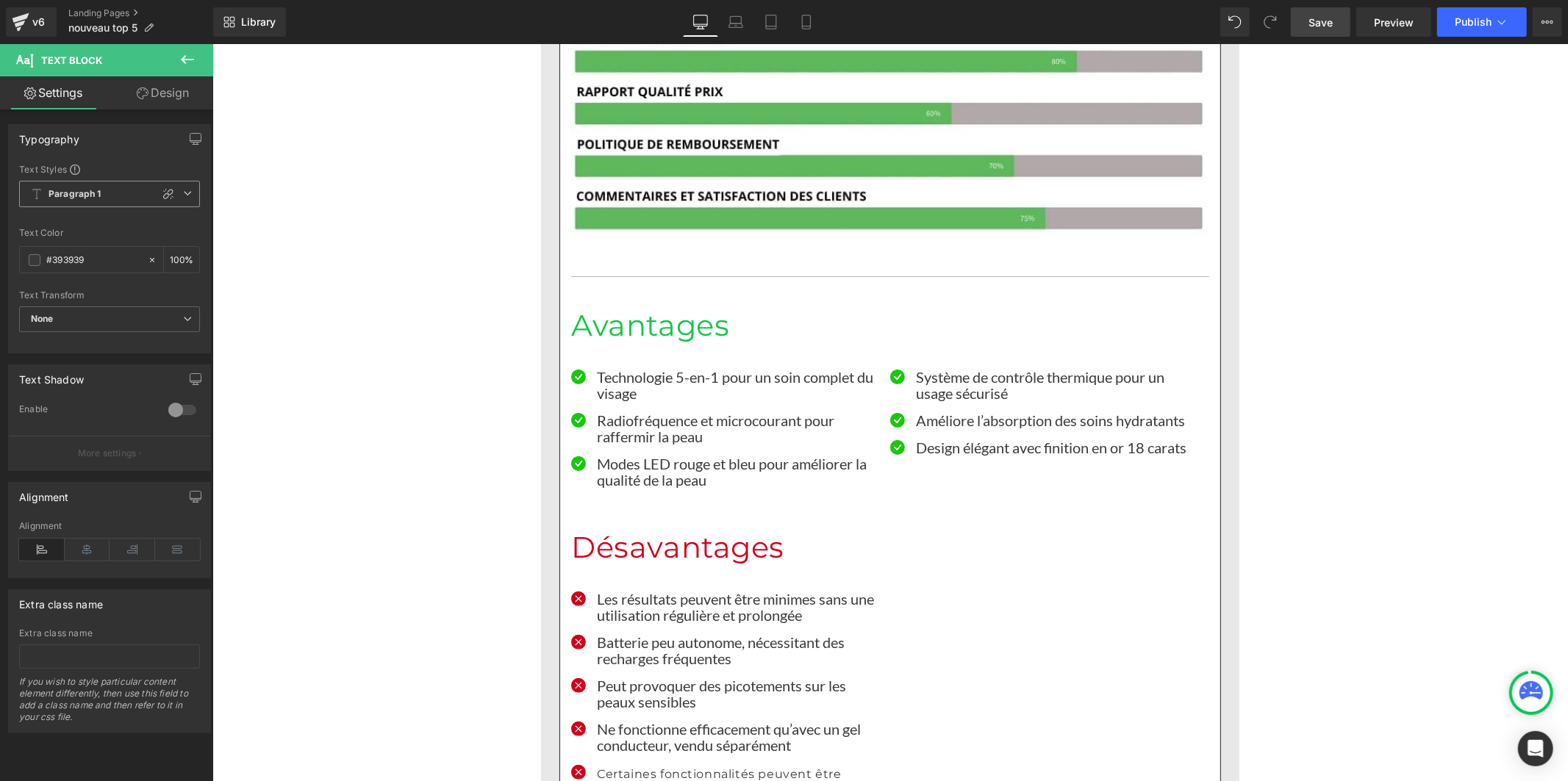
click at [57, 193] on b "Paragraph 1" at bounding box center [75, 194] width 53 height 12
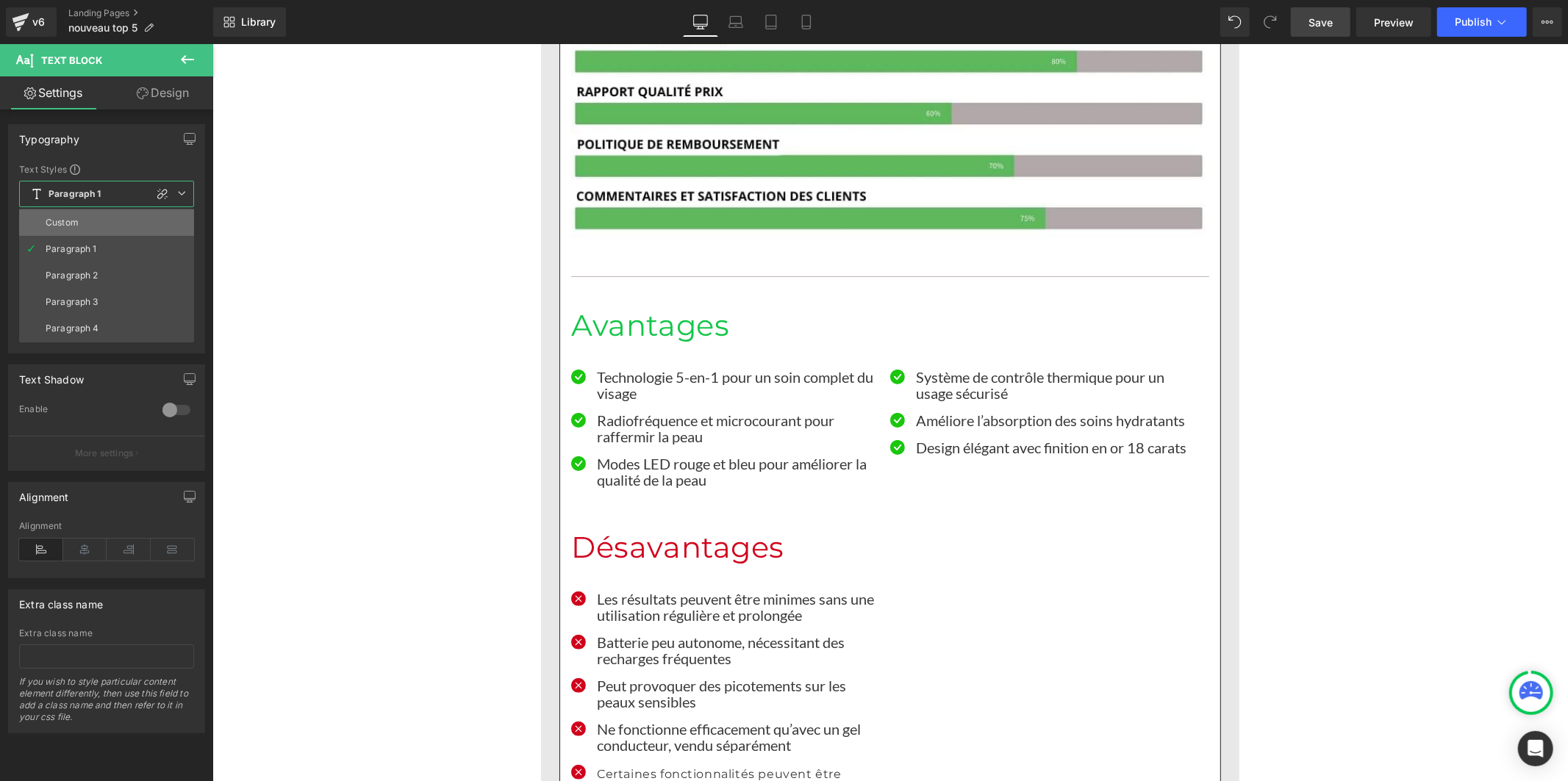
click at [74, 229] on li "Custom" at bounding box center [106, 222] width 175 height 27
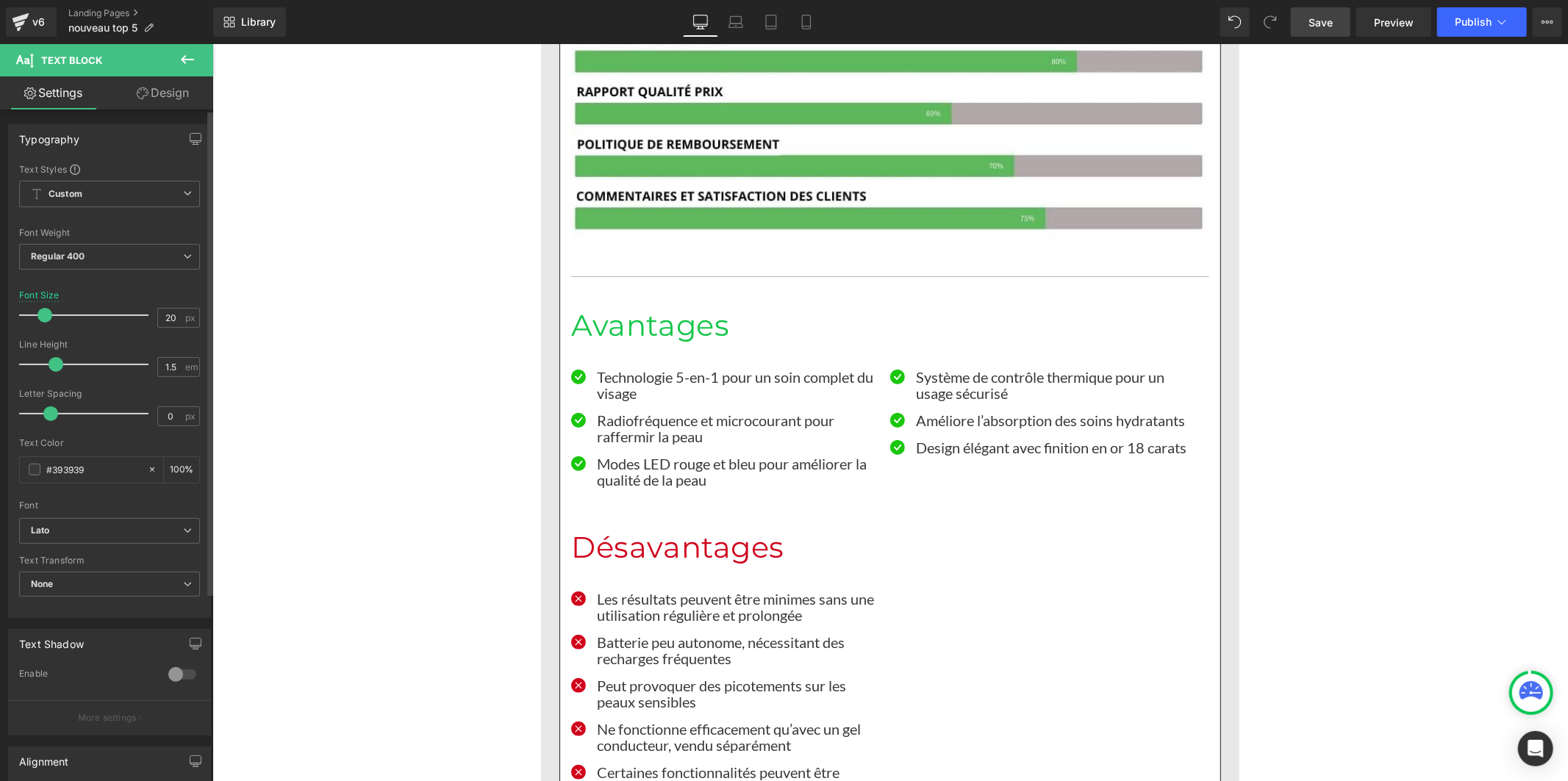
drag, startPoint x: 71, startPoint y: 364, endPoint x: 51, endPoint y: 365, distance: 20.0
click at [51, 365] on span at bounding box center [56, 365] width 15 height 15
click at [1320, 19] on span "Save" at bounding box center [1321, 22] width 24 height 15
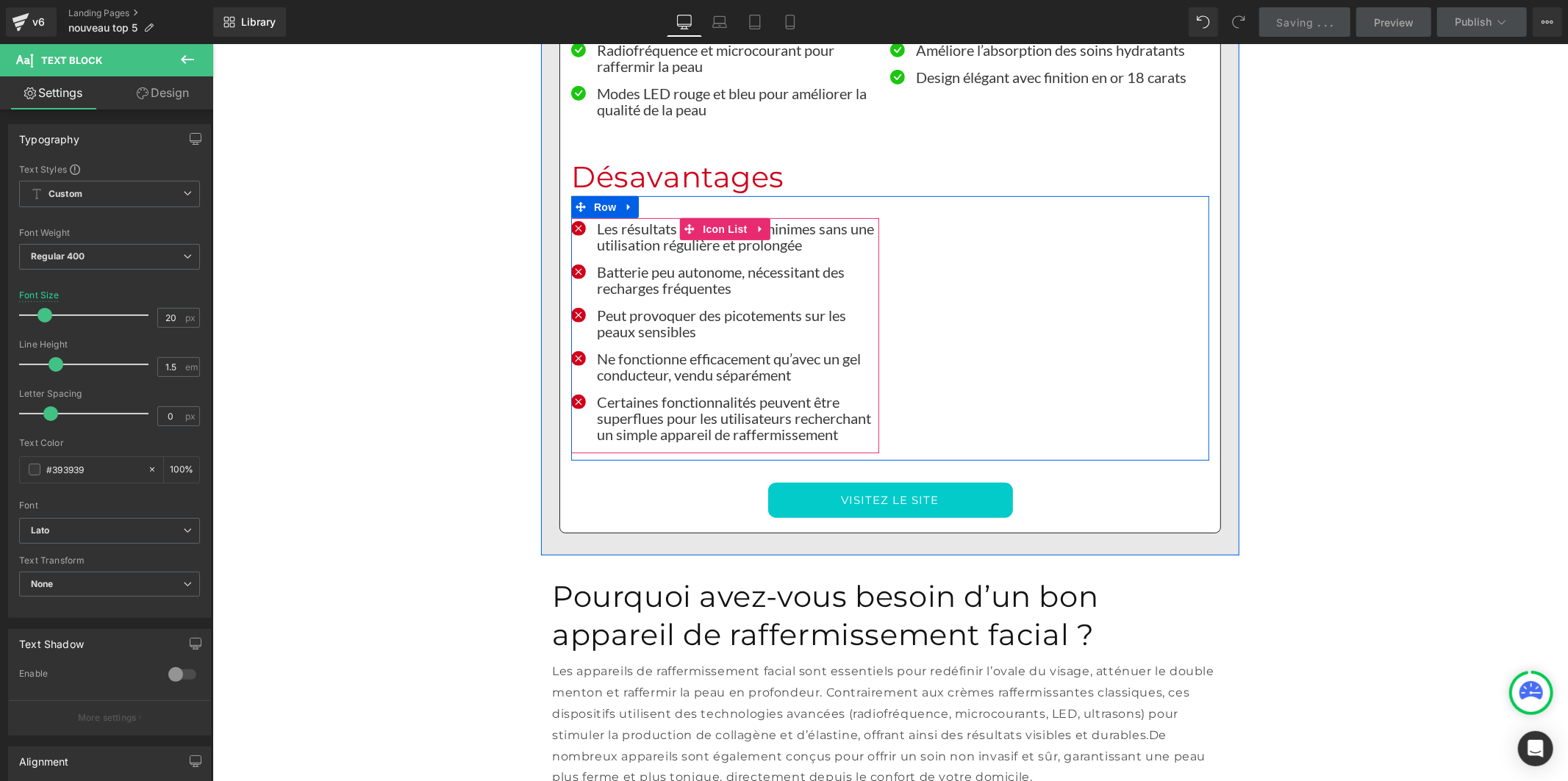
scroll to position [9883, 0]
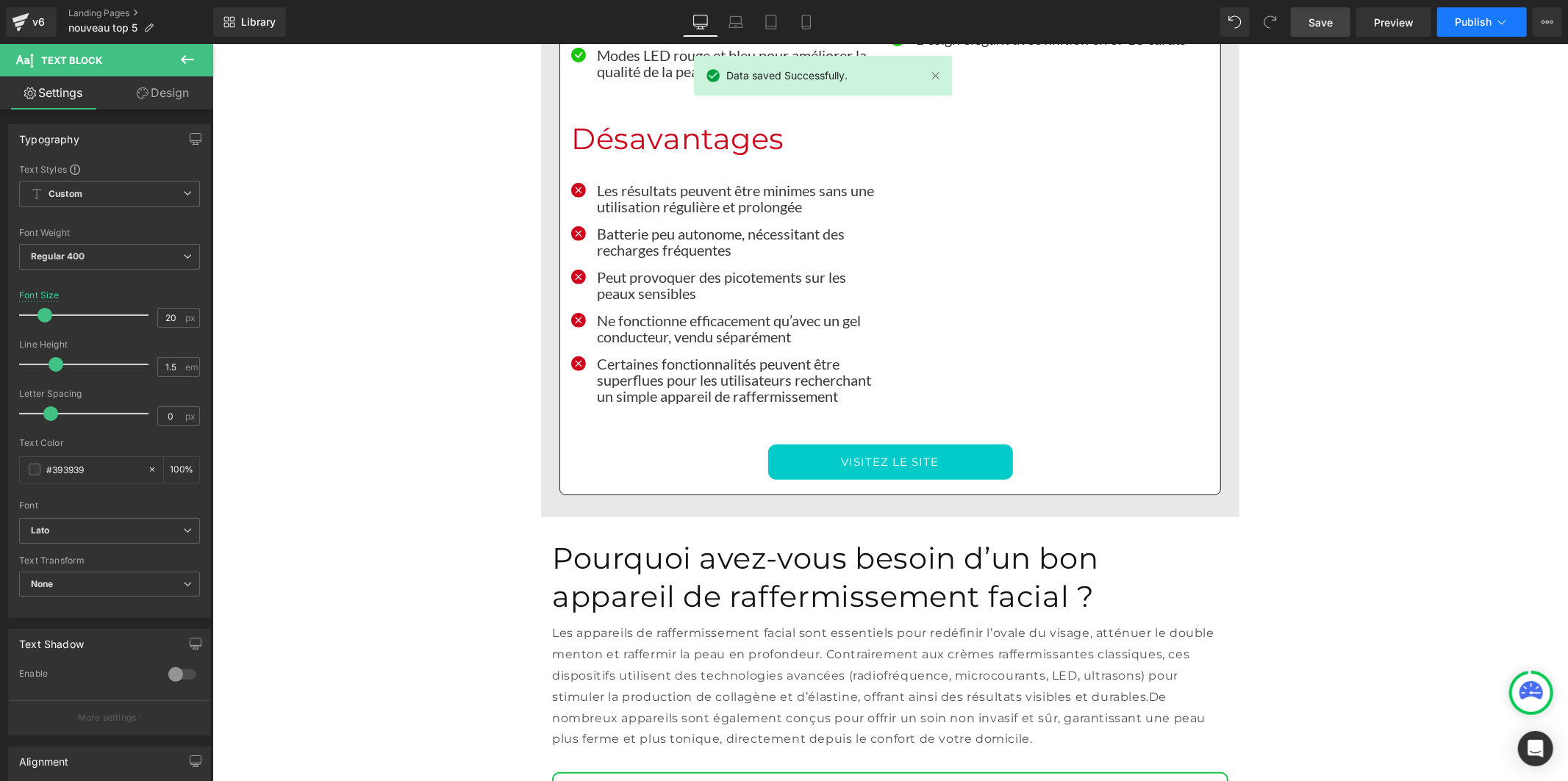
click at [1471, 27] on span "Publish" at bounding box center [1473, 22] width 37 height 11
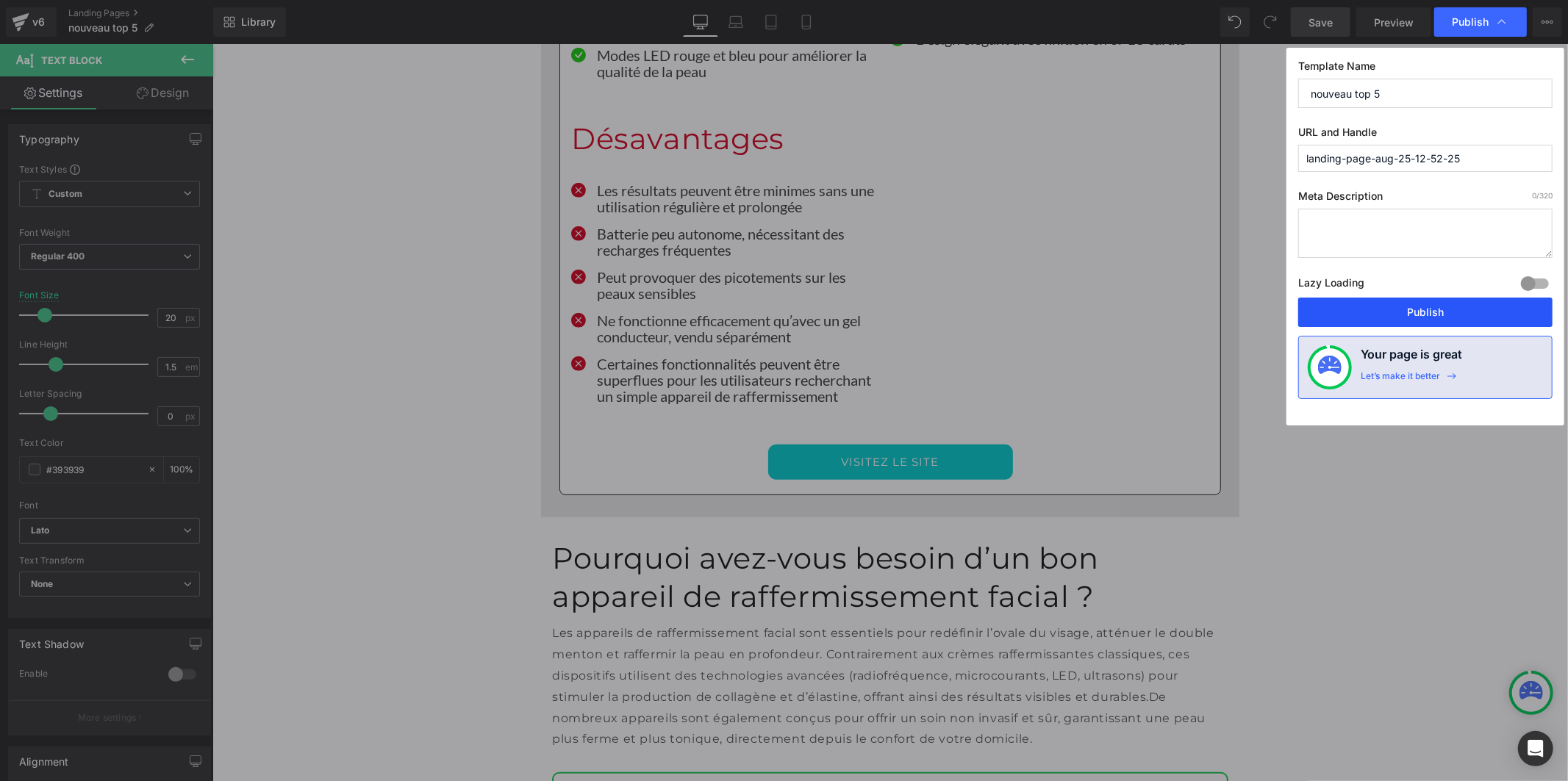
click at [1428, 316] on button "Publish" at bounding box center [1425, 313] width 254 height 29
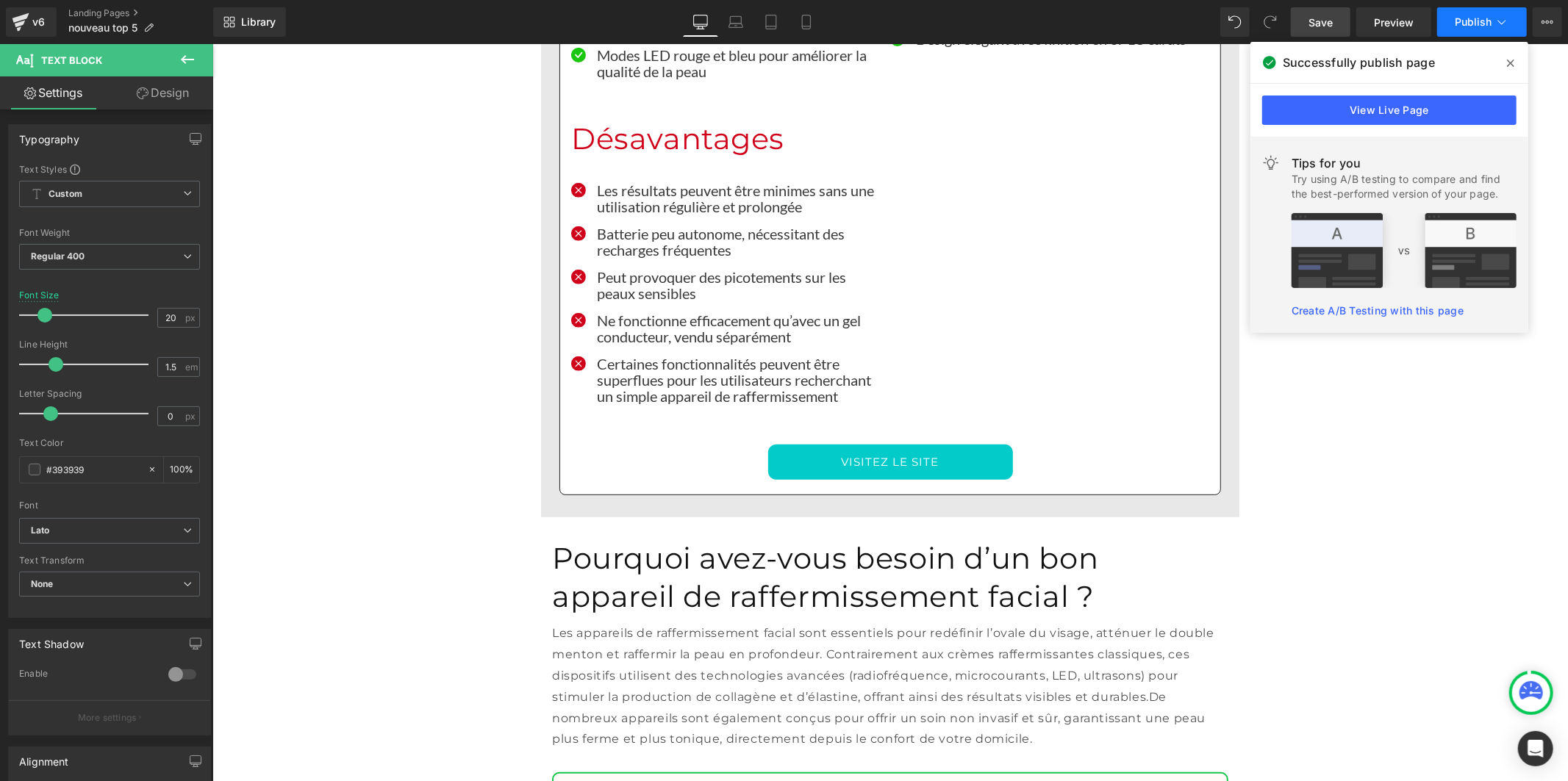
click at [1481, 34] on button "Publish" at bounding box center [1482, 22] width 89 height 29
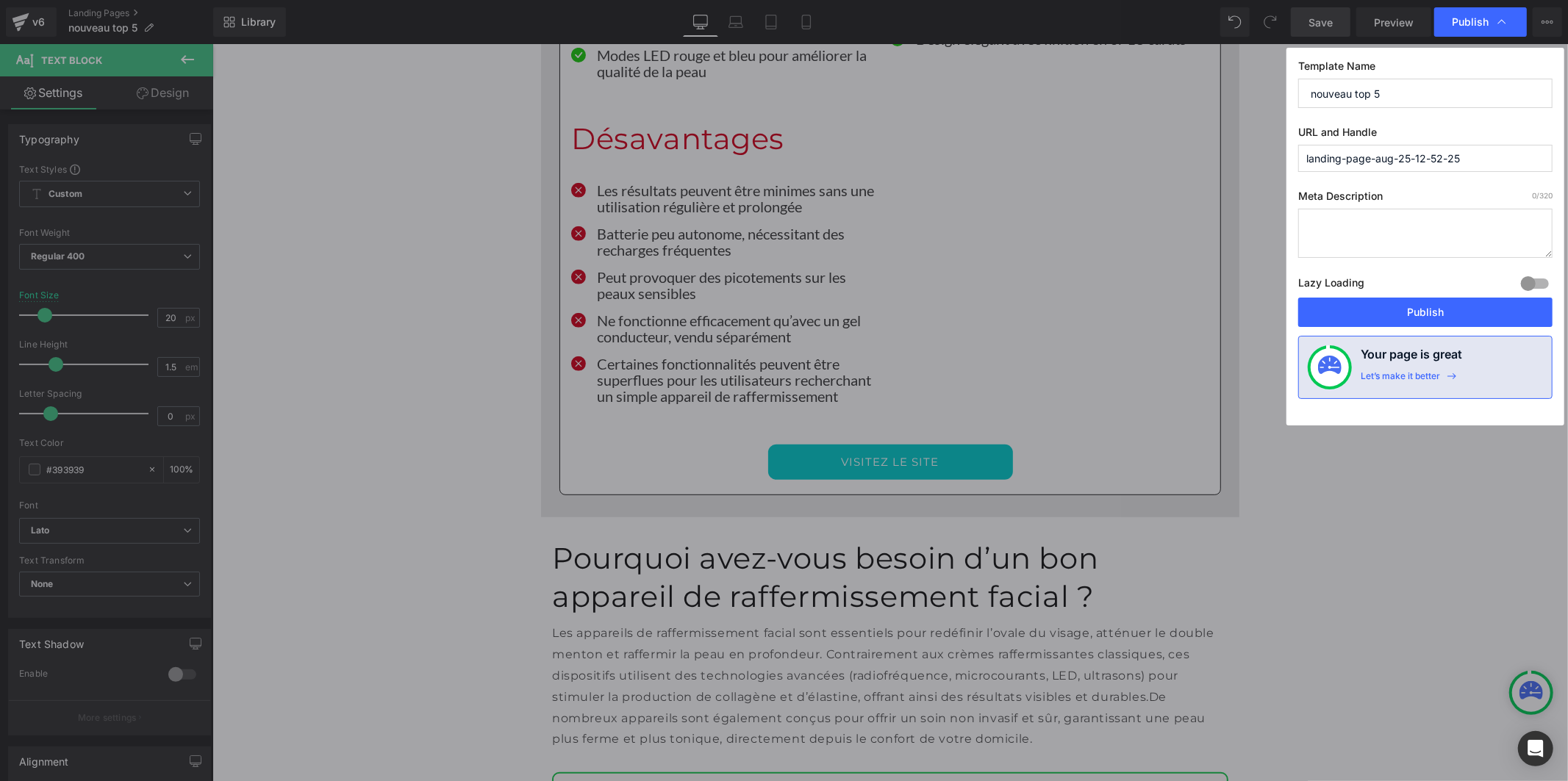
drag, startPoint x: 1472, startPoint y: 157, endPoint x: 1267, endPoint y: 152, distance: 205.1
click at [1267, 152] on div "Publish Template Name nouveau top 5 URL and Handle landing-page-aug-25-12-52-25…" at bounding box center [784, 390] width 1568 height 781
paste input "olymna-[GEOGRAPHIC_DATA]"
type input "olymna-[GEOGRAPHIC_DATA]-1"
click at [1359, 312] on button "Publish" at bounding box center [1425, 313] width 254 height 29
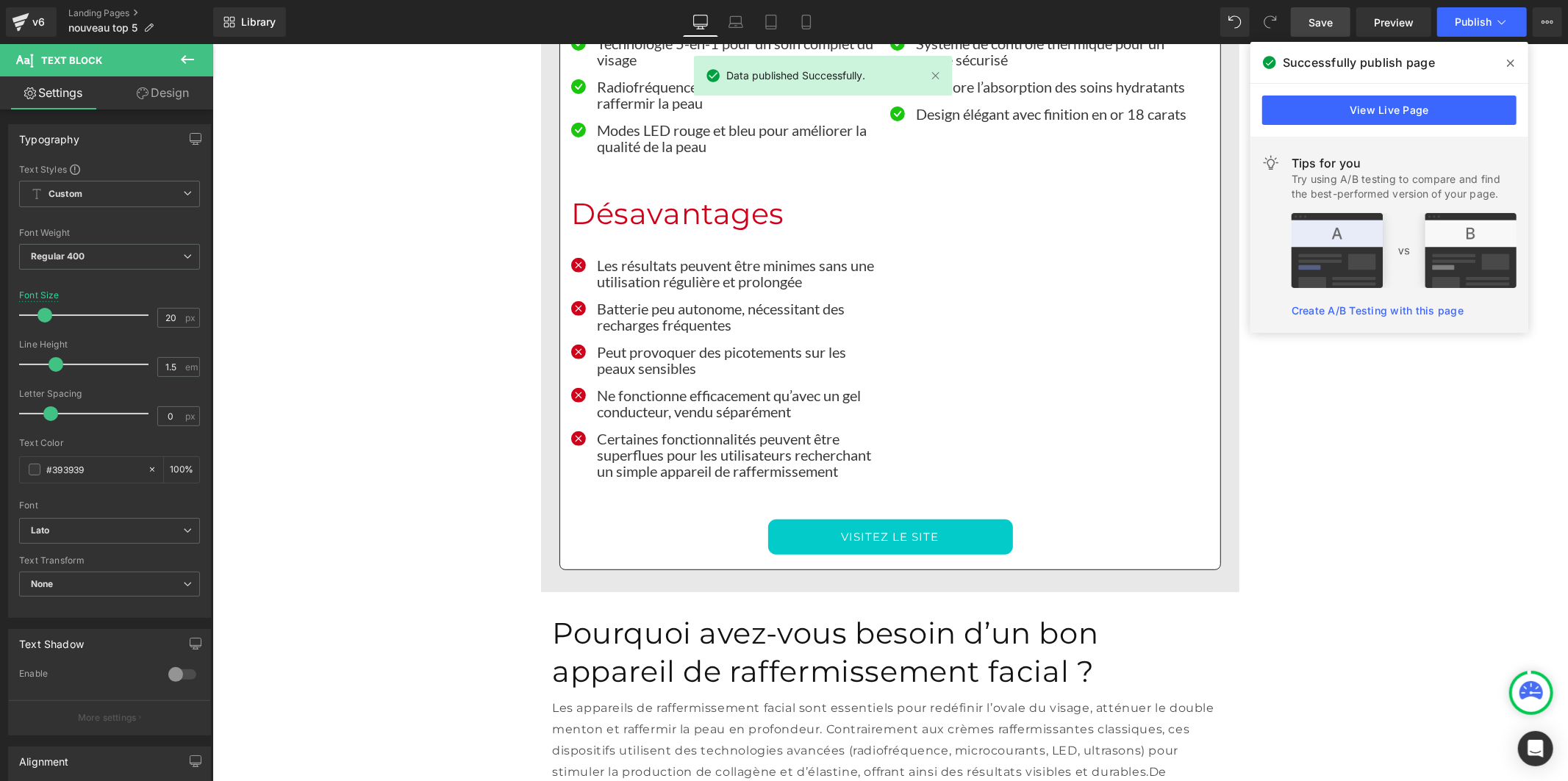
scroll to position [9883, 0]
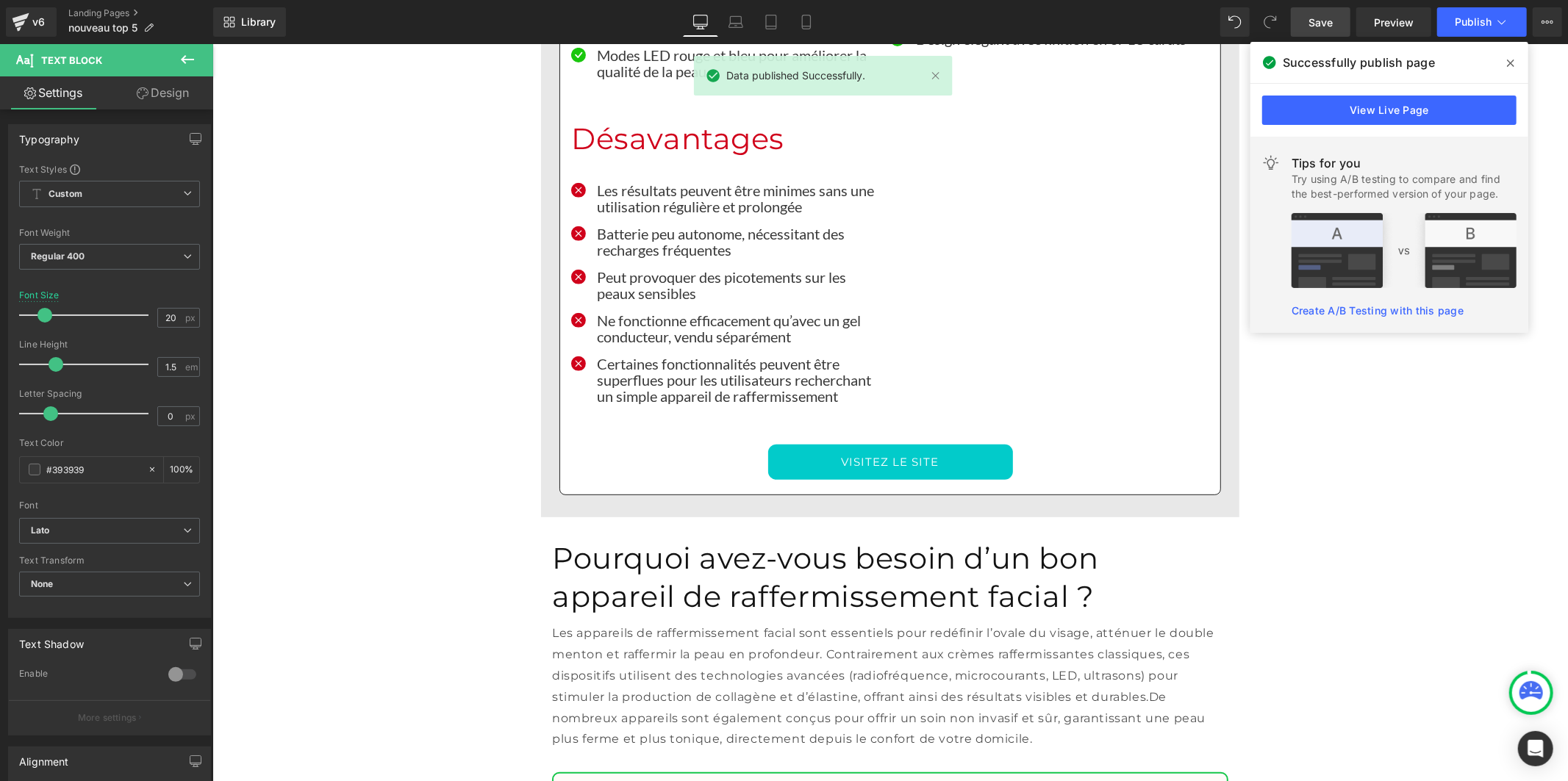
click at [874, 444] on link "VISITEZ LE SITE" at bounding box center [890, 461] width 245 height 35
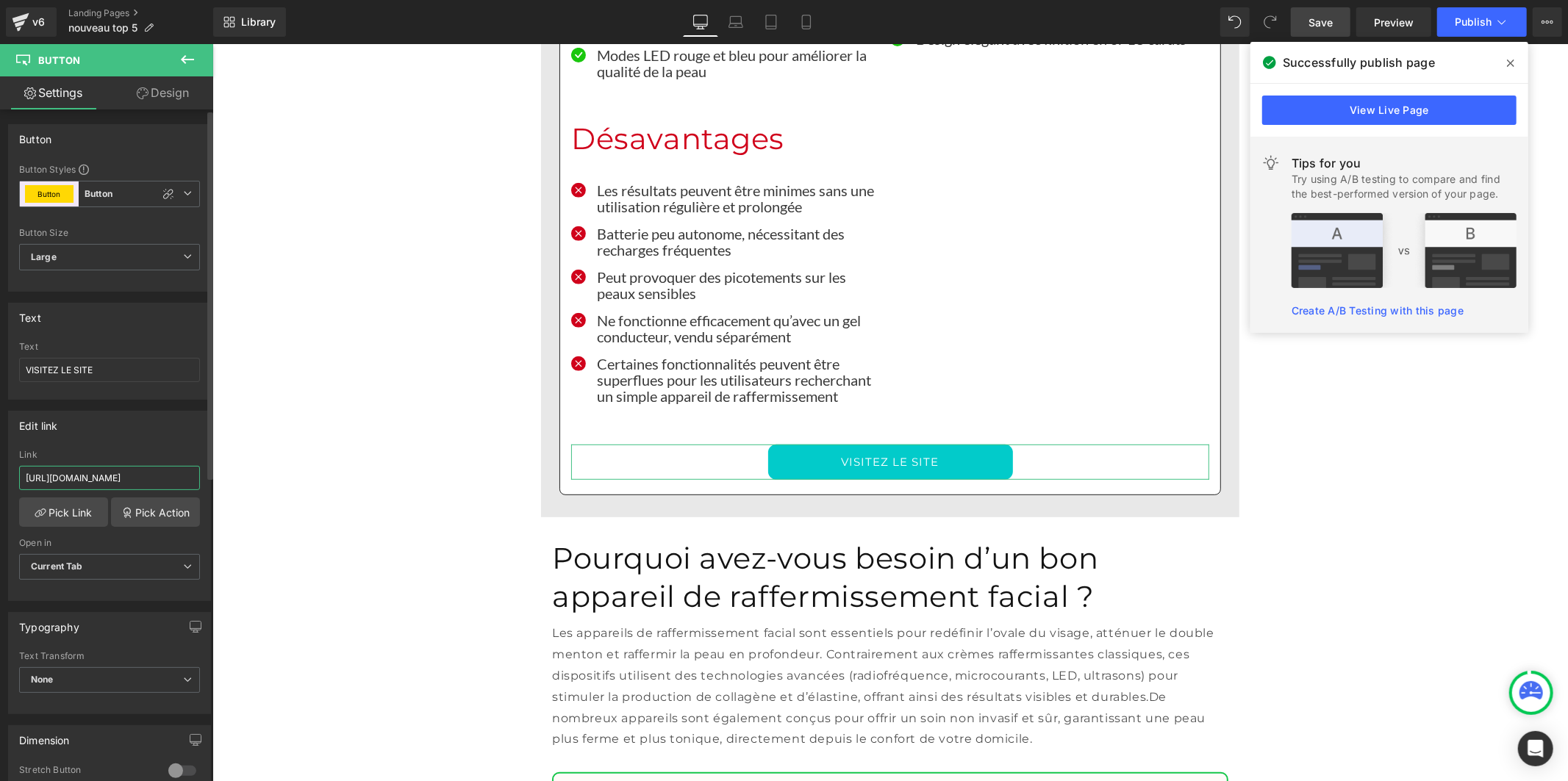
click at [74, 481] on input "[URL][DOMAIN_NAME]" at bounding box center [110, 478] width 181 height 24
type input "[URL][DOMAIN_NAME]"
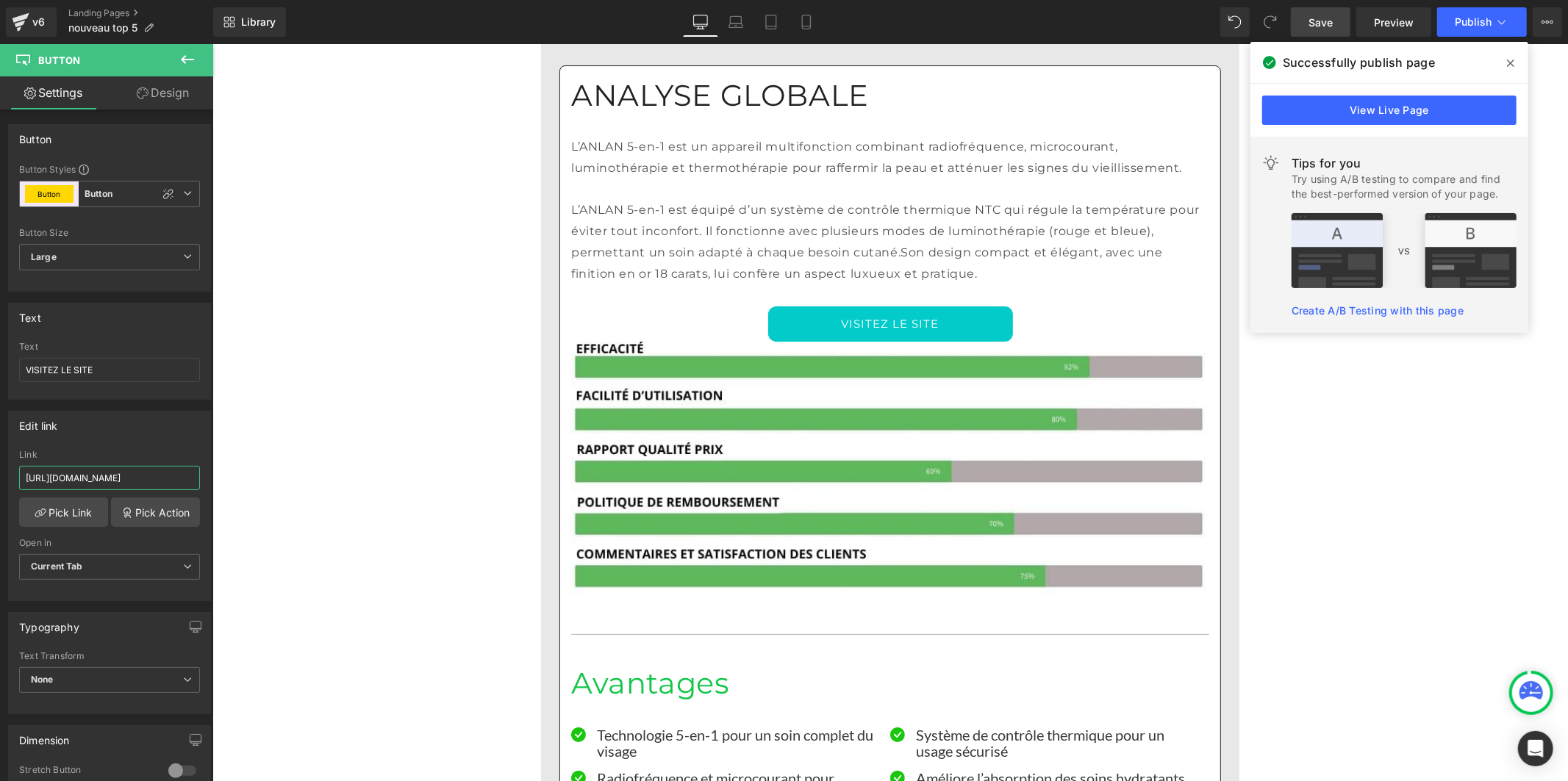
scroll to position [8903, 0]
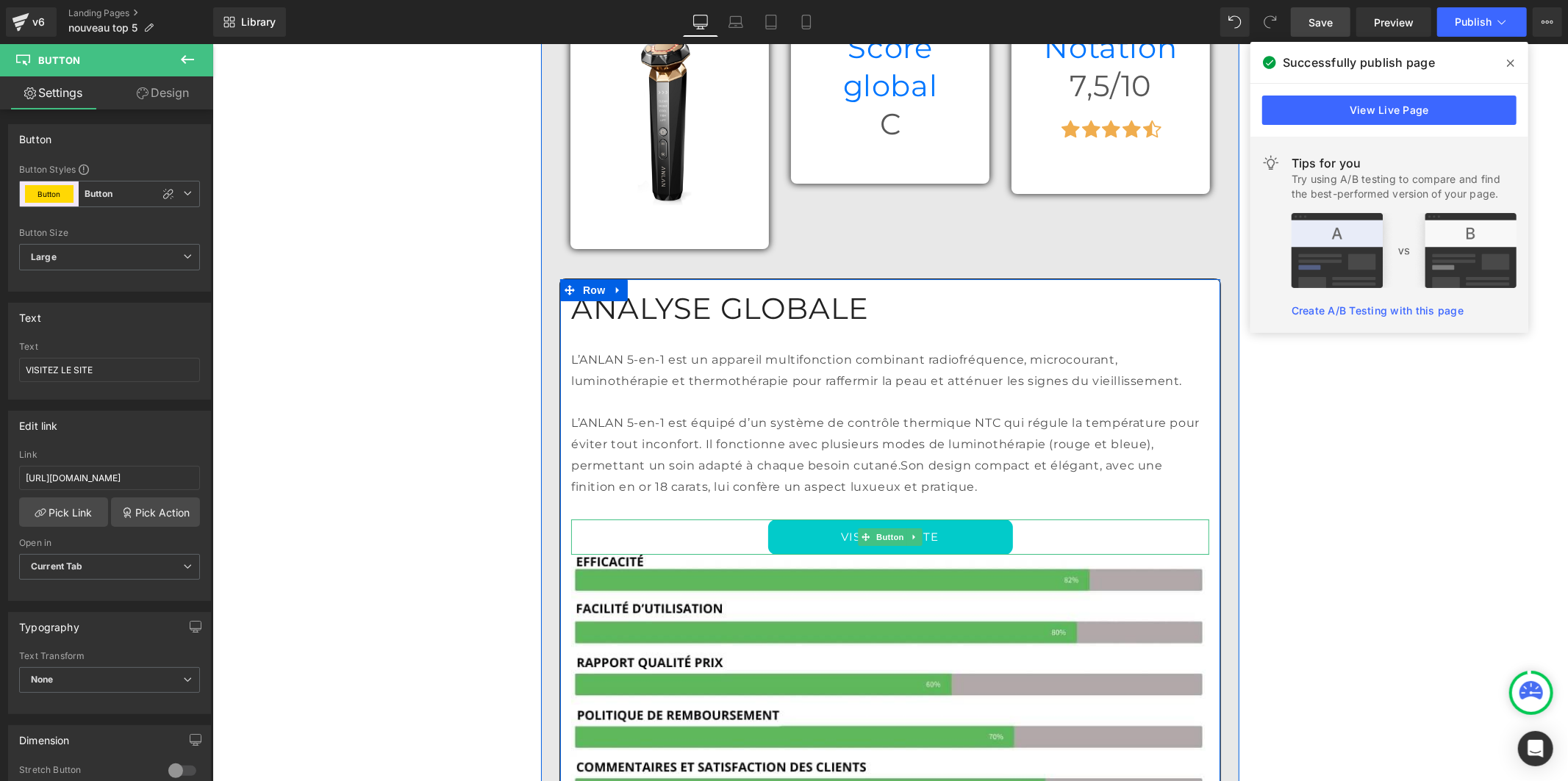
click at [771, 519] on link "VISITEZ LE SITE" at bounding box center [890, 536] width 245 height 35
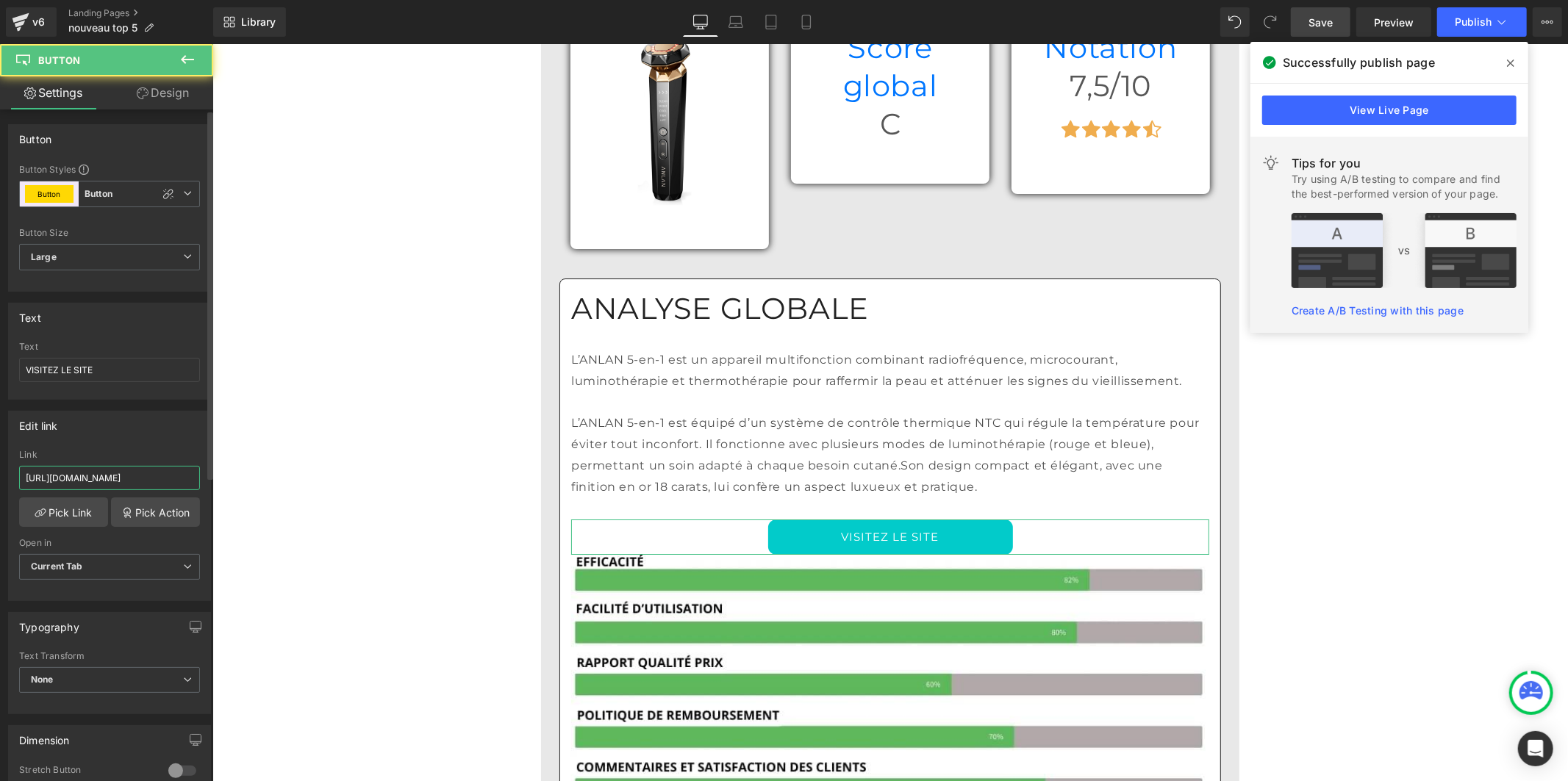
click at [142, 474] on input "[URL][DOMAIN_NAME]" at bounding box center [110, 478] width 181 height 24
type input "[URL][DOMAIN_NAME]"
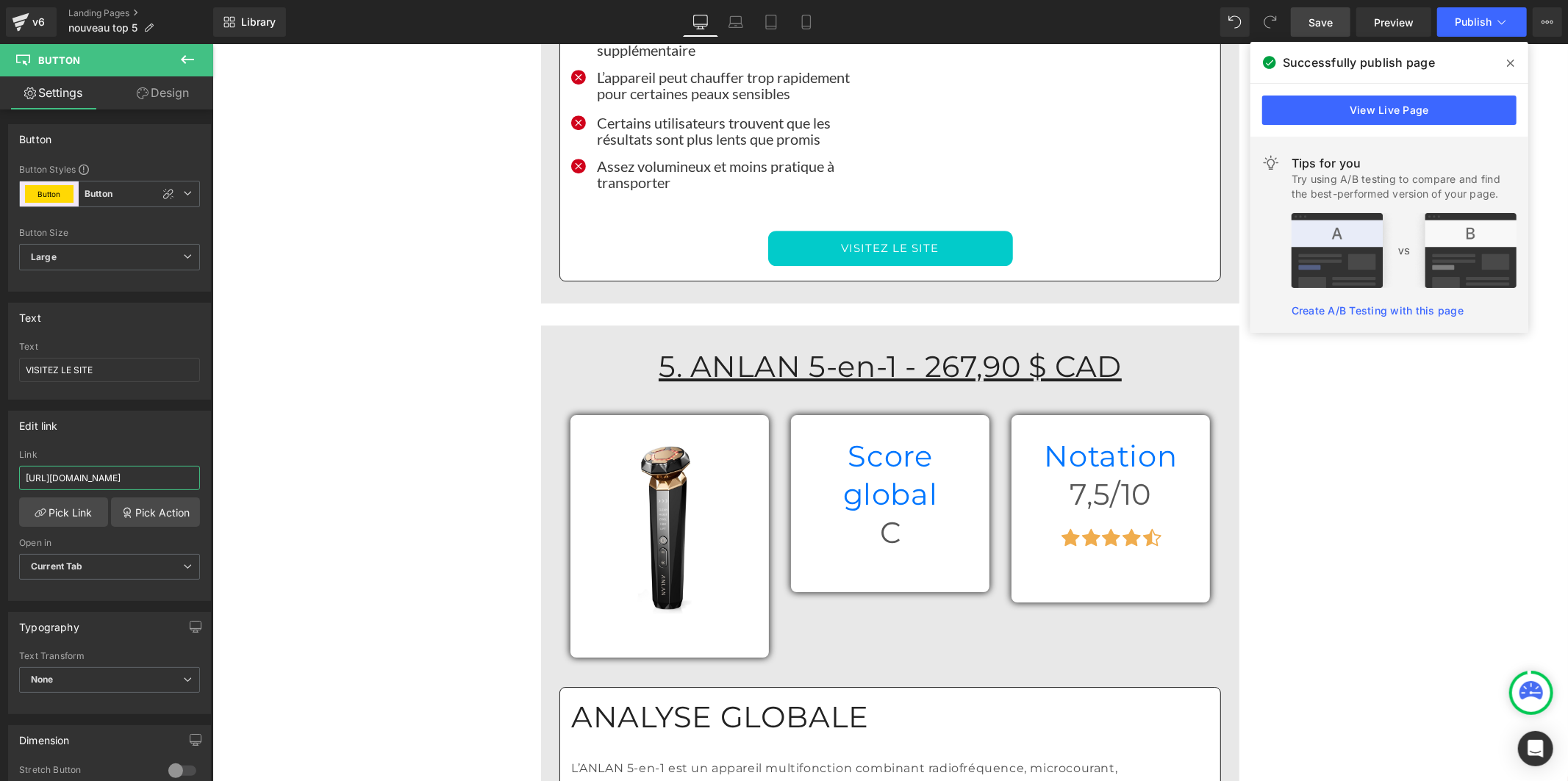
scroll to position [8249, 0]
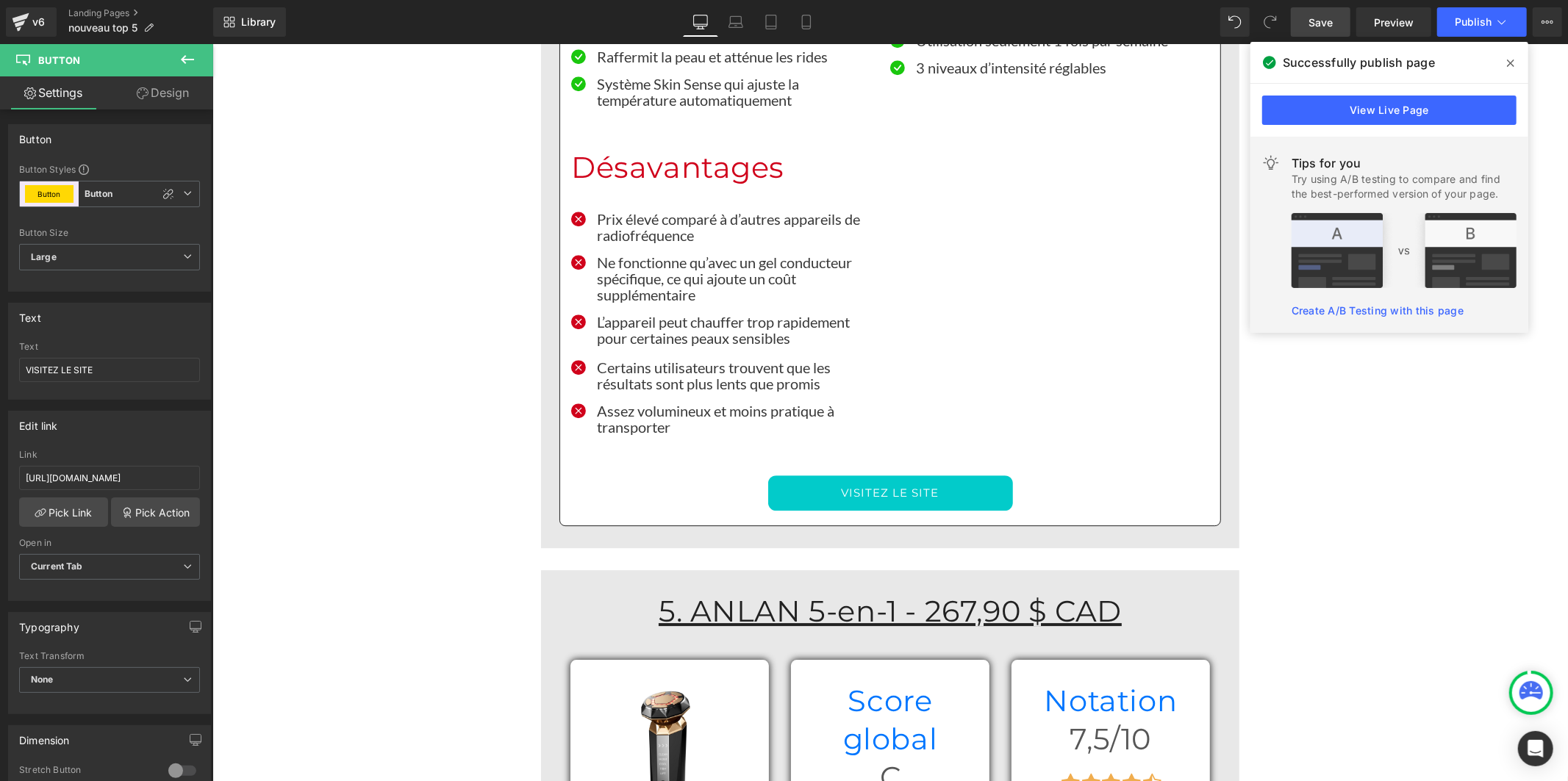
click at [777, 475] on link "VISITEZ LE SITE" at bounding box center [890, 492] width 245 height 35
click at [162, 474] on input "[URL][DOMAIN_NAME]" at bounding box center [110, 478] width 181 height 24
type input "[URL][DOMAIN_NAME]"
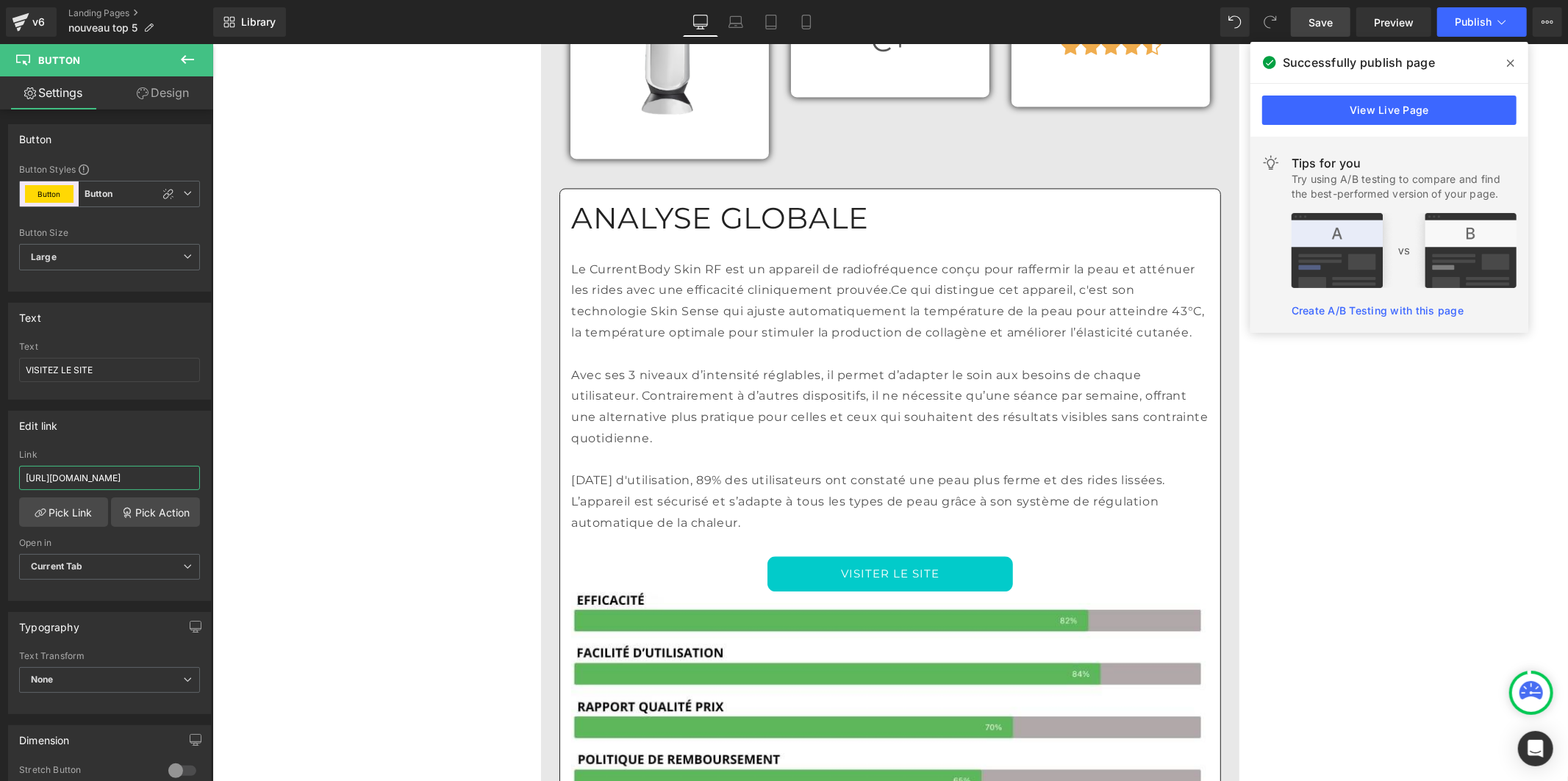
scroll to position [7105, 0]
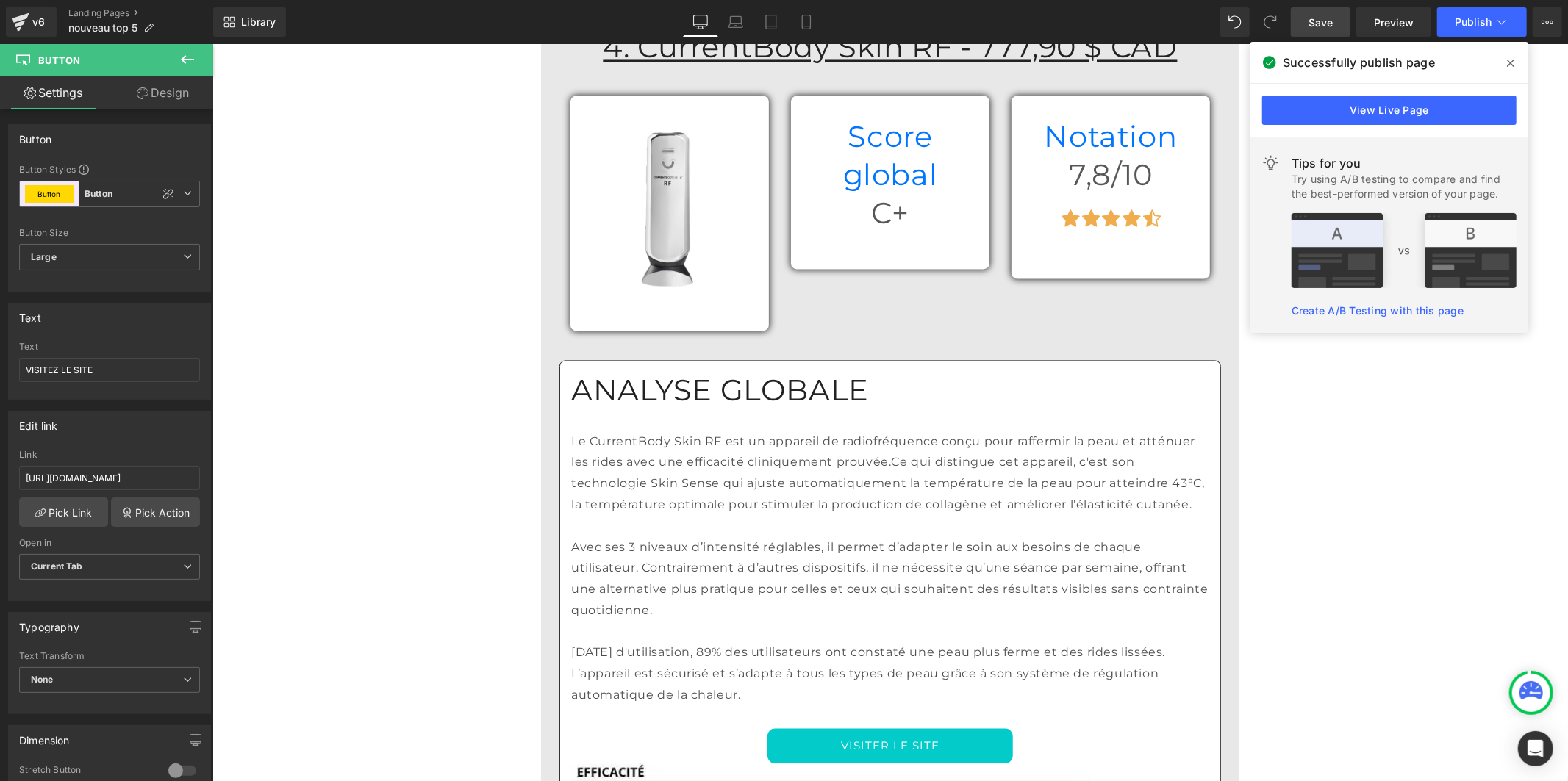
click at [780, 727] on link "VISITER LE SITE" at bounding box center [889, 744] width 245 height 35
click at [106, 475] on input "[URL][DOMAIN_NAME]" at bounding box center [110, 478] width 181 height 24
type input "[URL][DOMAIN_NAME]"
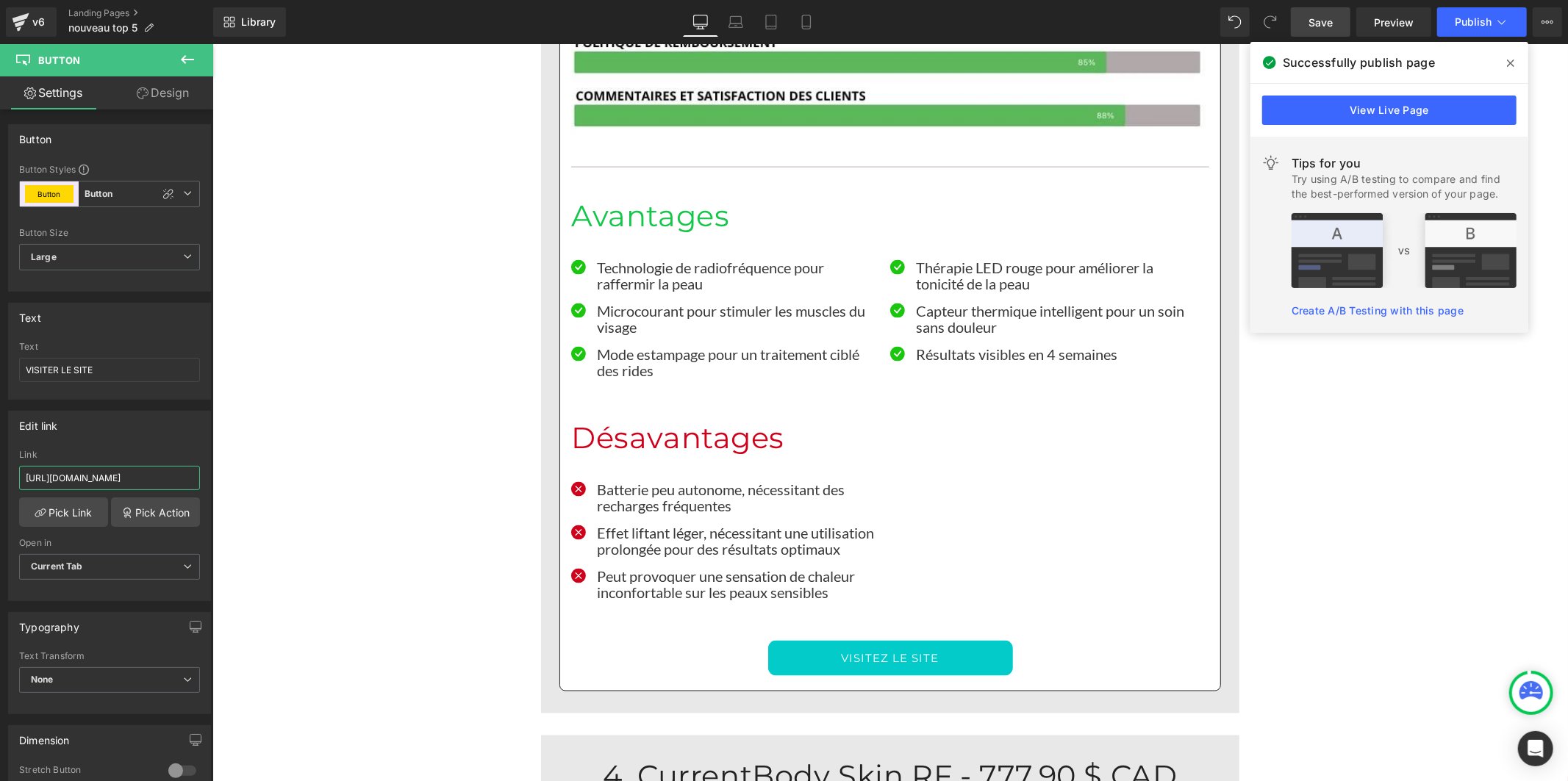
scroll to position [6371, 0]
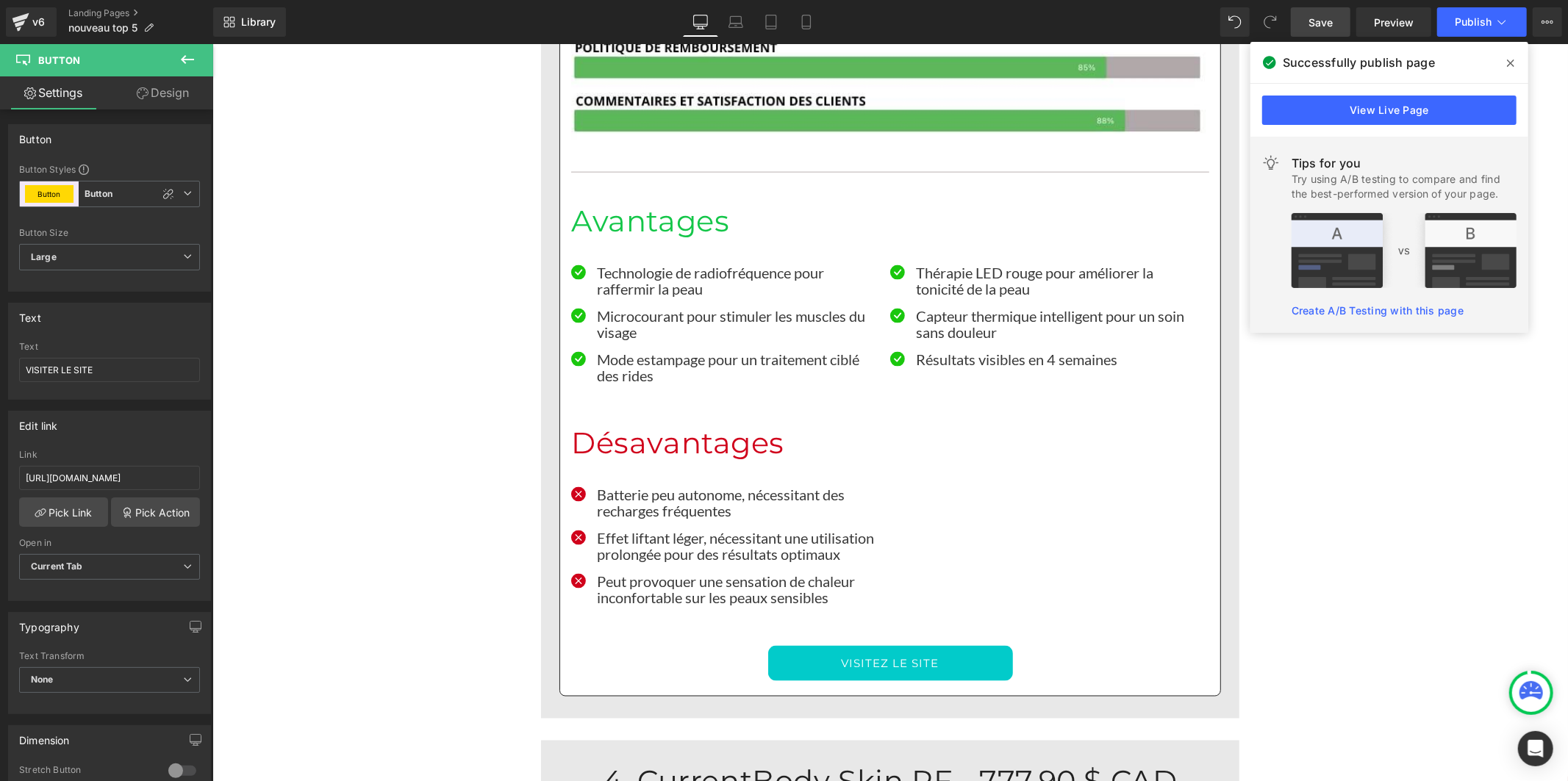
click at [782, 645] on link "VISITEZ LE SITE" at bounding box center [890, 662] width 245 height 35
click at [148, 481] on input "[URL][DOMAIN_NAME]" at bounding box center [110, 478] width 181 height 24
type input "[URL][DOMAIN_NAME]"
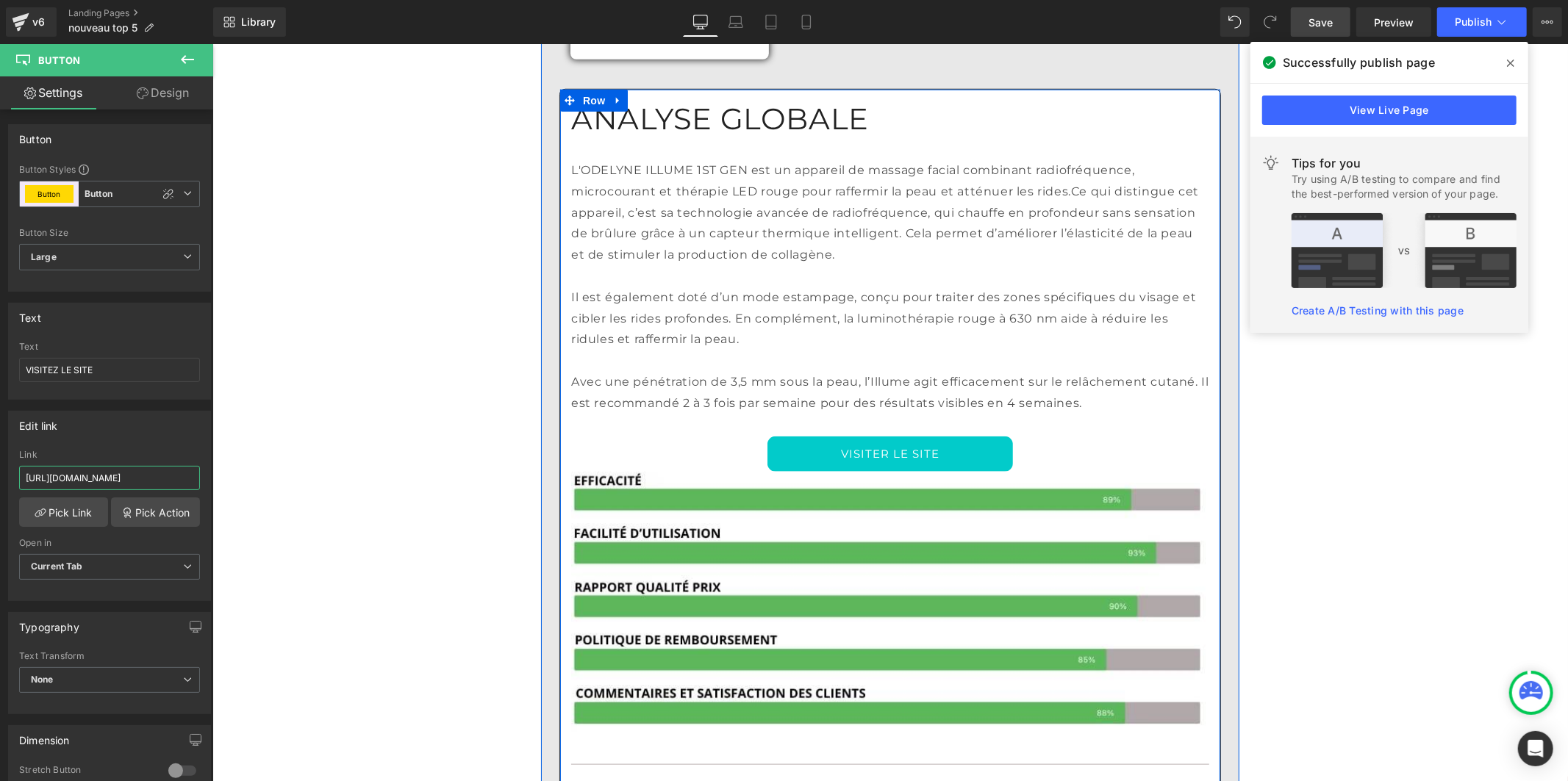
scroll to position [5635, 0]
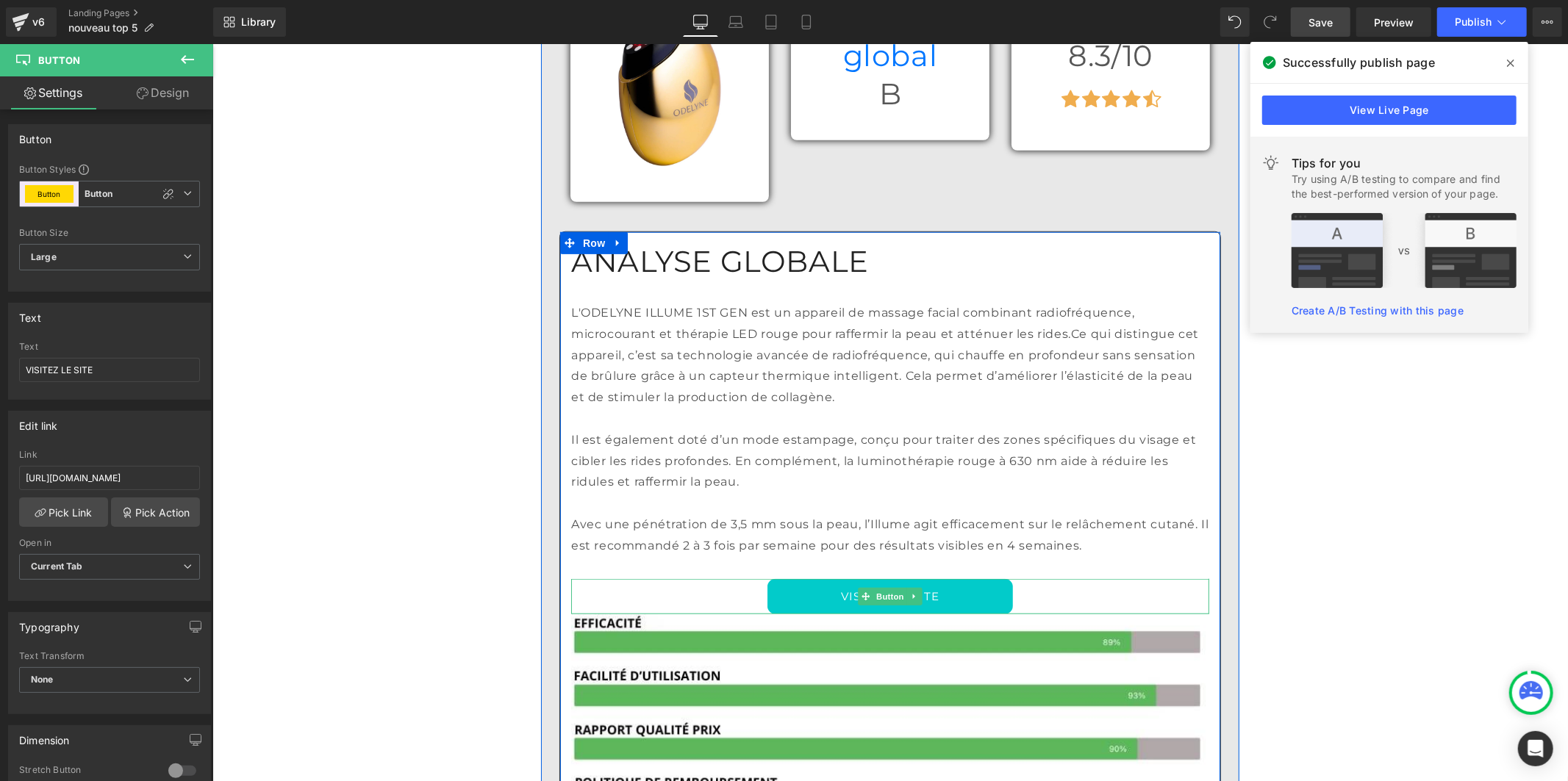
click at [811, 579] on link "VISITER LE SITE" at bounding box center [889, 596] width 245 height 35
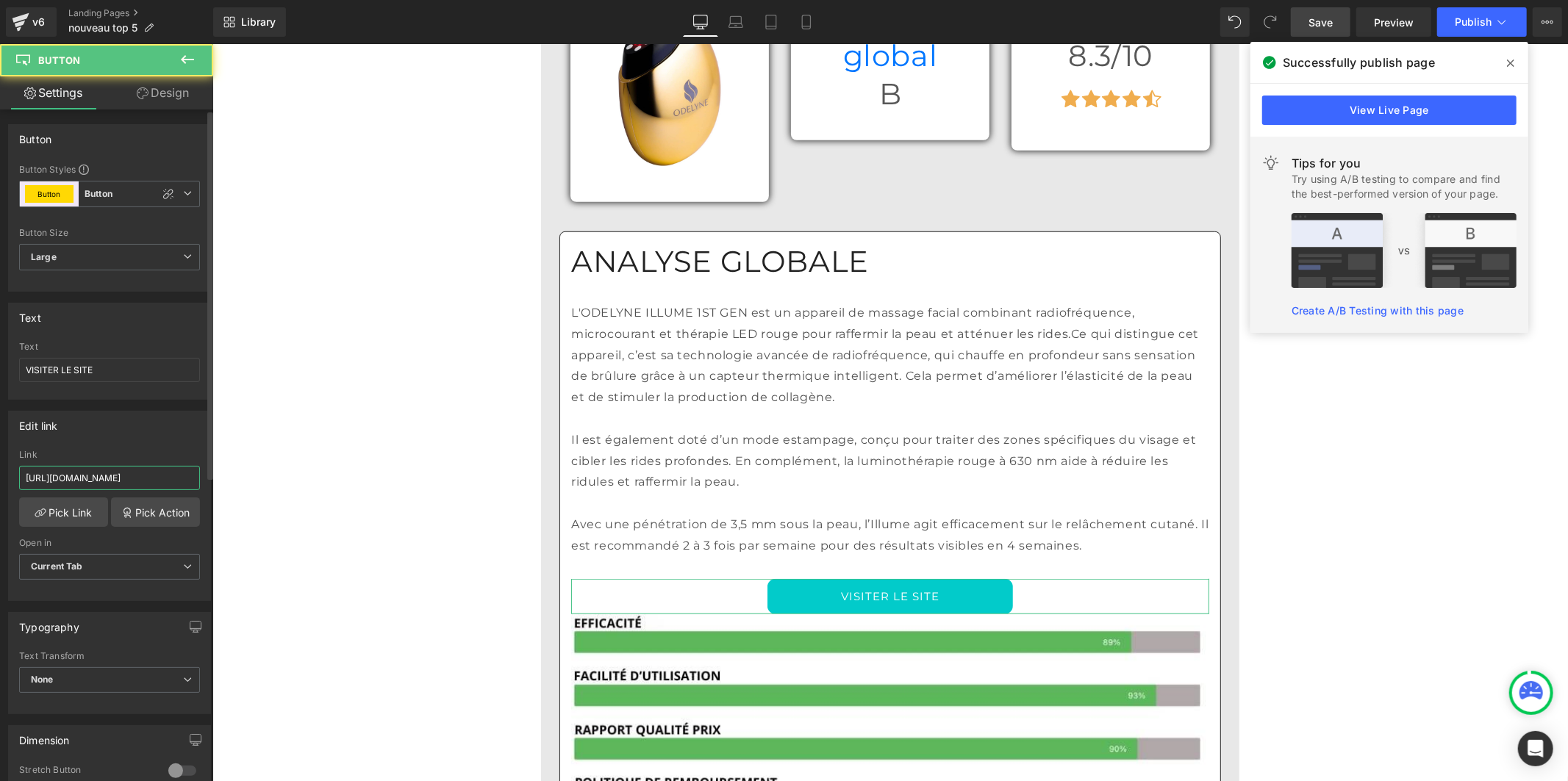
click at [125, 478] on input "[URL][DOMAIN_NAME]" at bounding box center [110, 478] width 181 height 24
type input "[URL][DOMAIN_NAME]"
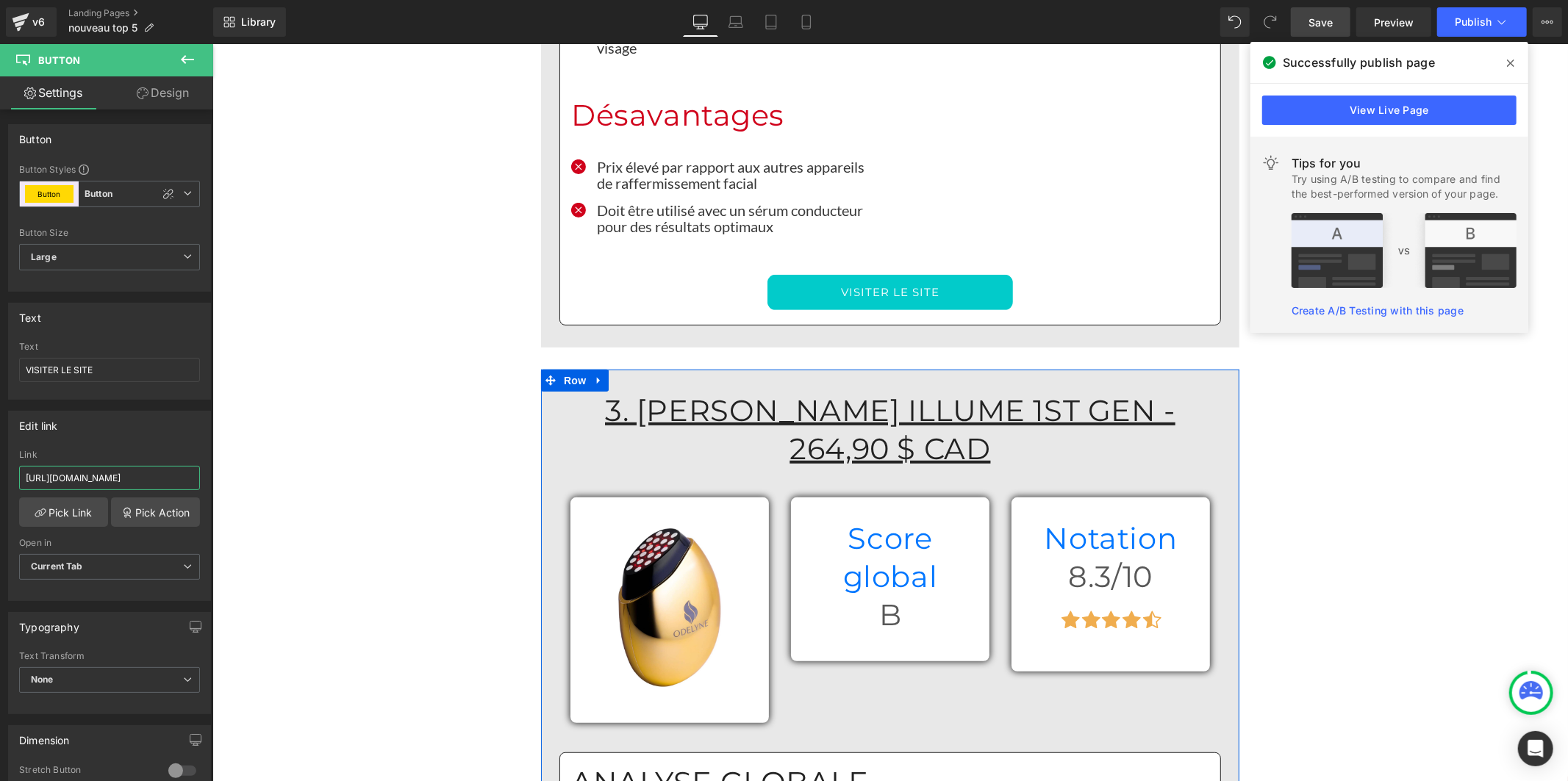
scroll to position [4900, 0]
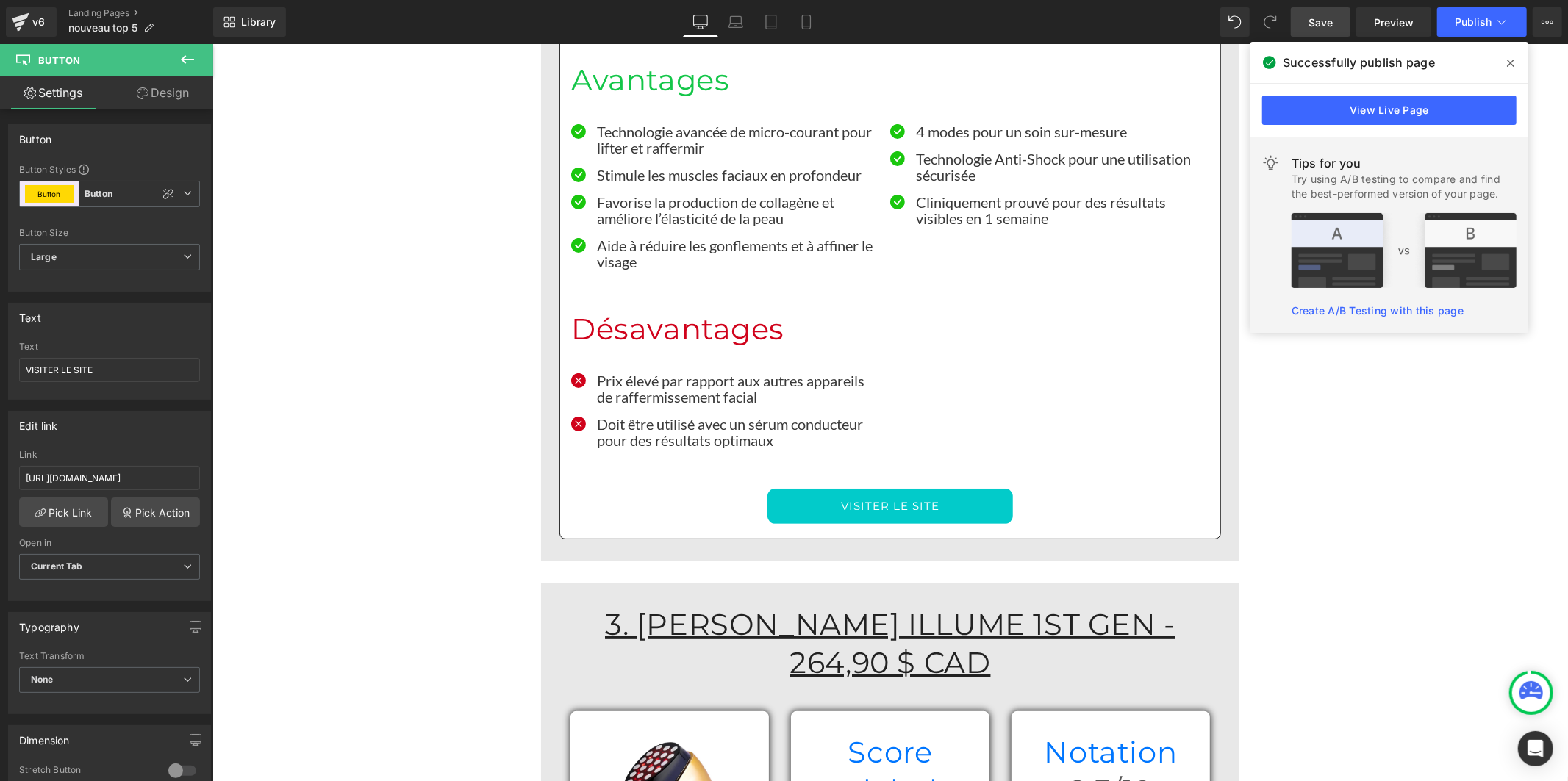
click at [784, 488] on link "VISITER LE SITE" at bounding box center [889, 505] width 245 height 35
click at [149, 475] on input "[URL][DOMAIN_NAME]" at bounding box center [110, 478] width 181 height 24
paste input "[DOMAIN_NAME][URL]"
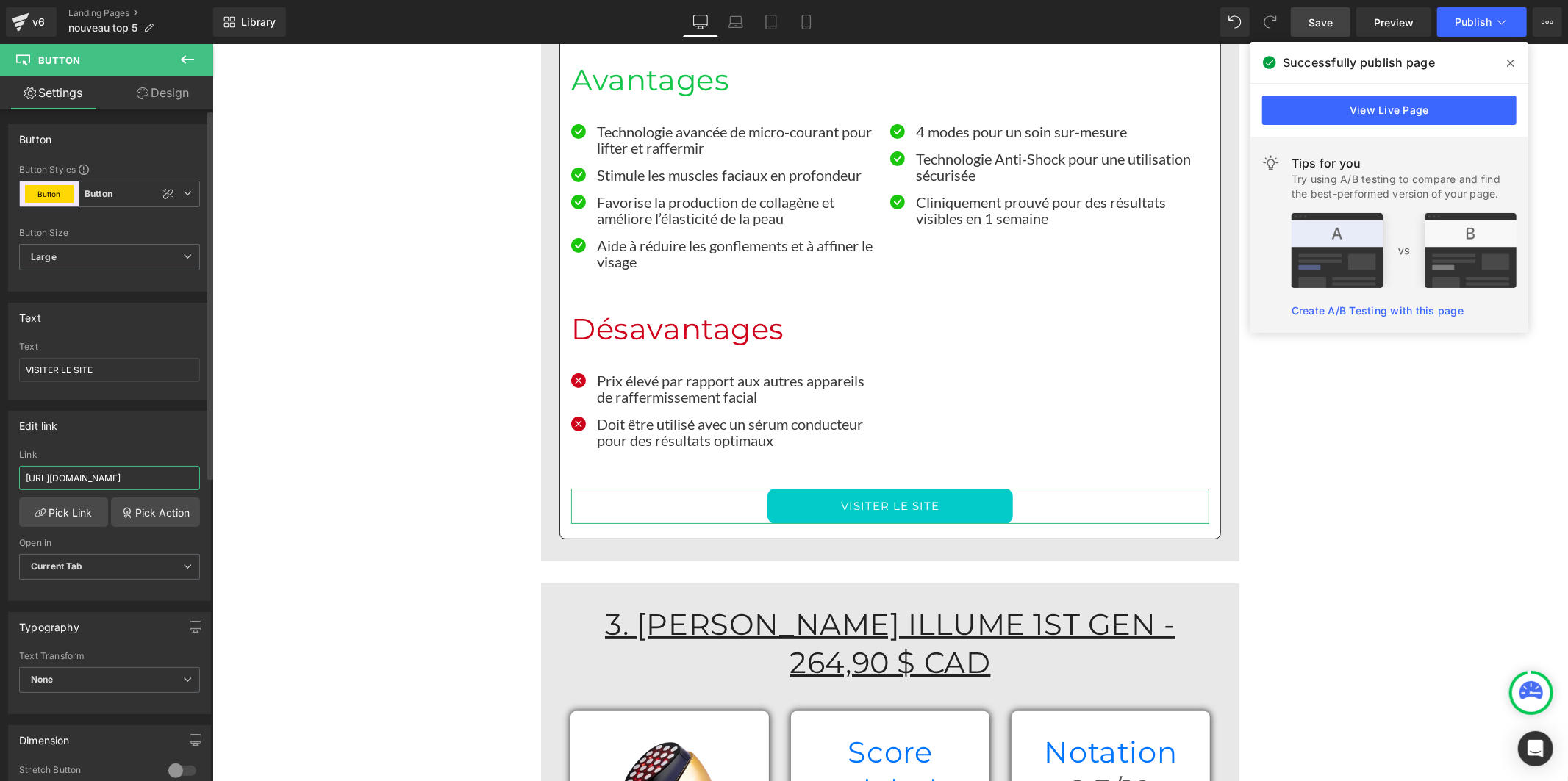
type input "[URL][DOMAIN_NAME]"
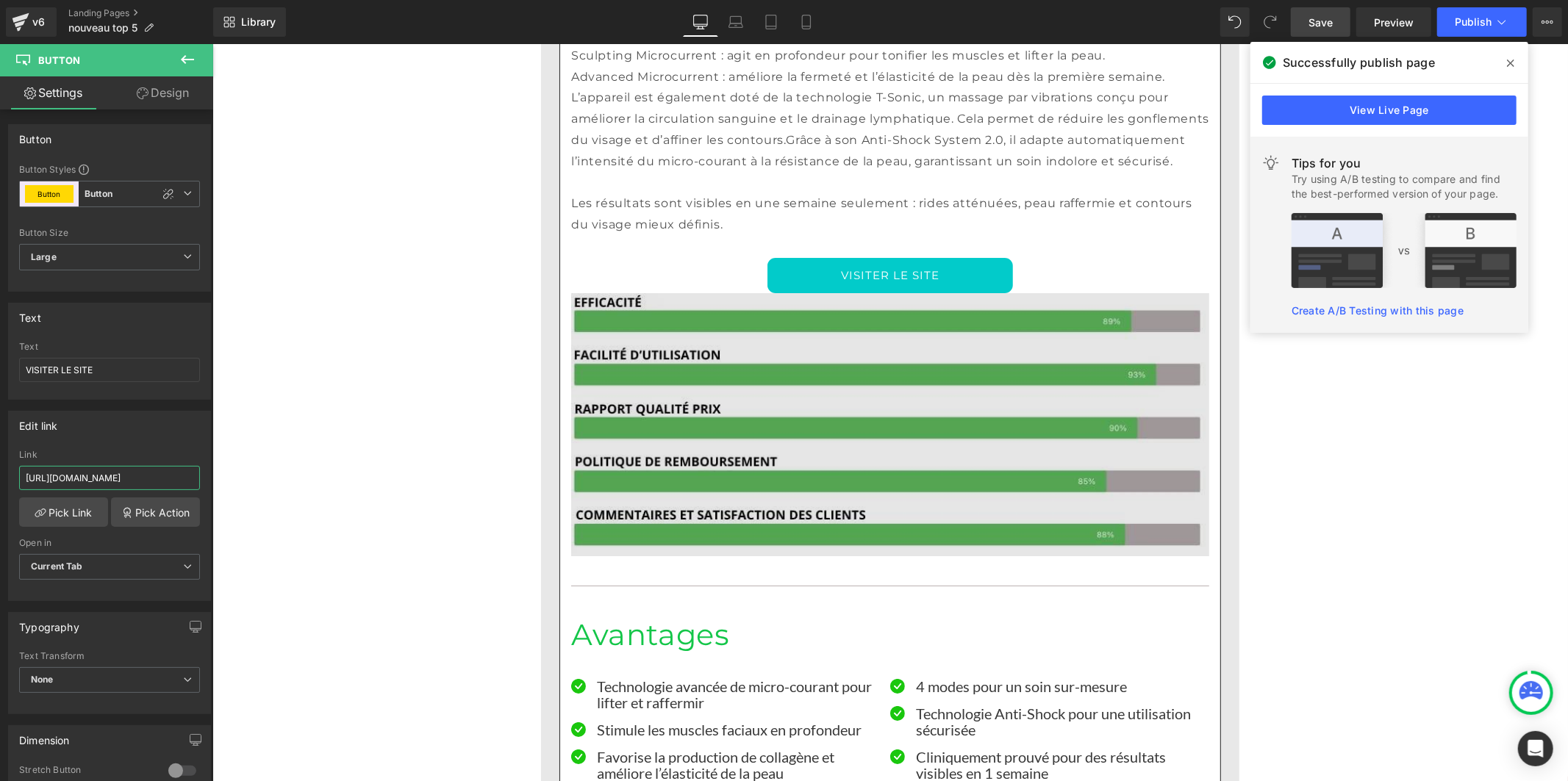
scroll to position [4165, 0]
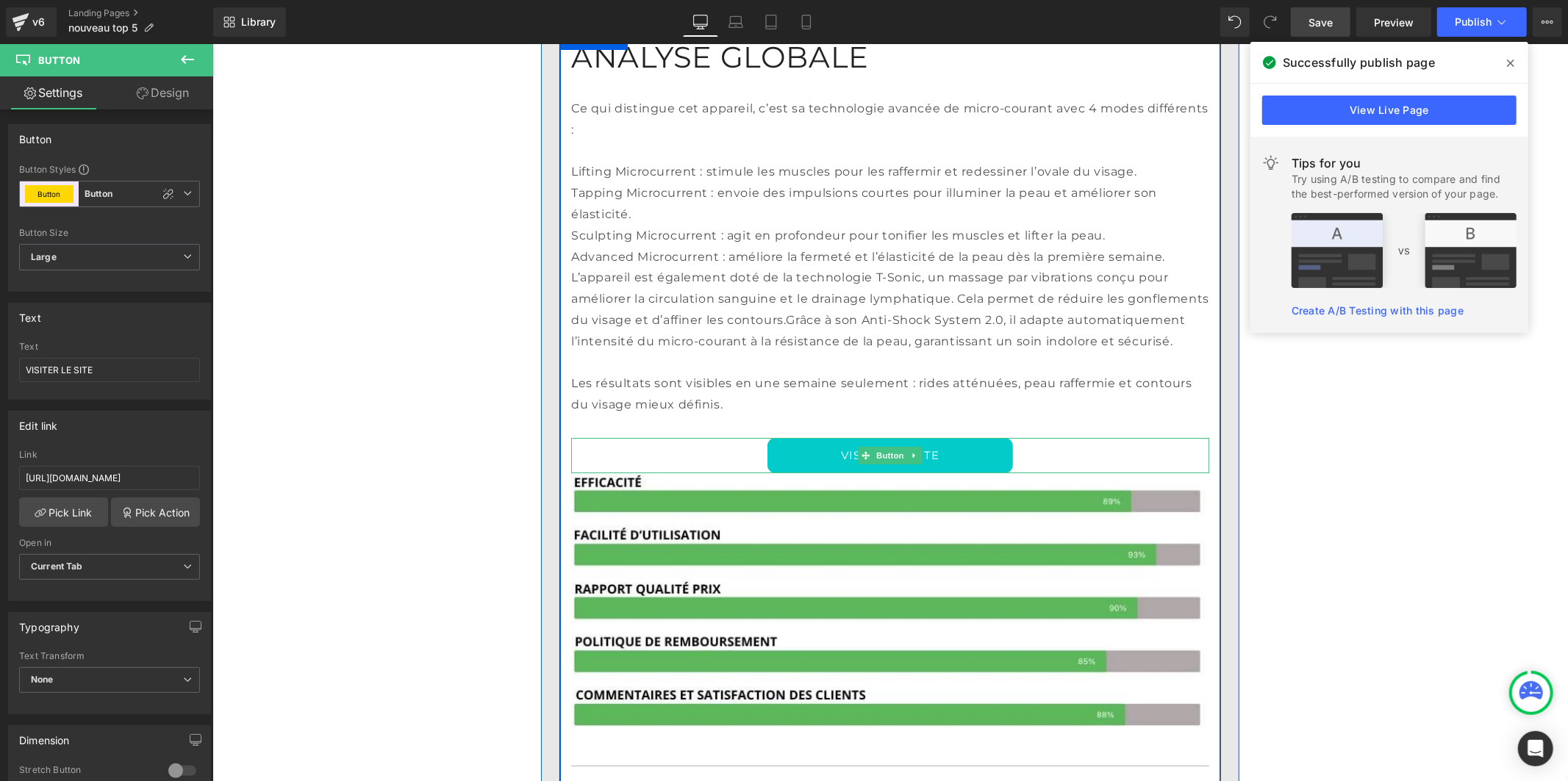
click at [779, 438] on link "VISITER LE SITE" at bounding box center [889, 455] width 245 height 35
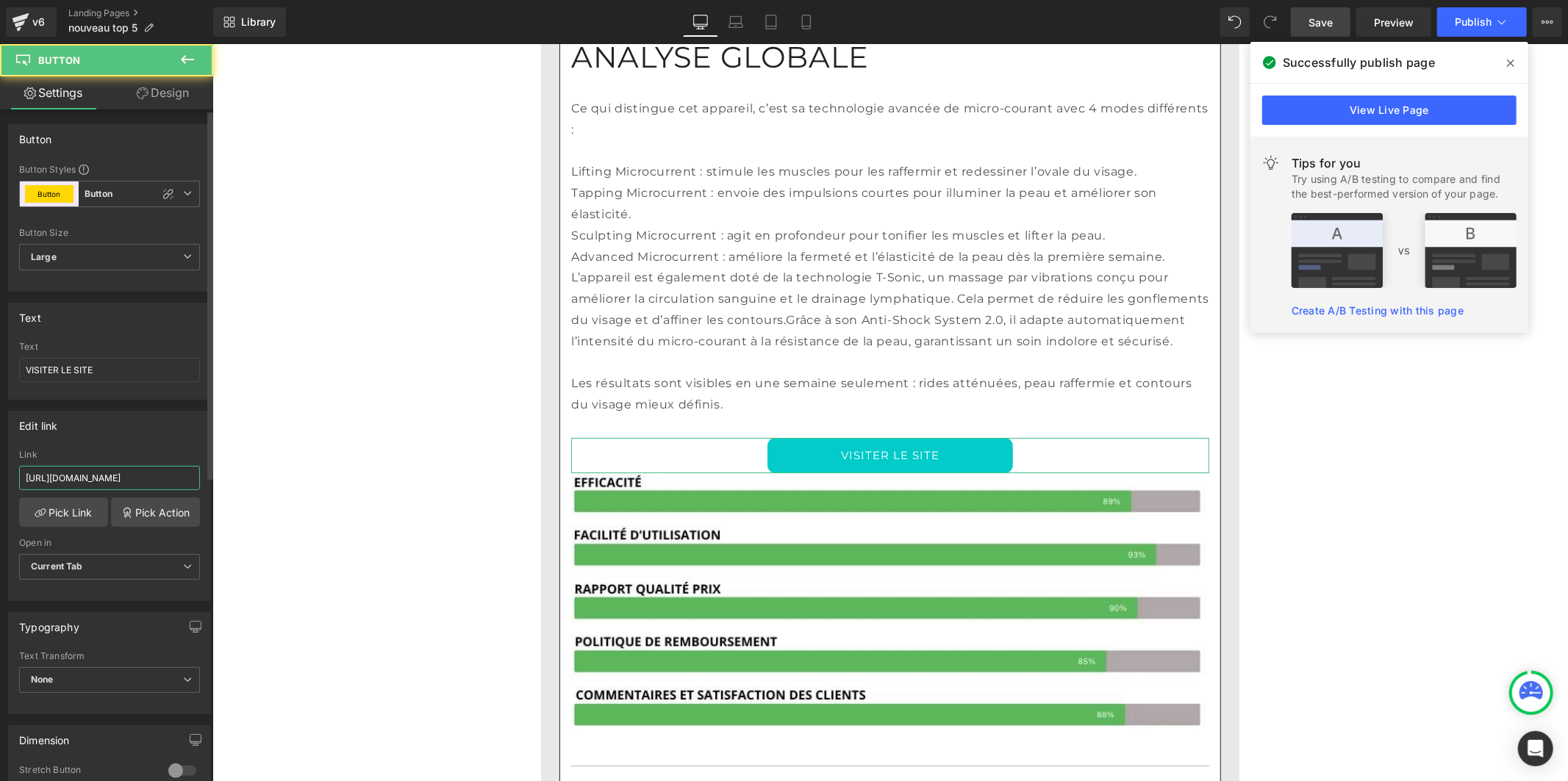
click at [147, 471] on input "[URL][DOMAIN_NAME]" at bounding box center [110, 478] width 181 height 24
paste input "[DOMAIN_NAME][URL]"
type input "[URL][DOMAIN_NAME]"
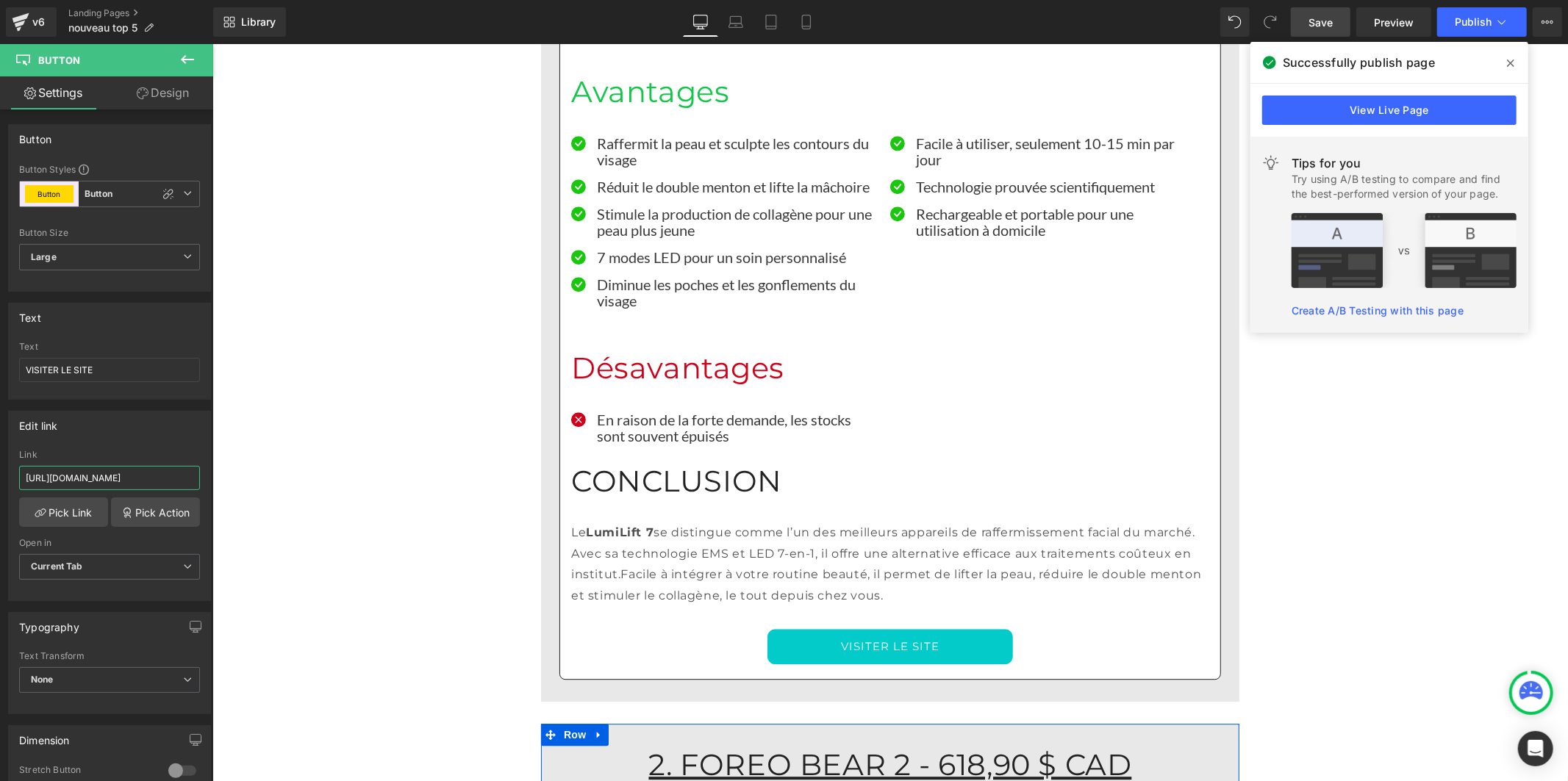
scroll to position [3104, 0]
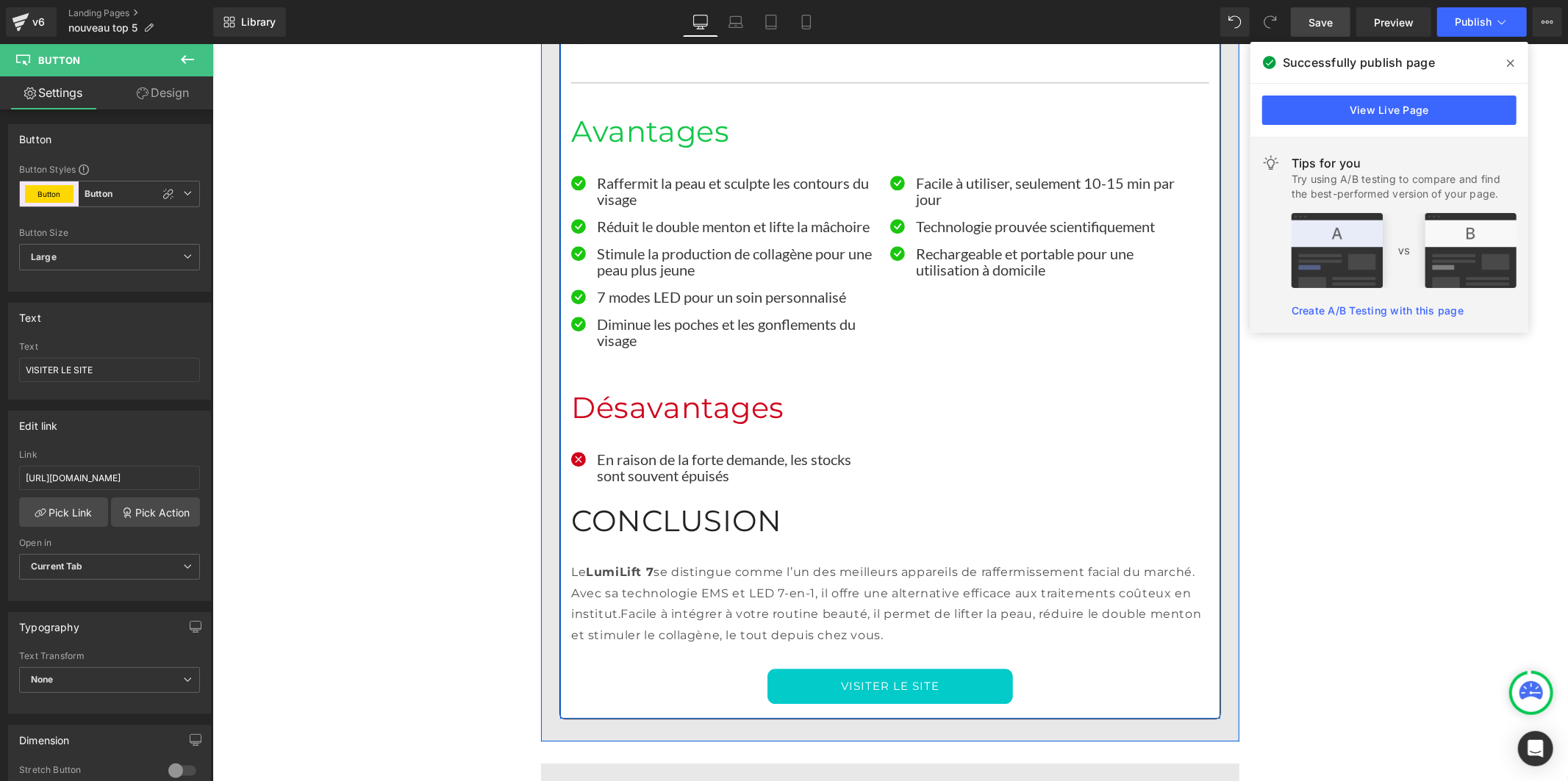
click at [768, 668] on link "VISITER LE SITE" at bounding box center [889, 685] width 245 height 35
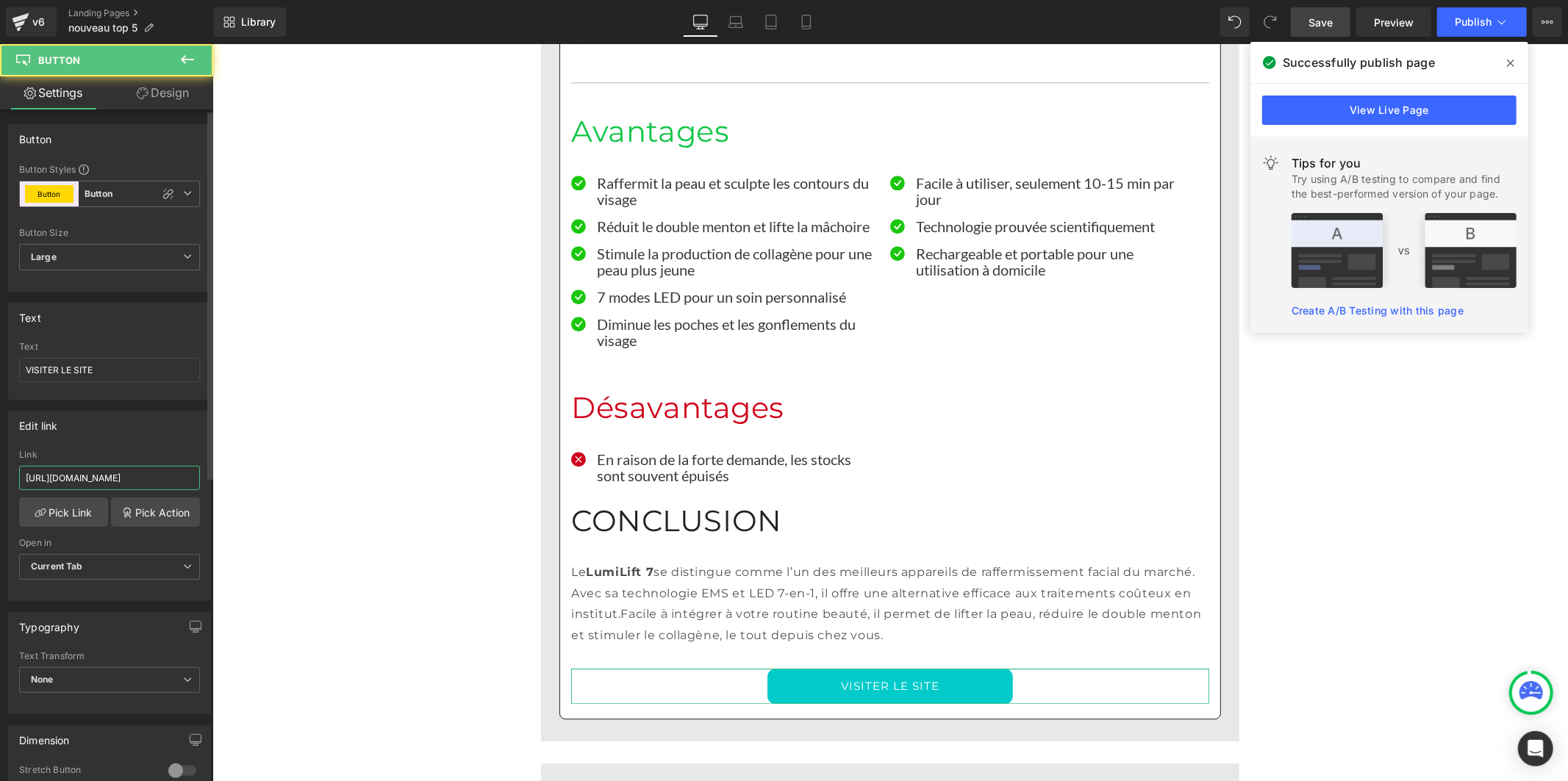
click at [123, 485] on input "[URL][DOMAIN_NAME]" at bounding box center [110, 478] width 181 height 24
type input "[URL][DOMAIN_NAME]"
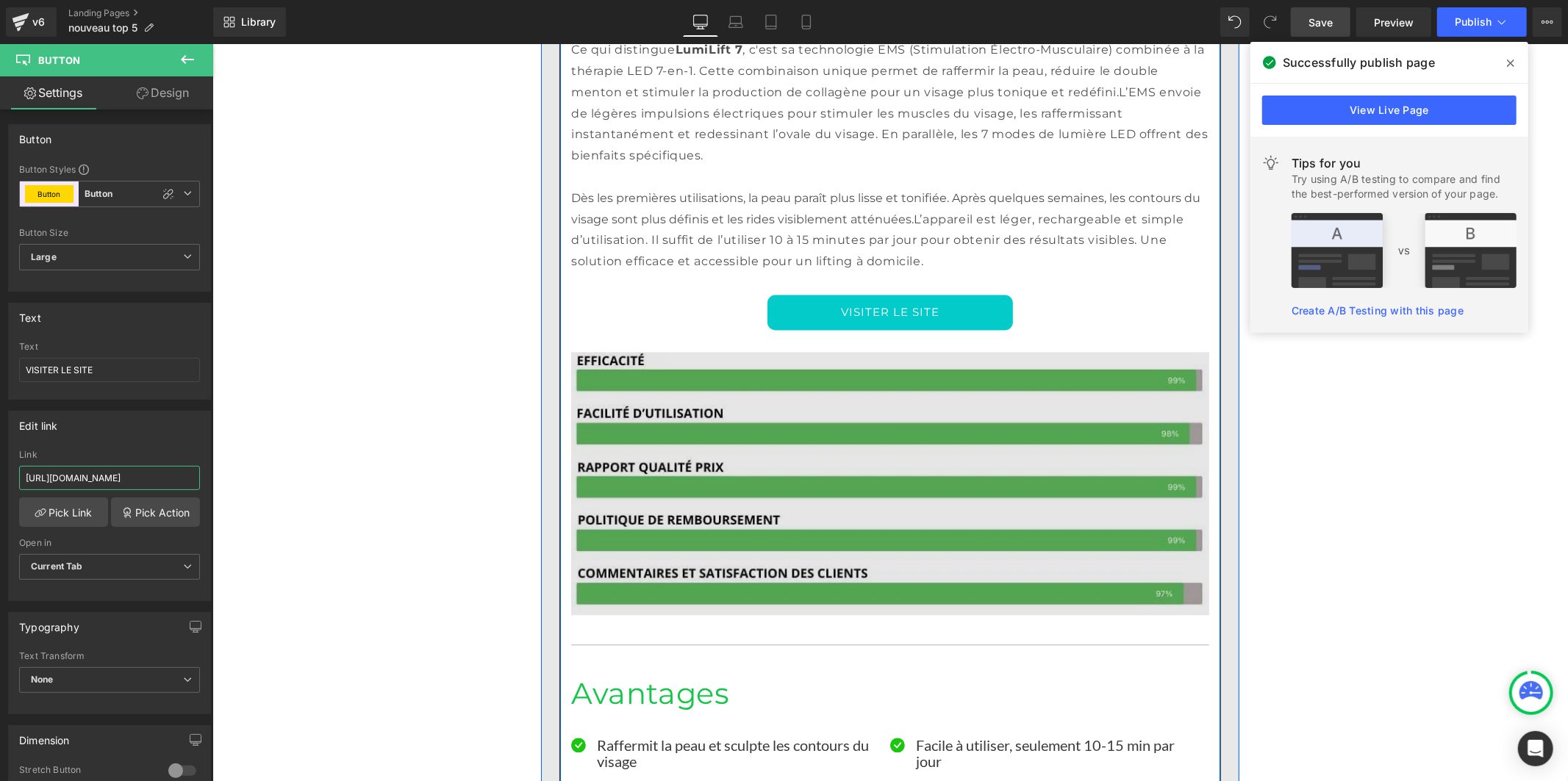
scroll to position [2368, 0]
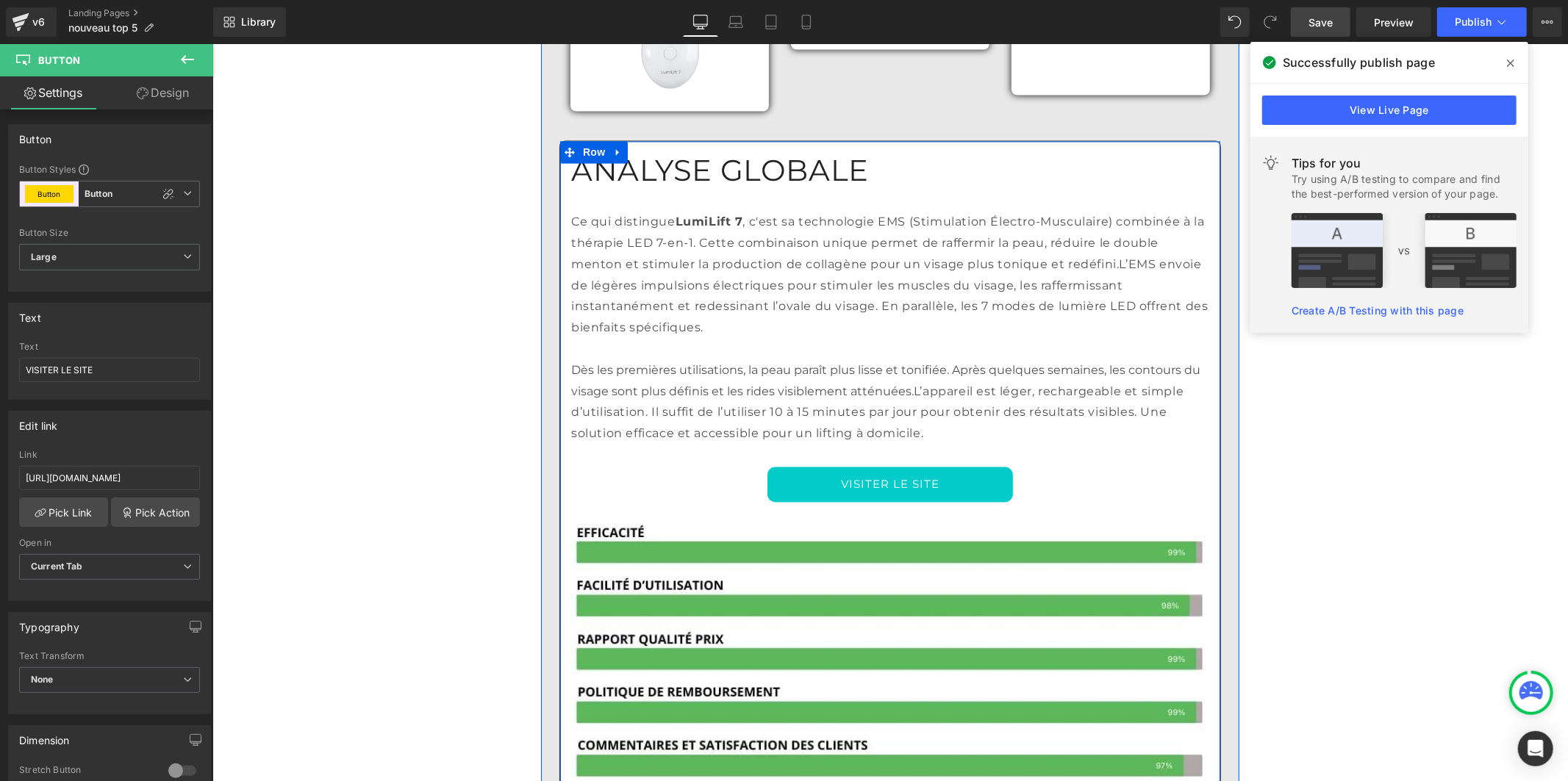
click at [787, 467] on link "VISITER LE SITE" at bounding box center [889, 484] width 245 height 35
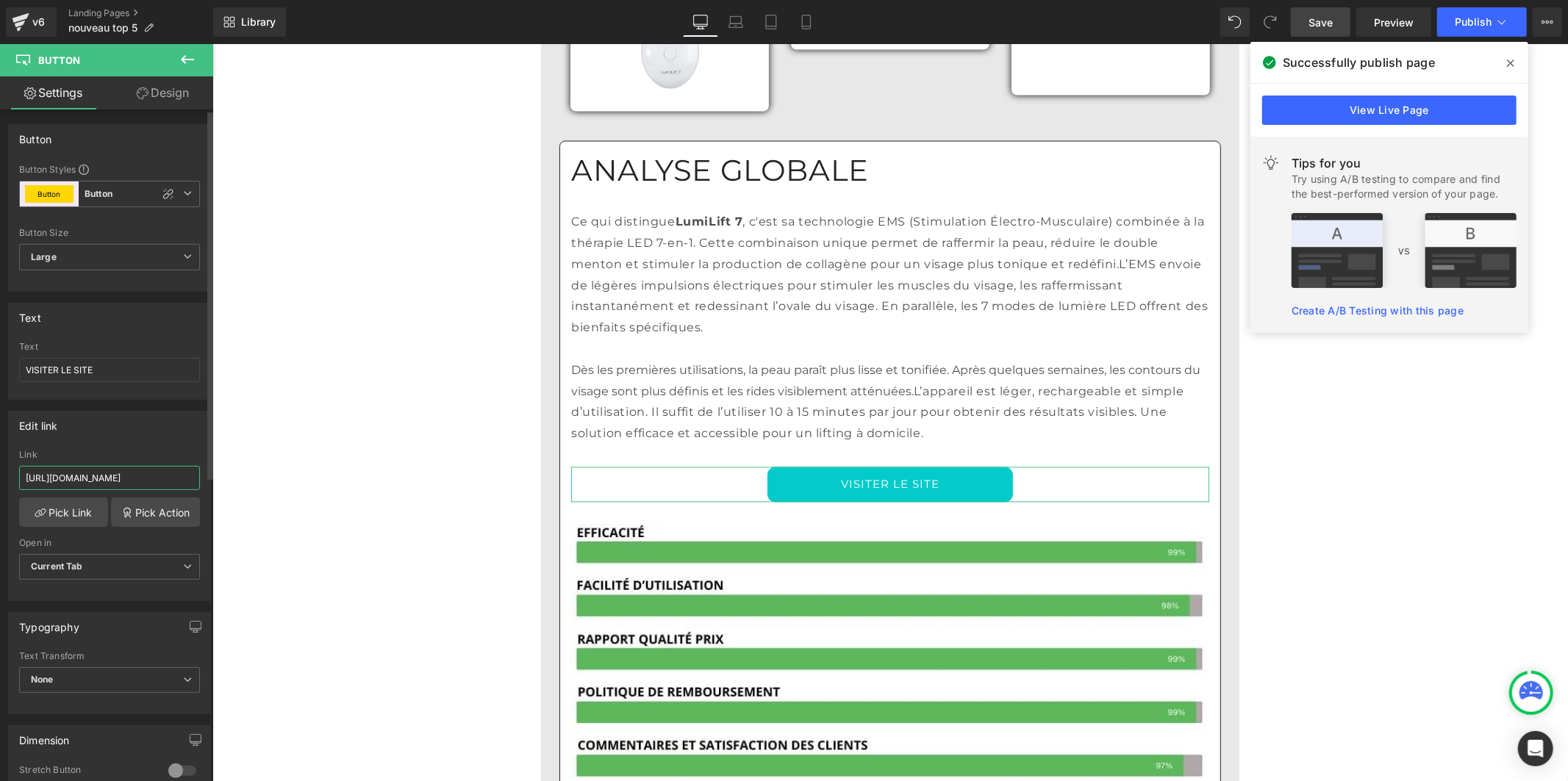
click at [127, 480] on input "[URL][DOMAIN_NAME]" at bounding box center [110, 478] width 181 height 24
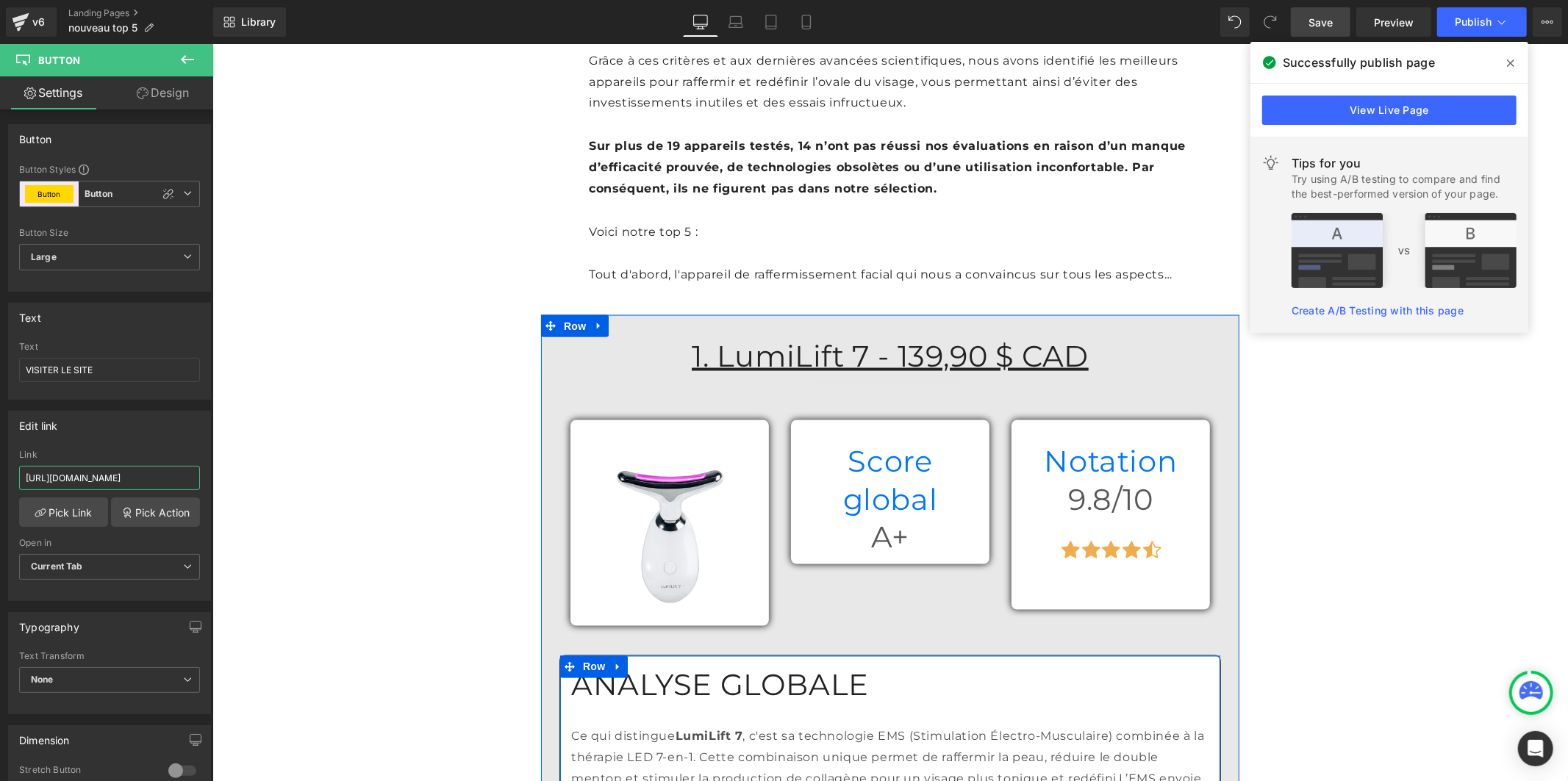
scroll to position [1633, 0]
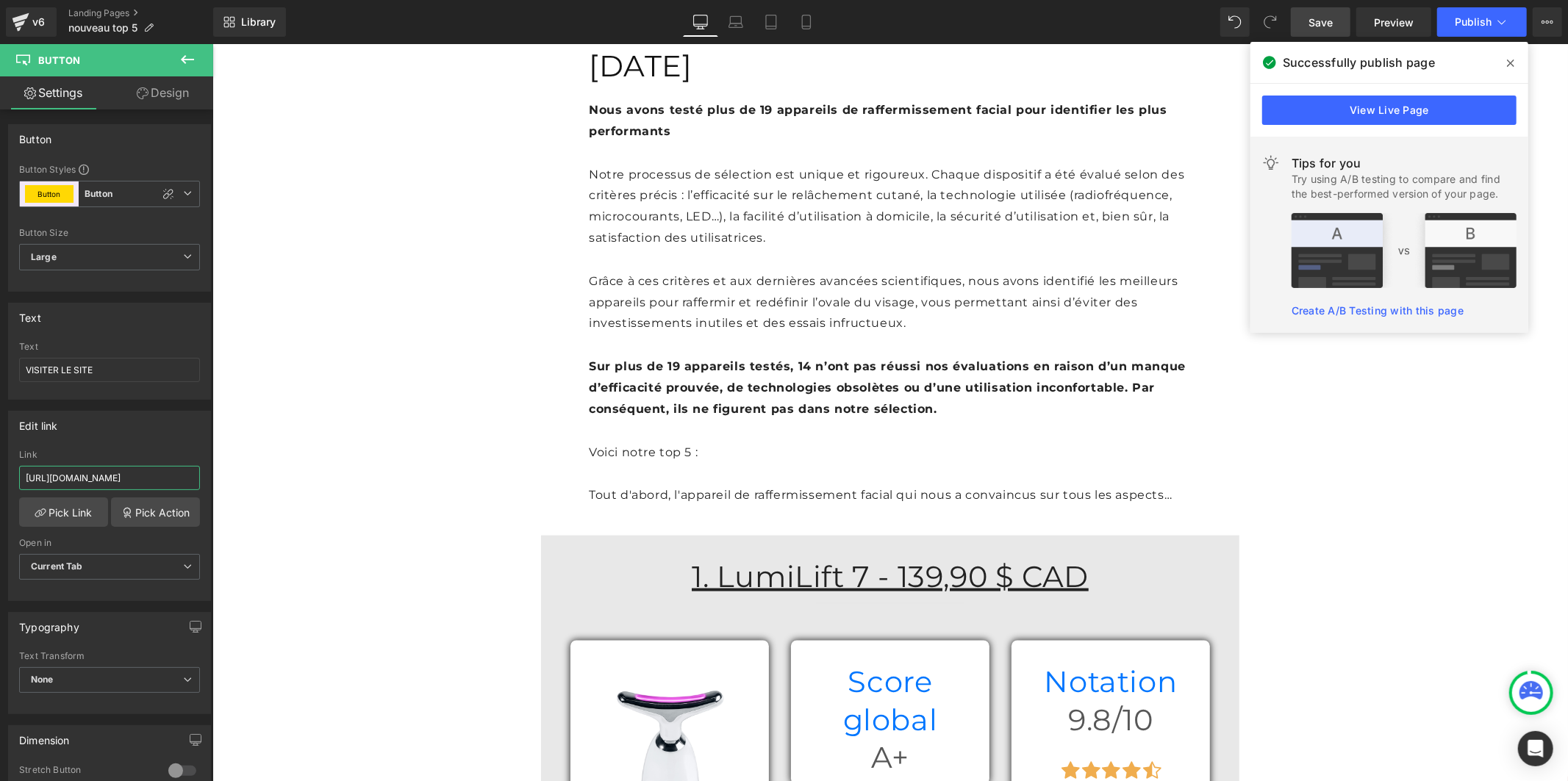
type input "[URL][DOMAIN_NAME]"
click at [1315, 20] on span "Save" at bounding box center [1321, 22] width 24 height 15
click at [1510, 65] on icon at bounding box center [1510, 63] width 7 height 11
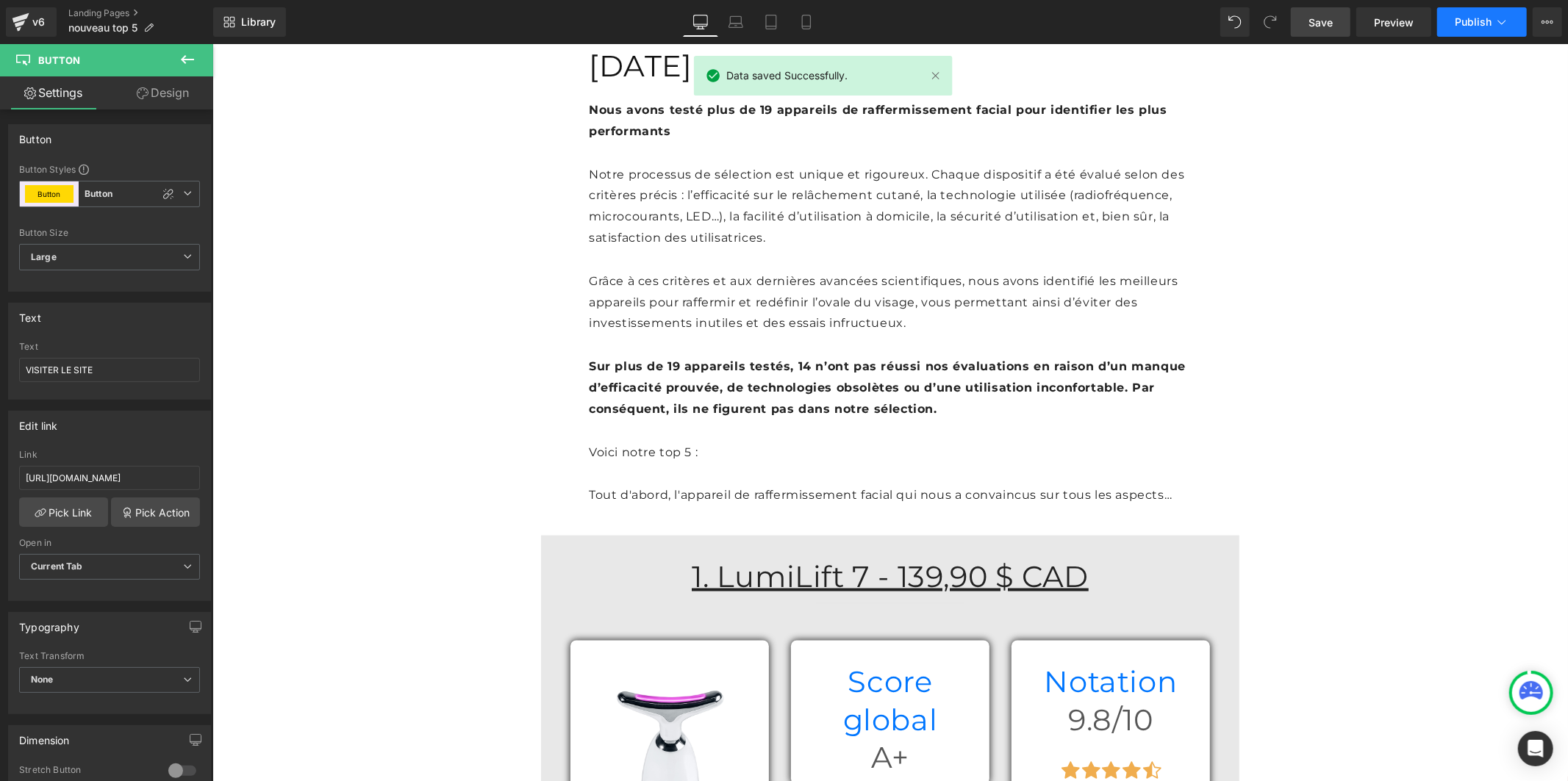
click at [1489, 16] on span "Publish" at bounding box center [1473, 22] width 37 height 11
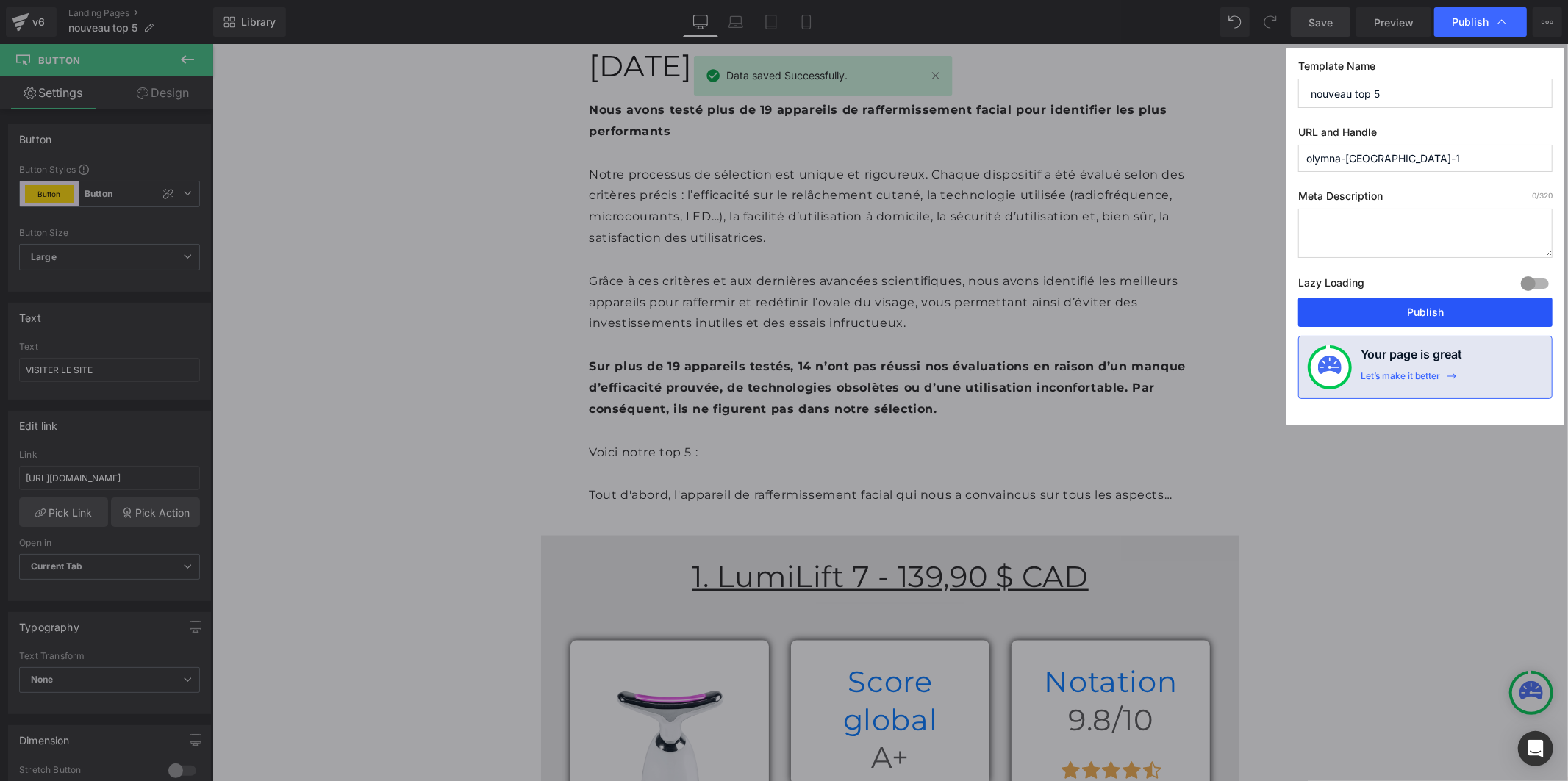
click at [1457, 319] on button "Publish" at bounding box center [1425, 313] width 254 height 29
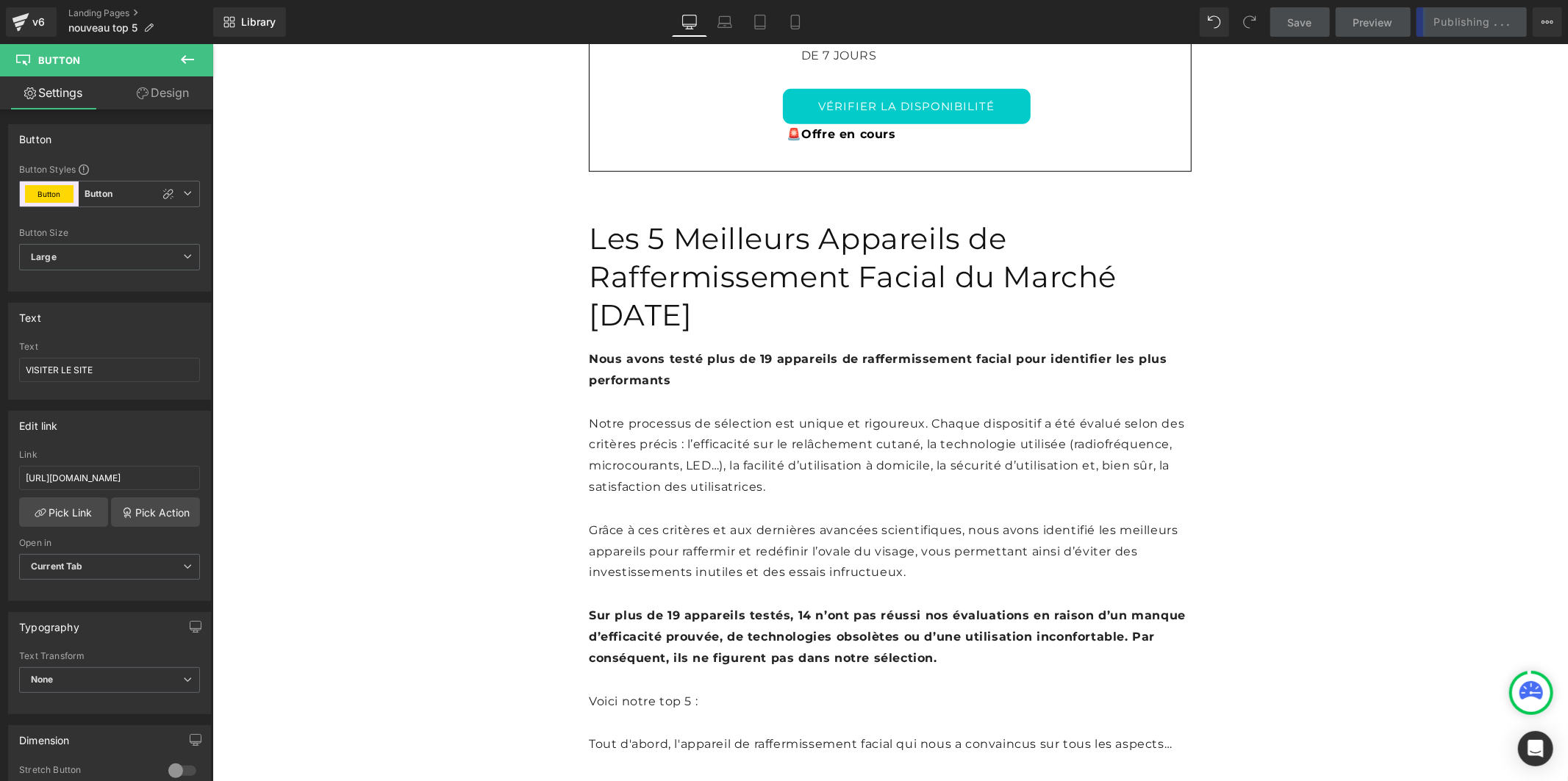
scroll to position [1143, 0]
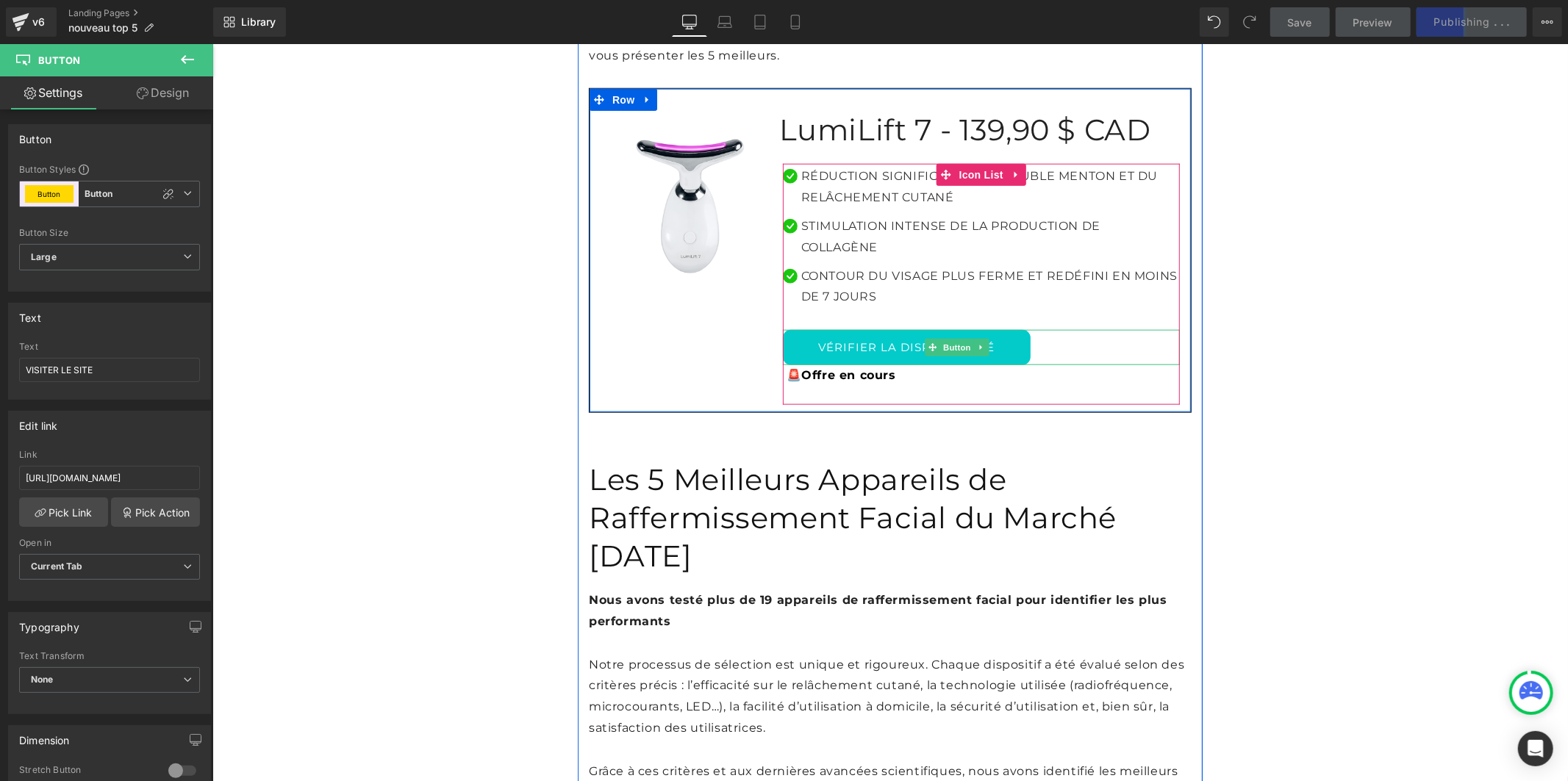
click at [842, 330] on link "VÉRIFIER LA DISPONIBILITÉ" at bounding box center [905, 347] width 248 height 35
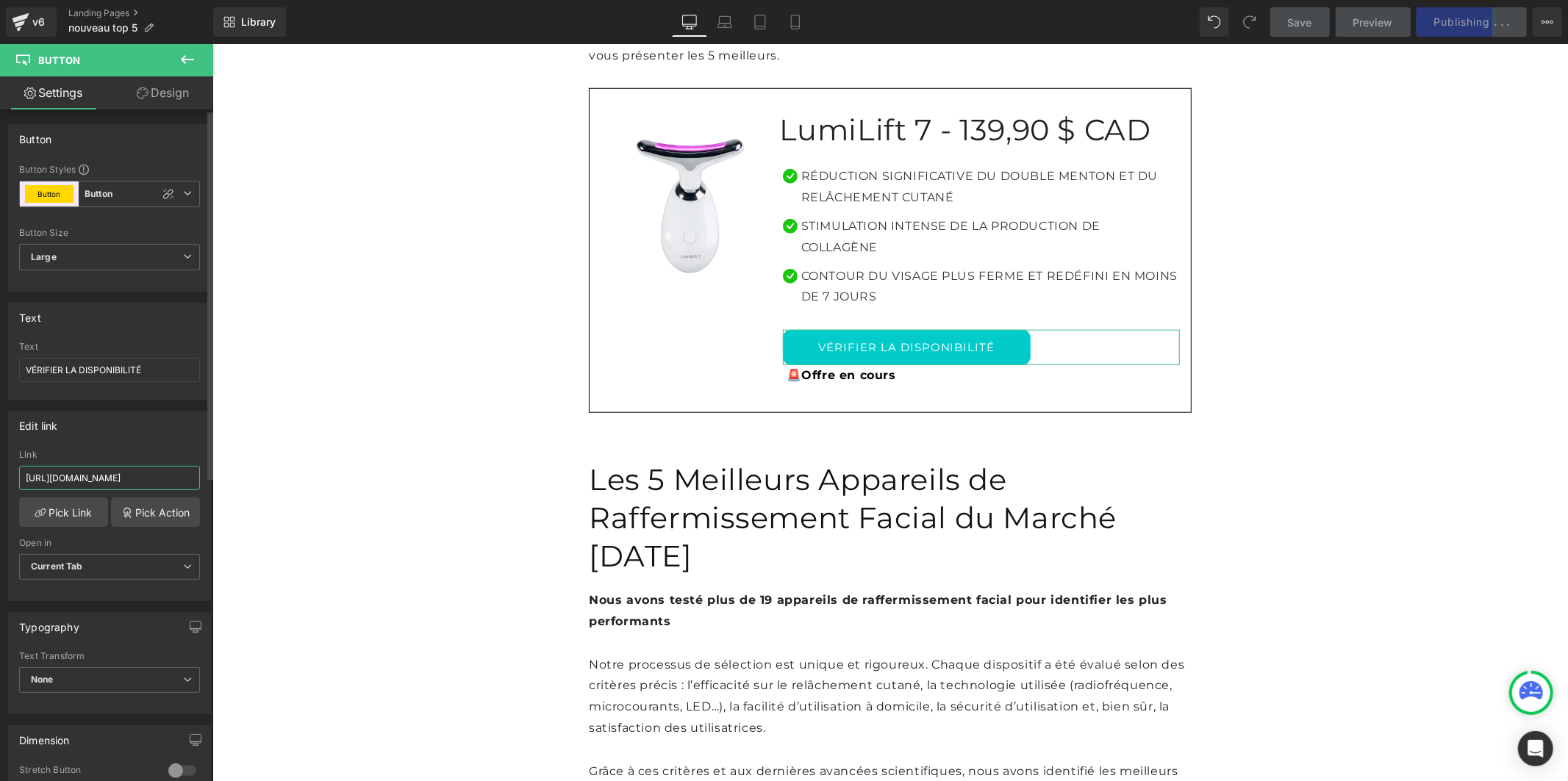
click at [144, 473] on input "[URL][DOMAIN_NAME]" at bounding box center [110, 478] width 181 height 24
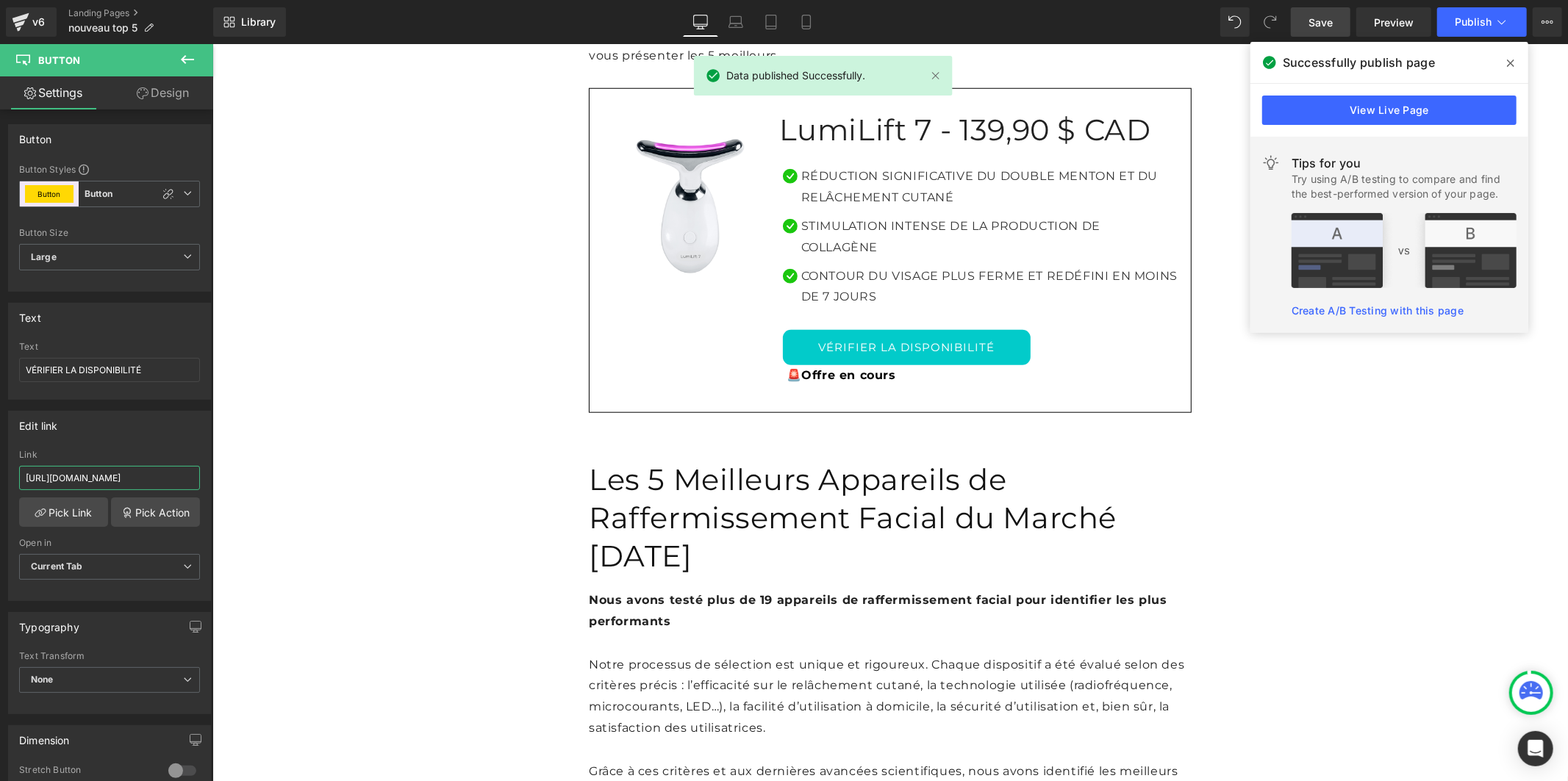
scroll to position [0, 25]
type input "[URL][DOMAIN_NAME]"
click at [1302, 19] on link "Save" at bounding box center [1320, 22] width 59 height 29
click at [1479, 23] on span "Publish" at bounding box center [1473, 22] width 37 height 11
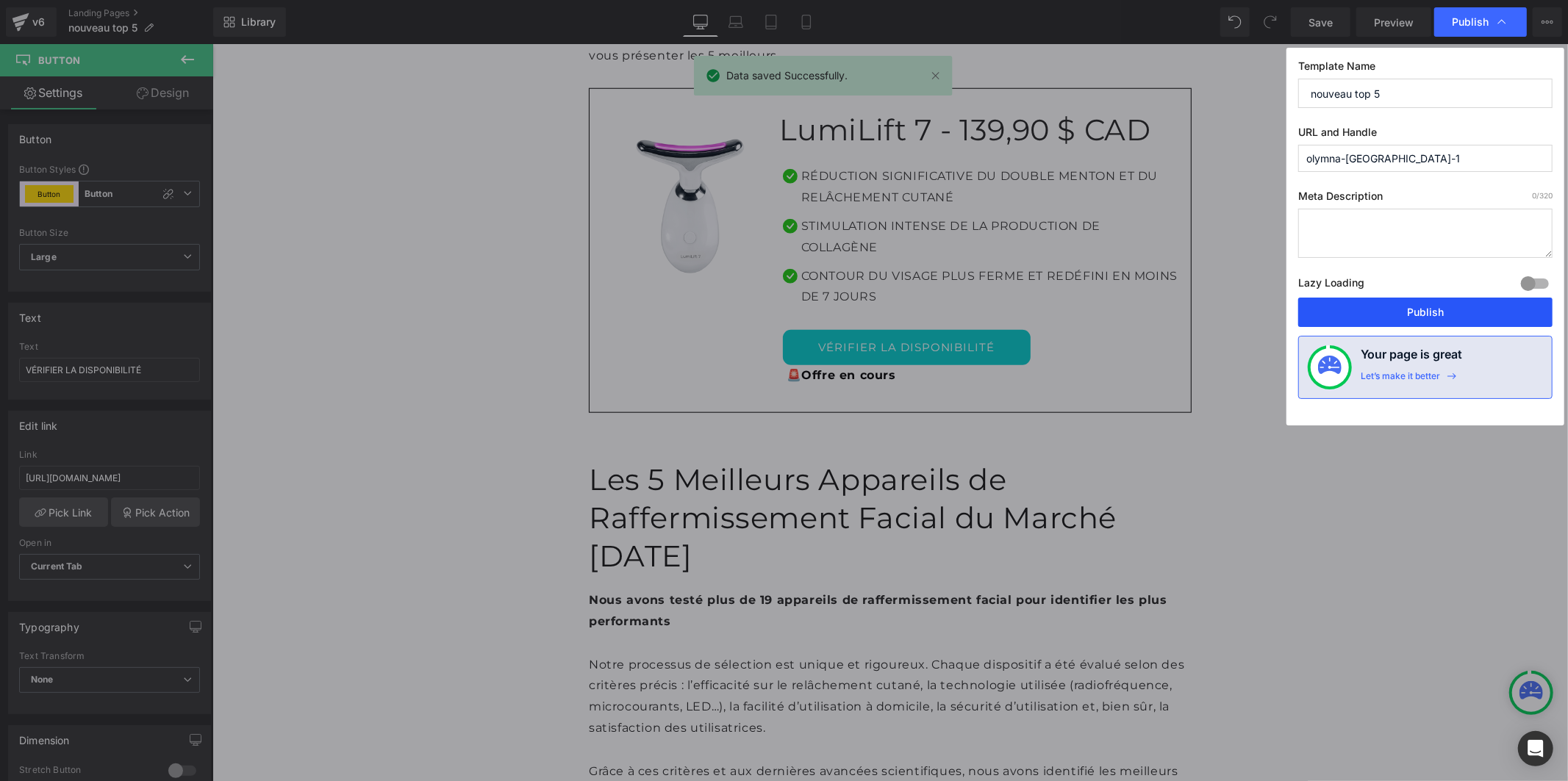
click at [1416, 307] on button "Publish" at bounding box center [1425, 313] width 254 height 29
